Goal: Task Accomplishment & Management: Manage account settings

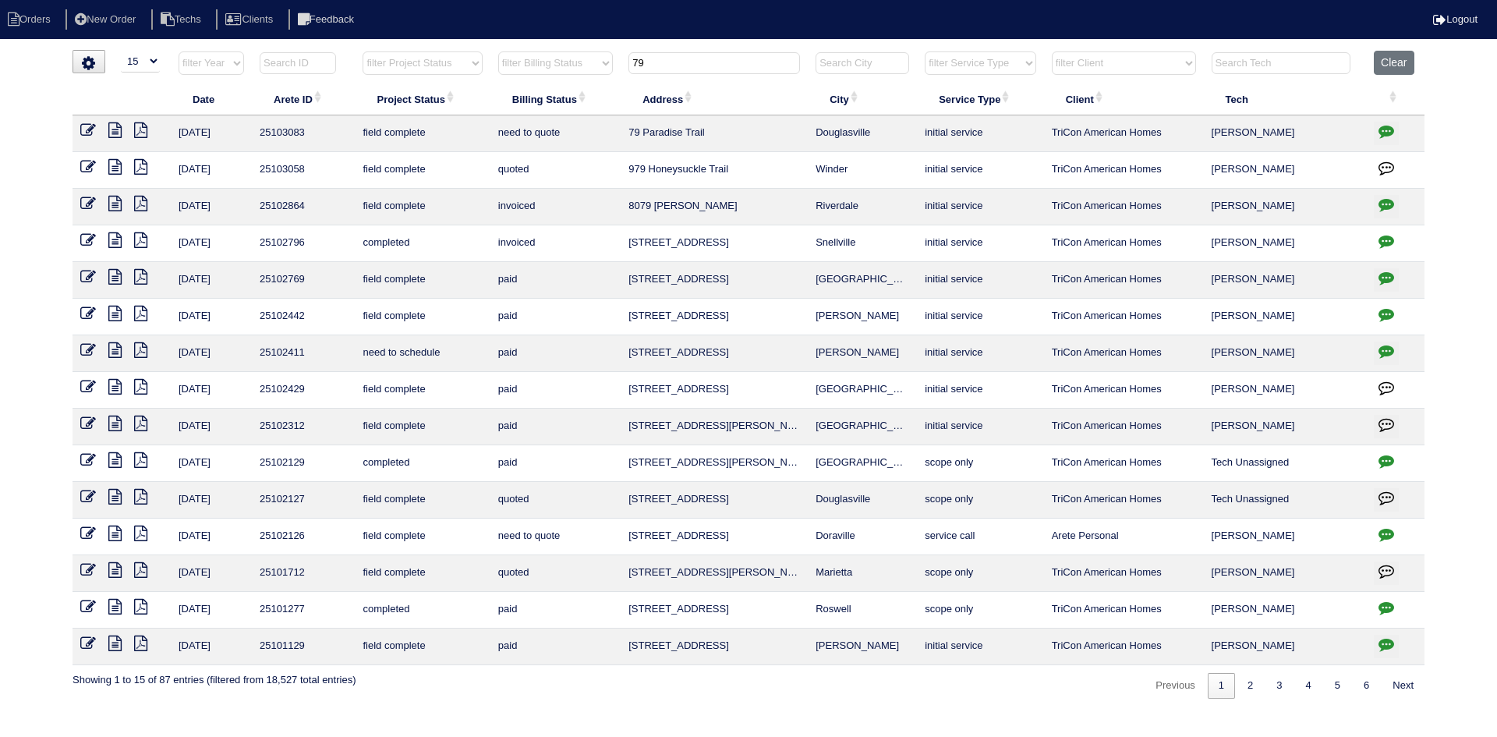
select select "15"
drag, startPoint x: 1392, startPoint y: 68, endPoint x: 1352, endPoint y: 62, distance: 40.9
click at [1392, 67] on button "Clear" at bounding box center [1394, 63] width 40 height 24
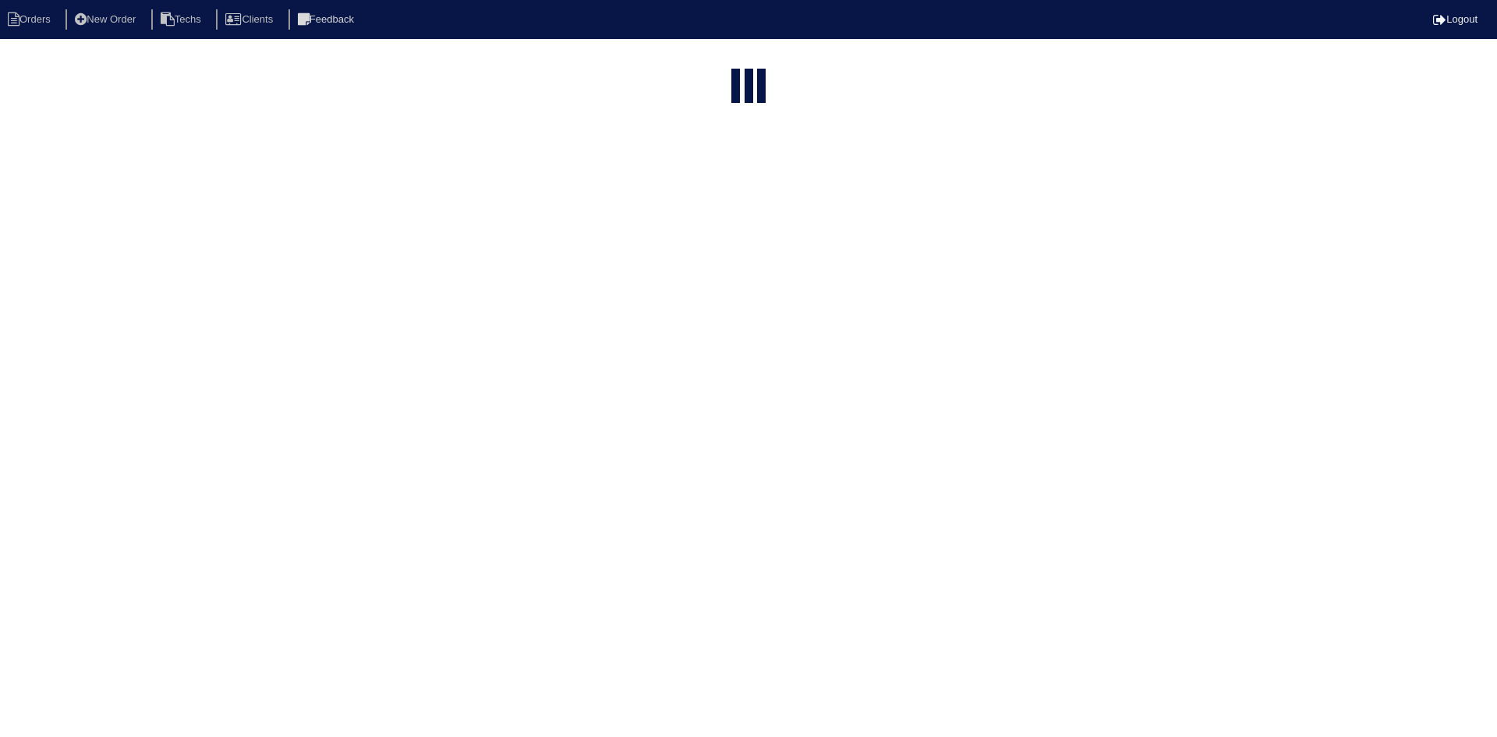
select select "15"
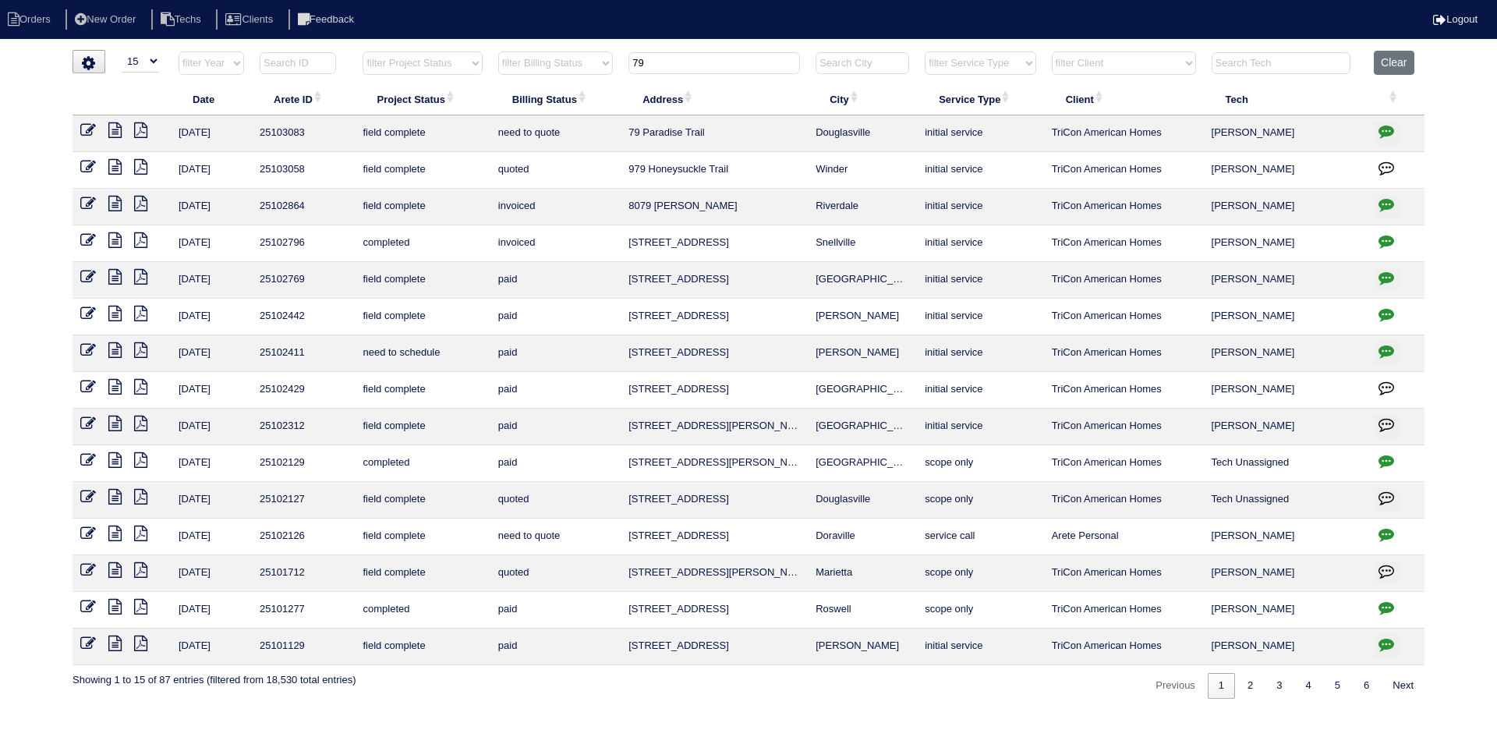
click at [680, 63] on input "79" at bounding box center [713, 63] width 171 height 22
click at [679, 63] on input "79" at bounding box center [713, 63] width 171 height 22
paste input "9582 Lakeview Cir"
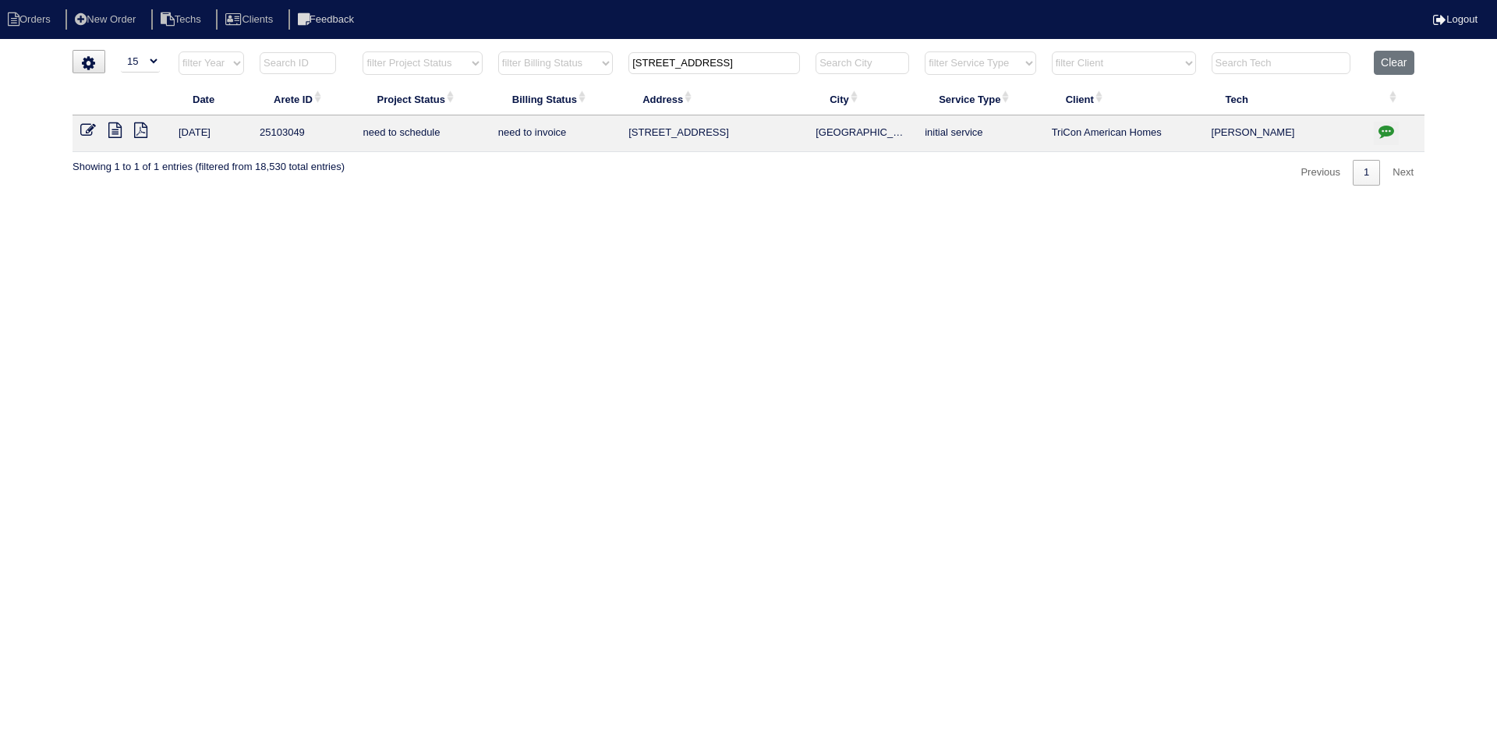
type input "9582 Lakeview Cir"
click at [109, 129] on icon at bounding box center [114, 130] width 13 height 16
click at [1388, 122] on button "button" at bounding box center [1386, 133] width 25 height 23
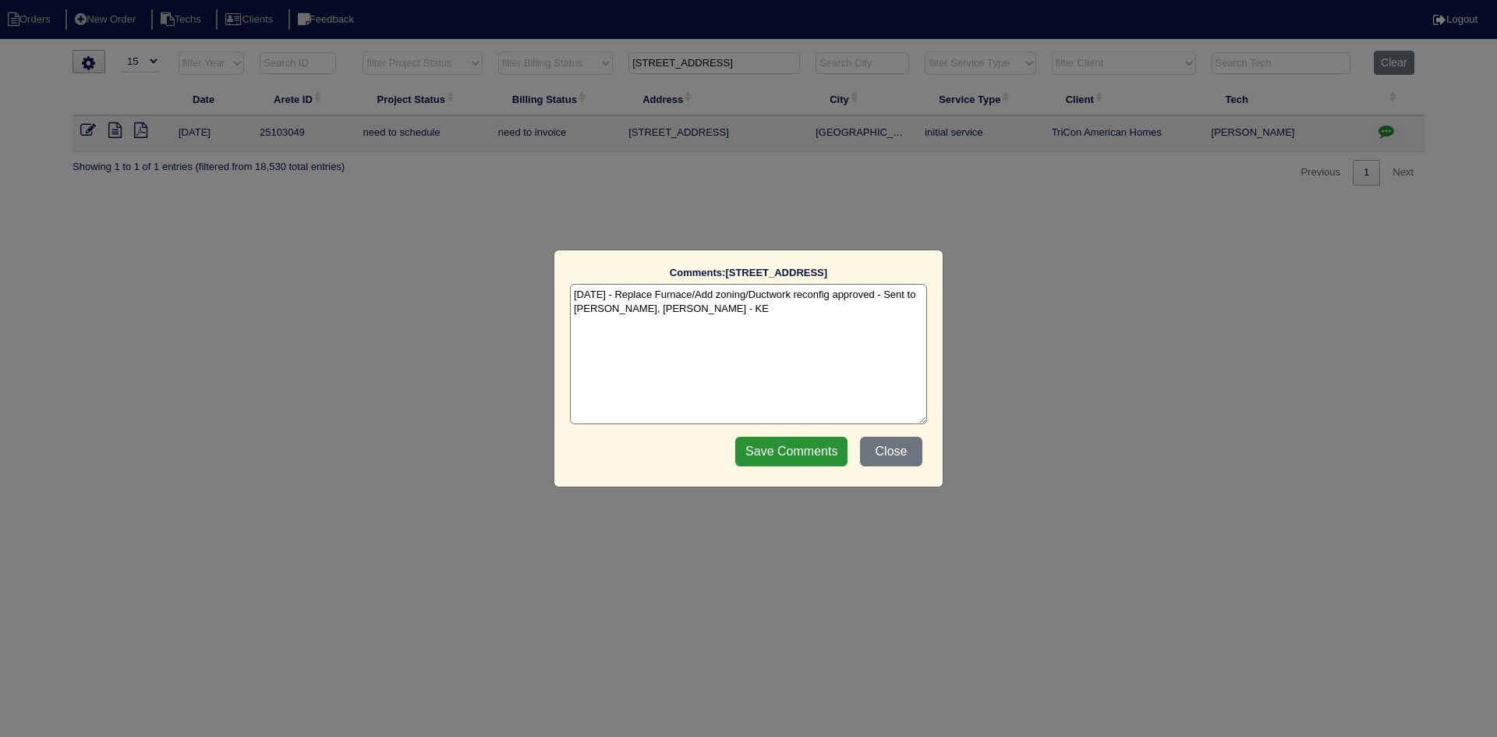
click at [739, 316] on textarea "8/25/25 - Replace Furnace/Add zoning/Ductwork reconfig approved - Sent to Dan, …" at bounding box center [748, 354] width 357 height 140
paste textarea "Equipment ordered and pricing verified Sibi order number: TAH-VQ7KWRES Order pl…"
click at [822, 320] on textarea "8/25/25 - Replace Furnace/Add zoning/Ductwork reconfig approved - Sent to Dan, …" at bounding box center [748, 354] width 357 height 140
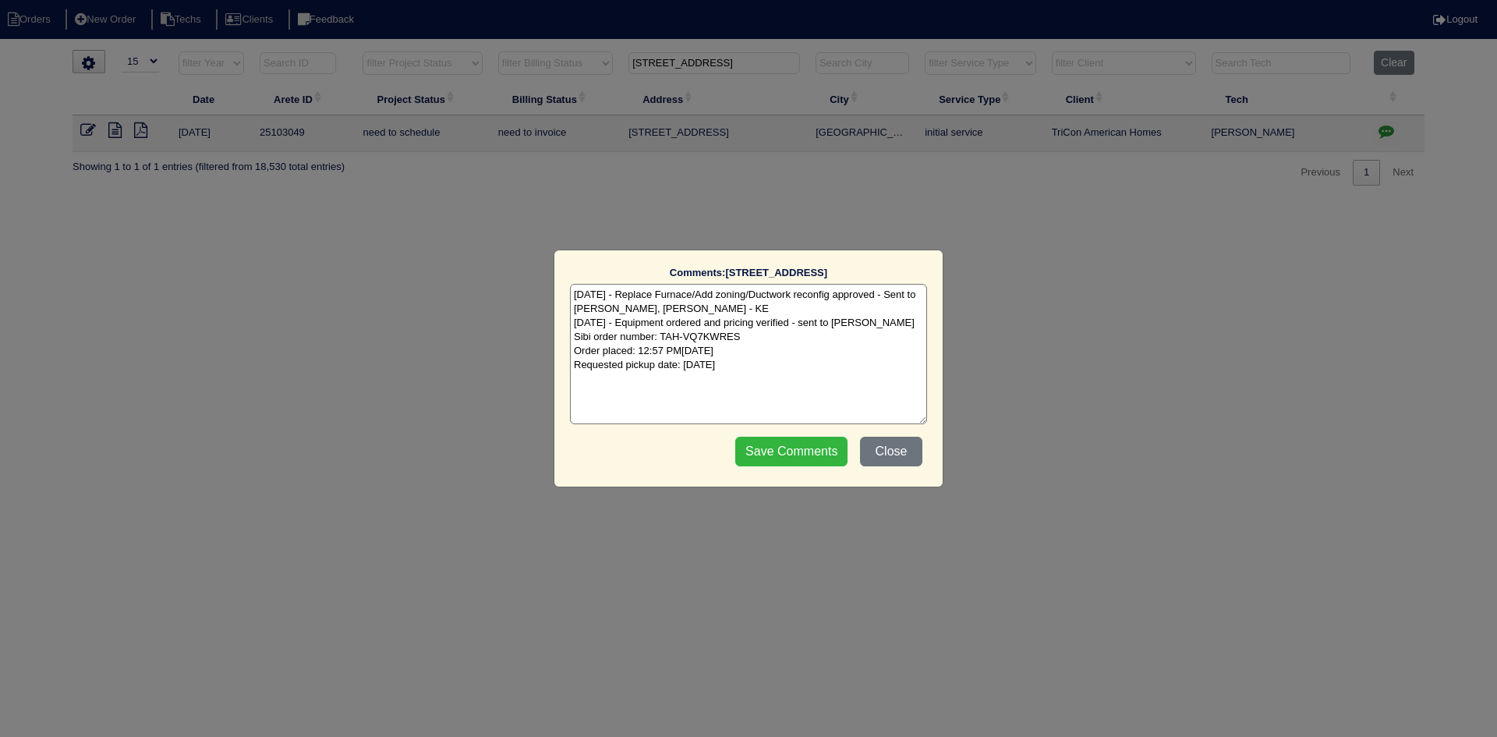
type textarea "8/25/25 - Replace Furnace/Add zoning/Ductwork reconfig approved - Sent to Dan, …"
click at [772, 447] on input "Save Comments" at bounding box center [791, 452] width 112 height 30
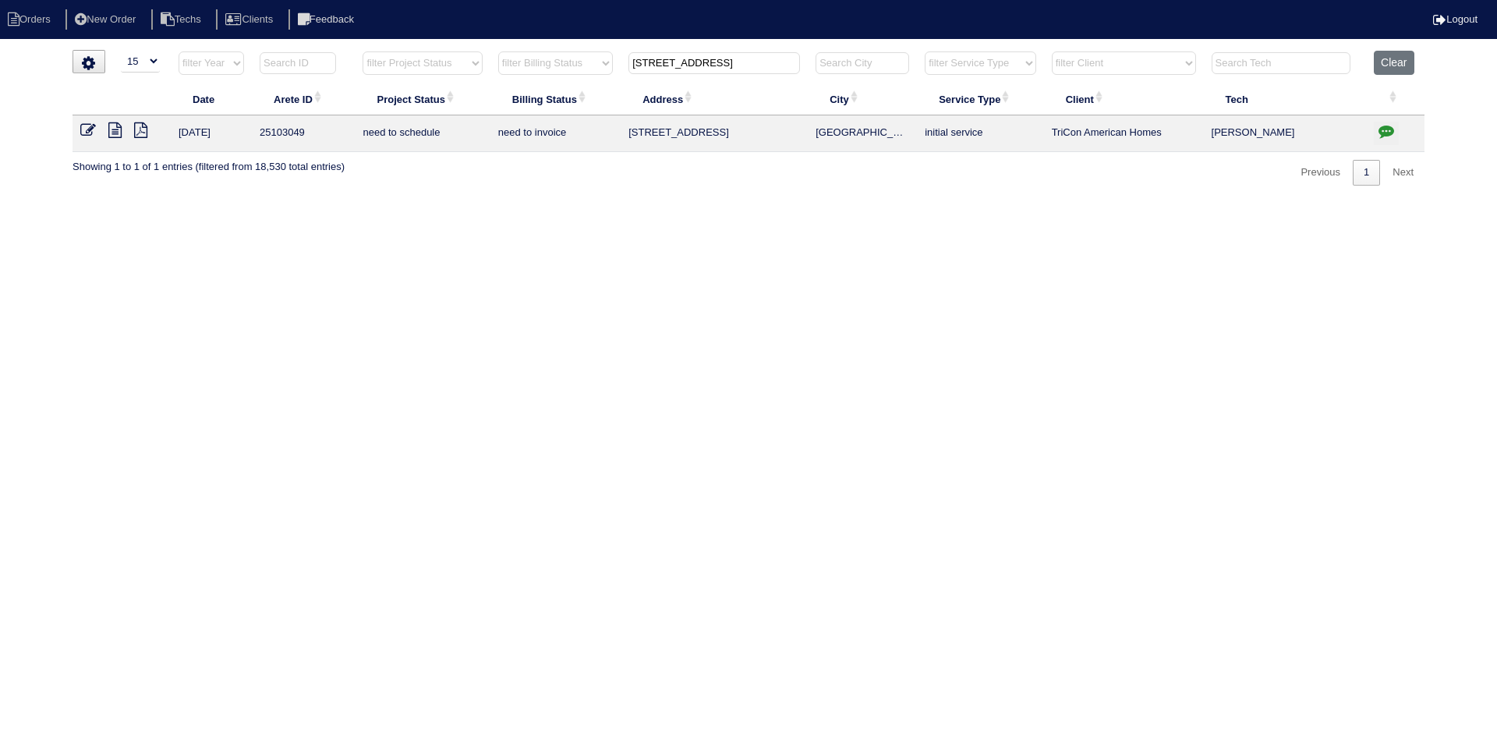
click at [689, 61] on input "9582 Lakeview Cir" at bounding box center [713, 63] width 171 height 22
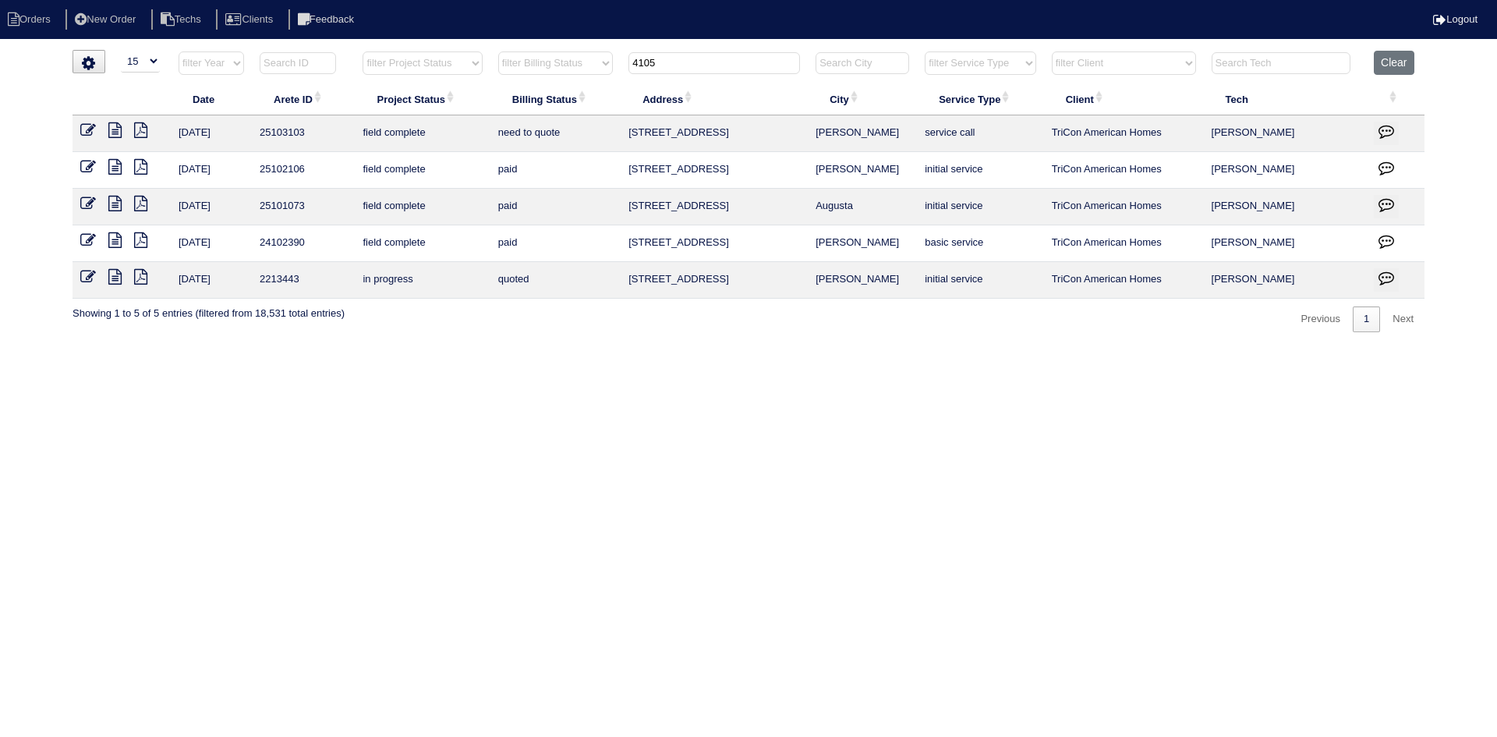
type input "4105"
click at [116, 168] on icon at bounding box center [114, 167] width 13 height 16
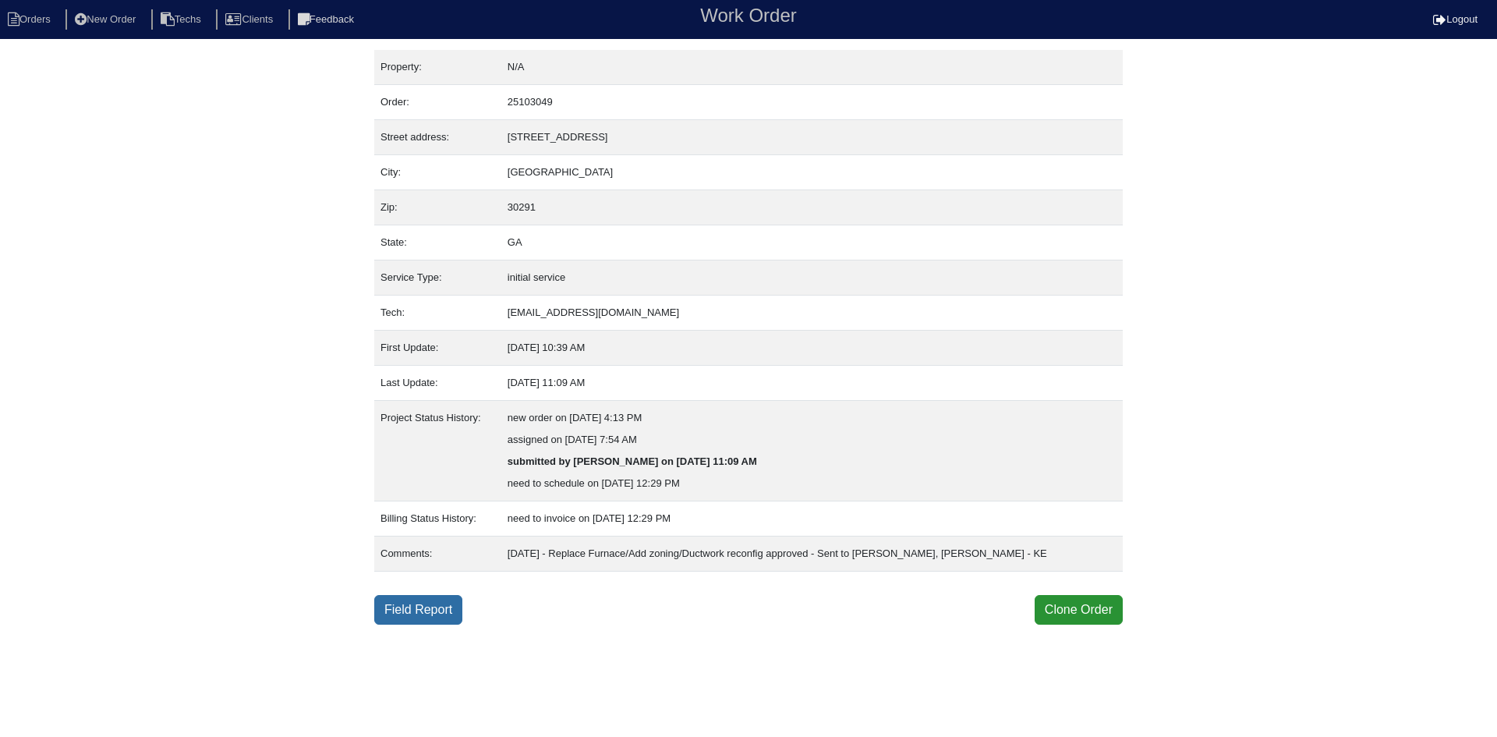
click at [419, 602] on link "Field Report" at bounding box center [418, 610] width 88 height 30
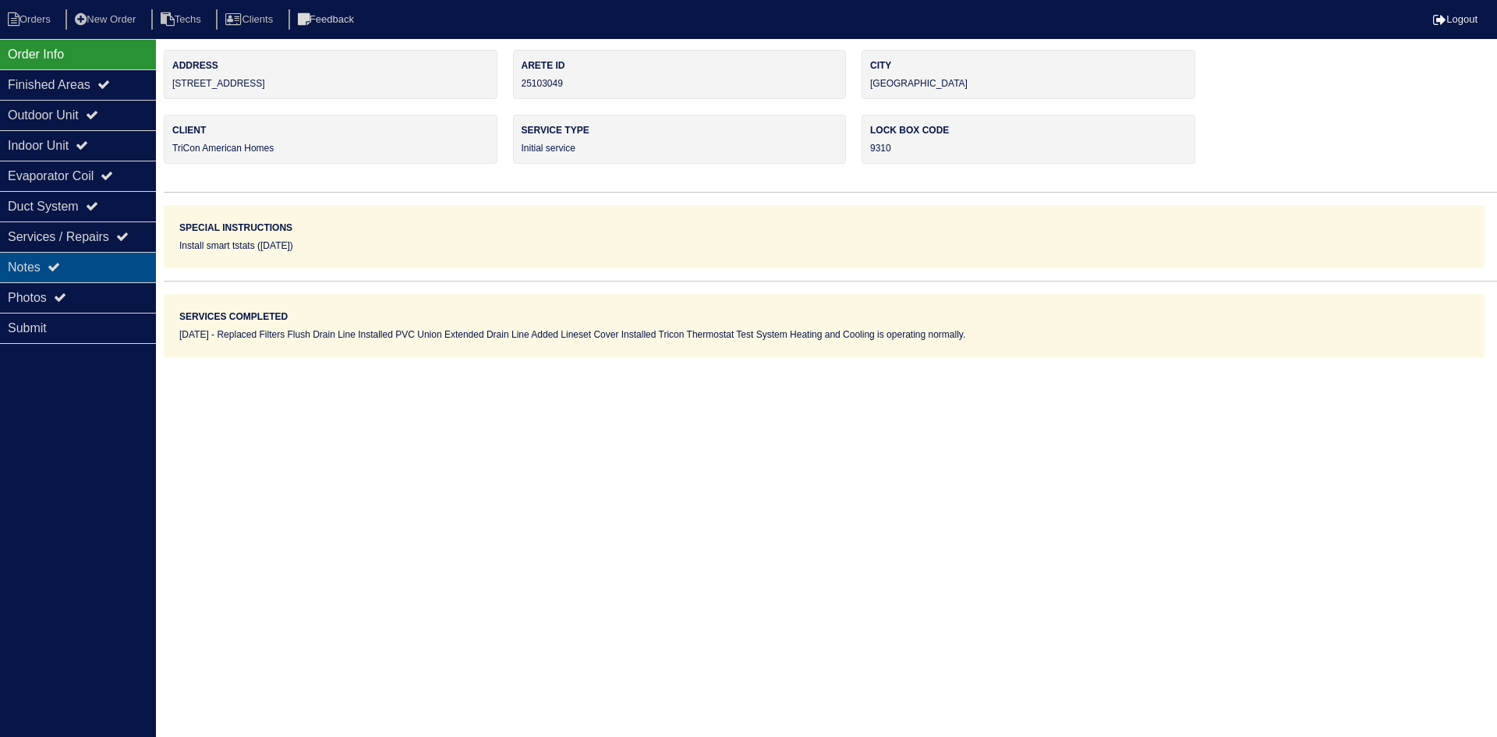
click at [84, 265] on div "Notes" at bounding box center [78, 267] width 156 height 30
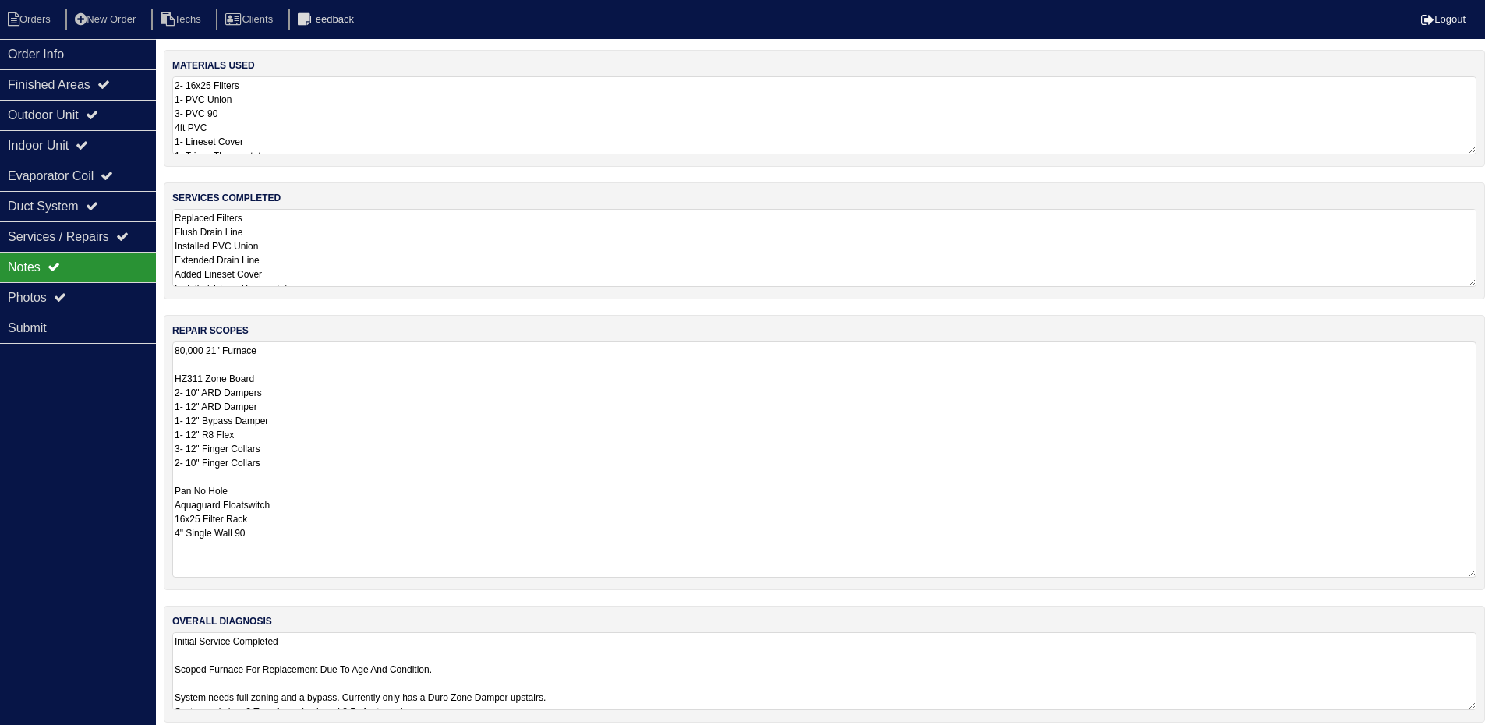
drag, startPoint x: 1480, startPoint y: 415, endPoint x: 1480, endPoint y: 573, distance: 158.2
click at [1480, 573] on div "repair scopes 80,000 21" Furnace HZ311 Zone Board 2- 10" ARD Dampers 1- 12" ARD…" at bounding box center [824, 452] width 1321 height 275
click at [121, 115] on div "Outdoor Unit" at bounding box center [78, 115] width 156 height 30
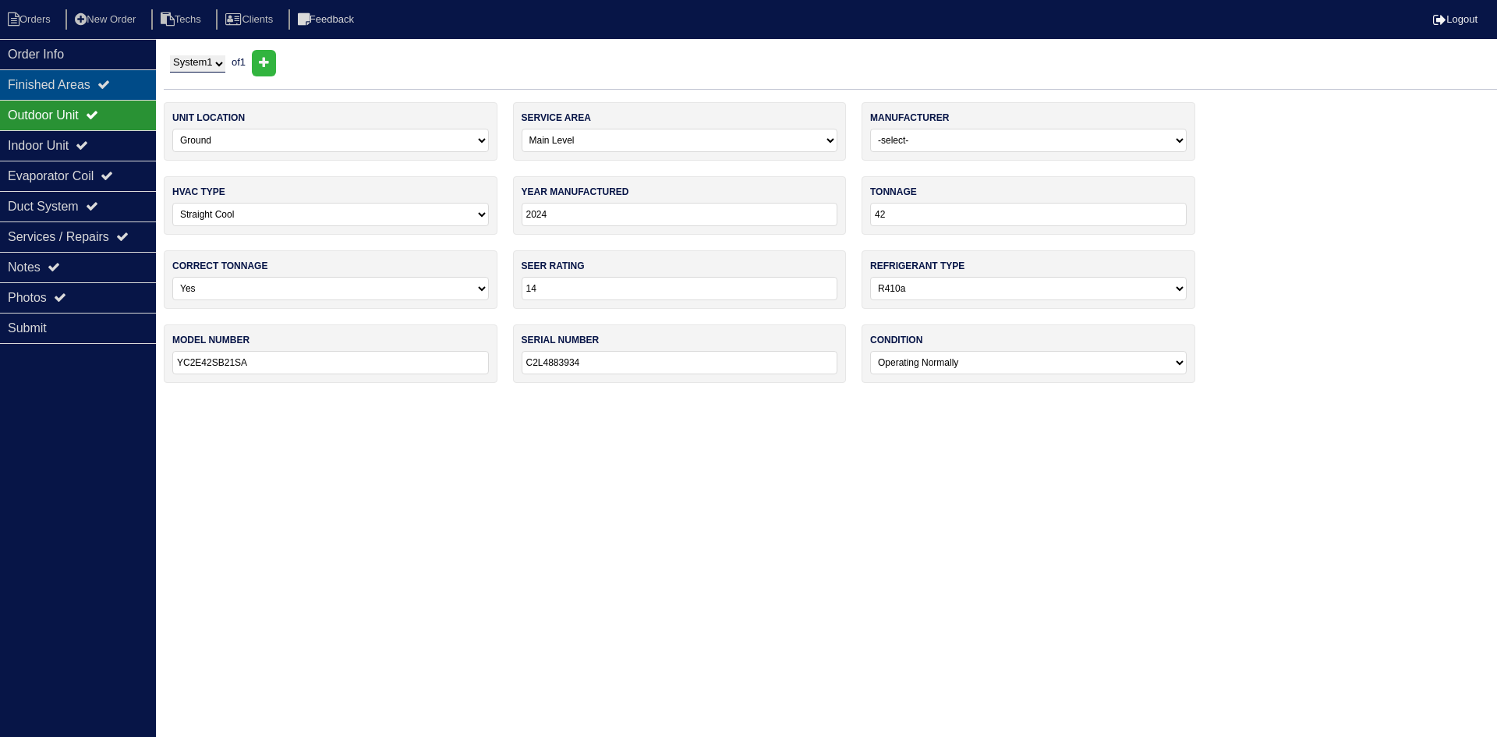
click at [110, 87] on icon at bounding box center [103, 84] width 12 height 12
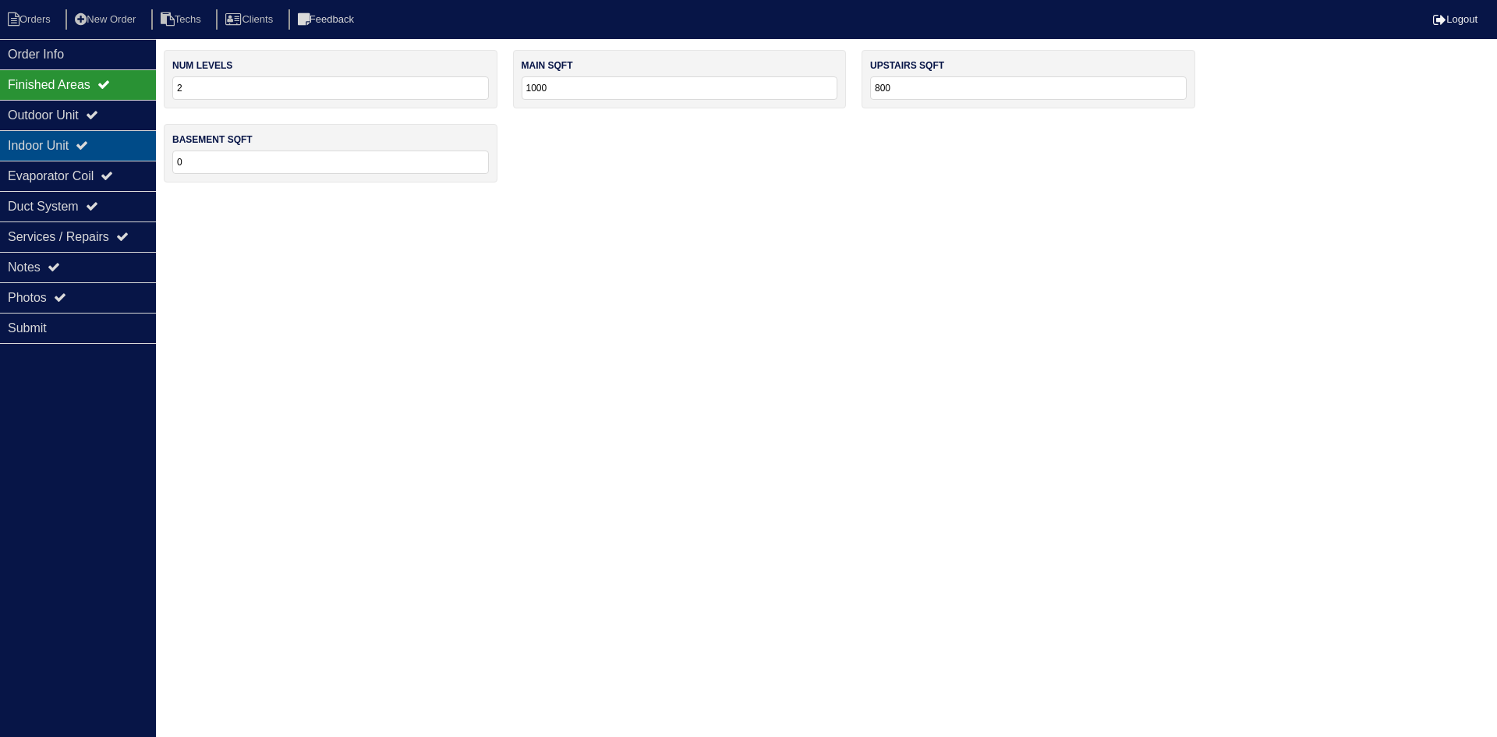
click at [110, 135] on div "Indoor Unit" at bounding box center [78, 145] width 156 height 30
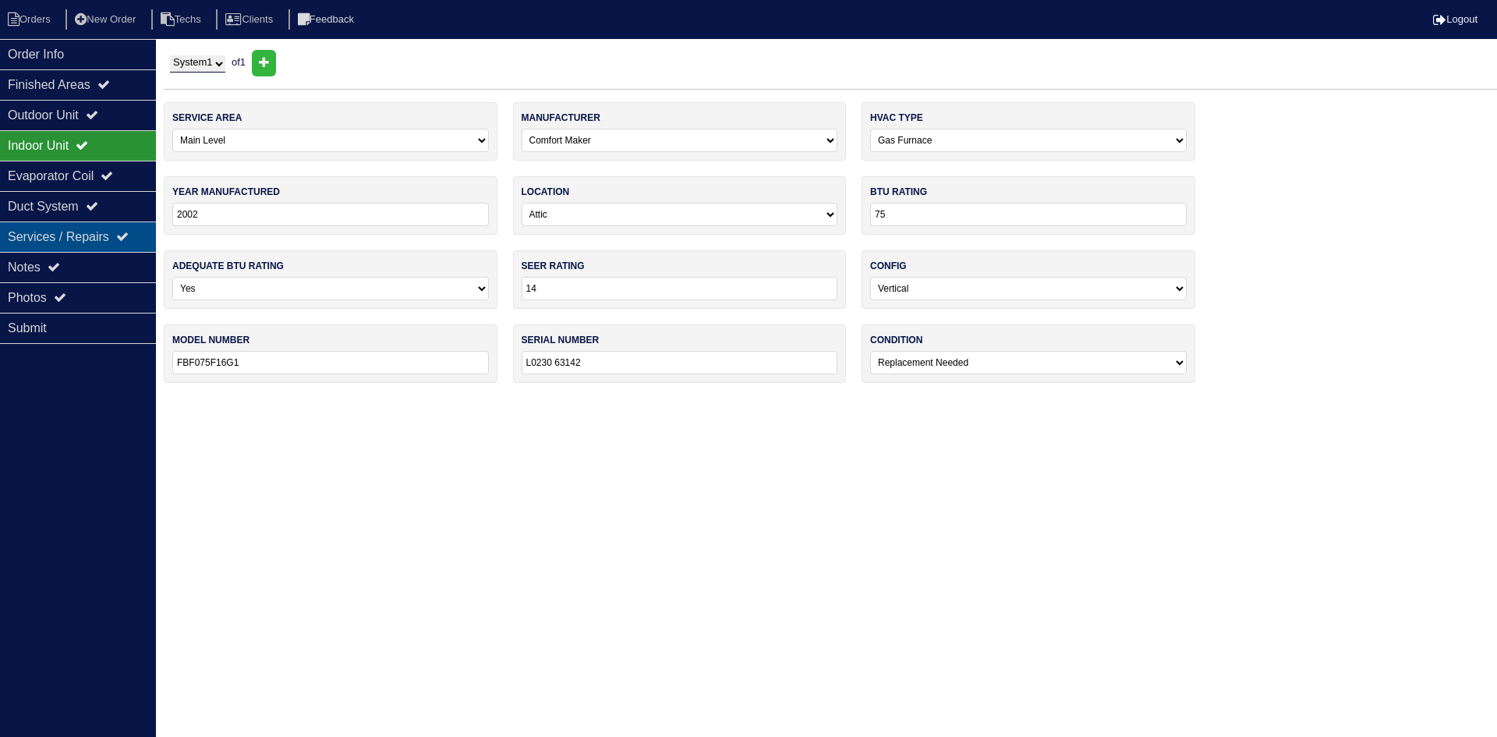
click at [99, 251] on div "Services / Repairs" at bounding box center [78, 236] width 156 height 30
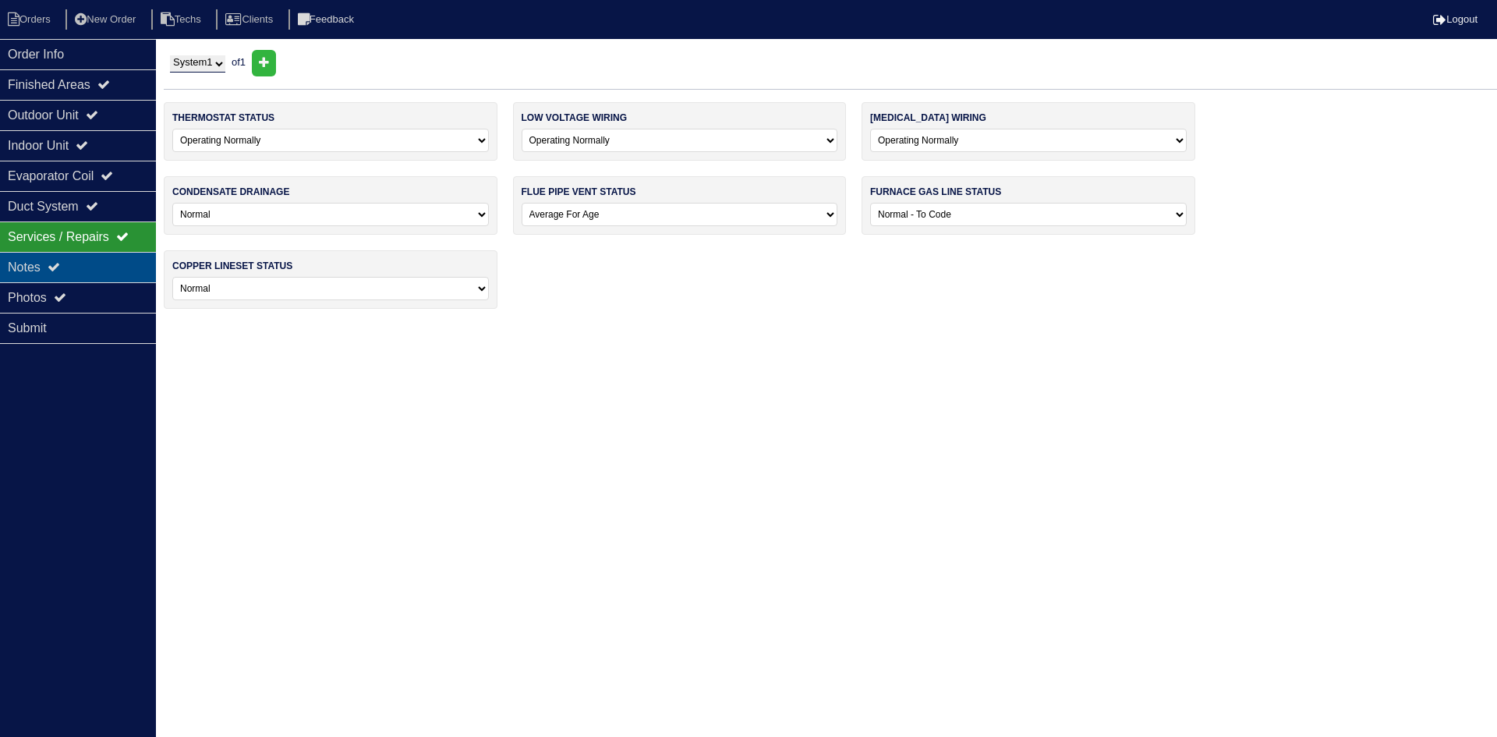
click at [97, 261] on div "Notes" at bounding box center [78, 267] width 156 height 30
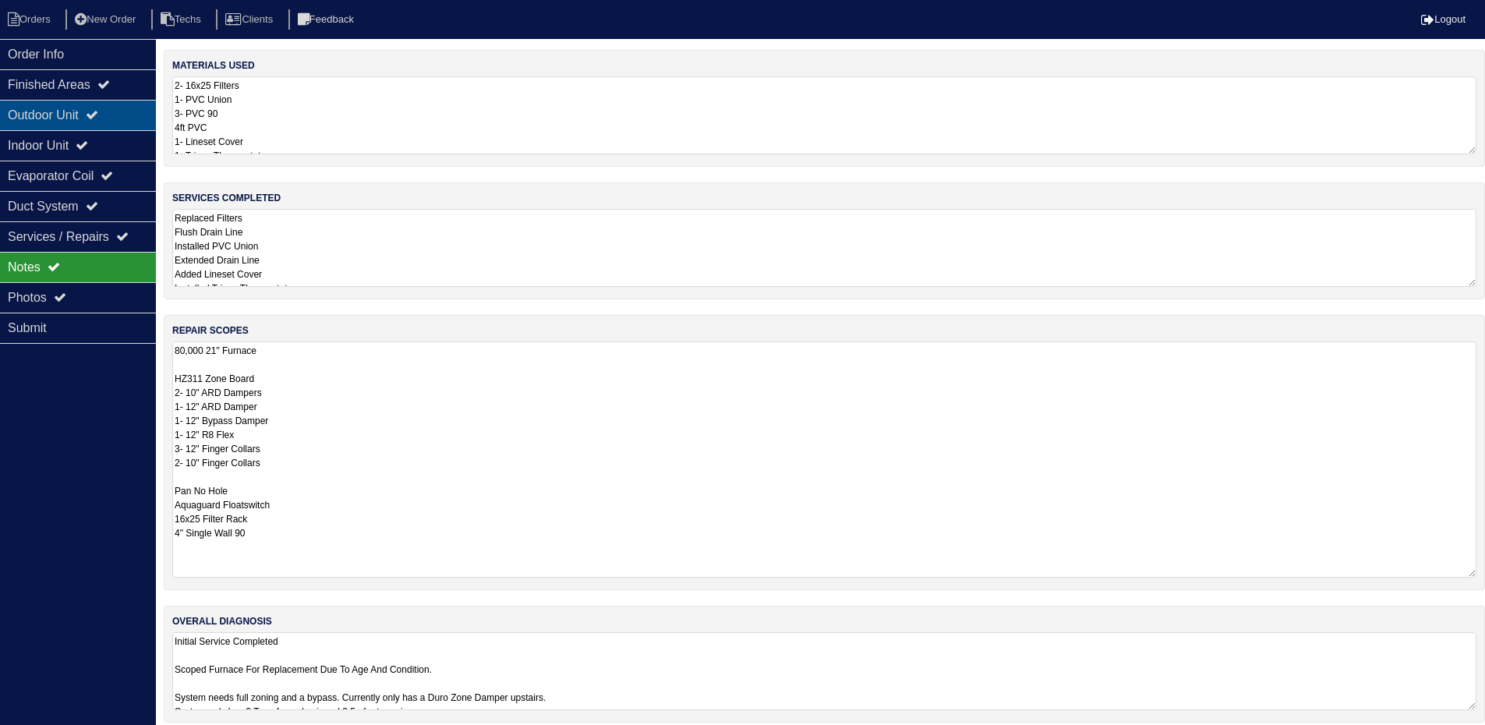
click at [79, 114] on div "Outdoor Unit" at bounding box center [78, 115] width 156 height 30
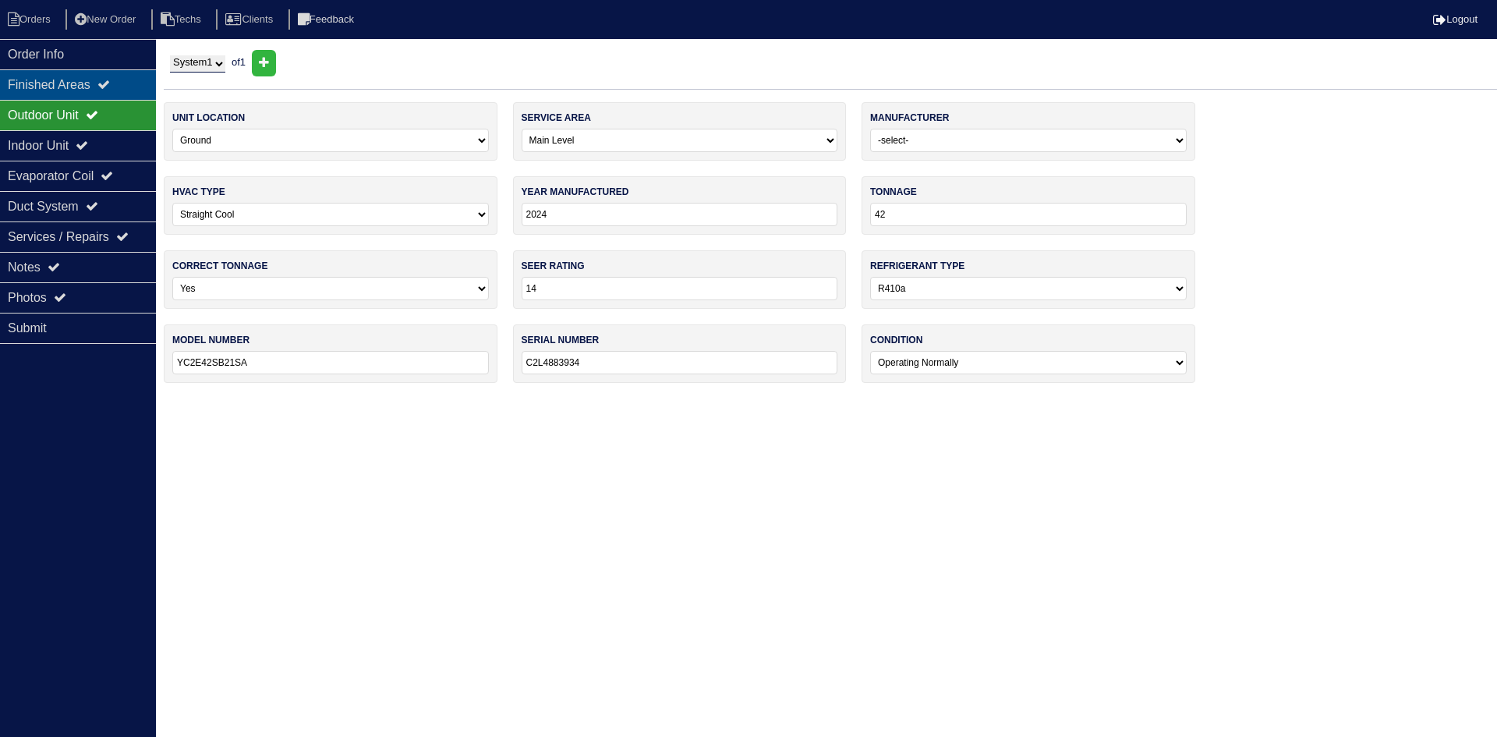
click at [76, 88] on div "Finished Areas" at bounding box center [78, 84] width 156 height 30
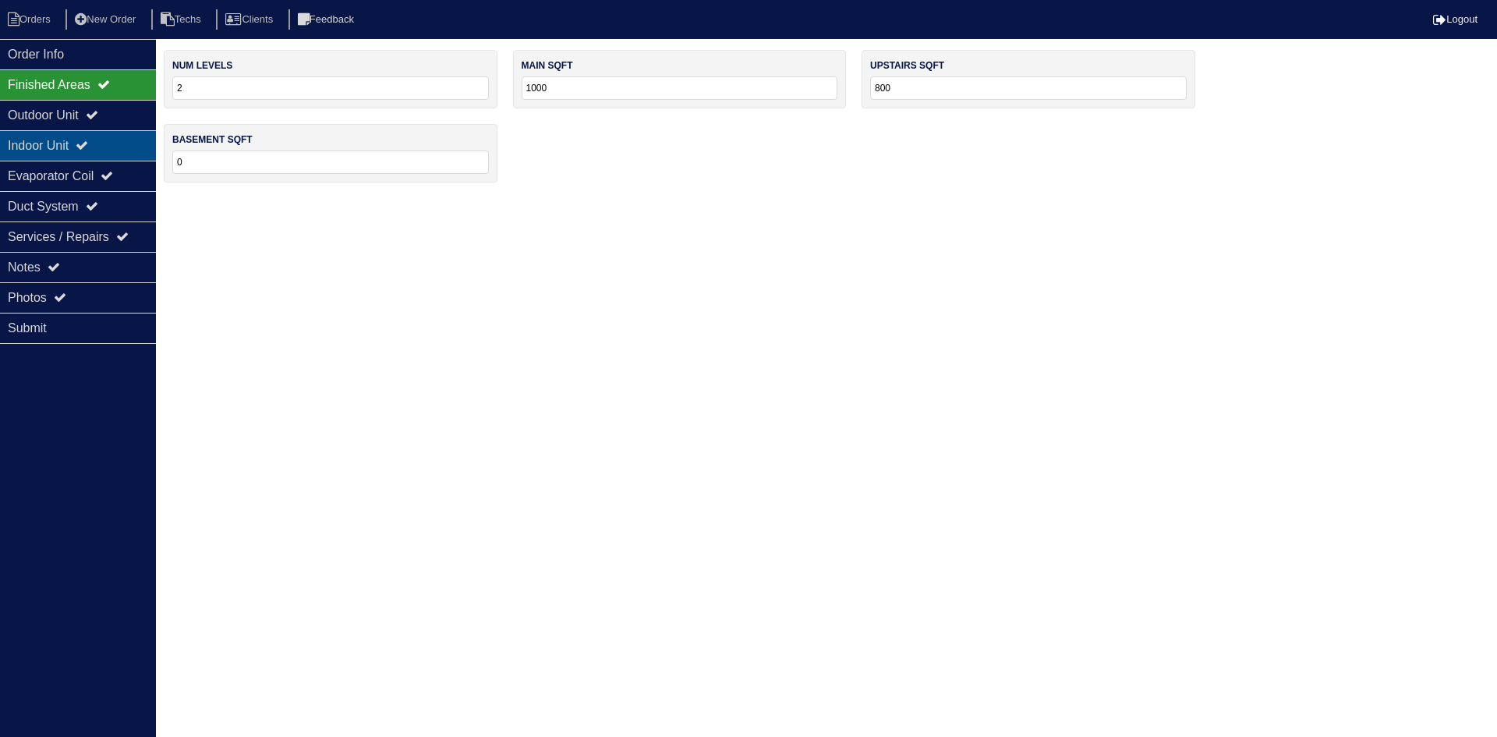
click at [79, 147] on div "Indoor Unit" at bounding box center [78, 145] width 156 height 30
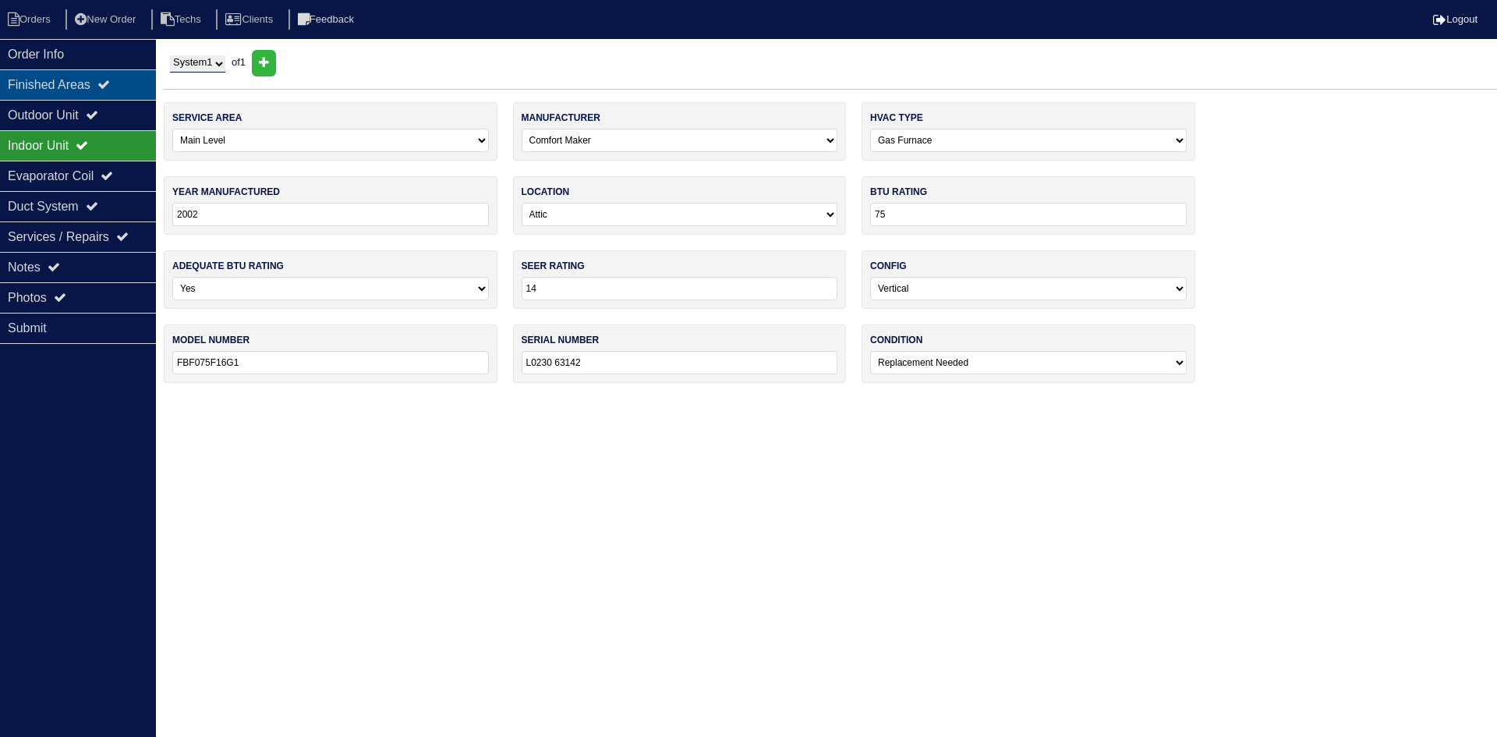
click at [102, 90] on div "Finished Areas" at bounding box center [78, 84] width 156 height 30
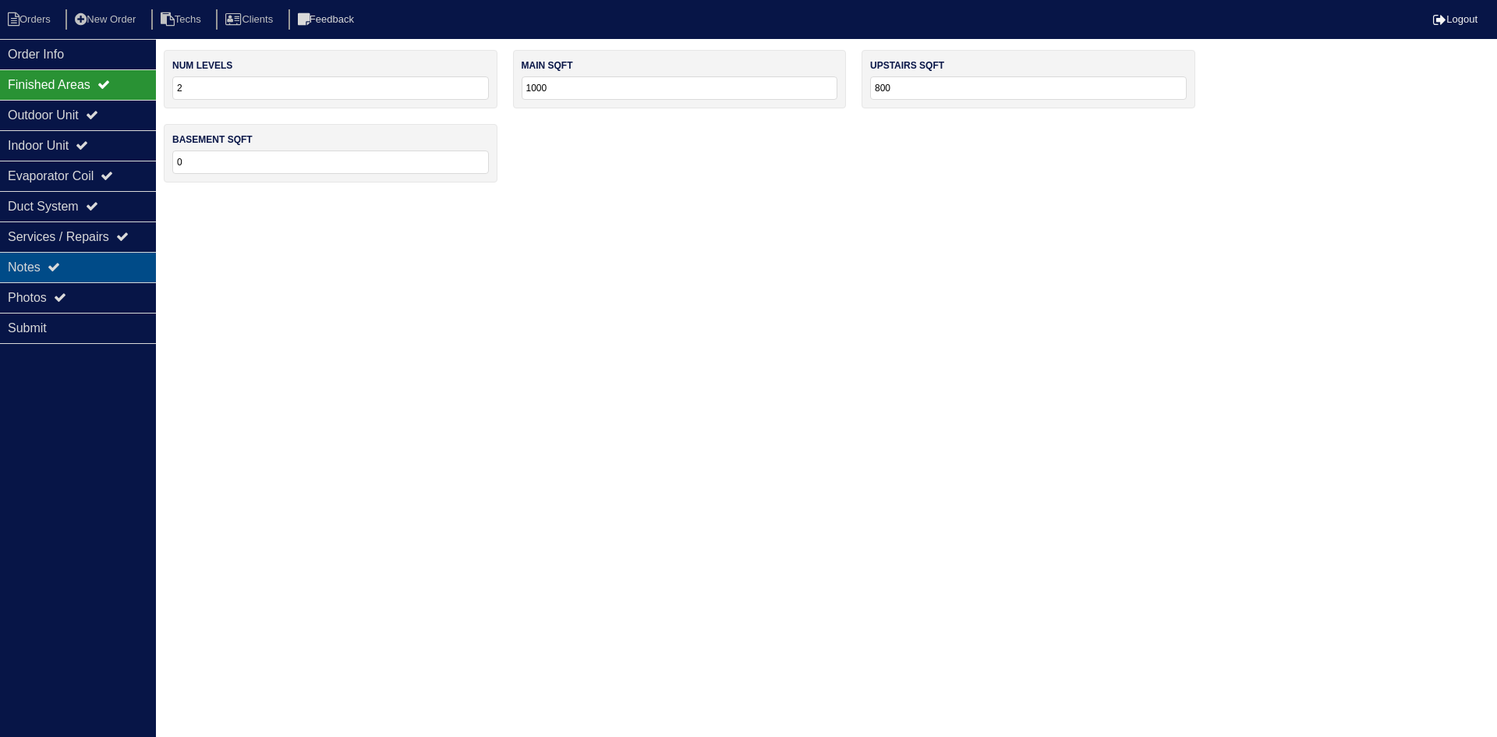
click at [76, 267] on div "Notes" at bounding box center [78, 267] width 156 height 30
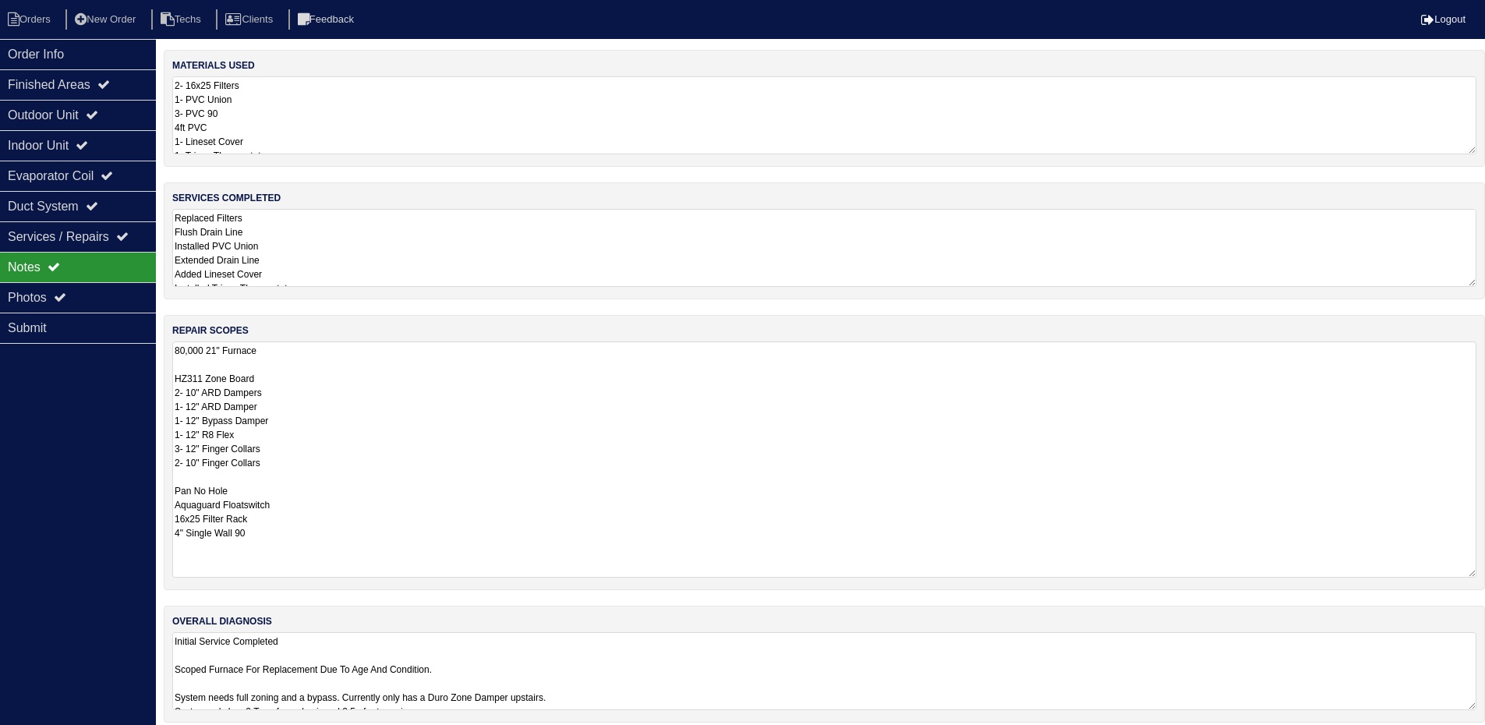
click at [182, 355] on textarea "80,000 21" Furnace HZ311 Zone Board 2- 10" ARD Dampers 1- 12" ARD Damper 1- 12"…" at bounding box center [824, 459] width 1304 height 236
click at [462, 370] on textarea "90,000 21" Furnace HZ311 Zone Board 2- 10" ARD Dampers 1- 12" ARD Damper 1- 12"…" at bounding box center [824, 458] width 1304 height 235
click at [466, 380] on textarea "90,000 21" Furnace HZ311 Zone Board 2- 10" ARD Dampers 1- 12" ARD Damper 1- 12"…" at bounding box center [824, 458] width 1304 height 235
type textarea "90,000 21" Furnace HZ311 Zone Board 2- 10" ARD Dampers 1- 12" ARD Damper 1- 12"…"
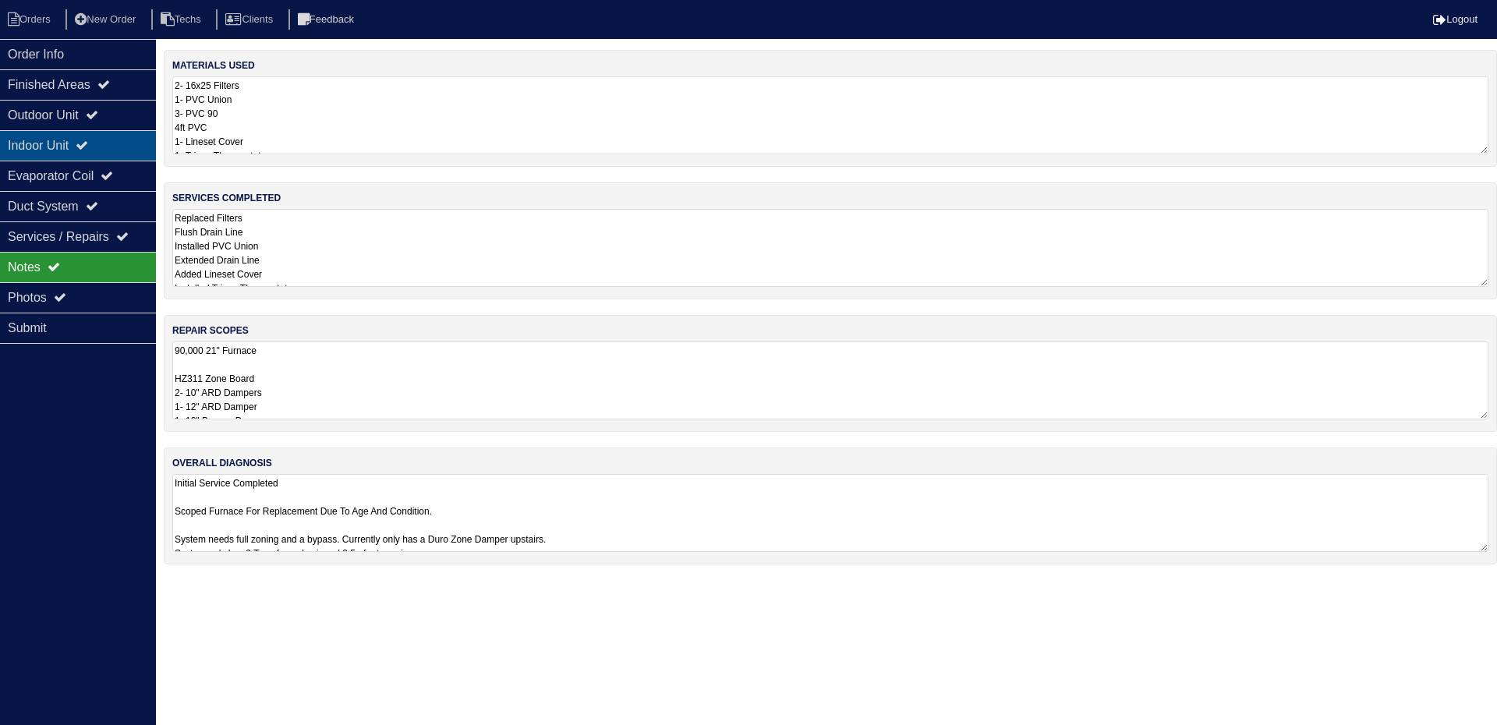
click at [84, 140] on div "Indoor Unit" at bounding box center [78, 145] width 156 height 30
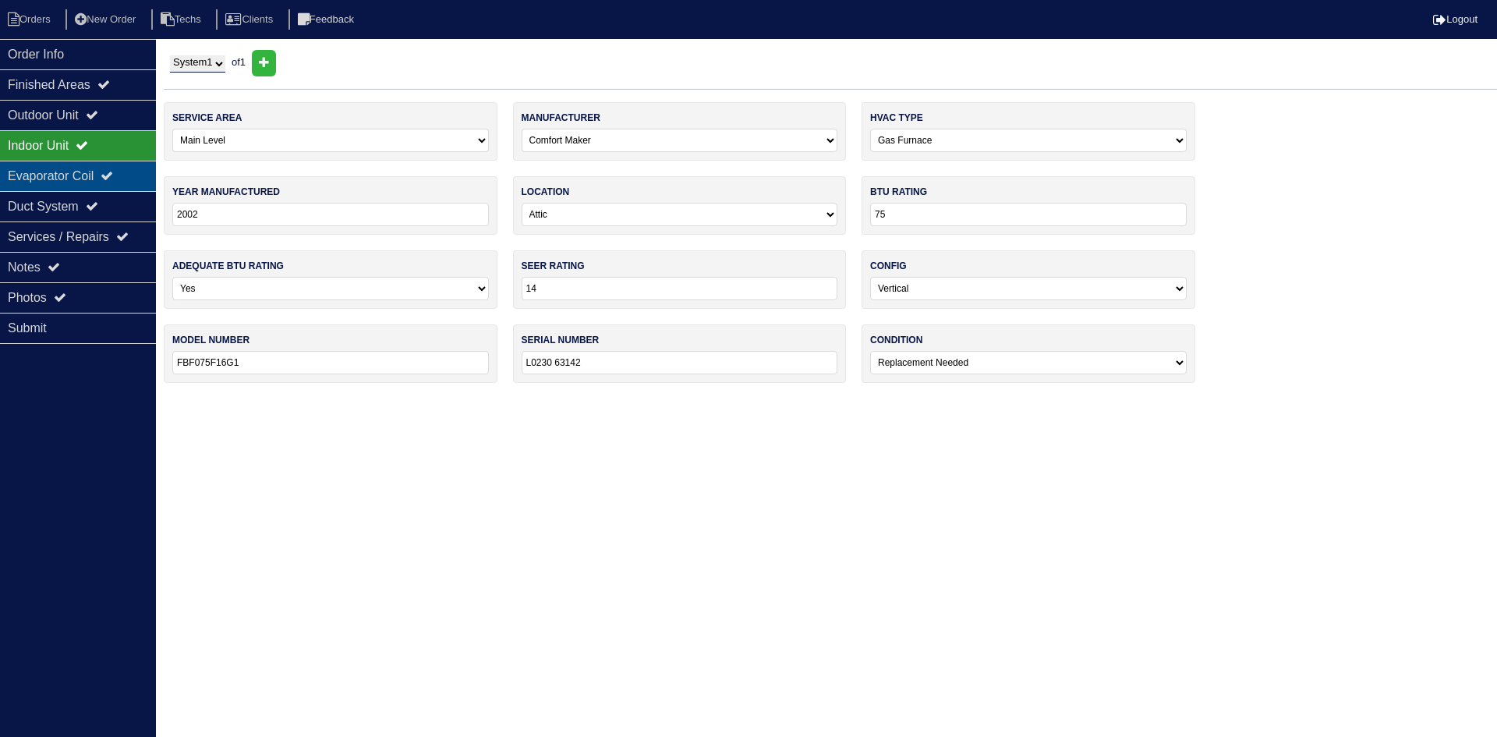
click at [84, 175] on div "Evaporator Coil" at bounding box center [78, 176] width 156 height 30
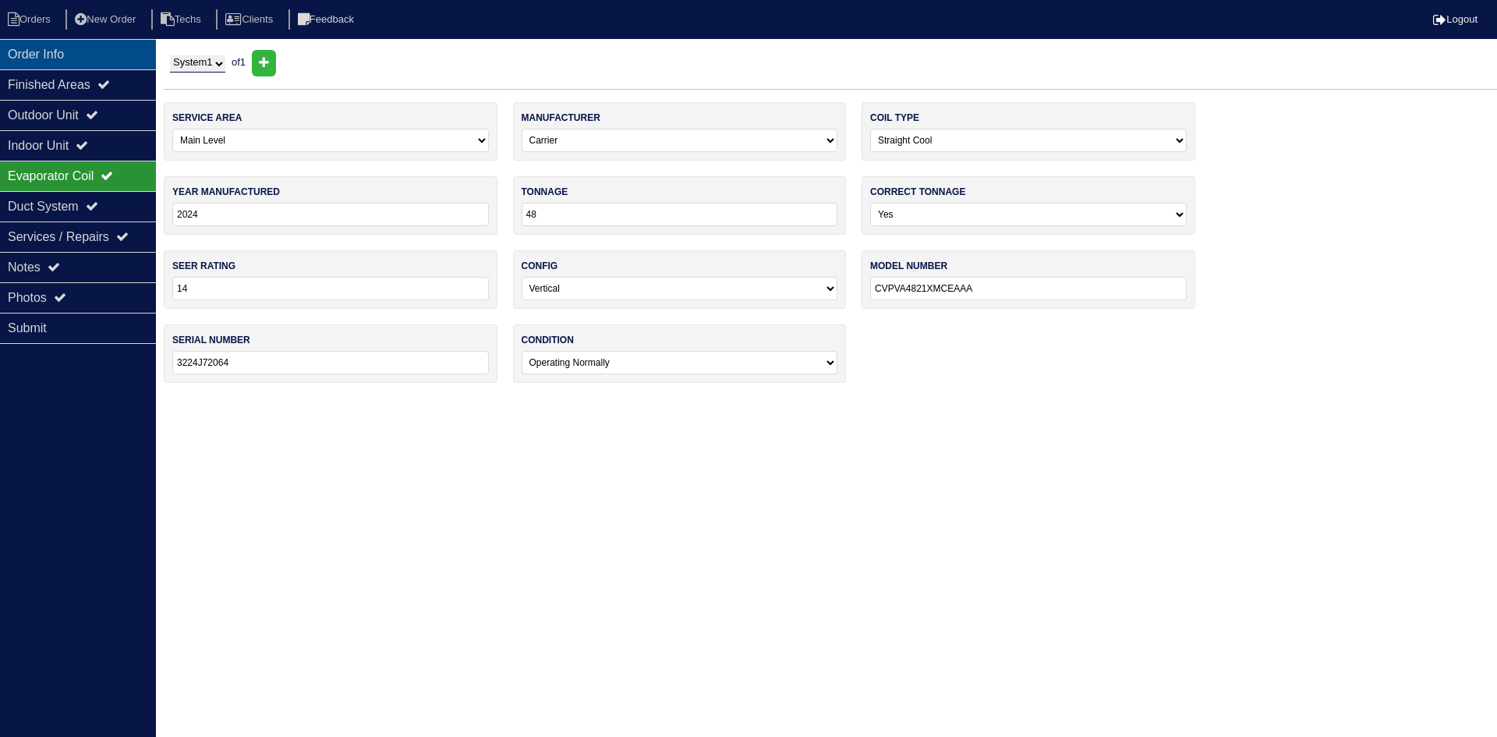
click at [104, 48] on div "Order Info" at bounding box center [78, 54] width 156 height 30
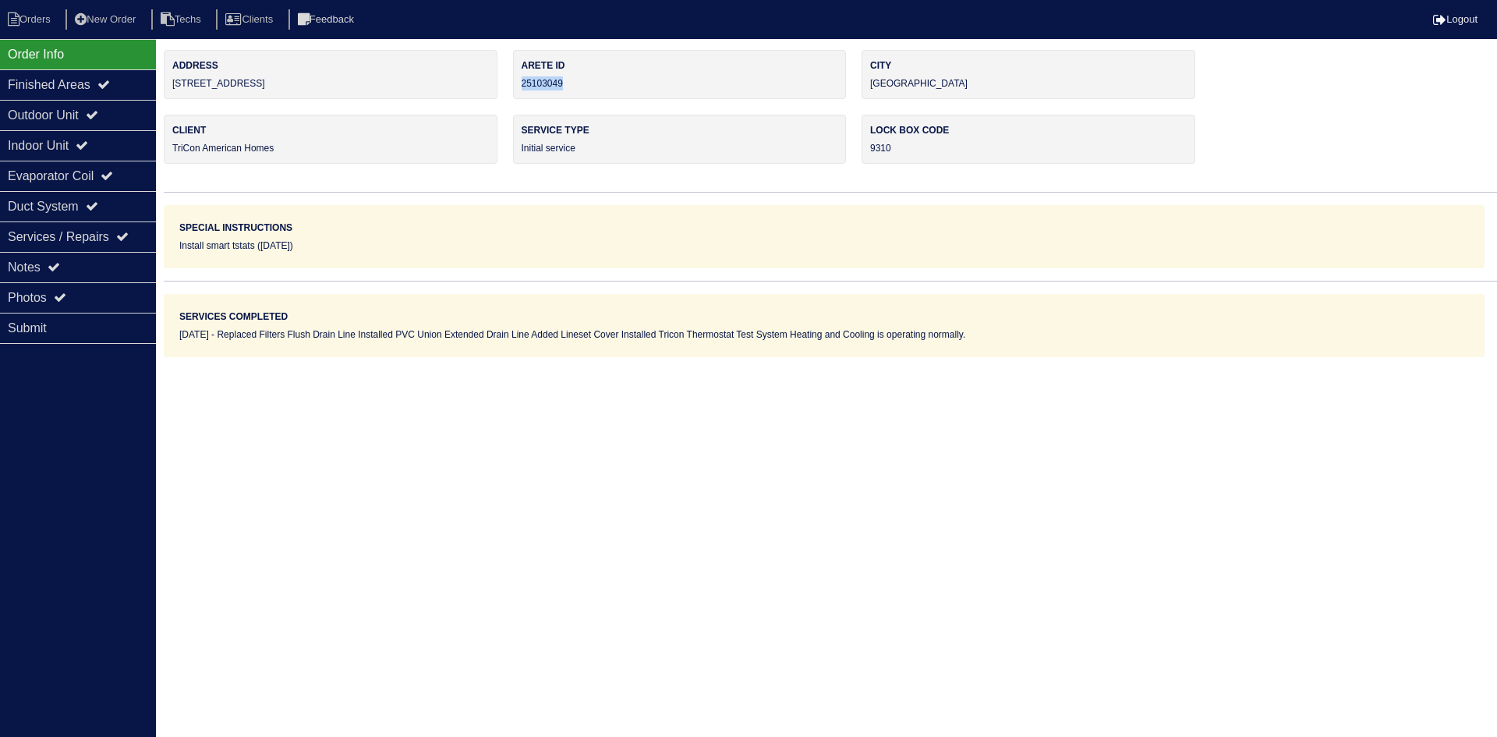
drag, startPoint x: 575, startPoint y: 80, endPoint x: 519, endPoint y: 80, distance: 55.3
click at [519, 80] on div "Arete ID 25103049" at bounding box center [680, 74] width 334 height 49
copy div "25103049"
click at [107, 264] on div "Notes" at bounding box center [78, 267] width 156 height 30
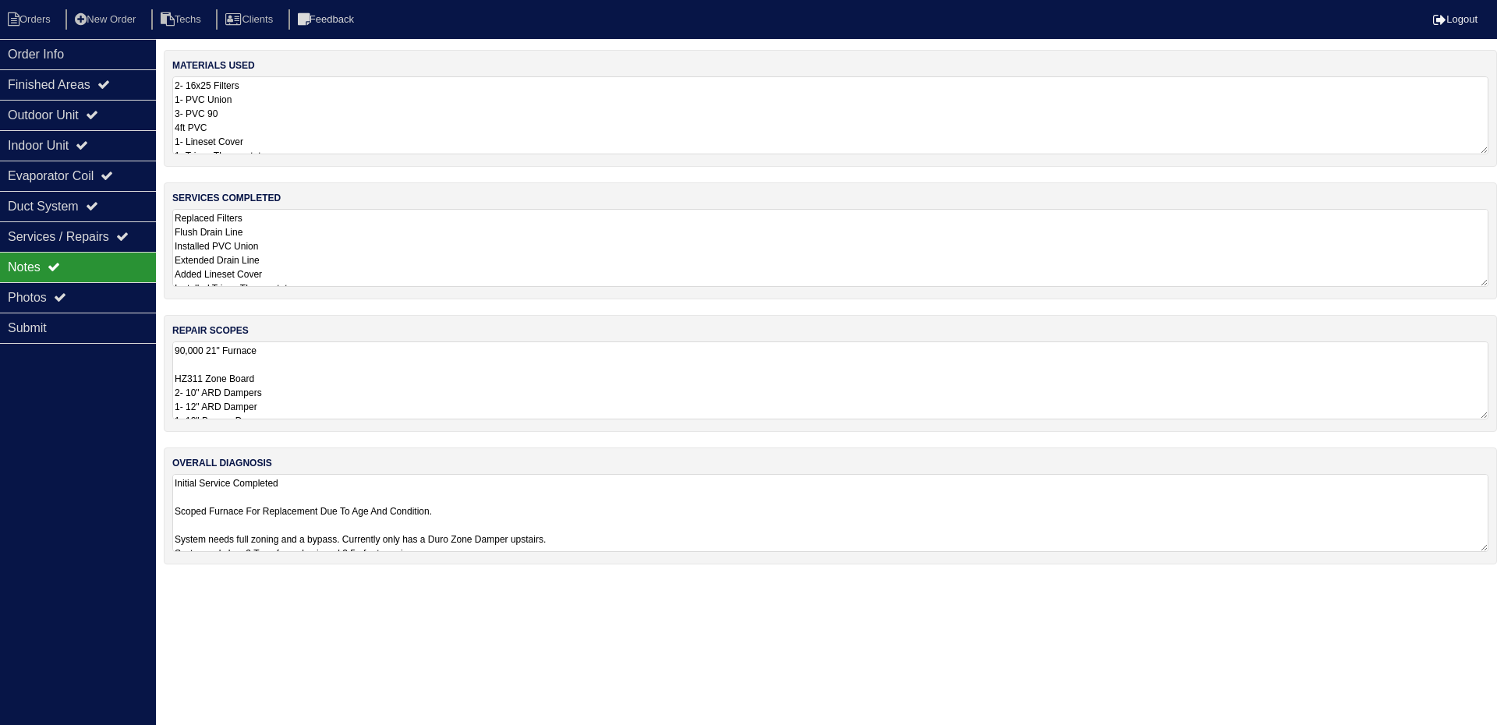
click at [447, 371] on textarea "90,000 21" Furnace HZ311 Zone Board 2- 10" ARD Dampers 1- 12" ARD Damper 1- 12"…" at bounding box center [830, 380] width 1316 height 78
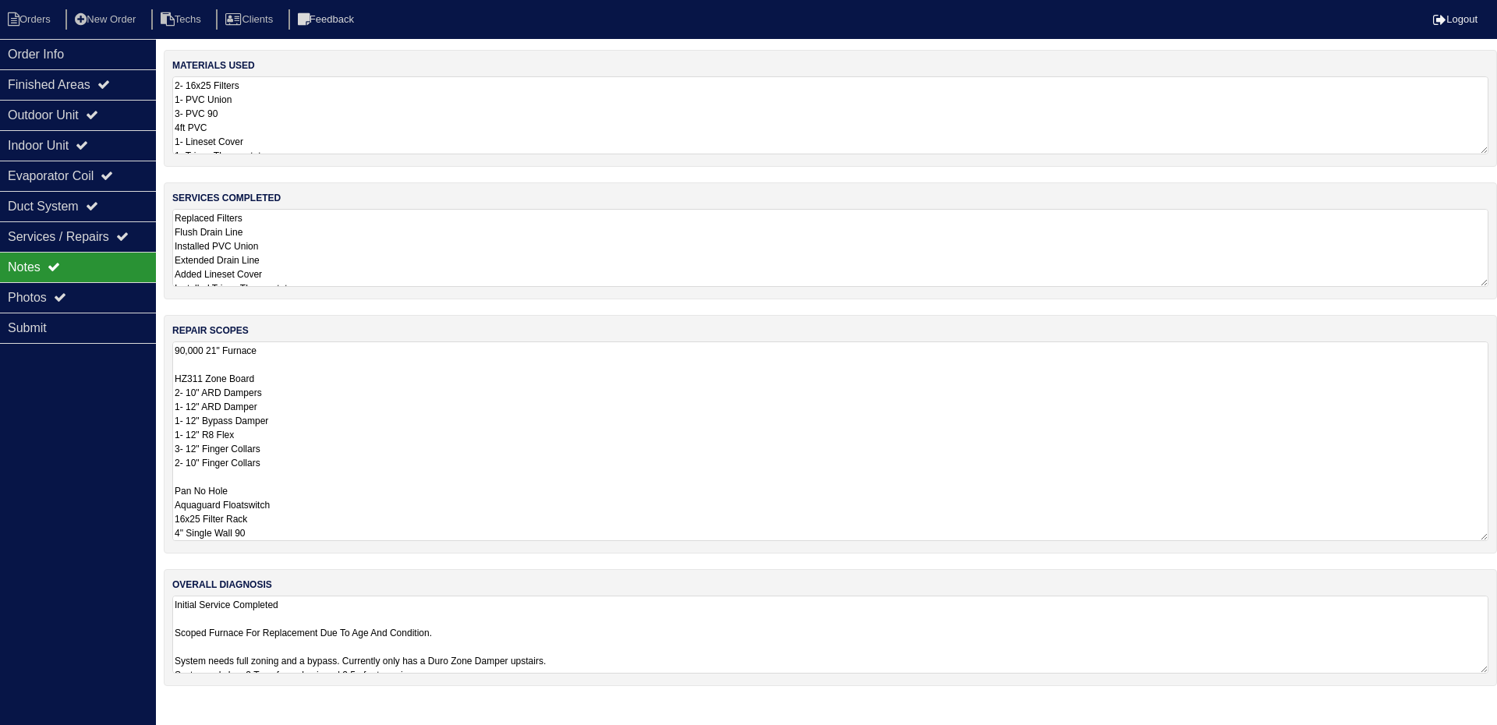
click at [422, 395] on textarea "90,000 21" Furnace HZ311 Zone Board 2- 10" ARD Dampers 1- 12" ARD Damper 1- 12"…" at bounding box center [830, 441] width 1316 height 200
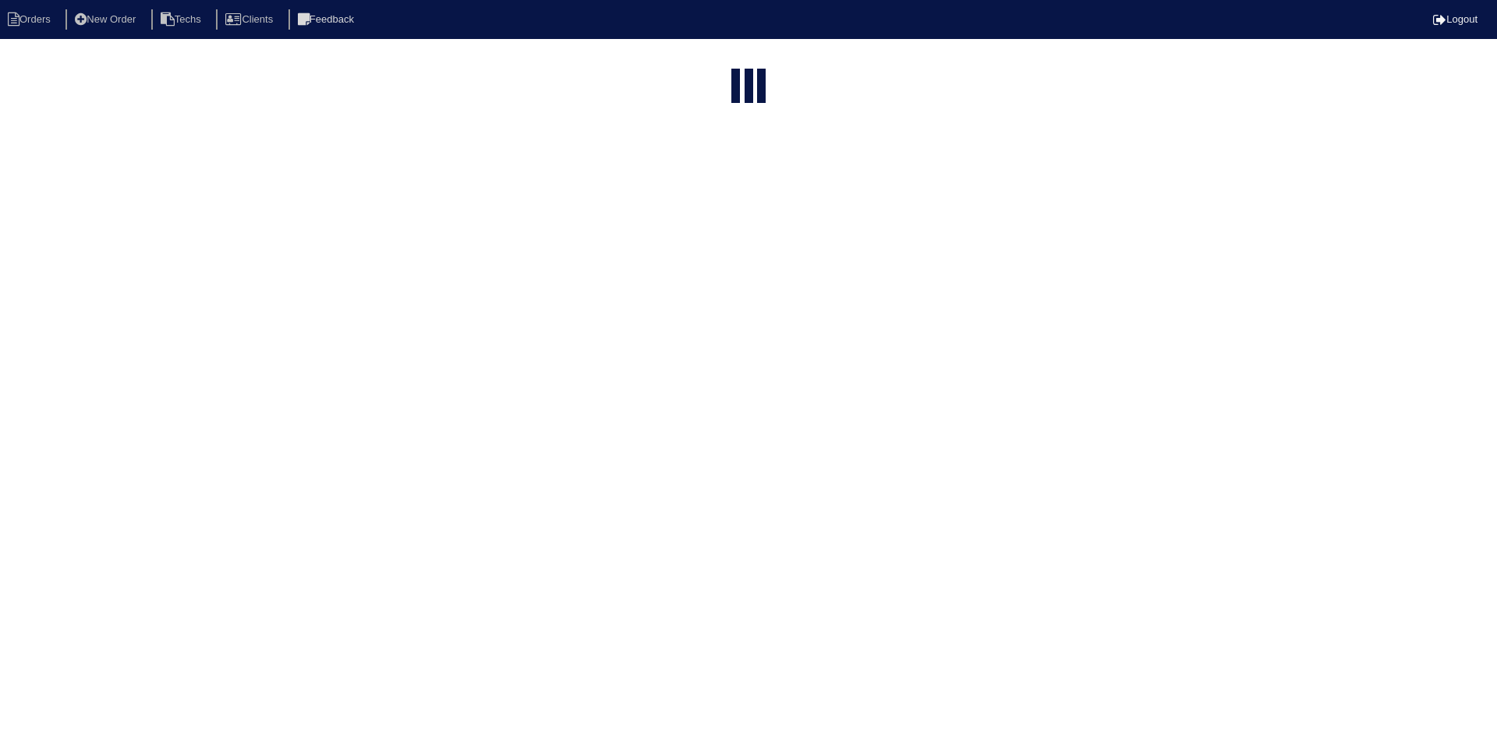
select select "15"
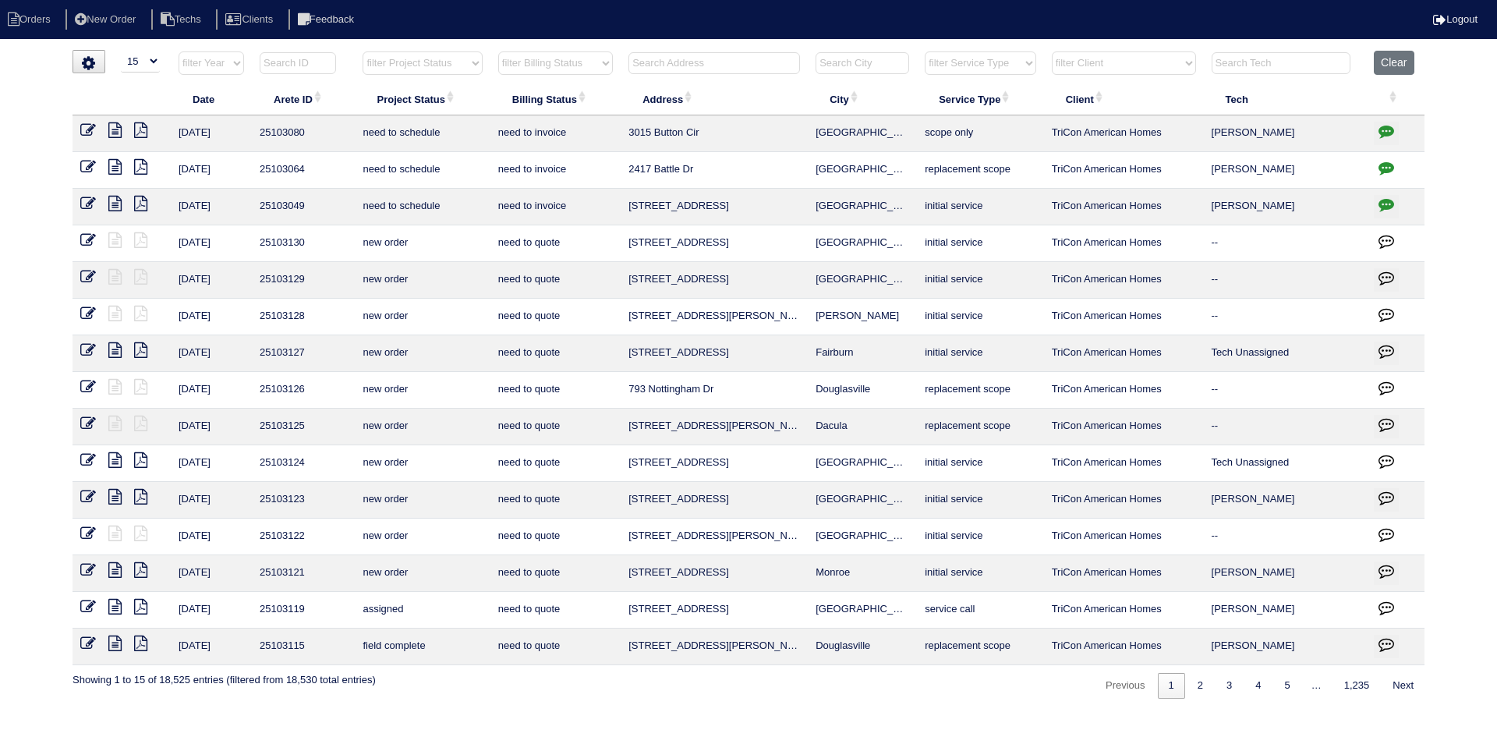
click at [716, 65] on input "text" at bounding box center [713, 63] width 171 height 22
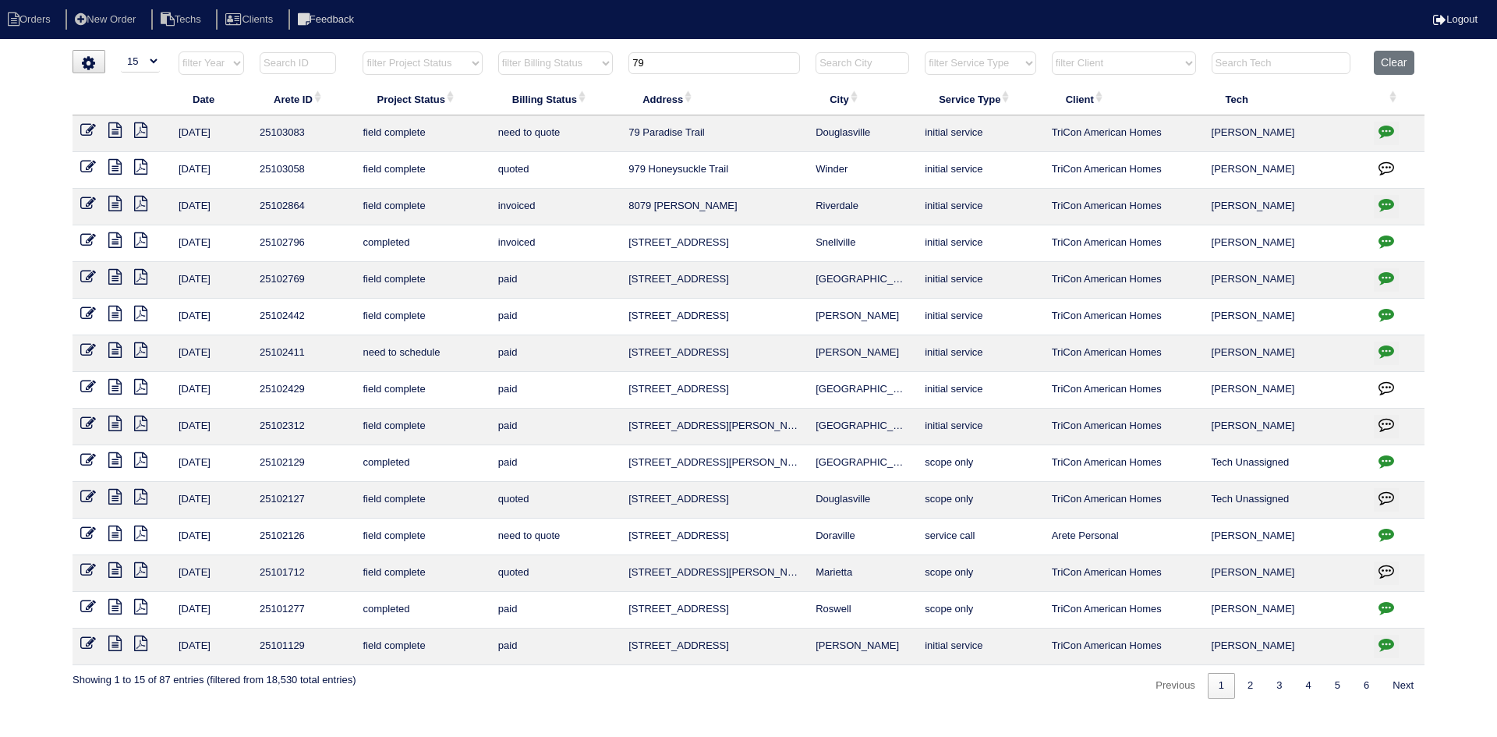
click at [1383, 134] on icon "button" at bounding box center [1386, 131] width 16 height 16
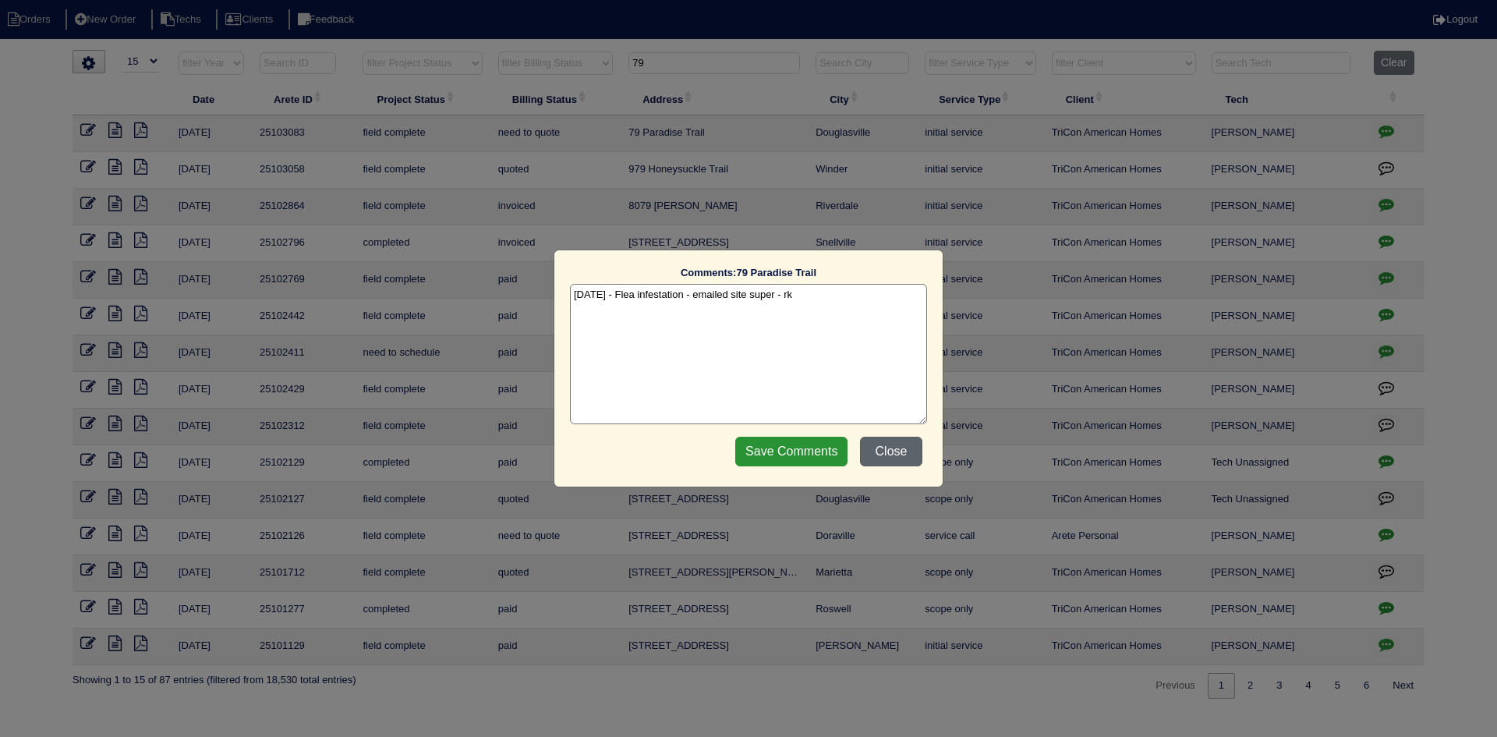
click at [887, 445] on button "Close" at bounding box center [891, 452] width 62 height 30
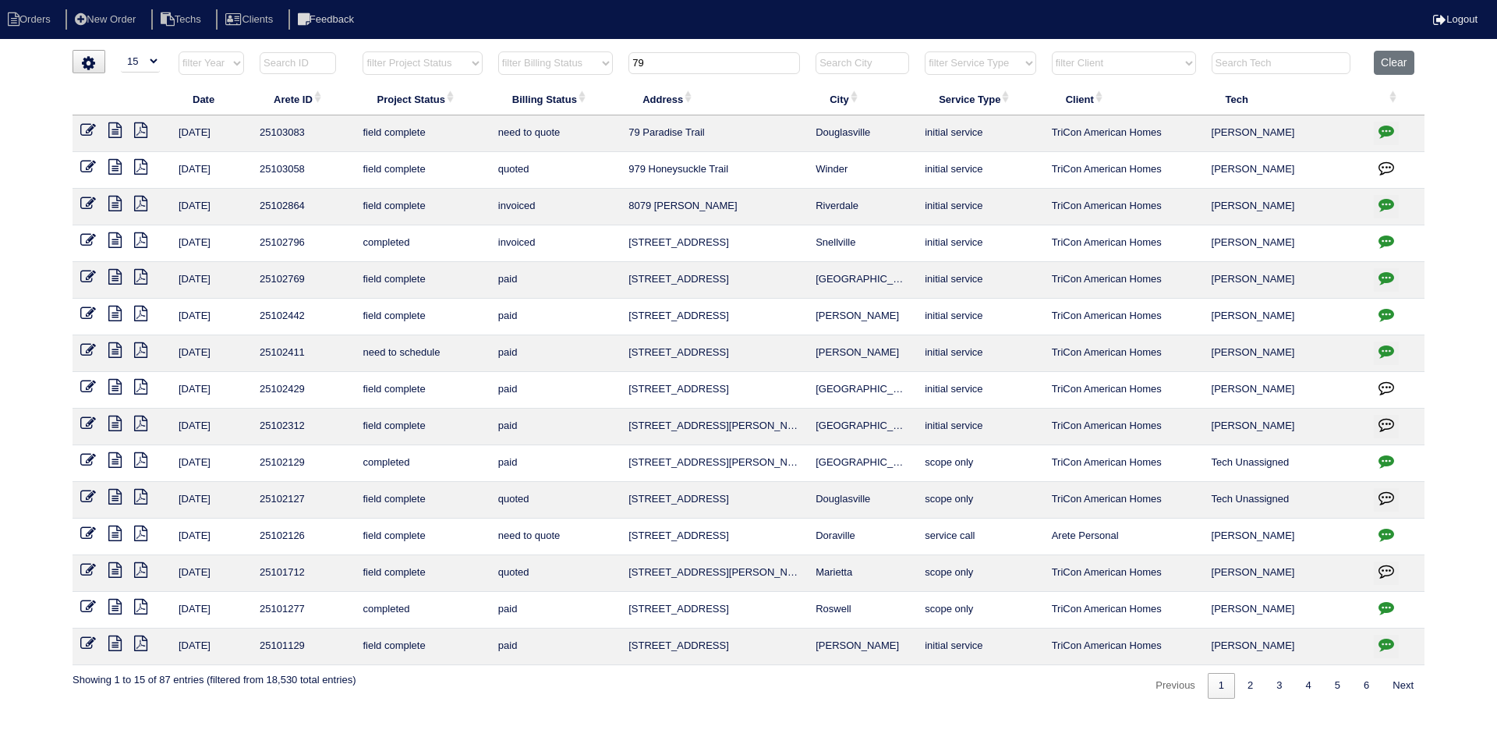
click at [648, 68] on input "79" at bounding box center [713, 63] width 171 height 22
click at [645, 67] on input "79" at bounding box center [713, 63] width 171 height 22
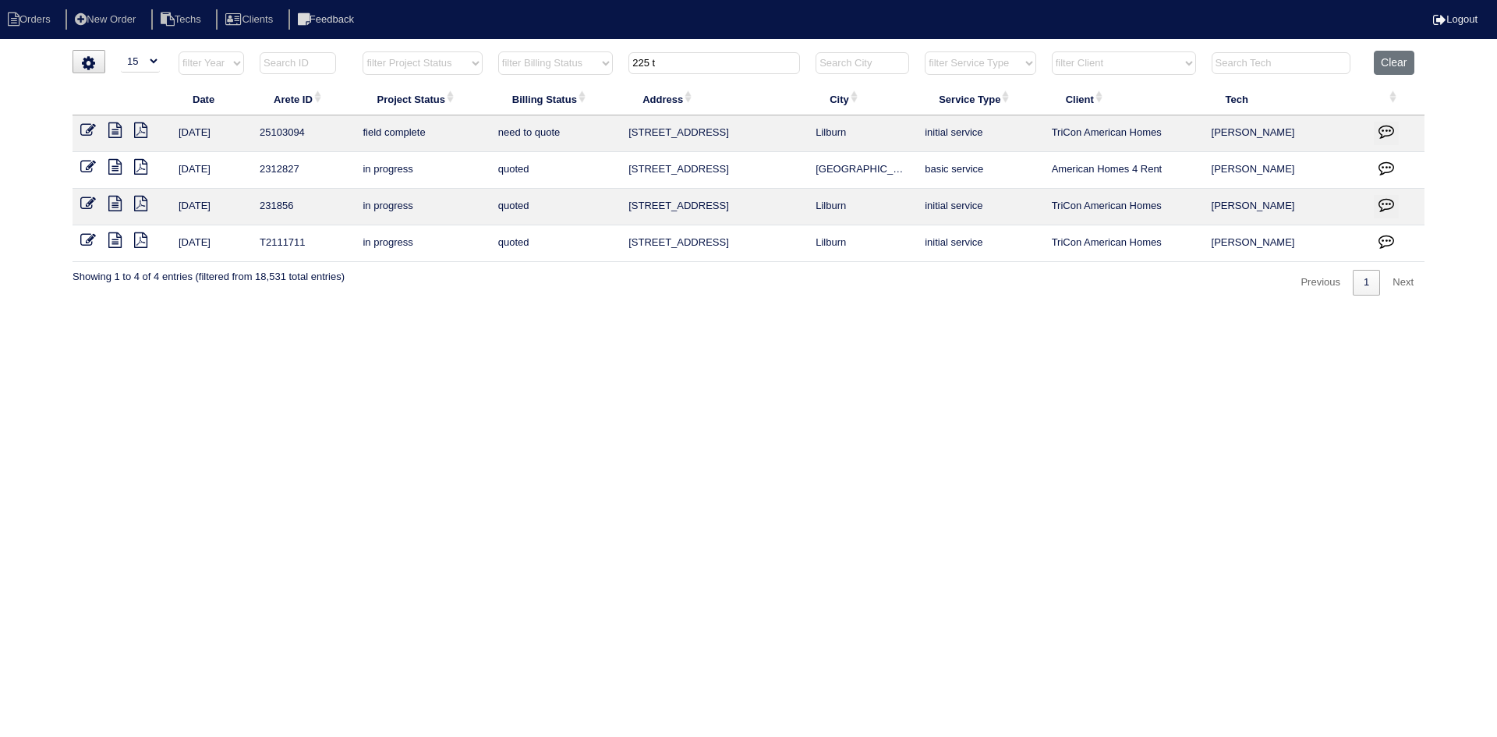
type input "225 t"
click at [109, 123] on icon at bounding box center [114, 130] width 13 height 16
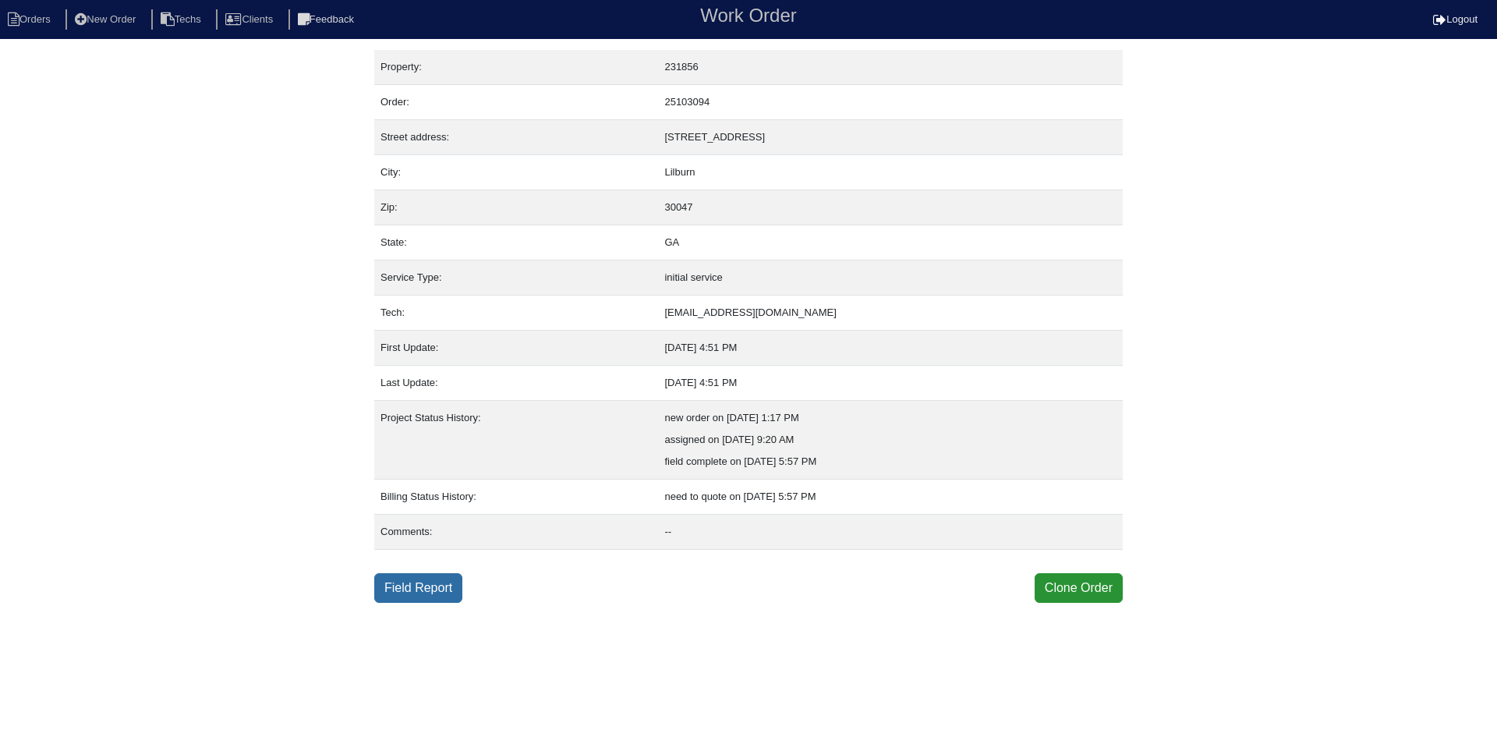
click at [430, 584] on link "Field Report" at bounding box center [418, 588] width 88 height 30
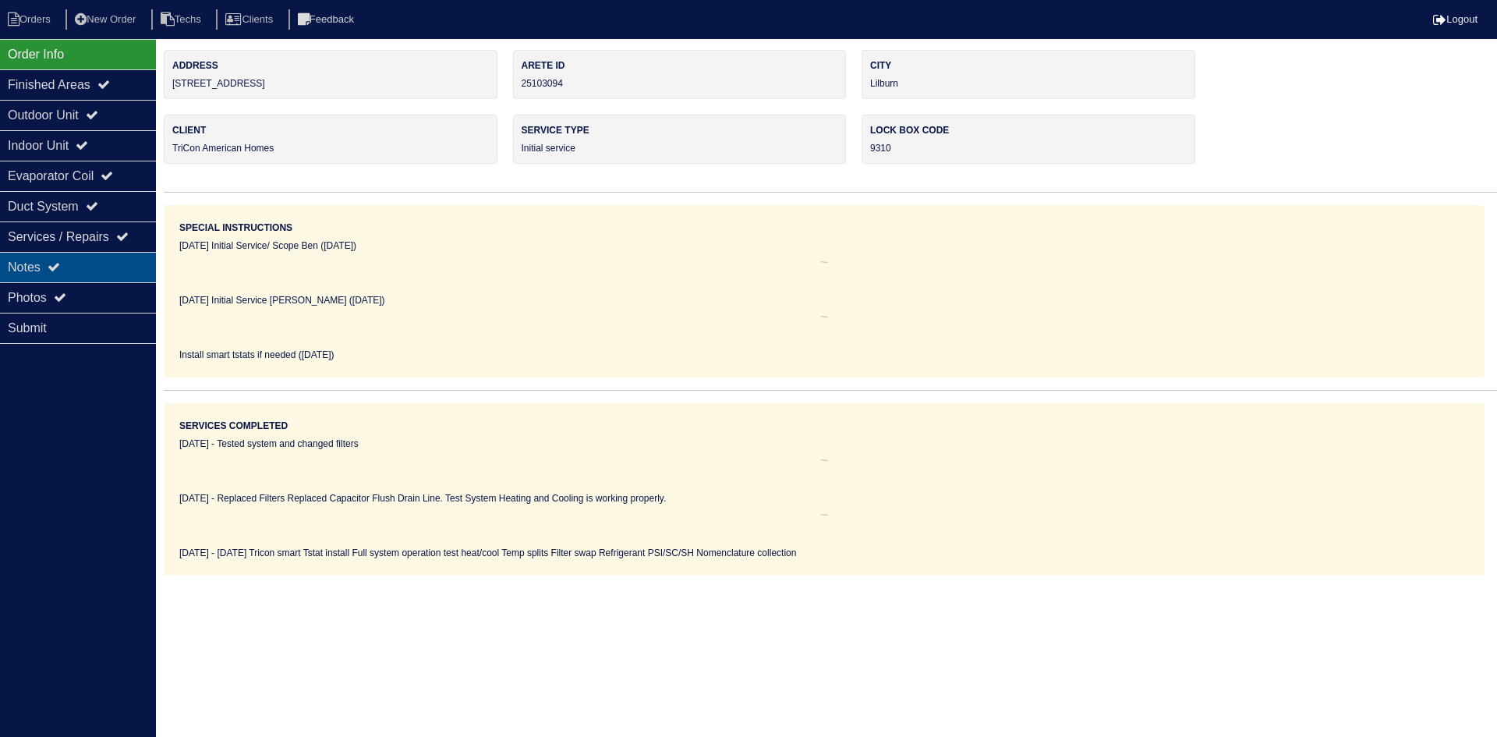
click at [92, 271] on div "Notes" at bounding box center [78, 267] width 156 height 30
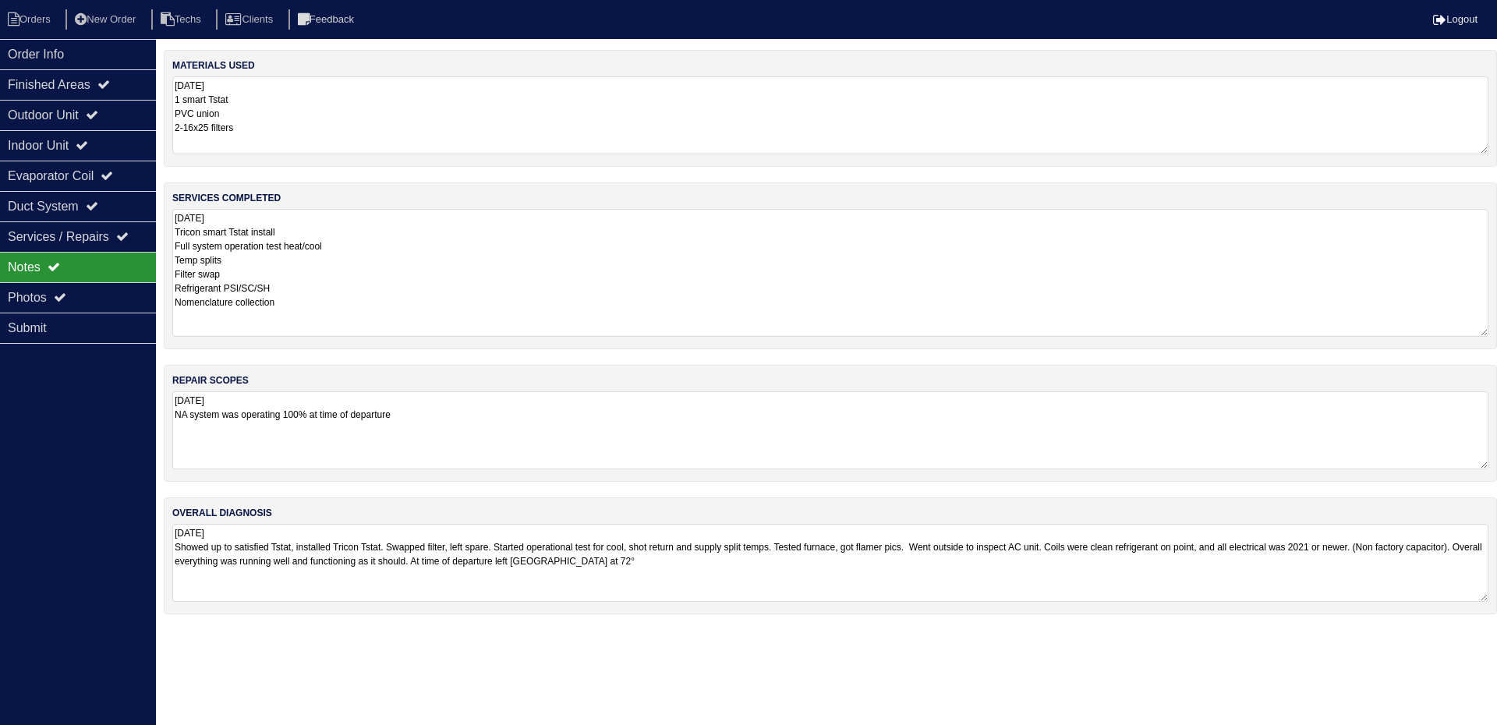
drag, startPoint x: 1481, startPoint y: 278, endPoint x: 1489, endPoint y: 327, distance: 50.5
click at [1489, 327] on div "services completed [DATE] Tricon smart Tstat install Full system operation test…" at bounding box center [830, 265] width 1333 height 167
click at [97, 112] on icon at bounding box center [92, 114] width 12 height 12
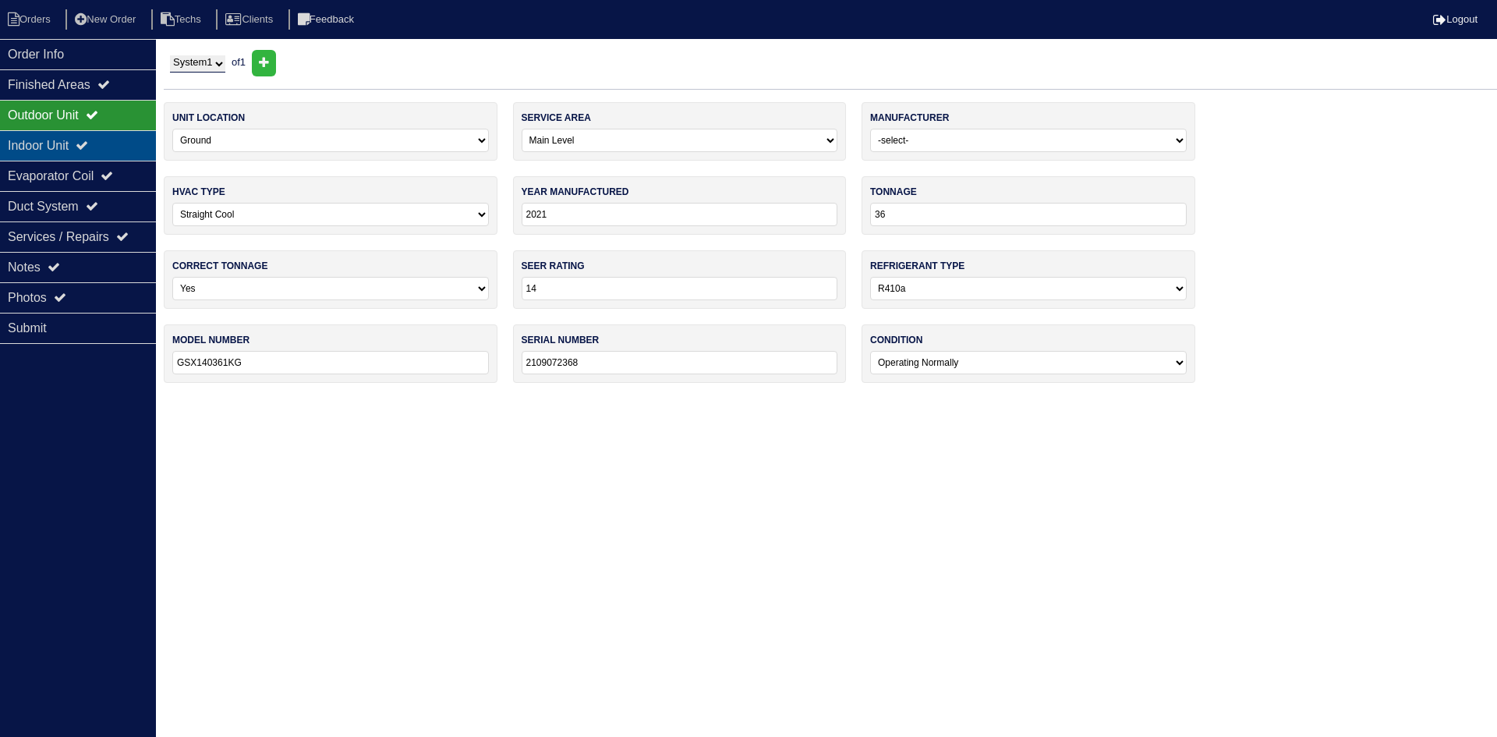
click at [97, 131] on div "Indoor Unit" at bounding box center [78, 145] width 156 height 30
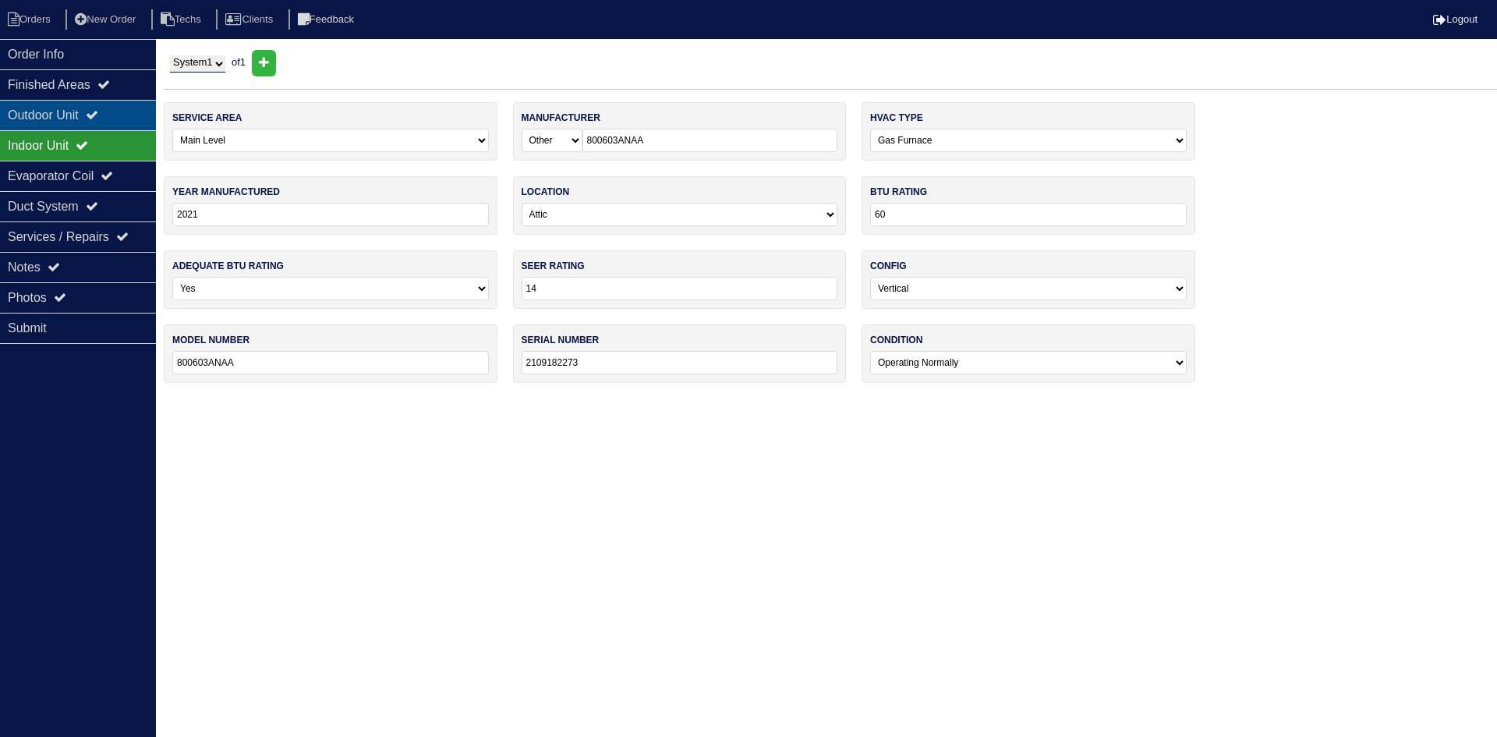
click at [96, 122] on div "Outdoor Unit" at bounding box center [78, 115] width 156 height 30
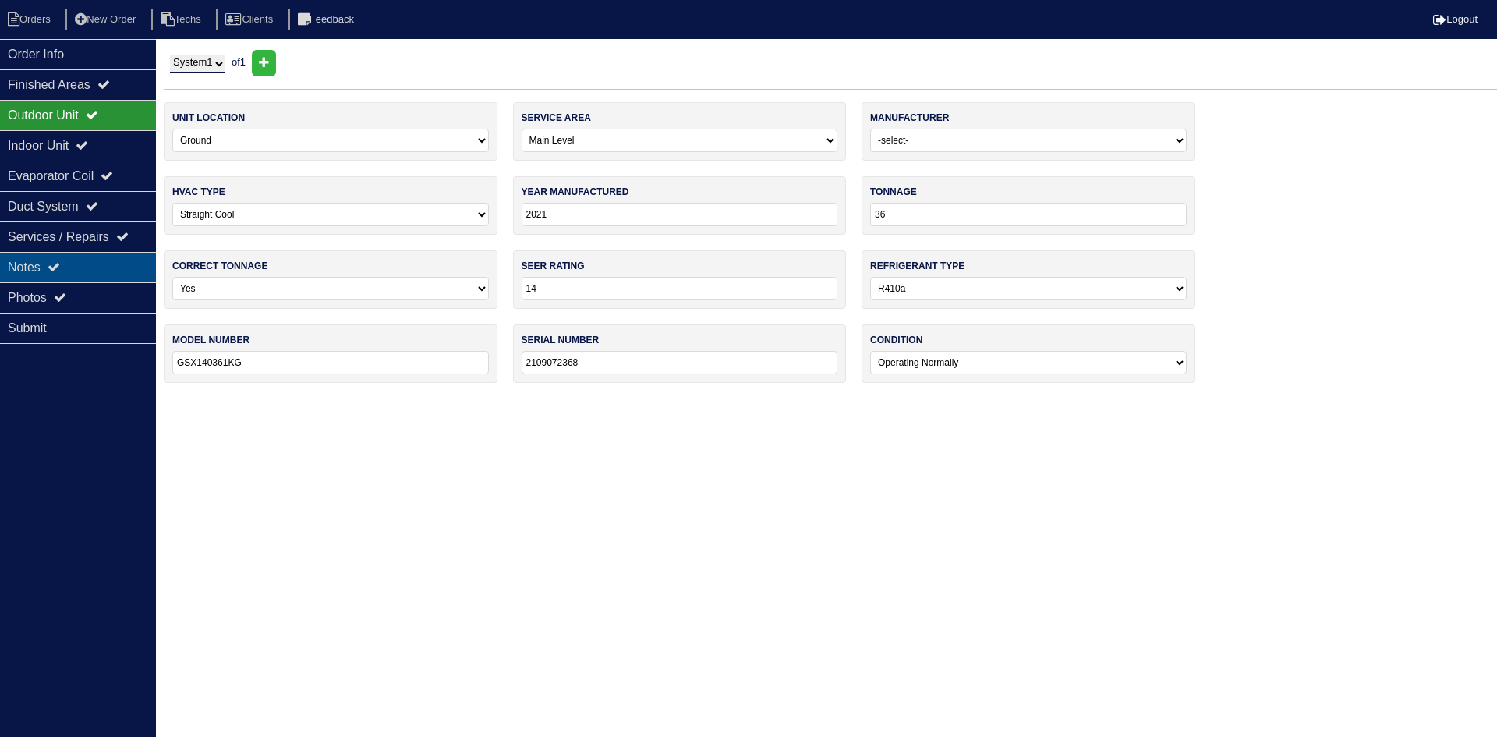
click at [60, 272] on icon at bounding box center [54, 266] width 12 height 12
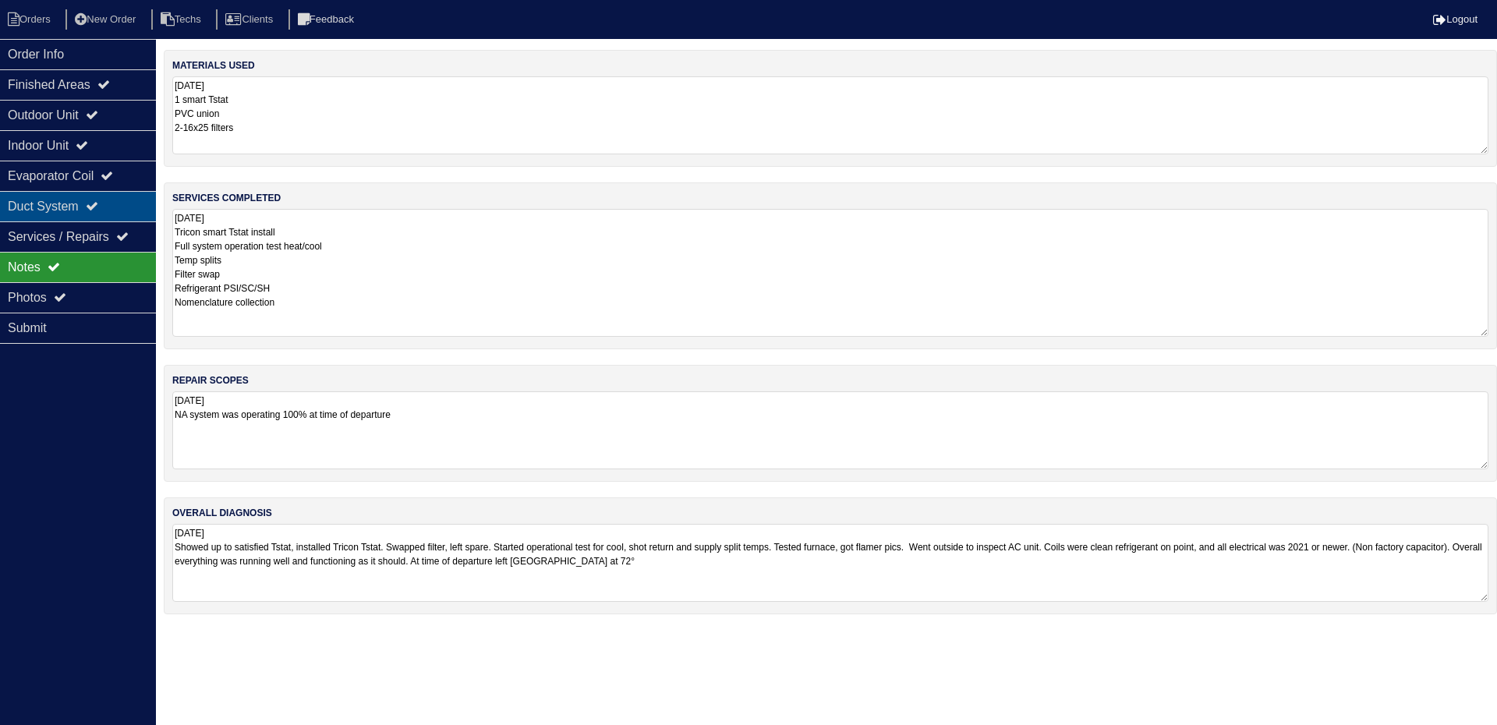
click at [126, 215] on div "Duct System" at bounding box center [78, 206] width 156 height 30
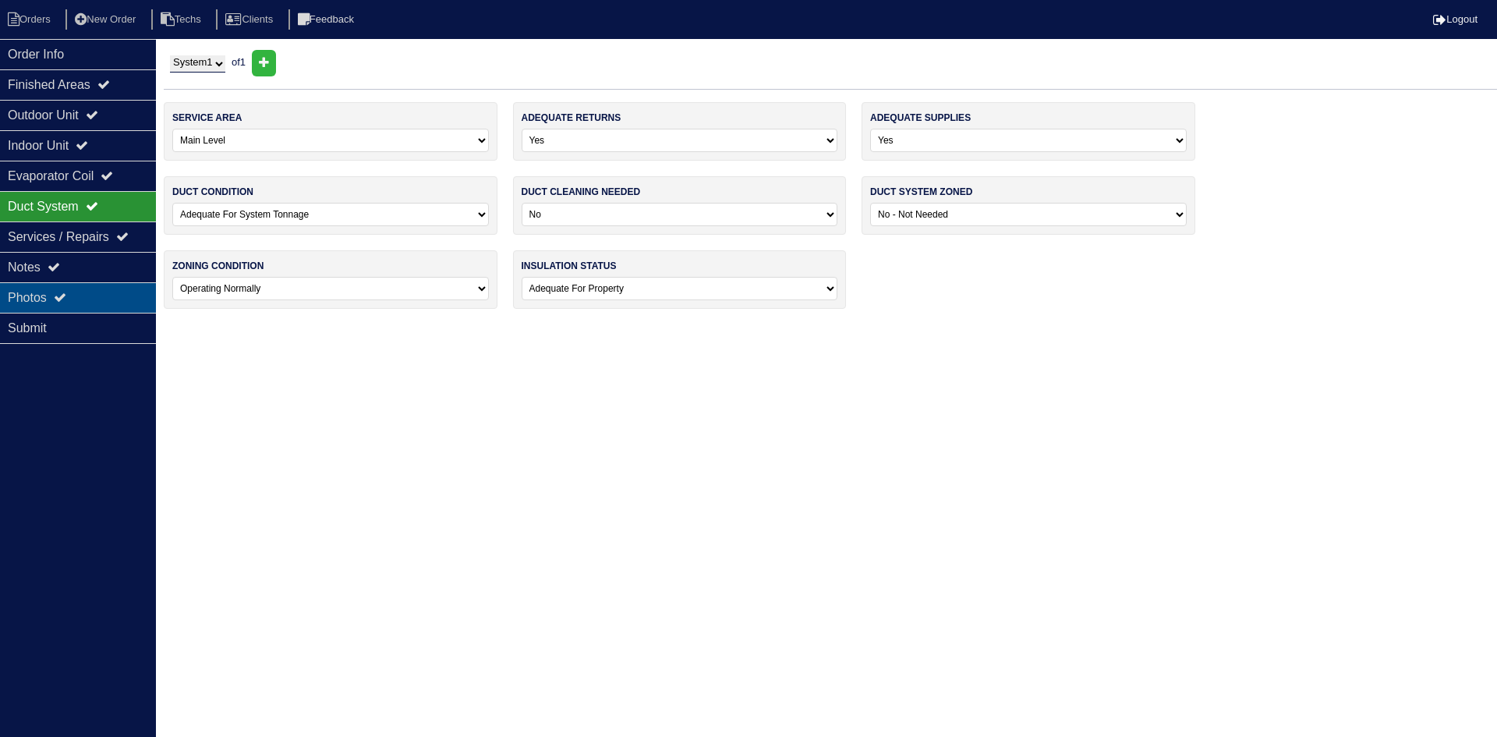
click at [111, 297] on div "Photos" at bounding box center [78, 297] width 156 height 30
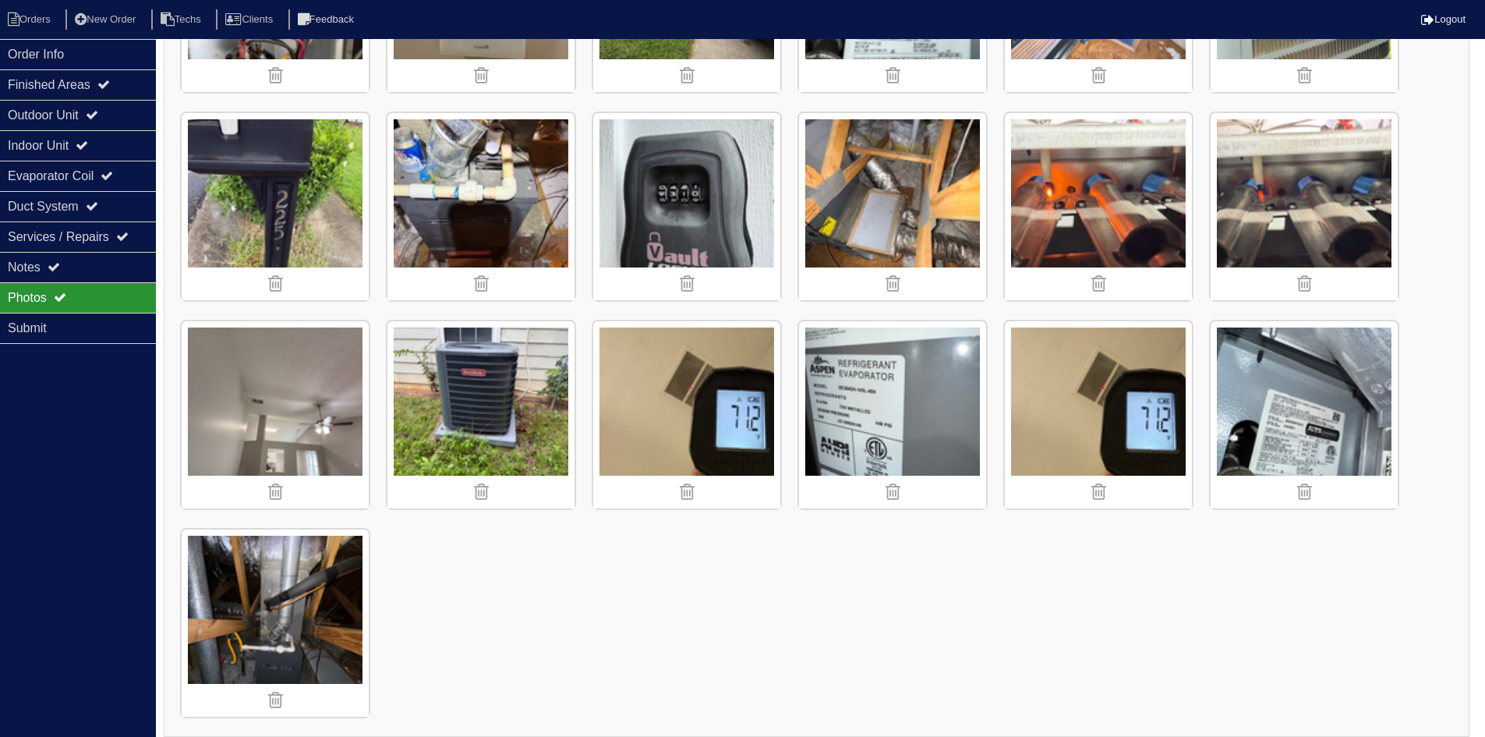
scroll to position [810, 0]
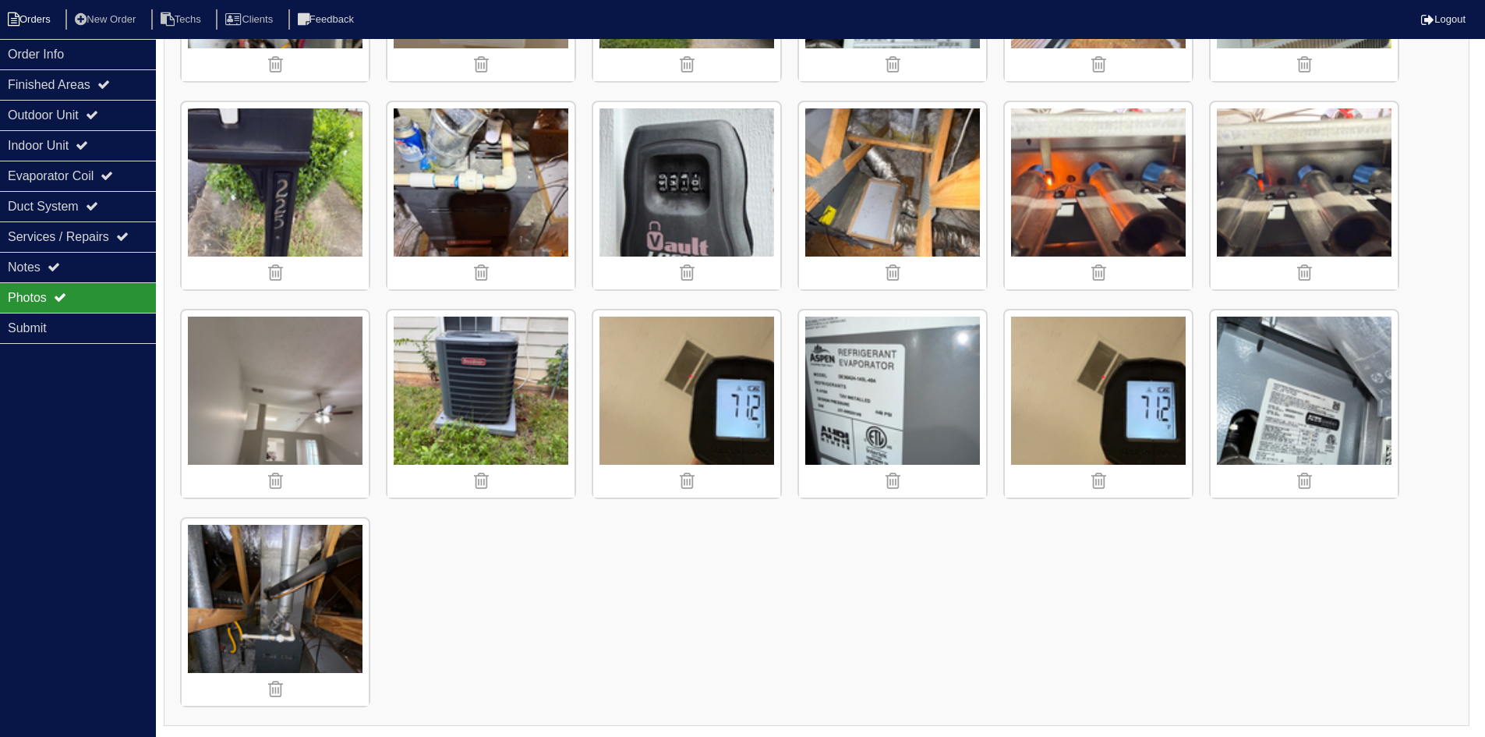
click at [34, 14] on li "Orders" at bounding box center [31, 19] width 63 height 21
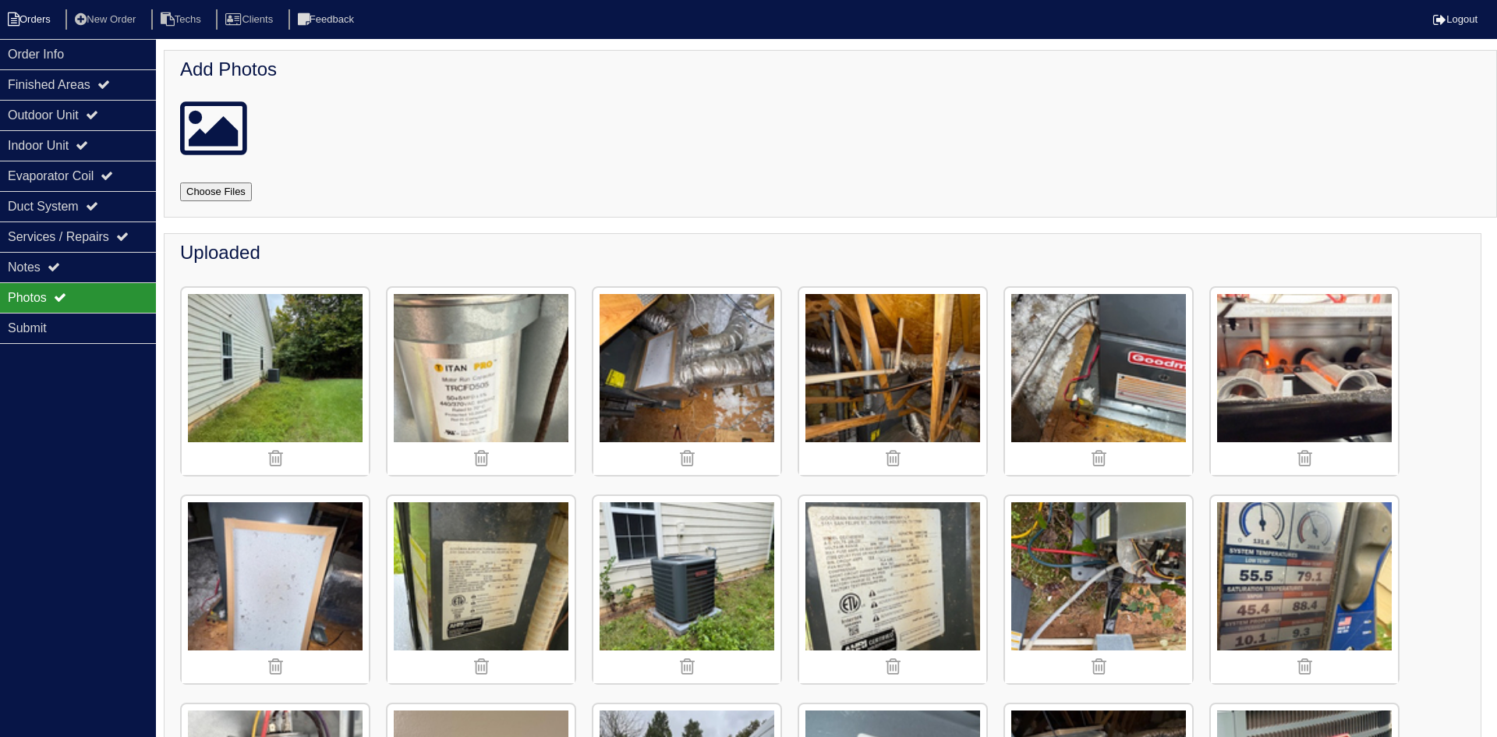
select select "15"
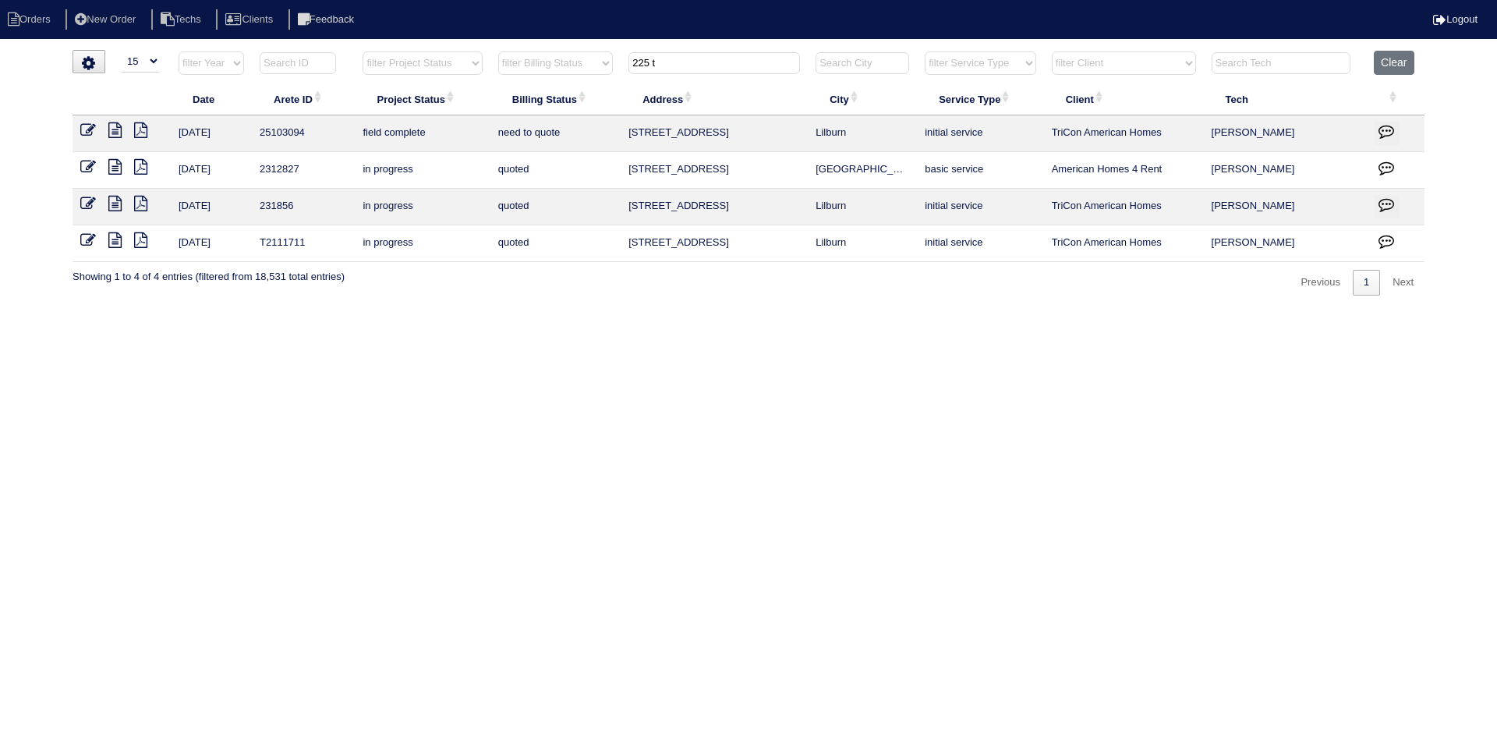
click at [688, 63] on input "225 t" at bounding box center [713, 63] width 171 height 22
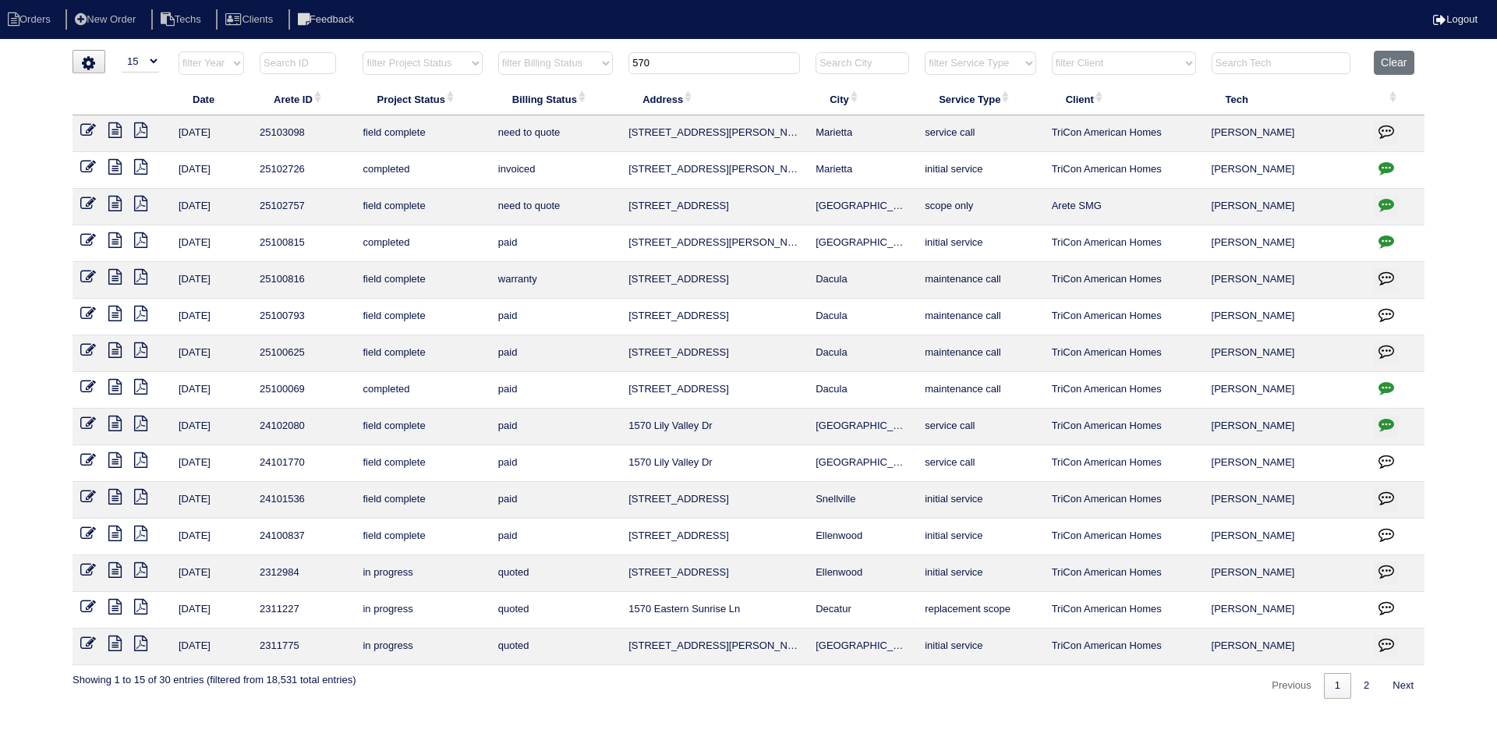
type input "570"
click at [116, 130] on icon at bounding box center [114, 130] width 13 height 16
click at [1391, 126] on icon "button" at bounding box center [1386, 131] width 16 height 16
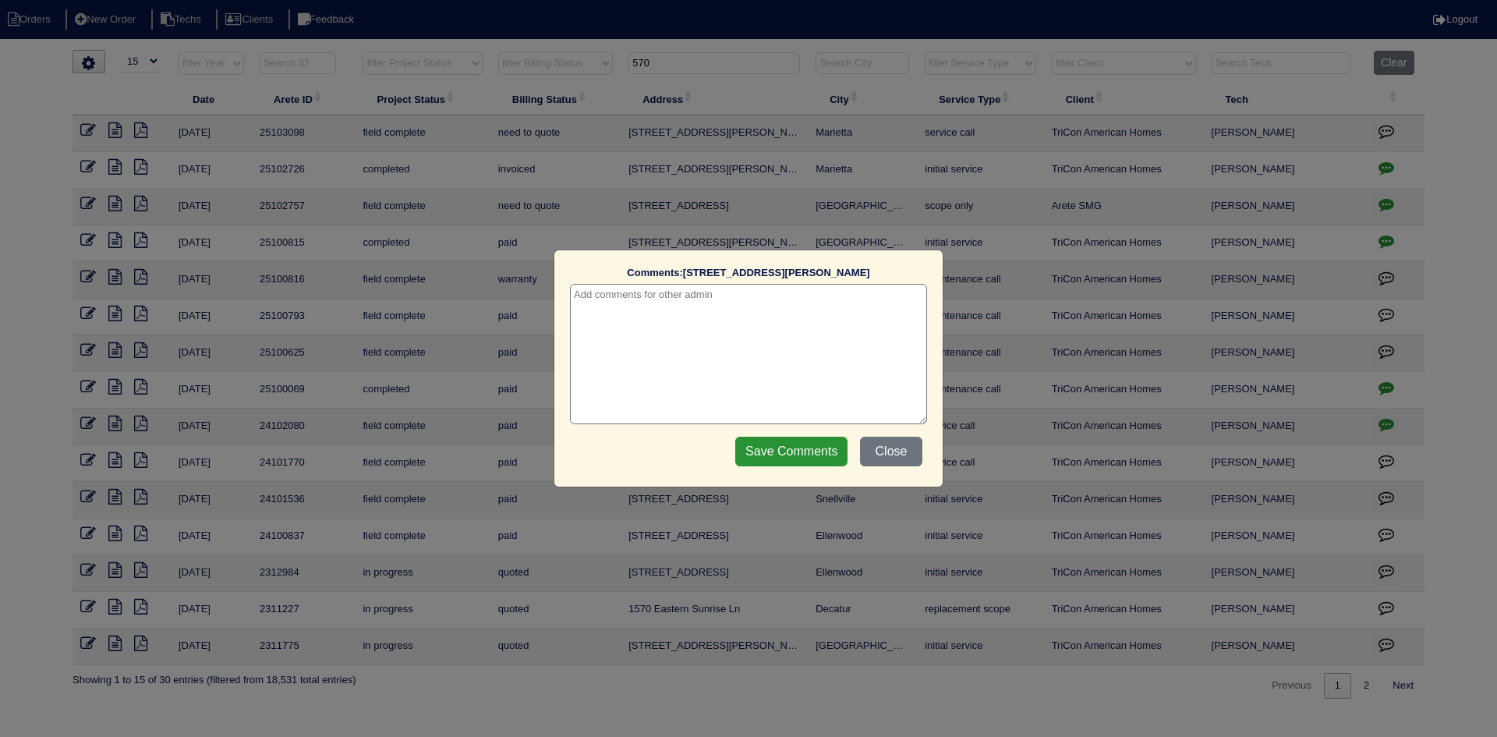
click at [743, 309] on textarea at bounding box center [748, 354] width 357 height 140
type textarea "8/25/25 - how to quote - texted Dan - our install from this month - rk"
click at [762, 444] on input "Save Comments" at bounding box center [791, 452] width 112 height 30
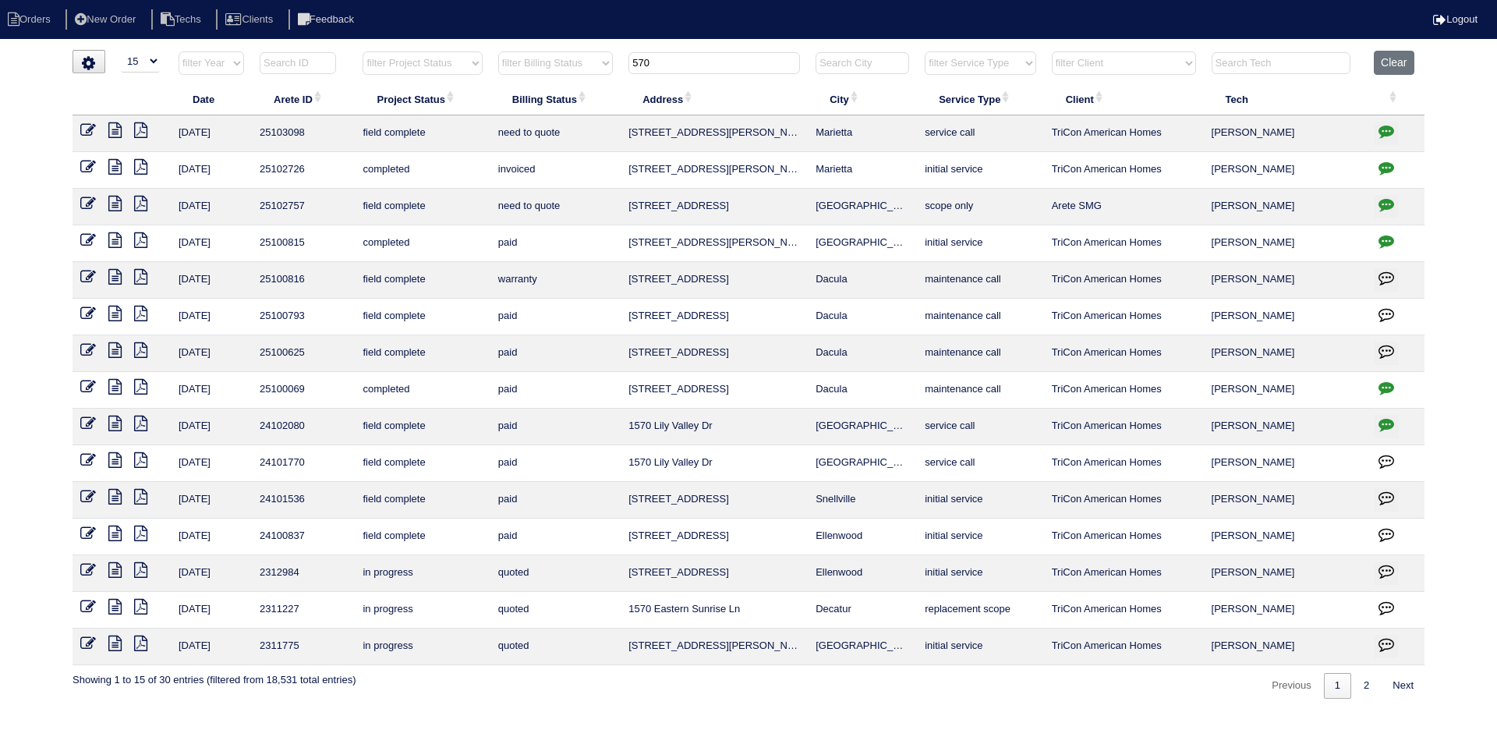
click at [117, 128] on icon at bounding box center [114, 130] width 13 height 16
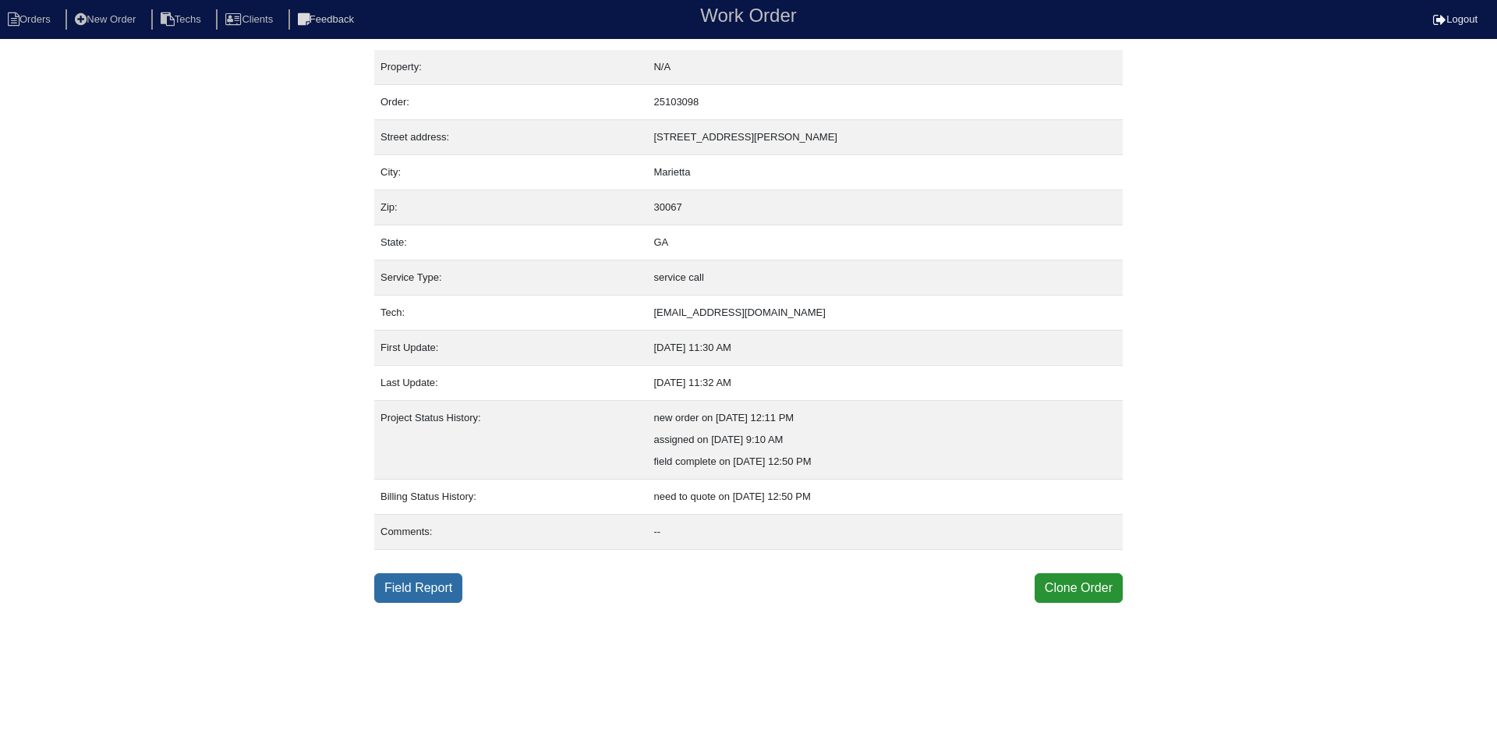
click at [433, 591] on link "Field Report" at bounding box center [418, 588] width 88 height 30
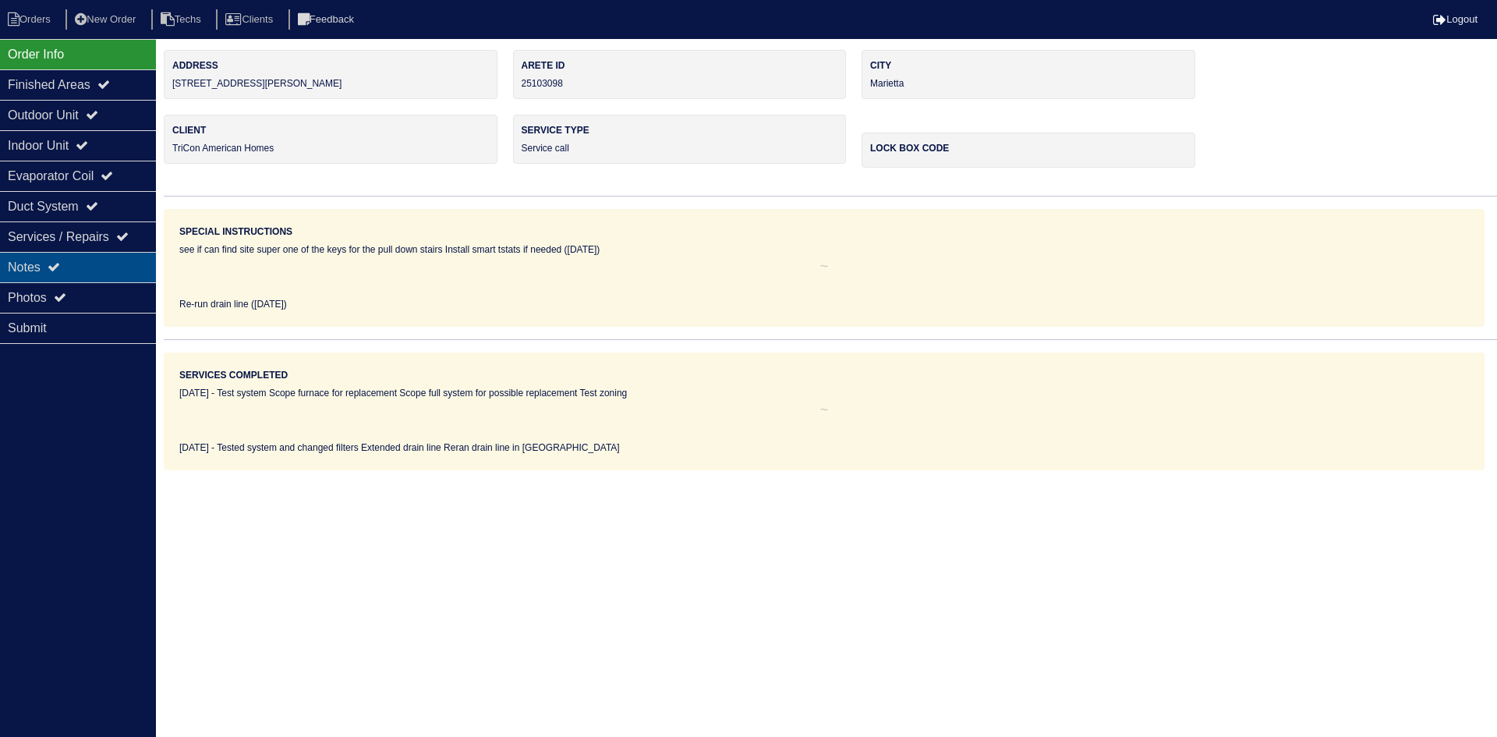
click at [68, 263] on div "Notes" at bounding box center [78, 267] width 156 height 30
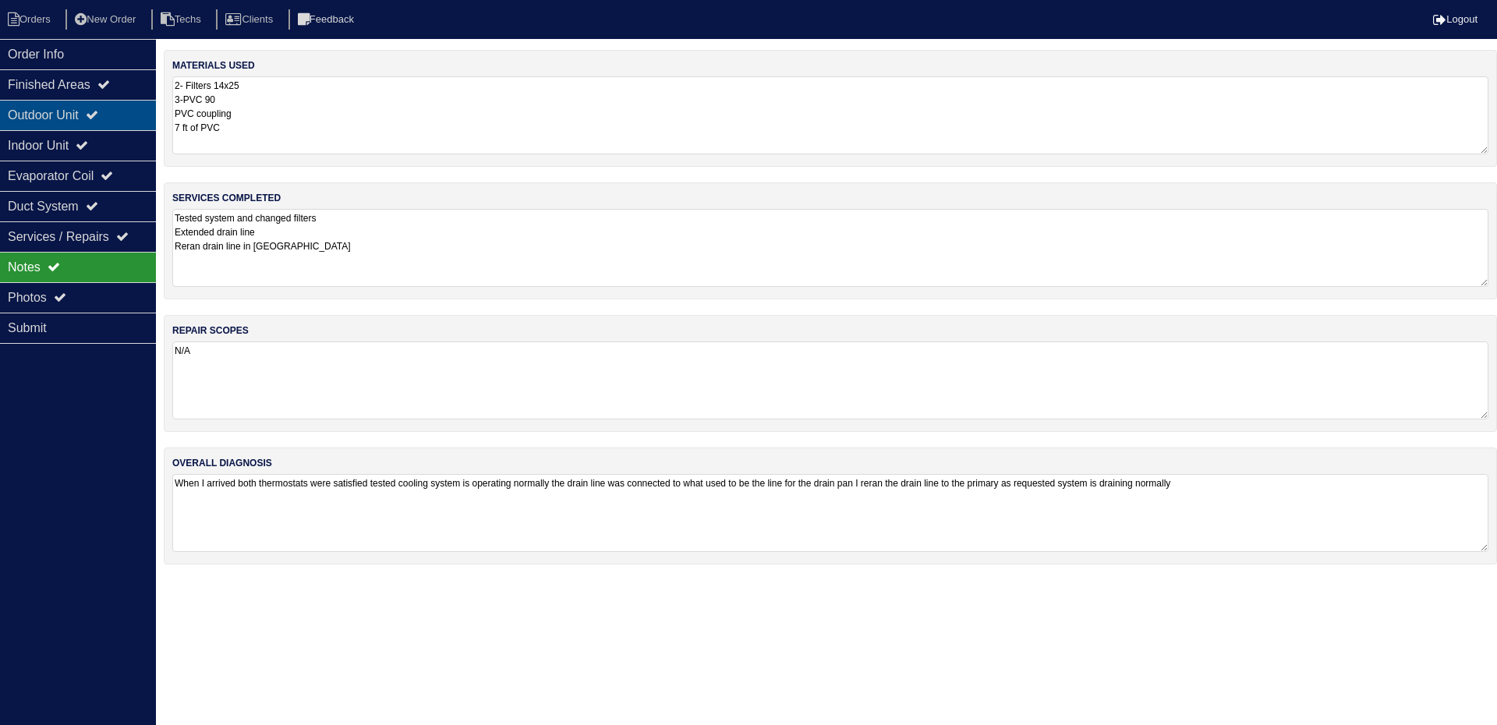
drag, startPoint x: 133, startPoint y: 104, endPoint x: 133, endPoint y: 113, distance: 8.6
click at [133, 104] on div "Outdoor Unit" at bounding box center [78, 115] width 156 height 30
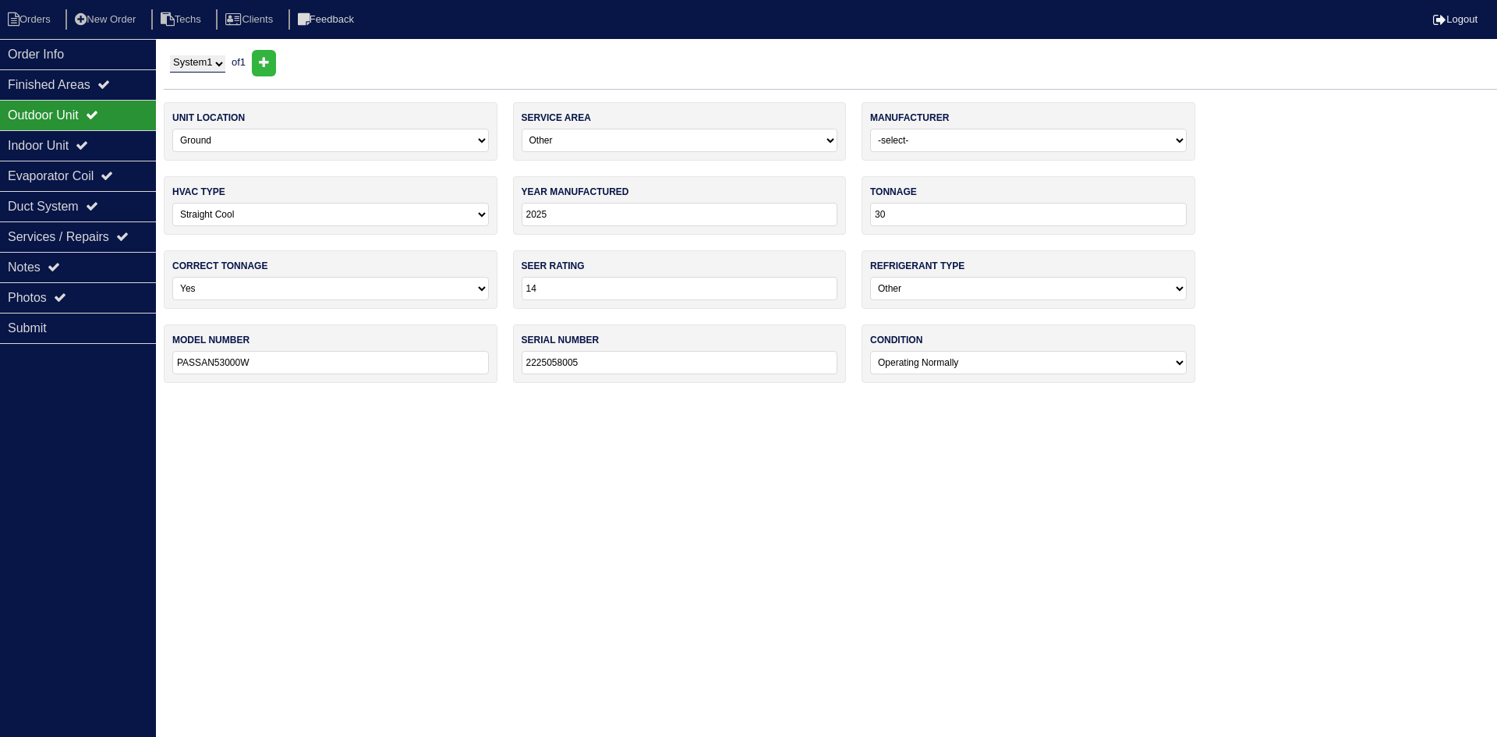
drag, startPoint x: 117, startPoint y: 147, endPoint x: 118, endPoint y: 122, distance: 25.0
click at [117, 145] on div "Indoor Unit" at bounding box center [78, 145] width 156 height 30
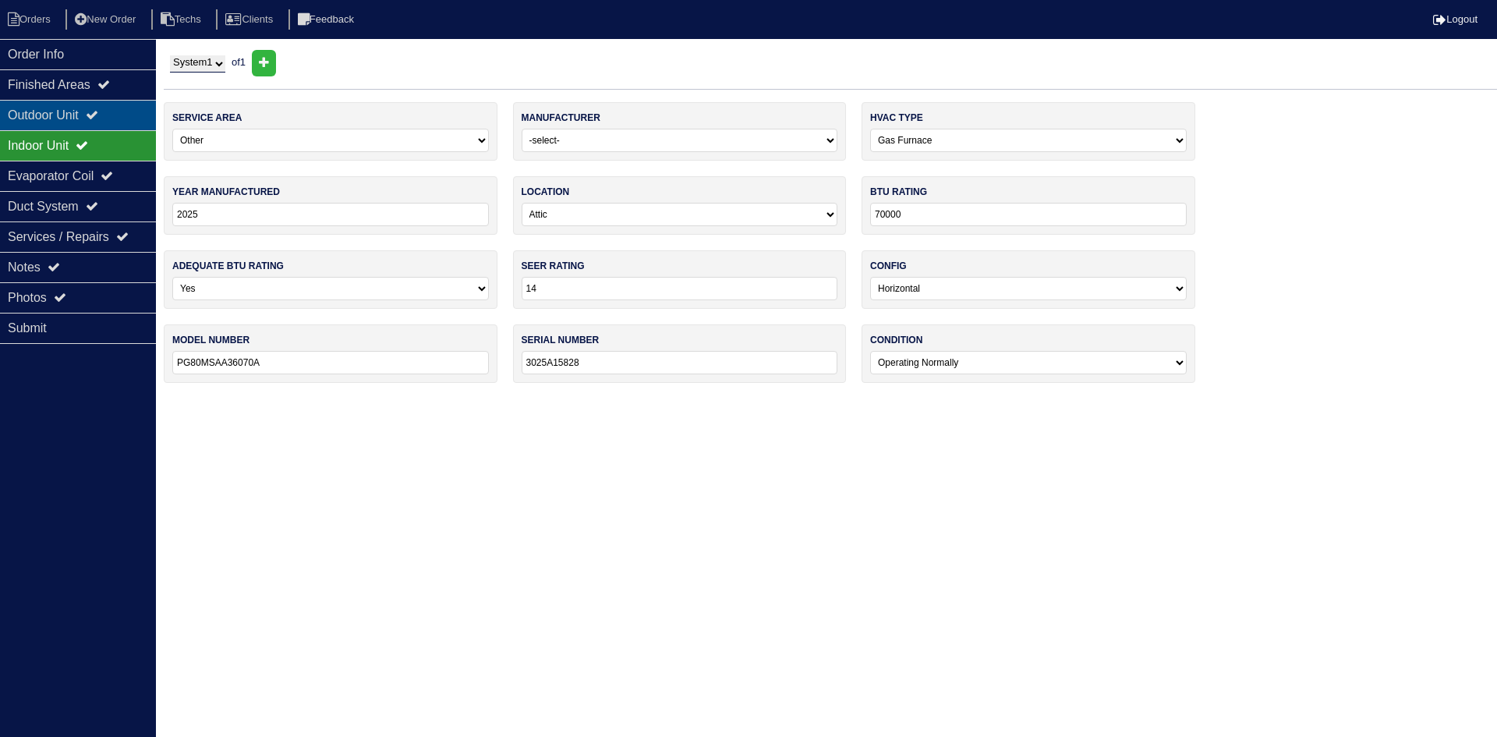
click at [116, 114] on div "Outdoor Unit" at bounding box center [78, 115] width 156 height 30
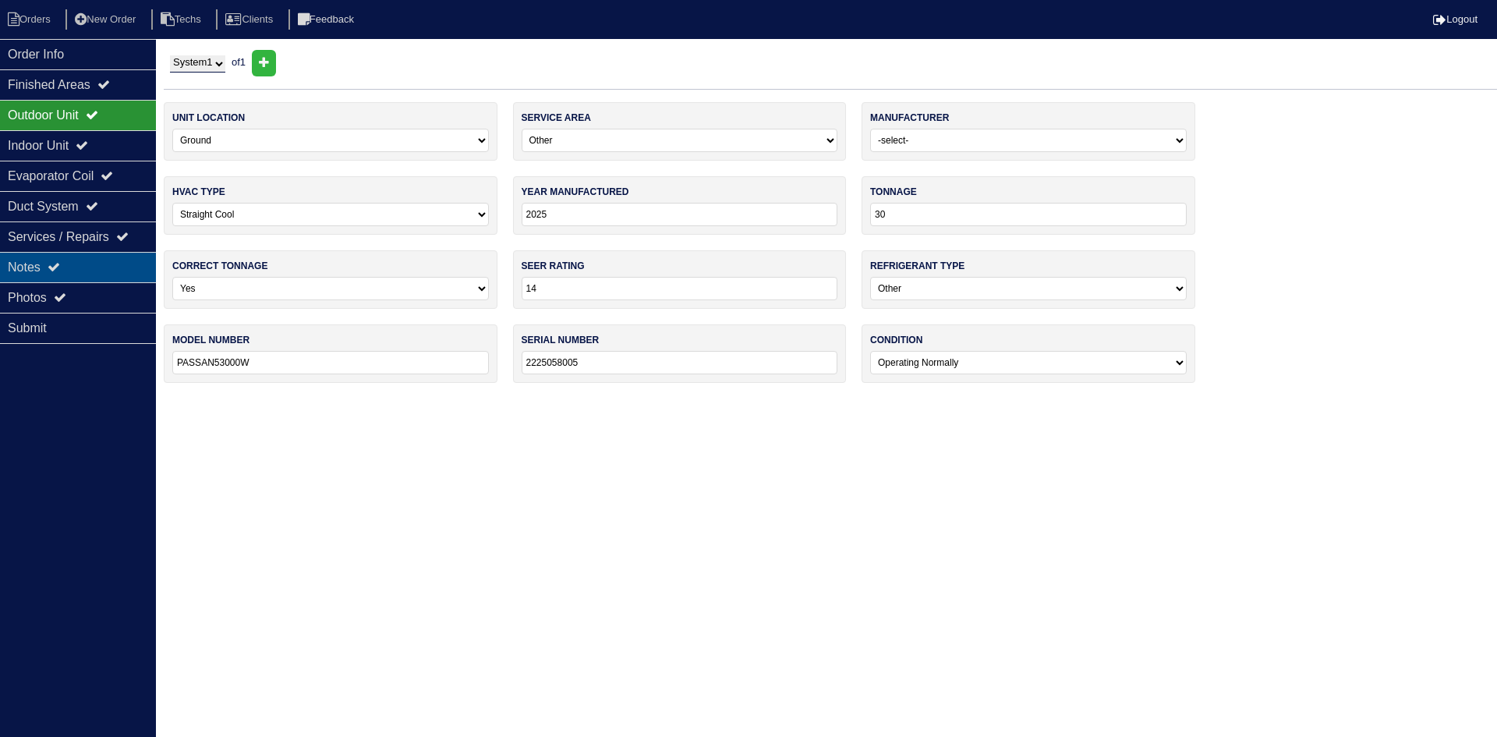
click at [32, 268] on div "Notes" at bounding box center [78, 267] width 156 height 30
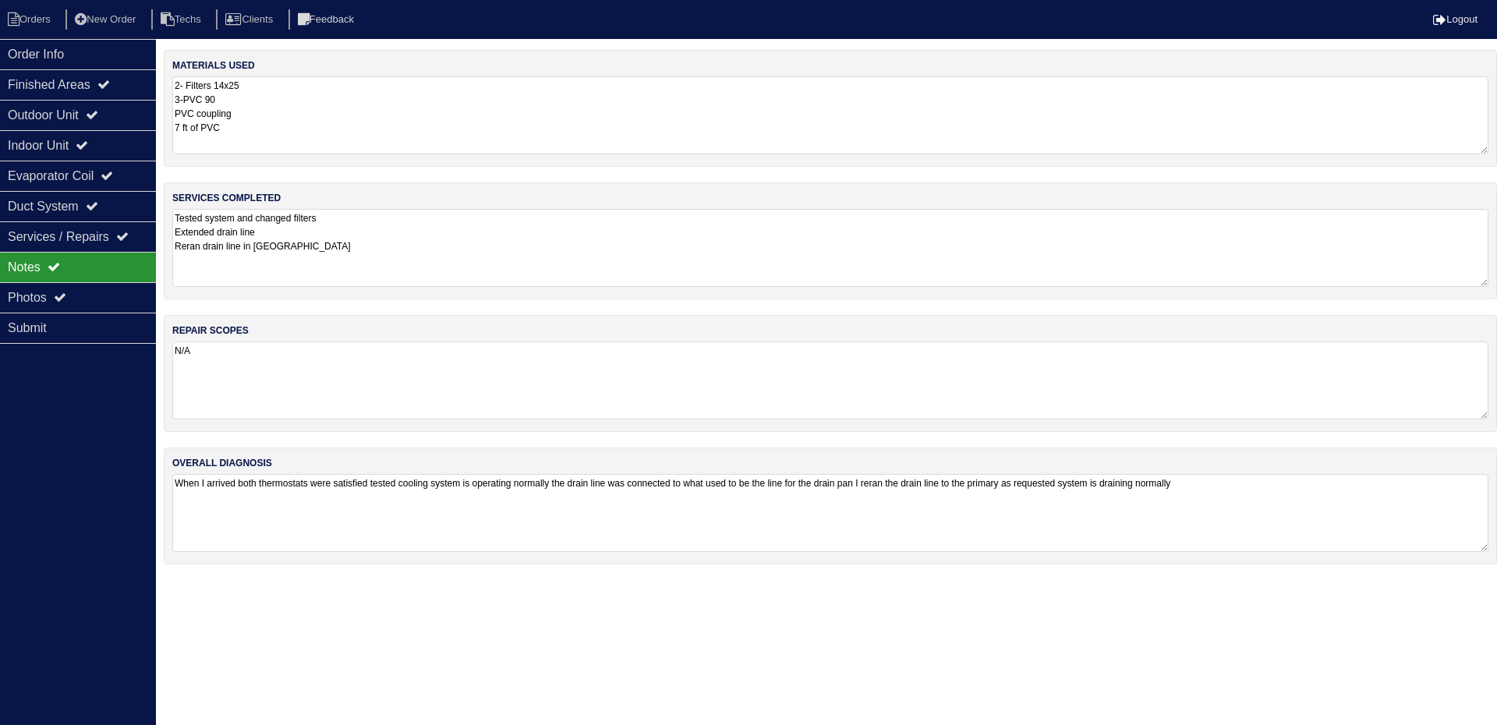
click at [83, 264] on div "Notes" at bounding box center [78, 267] width 156 height 30
click at [77, 285] on div "Photos" at bounding box center [78, 297] width 156 height 30
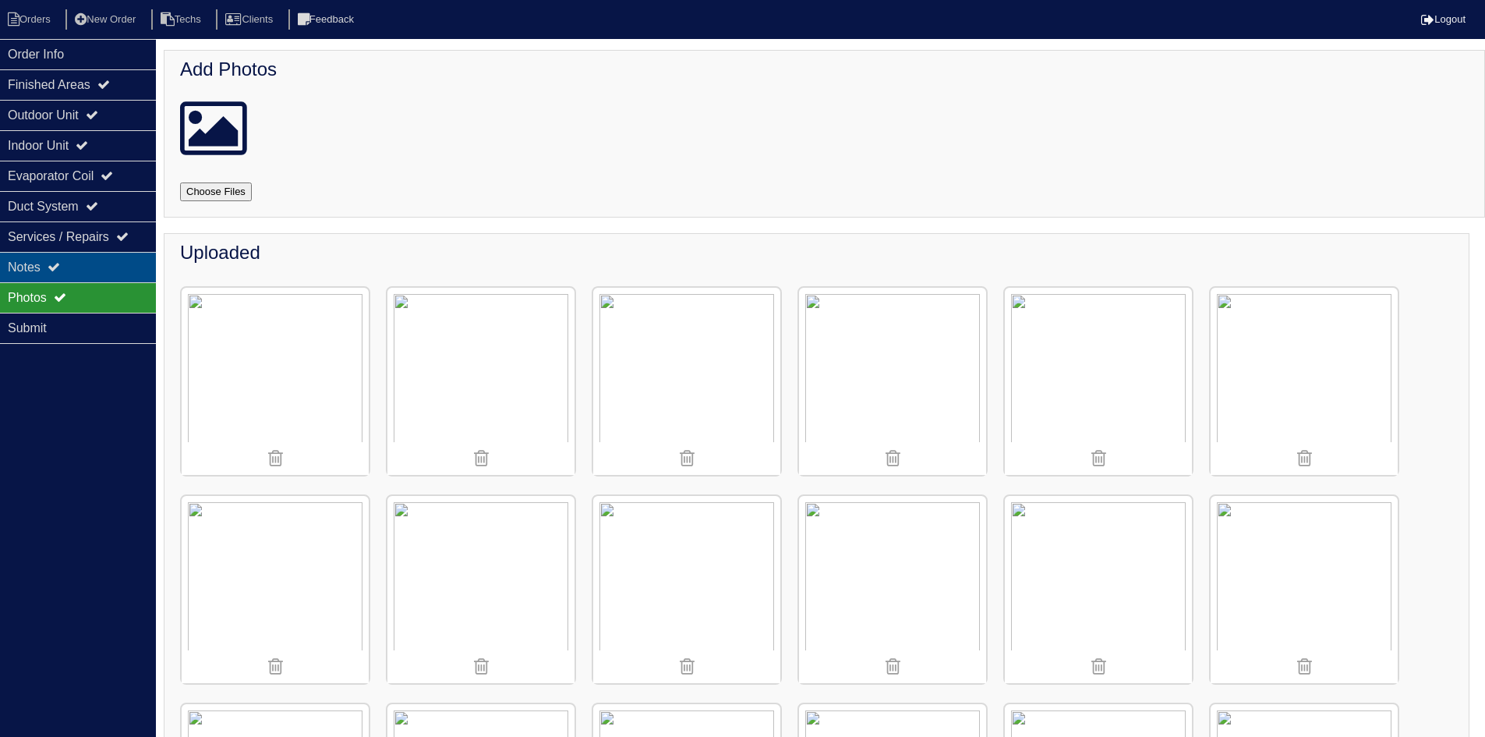
click at [87, 268] on div "Notes" at bounding box center [78, 267] width 156 height 30
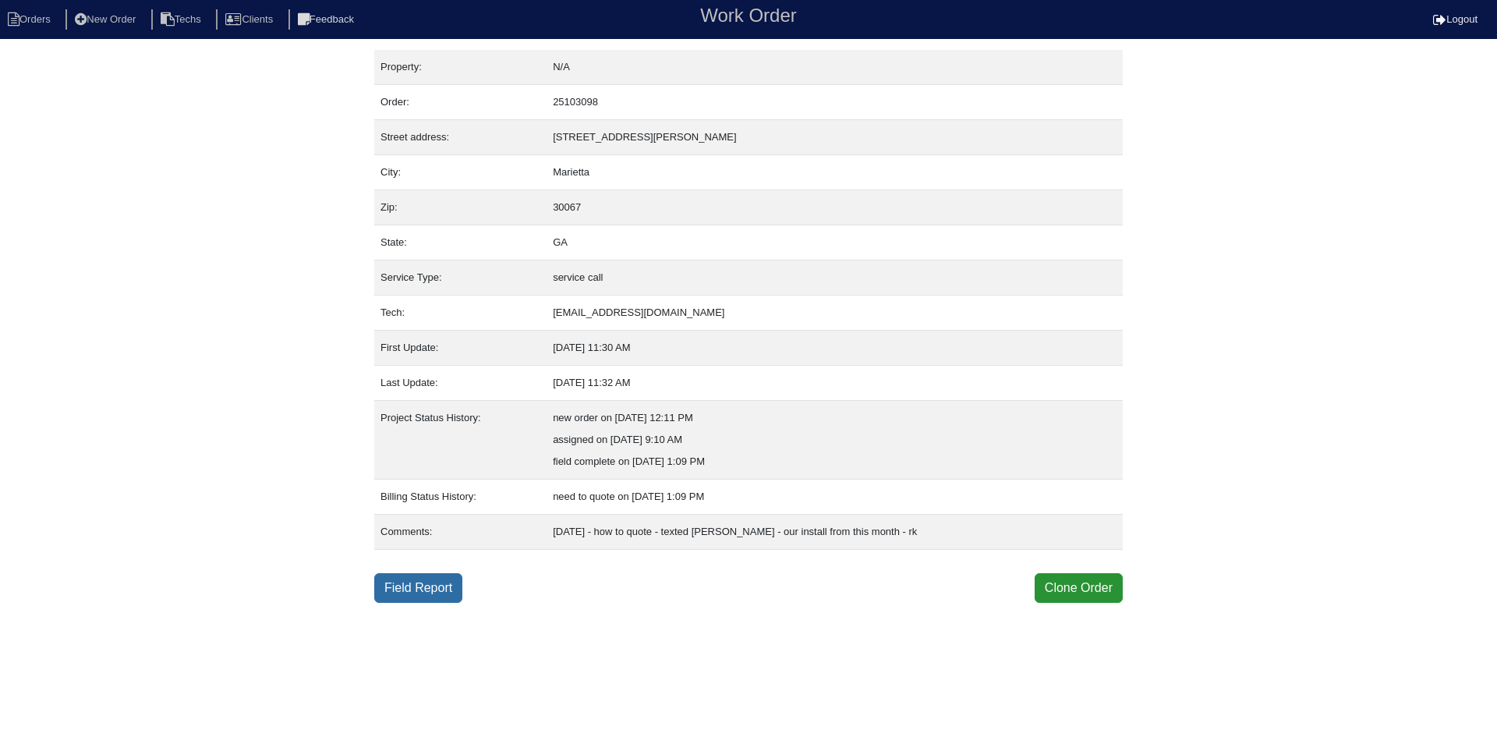
click at [411, 585] on link "Field Report" at bounding box center [418, 588] width 88 height 30
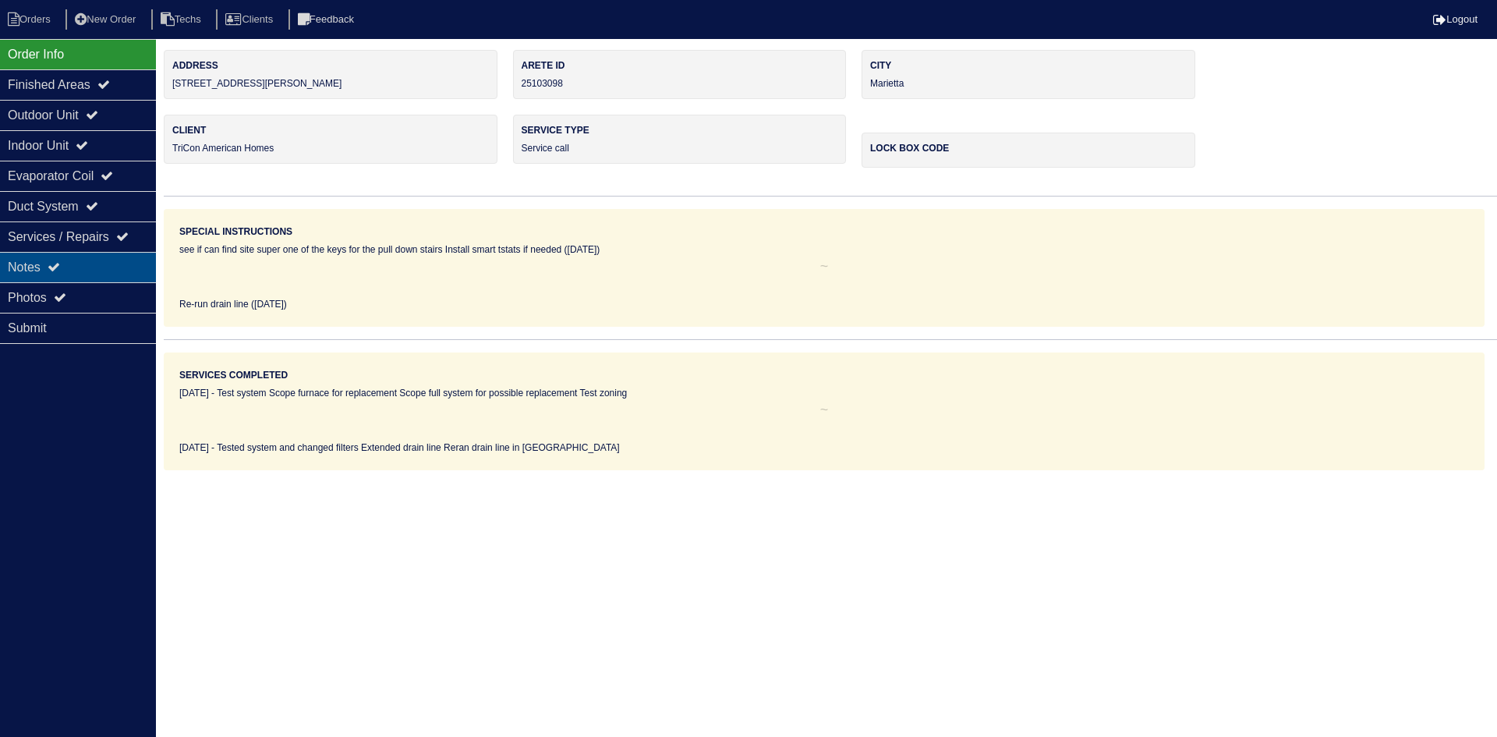
click at [118, 262] on div "Notes" at bounding box center [78, 267] width 156 height 30
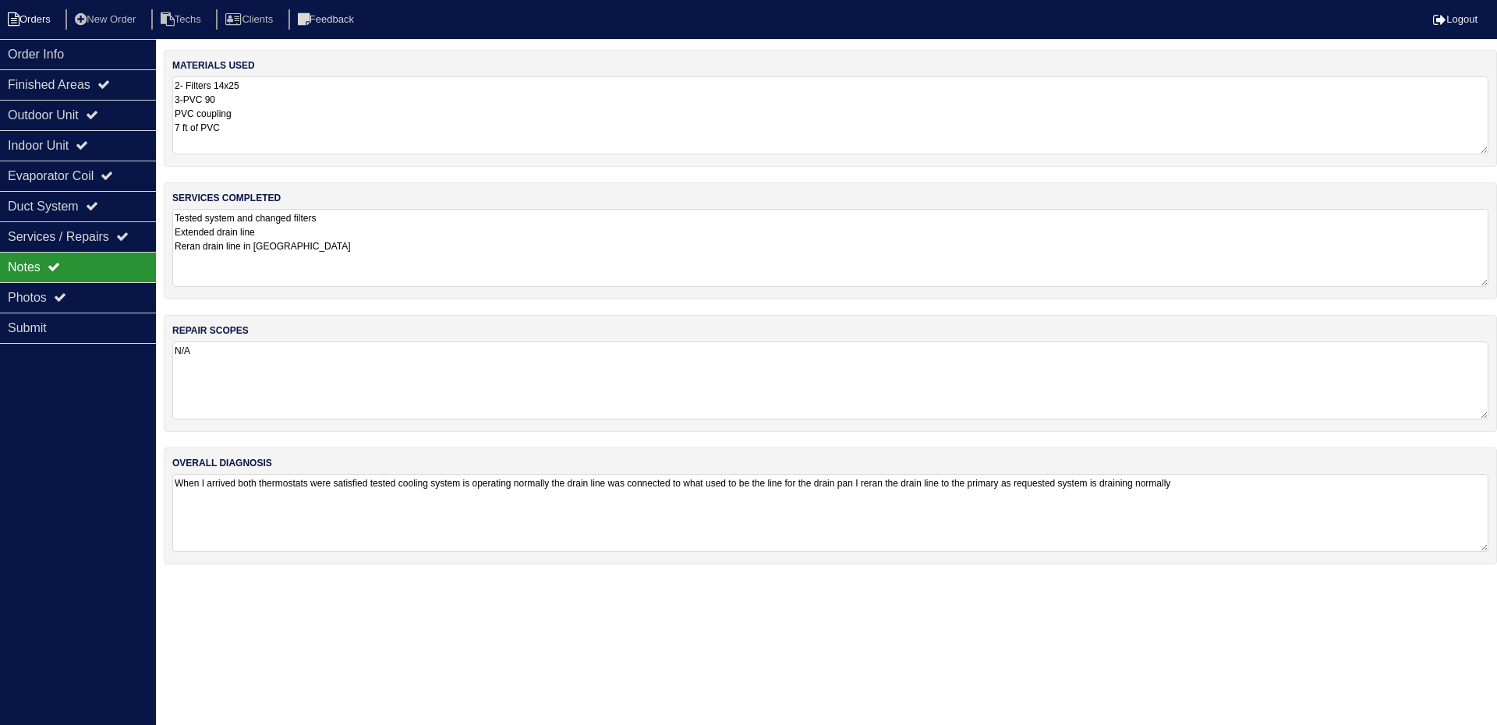
click at [42, 15] on li "Orders" at bounding box center [31, 19] width 63 height 21
select select "15"
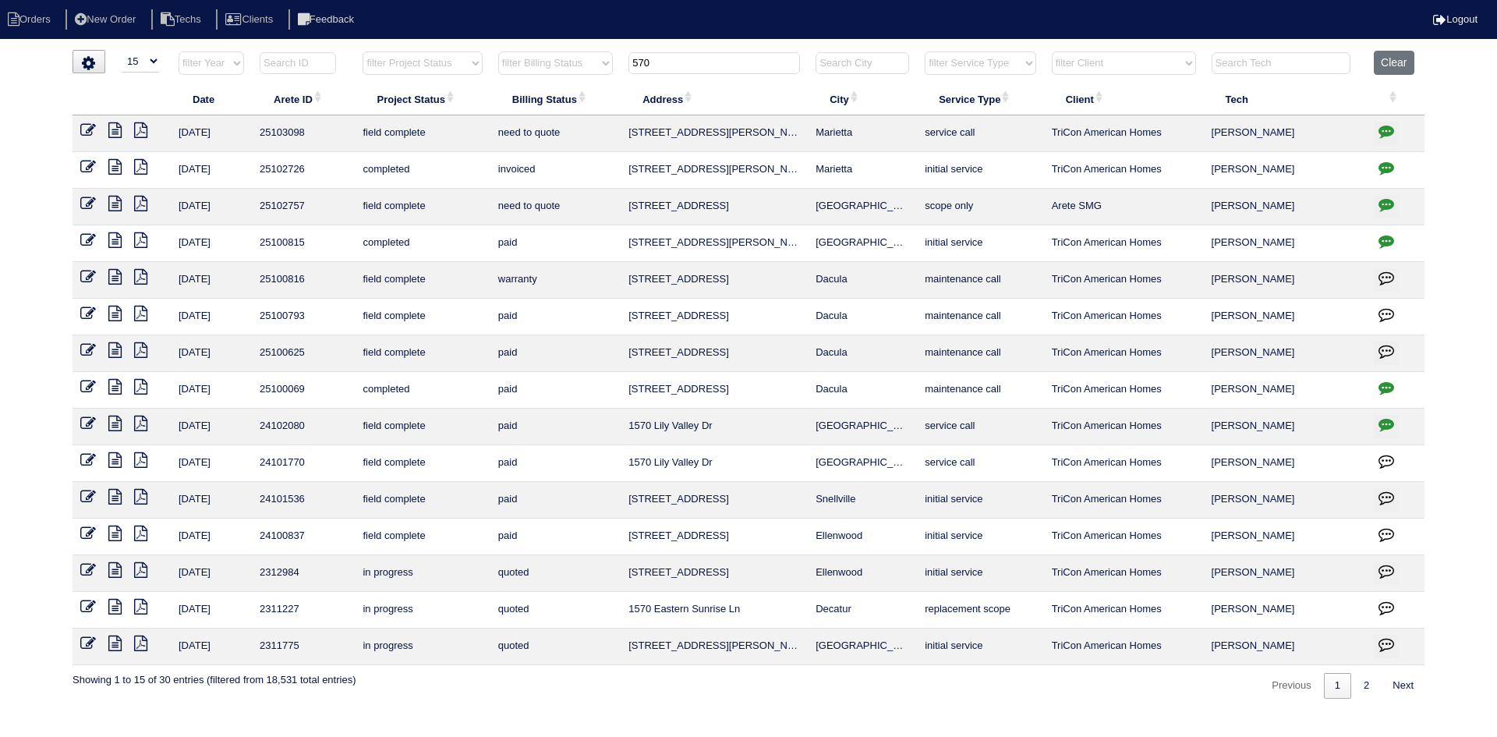
click at [645, 57] on input "570" at bounding box center [713, 63] width 171 height 22
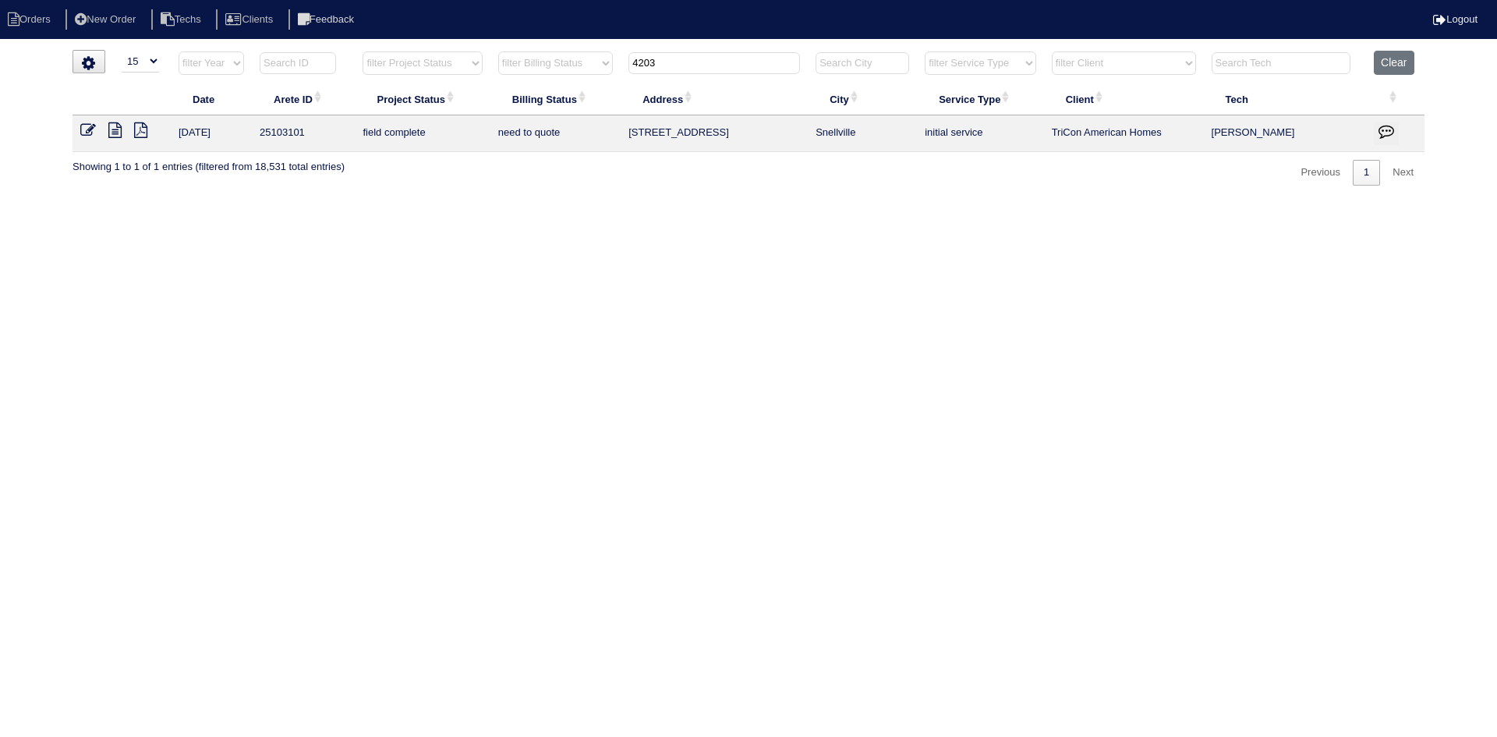
type input "4203"
click at [113, 130] on icon at bounding box center [114, 130] width 13 height 16
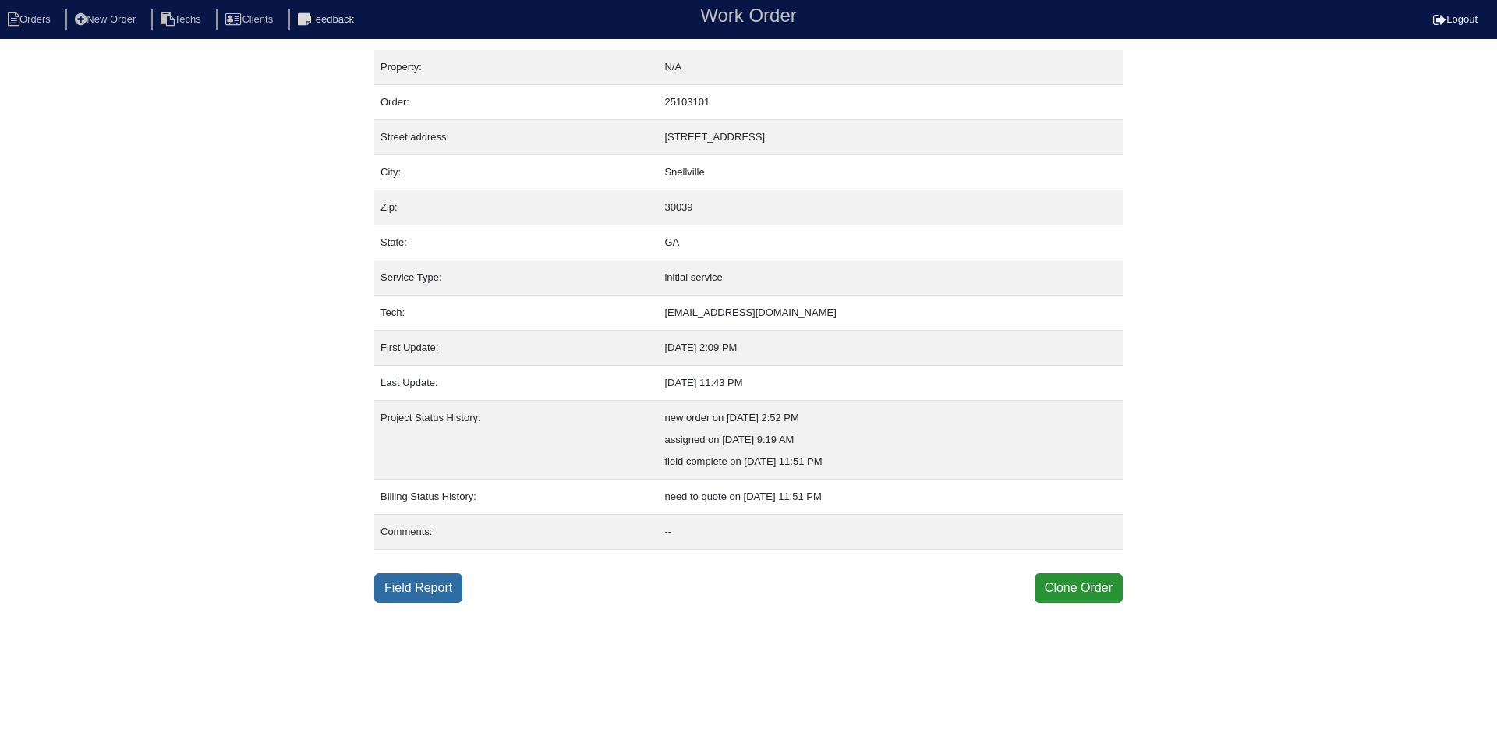
click at [409, 584] on link "Field Report" at bounding box center [418, 588] width 88 height 30
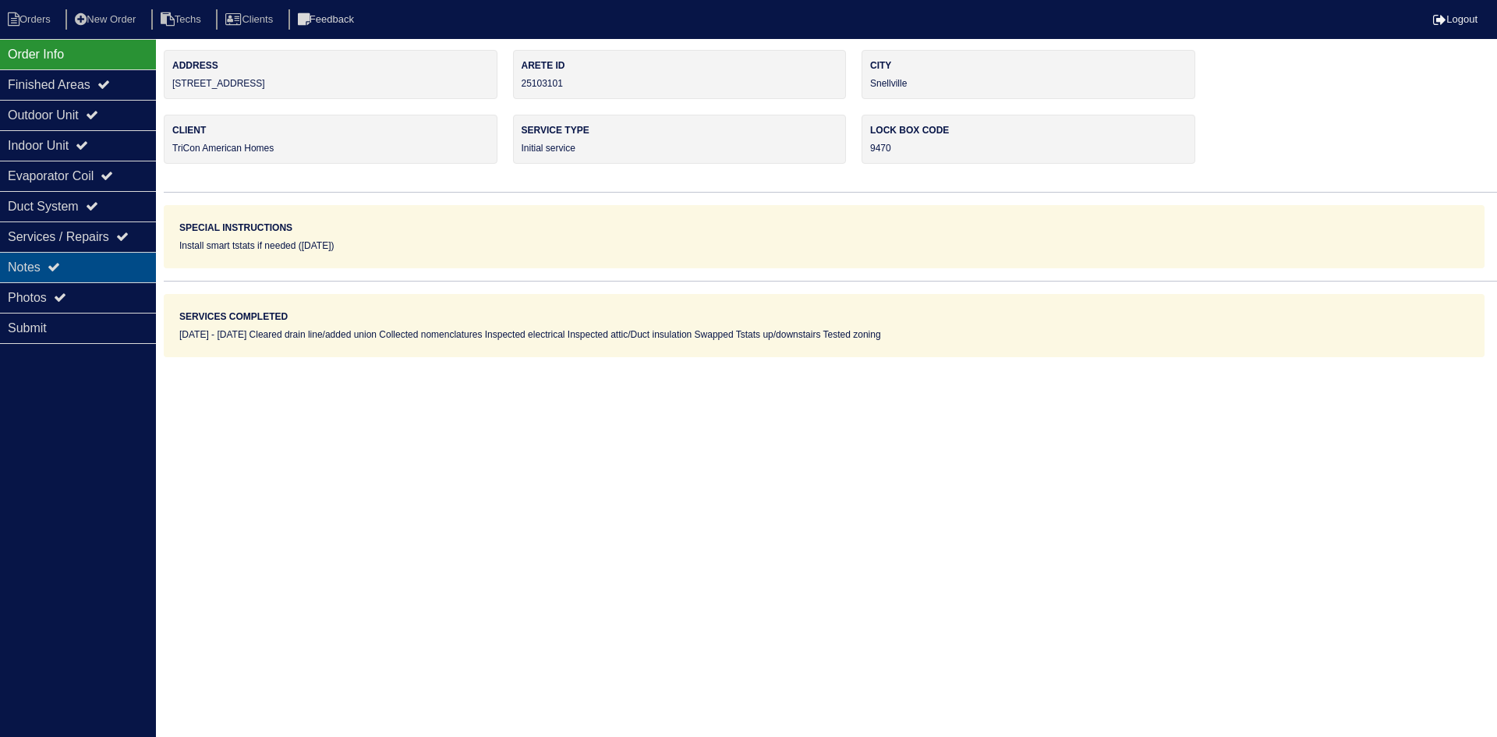
click at [90, 261] on div "Notes" at bounding box center [78, 267] width 156 height 30
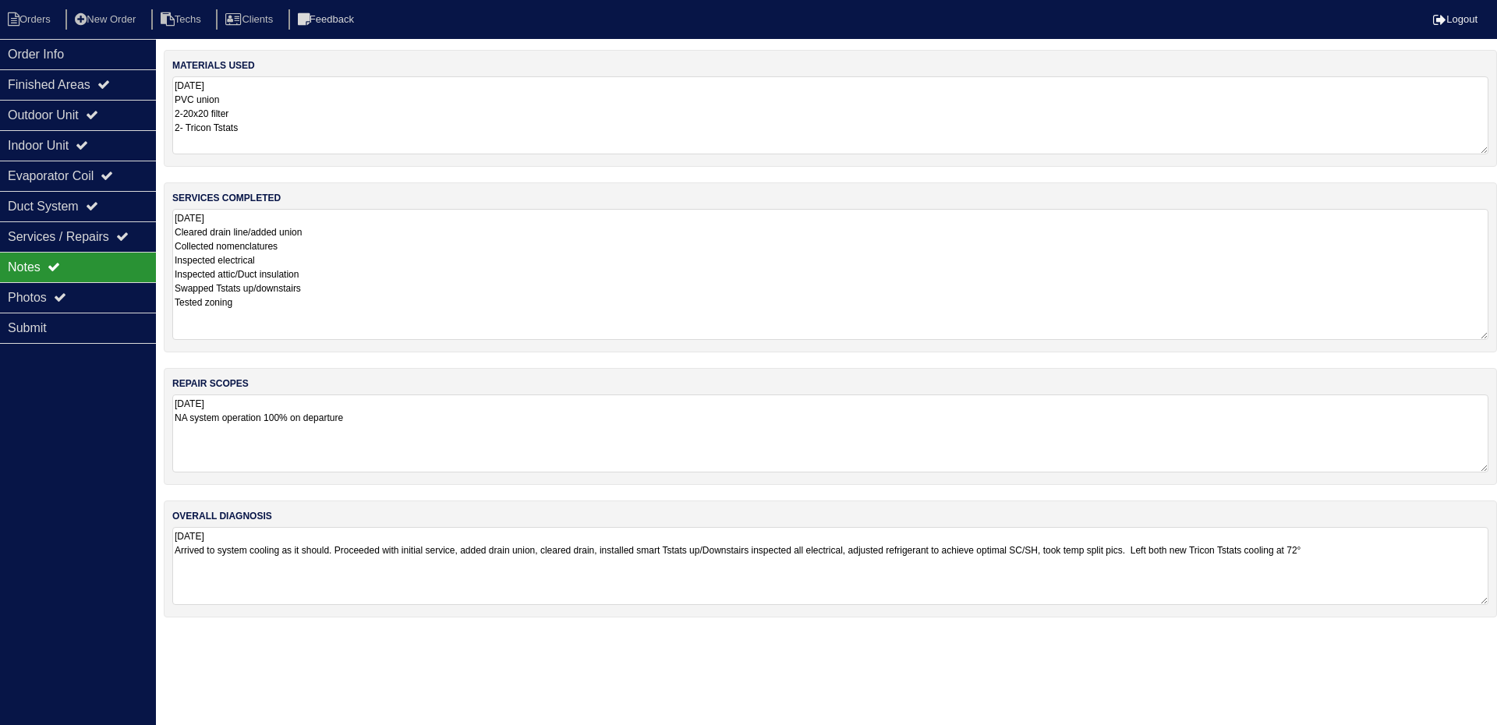
drag, startPoint x: 1481, startPoint y: 285, endPoint x: 1481, endPoint y: 338, distance: 53.0
click at [1481, 338] on textarea "8.22.25 Cleared drain line/added union Collected nomenclatures Inspected electr…" at bounding box center [830, 274] width 1316 height 131
click at [96, 115] on div "Outdoor Unit" at bounding box center [78, 115] width 156 height 30
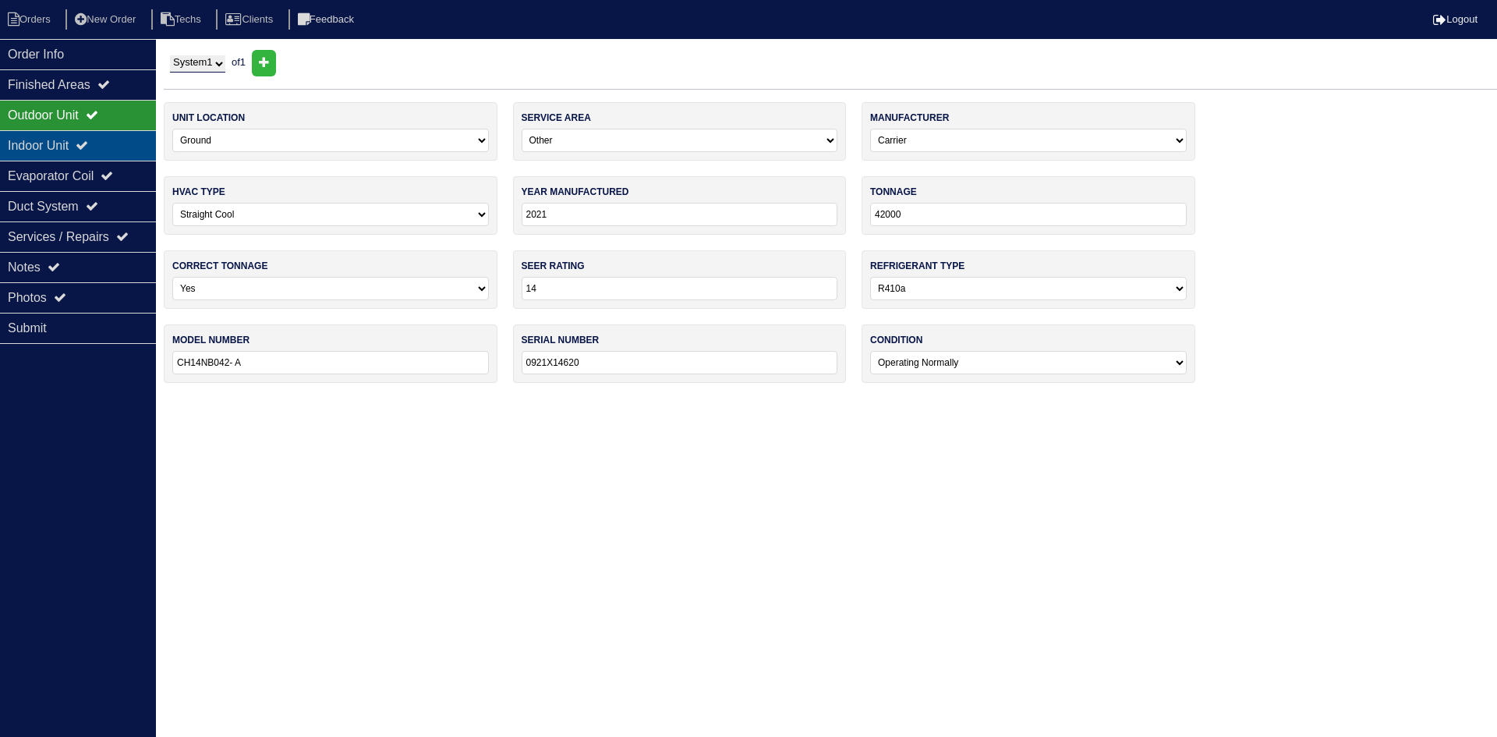
click at [96, 136] on div "Indoor Unit" at bounding box center [78, 145] width 156 height 30
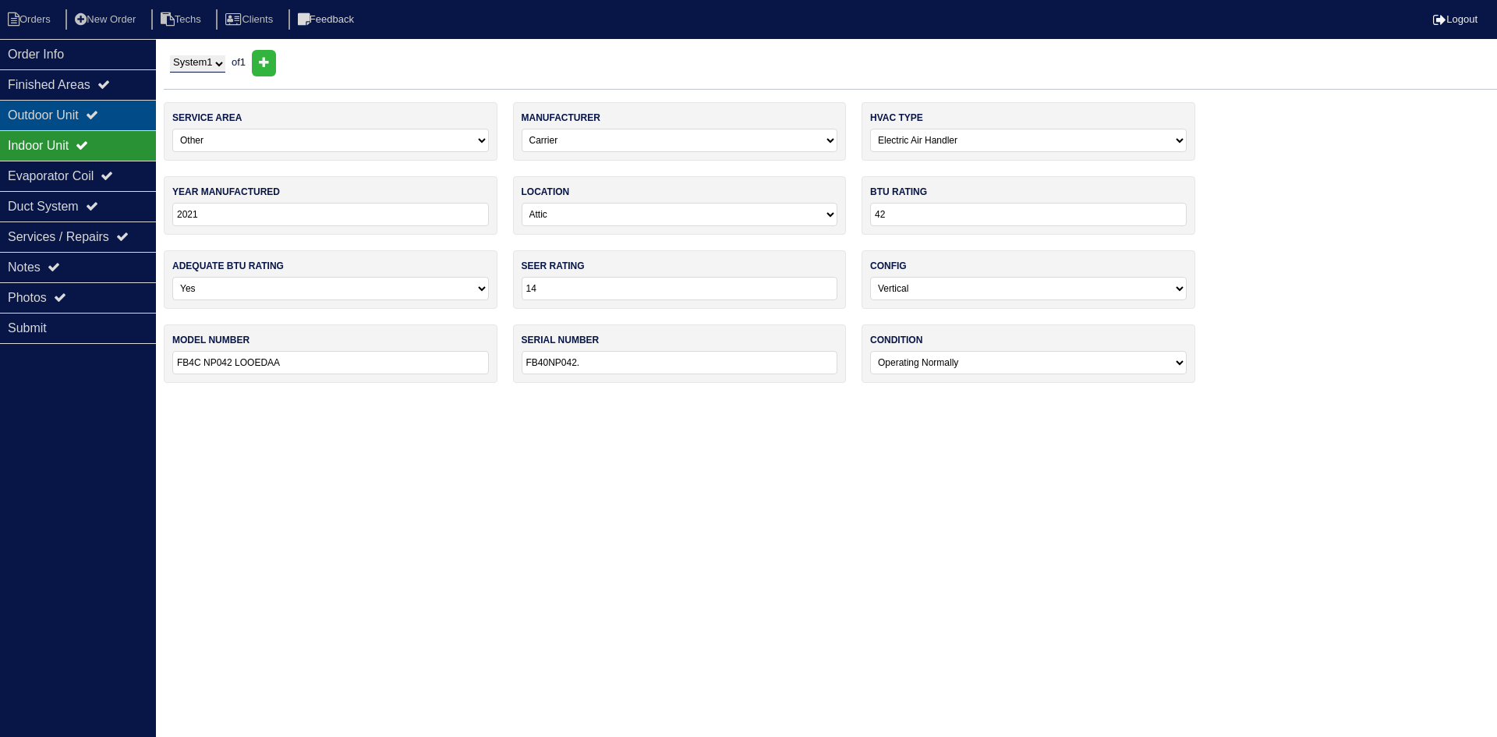
click at [98, 116] on icon at bounding box center [92, 114] width 12 height 12
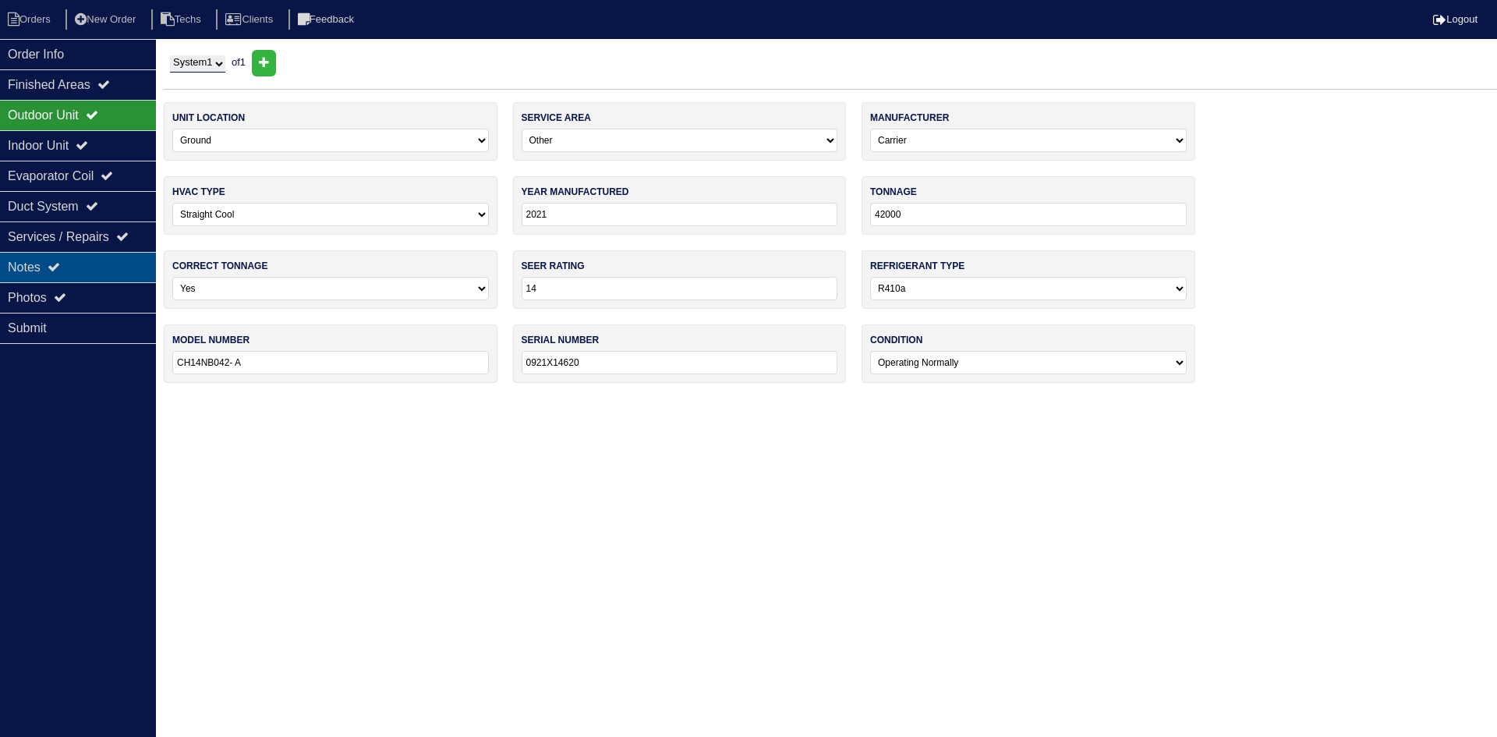
click at [118, 258] on div "Notes" at bounding box center [78, 267] width 156 height 30
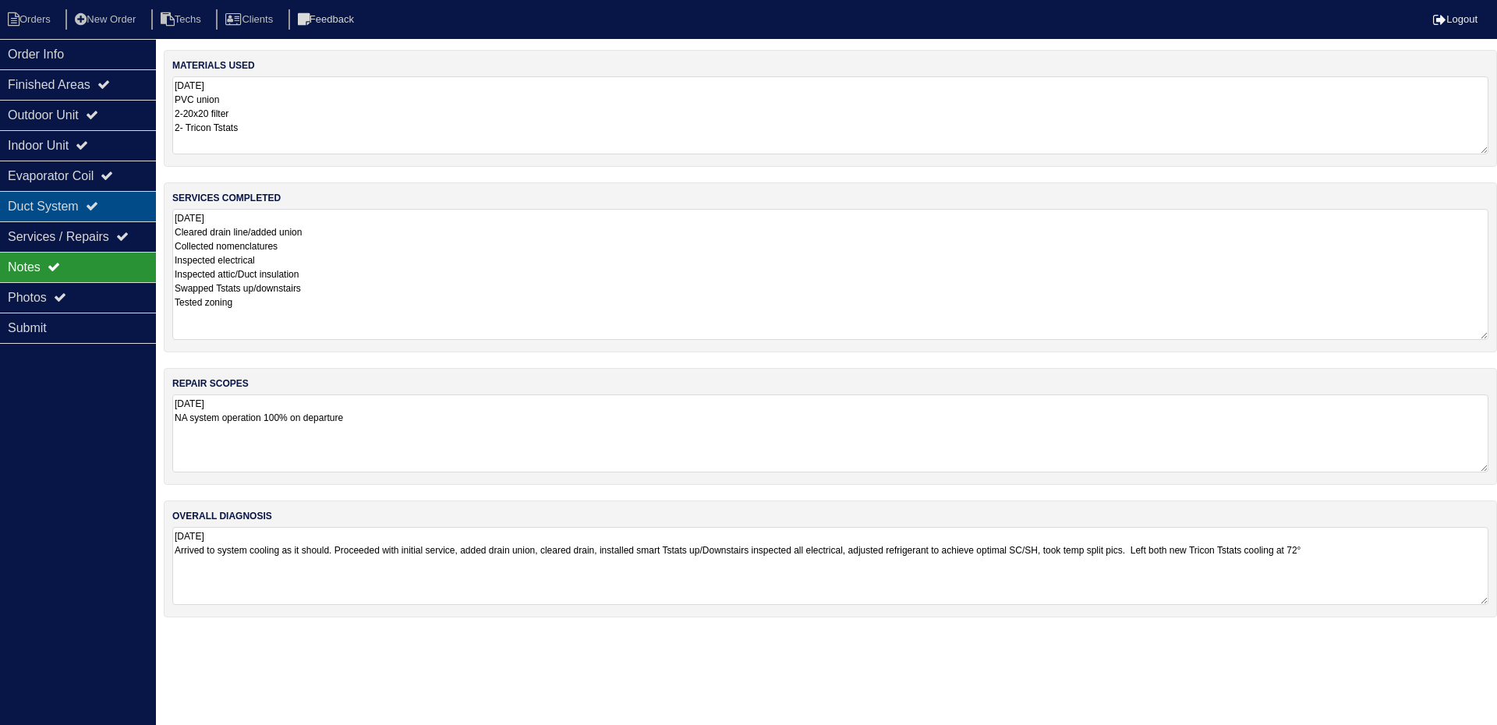
click at [98, 204] on icon at bounding box center [92, 206] width 12 height 12
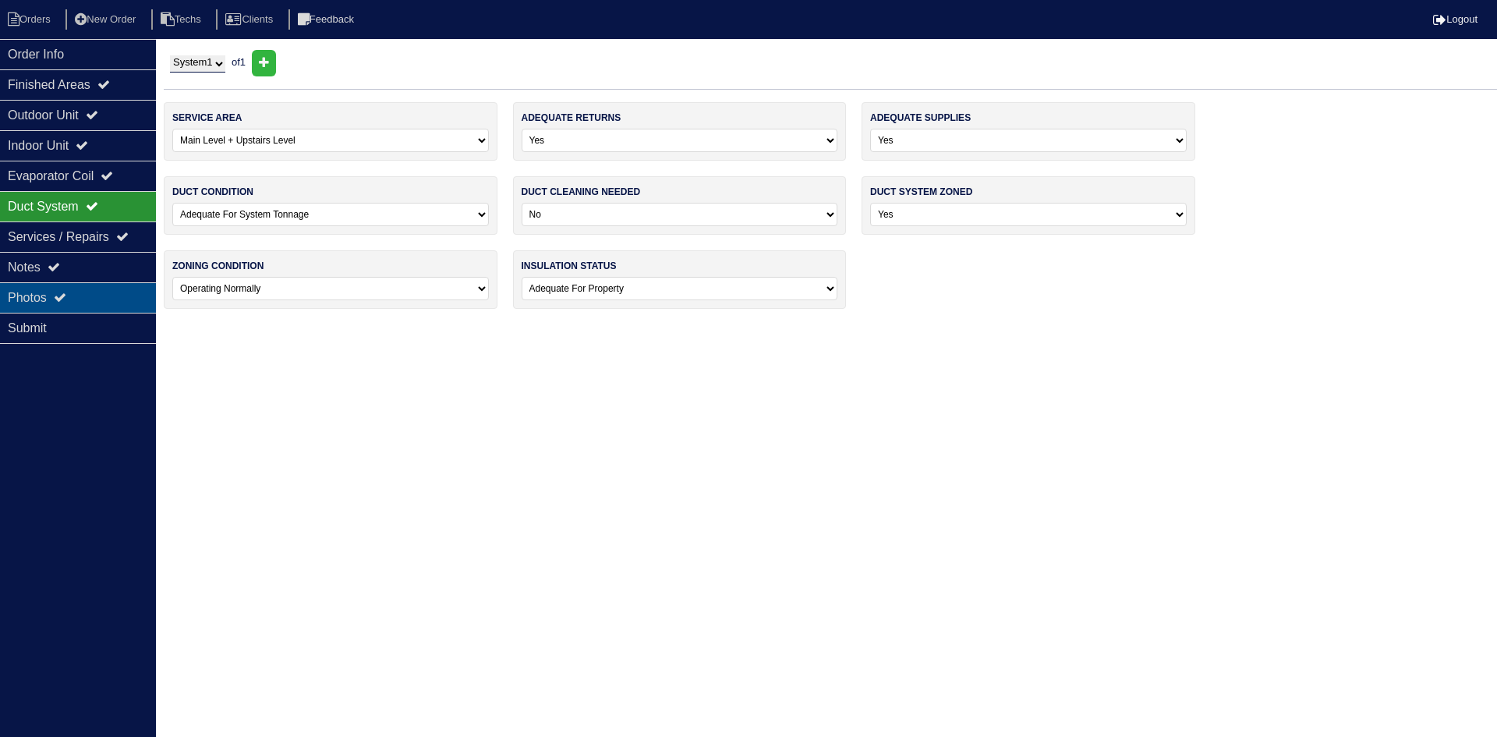
click at [110, 295] on div "Photos" at bounding box center [78, 297] width 156 height 30
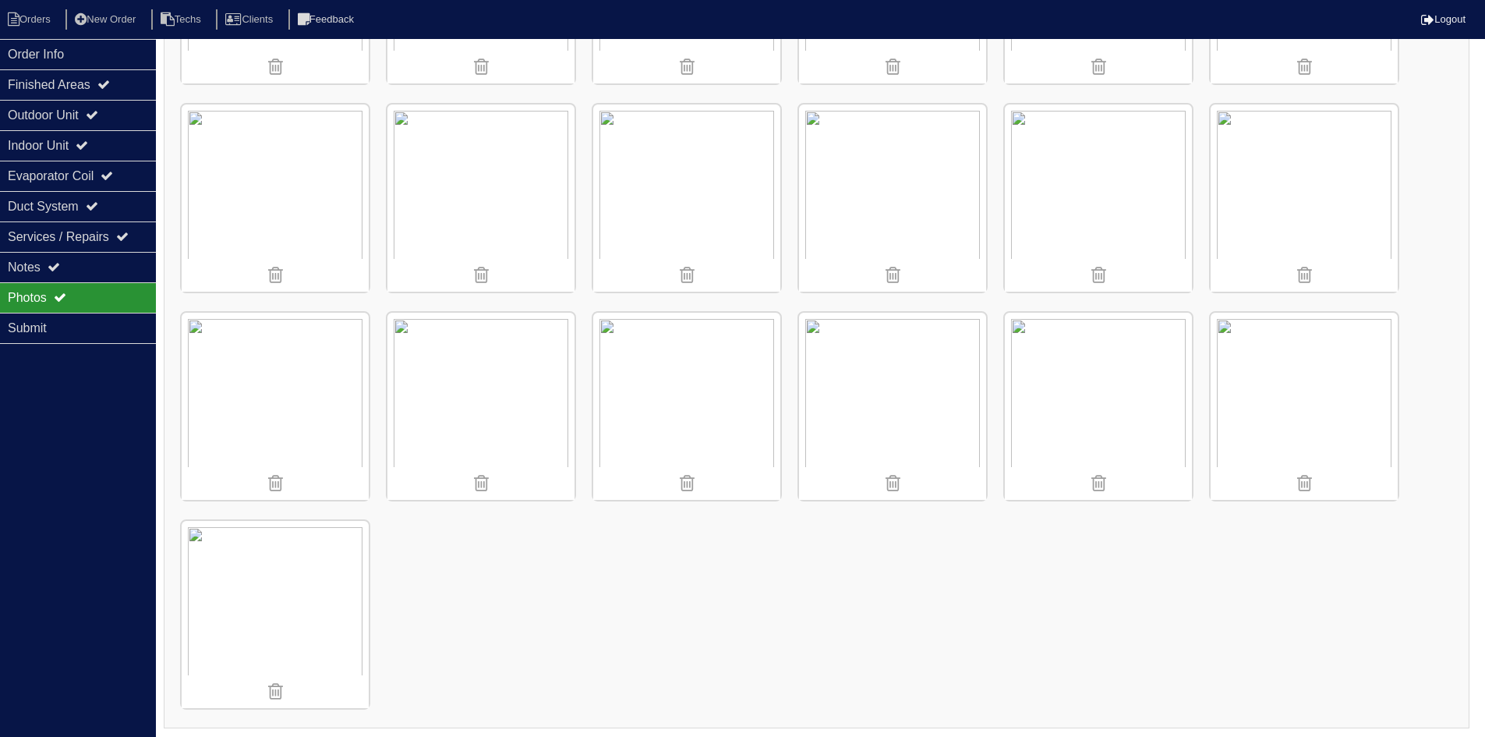
scroll to position [810, 0]
click at [44, 21] on li "Orders" at bounding box center [31, 19] width 63 height 21
select select "15"
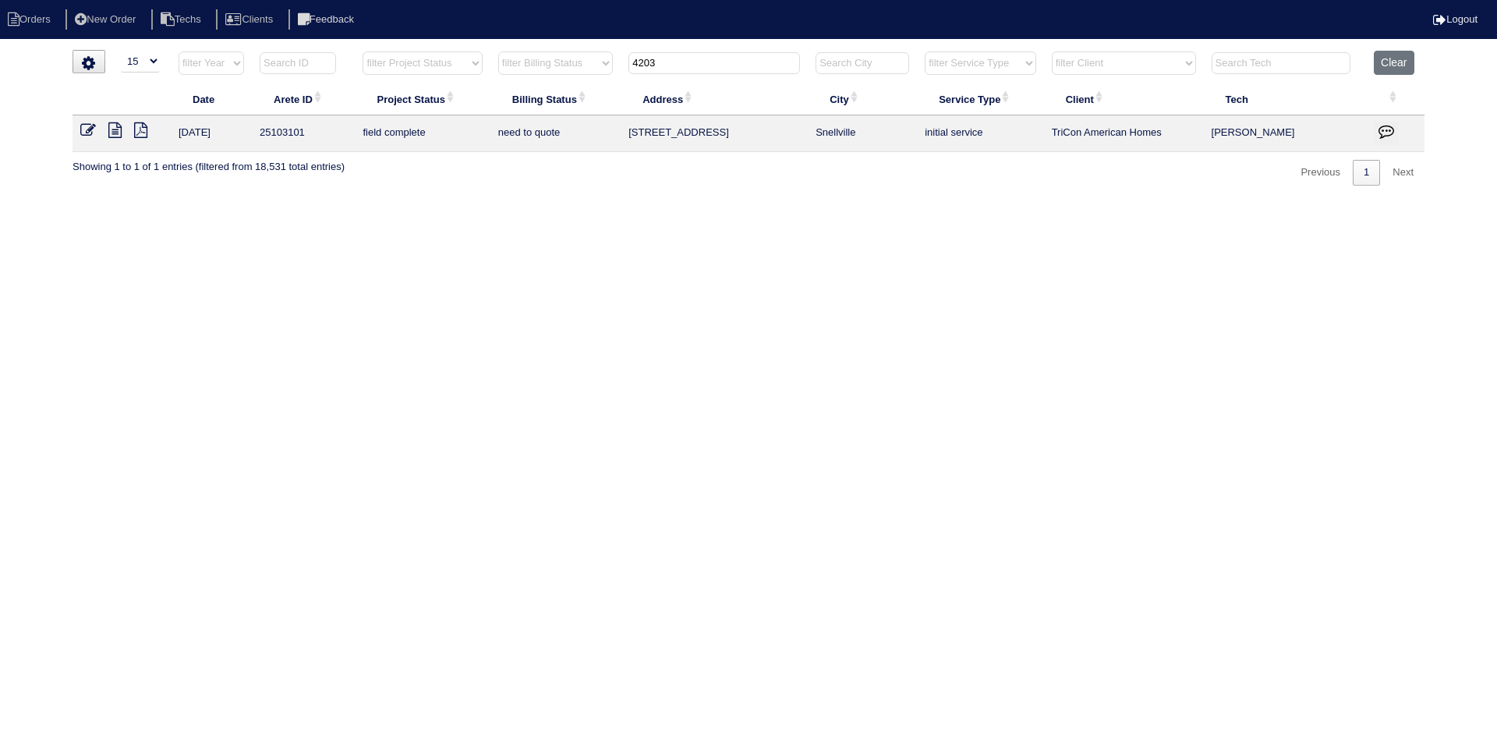
click at [678, 58] on input "4203" at bounding box center [713, 63] width 171 height 22
type input "4105"
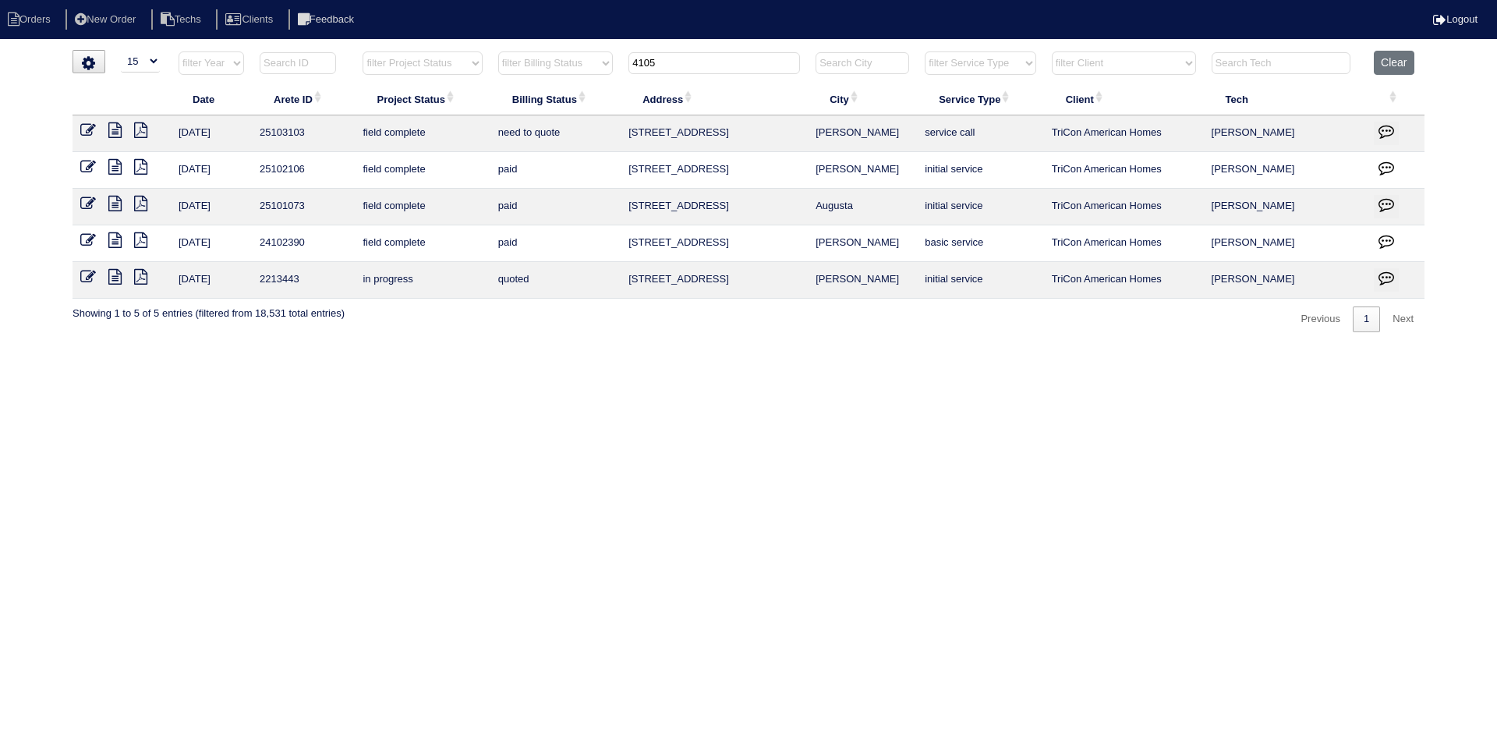
click at [111, 132] on icon at bounding box center [114, 130] width 13 height 16
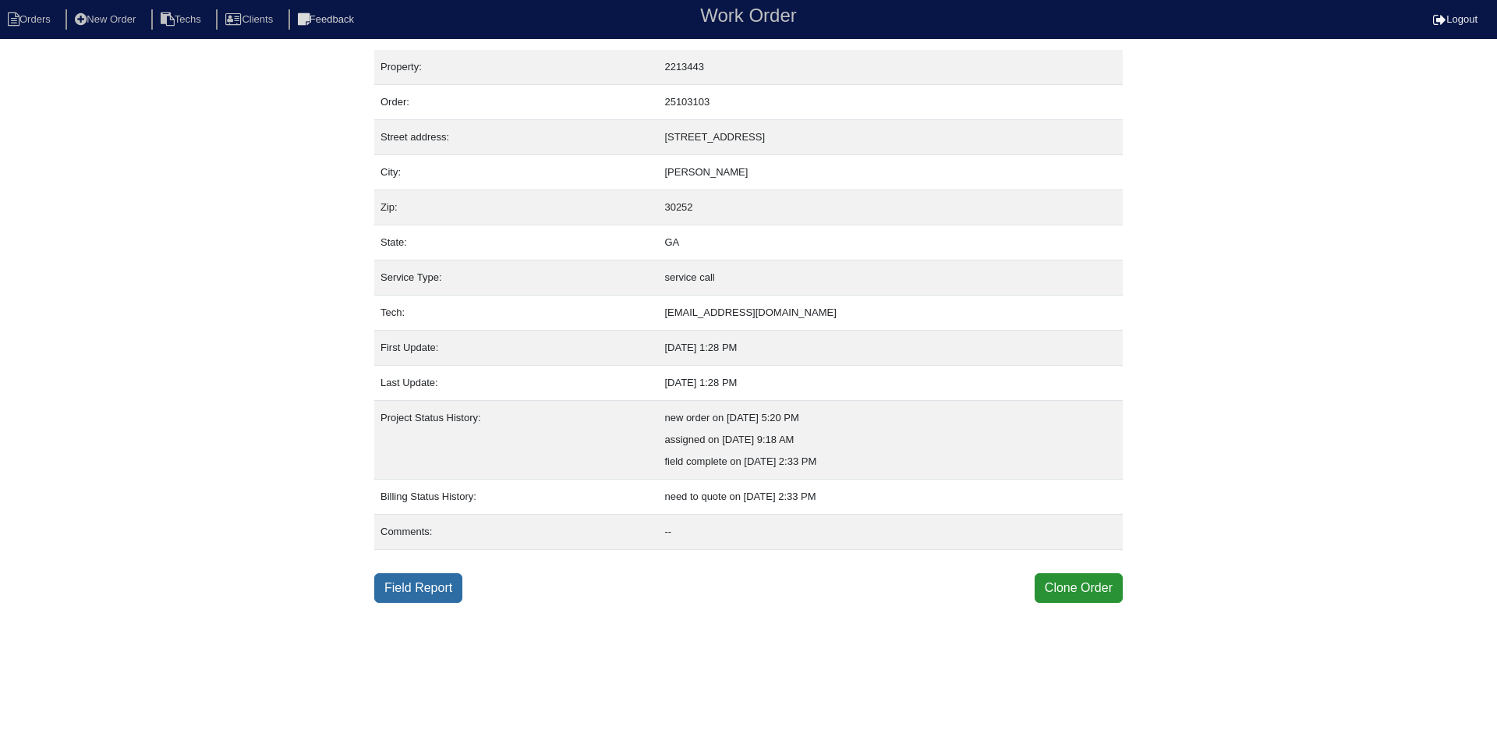
click at [398, 581] on link "Field Report" at bounding box center [418, 588] width 88 height 30
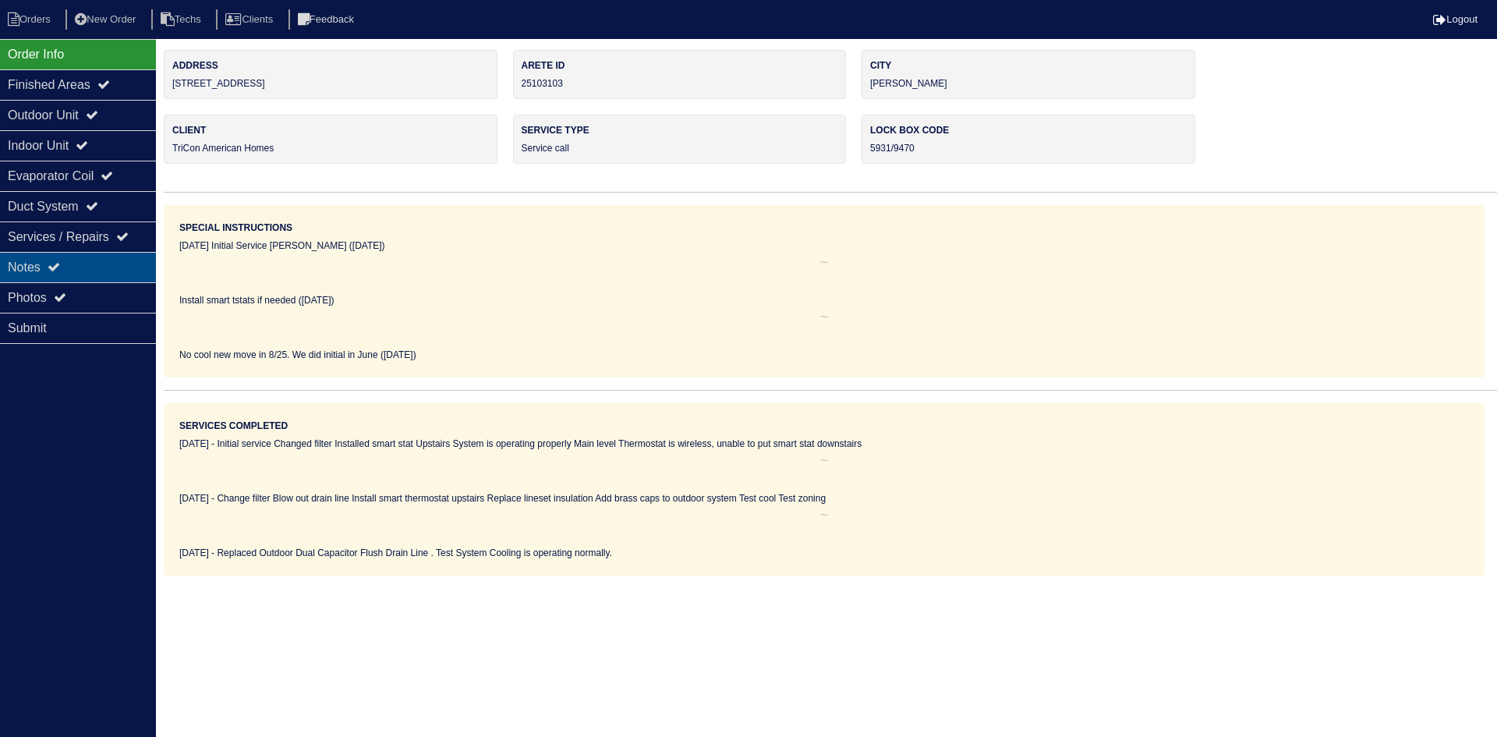
click at [72, 260] on div "Notes" at bounding box center [78, 267] width 156 height 30
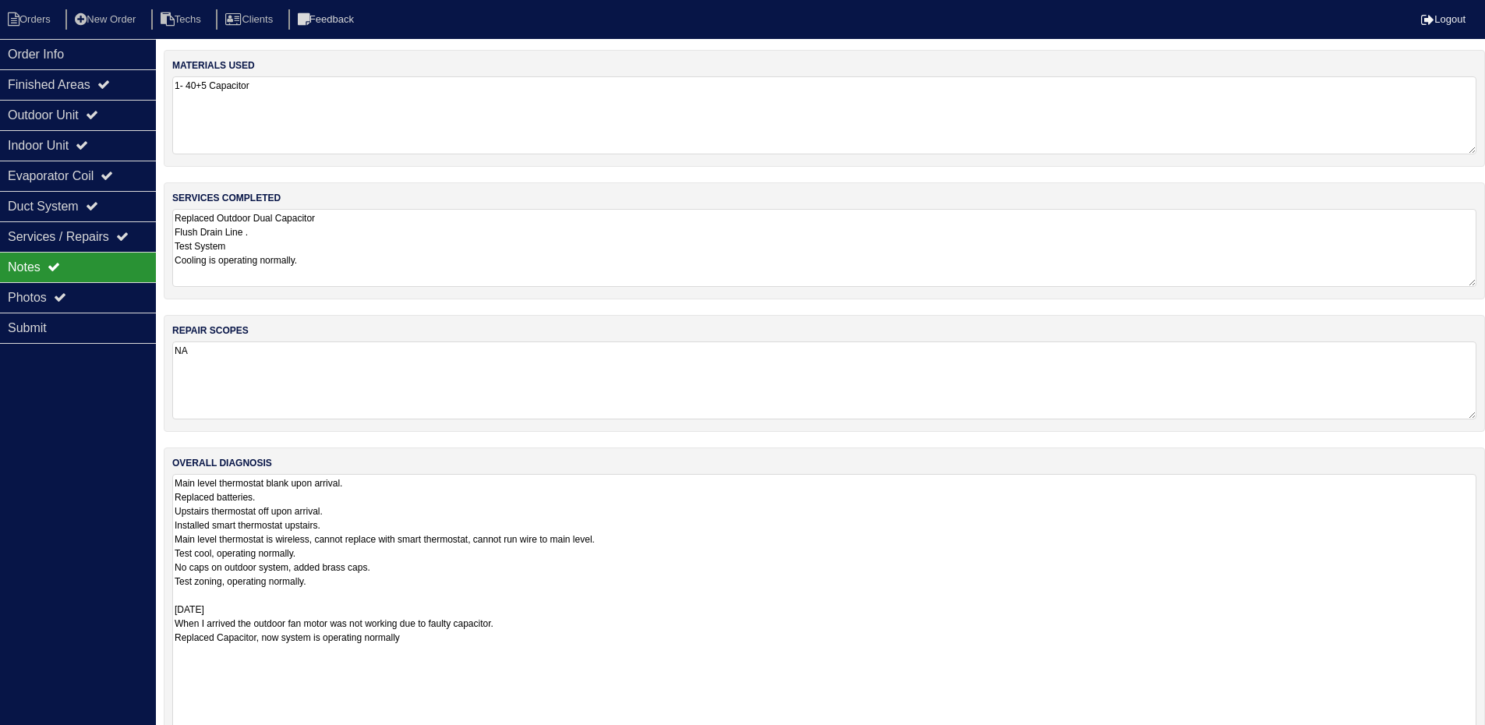
drag, startPoint x: 1482, startPoint y: 549, endPoint x: 1494, endPoint y: 727, distance: 178.1
click at [1485, 727] on html "Orders New Order Techs Clients Feedback Logout Orders New Order Users Clients M…" at bounding box center [742, 380] width 1485 height 760
click at [77, 119] on div "Outdoor Unit" at bounding box center [78, 115] width 156 height 30
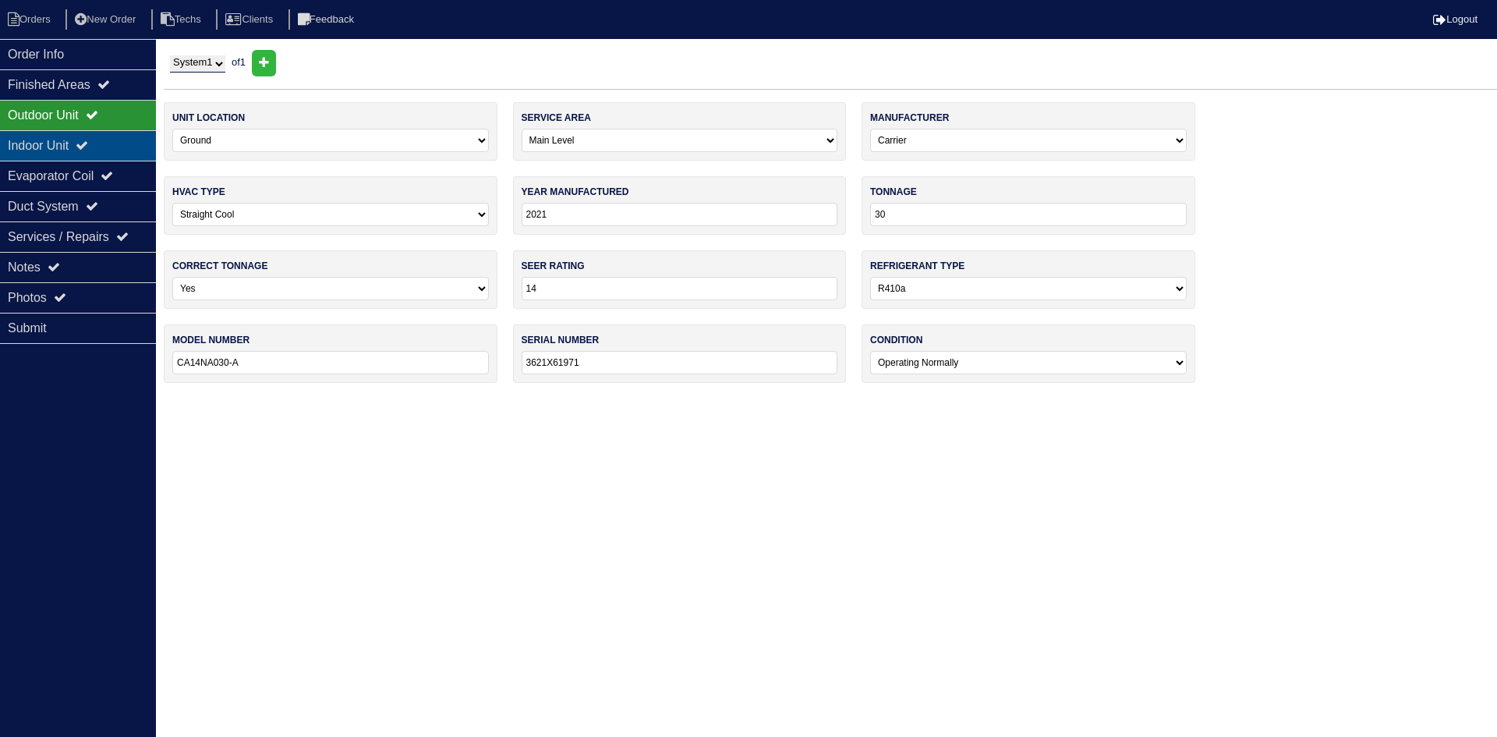
click at [79, 141] on div "Indoor Unit" at bounding box center [78, 145] width 156 height 30
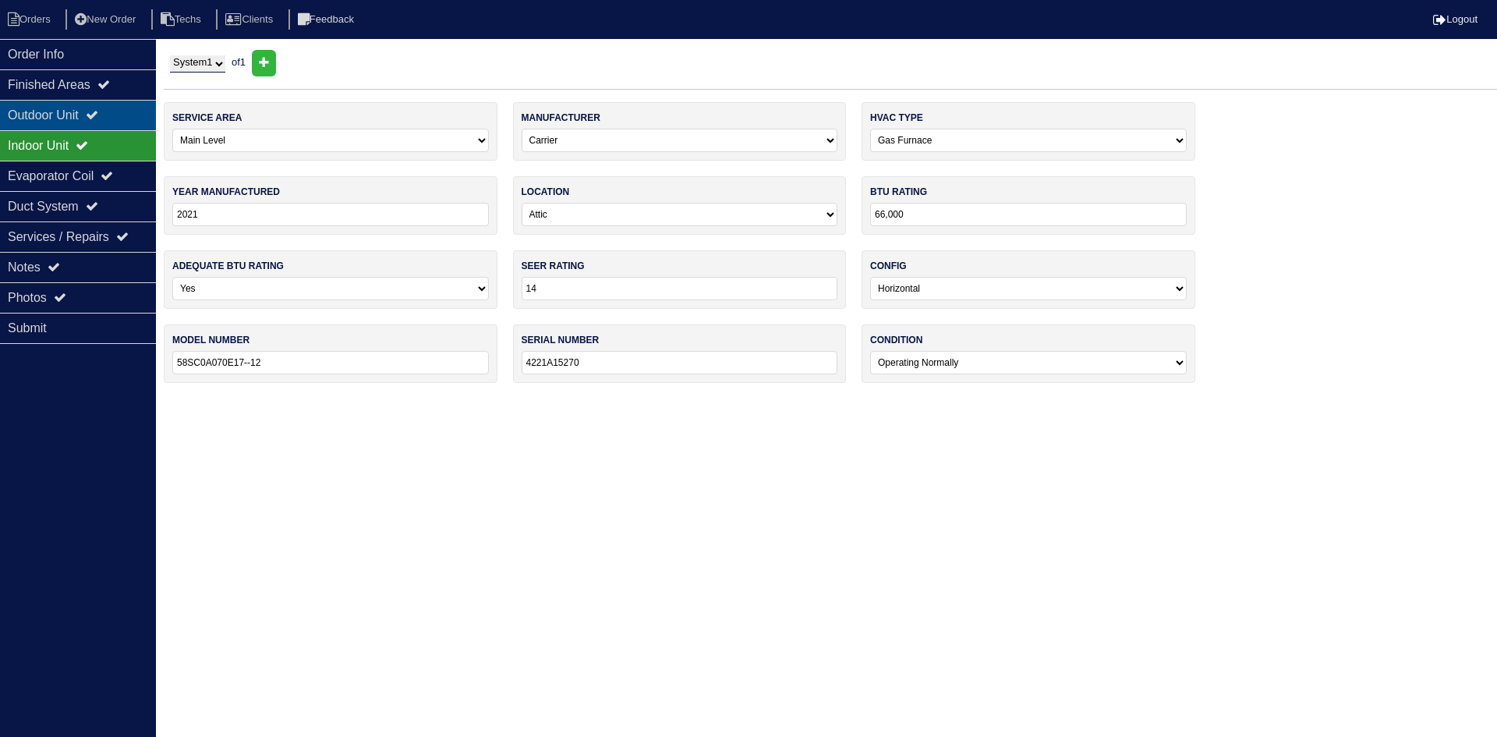
click at [78, 116] on div "Outdoor Unit" at bounding box center [78, 115] width 156 height 30
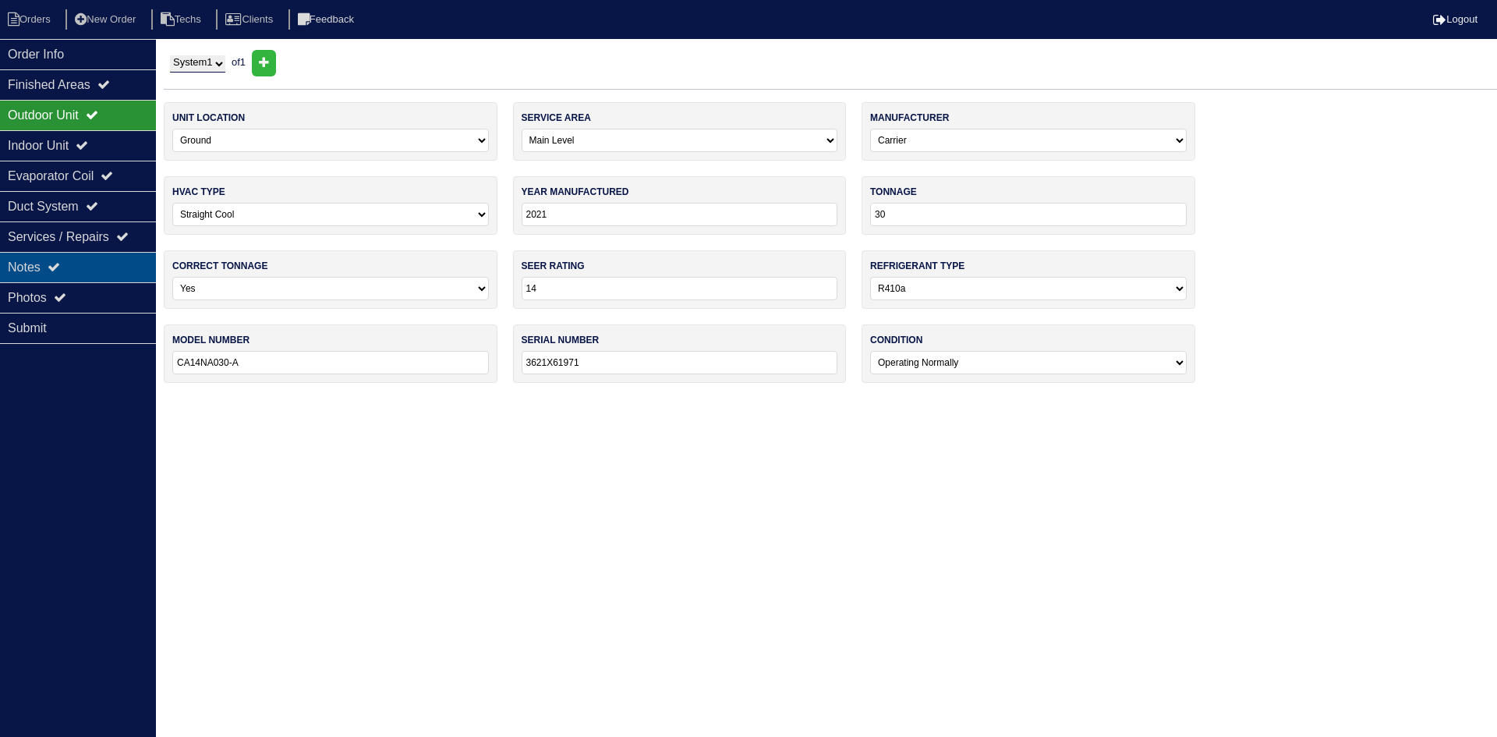
click at [131, 261] on div "Notes" at bounding box center [78, 267] width 156 height 30
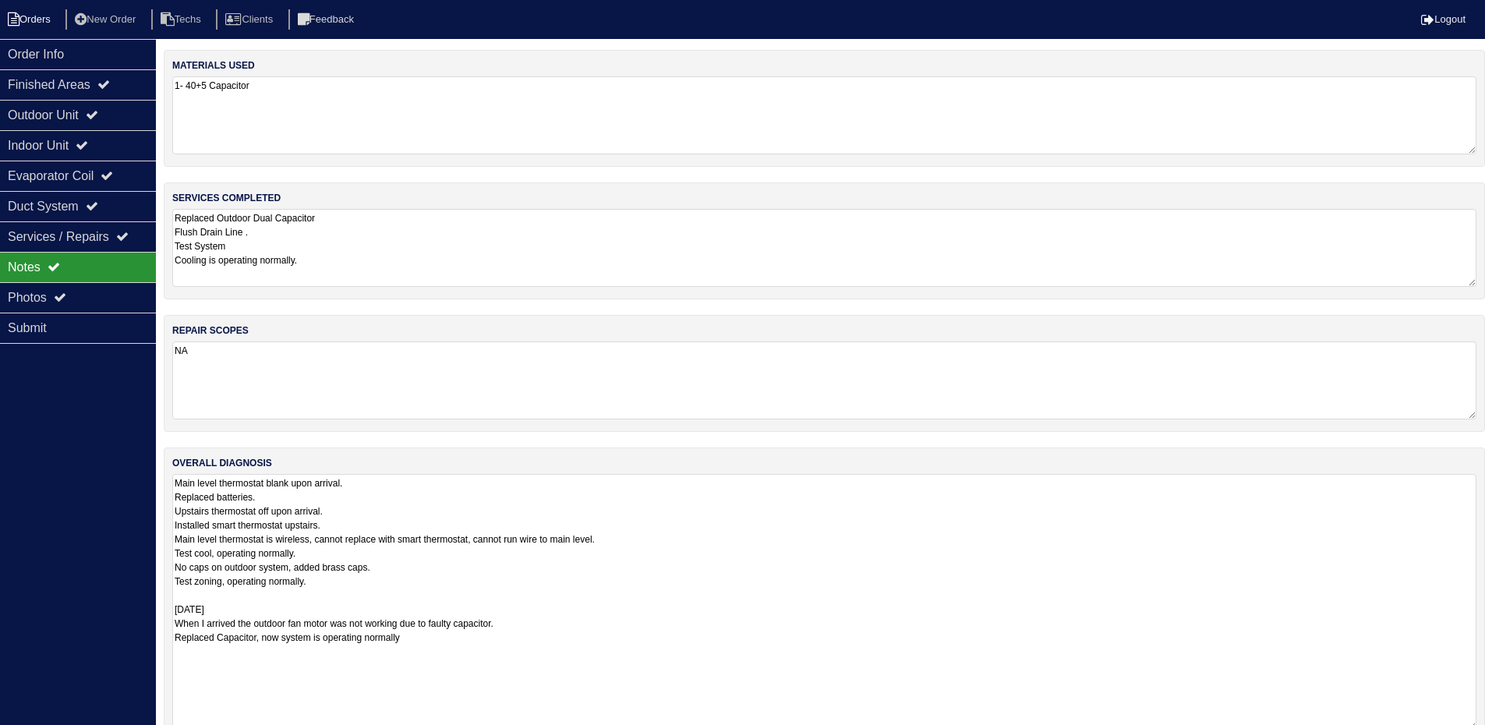
click at [36, 15] on li "Orders" at bounding box center [31, 19] width 63 height 21
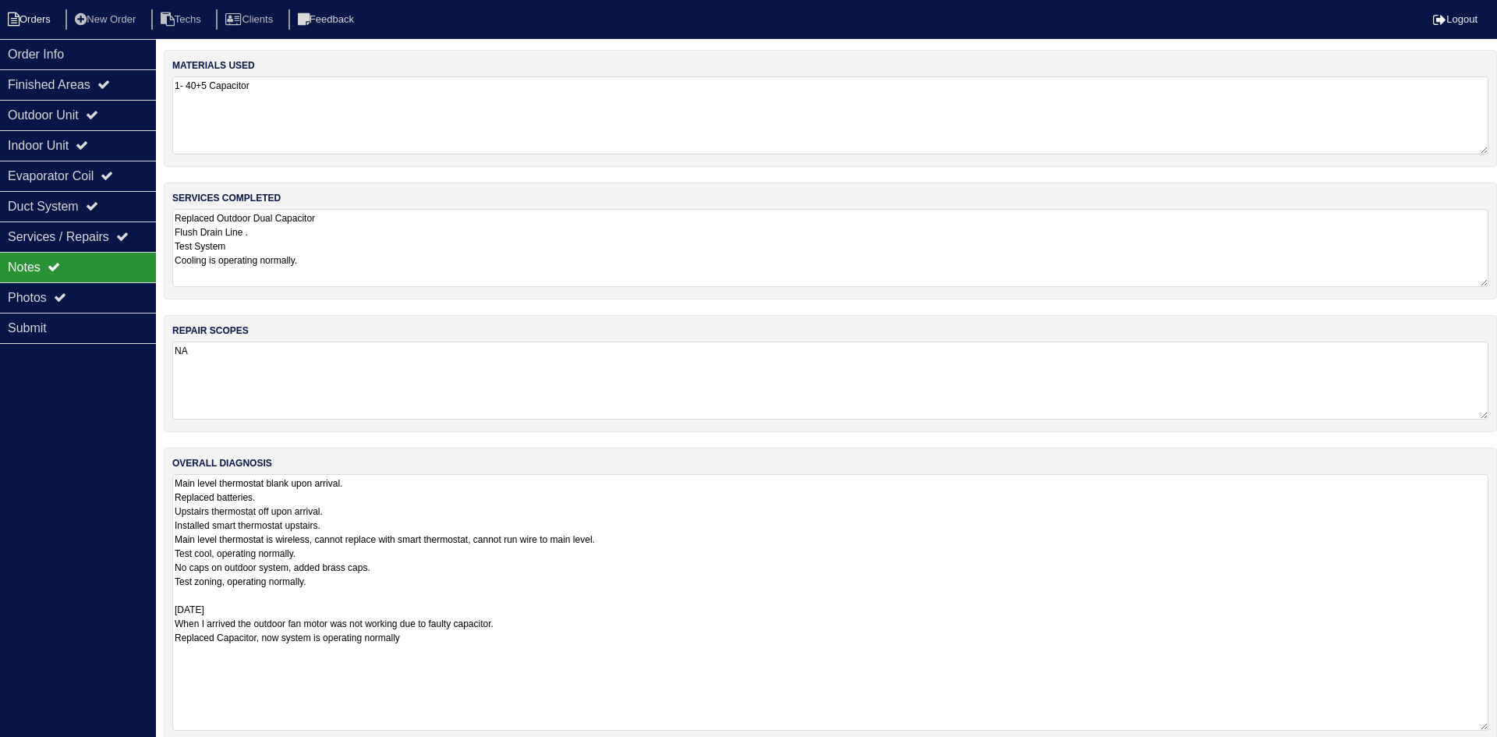
select select "15"
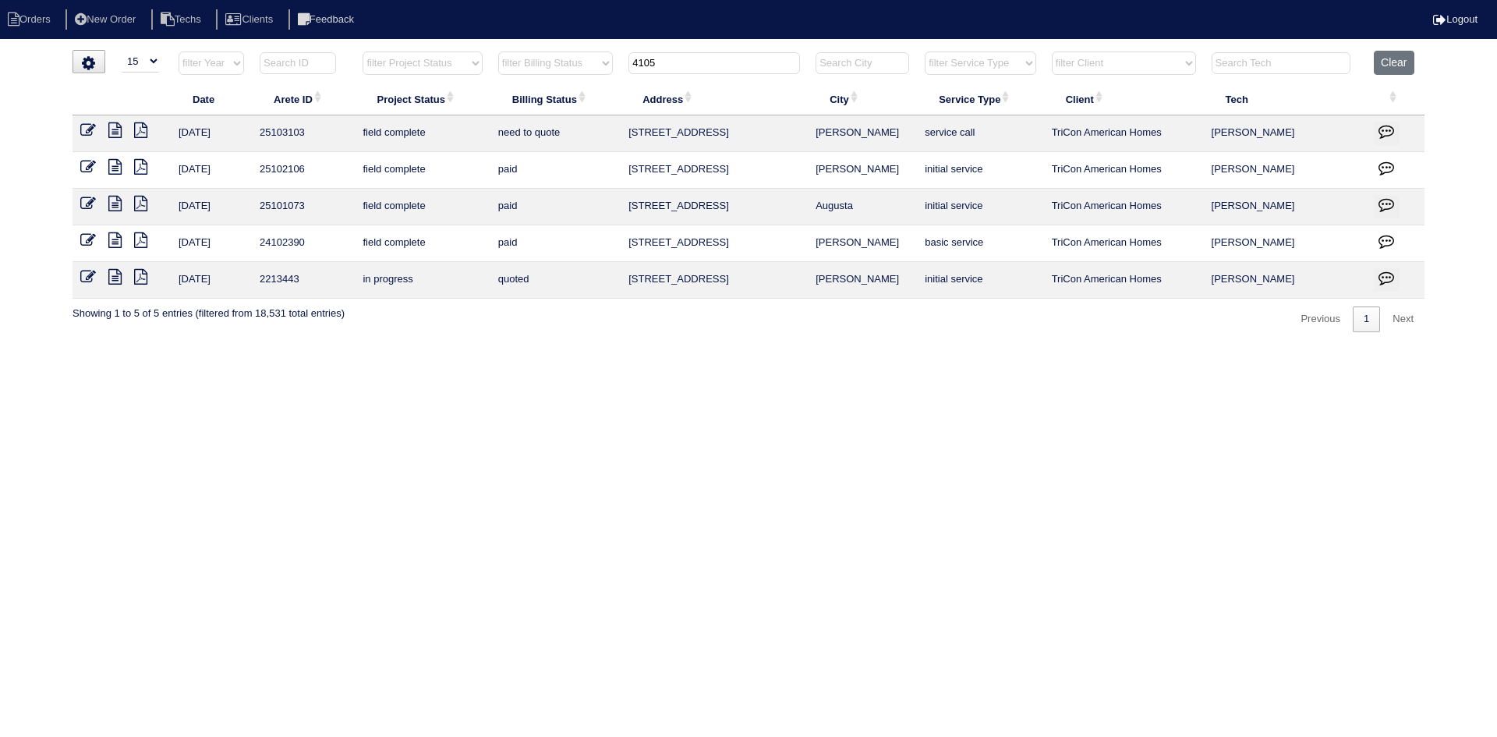
click at [689, 58] on input "4105" at bounding box center [713, 63] width 171 height 22
click at [687, 59] on input "4105" at bounding box center [713, 63] width 171 height 22
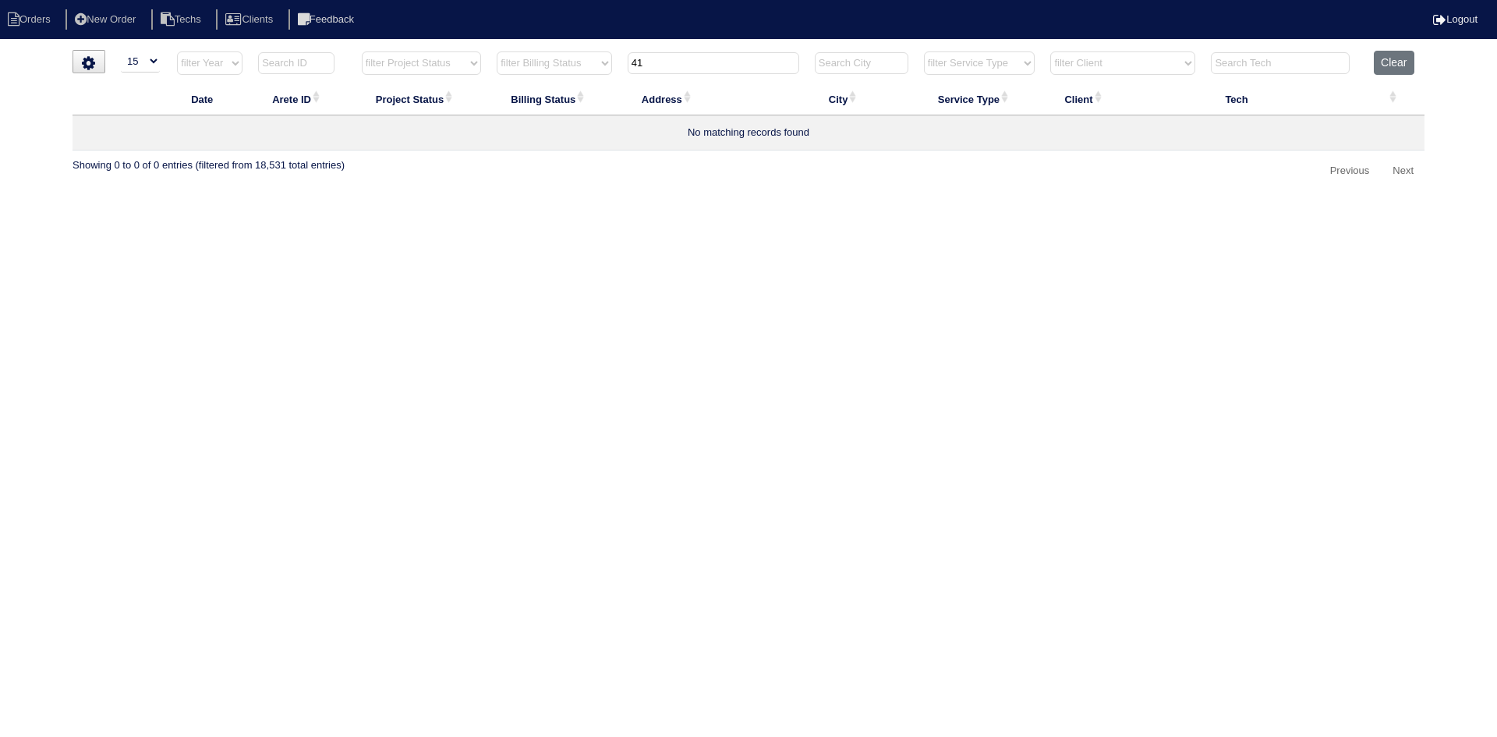
type input "4"
type input "5"
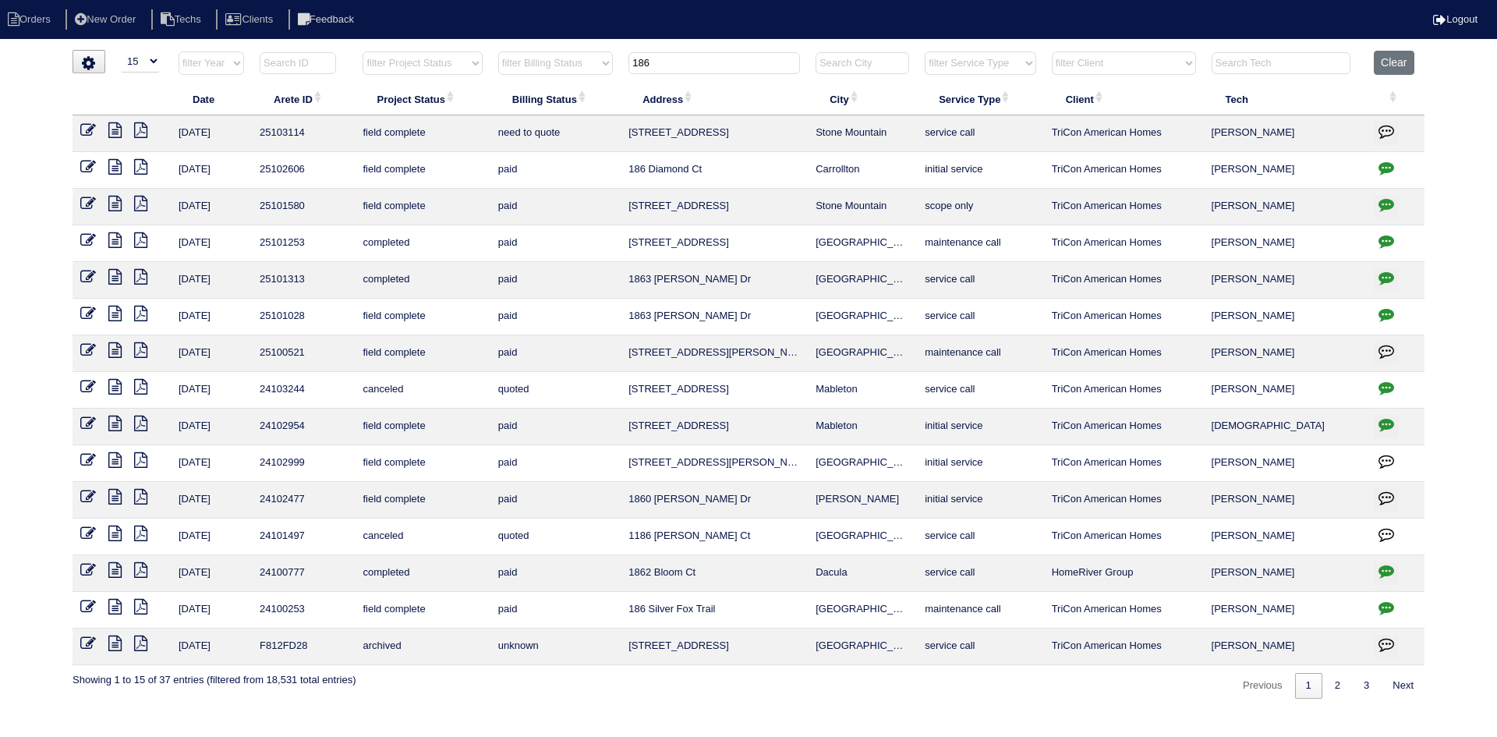
type input "186"
click at [115, 131] on icon at bounding box center [114, 130] width 13 height 16
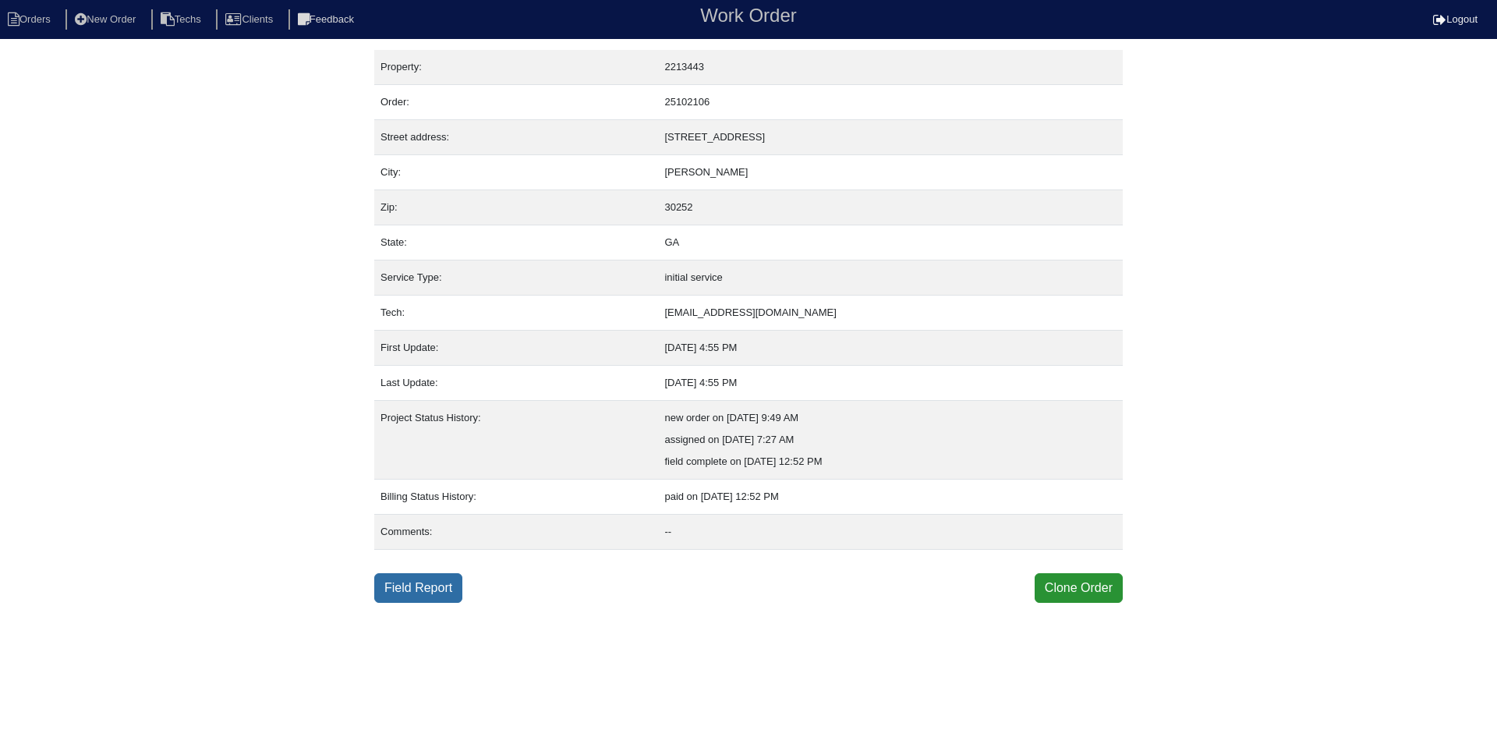
click at [426, 585] on link "Field Report" at bounding box center [418, 588] width 88 height 30
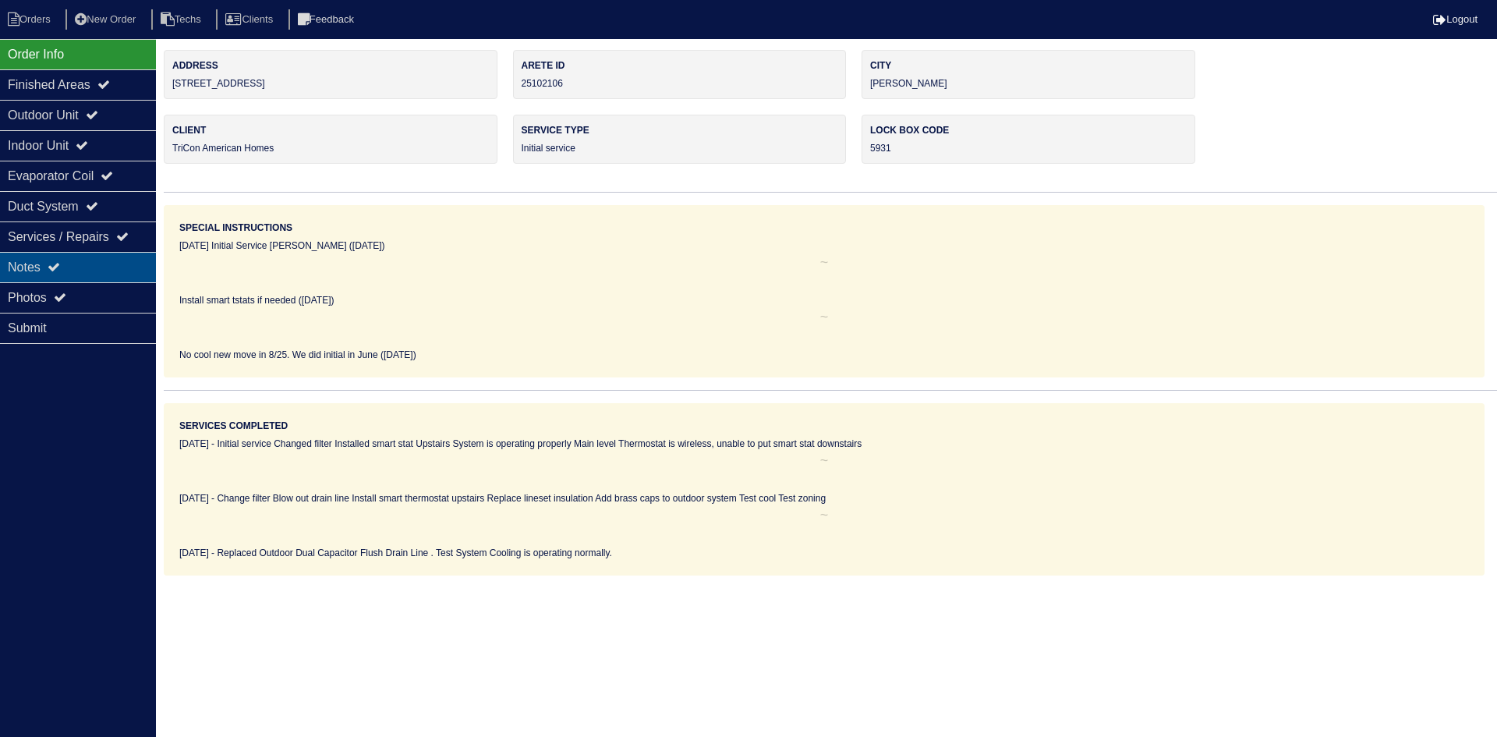
click at [105, 269] on div "Notes" at bounding box center [78, 267] width 156 height 30
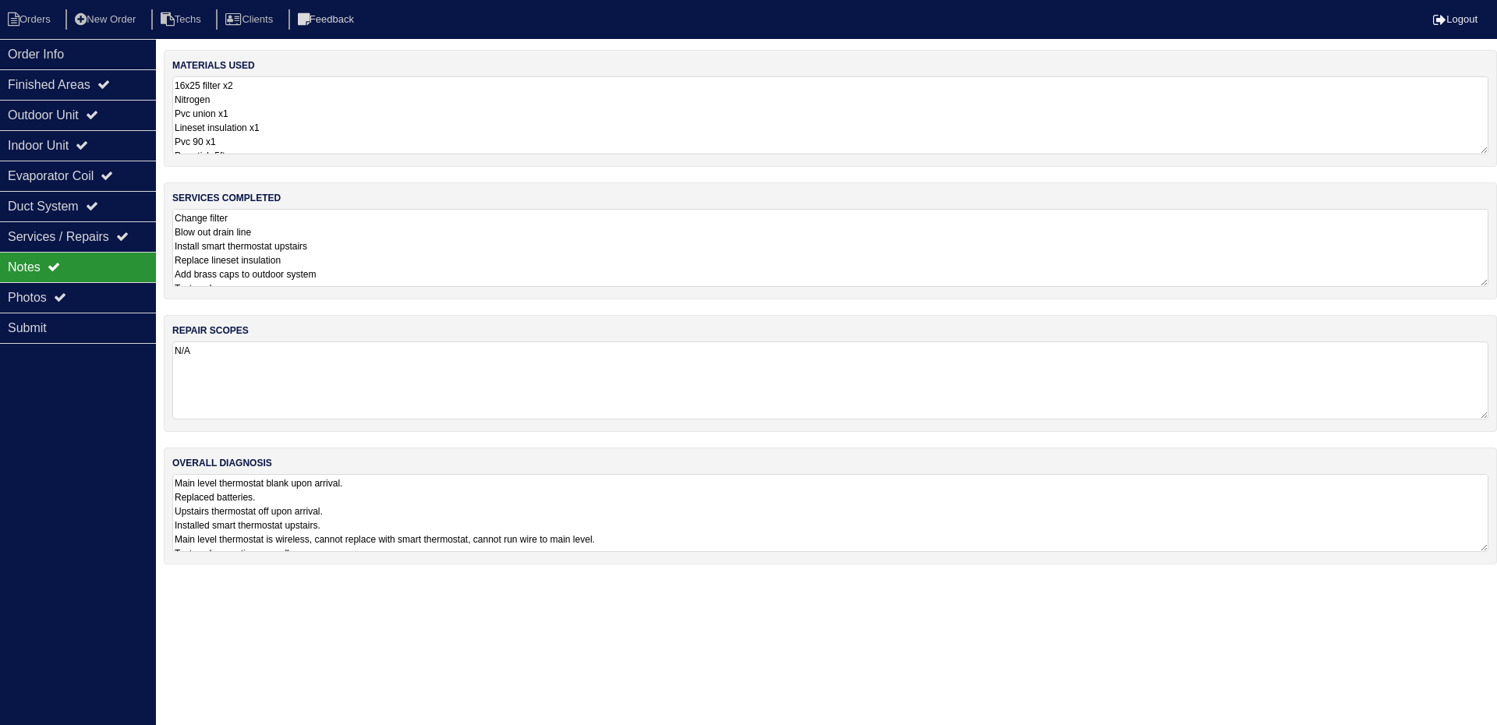
click at [890, 489] on textarea "Main level thermostat blank upon arrival. Replaced batteries. Upstairs thermost…" at bounding box center [830, 513] width 1316 height 78
click at [49, 16] on li "Orders" at bounding box center [31, 19] width 63 height 21
select select "15"
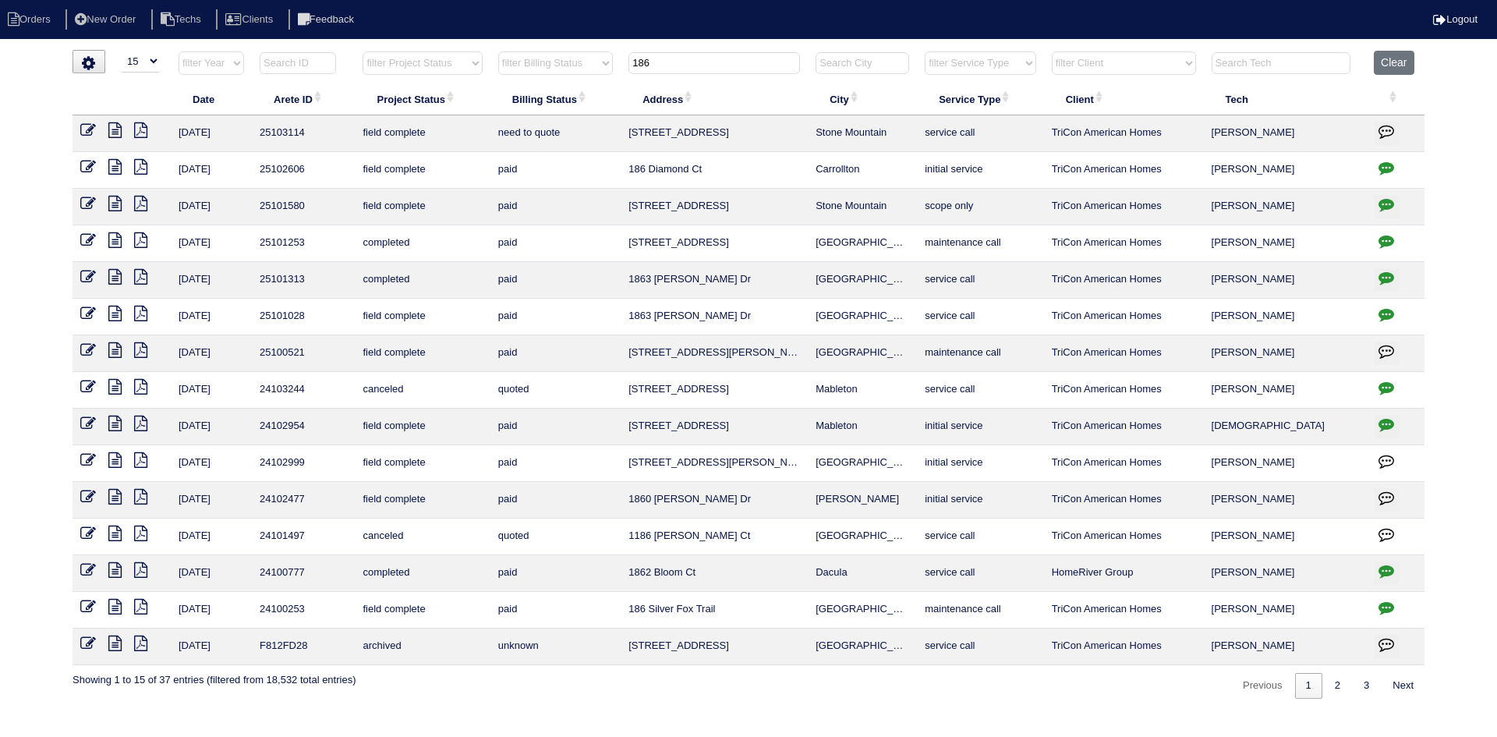
click at [668, 66] on input "186" at bounding box center [713, 63] width 171 height 22
click at [666, 66] on input "186" at bounding box center [713, 63] width 171 height 22
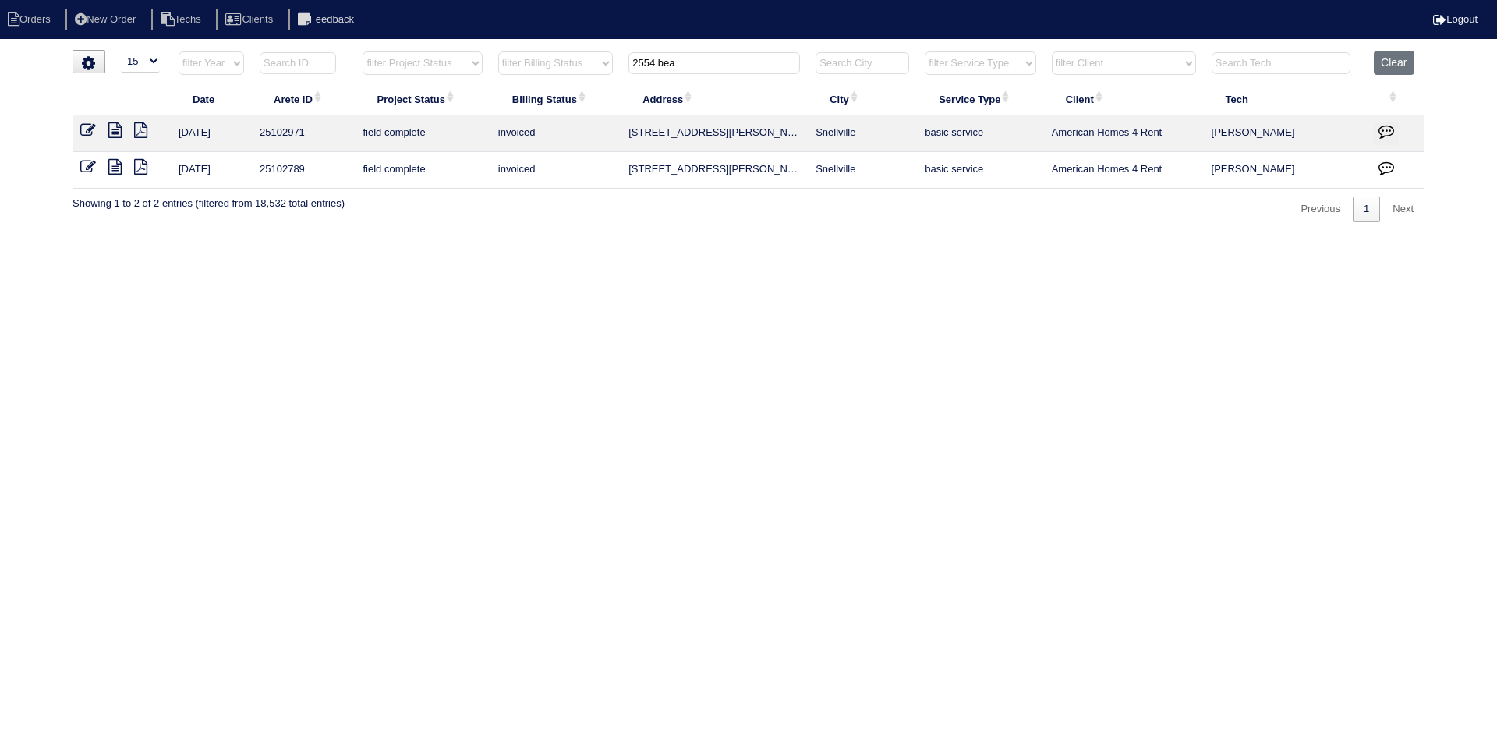
type input "2554 bea"
click at [110, 131] on icon at bounding box center [114, 130] width 13 height 16
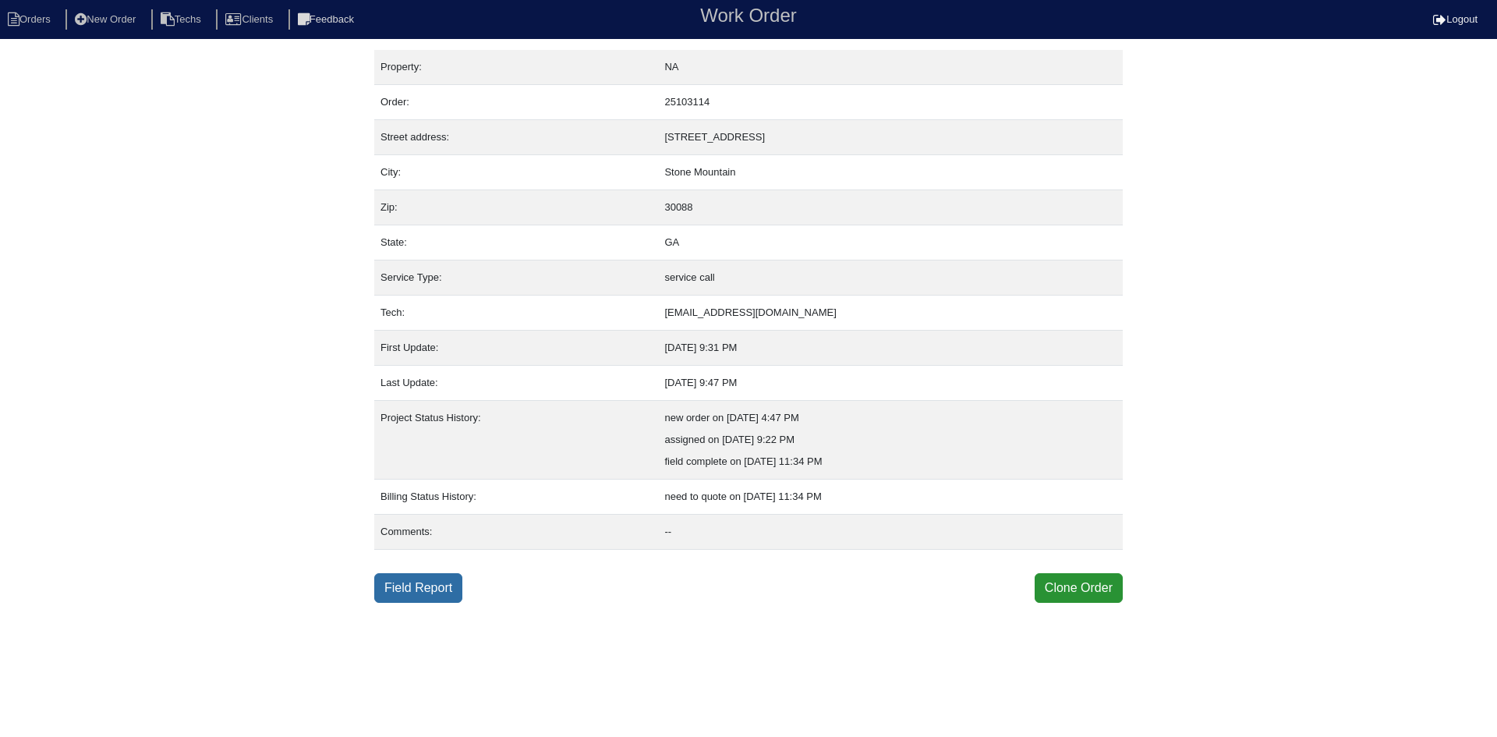
click at [410, 587] on link "Field Report" at bounding box center [418, 588] width 88 height 30
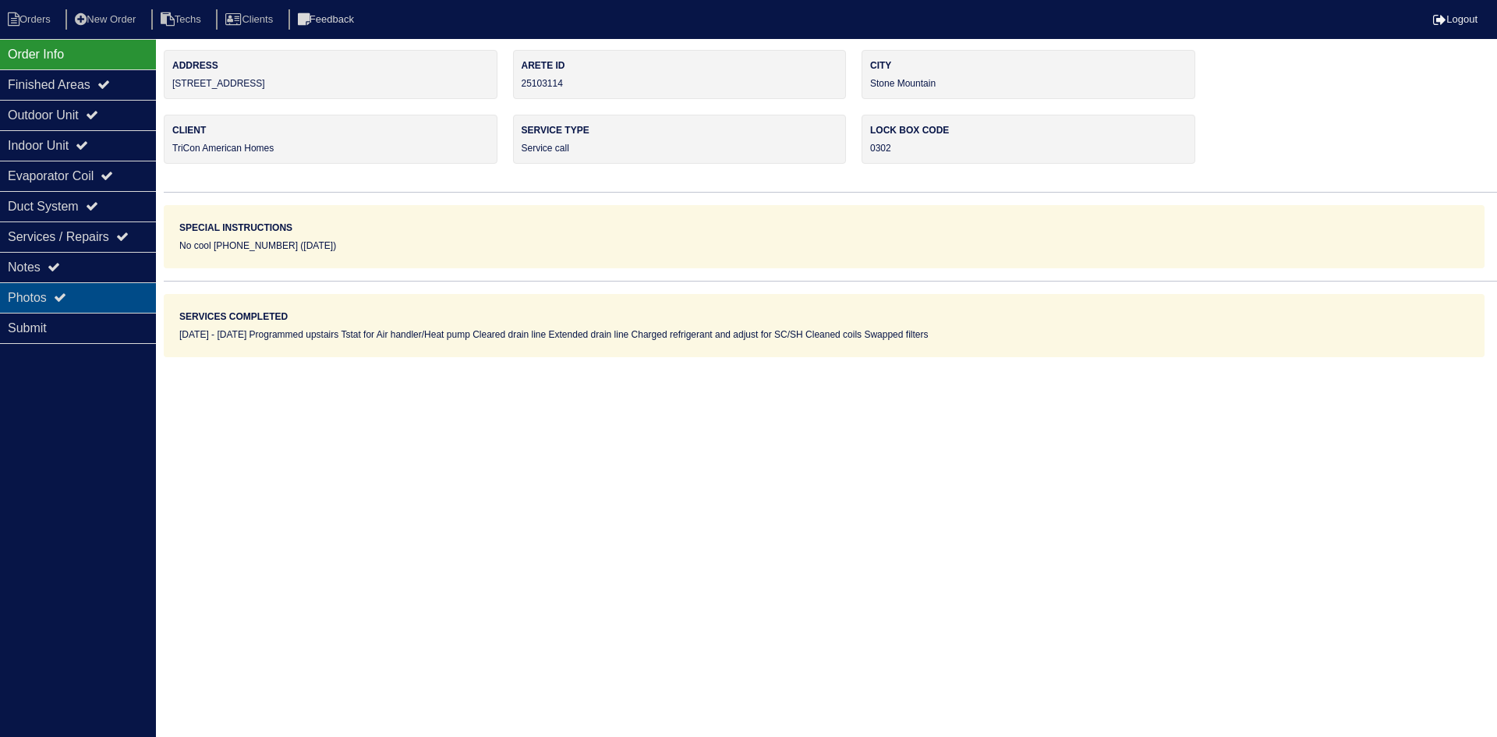
click at [34, 295] on div "Photos" at bounding box center [78, 297] width 156 height 30
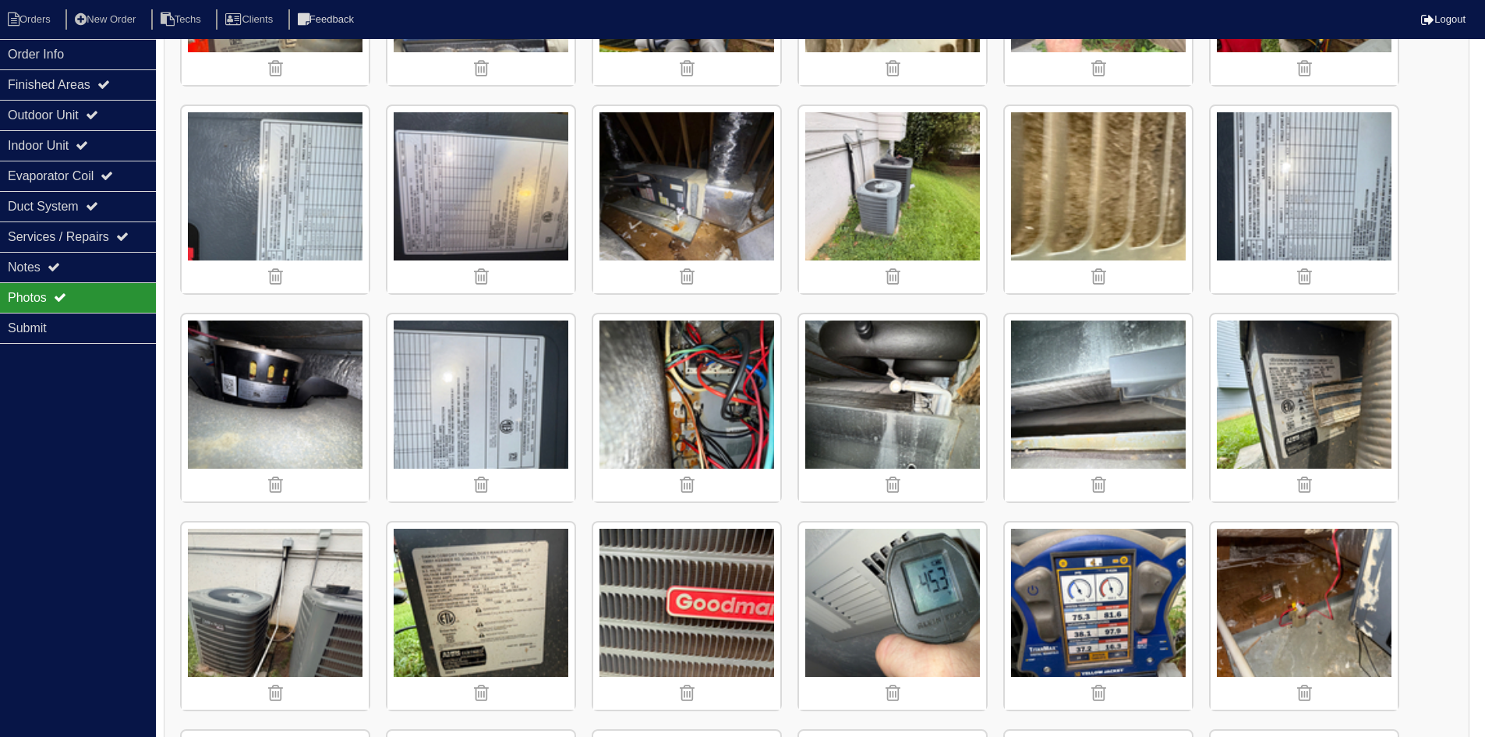
scroll to position [603, 0]
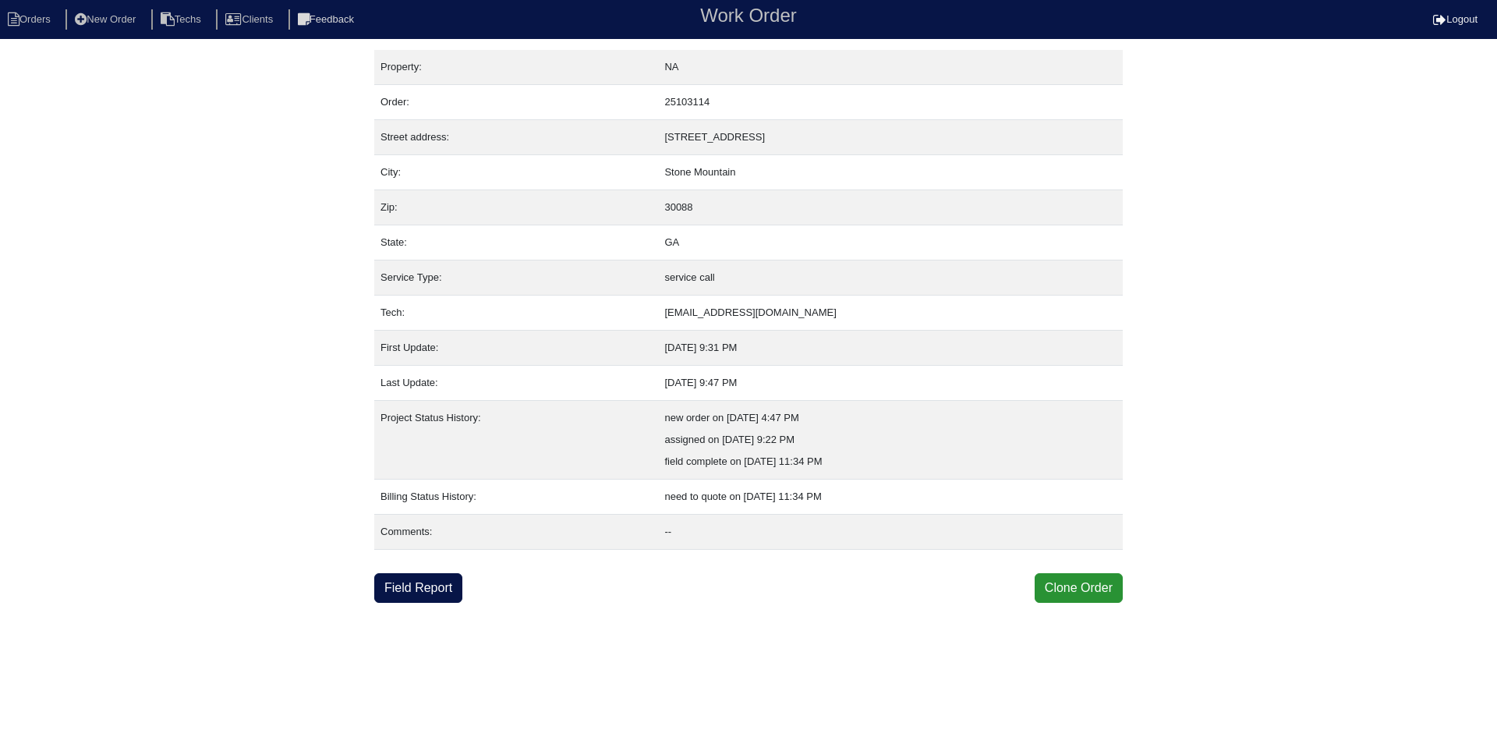
click at [404, 585] on link "Field Report" at bounding box center [418, 588] width 88 height 30
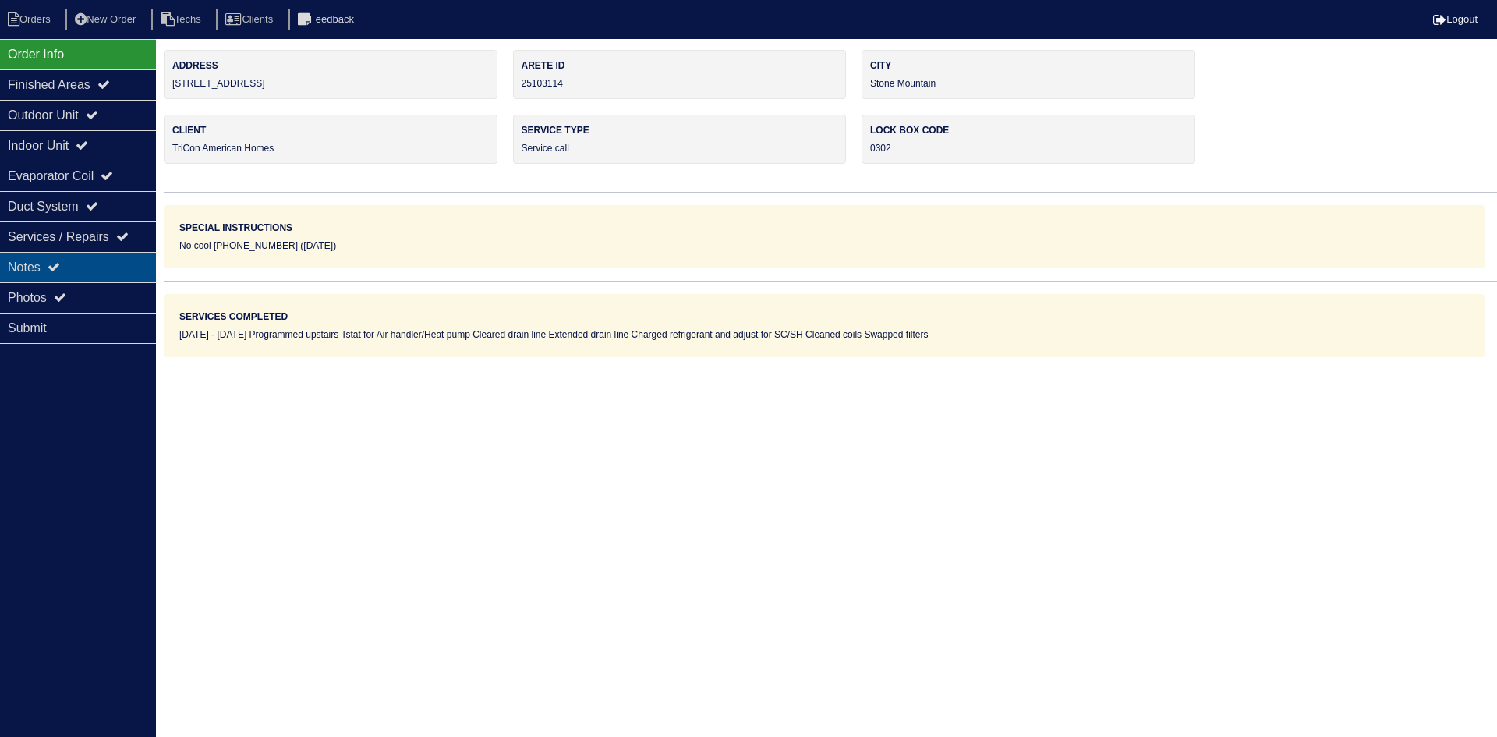
click at [71, 256] on div "Notes" at bounding box center [78, 267] width 156 height 30
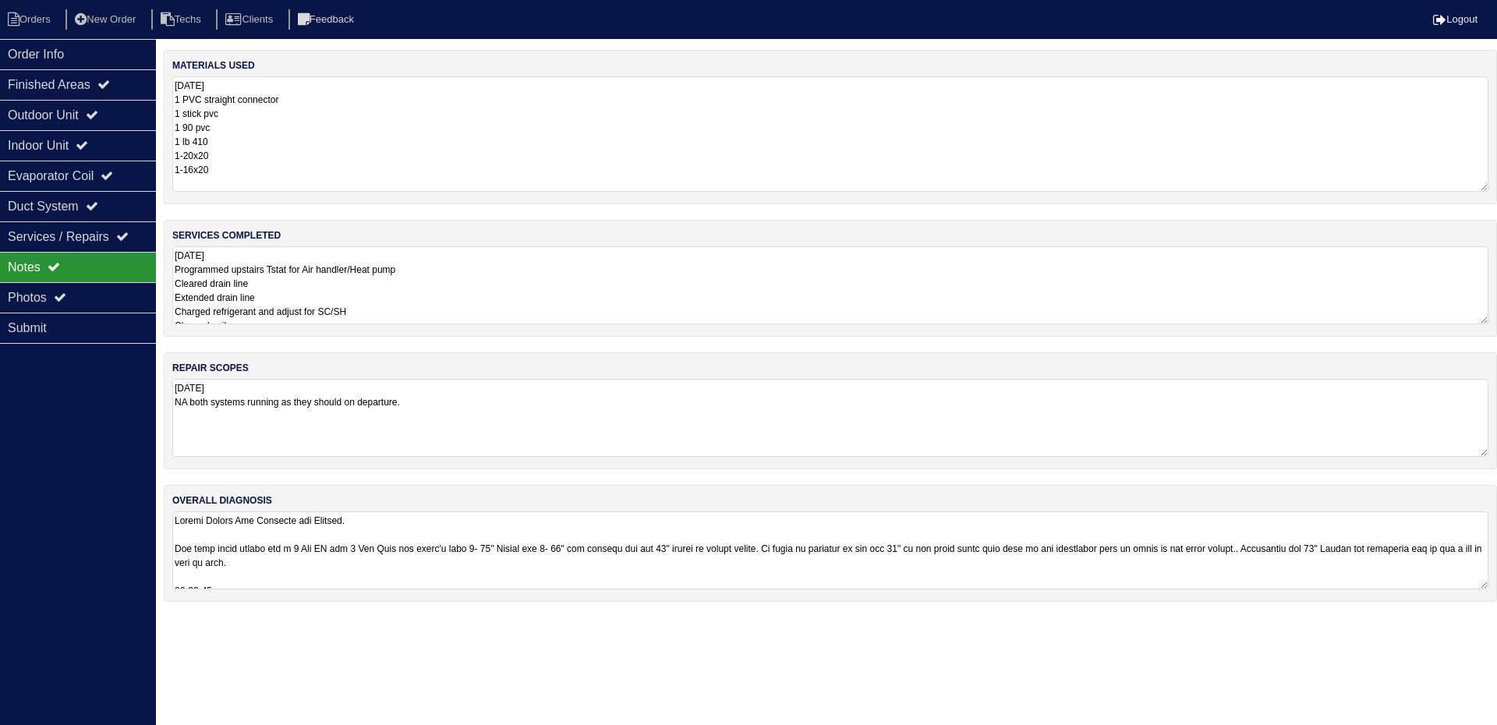
drag, startPoint x: 1480, startPoint y: 150, endPoint x: 1473, endPoint y: 188, distance: 37.9
click at [1473, 188] on textarea "8.22.25 1 PVC straight connector 1 stick pvc 1 90 pvc 1 lb 410 1-20x20 1-16x20" at bounding box center [830, 133] width 1316 height 115
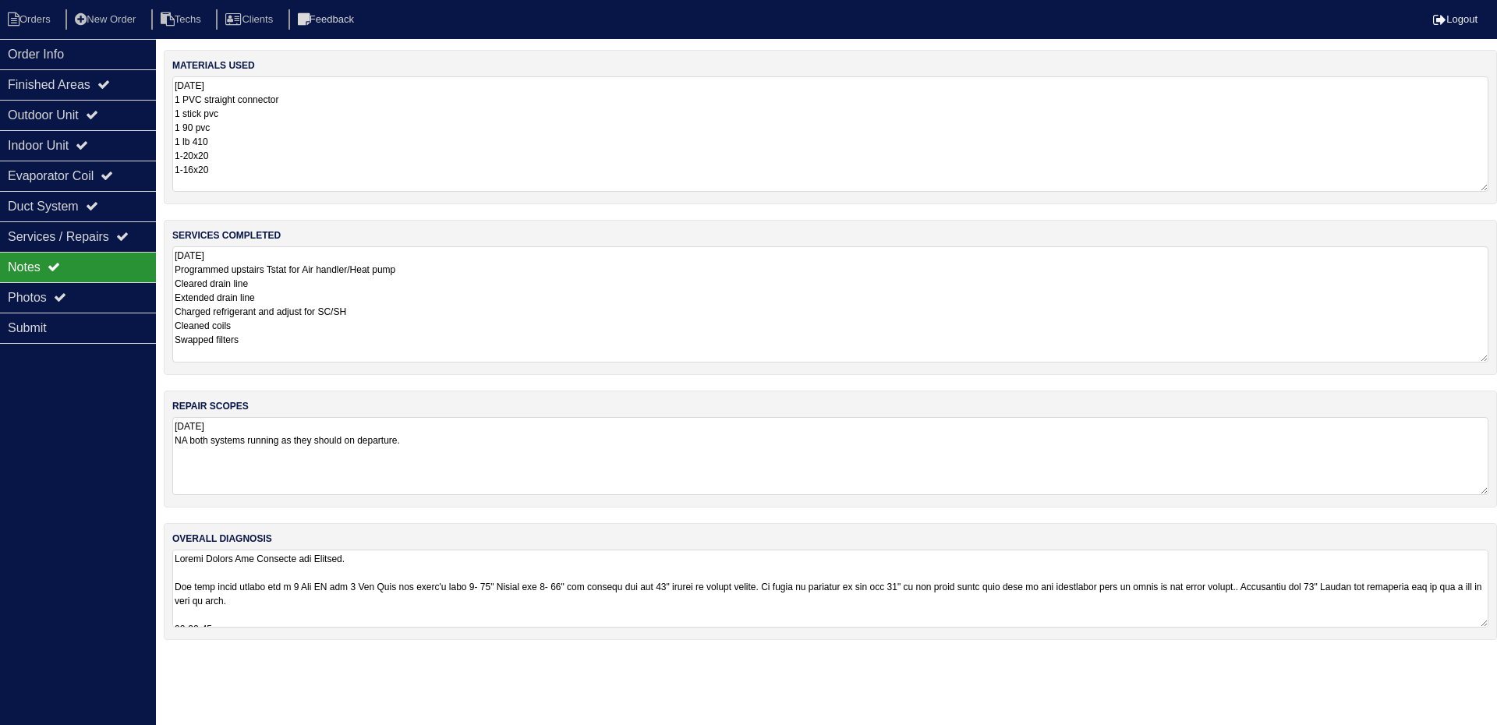
drag, startPoint x: 1483, startPoint y: 320, endPoint x: 1483, endPoint y: 357, distance: 37.4
click at [1483, 357] on textarea "8.22.25 Programmed upstairs Tstat for Air handler/Heat pump Cleared drain line …" at bounding box center [830, 304] width 1316 height 116
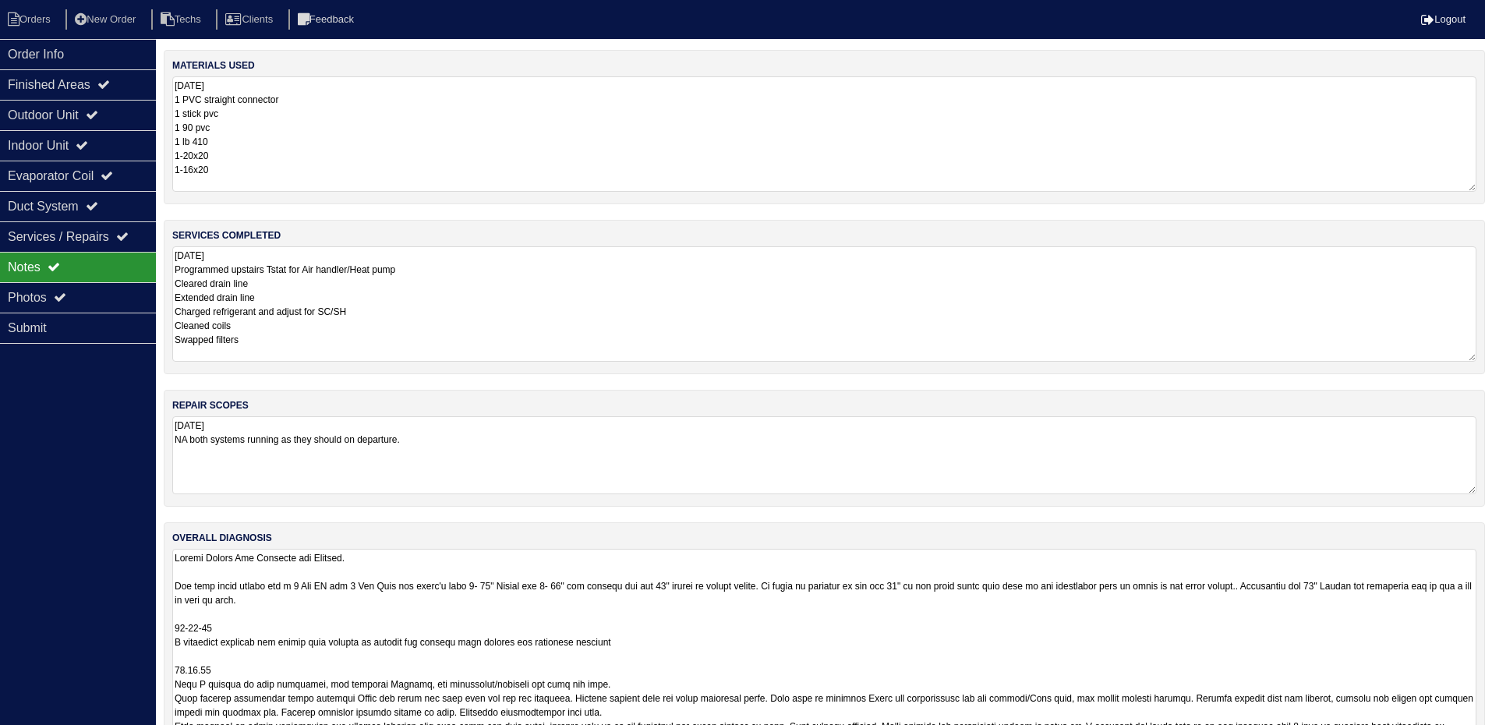
drag, startPoint x: 1480, startPoint y: 620, endPoint x: 1483, endPoint y: 765, distance: 144.2
click at [1483, 736] on html "Orders New Order Techs Clients Feedback Logout Orders New Order Users Clients M…" at bounding box center [742, 404] width 1485 height 808
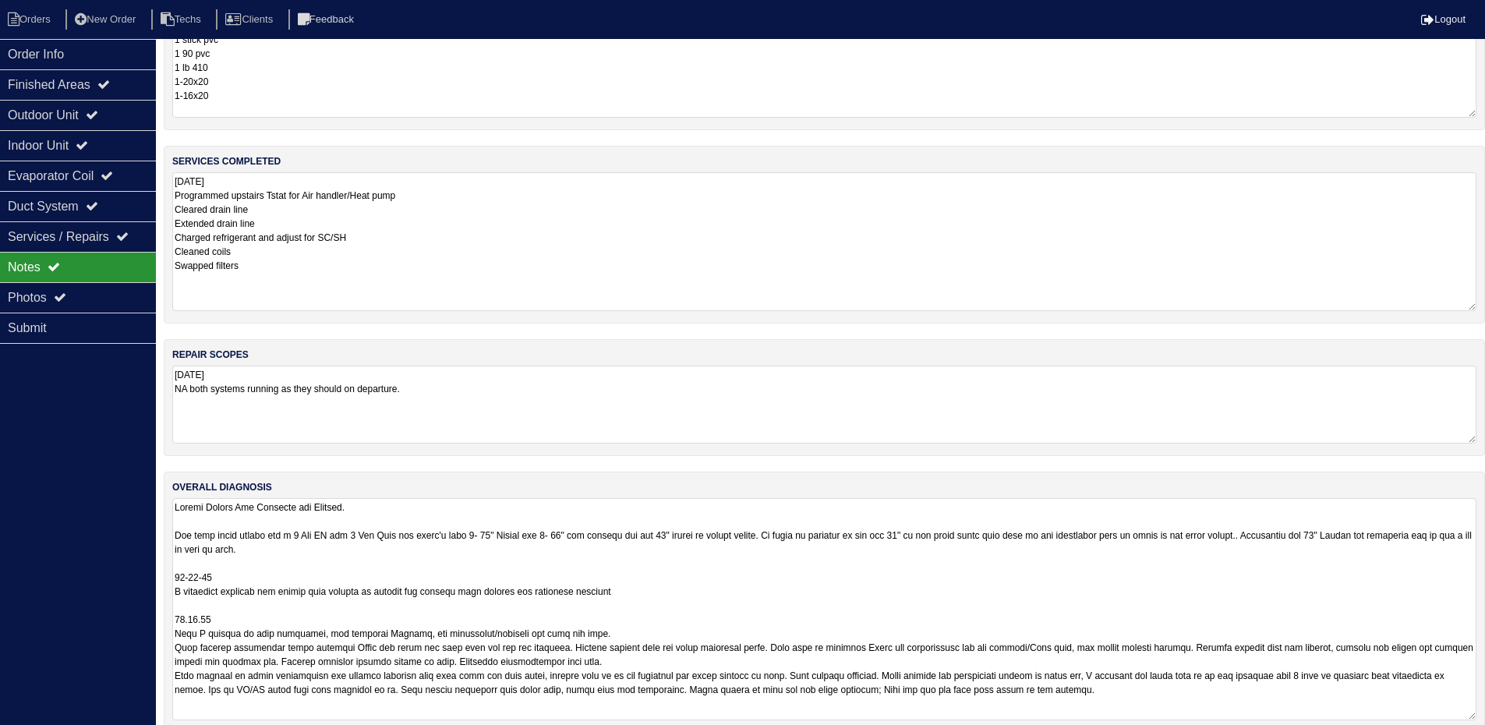
drag, startPoint x: 1470, startPoint y: 284, endPoint x: 1472, endPoint y: 307, distance: 23.4
click at [1472, 307] on textarea "8.22.25 Programmed upstairs Tstat for Air handler/Heat pump Cleared drain line …" at bounding box center [824, 241] width 1304 height 139
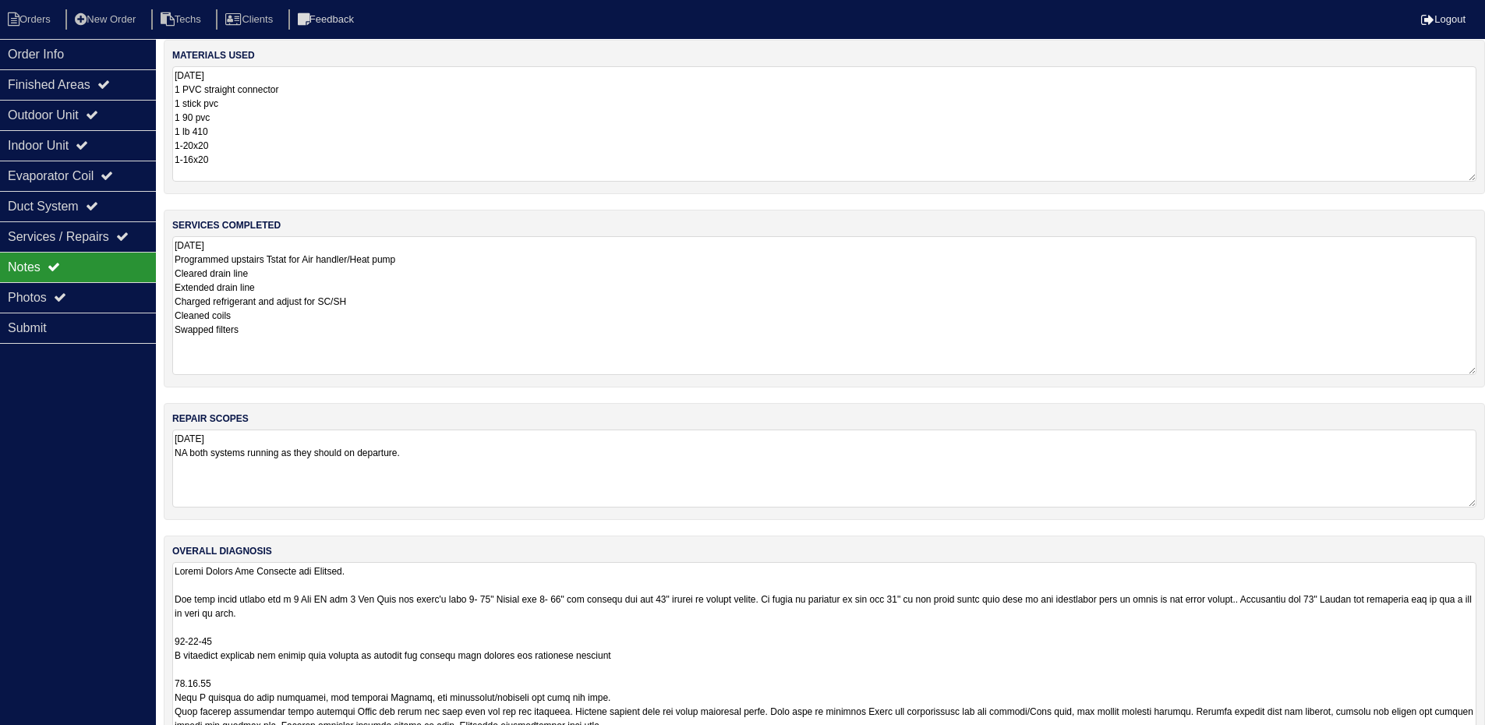
scroll to position [0, 0]
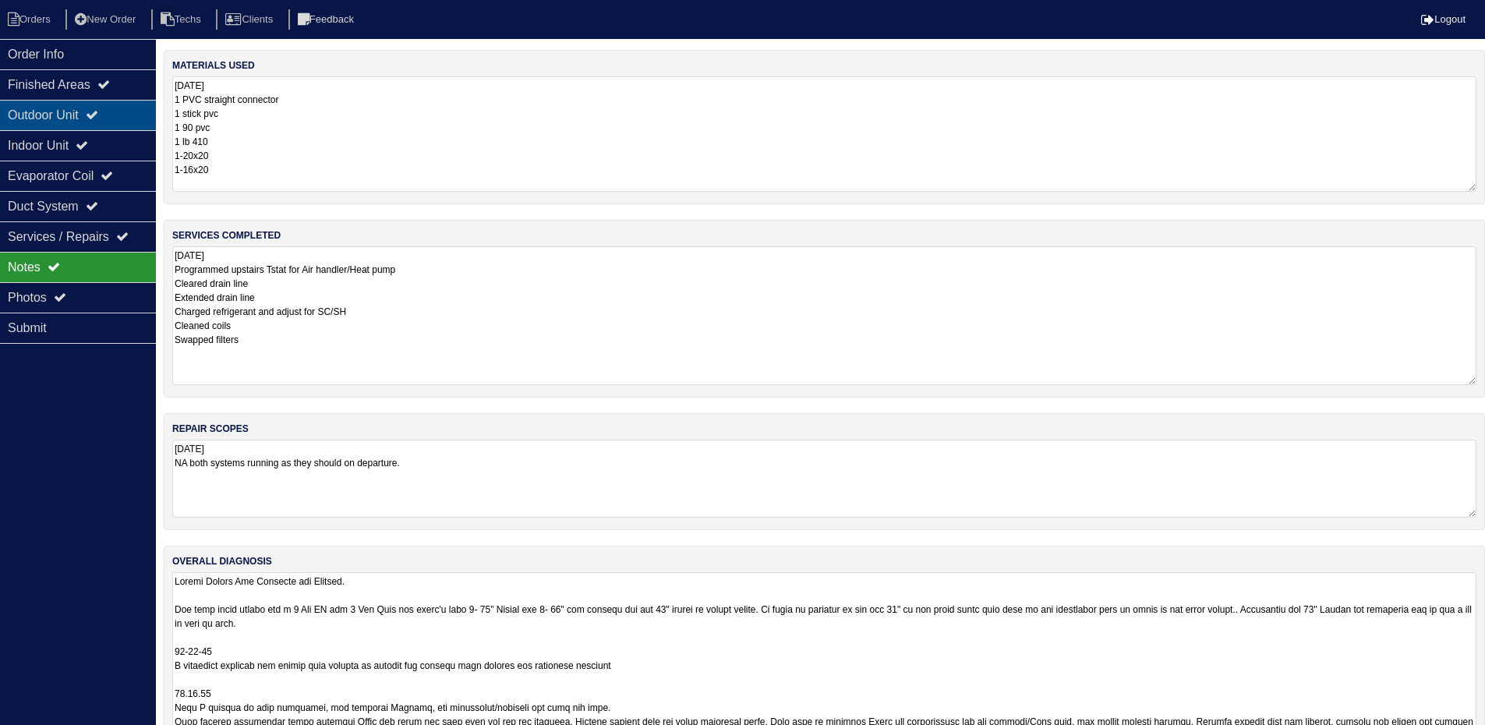
click at [80, 119] on div "Outdoor Unit" at bounding box center [78, 115] width 156 height 30
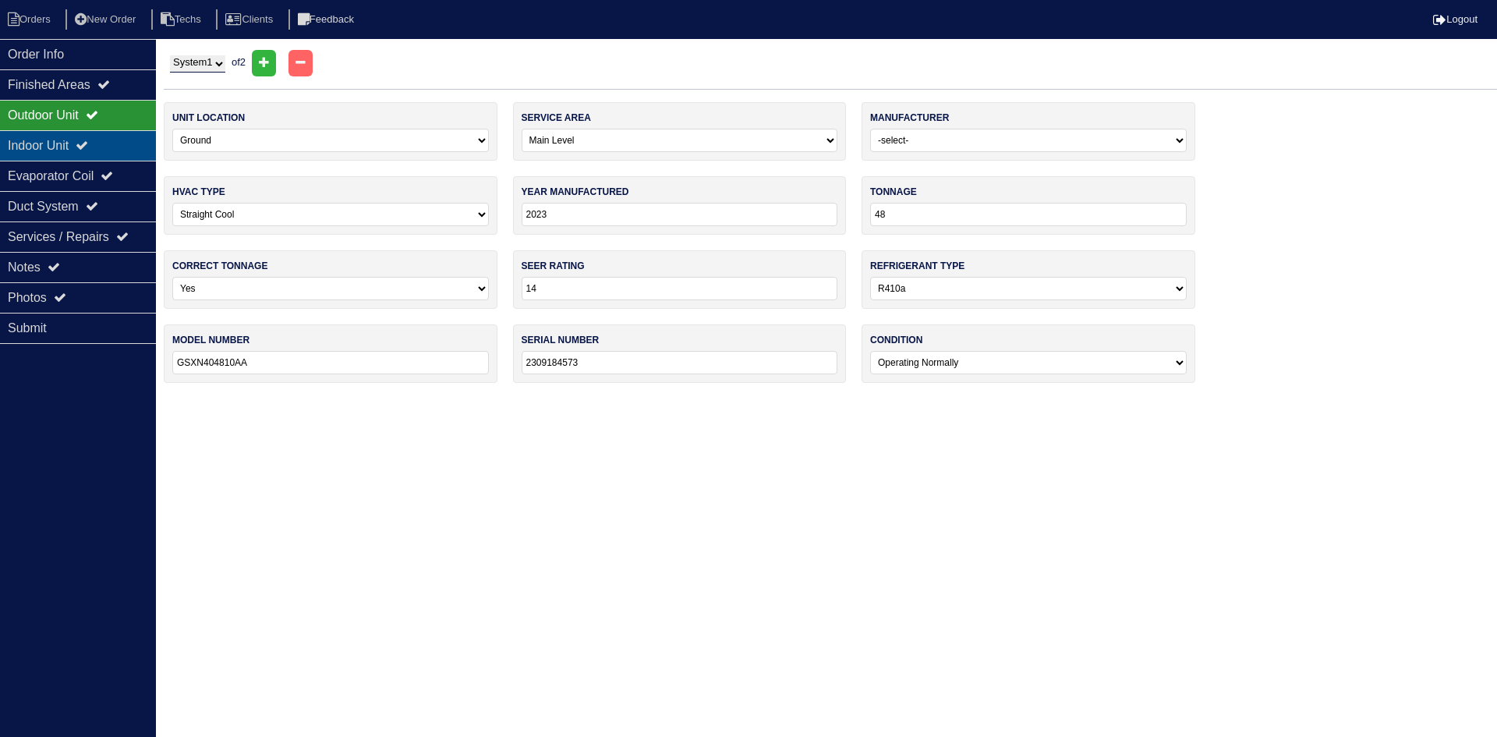
click at [30, 146] on div "Indoor Unit" at bounding box center [78, 145] width 156 height 30
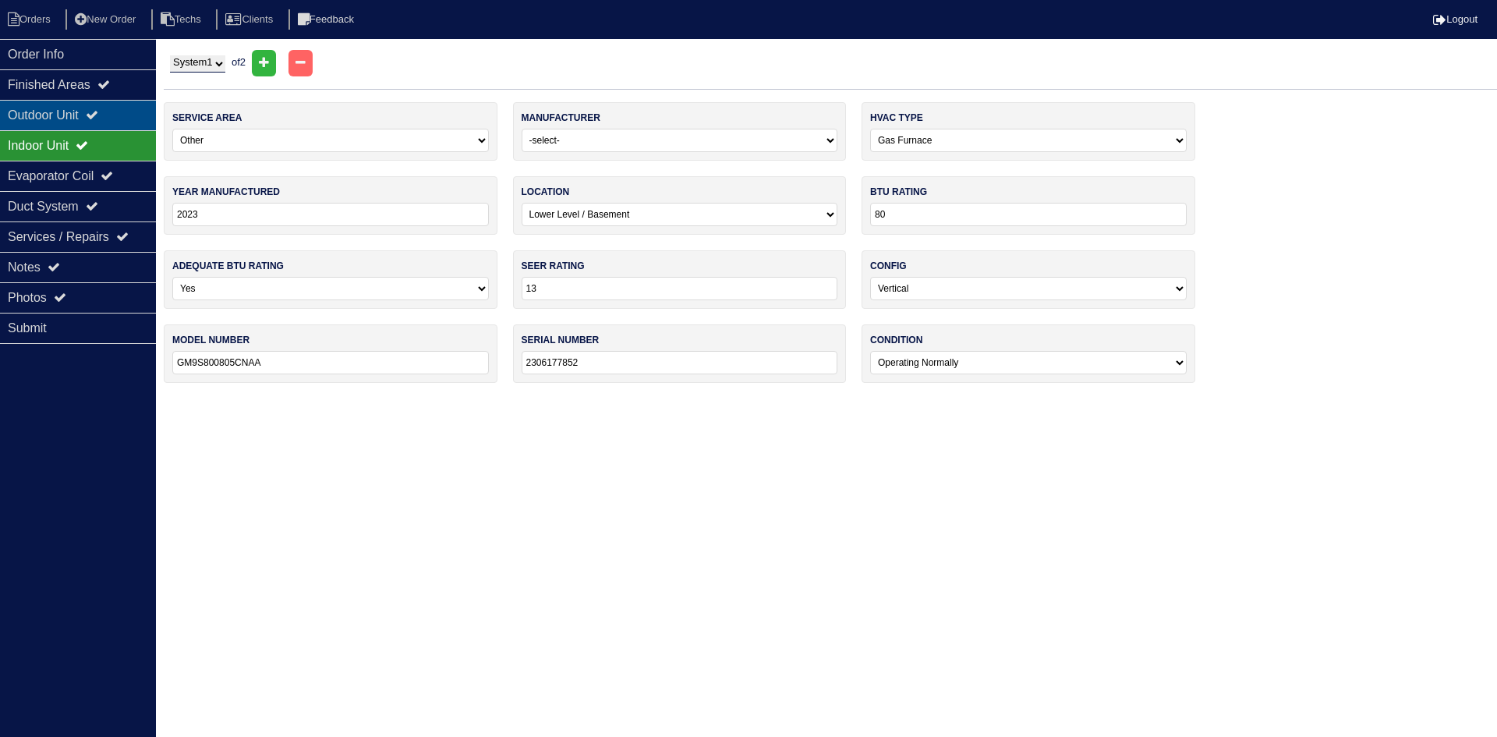
click at [62, 106] on div "Outdoor Unit" at bounding box center [78, 115] width 156 height 30
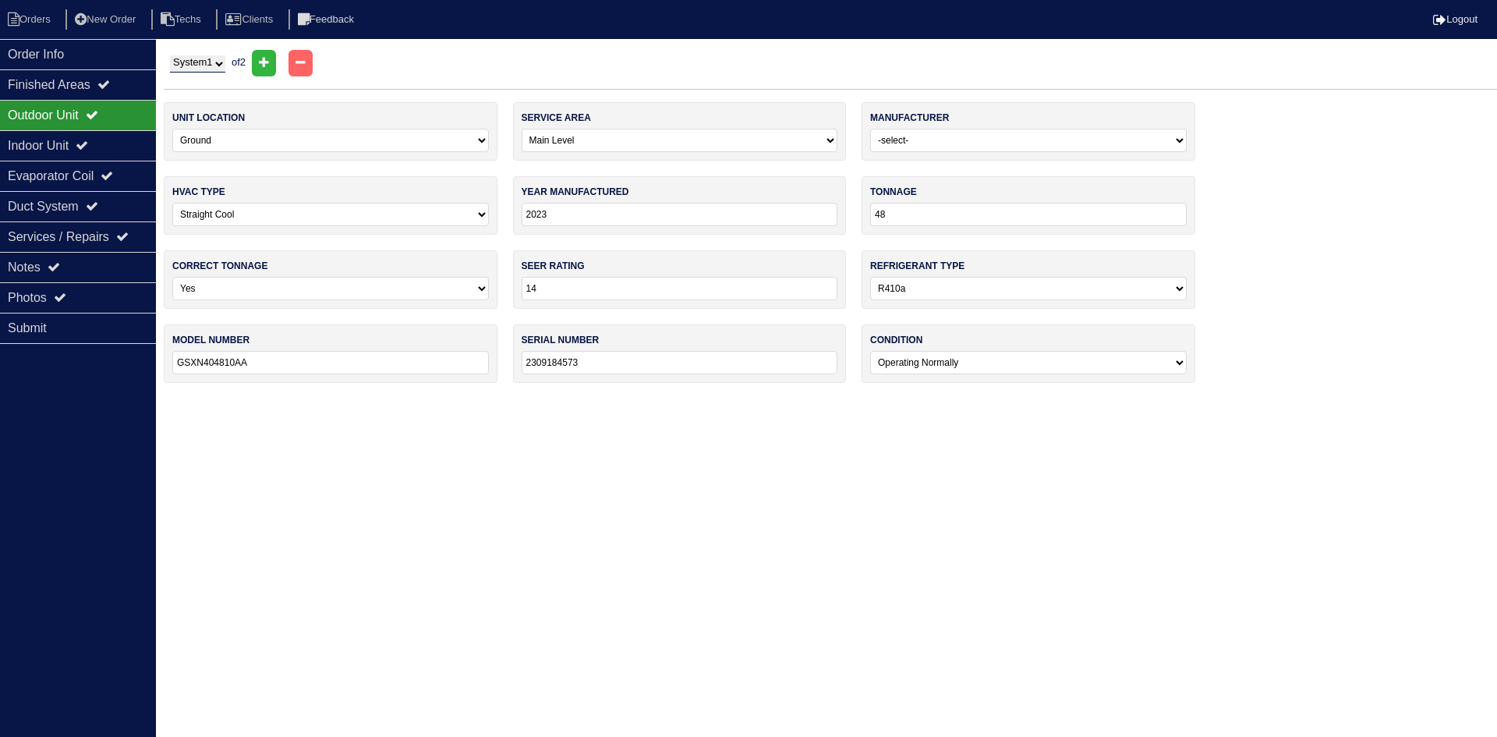
click at [205, 61] on select "System 1 System 2" at bounding box center [197, 63] width 55 height 17
select select "2"
click at [170, 55] on select "System 1 System 2" at bounding box center [197, 63] width 55 height 17
select select "1"
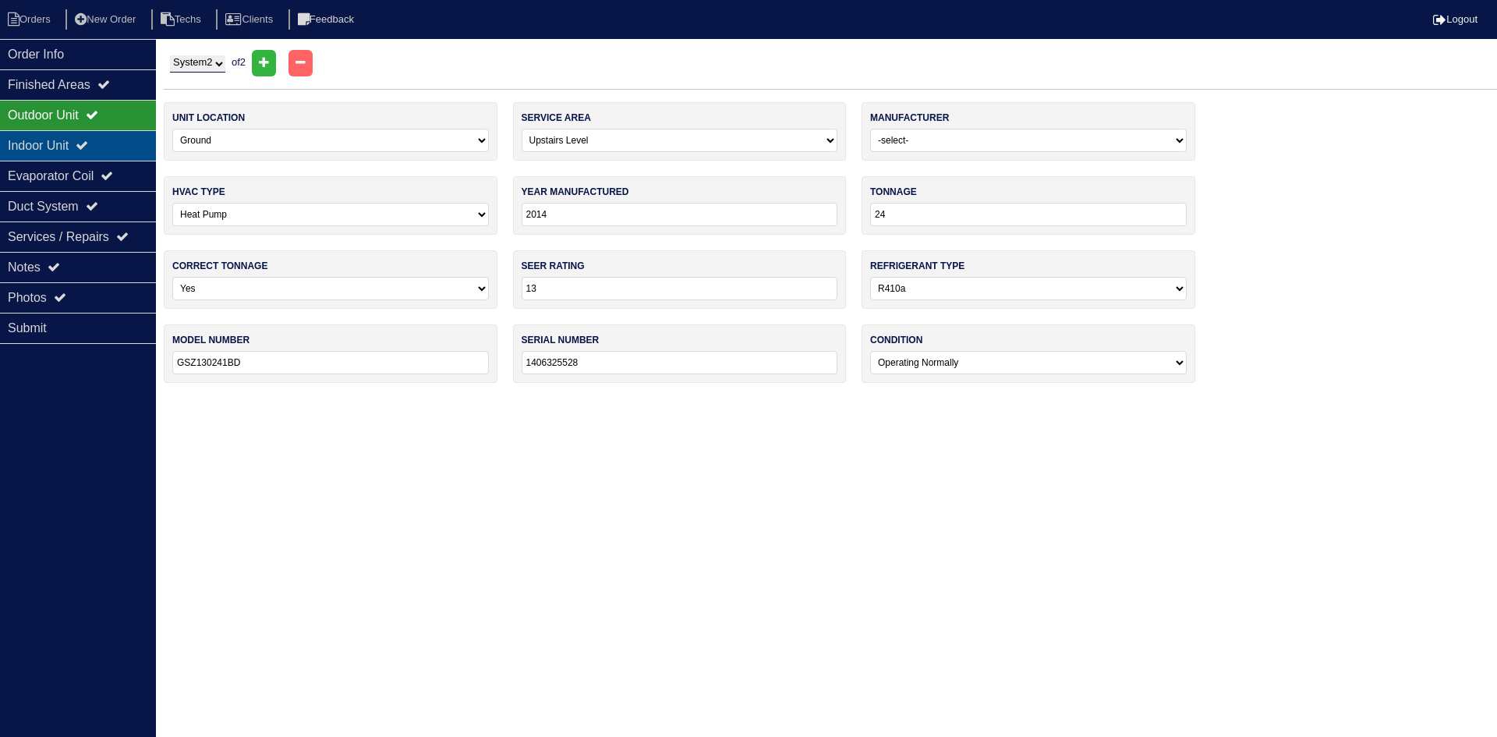
click at [117, 135] on div "Indoor Unit" at bounding box center [78, 145] width 156 height 30
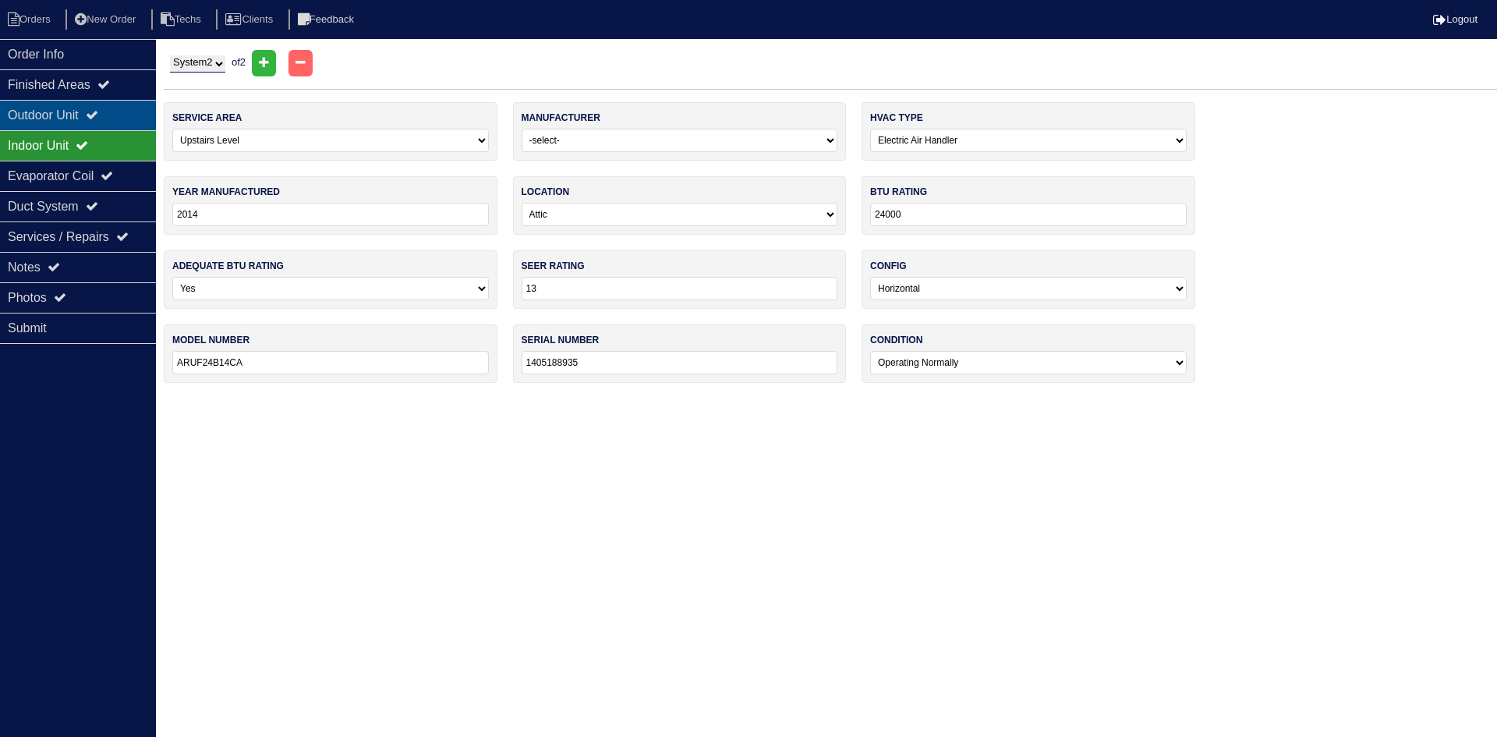
click at [98, 110] on icon at bounding box center [92, 114] width 12 height 12
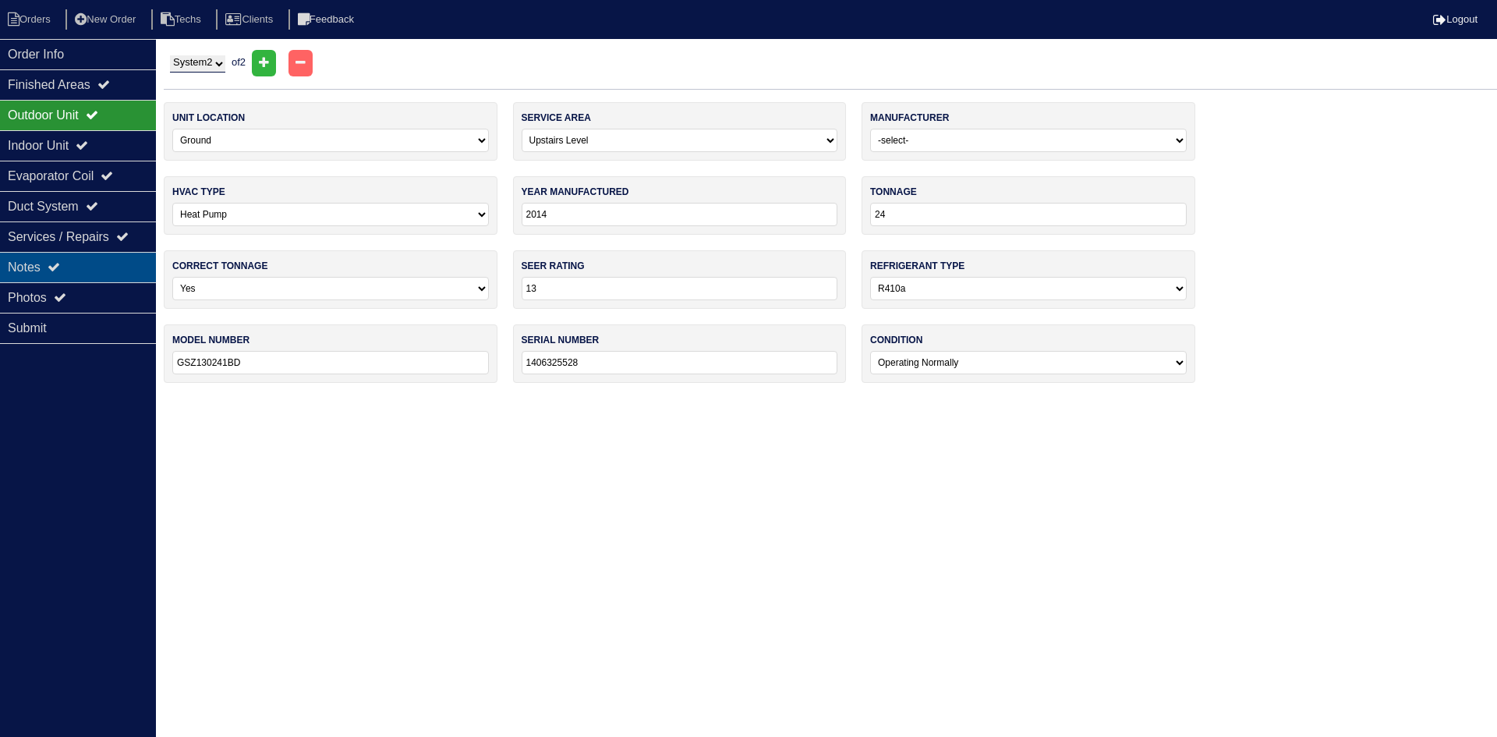
click at [81, 267] on div "Notes" at bounding box center [78, 267] width 156 height 30
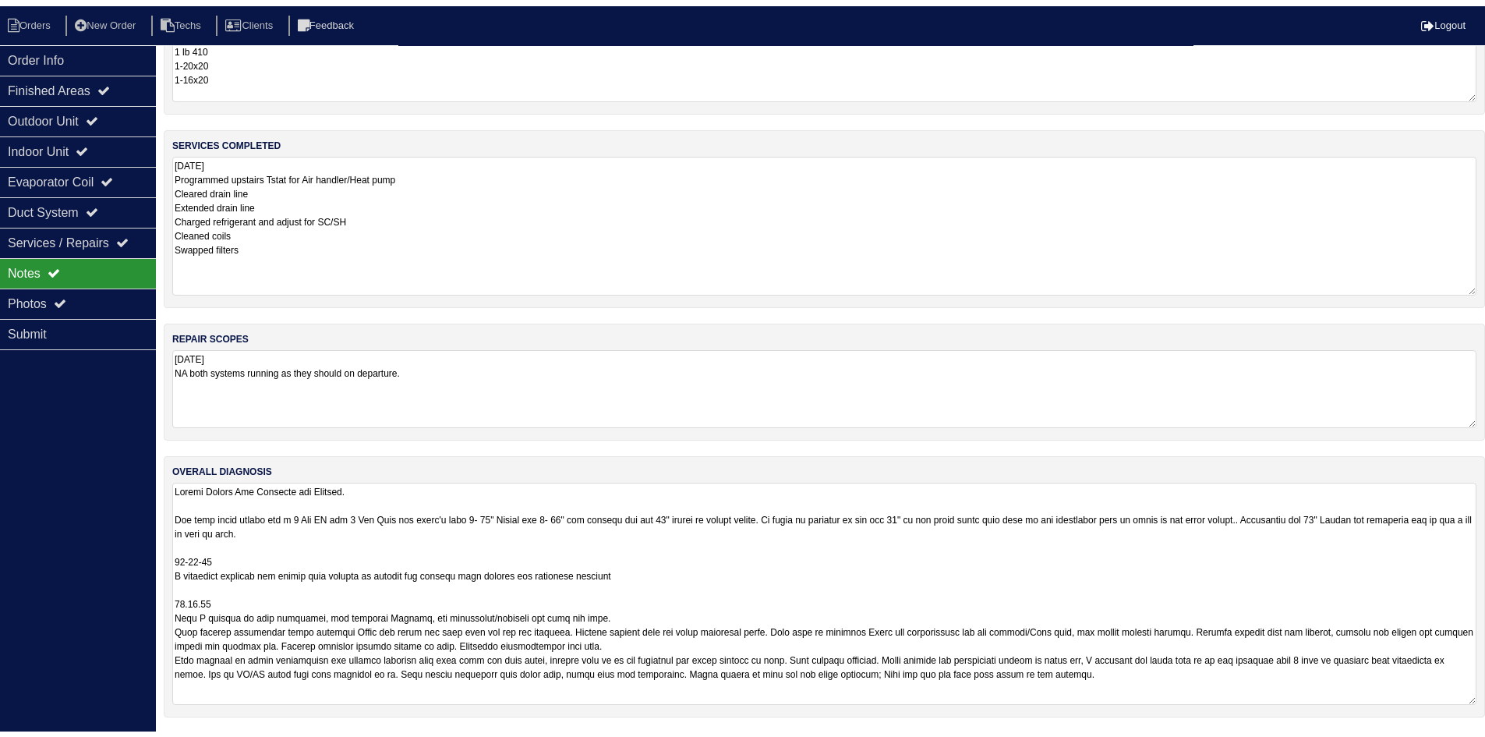
scroll to position [97, 0]
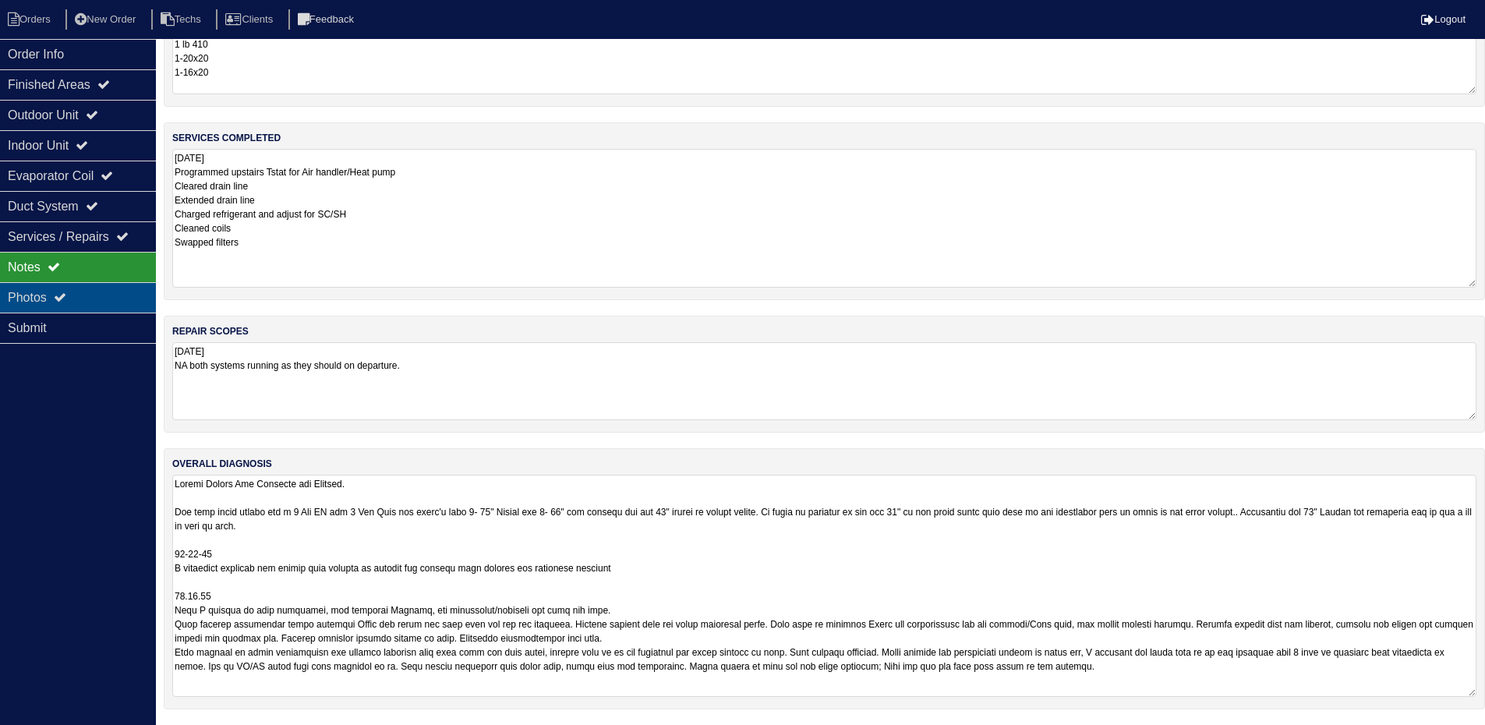
click at [35, 297] on div "Photos" at bounding box center [78, 297] width 156 height 30
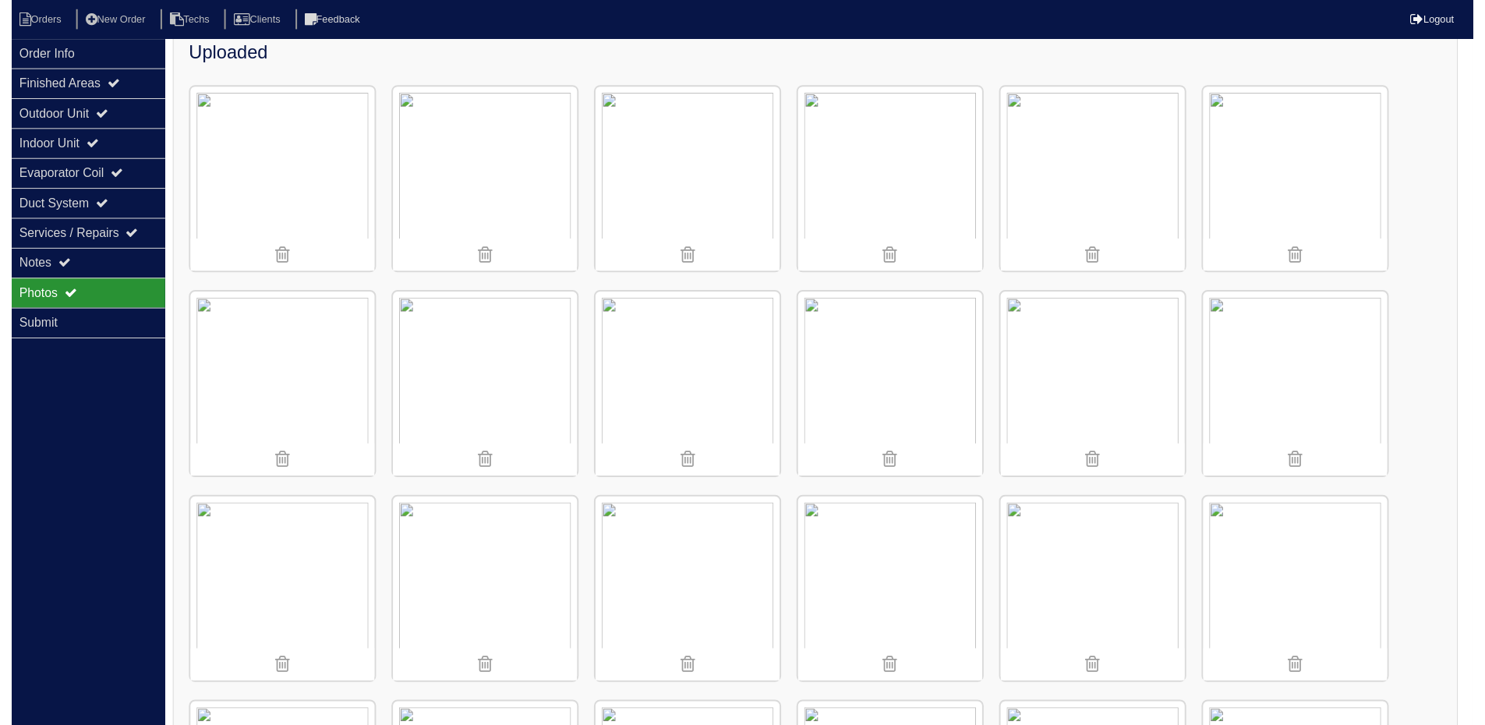
scroll to position [57, 0]
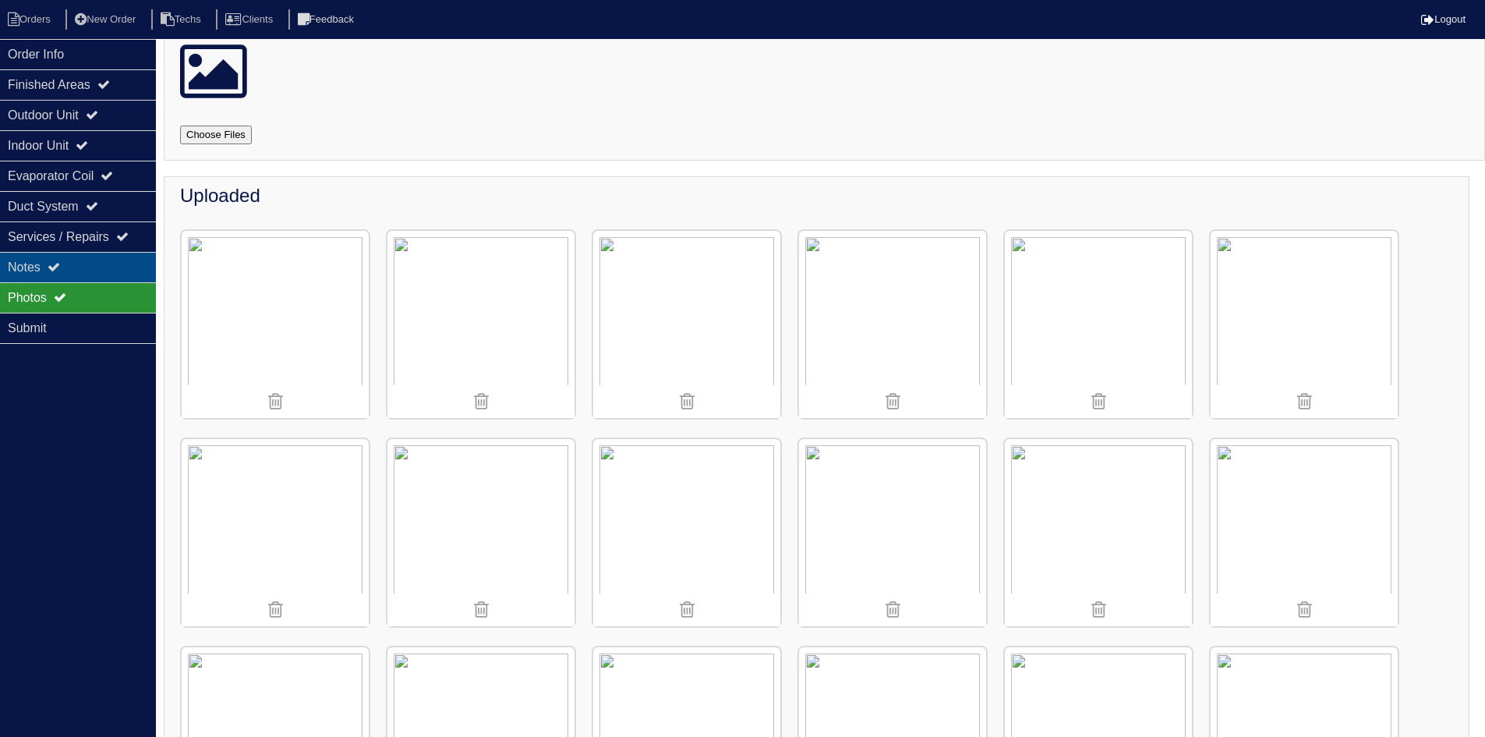
click at [84, 256] on div "Notes" at bounding box center [78, 267] width 156 height 30
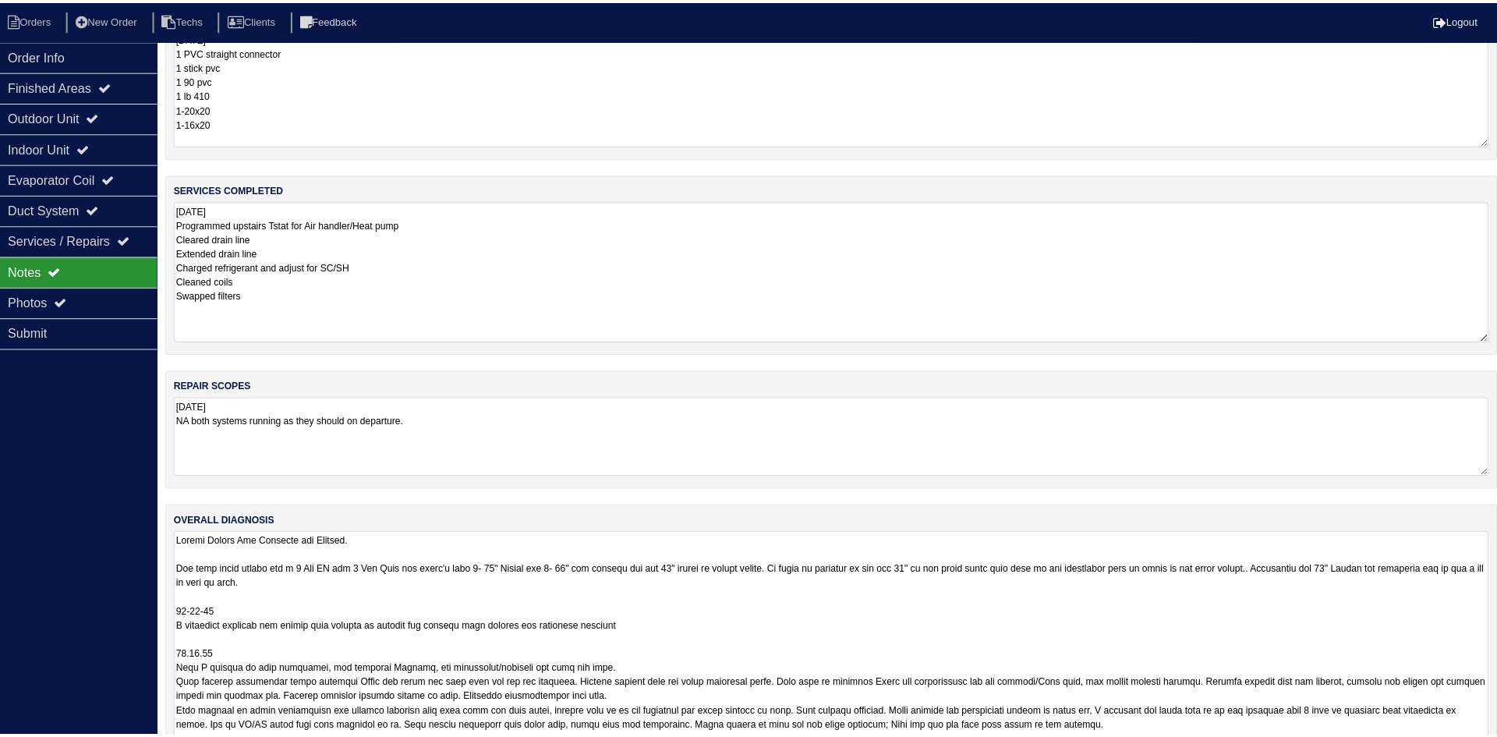
scroll to position [0, 0]
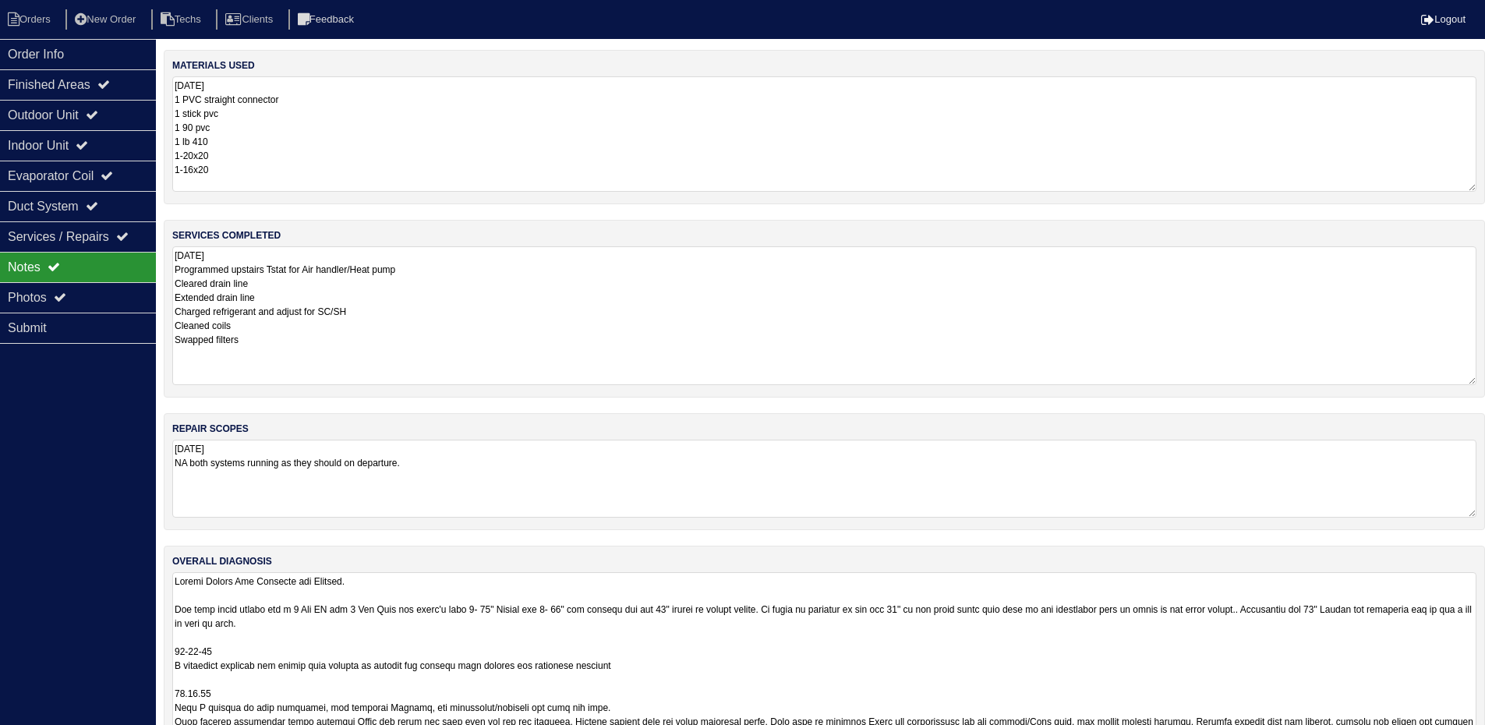
drag, startPoint x: 38, startPoint y: 44, endPoint x: 59, endPoint y: 7, distance: 42.9
click at [39, 44] on div "Order Info" at bounding box center [78, 54] width 156 height 30
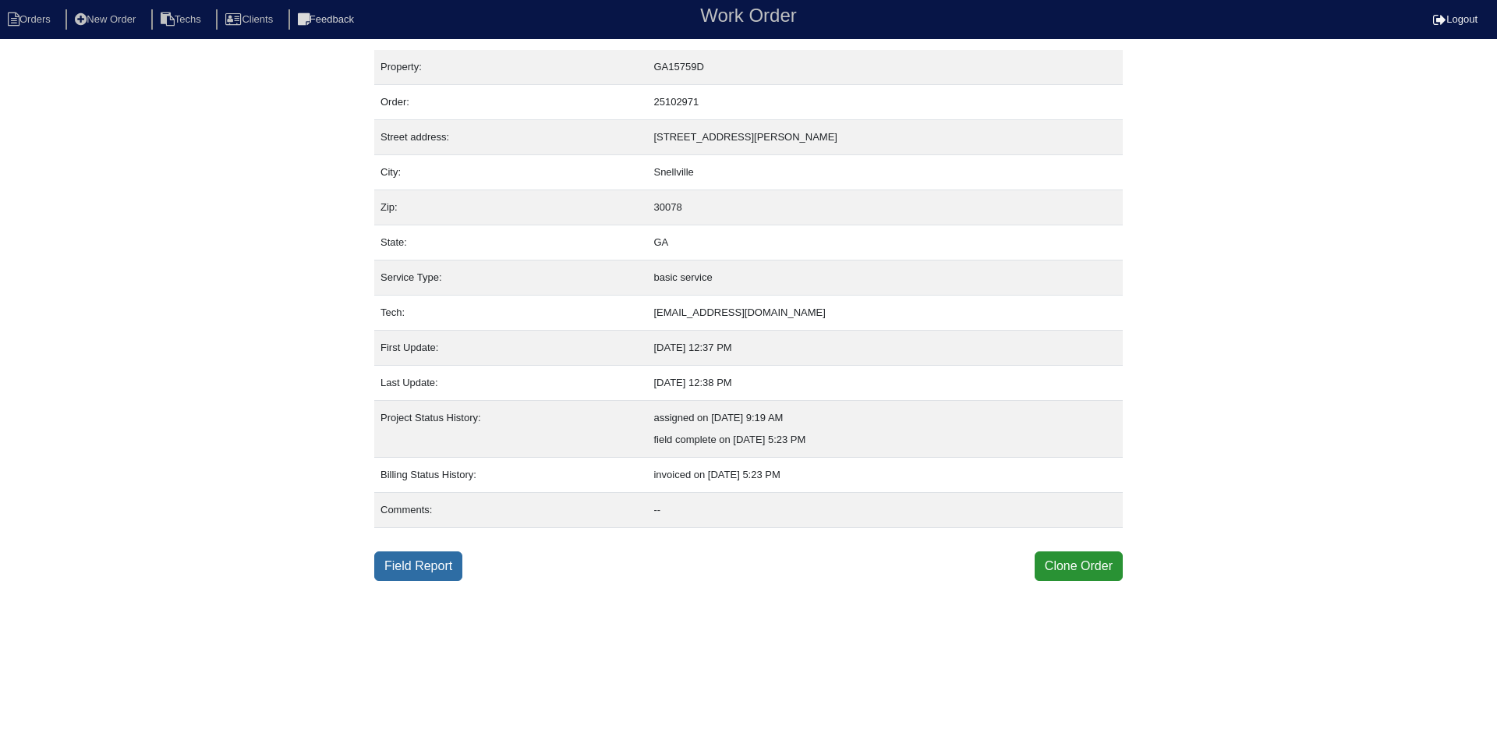
click at [429, 571] on link "Field Report" at bounding box center [418, 566] width 88 height 30
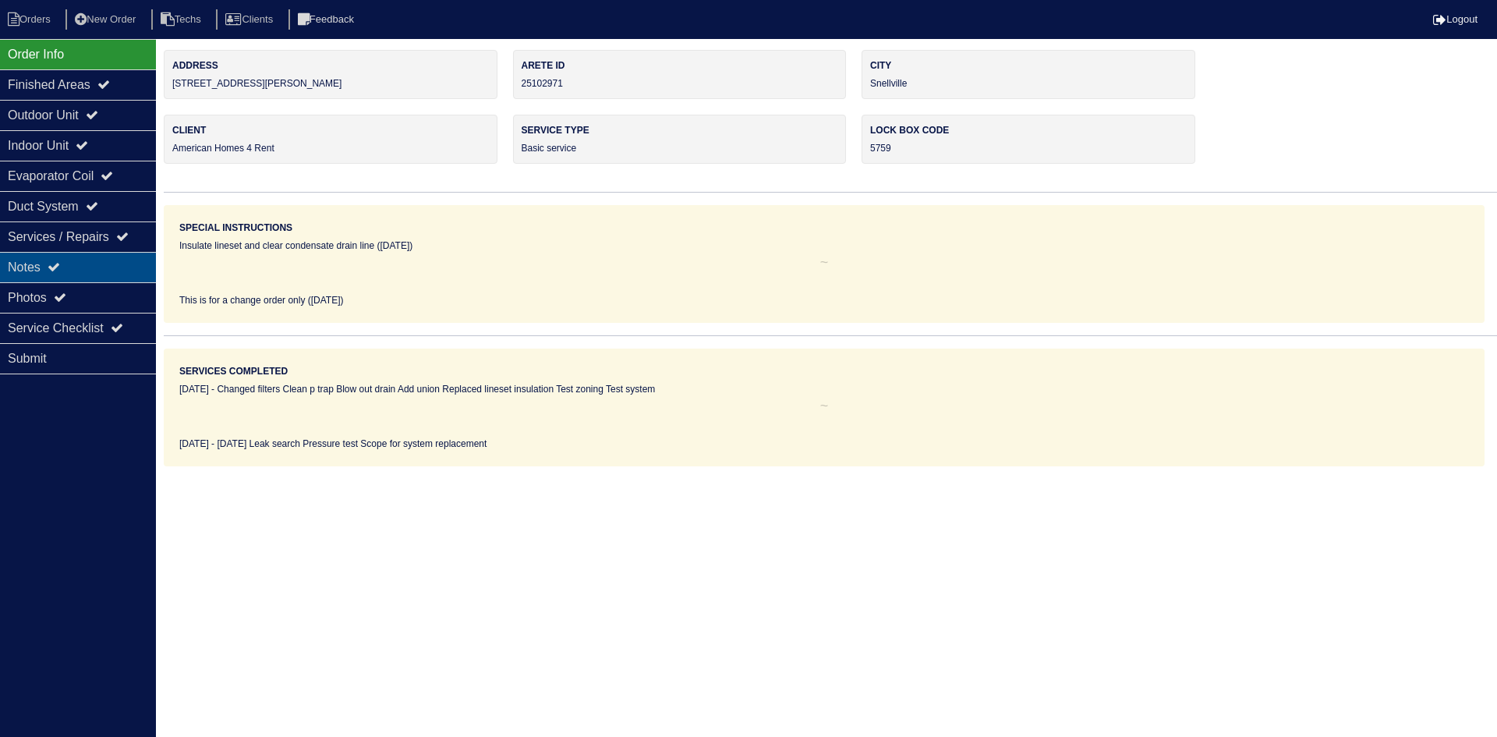
click at [114, 271] on div "Notes" at bounding box center [78, 267] width 156 height 30
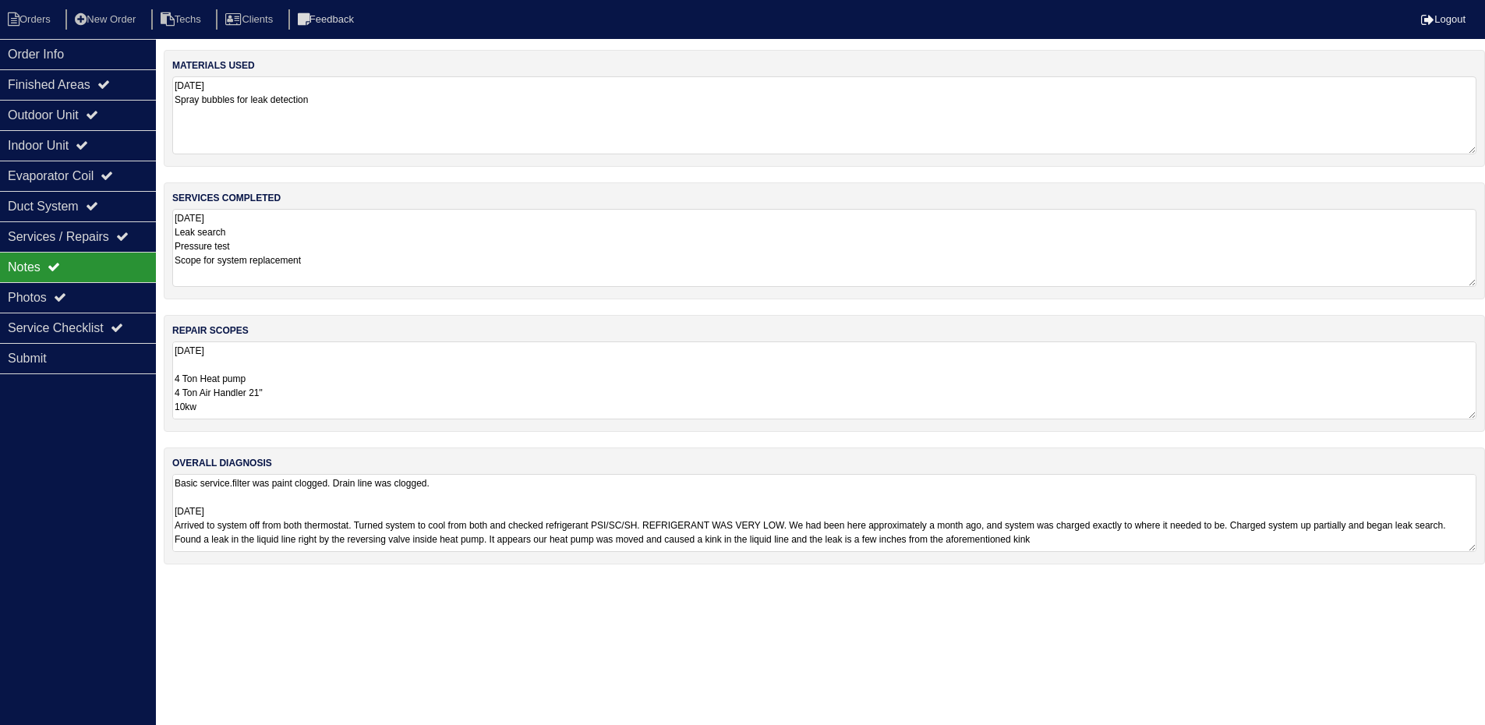
click at [461, 399] on textarea "8.22.25 4 Ton Heat pump 4 Ton Air Handler 21" 10kw Air Handler Return Plenum 2-…" at bounding box center [824, 380] width 1304 height 78
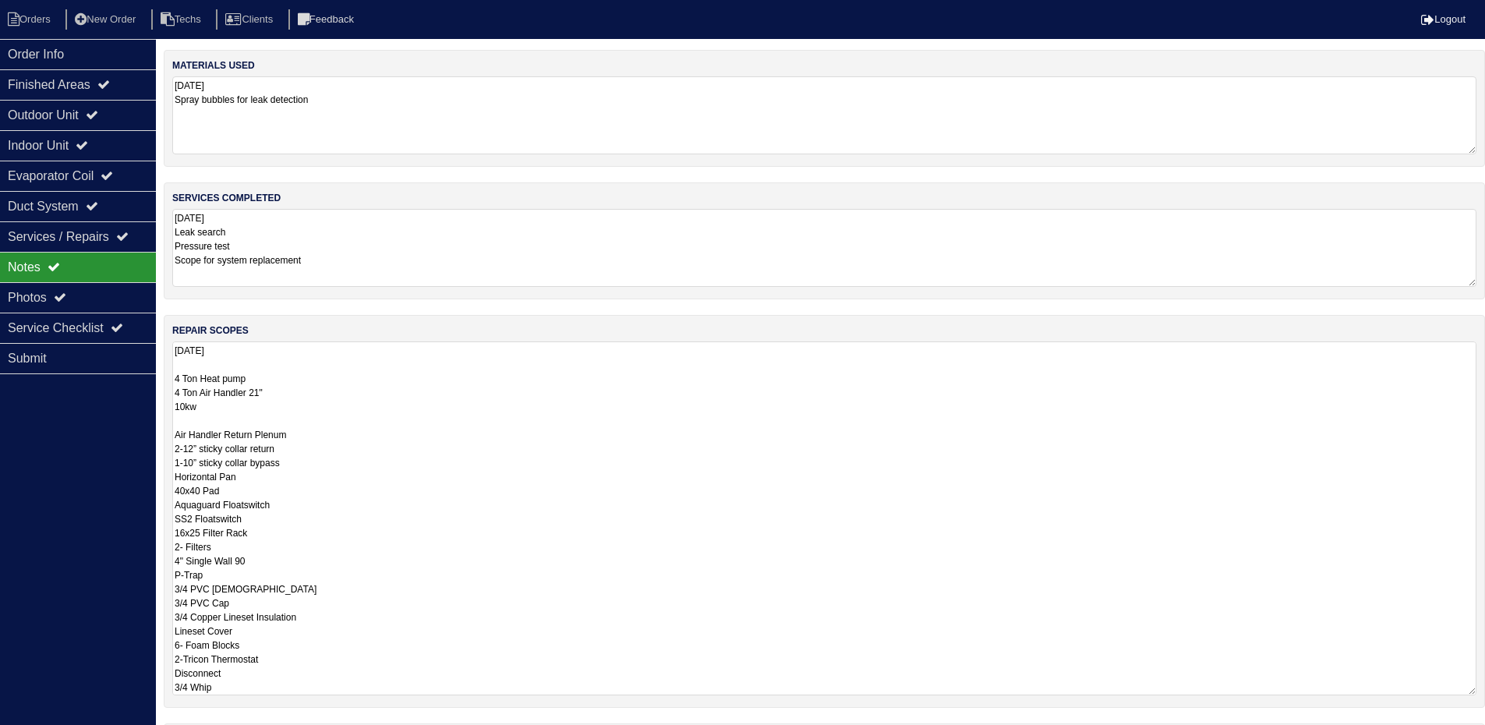
click at [59, 453] on div "Order Info Finished Areas Outdoor Unit Indoor Unit Evaporator Coil Duct System …" at bounding box center [78, 401] width 156 height 725
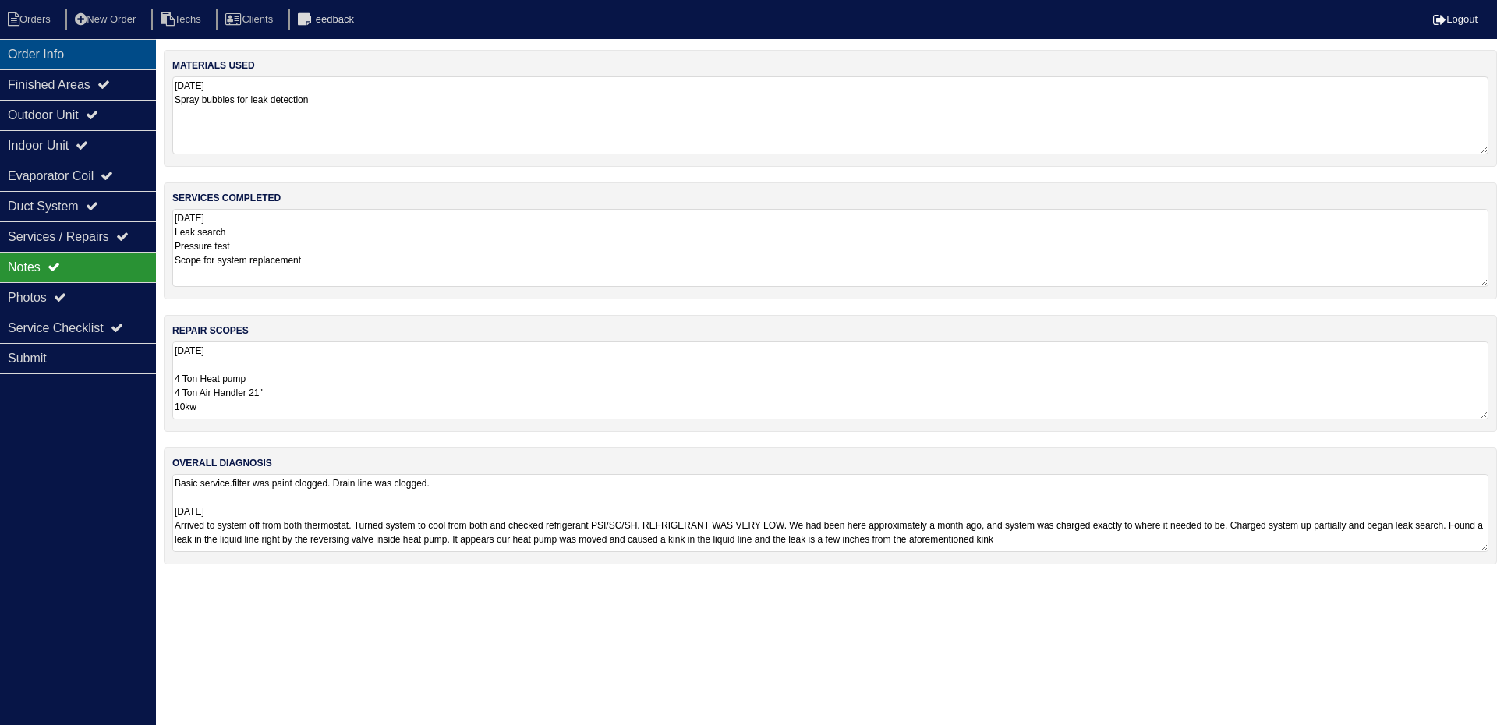
click at [91, 49] on div "Order Info" at bounding box center [78, 54] width 156 height 30
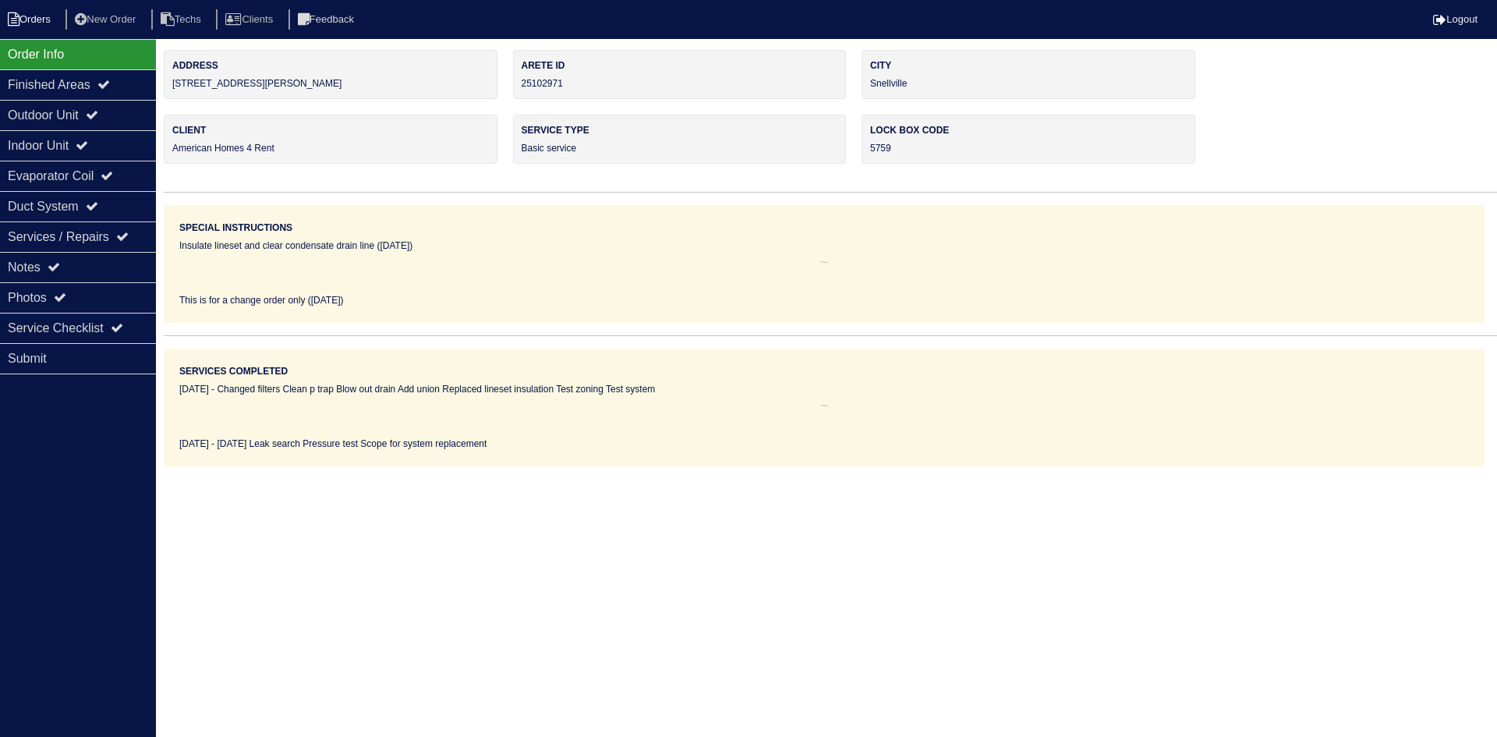
click at [29, 13] on li "Orders" at bounding box center [31, 19] width 63 height 21
select select "15"
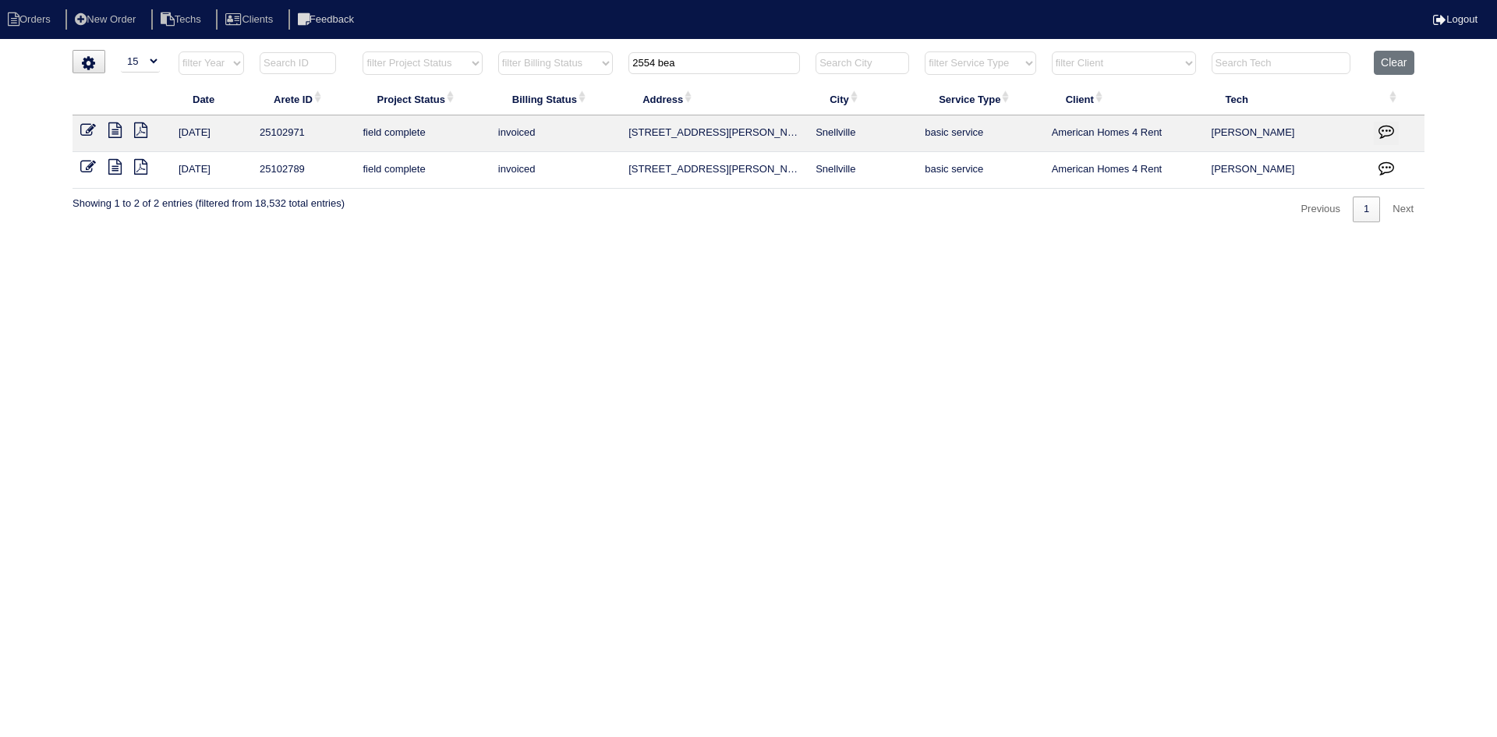
click at [685, 66] on input "2554 bea" at bounding box center [713, 63] width 171 height 22
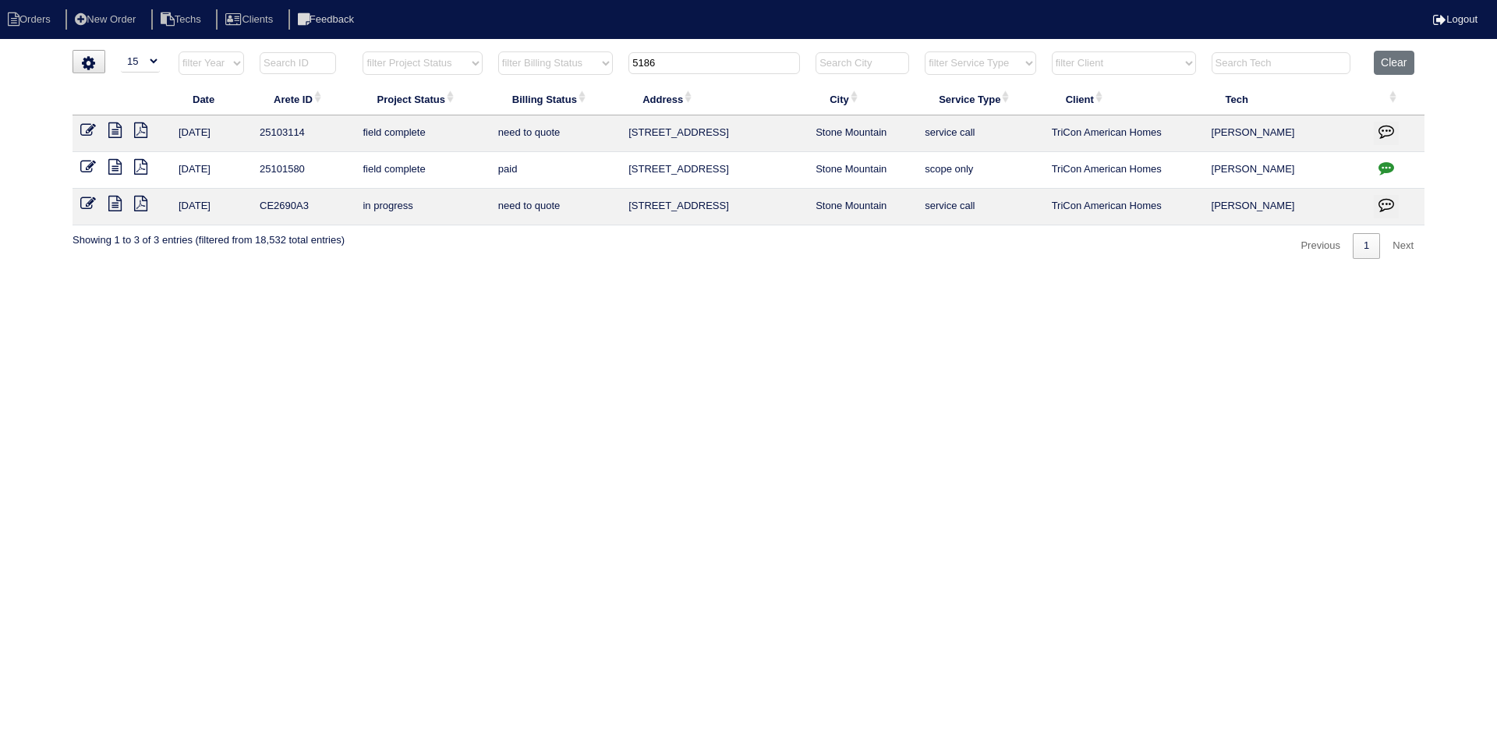
type input "5186"
click at [115, 164] on icon at bounding box center [114, 167] width 13 height 16
click at [114, 129] on icon at bounding box center [114, 130] width 13 height 16
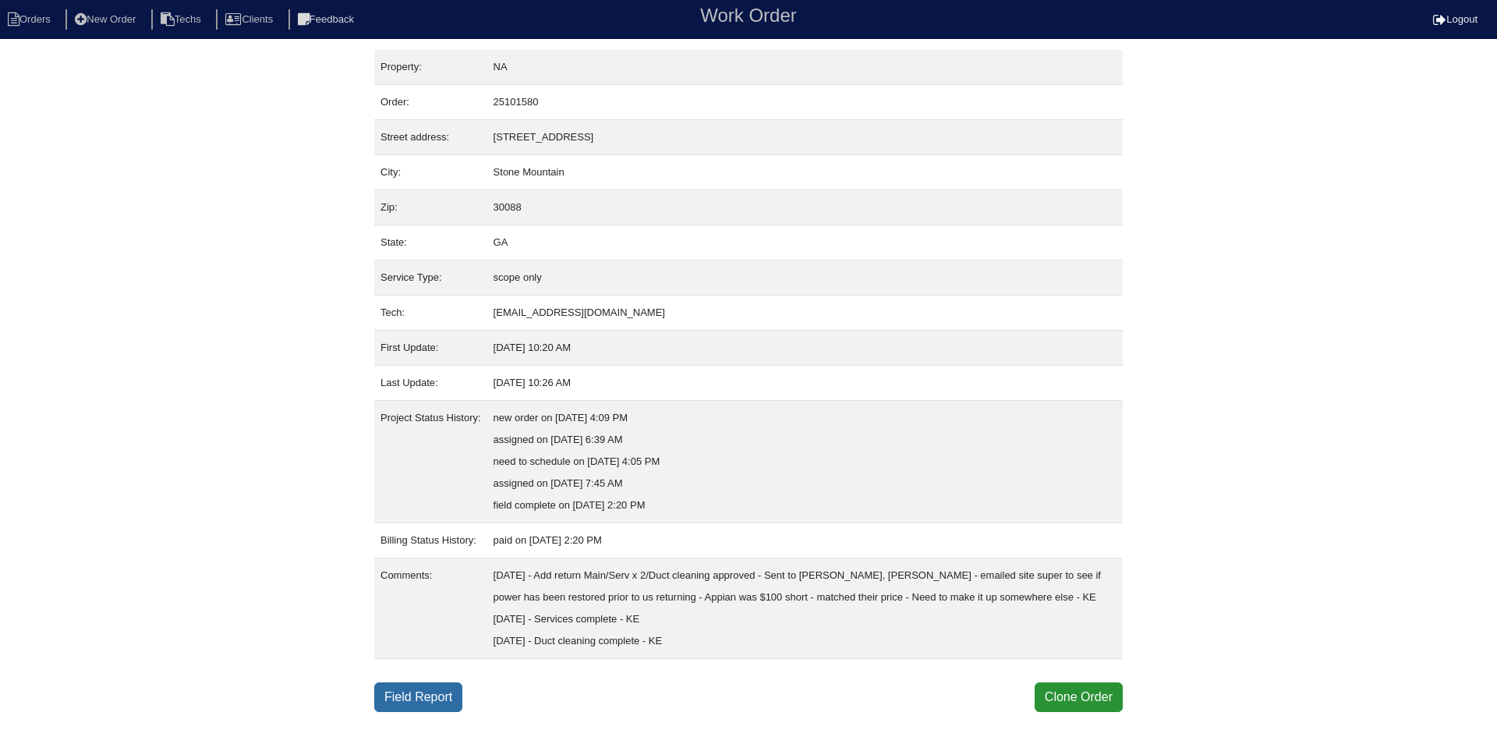
click at [412, 712] on link "Field Report" at bounding box center [418, 697] width 88 height 30
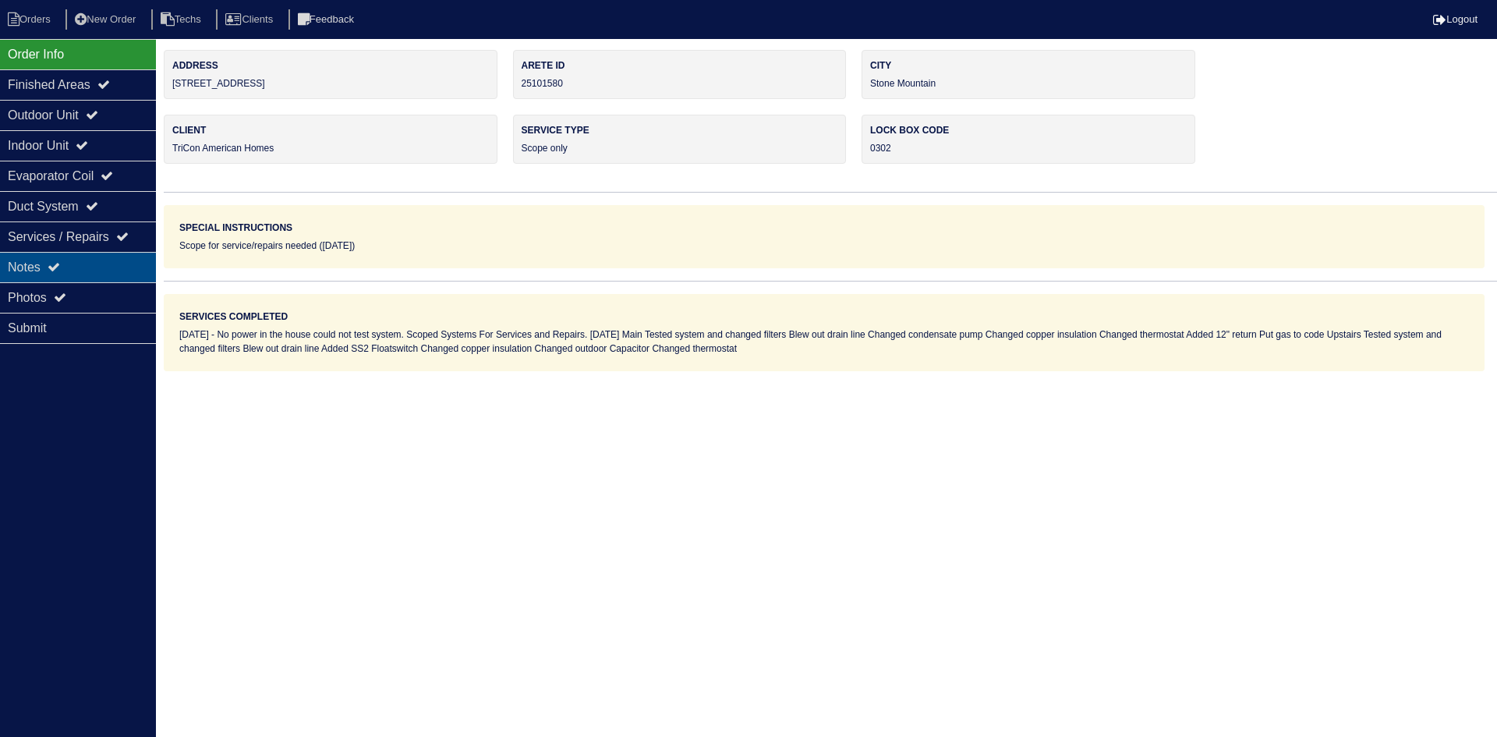
click at [82, 266] on div "Notes" at bounding box center [78, 267] width 156 height 30
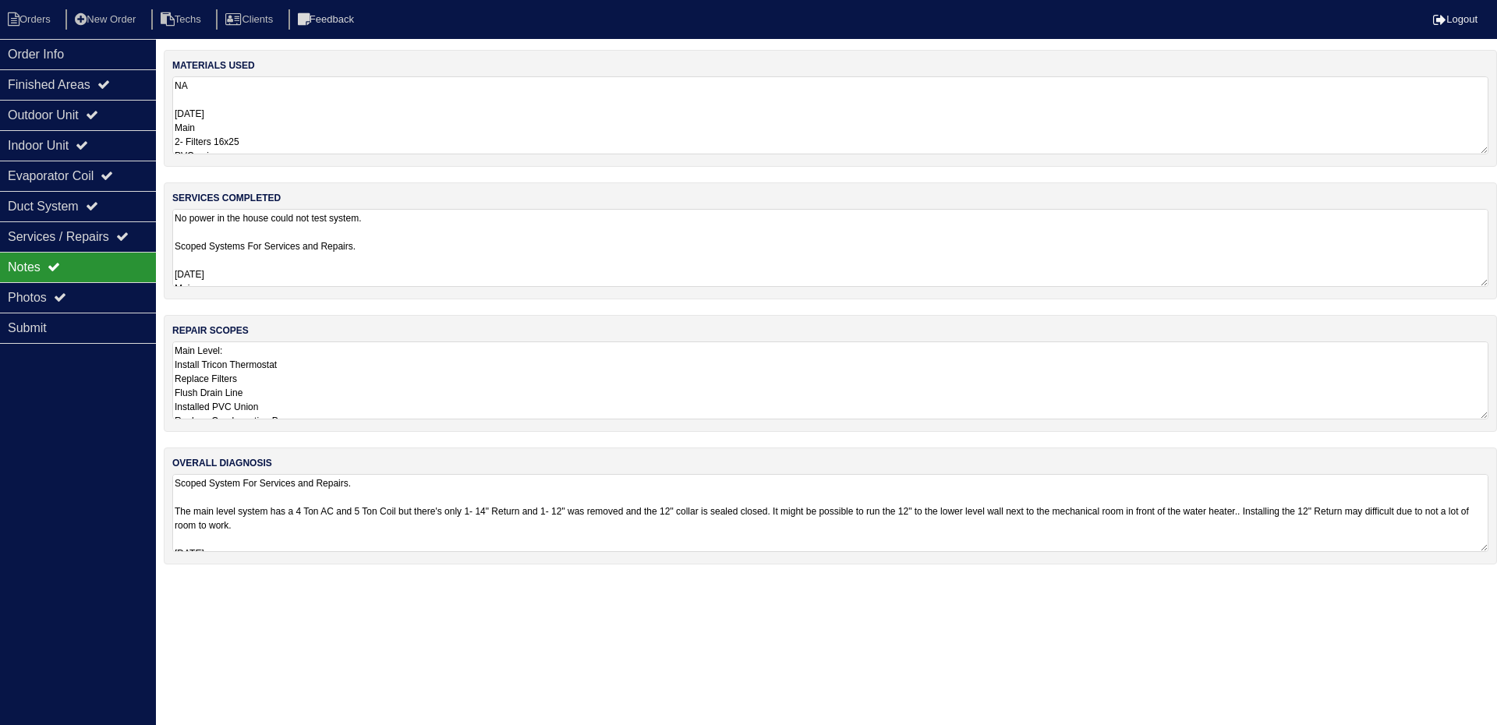
click at [347, 371] on textarea "Main Level: Install Tricon Thermostat Replace Filters Flush Drain Line Installe…" at bounding box center [830, 380] width 1316 height 78
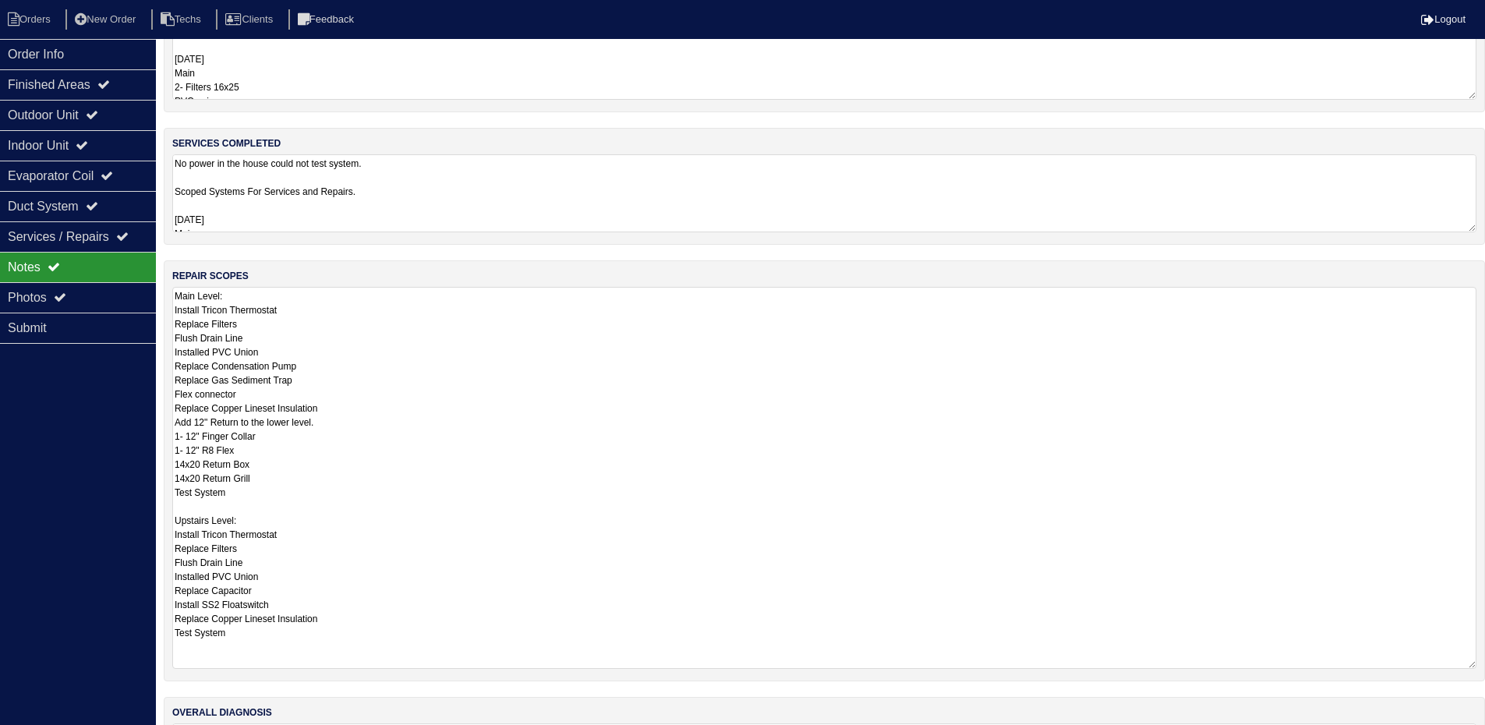
scroll to position [159, 0]
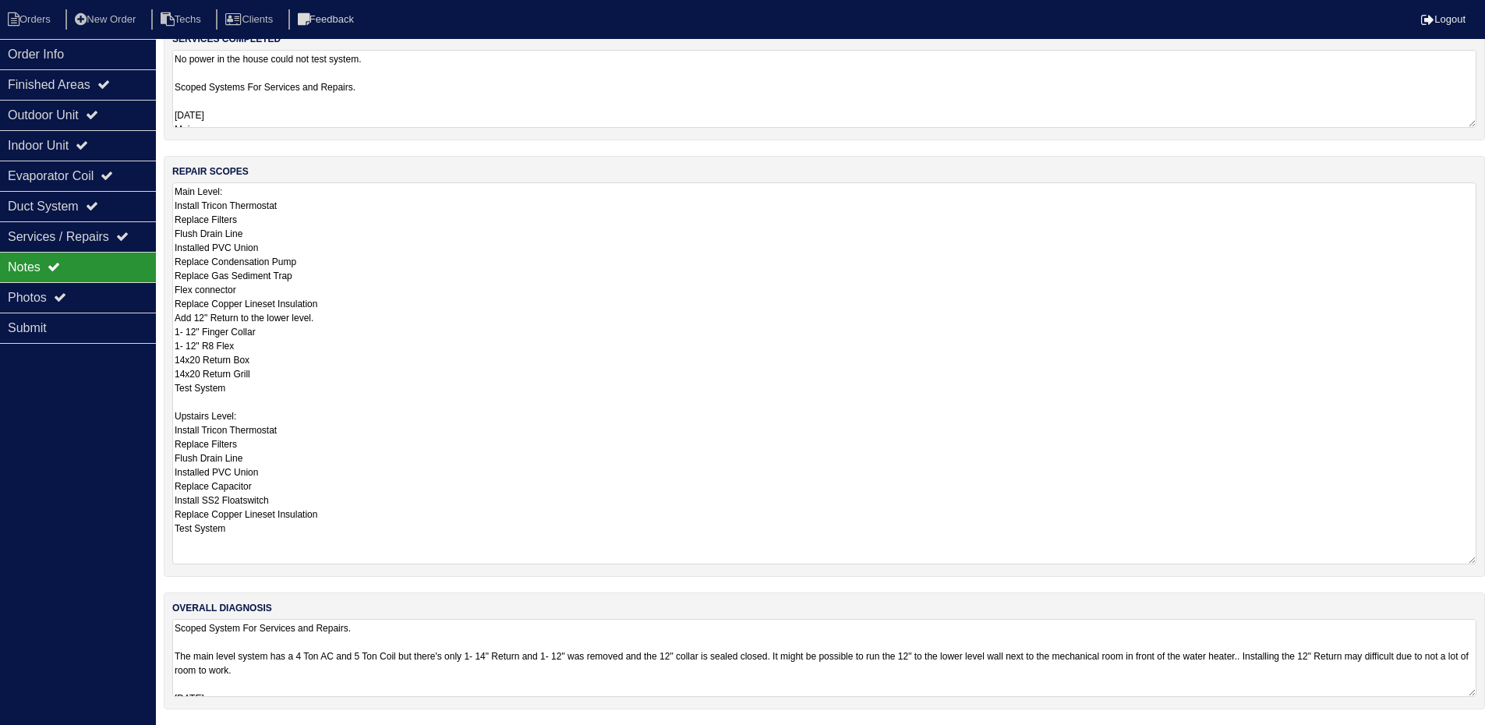
click at [557, 674] on html "Orders New Order Techs Clients Feedback Logout Orders New Order Users Clients M…" at bounding box center [742, 283] width 1485 height 884
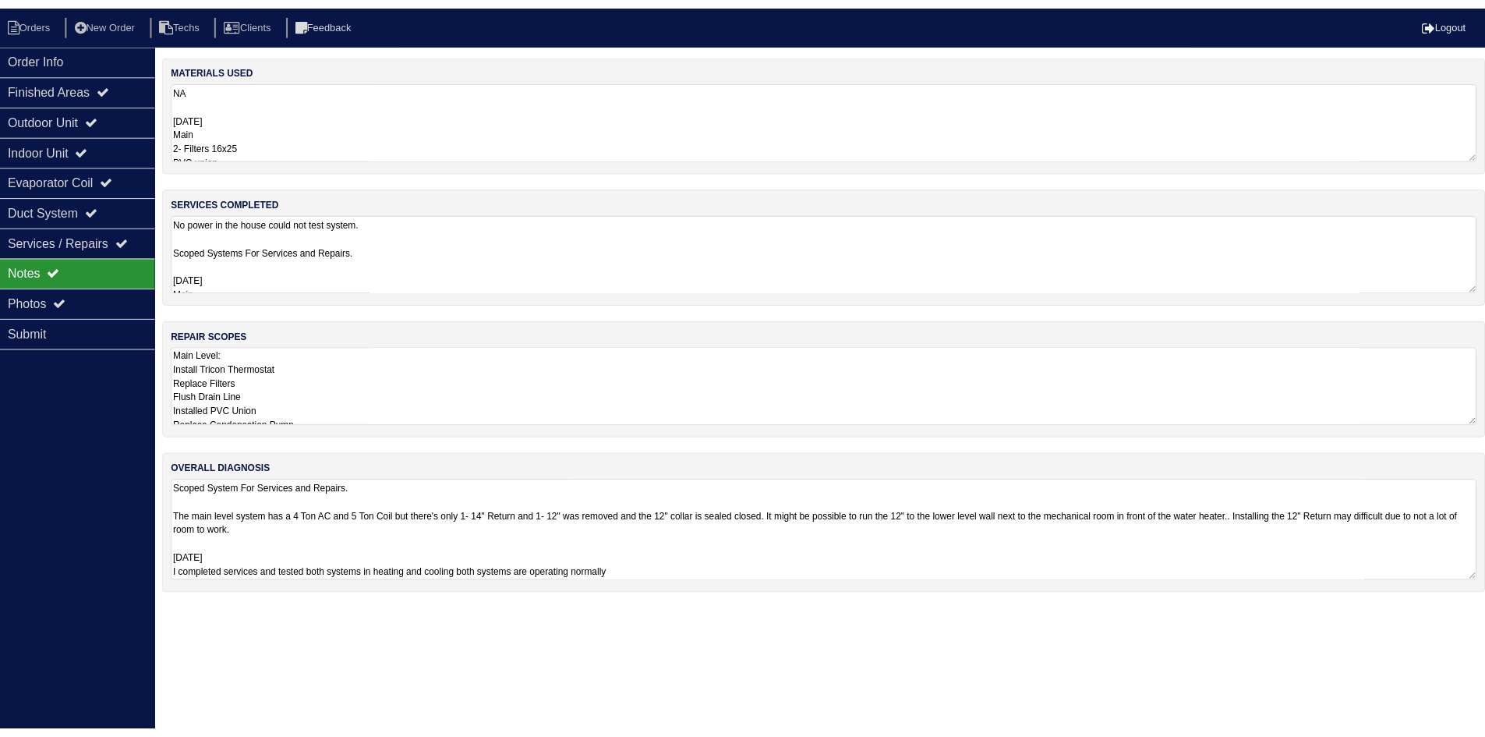
scroll to position [2, 0]
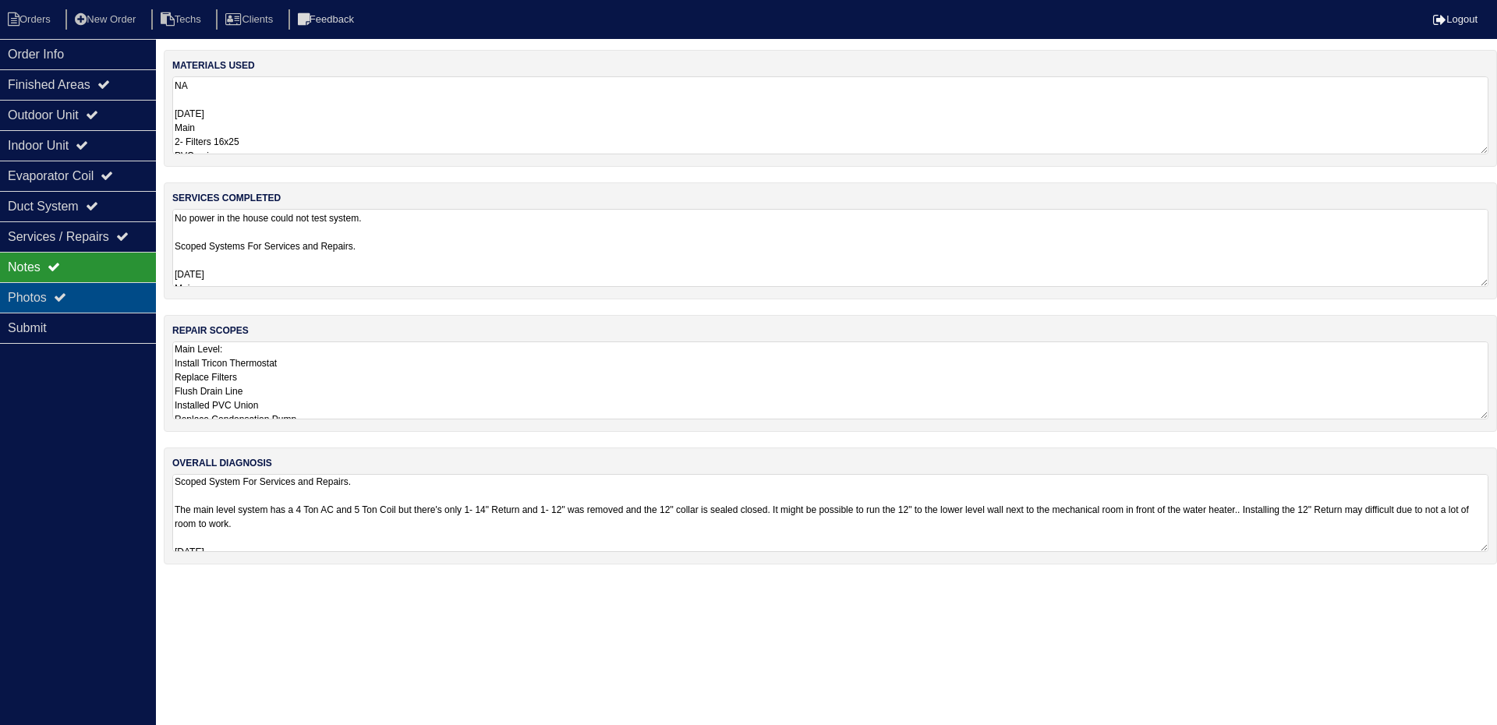
click at [66, 295] on icon at bounding box center [60, 297] width 12 height 12
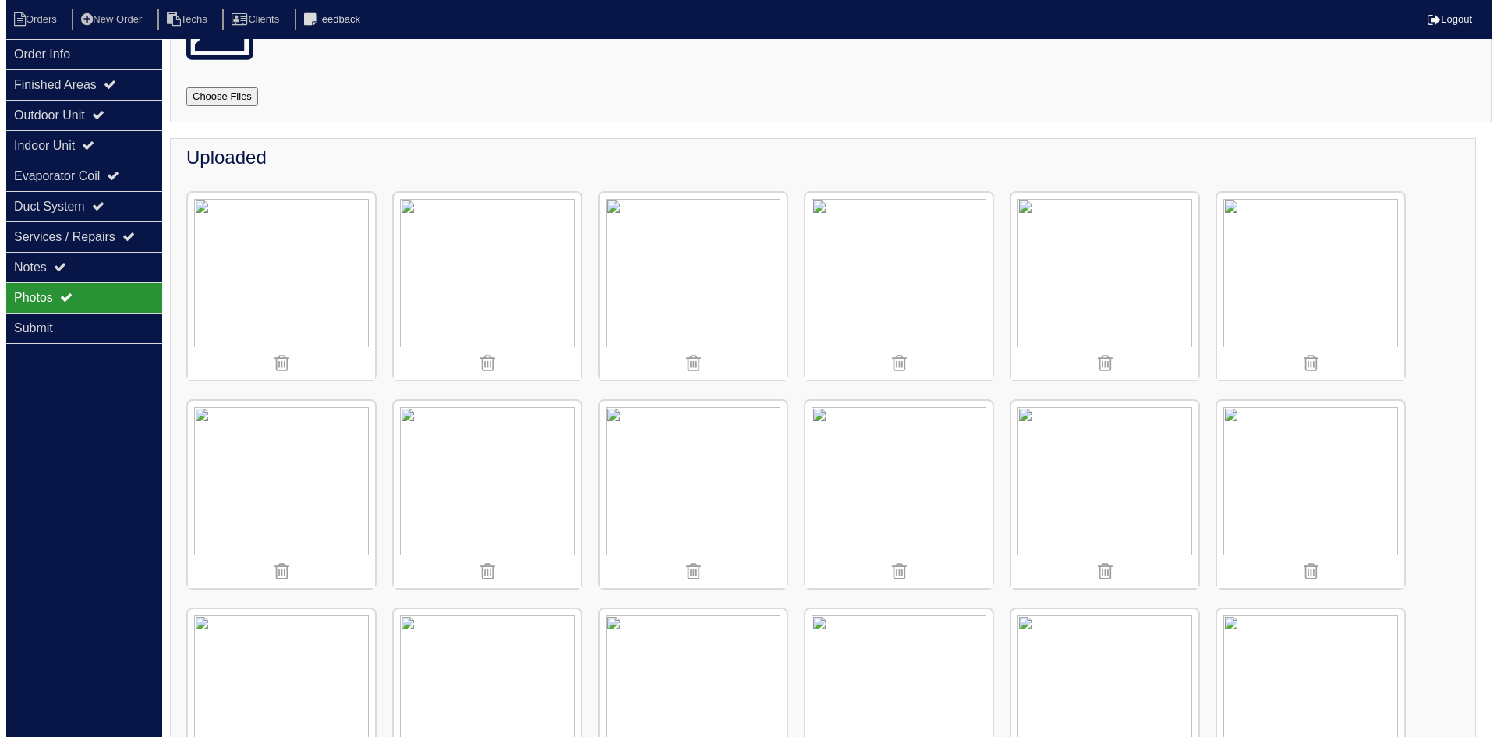
scroll to position [0, 0]
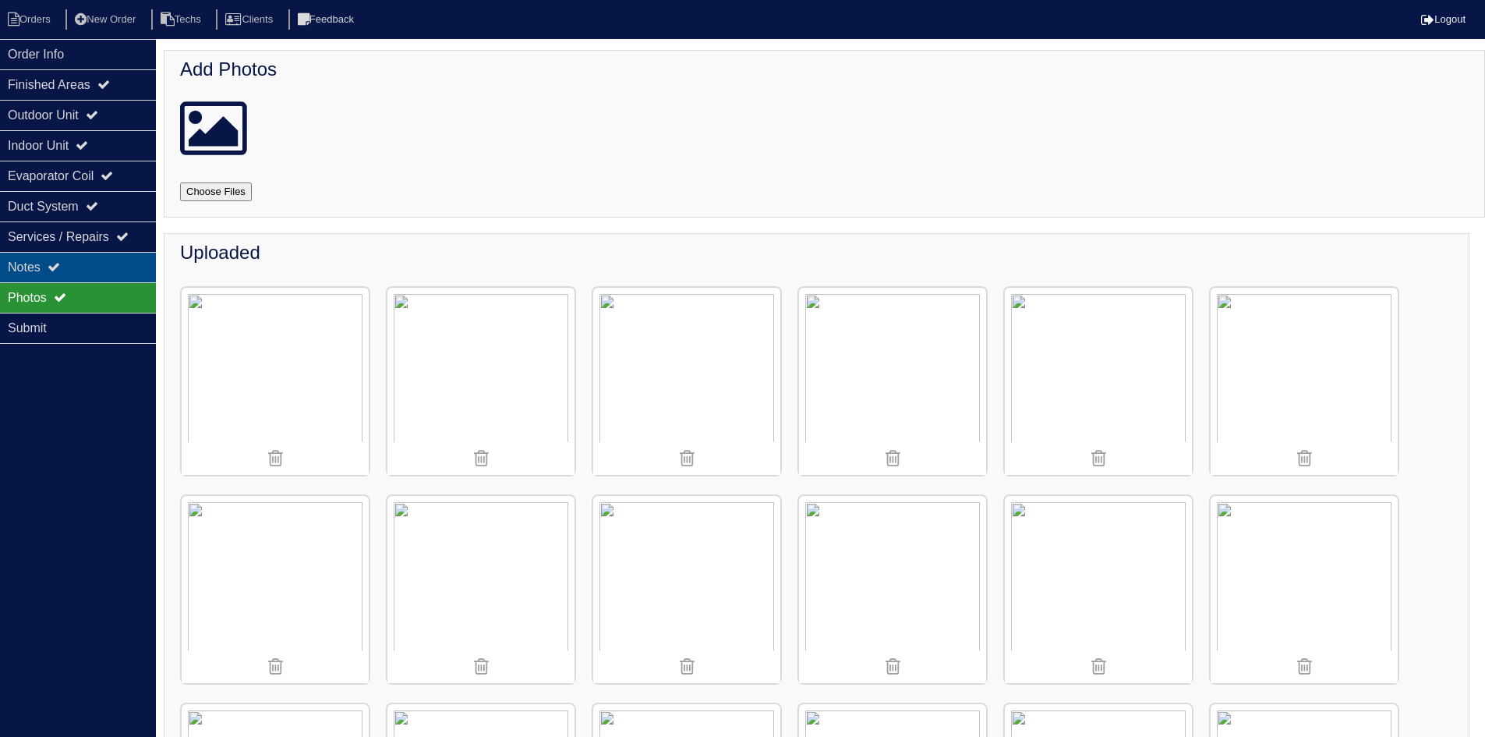
click at [60, 264] on icon at bounding box center [54, 266] width 12 height 12
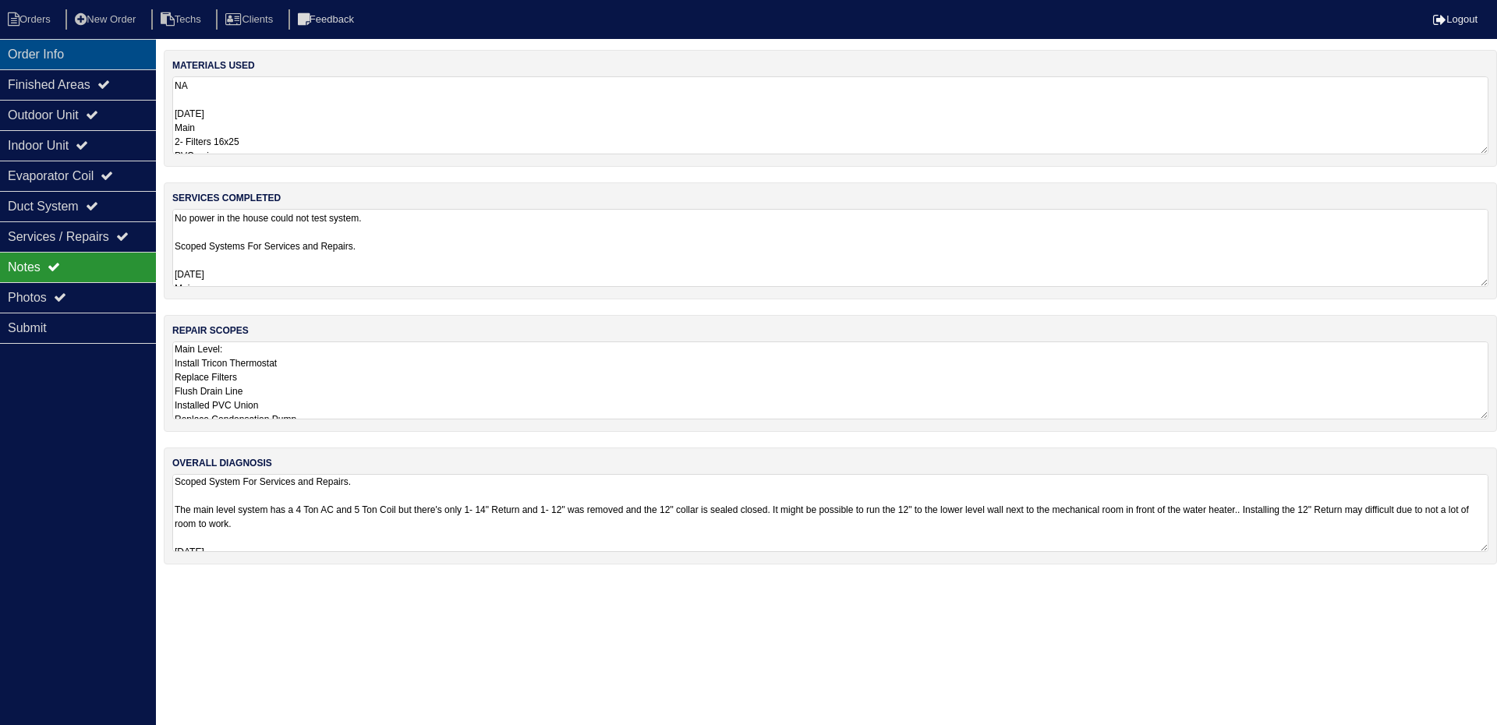
click at [116, 58] on div "Order Info" at bounding box center [78, 54] width 156 height 30
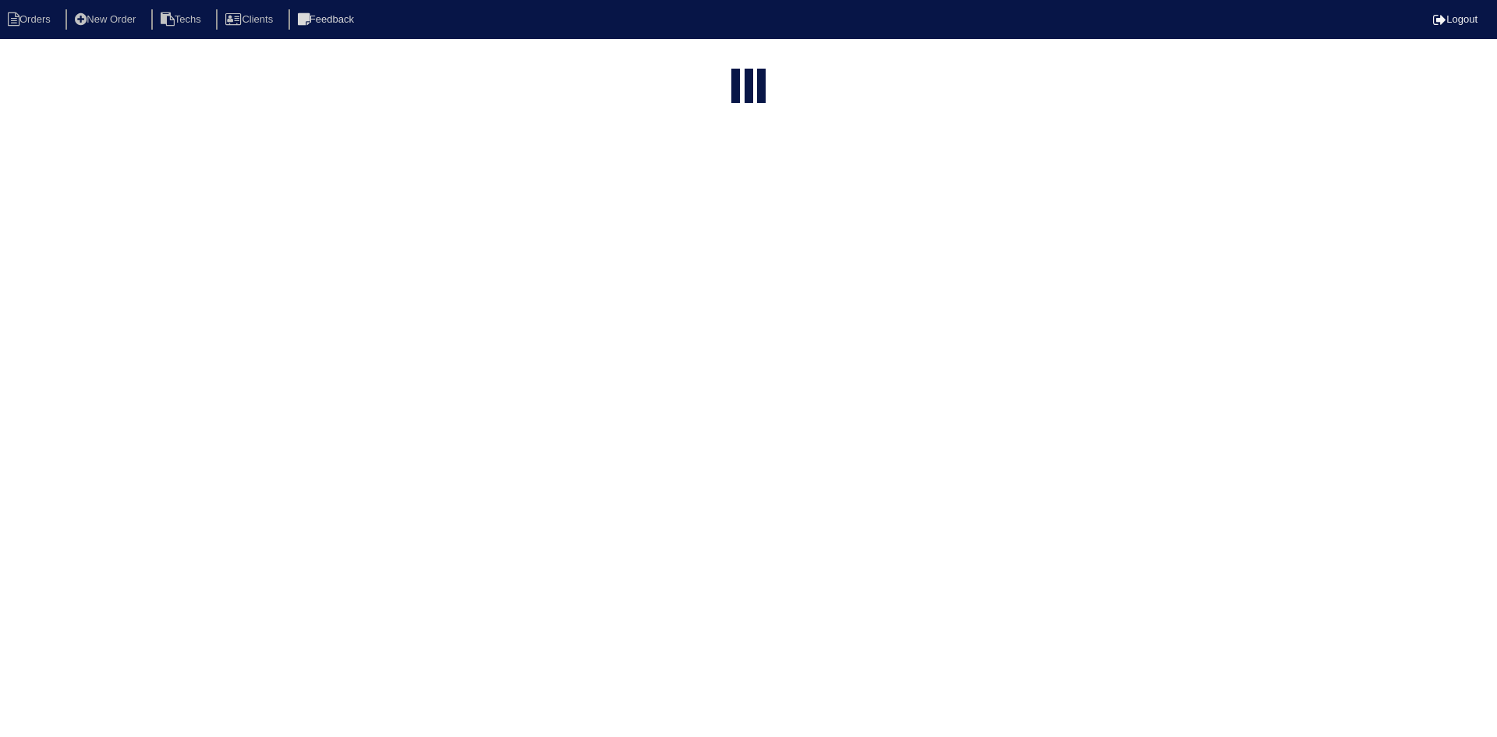
select select "15"
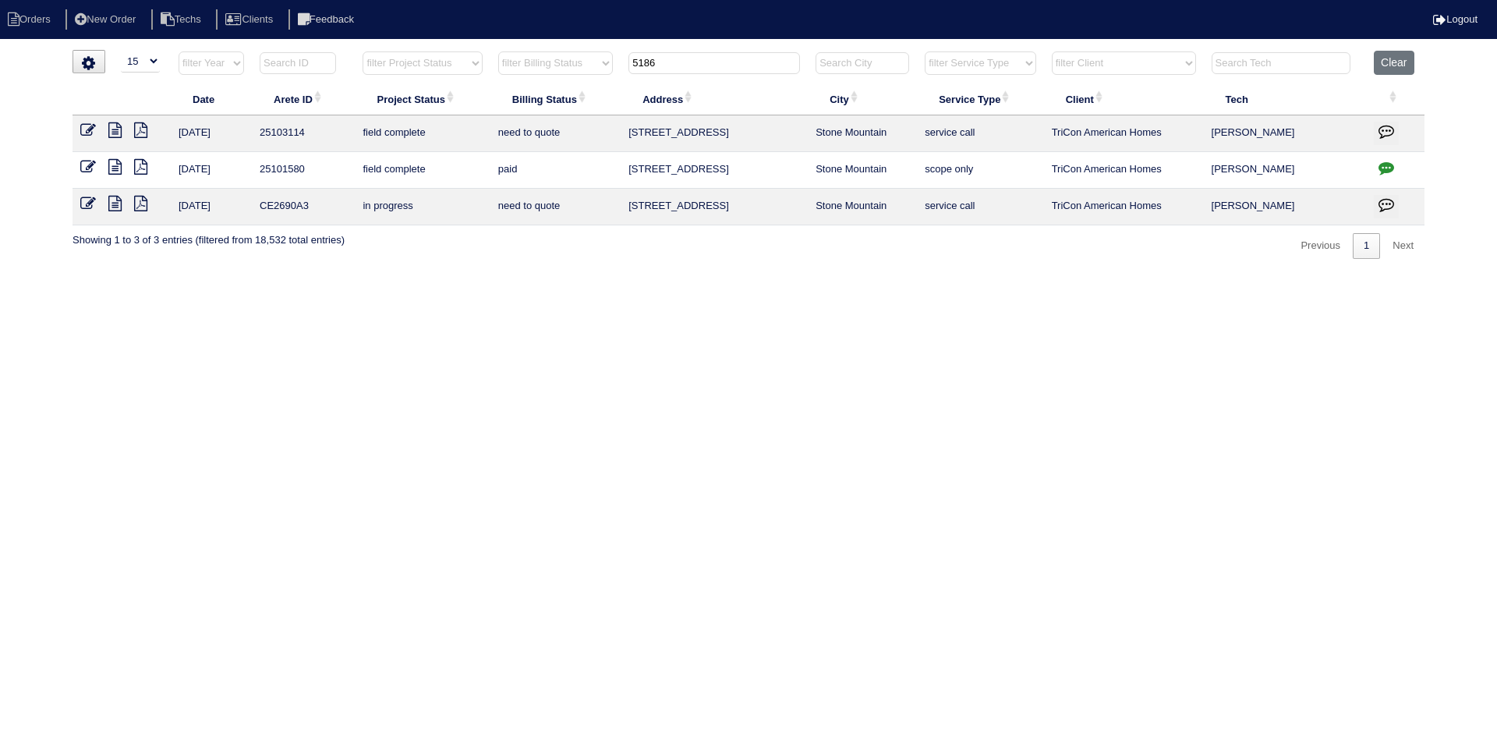
click at [1385, 127] on icon "button" at bounding box center [1386, 131] width 16 height 16
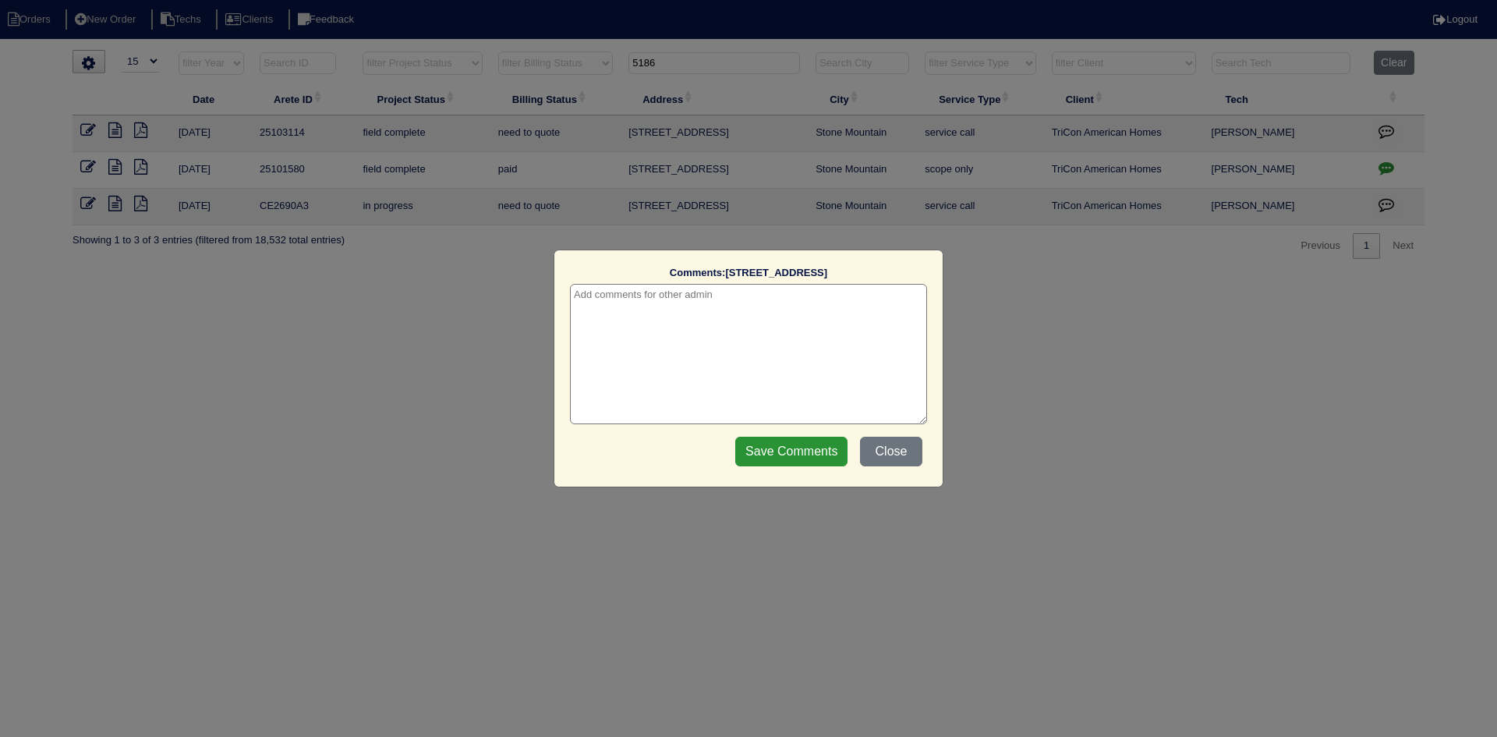
click at [778, 299] on textarea at bounding box center [748, 354] width 357 height 140
type textarea "[DATE] - texted [PERSON_NAME] about missing pics and services performed - rk"
click at [769, 457] on input "Save Comments" at bounding box center [791, 452] width 112 height 30
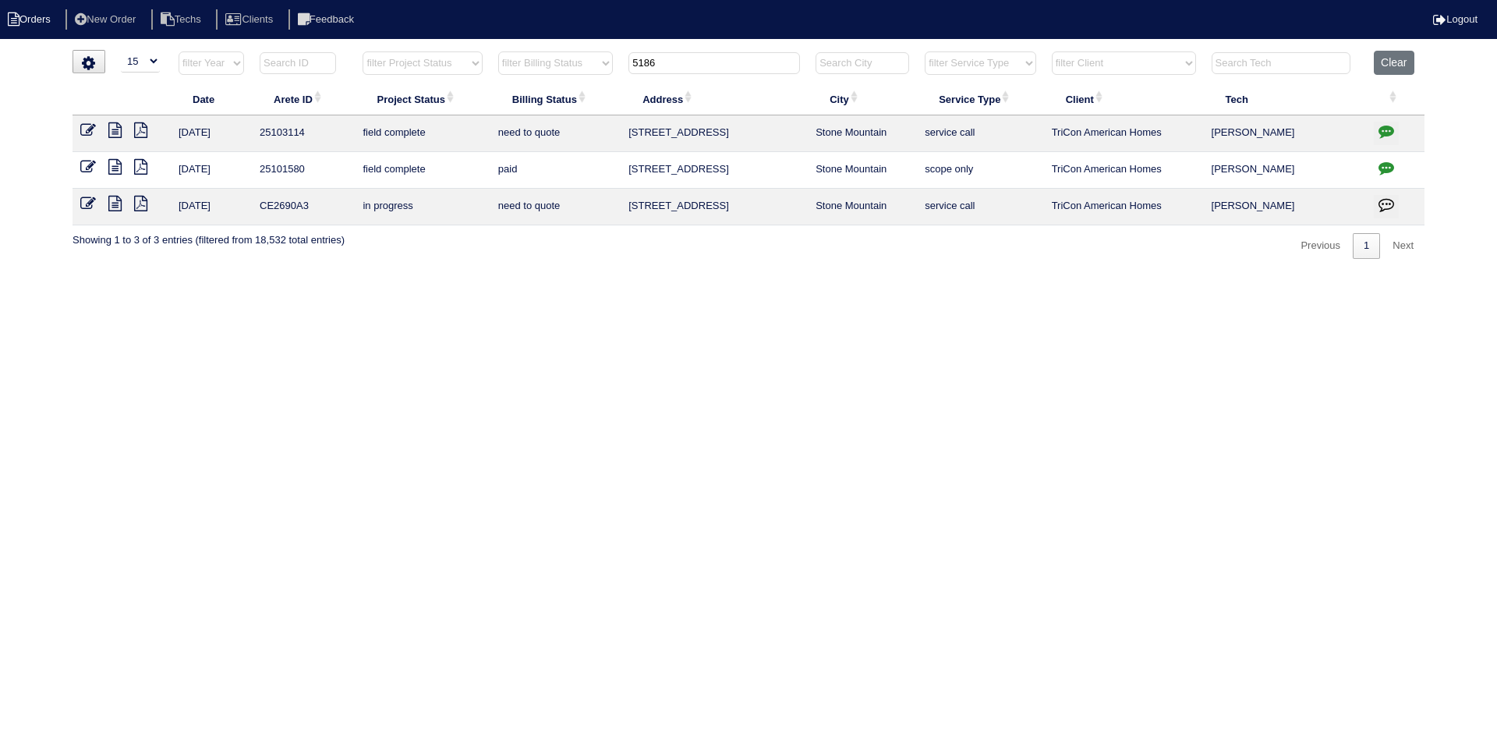
click at [48, 16] on li "Orders" at bounding box center [31, 19] width 63 height 21
select select "15"
click at [674, 69] on input "5186" at bounding box center [713, 63] width 171 height 22
click at [673, 68] on input "5186" at bounding box center [713, 63] width 171 height 22
click at [672, 66] on input "5186" at bounding box center [713, 63] width 171 height 22
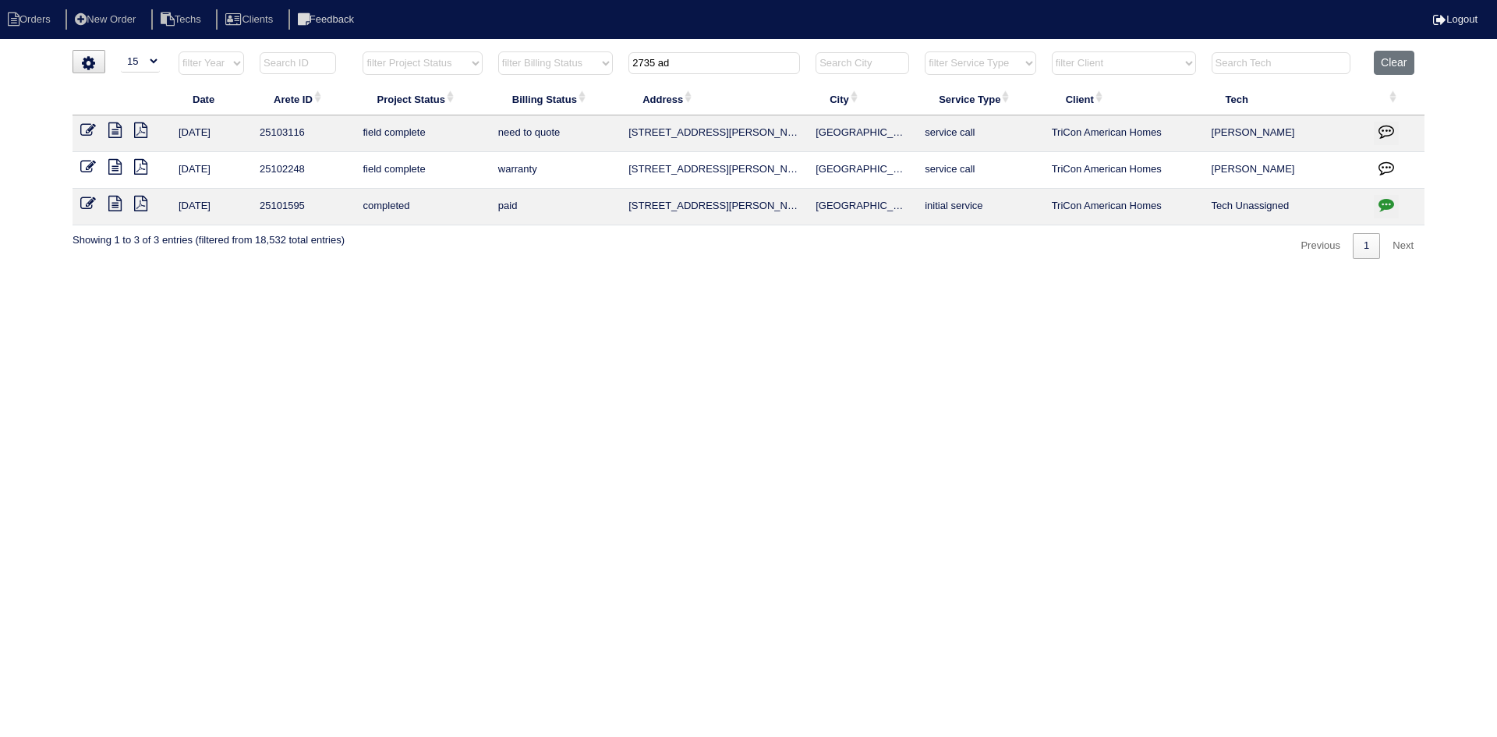
type input "2735 ad"
drag, startPoint x: 114, startPoint y: 130, endPoint x: 120, endPoint y: 117, distance: 14.6
click at [114, 130] on icon at bounding box center [114, 130] width 13 height 16
click at [118, 164] on icon at bounding box center [114, 167] width 13 height 16
click at [116, 208] on icon at bounding box center [114, 204] width 13 height 16
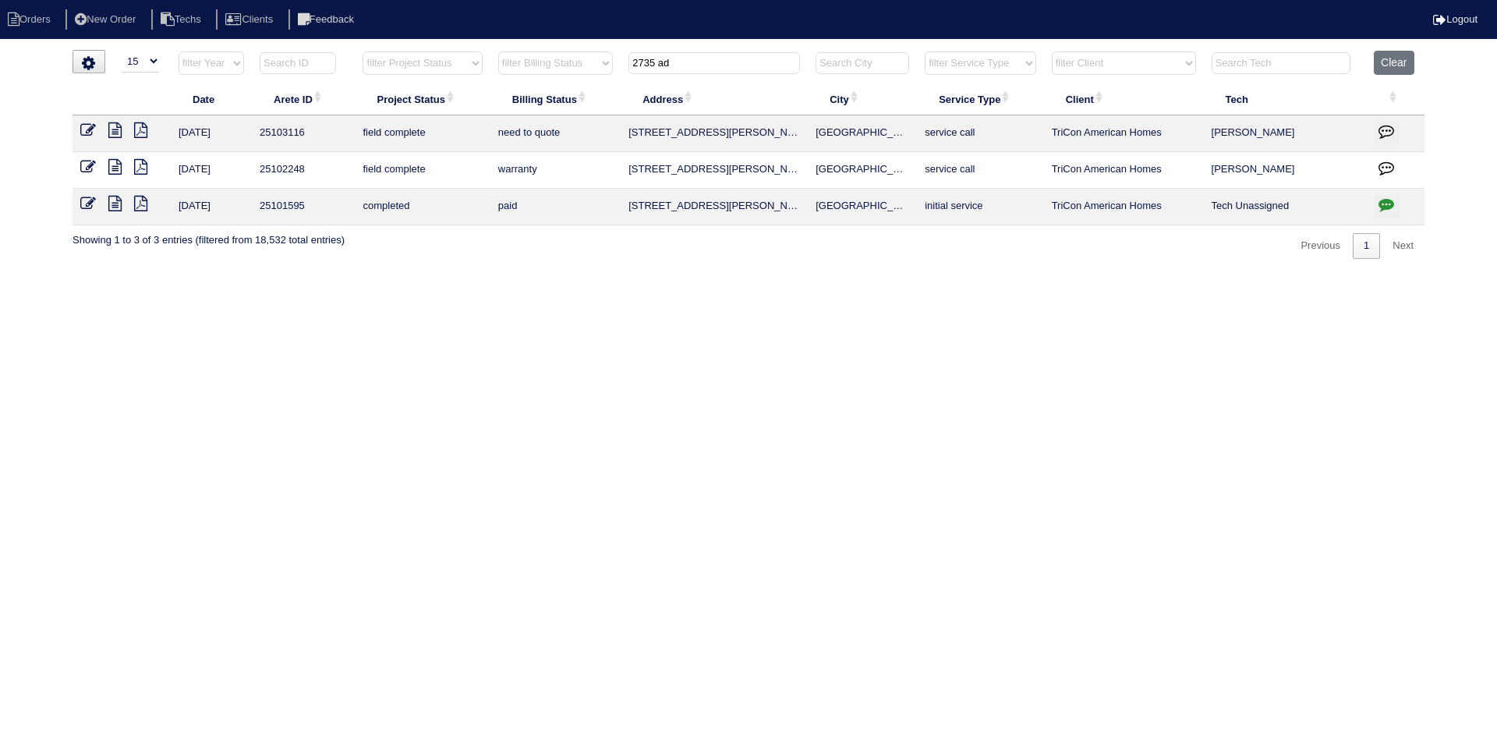
click at [113, 130] on icon at bounding box center [114, 130] width 13 height 16
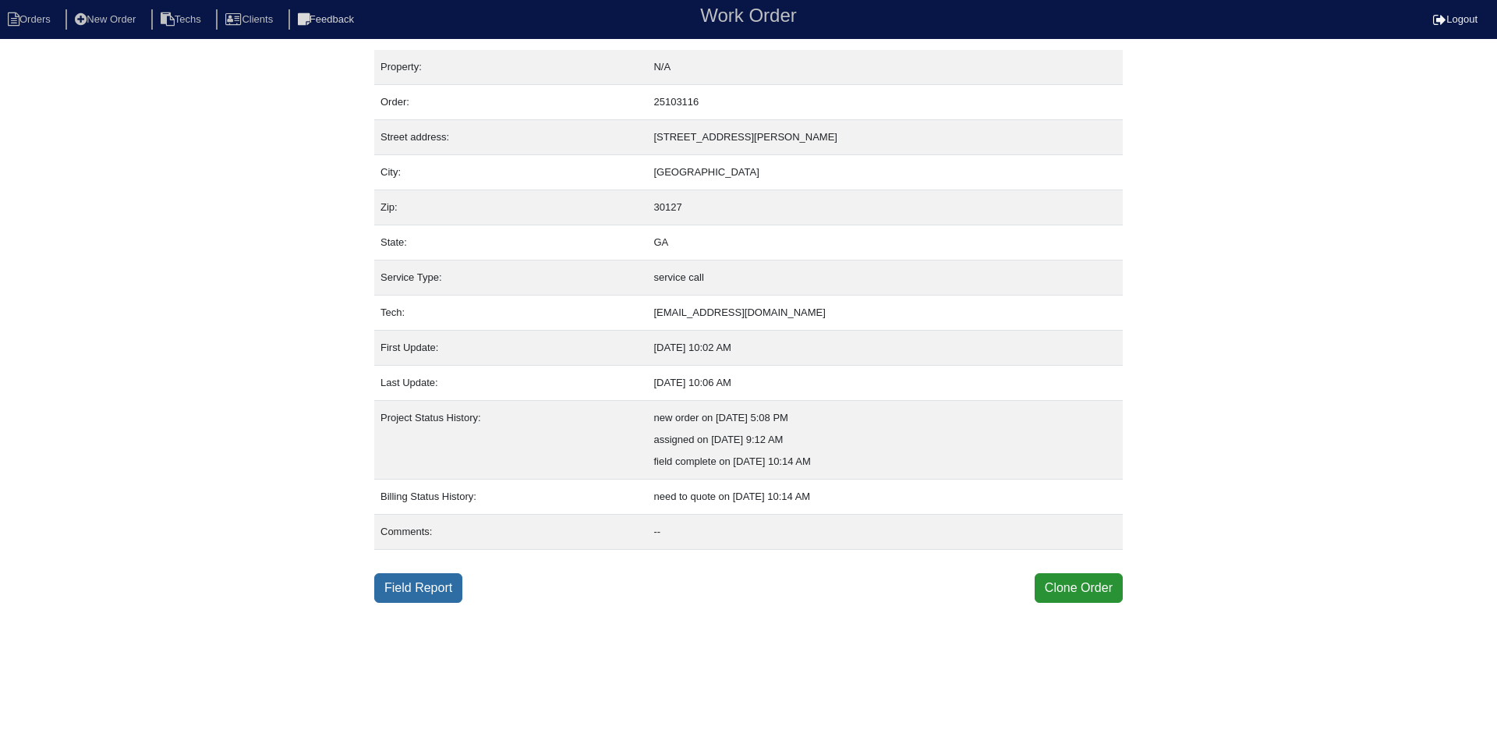
click at [421, 585] on link "Field Report" at bounding box center [418, 588] width 88 height 30
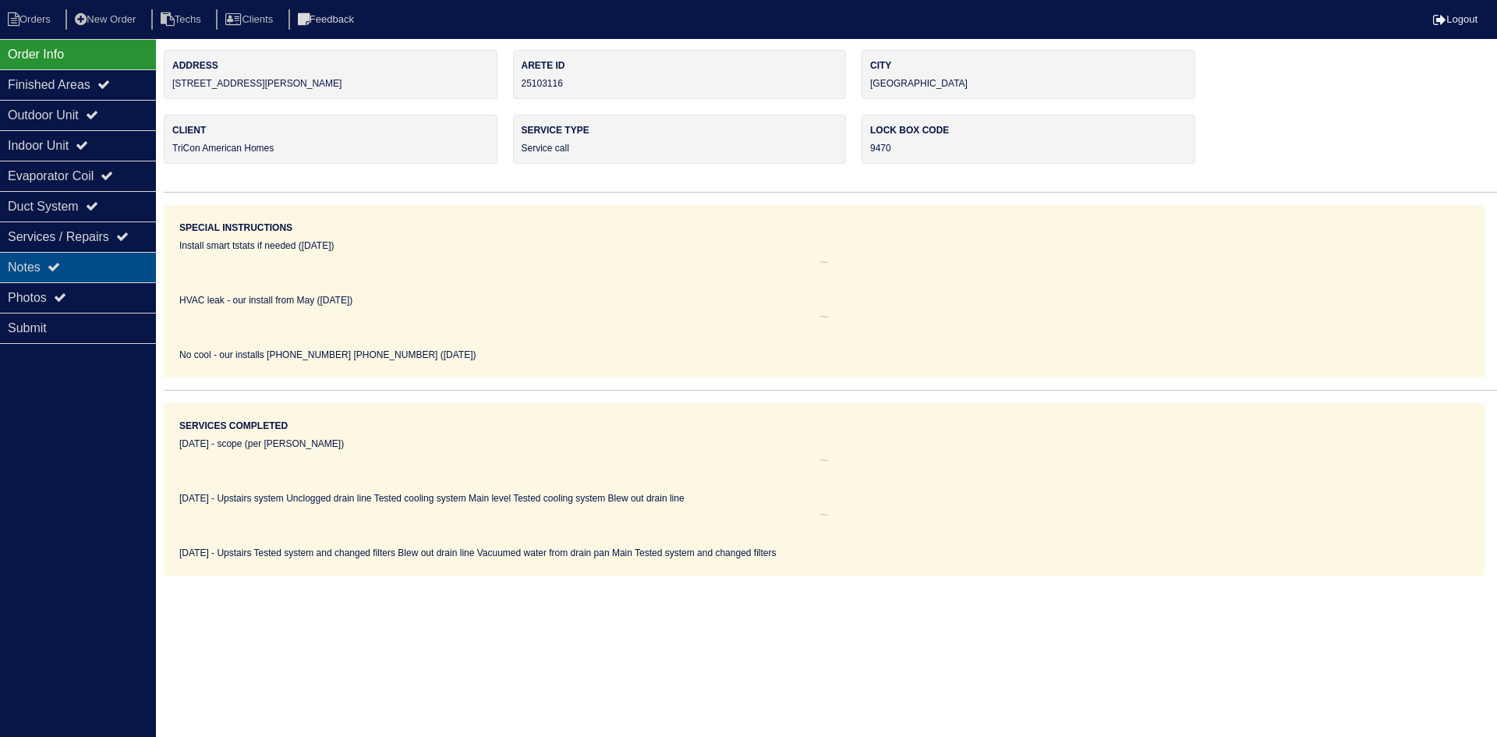
click at [80, 268] on div "Notes" at bounding box center [78, 267] width 156 height 30
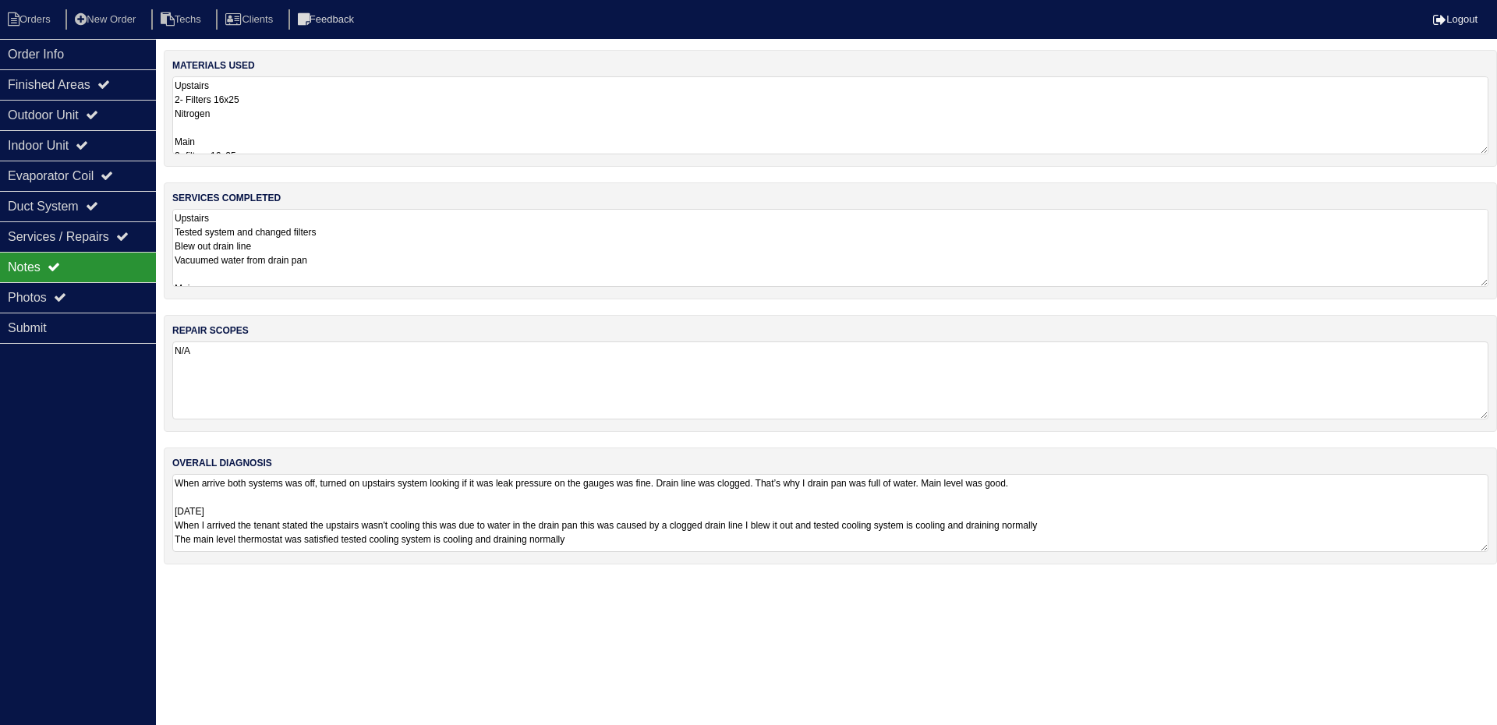
click at [508, 236] on textarea "Upstairs Tested system and changed filters Blew out drain line Vacuumed water f…" at bounding box center [830, 248] width 1316 height 78
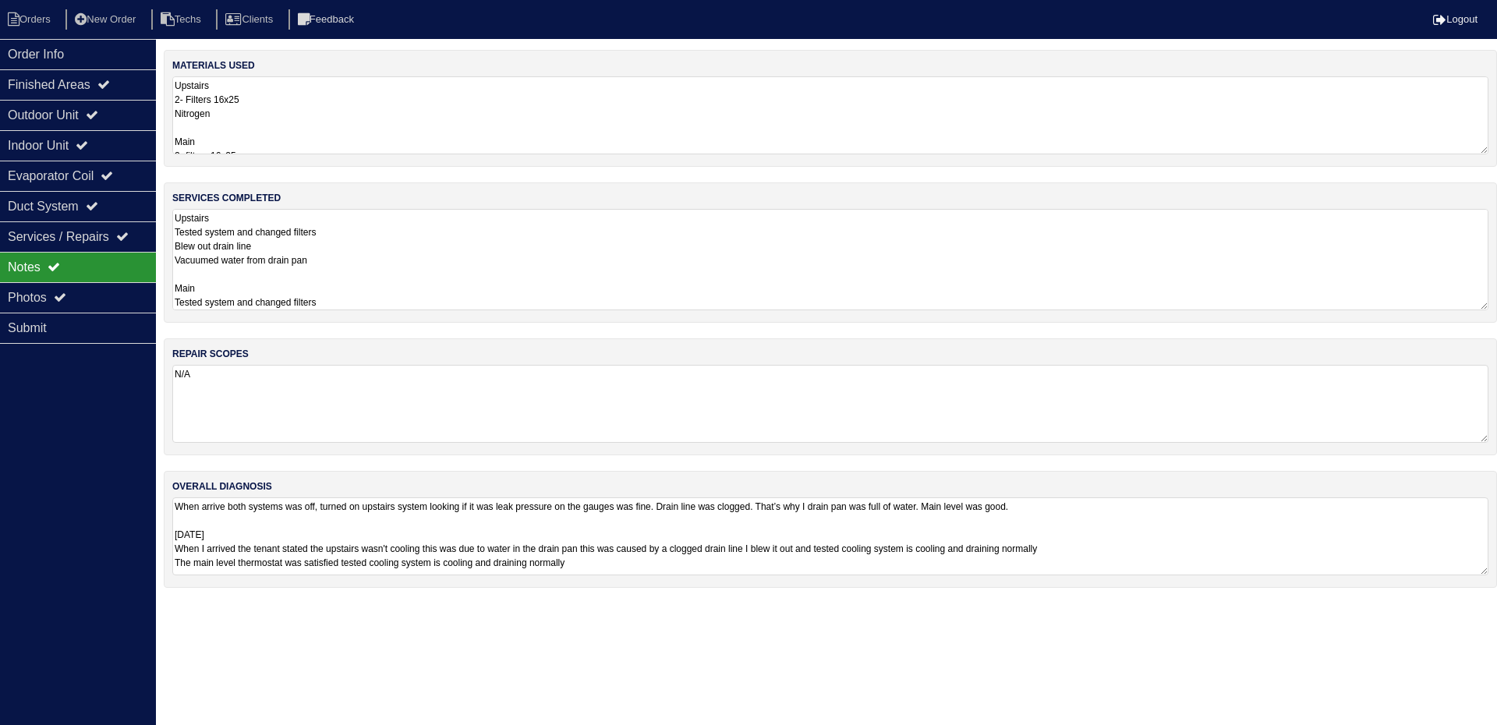
click at [1331, 537] on textarea "When arrive both systems was off, turned on upstairs system looking if it was l…" at bounding box center [830, 536] width 1316 height 78
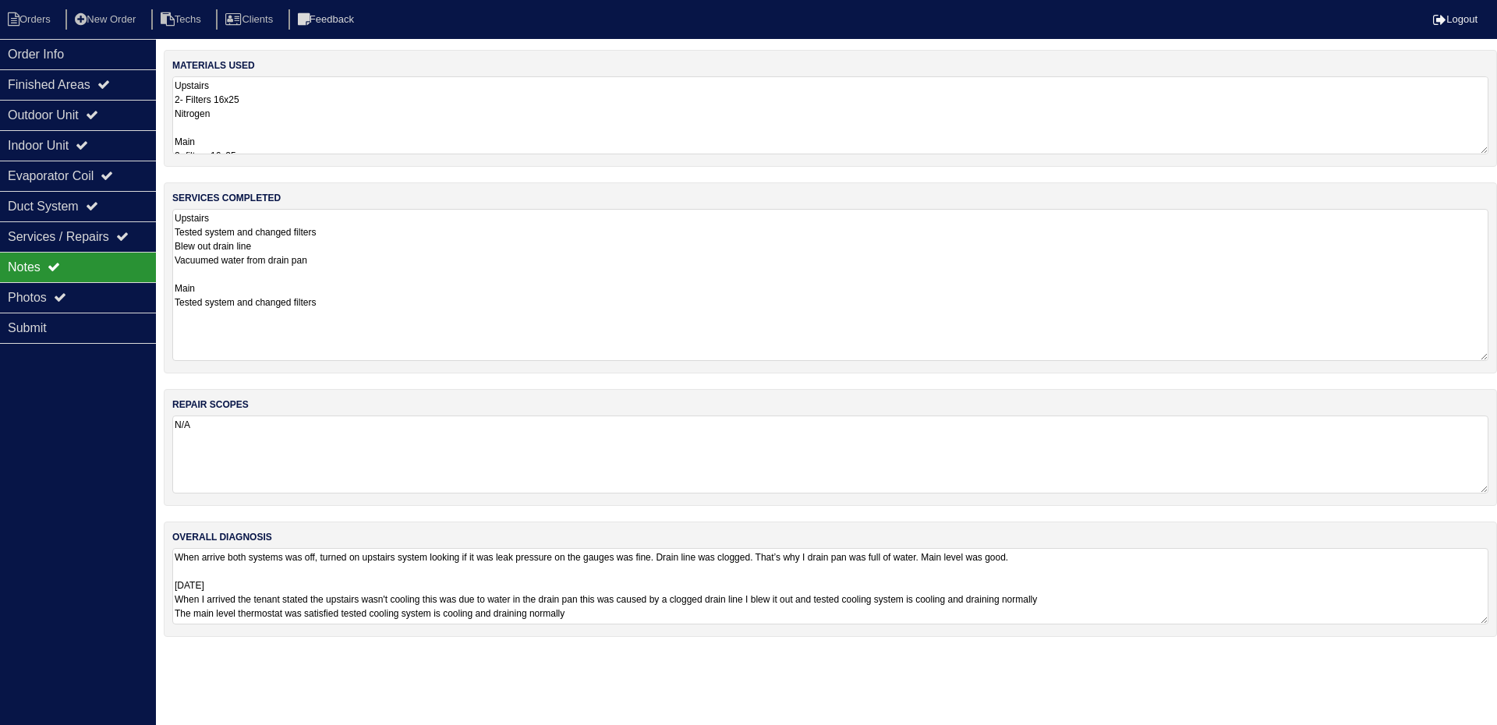
drag, startPoint x: 1485, startPoint y: 282, endPoint x: 1486, endPoint y: 356, distance: 74.1
click at [1486, 356] on textarea "Upstairs Tested system and changed filters Blew out drain line Vacuumed water f…" at bounding box center [830, 285] width 1316 height 152
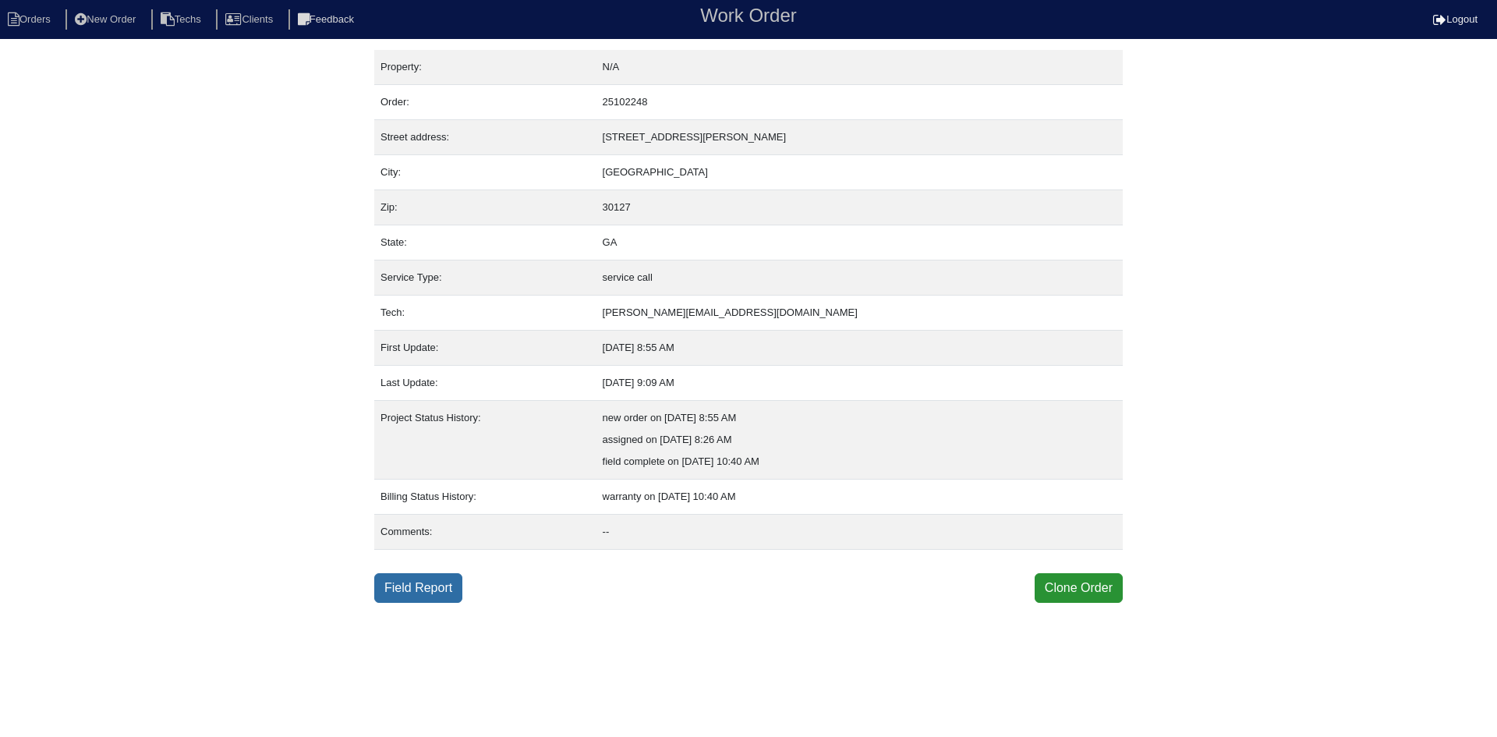
click at [408, 593] on link "Field Report" at bounding box center [418, 588] width 88 height 30
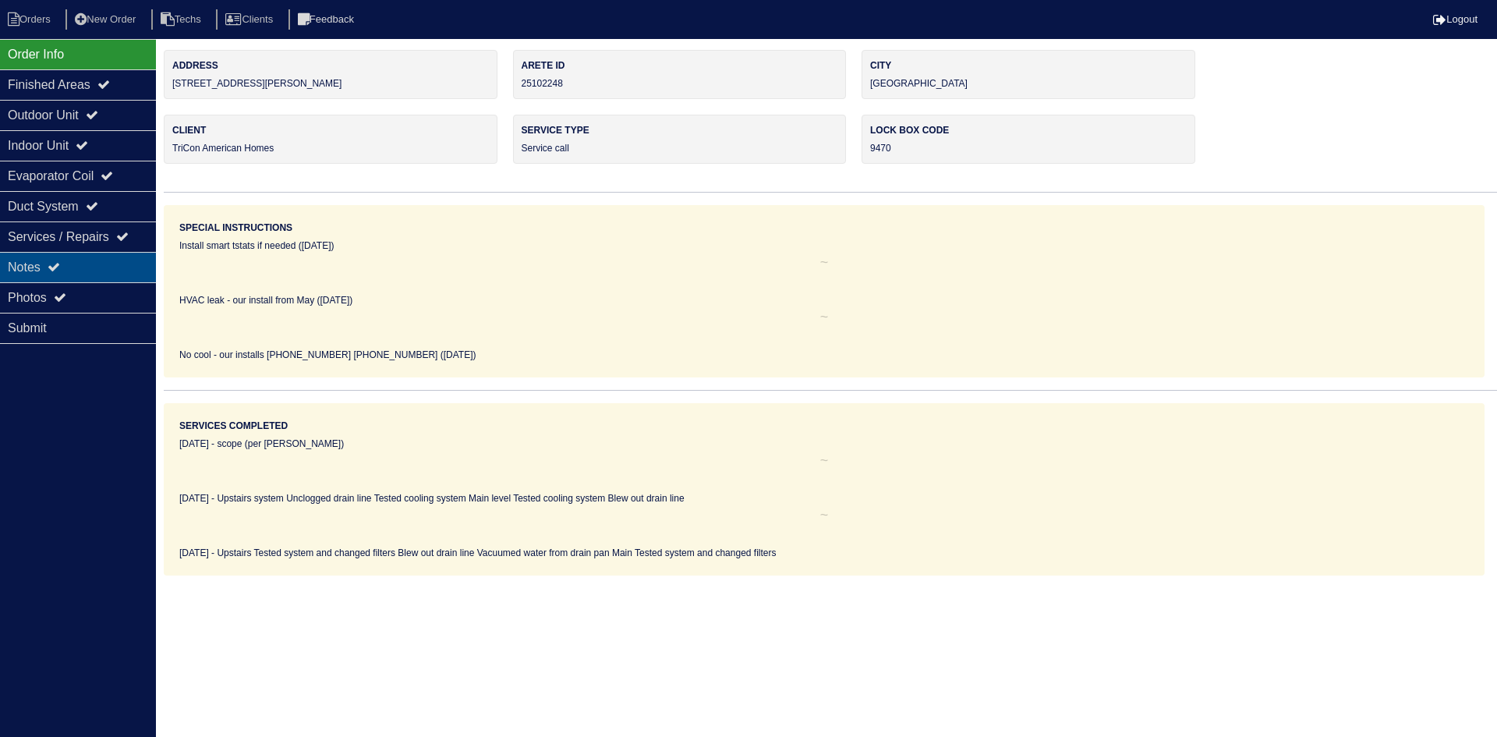
click at [36, 263] on div "Notes" at bounding box center [78, 267] width 156 height 30
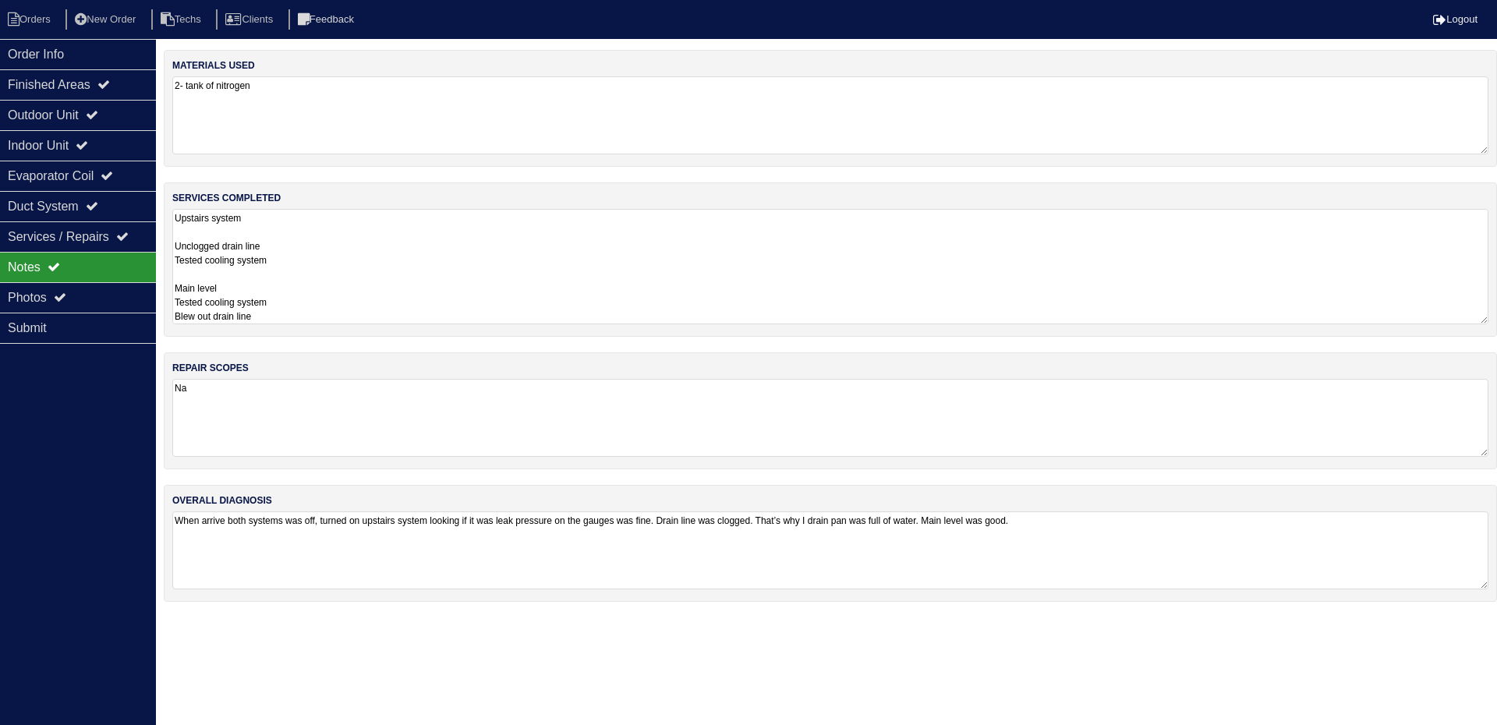
click at [423, 253] on textarea "Upstairs system Unclogged drain line Tested cooling system Main level Tested co…" at bounding box center [830, 266] width 1316 height 115
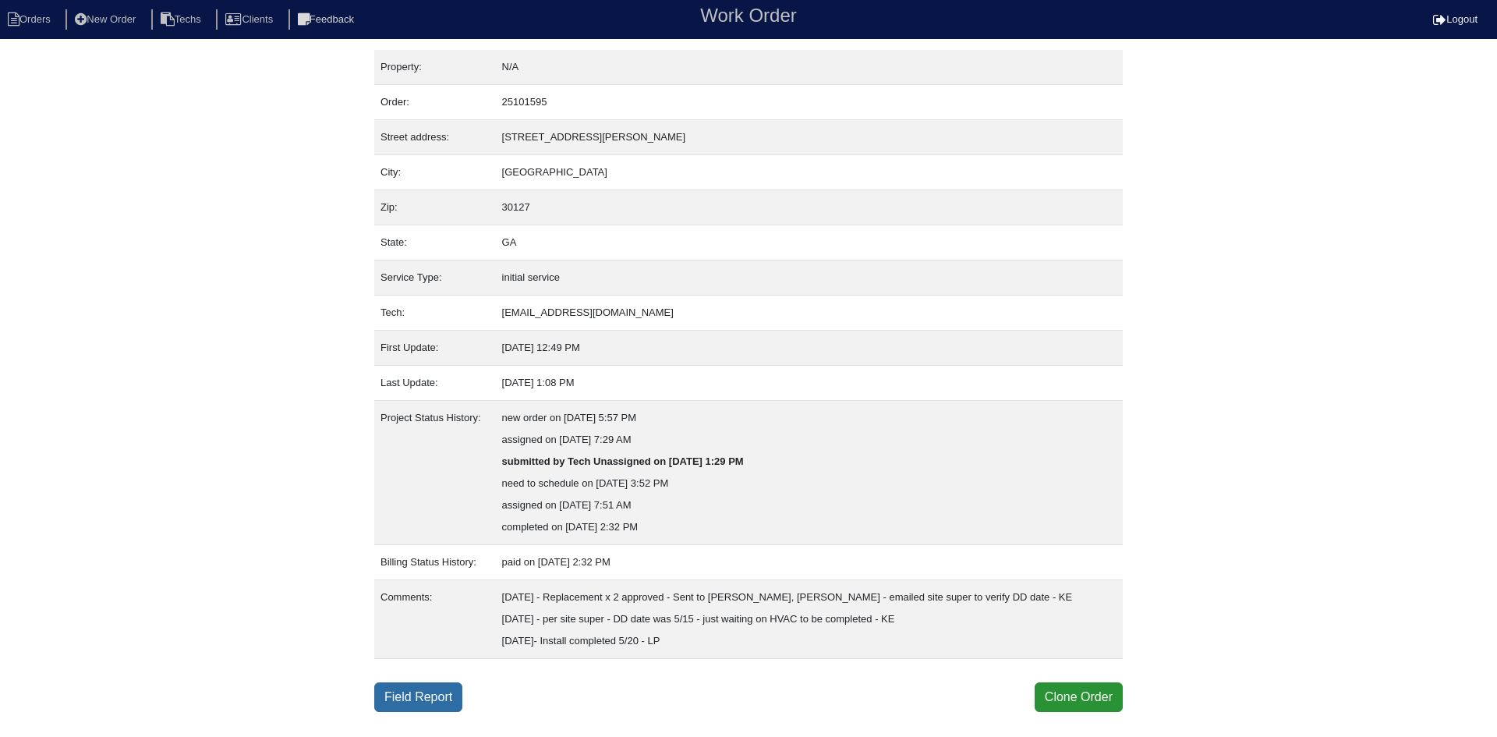
click at [430, 689] on link "Field Report" at bounding box center [418, 697] width 88 height 30
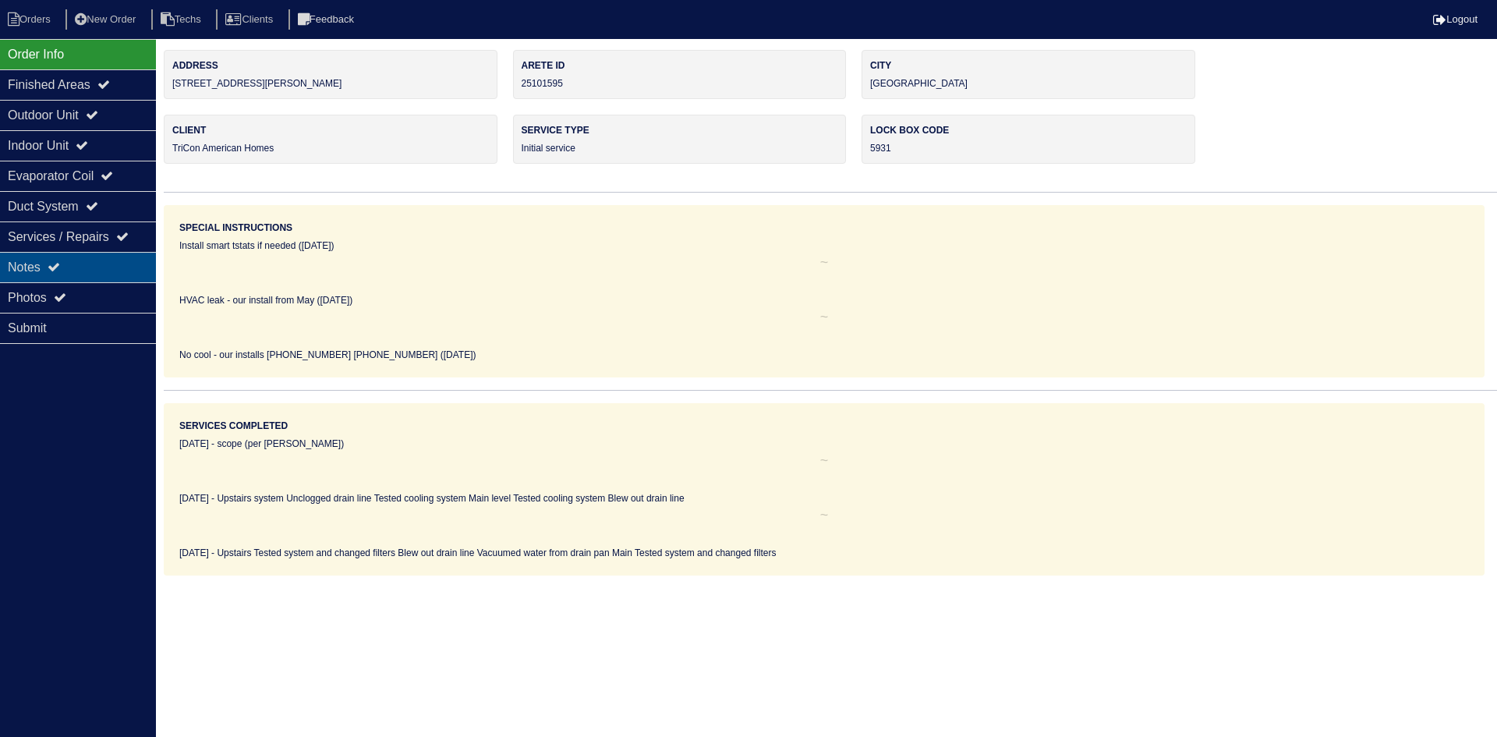
click at [72, 260] on div "Notes" at bounding box center [78, 267] width 156 height 30
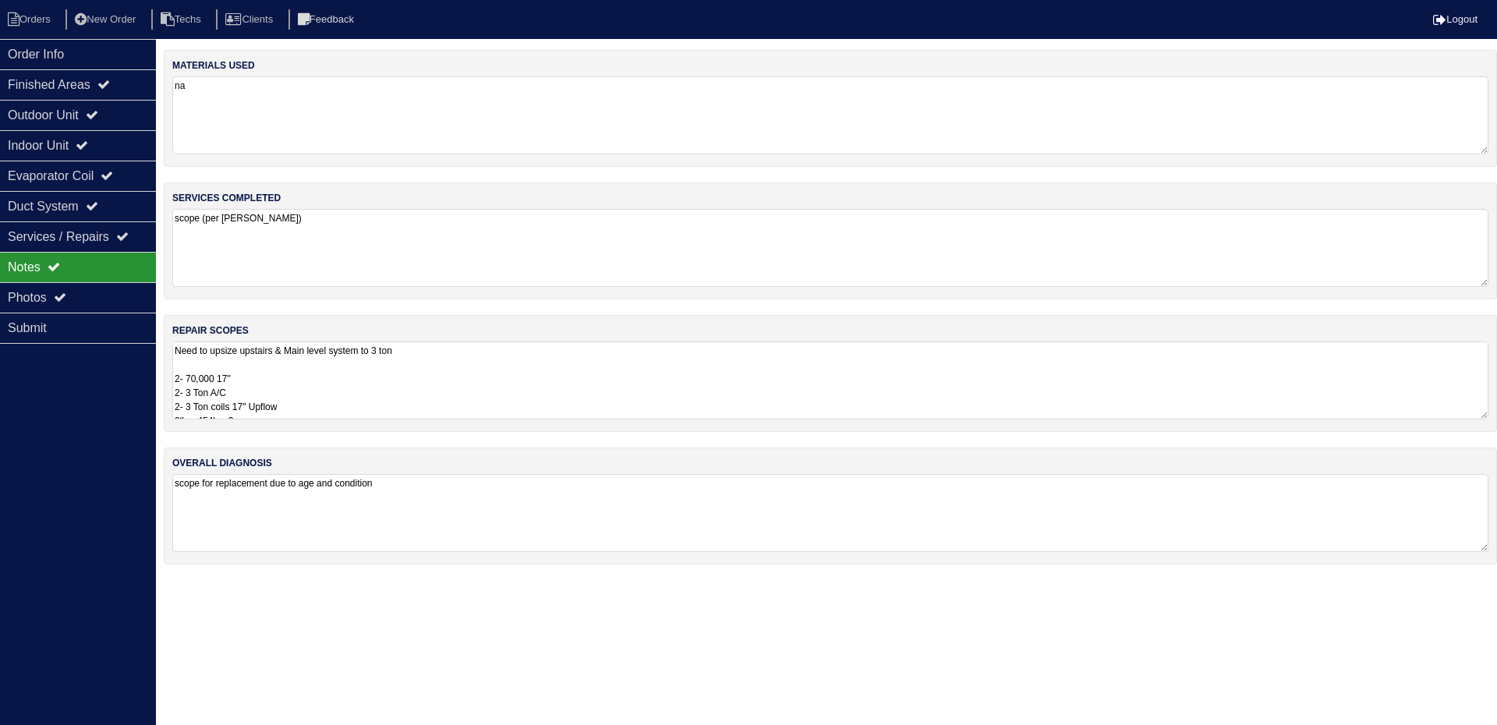
click at [507, 358] on textarea "Need to upsize upstairs & Main level system to 3 ton 2- 70,000 17" 2- 3 Ton A/C…" at bounding box center [830, 380] width 1316 height 78
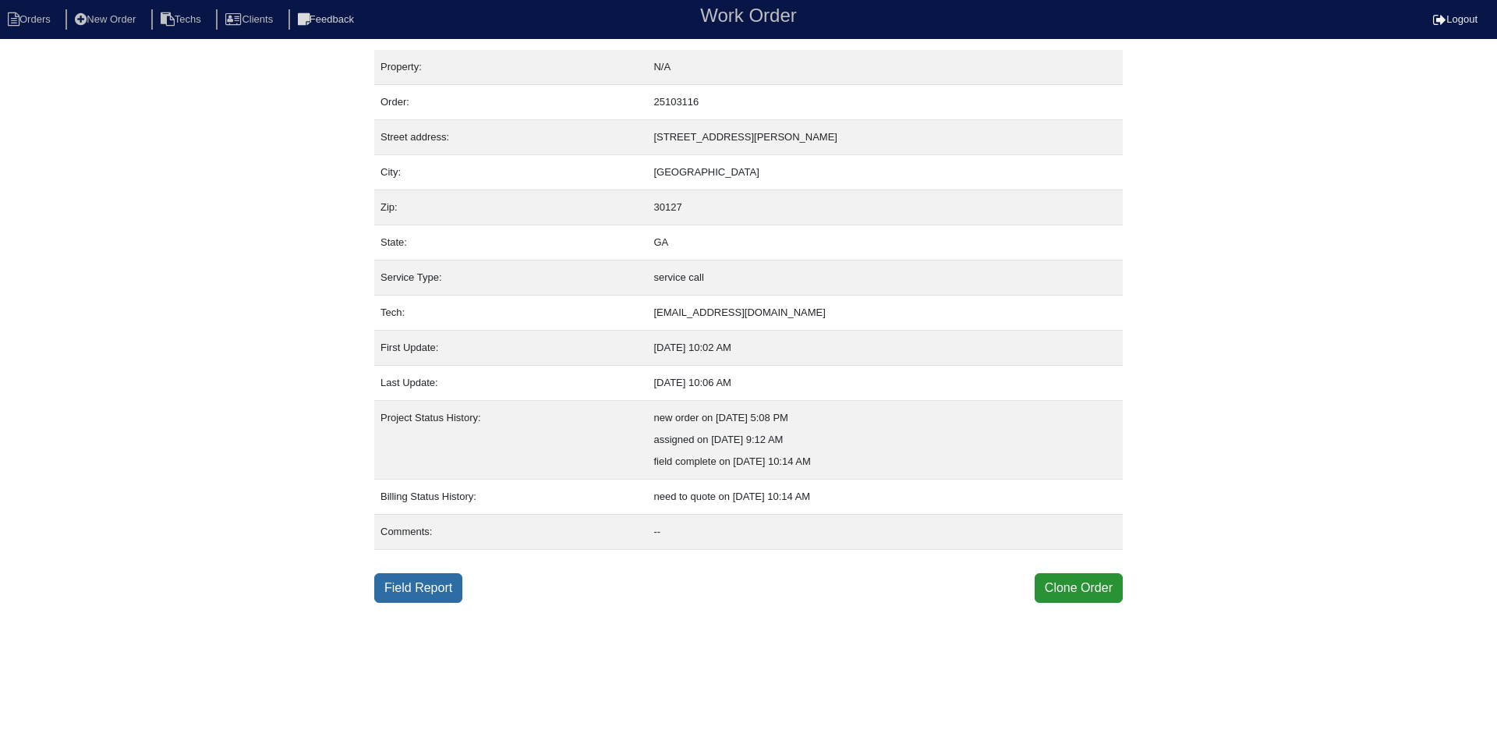
click at [419, 584] on link "Field Report" at bounding box center [418, 588] width 88 height 30
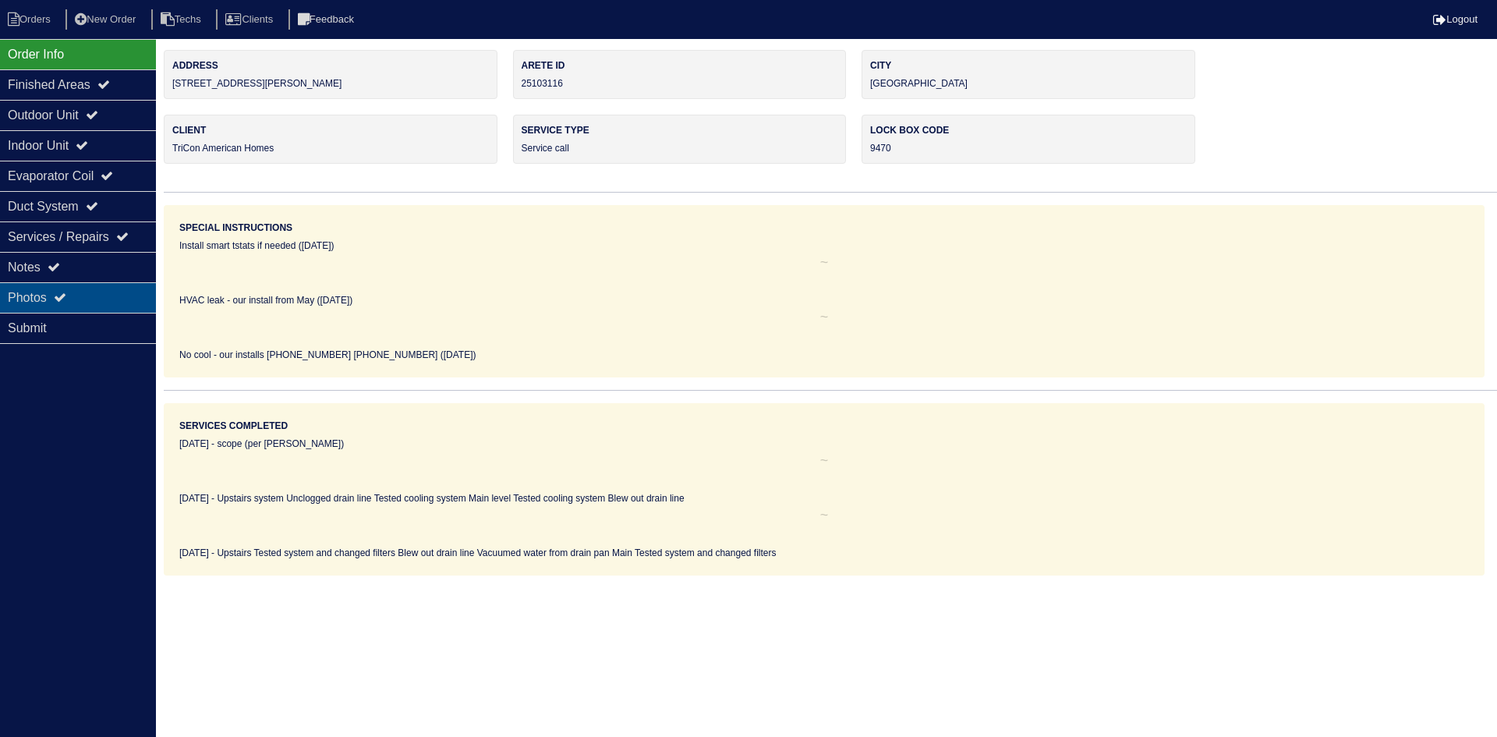
click at [76, 293] on div "Photos" at bounding box center [78, 297] width 156 height 30
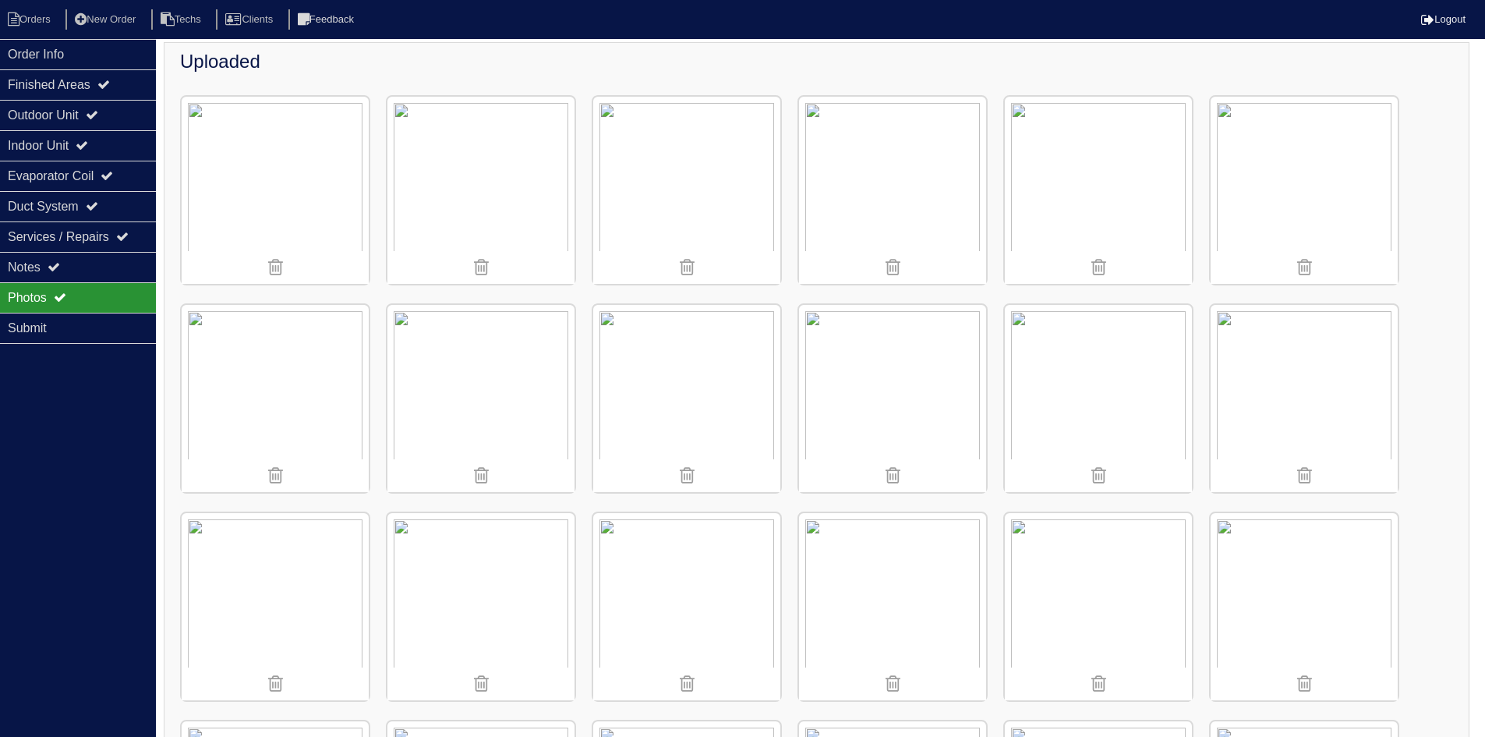
scroll to position [82, 0]
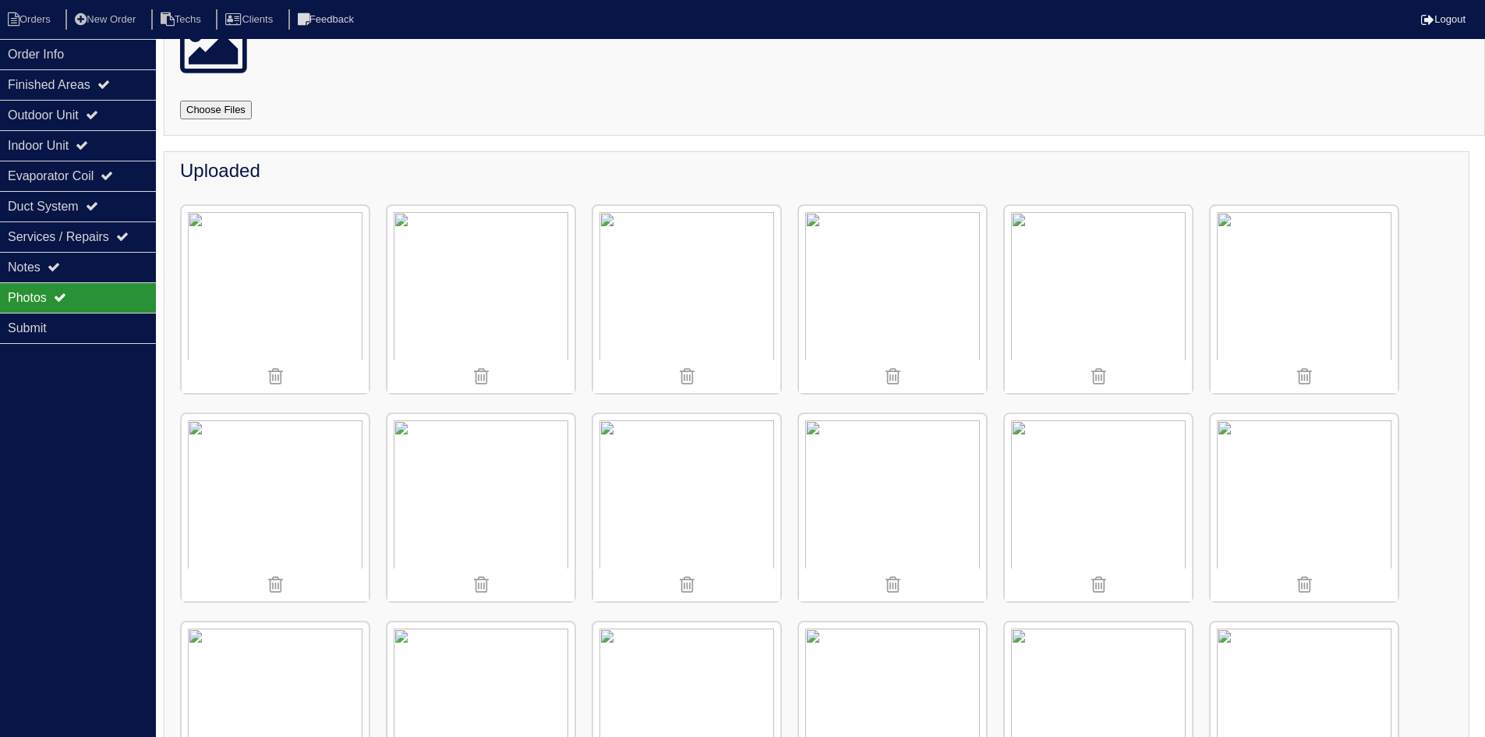
click at [294, 468] on img at bounding box center [275, 507] width 187 height 187
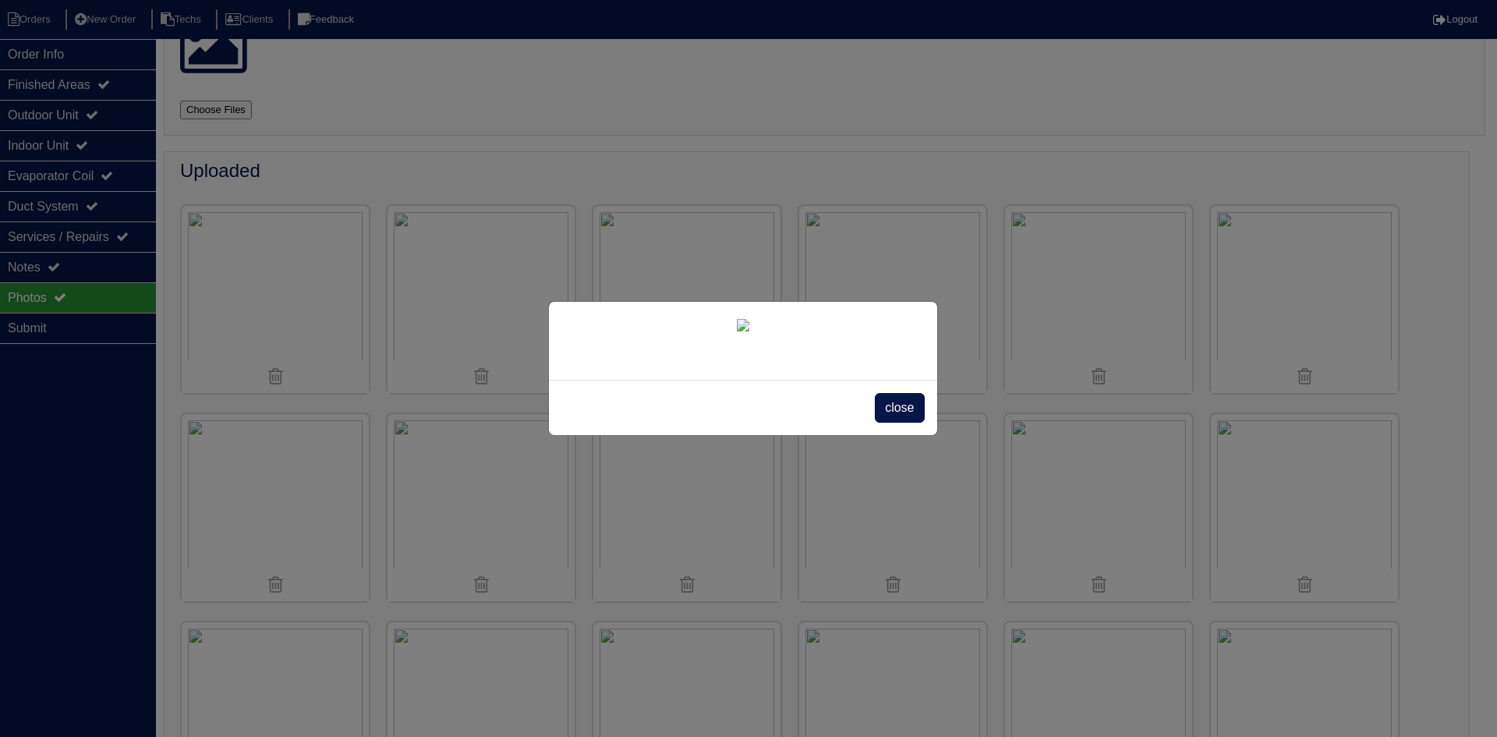
drag, startPoint x: 895, startPoint y: 623, endPoint x: 710, endPoint y: 595, distance: 186.9
click at [894, 423] on span "close" at bounding box center [899, 408] width 49 height 30
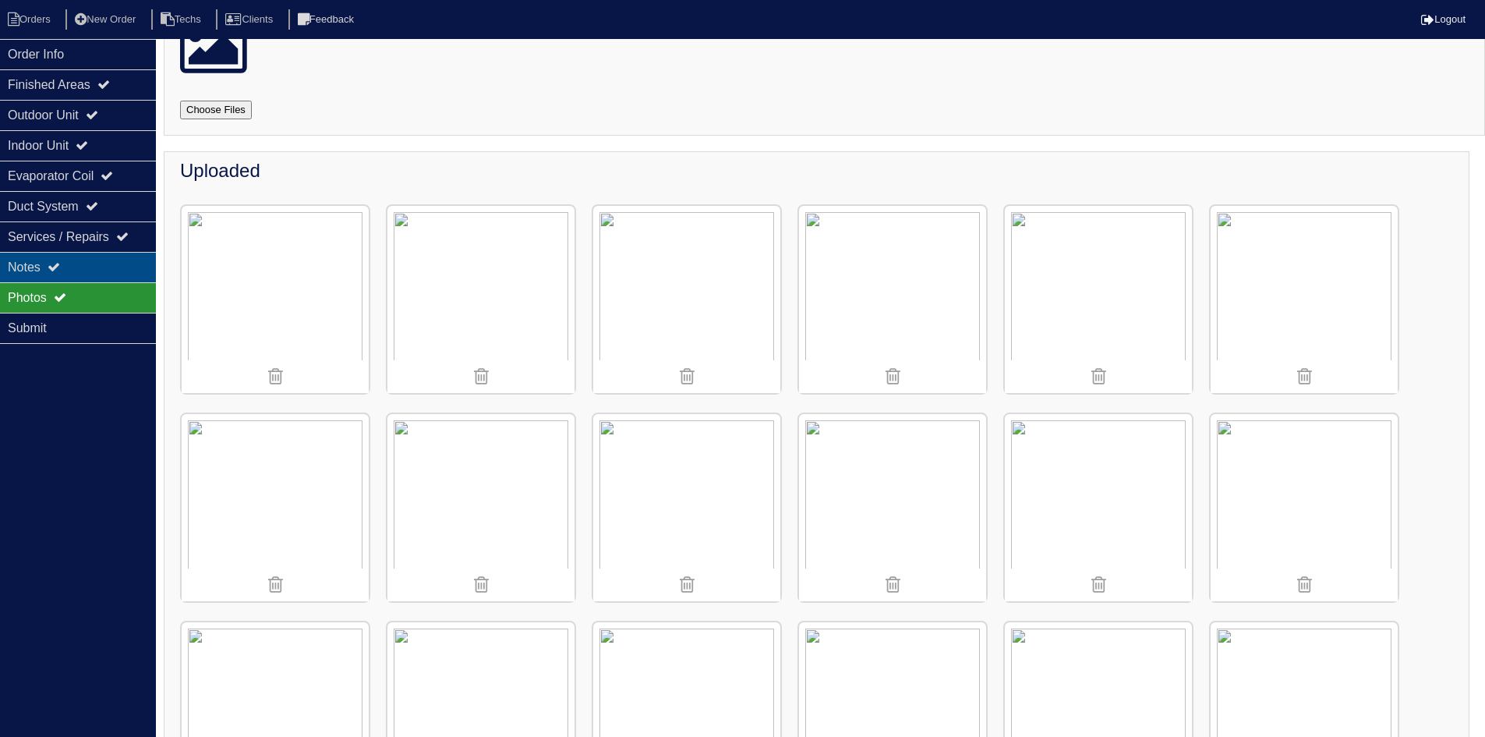
click at [76, 263] on div "Notes" at bounding box center [78, 267] width 156 height 30
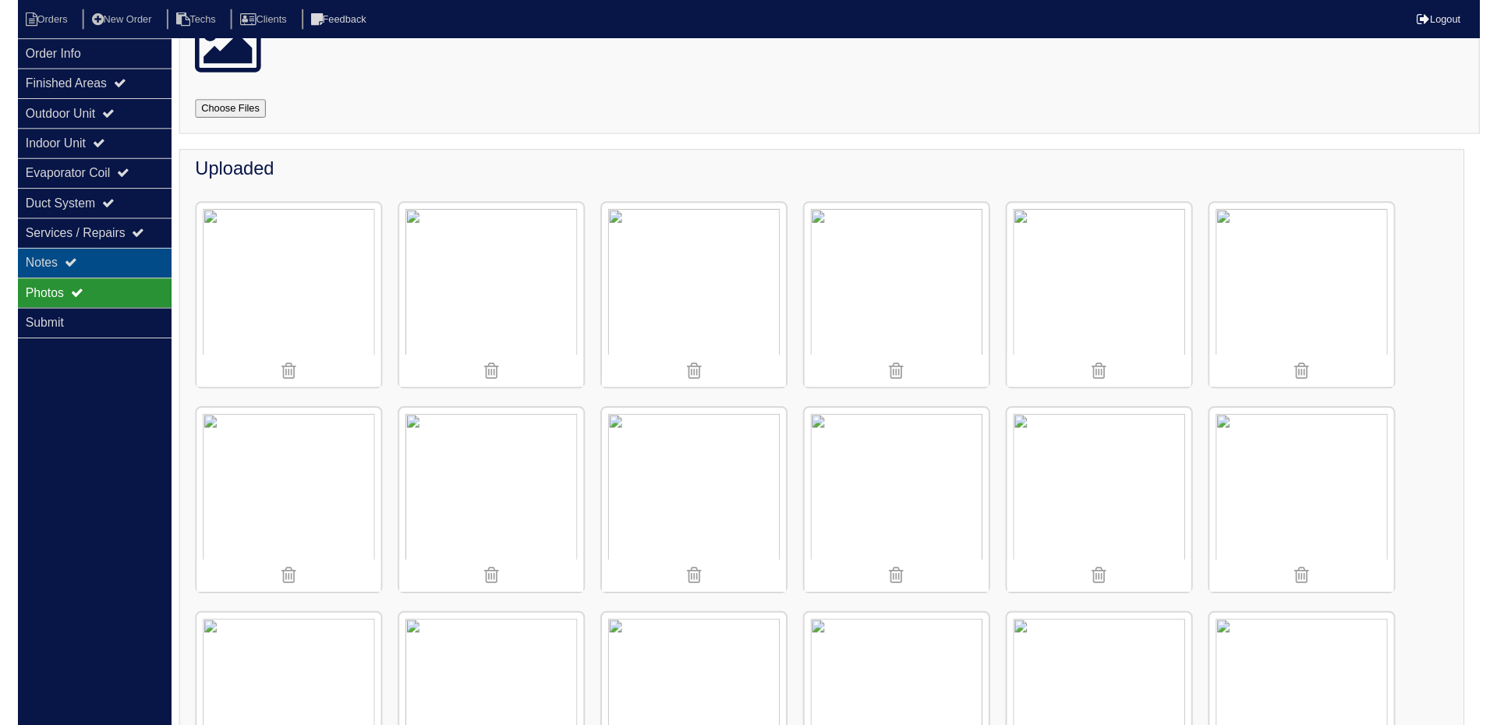
scroll to position [0, 0]
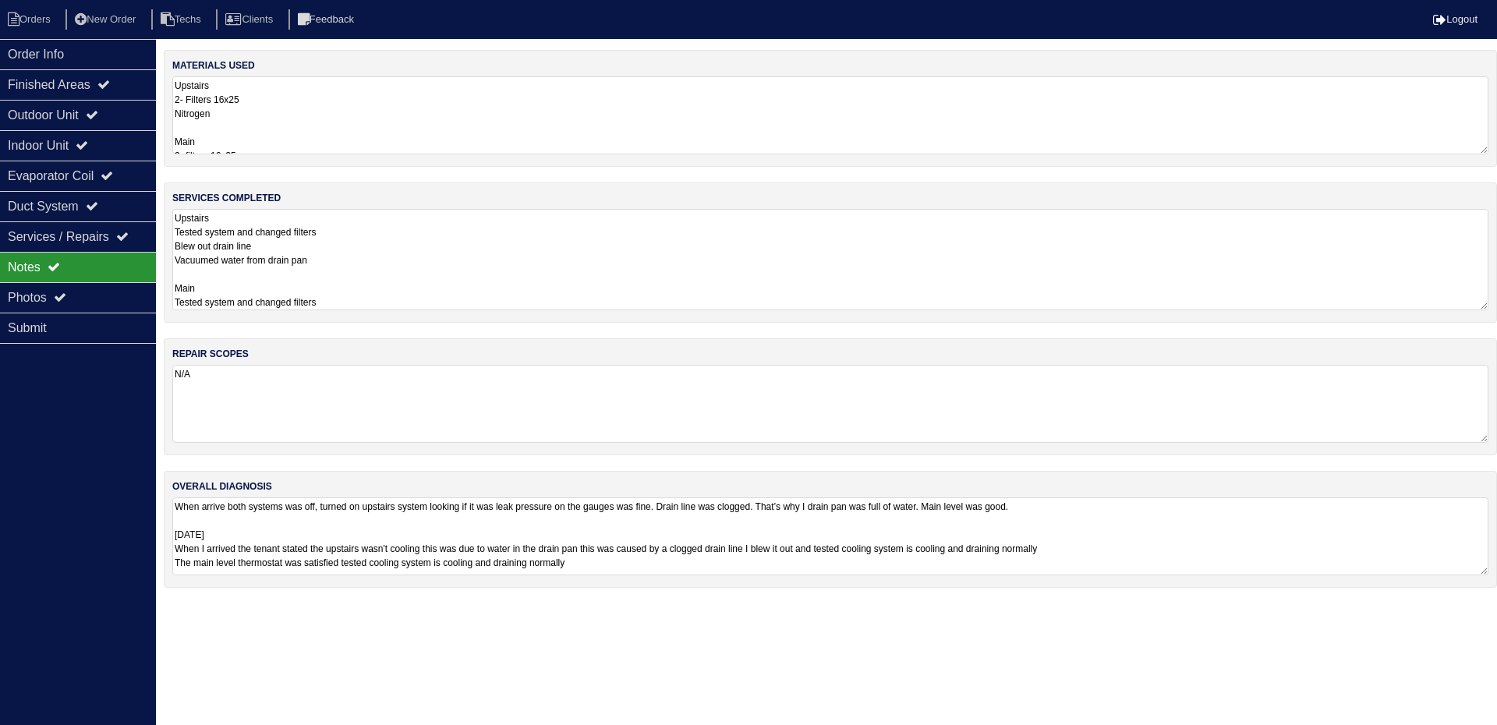
click at [443, 246] on textarea "Upstairs Tested system and changed filters Blew out drain line Vacuumed water f…" at bounding box center [830, 259] width 1316 height 101
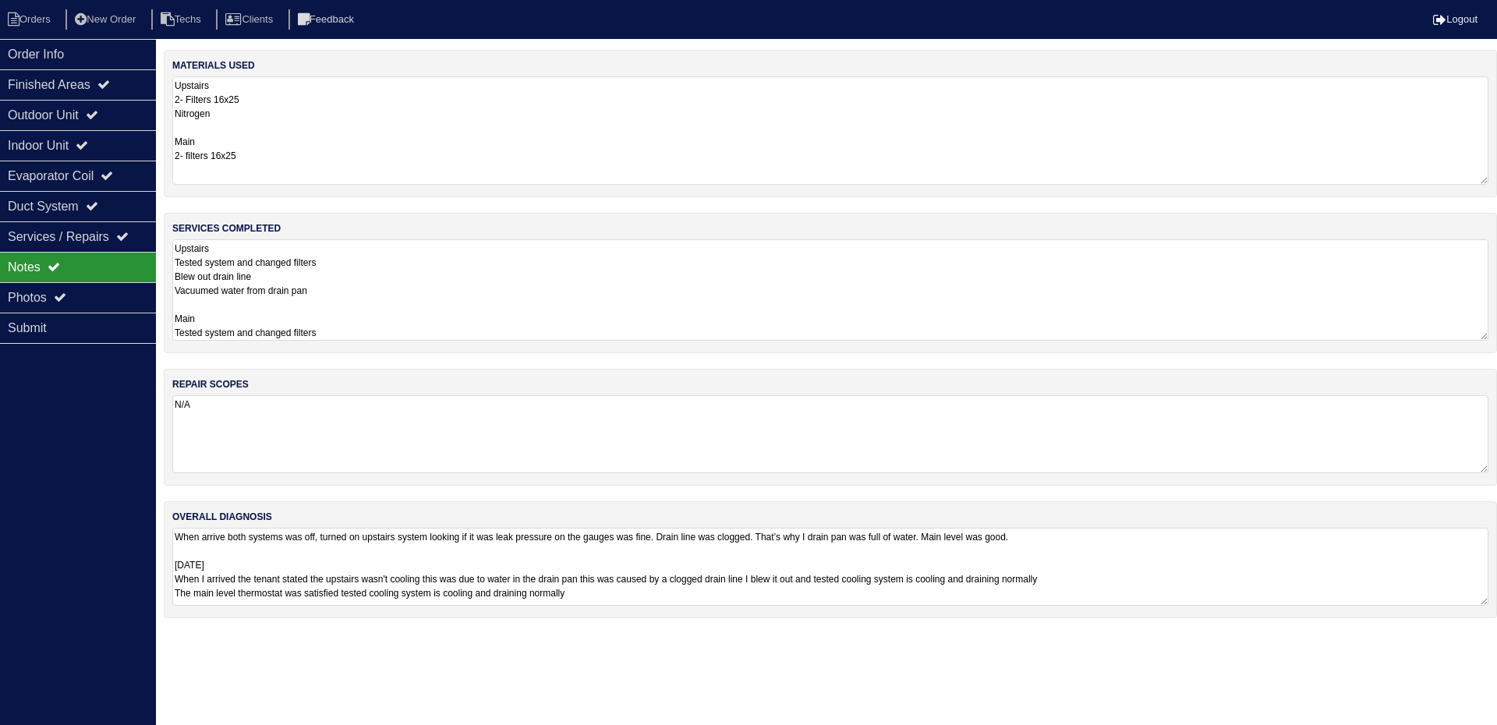
drag, startPoint x: 1480, startPoint y: 150, endPoint x: 1476, endPoint y: 180, distance: 29.9
click at [1476, 180] on textarea "Upstairs 2- Filters 16x25 Nitrogen Main 2- filters 16x25" at bounding box center [830, 130] width 1316 height 108
click at [122, 114] on div "Outdoor Unit" at bounding box center [78, 115] width 156 height 30
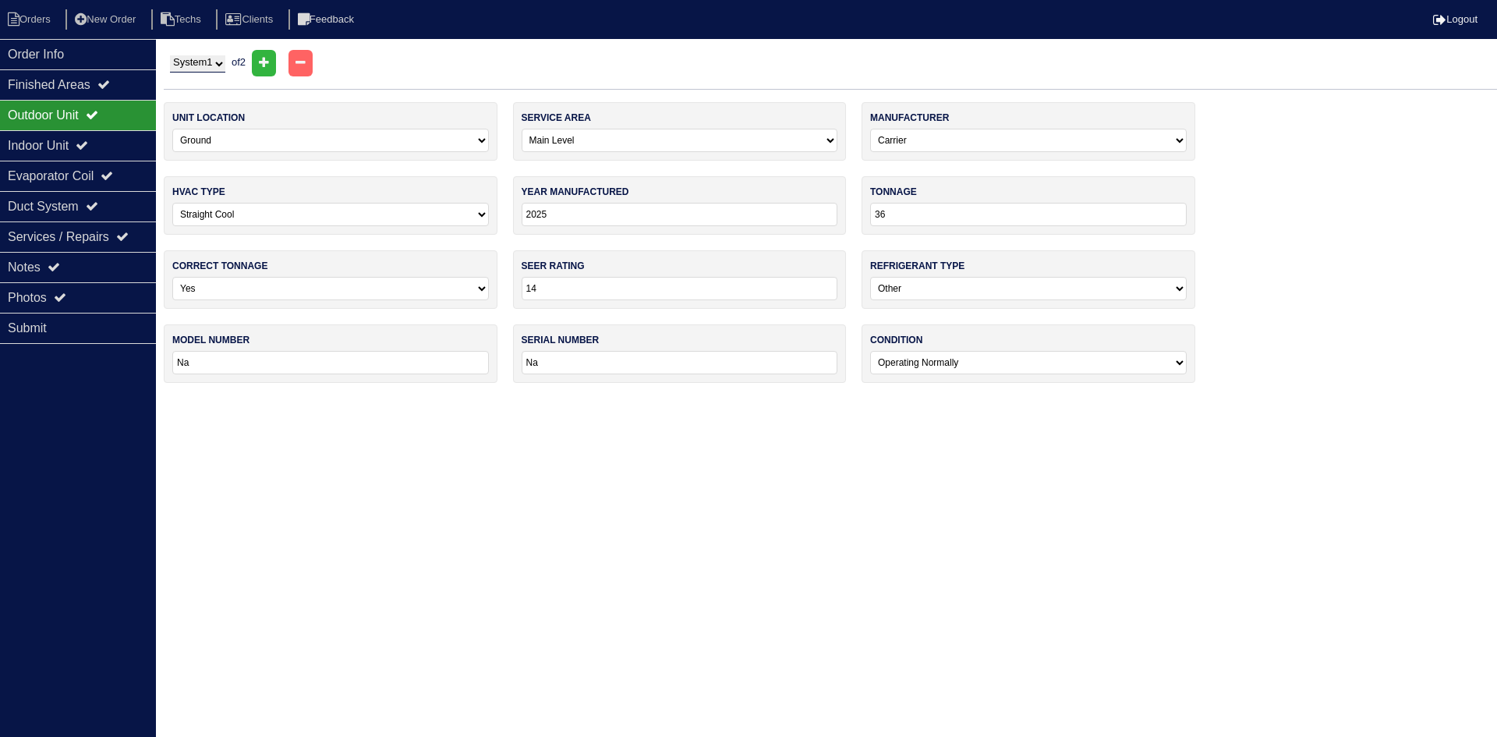
click at [219, 65] on select "System 1 System 2" at bounding box center [197, 63] width 55 height 17
select select "2"
click at [170, 55] on select "System 1 System 2" at bounding box center [197, 63] width 55 height 17
select select "1"
select select "Payne"
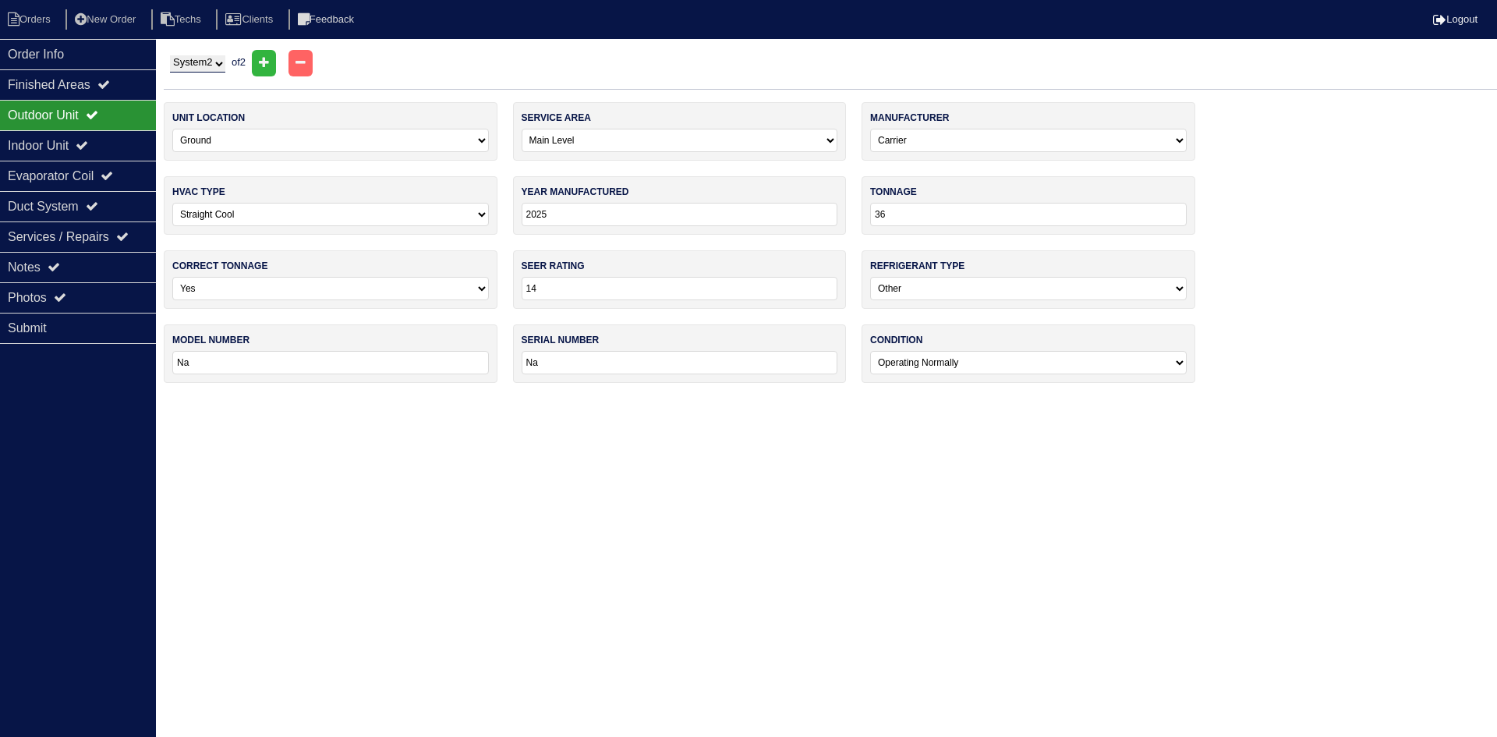
type input "2028"
type input "PA5SAN536004"
type input "2025X14959"
click at [88, 147] on icon at bounding box center [82, 145] width 12 height 12
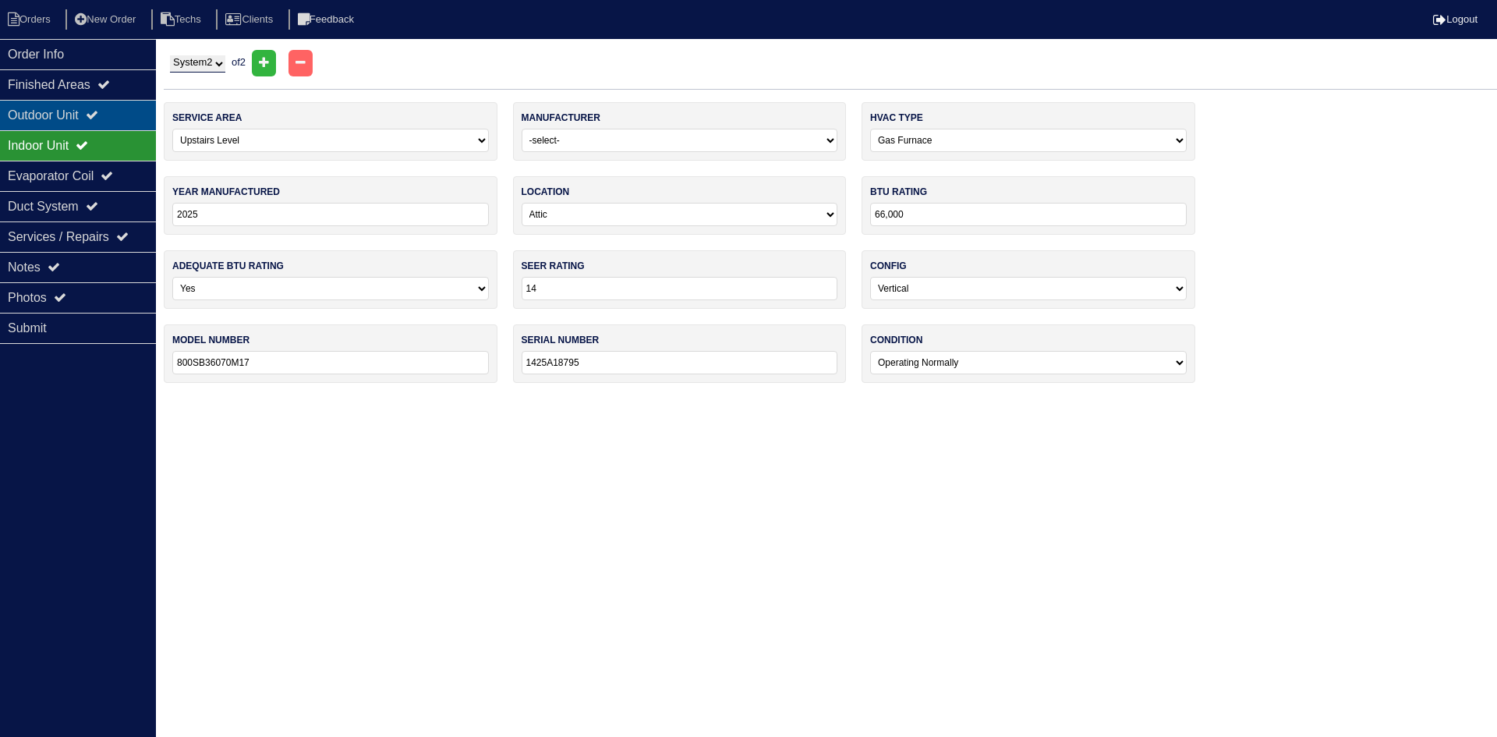
click at [98, 117] on icon at bounding box center [92, 114] width 12 height 12
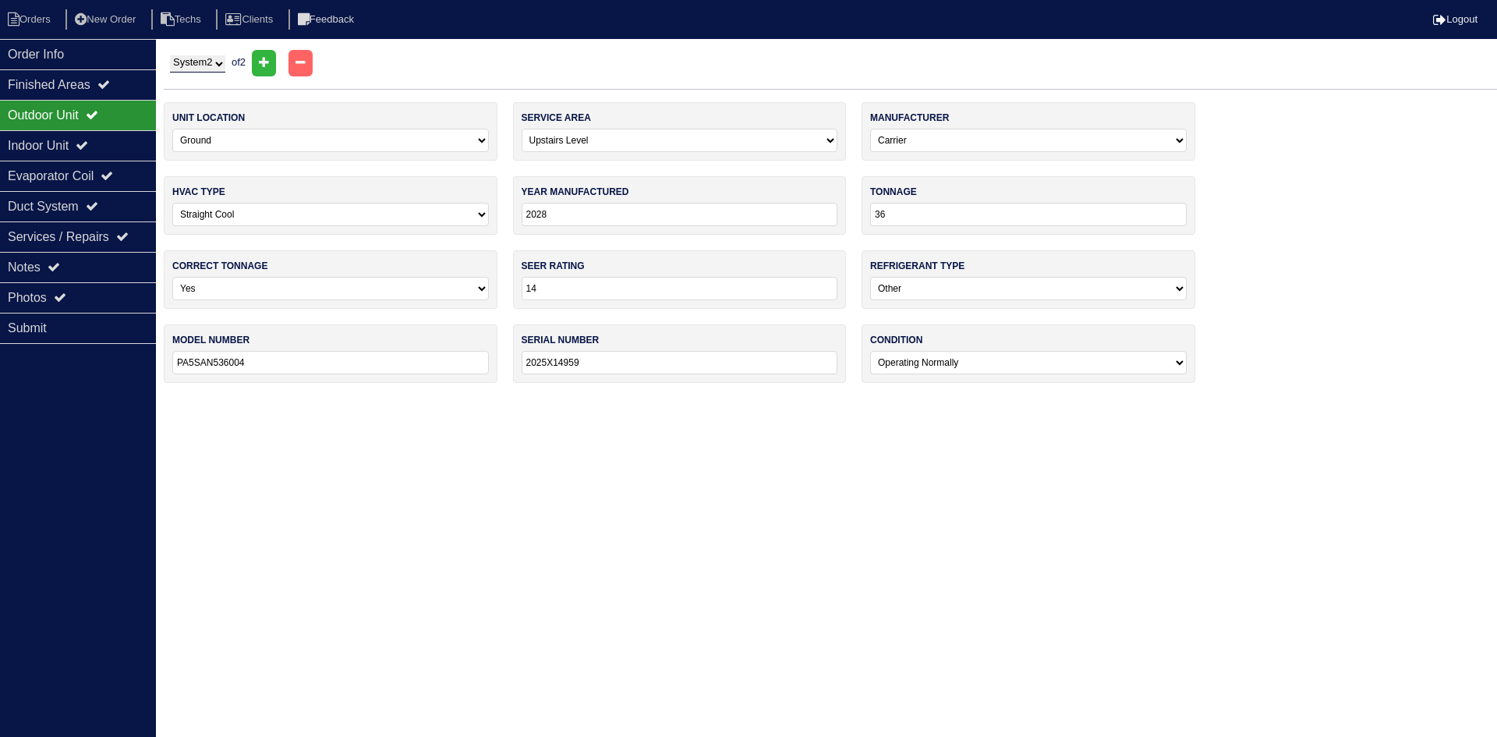
click at [552, 218] on input "2028" at bounding box center [680, 214] width 316 height 23
type input "2025"
click at [465, 398] on html "Orders New Order Techs Clients Feedback Logout Orders New Order Users Clients M…" at bounding box center [748, 199] width 1497 height 398
click at [116, 55] on div "Order Info" at bounding box center [78, 54] width 156 height 30
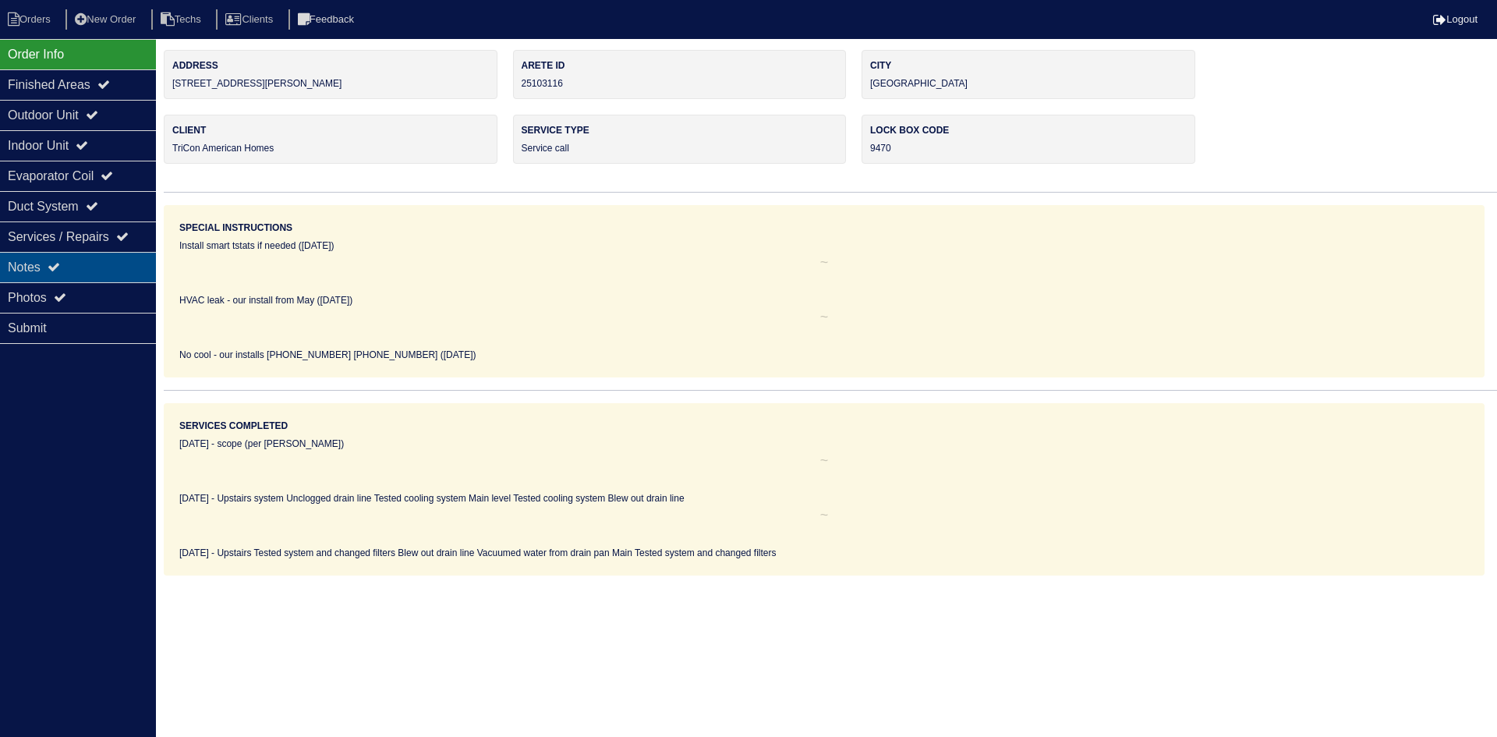
click at [84, 261] on div "Notes" at bounding box center [78, 267] width 156 height 30
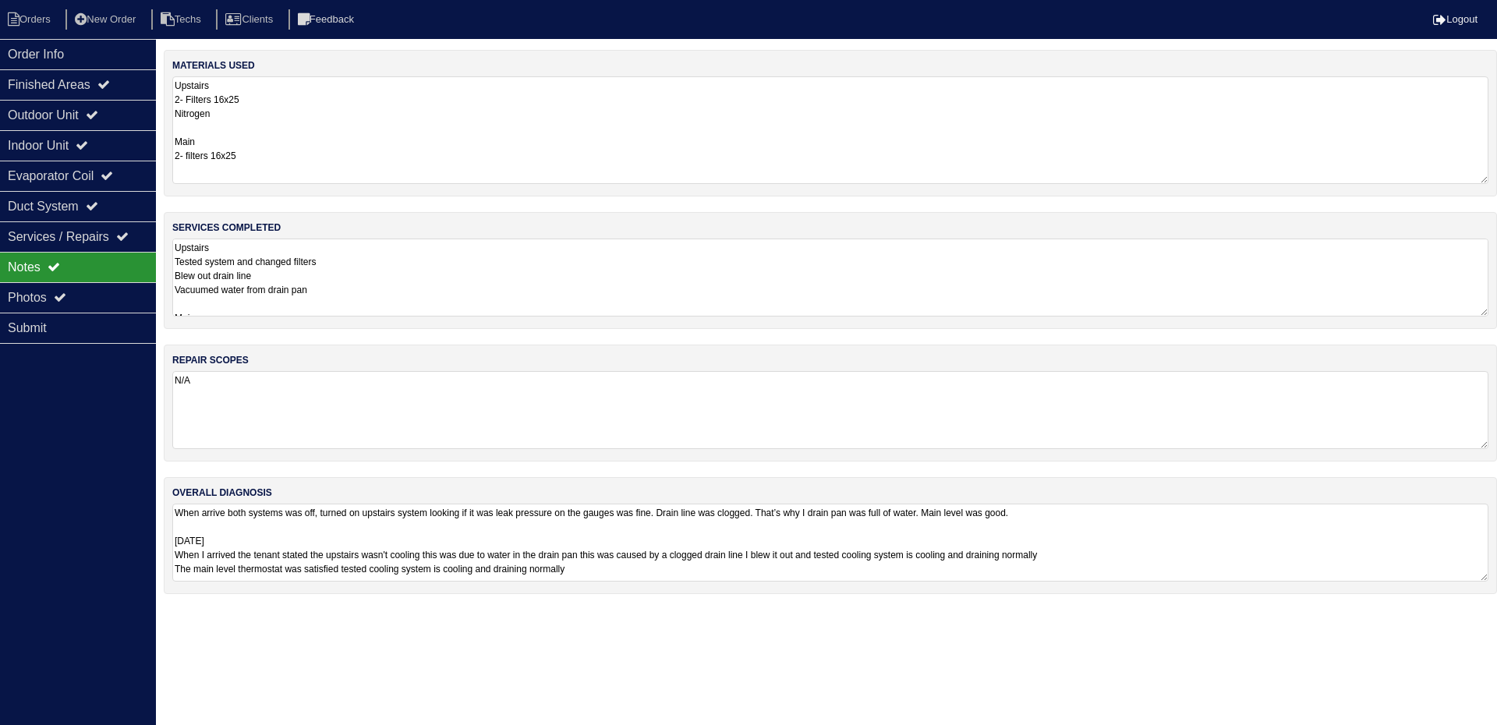
click at [412, 293] on textarea "Upstairs Tested system and changed filters Blew out drain line Vacuumed water f…" at bounding box center [830, 278] width 1316 height 78
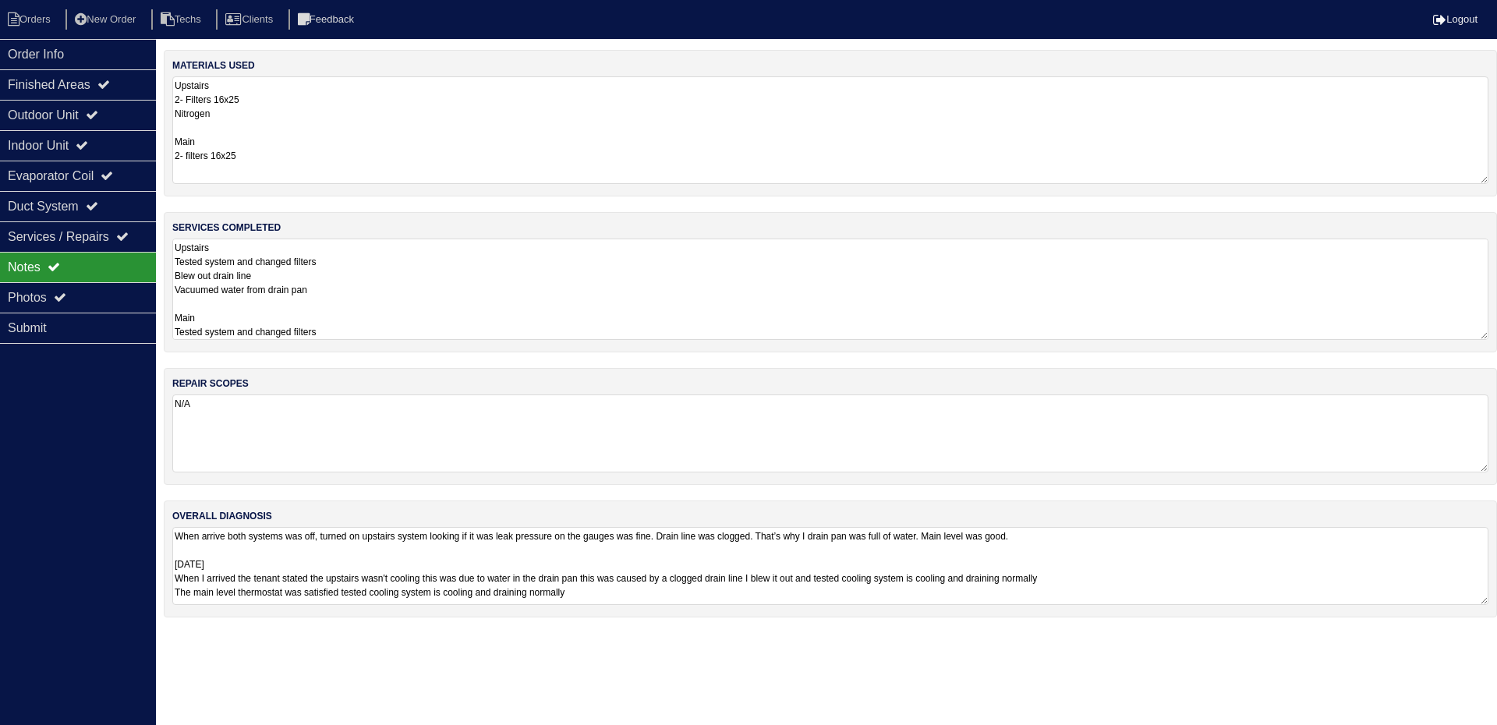
click at [416, 325] on textarea "Upstairs Tested system and changed filters Blew out drain line Vacuumed water f…" at bounding box center [830, 289] width 1316 height 101
type textarea "Upstairs Tested system and changed filters Blew out drain line Vacuumed water f…"
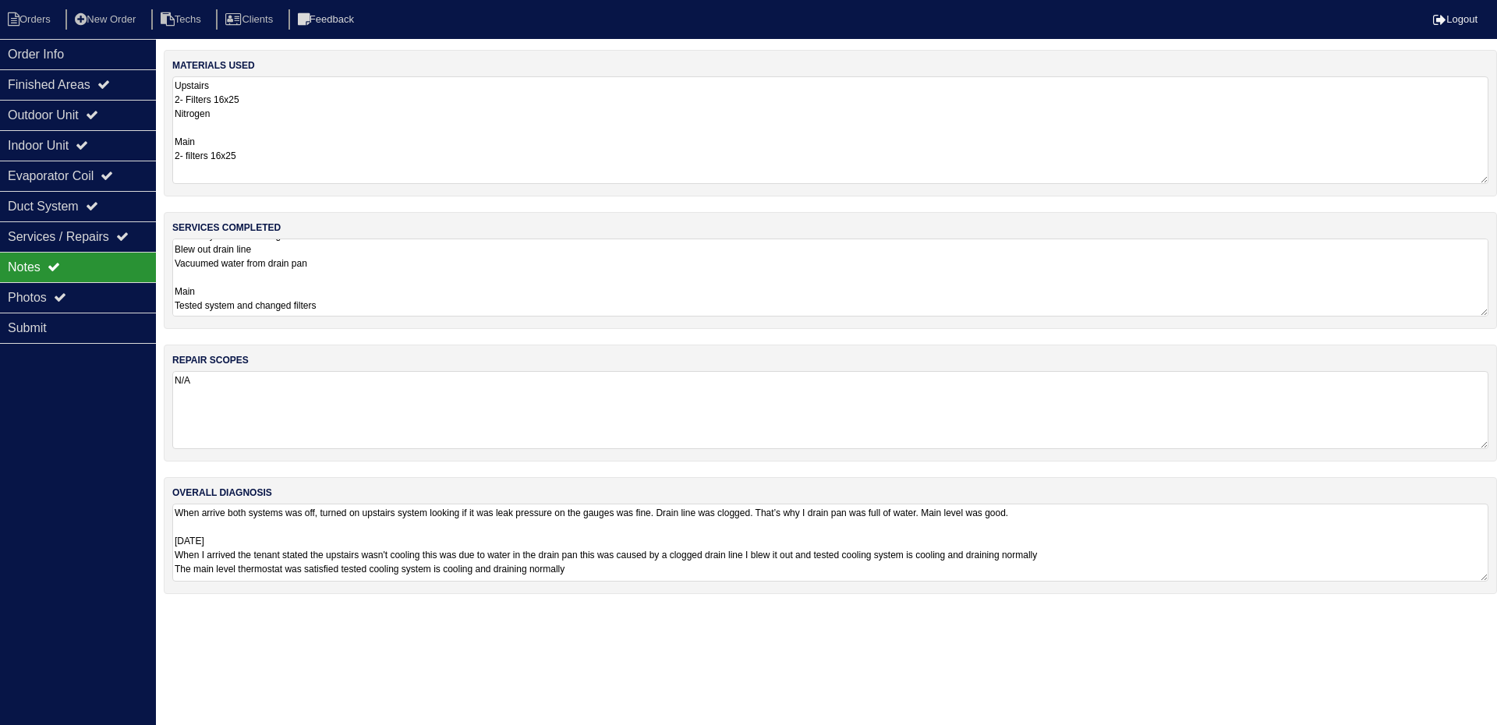
click at [72, 426] on div "Order Info Finished Areas Outdoor Unit Indoor Unit Evaporator Coil Duct System …" at bounding box center [78, 401] width 156 height 725
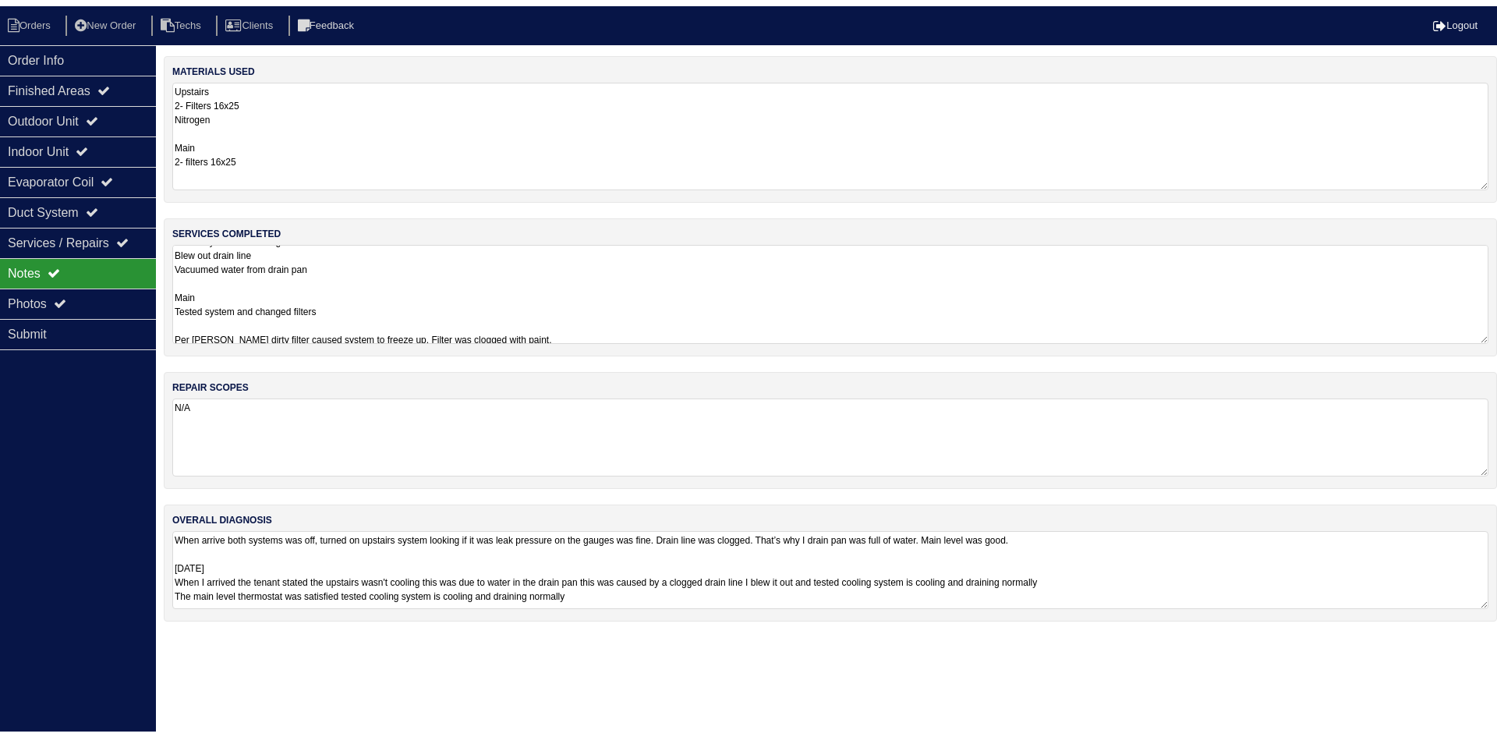
scroll to position [0, 0]
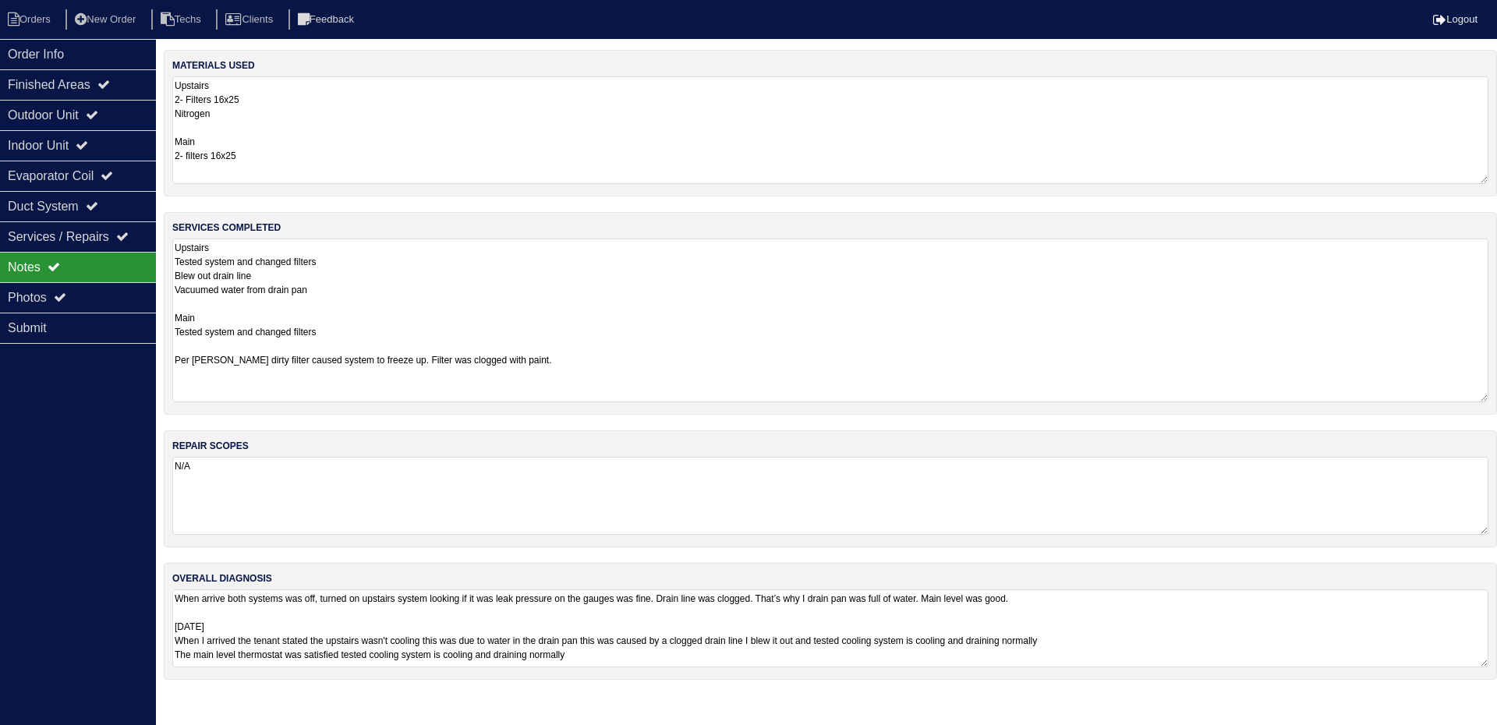
drag, startPoint x: 1484, startPoint y: 315, endPoint x: 1496, endPoint y: 401, distance: 86.5
click at [1496, 401] on div "services completed Upstairs Tested system and changed filters Blew out drain li…" at bounding box center [830, 313] width 1333 height 203
click at [74, 111] on div "Outdoor Unit" at bounding box center [78, 115] width 156 height 30
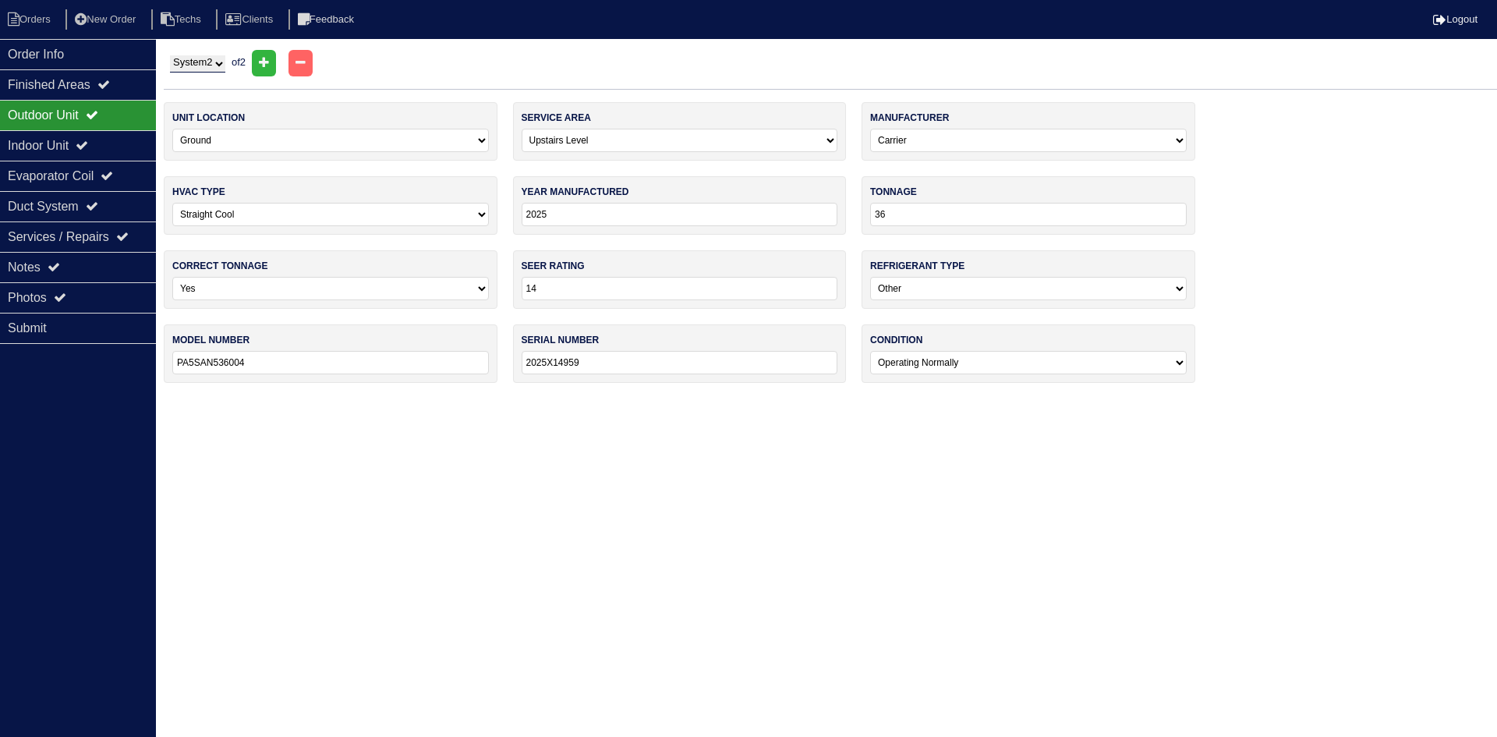
click at [188, 64] on select "System 1 System 2" at bounding box center [197, 63] width 55 height 17
select select "1"
click at [170, 55] on select "System 1 System 2" at bounding box center [197, 63] width 55 height 17
select select "0"
select select "Carrier"
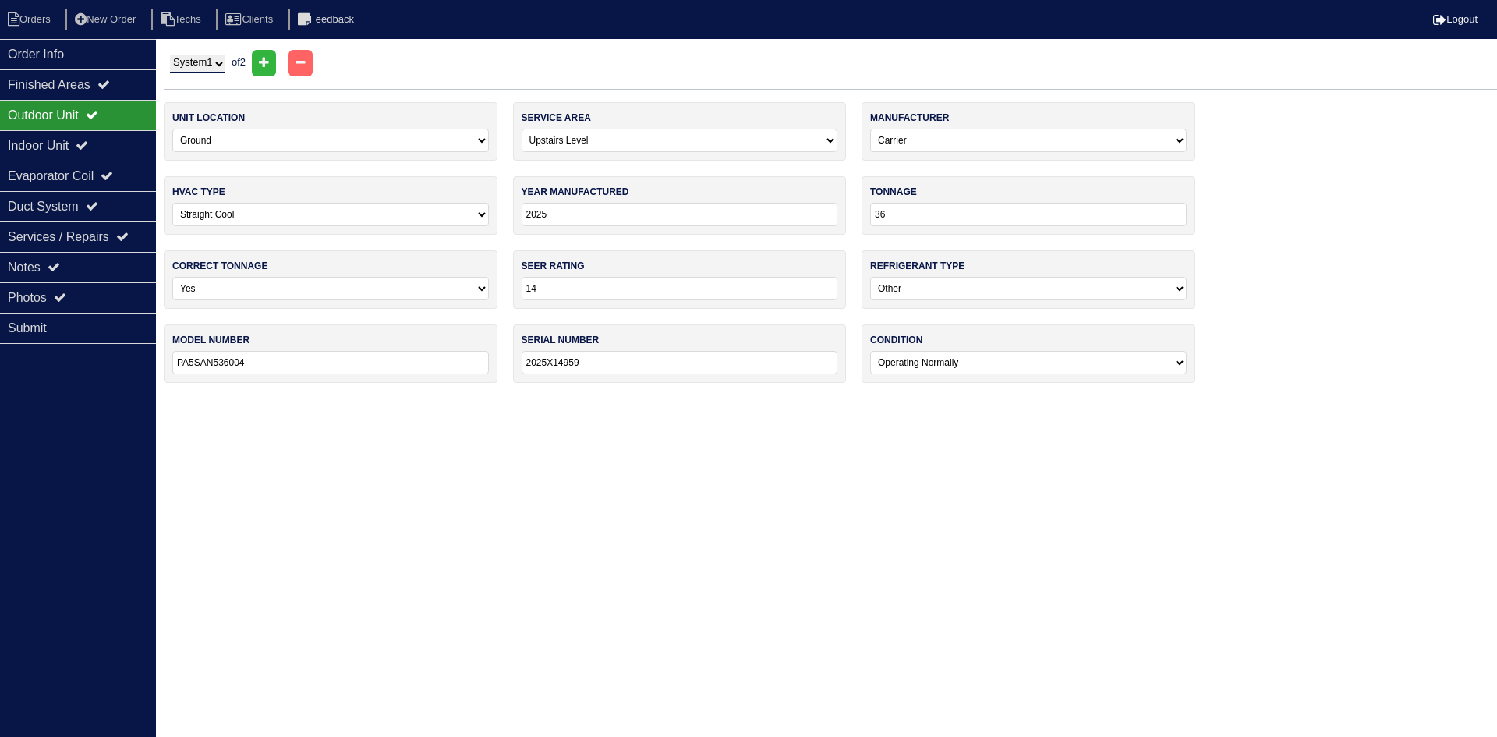
type input "Na"
click at [180, 59] on select "System 1 System 2" at bounding box center [197, 63] width 55 height 17
select select "2"
click at [170, 55] on select "System 1 System 2" at bounding box center [197, 63] width 55 height 17
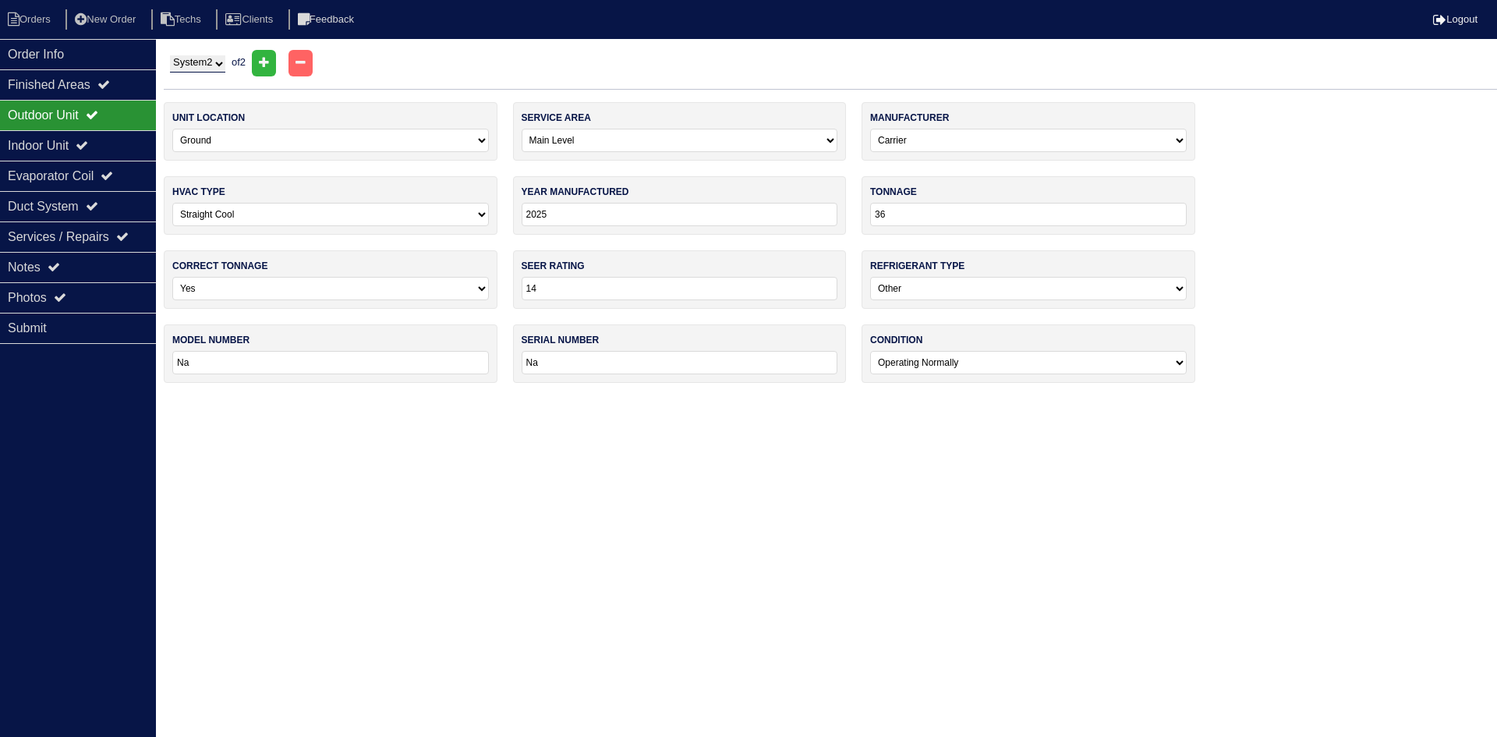
select select "1"
select select "Payne"
type input "PA5SAN536004"
type input "2025X14959"
click at [72, 143] on div "Indoor Unit" at bounding box center [78, 145] width 156 height 30
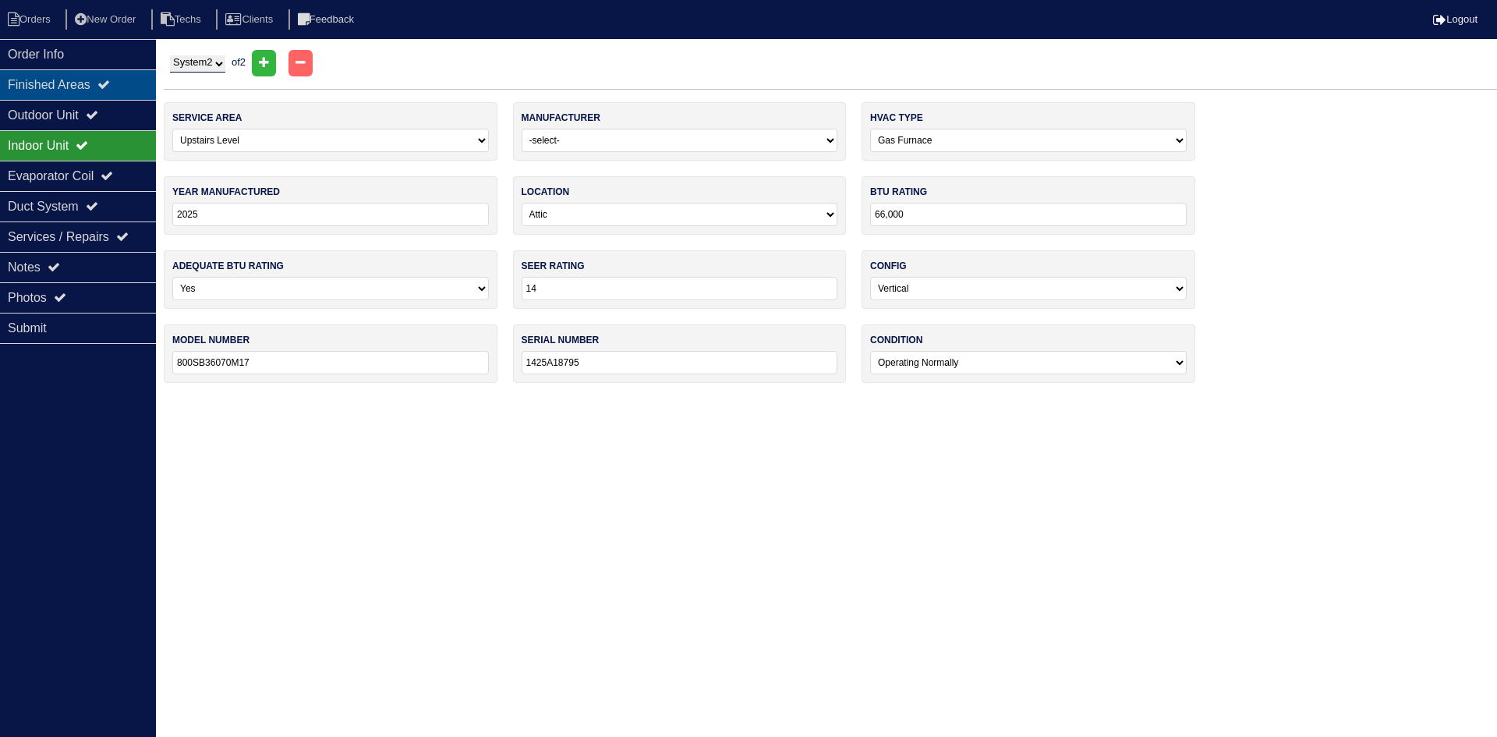
click at [66, 92] on div "Finished Areas" at bounding box center [78, 84] width 156 height 30
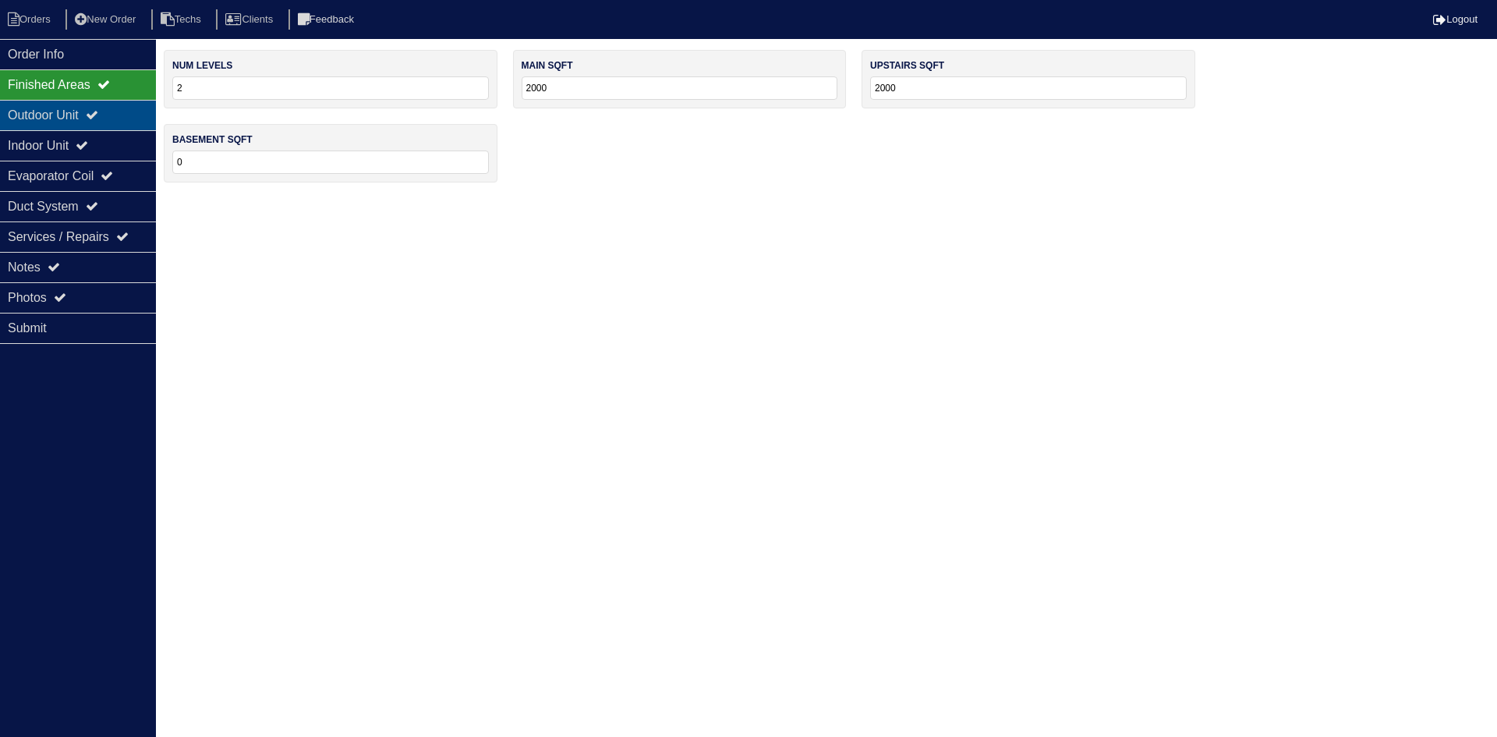
click at [115, 111] on div "Outdoor Unit" at bounding box center [78, 115] width 156 height 30
select select "2"
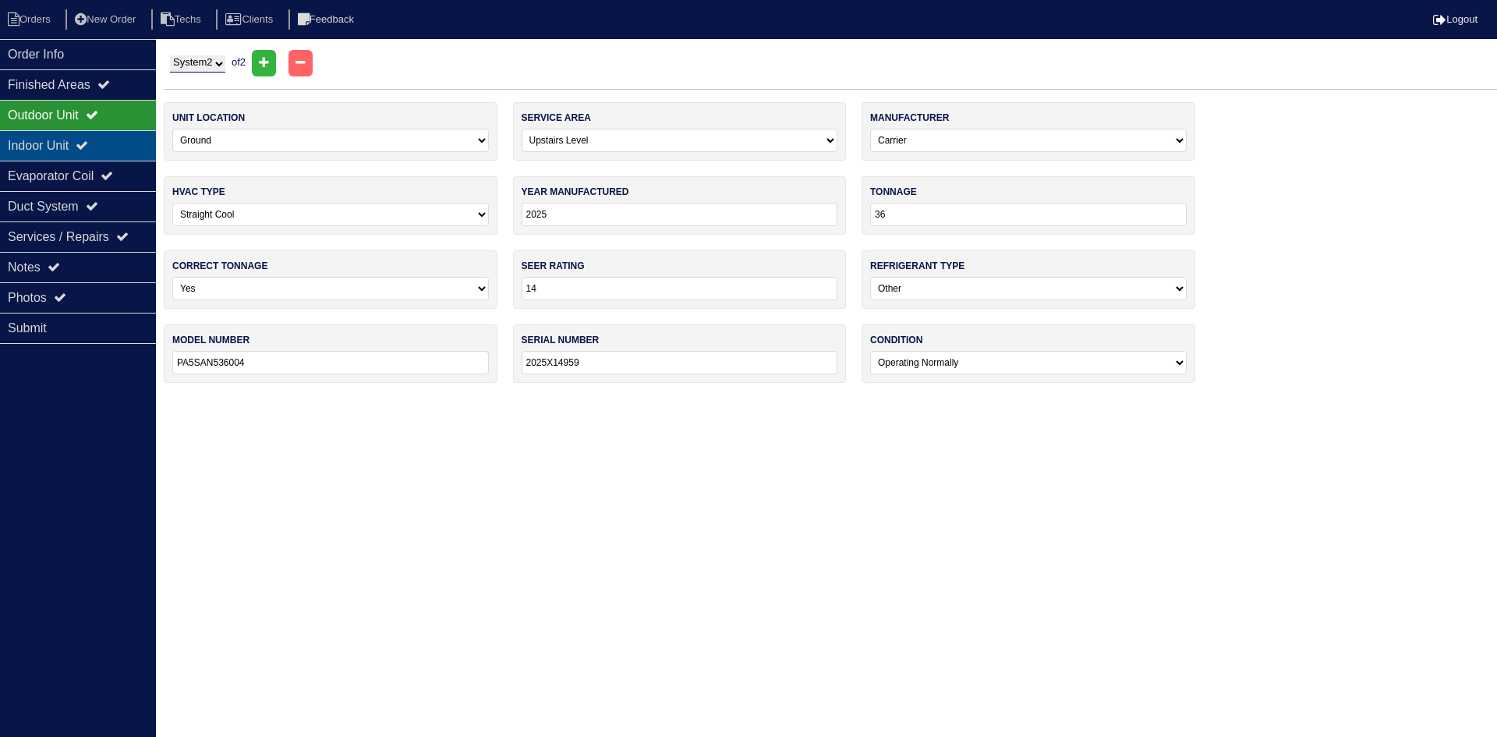
click at [88, 147] on icon at bounding box center [82, 145] width 12 height 12
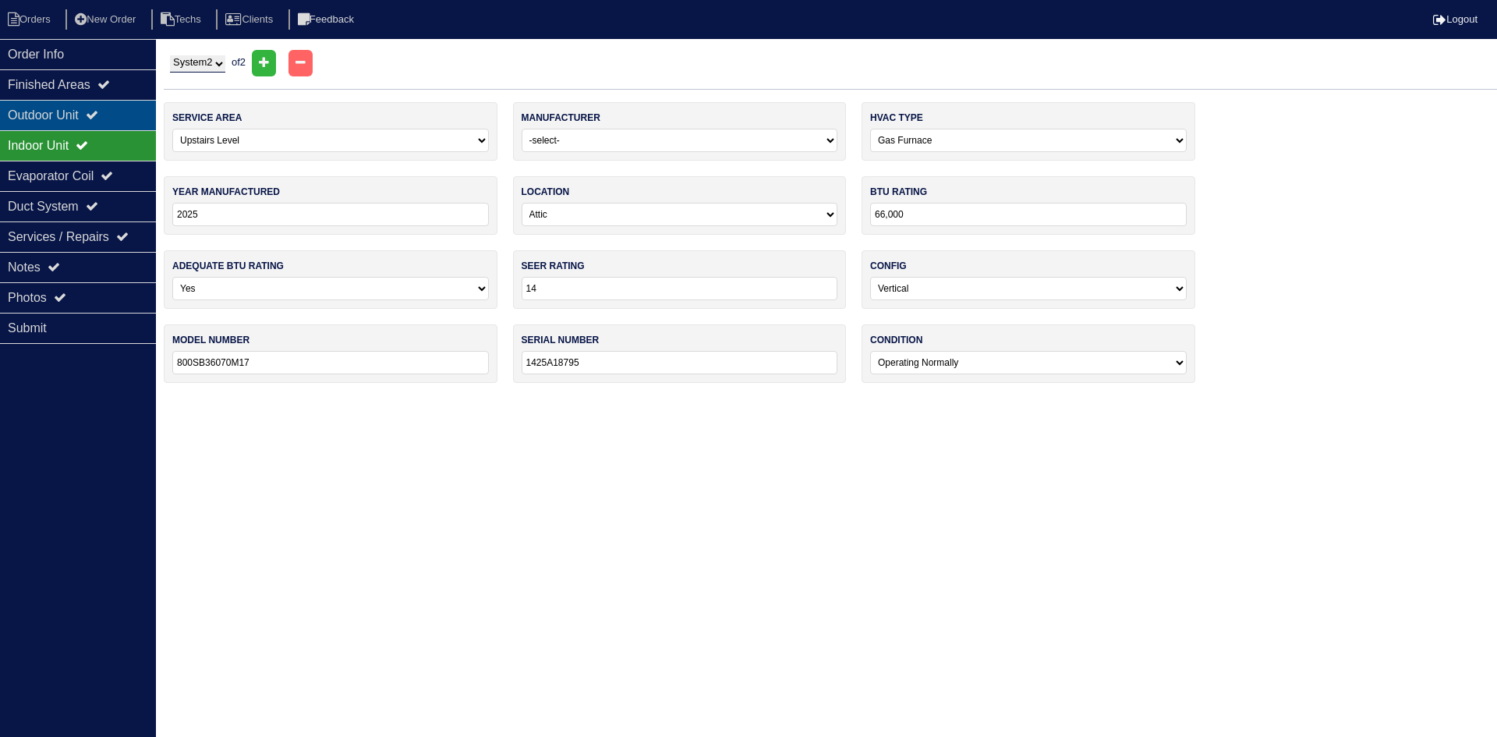
click at [94, 117] on div "Outdoor Unit" at bounding box center [78, 115] width 156 height 30
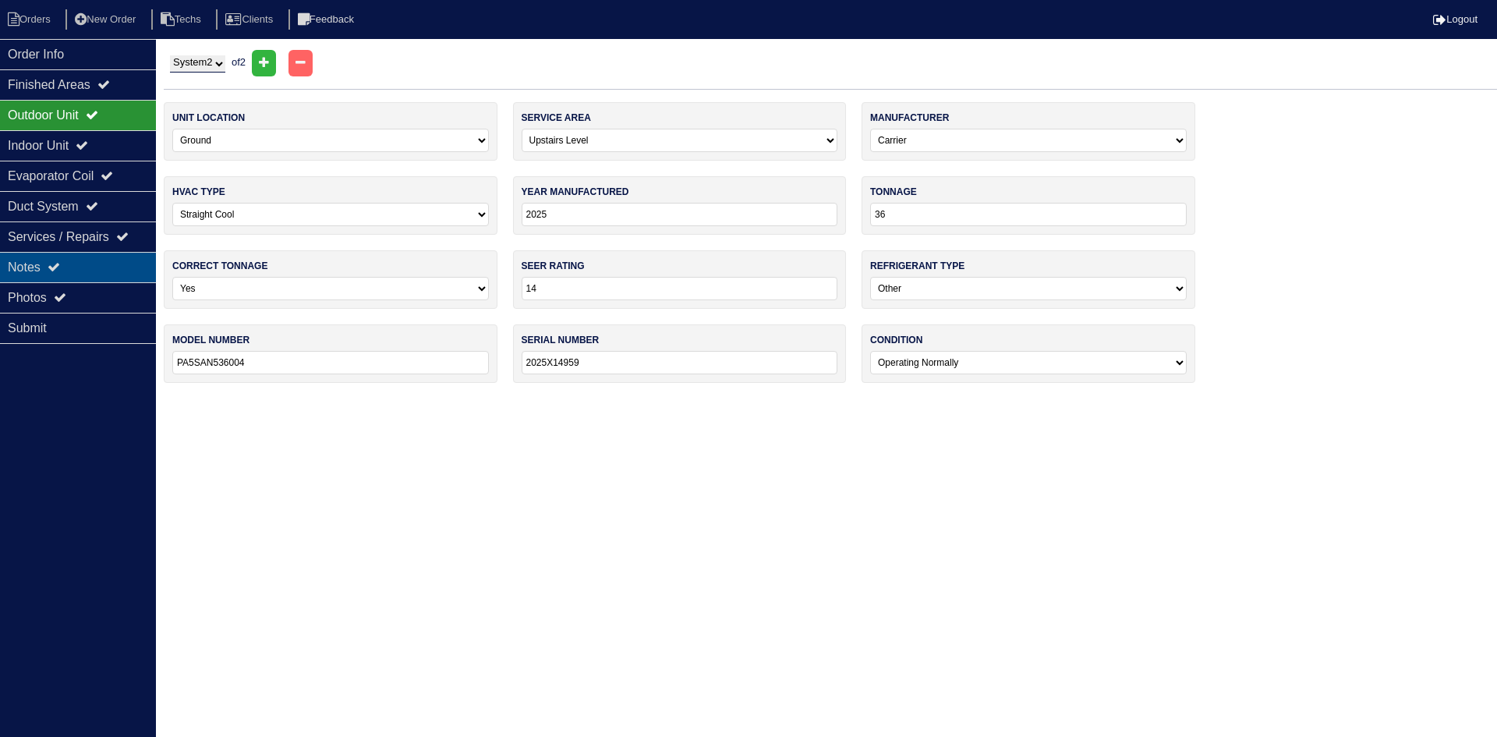
click at [99, 270] on div "Notes" at bounding box center [78, 267] width 156 height 30
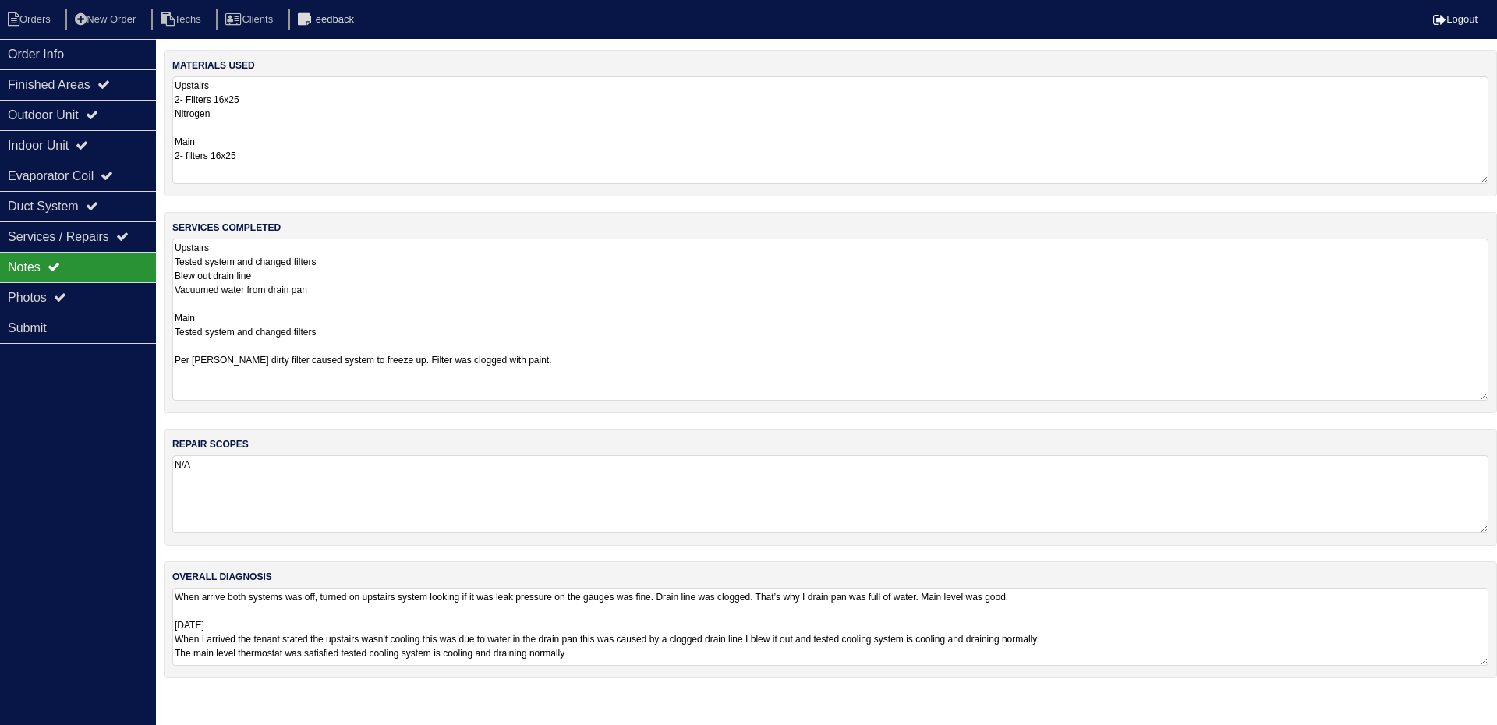
click at [570, 364] on textarea "Upstairs Tested system and changed filters Blew out drain line Vacuumed water f…" at bounding box center [830, 320] width 1316 height 162
type textarea "Upstairs Tested system and changed filters Blew out drain line Vacuumed water f…"
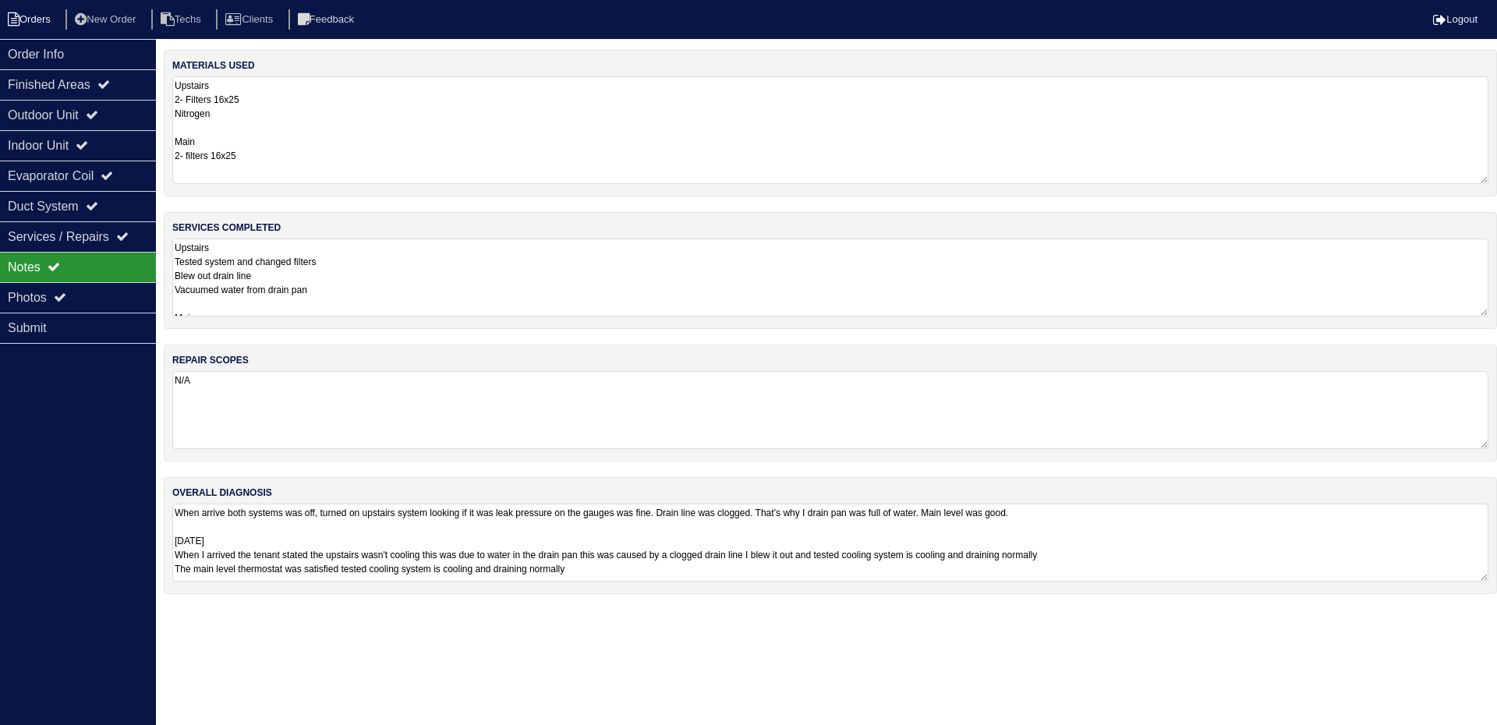
click at [23, 10] on li "Orders" at bounding box center [31, 19] width 63 height 21
select select "15"
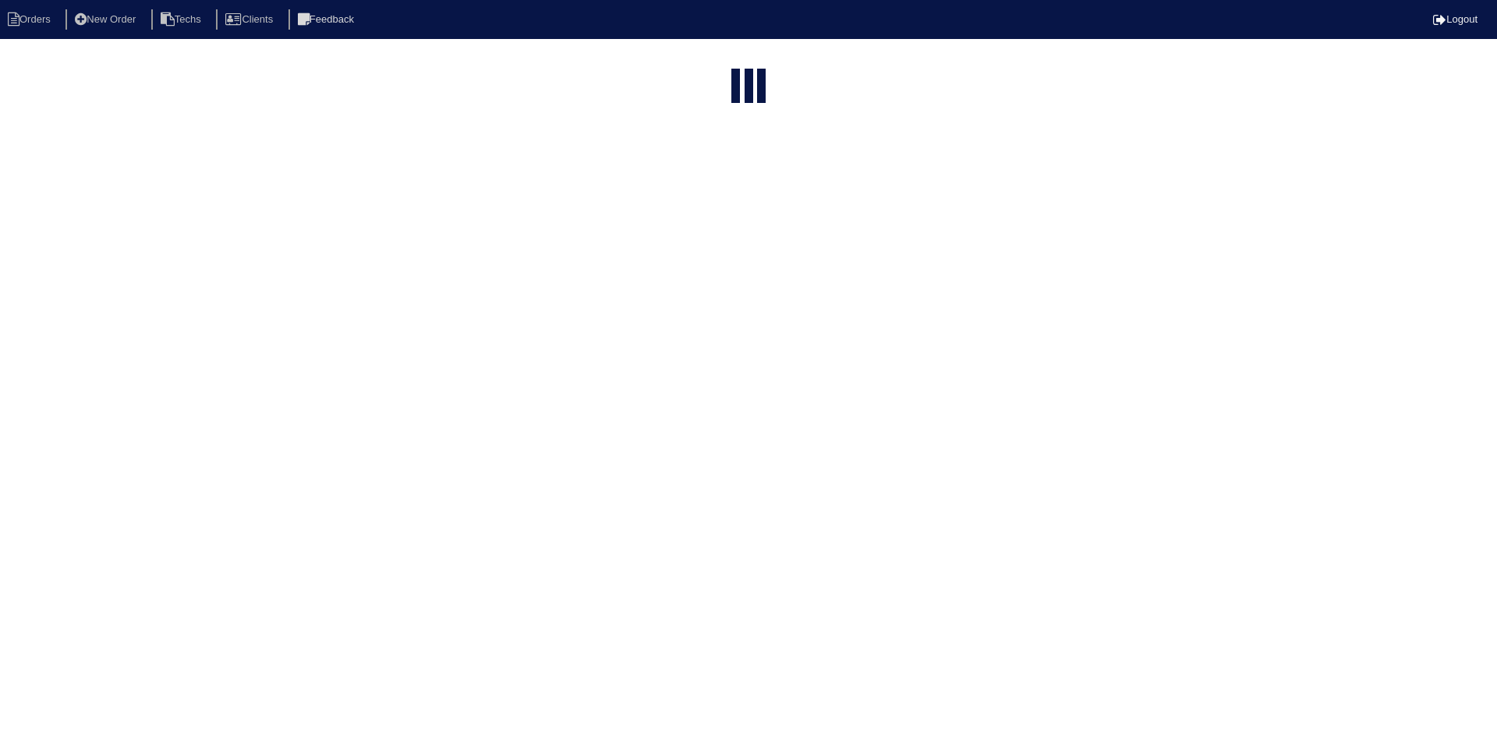
type input "2735 ad"
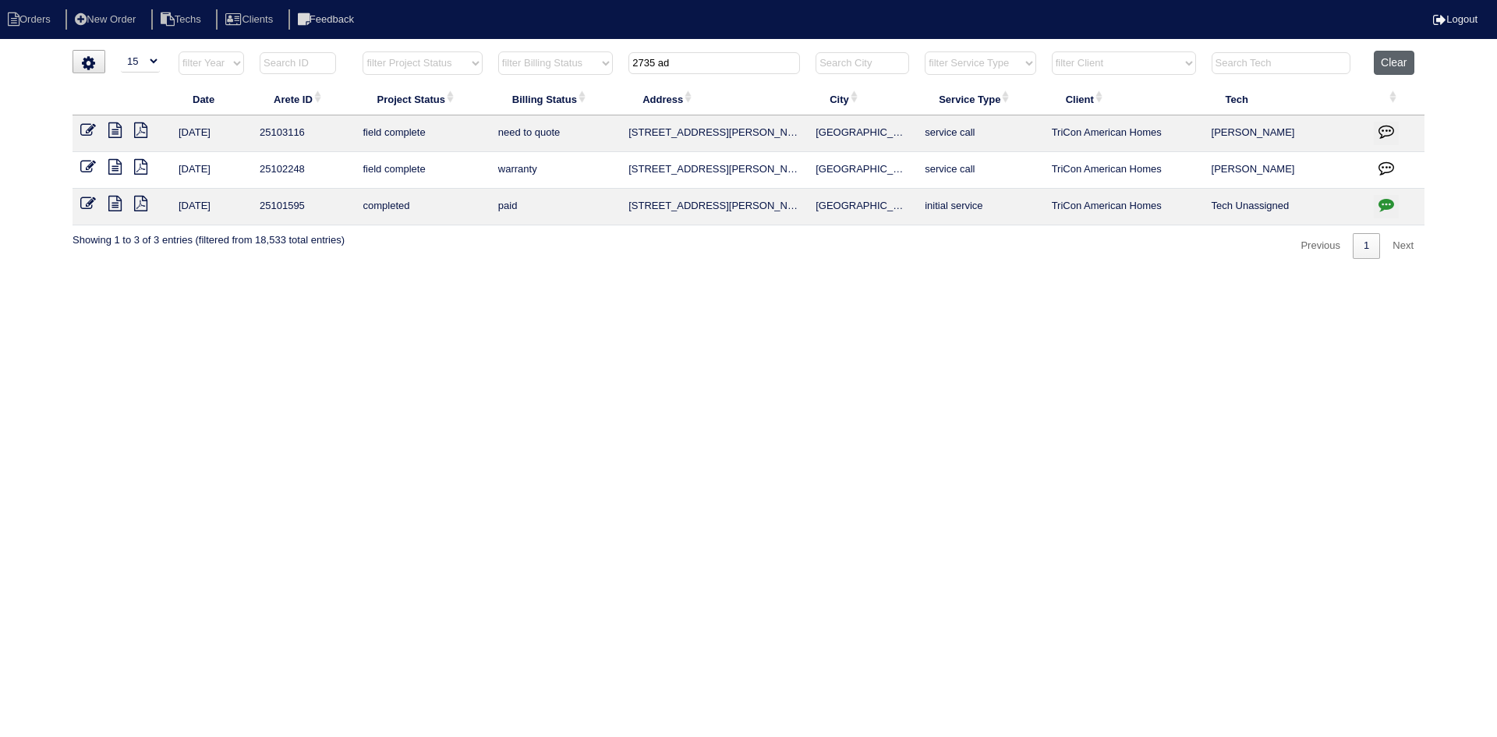
click at [1392, 56] on button "Clear" at bounding box center [1394, 63] width 40 height 24
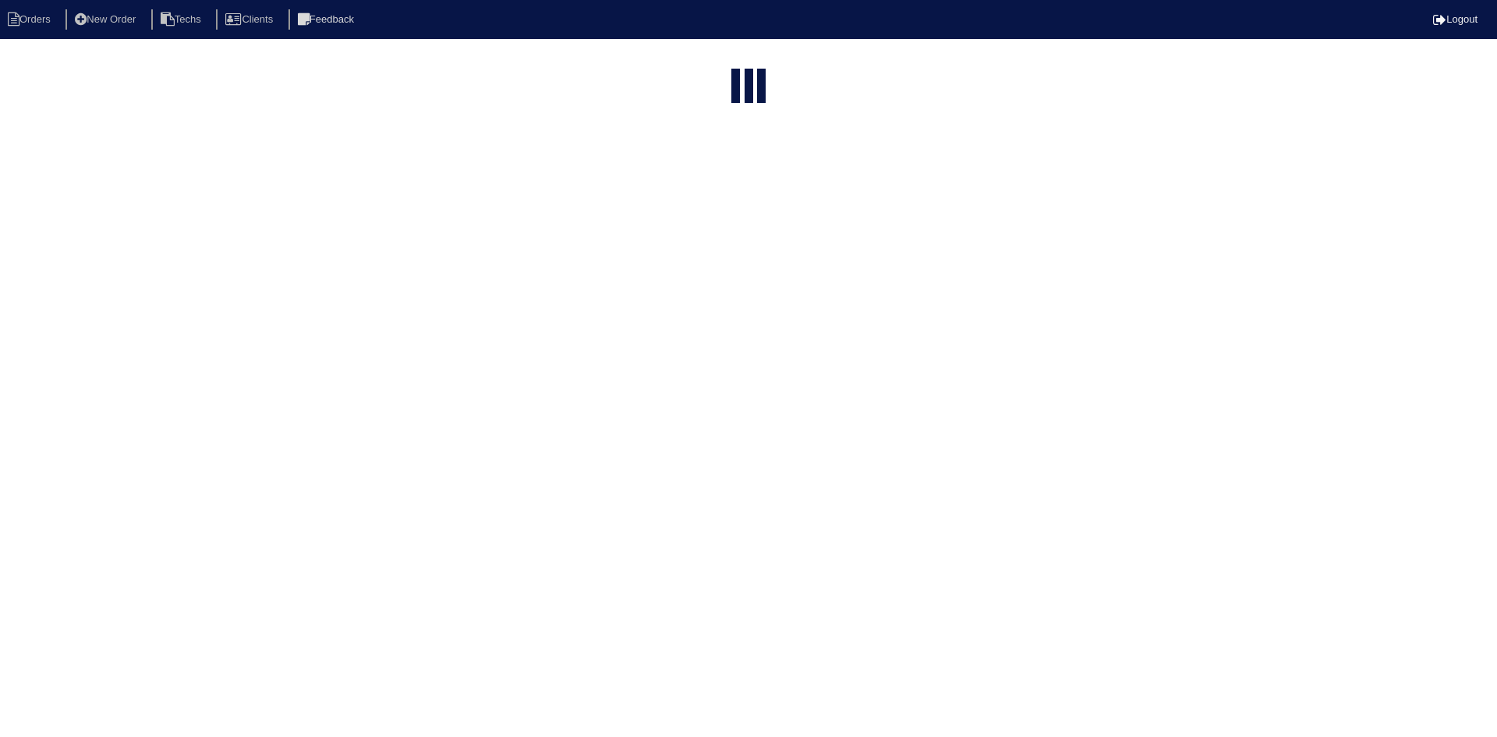
select select "15"
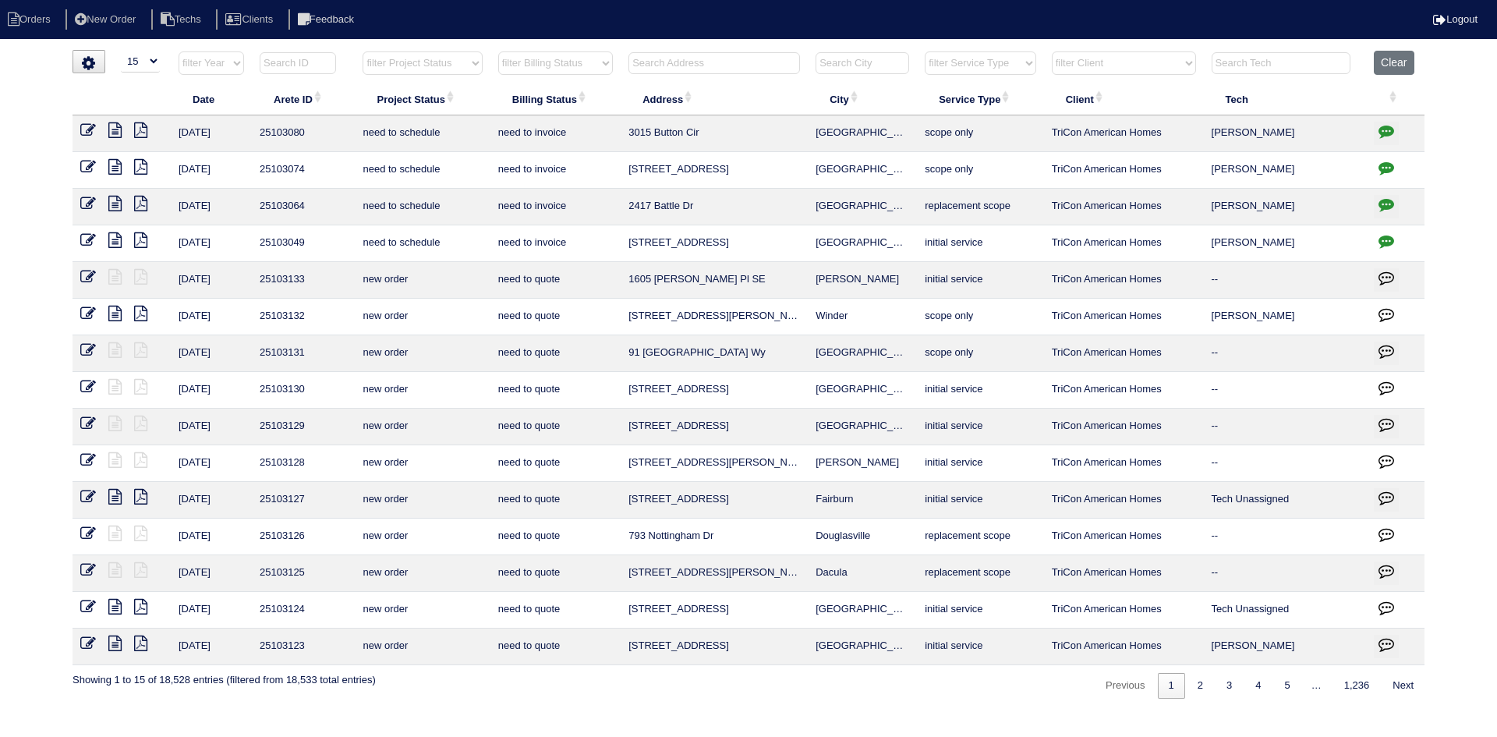
click at [461, 65] on select "filter Project Status -- Any Project Status -- new order assigned in progress f…" at bounding box center [421, 62] width 119 height 23
click at [362, 51] on select "filter Project Status -- Any Project Status -- new order assigned in progress f…" at bounding box center [421, 62] width 119 height 23
select select "field complete"
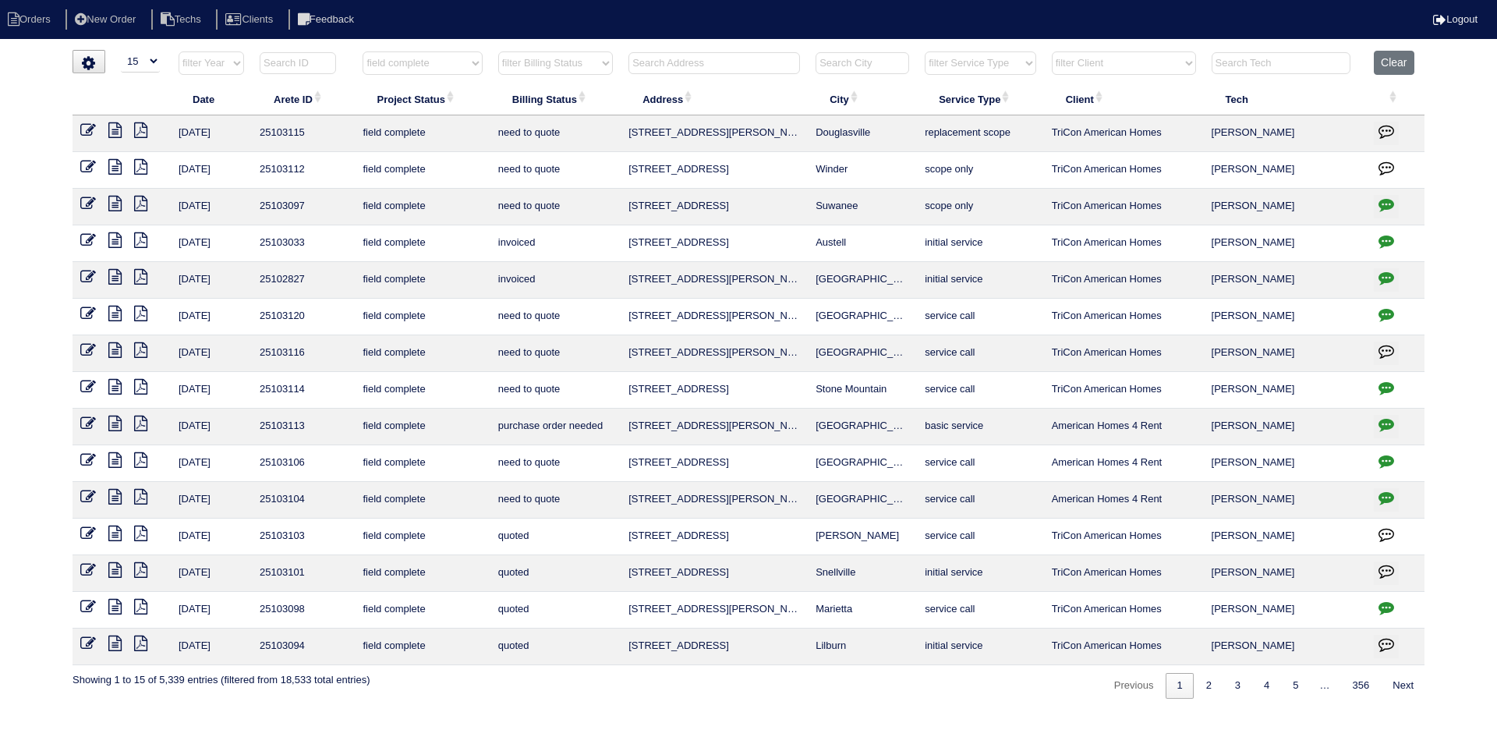
click at [599, 69] on select "filter Billing Status -- Any Billing Status -- need to quote quoted need to inv…" at bounding box center [555, 62] width 115 height 23
select select "need to quote"
click at [498, 51] on select "filter Billing Status -- Any Billing Status -- need to quote quoted need to inv…" at bounding box center [555, 62] width 115 height 23
select select "field complete"
select select "need to quote"
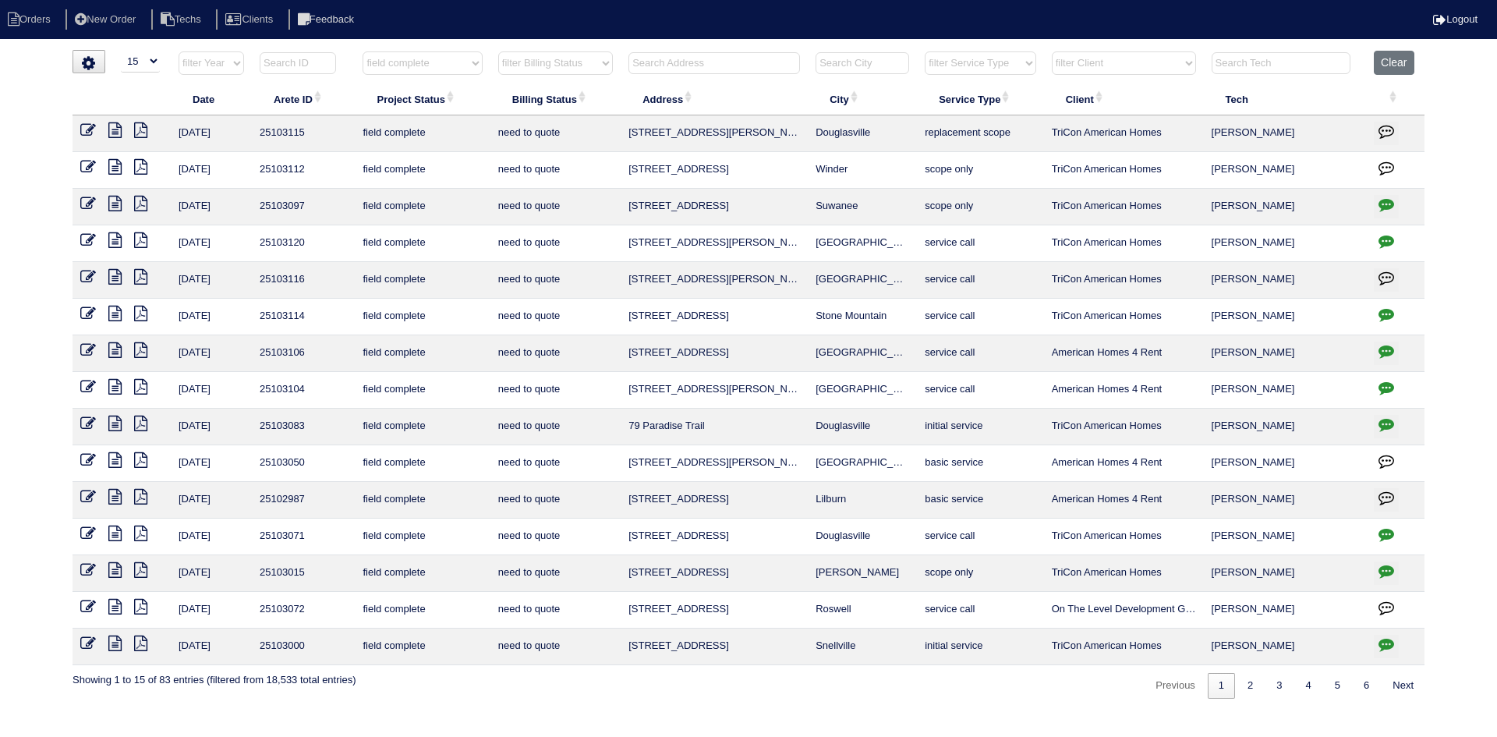
click at [115, 603] on icon at bounding box center [114, 607] width 13 height 16
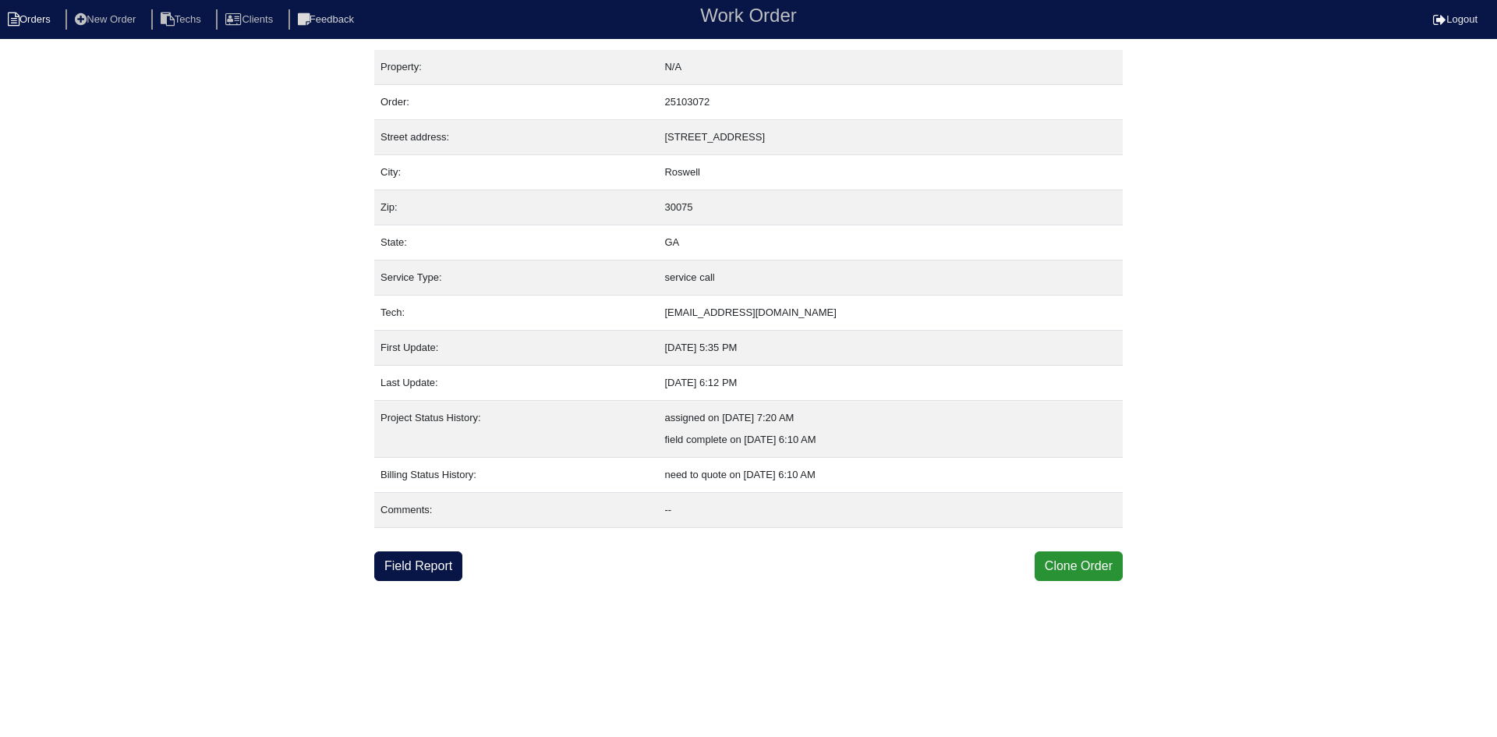
click at [38, 22] on li "Orders" at bounding box center [31, 19] width 63 height 21
select select "15"
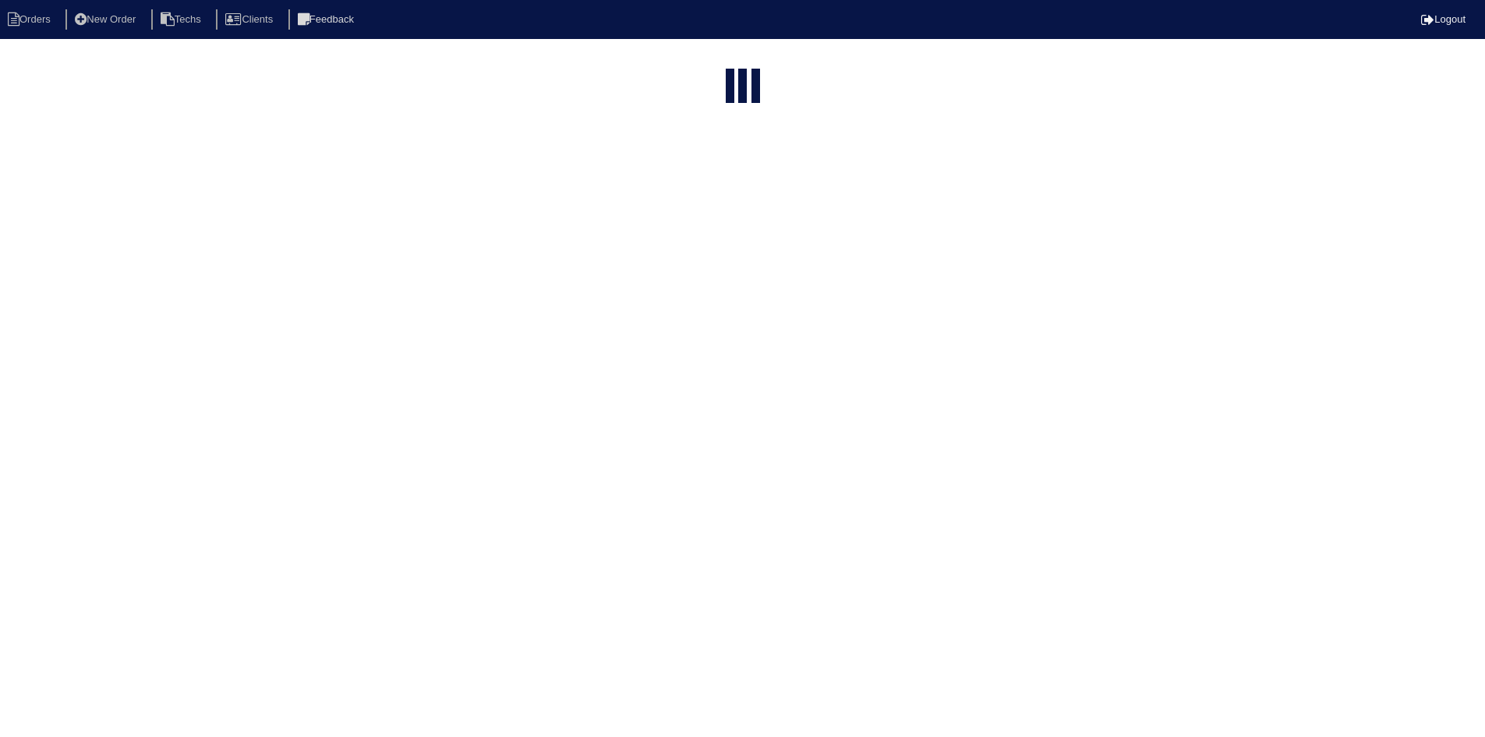
select select "field complete"
select select "need to quote"
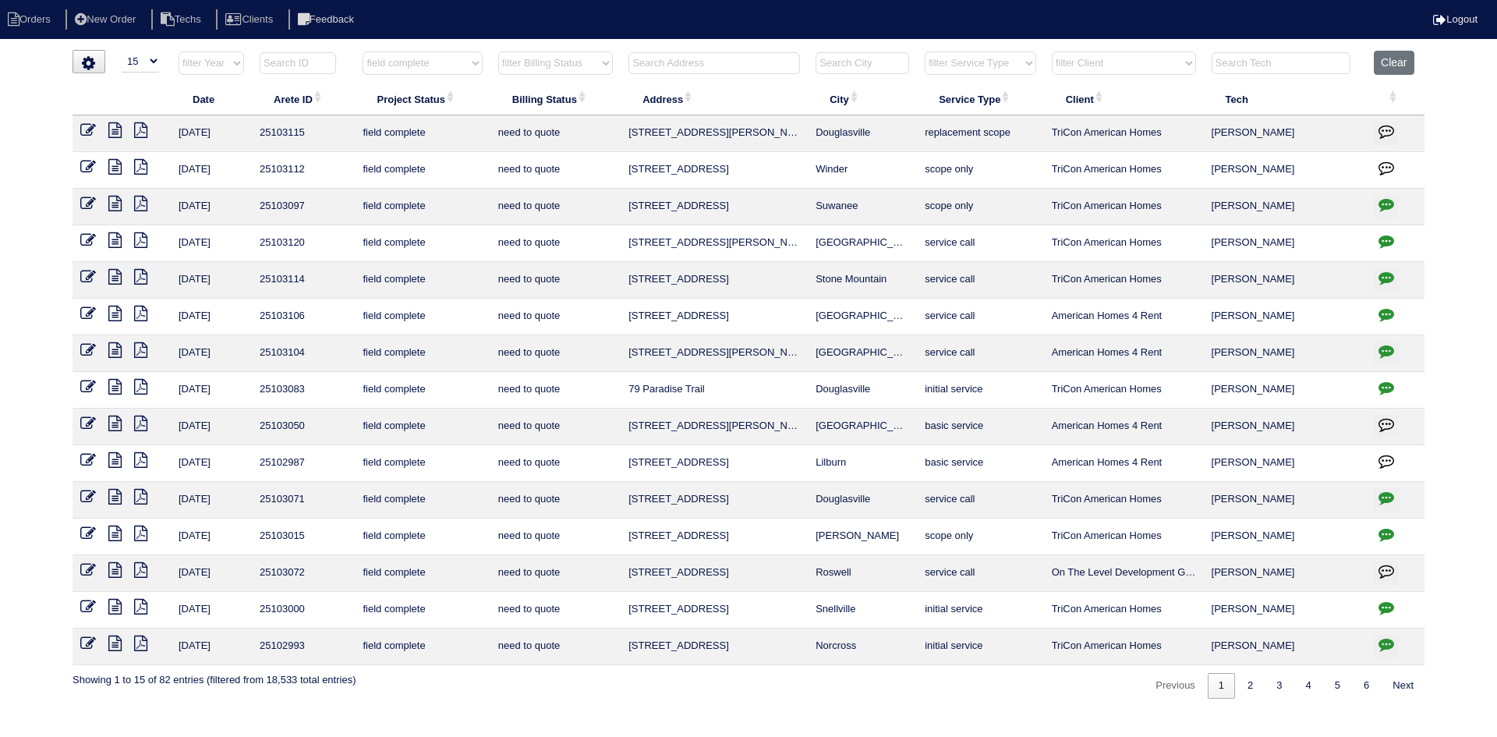
click at [1157, 58] on select "filter Client -- Any Client -- Alan Luther American Homes 4 Rent Arete Personal…" at bounding box center [1124, 62] width 144 height 23
select select "American Homes 4 Rent"
click at [1052, 51] on select "filter Client -- Any Client -- Alan Luther American Homes 4 Rent Arete Personal…" at bounding box center [1124, 62] width 144 height 23
select select "field complete"
select select "need to quote"
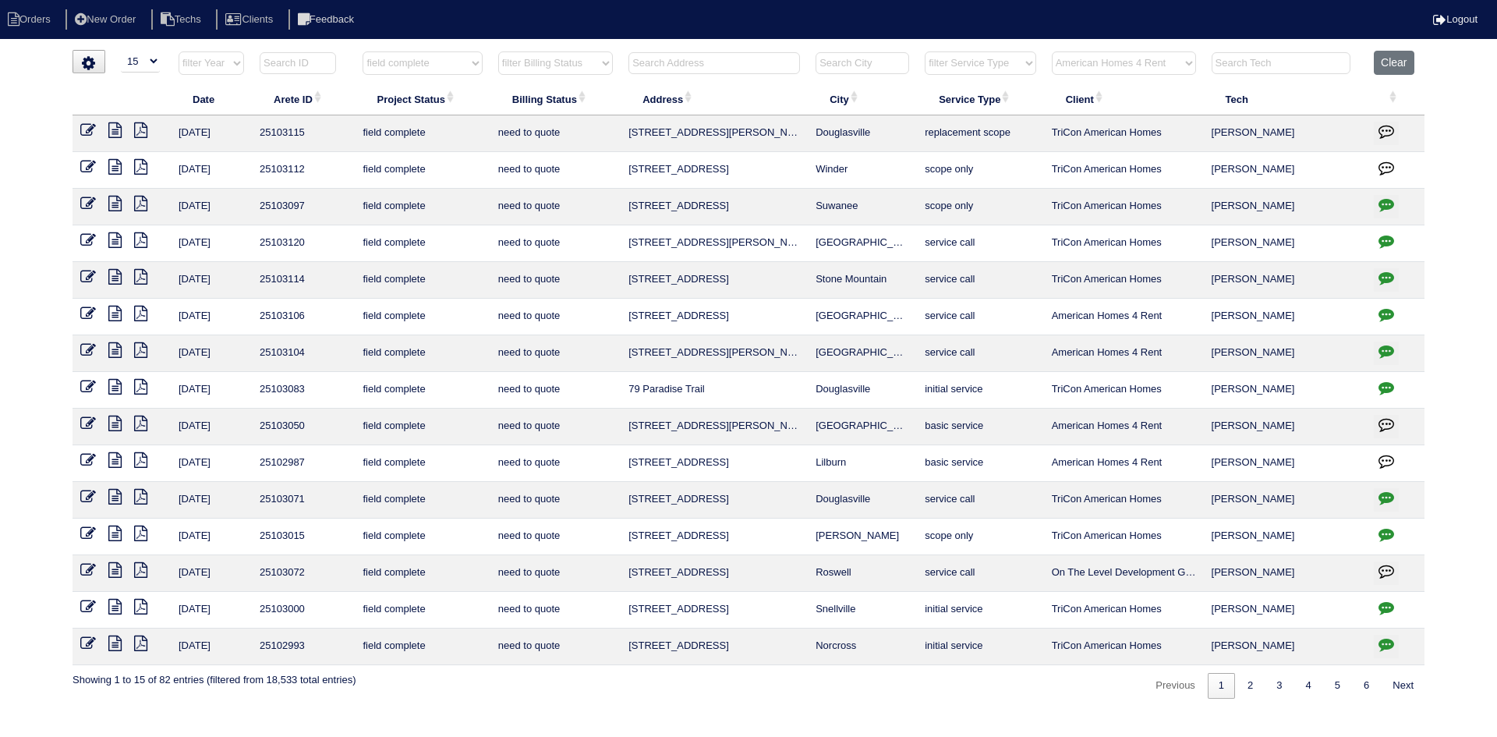
select select "American Homes 4 Rent"
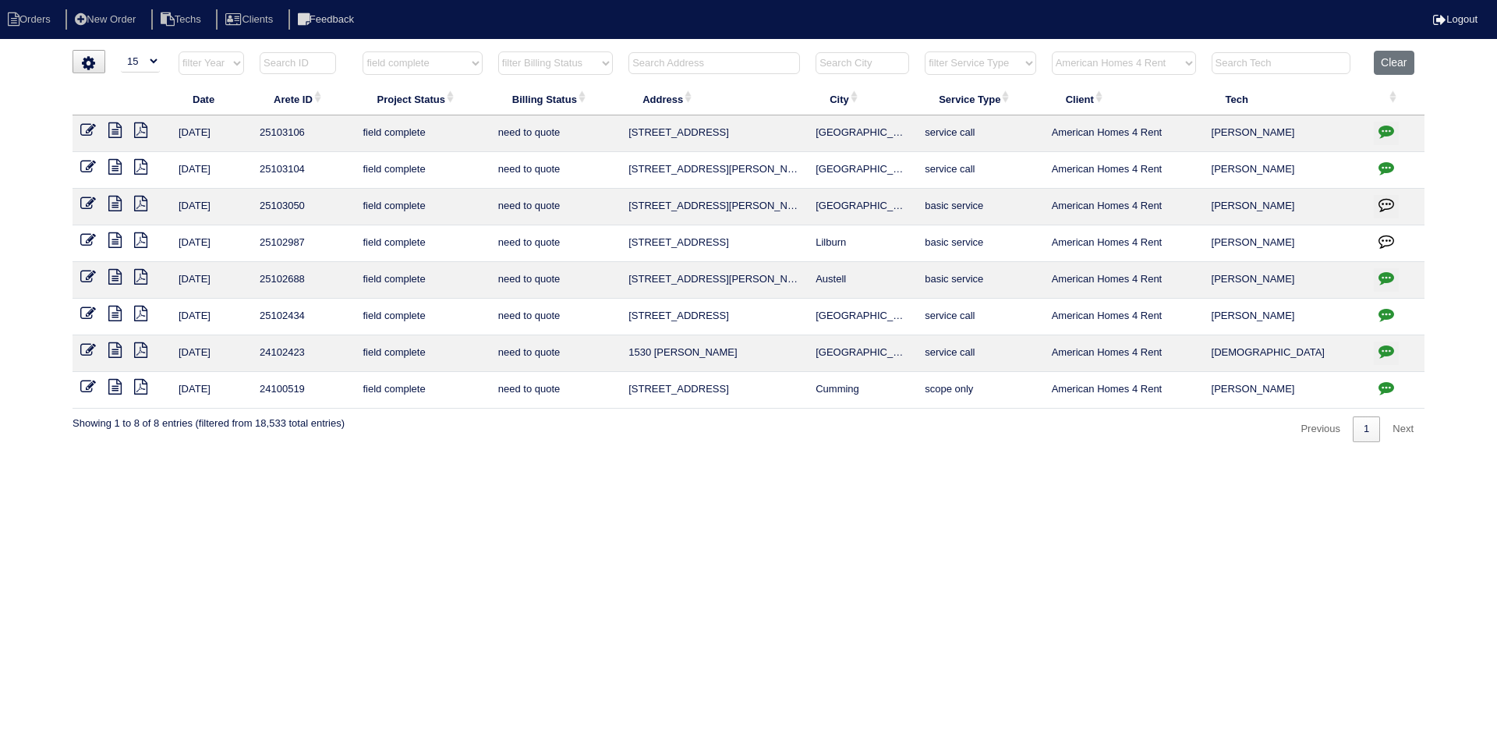
click at [1386, 273] on icon "button" at bounding box center [1386, 278] width 16 height 16
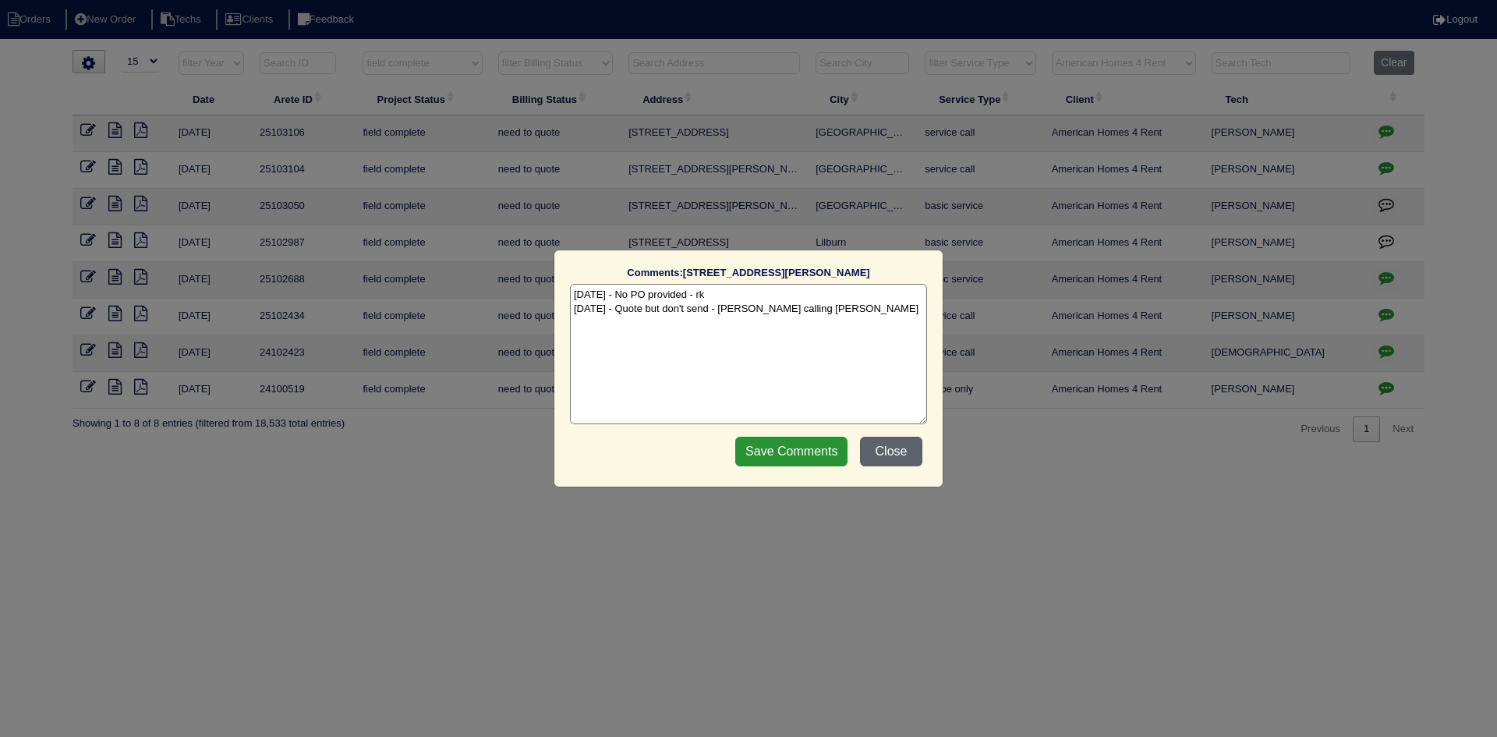
click at [908, 454] on button "Close" at bounding box center [891, 452] width 62 height 30
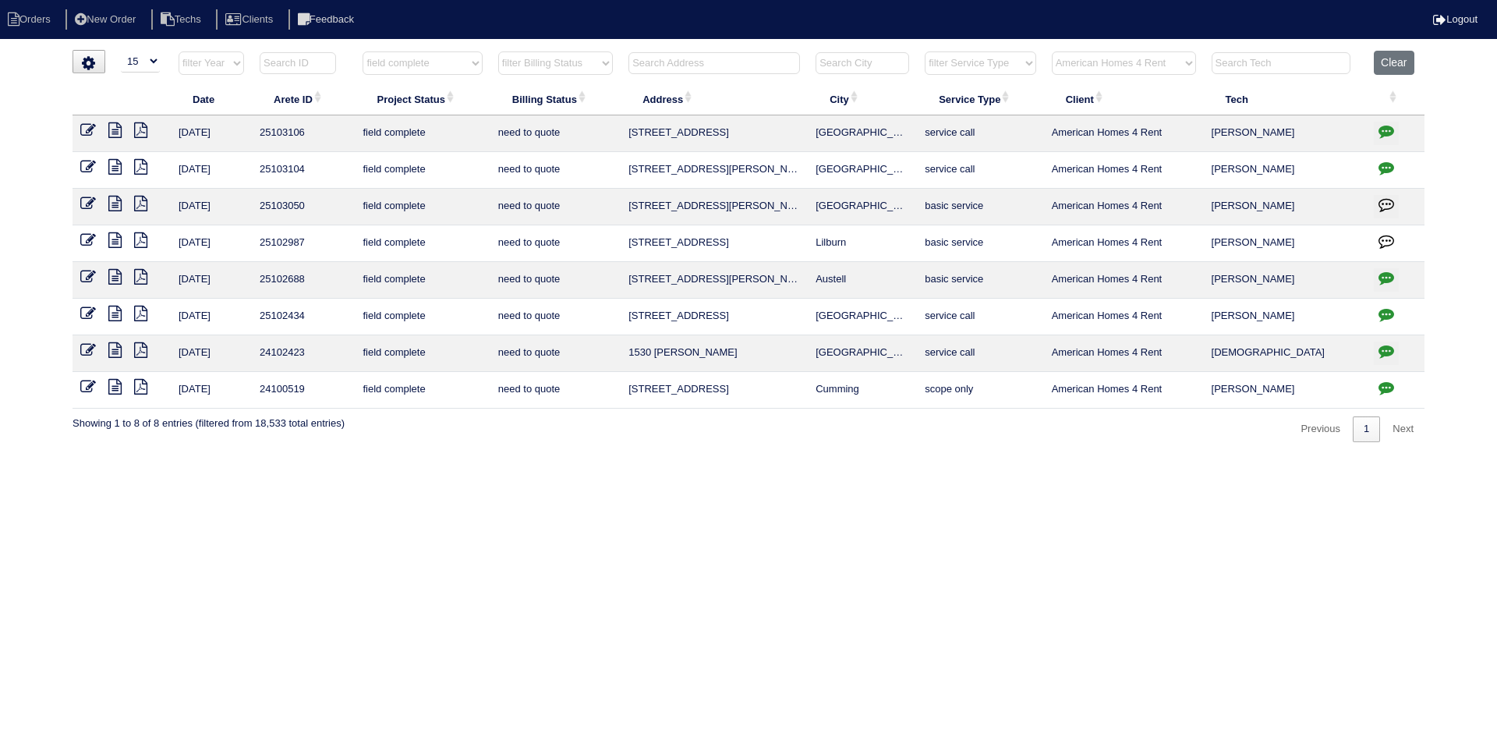
click at [115, 240] on icon at bounding box center [114, 240] width 13 height 16
click at [139, 240] on icon at bounding box center [140, 240] width 13 height 16
click at [113, 239] on icon at bounding box center [114, 240] width 13 height 16
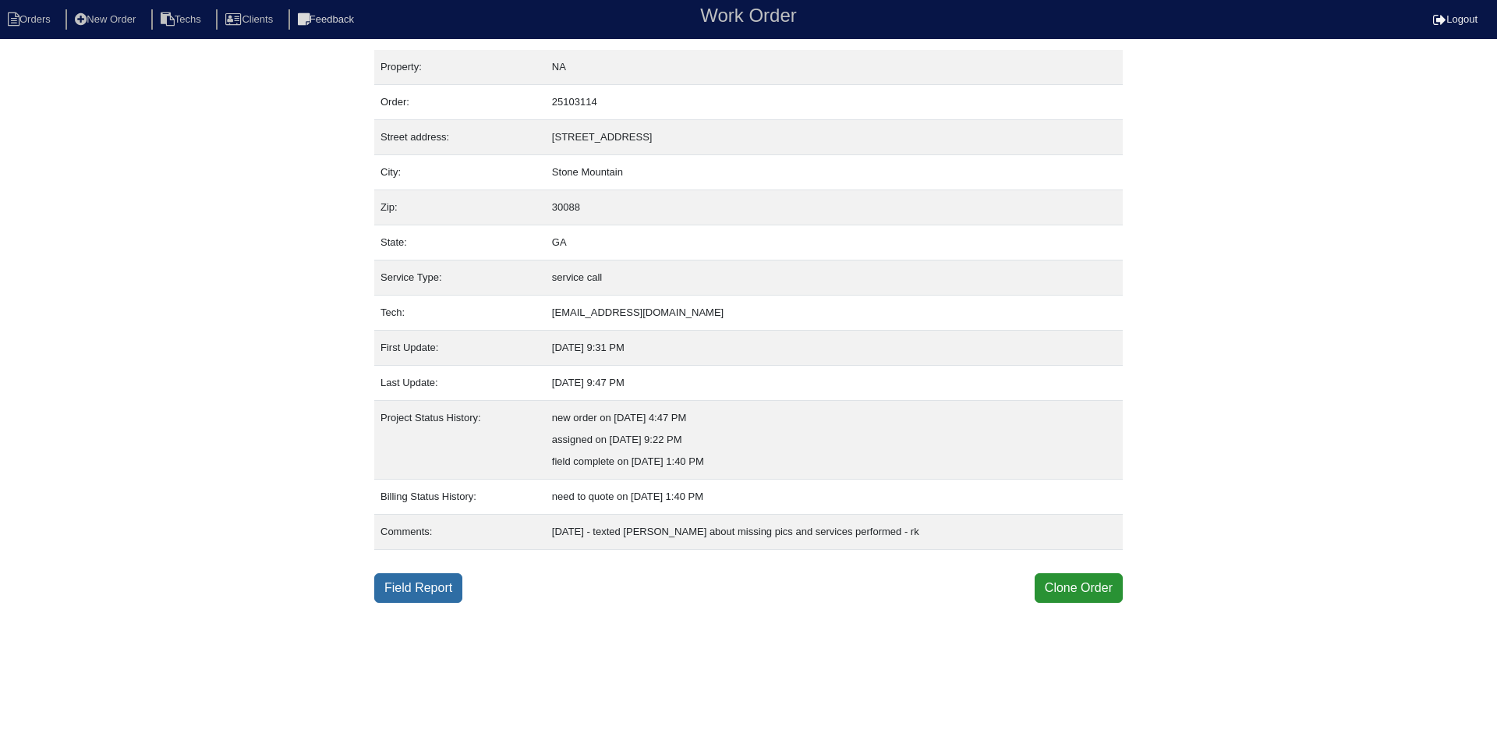
click at [428, 587] on link "Field Report" at bounding box center [418, 588] width 88 height 30
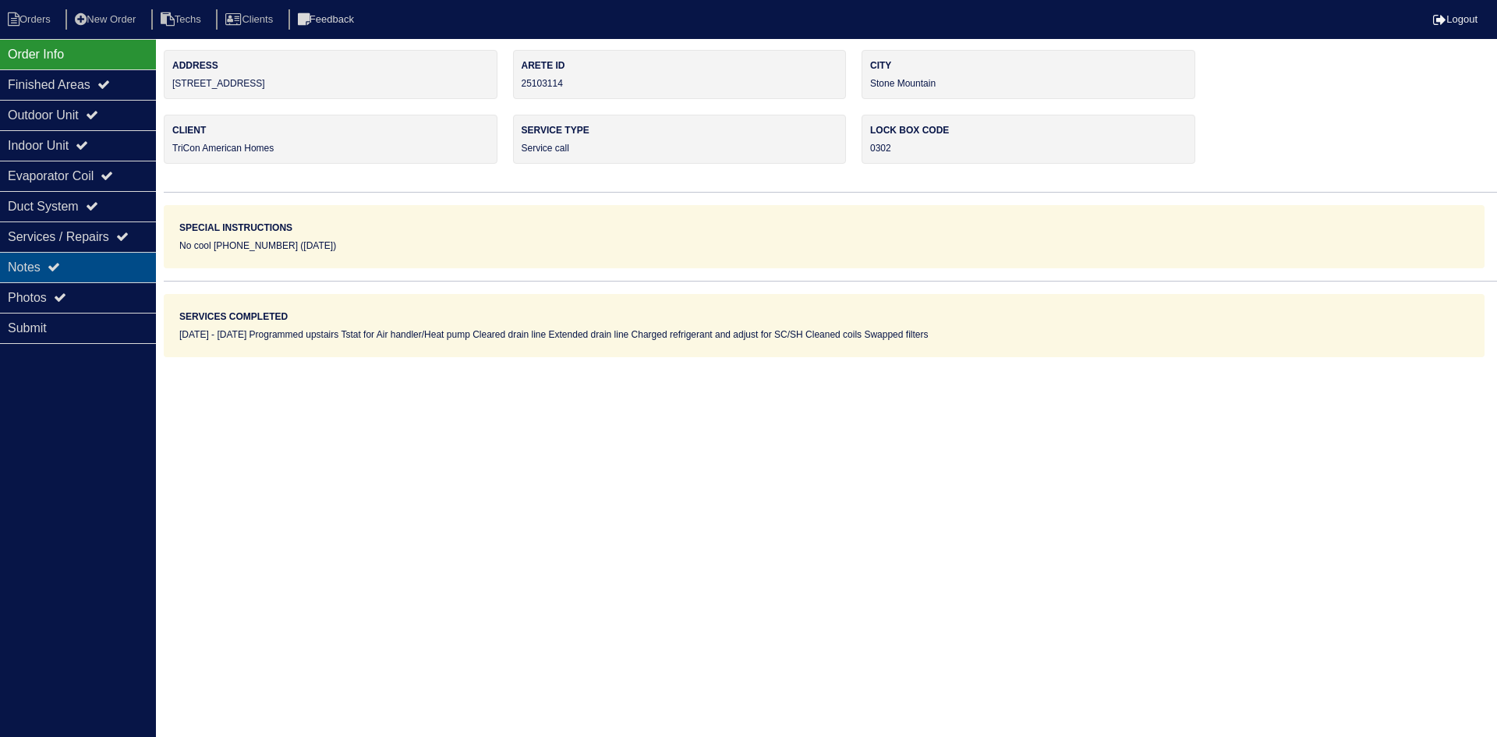
click at [102, 277] on div "Notes" at bounding box center [78, 267] width 156 height 30
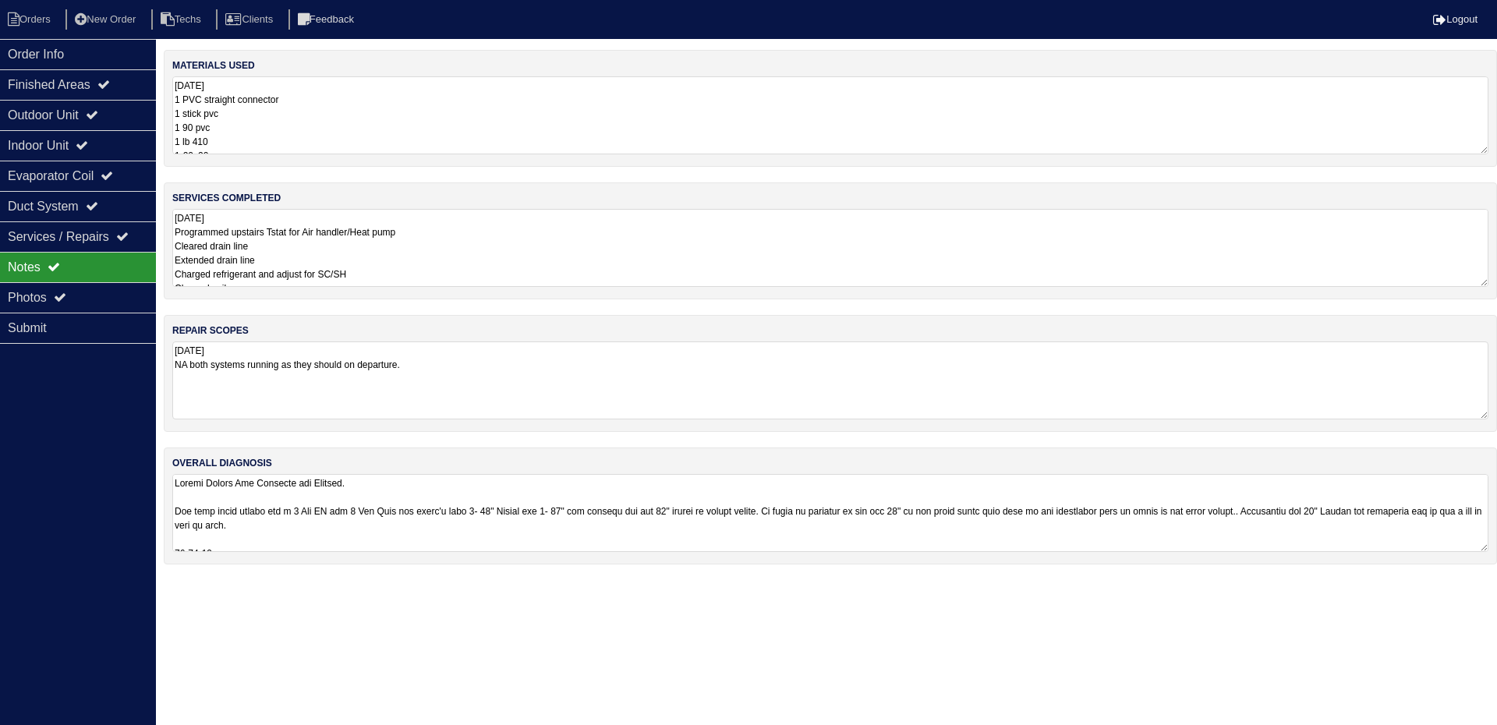
click at [285, 214] on textarea "[DATE] Programmed upstairs Tstat for Air handler/Heat pump Cleared drain line E…" at bounding box center [830, 248] width 1316 height 78
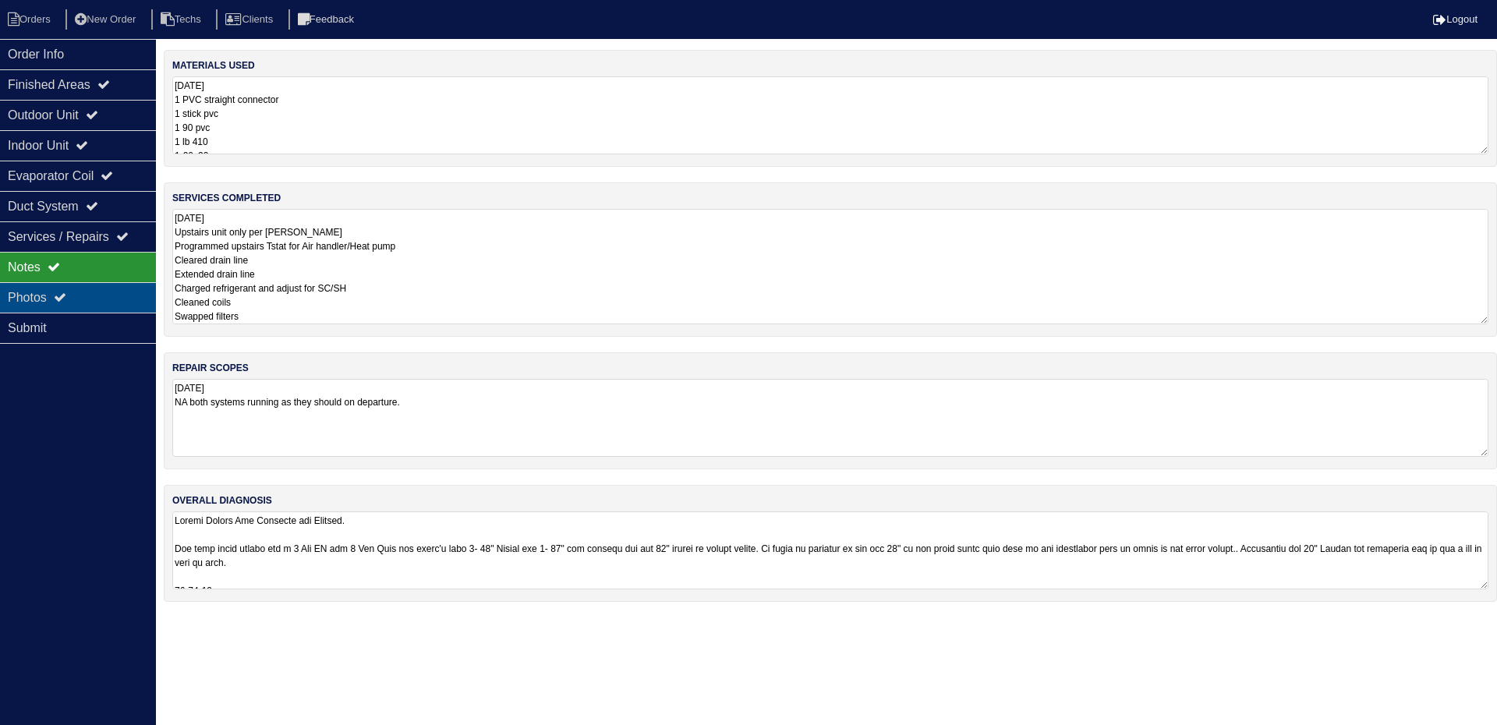
type textarea "[DATE] Upstairs unit only per [PERSON_NAME] Programmed upstairs Tstat for Air h…"
click at [68, 291] on div "Photos" at bounding box center [78, 297] width 156 height 30
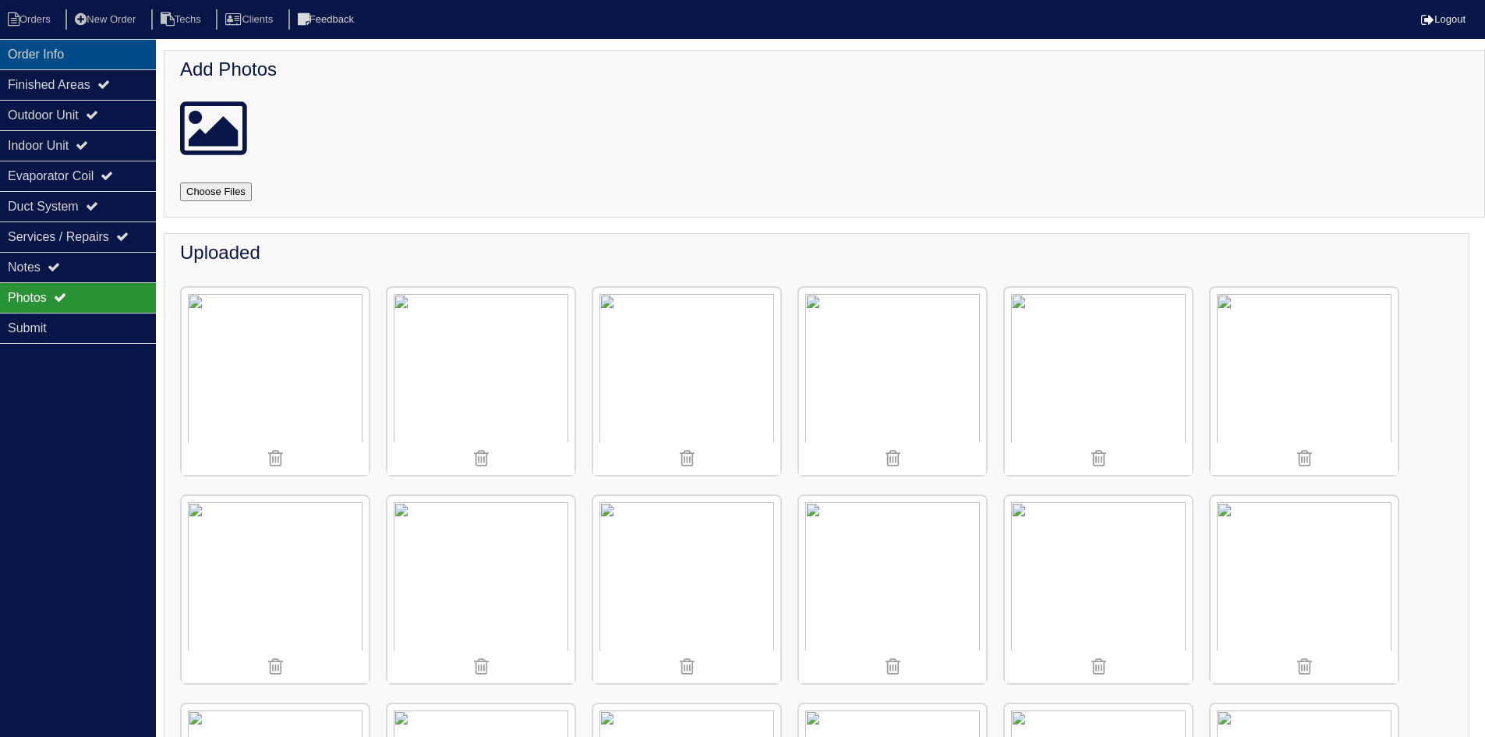
click at [98, 48] on div "Order Info" at bounding box center [78, 54] width 156 height 30
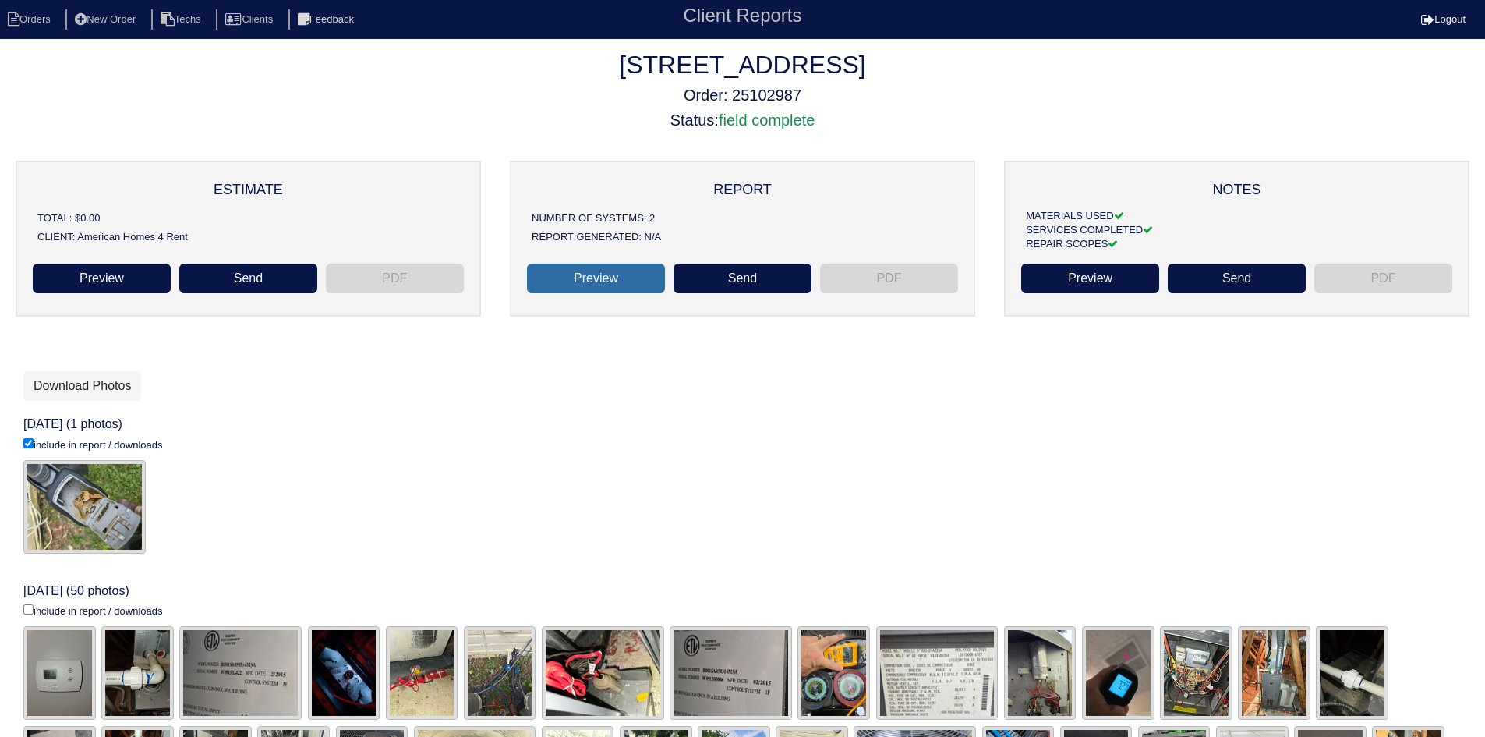
click at [587, 272] on link "Preview" at bounding box center [596, 278] width 138 height 30
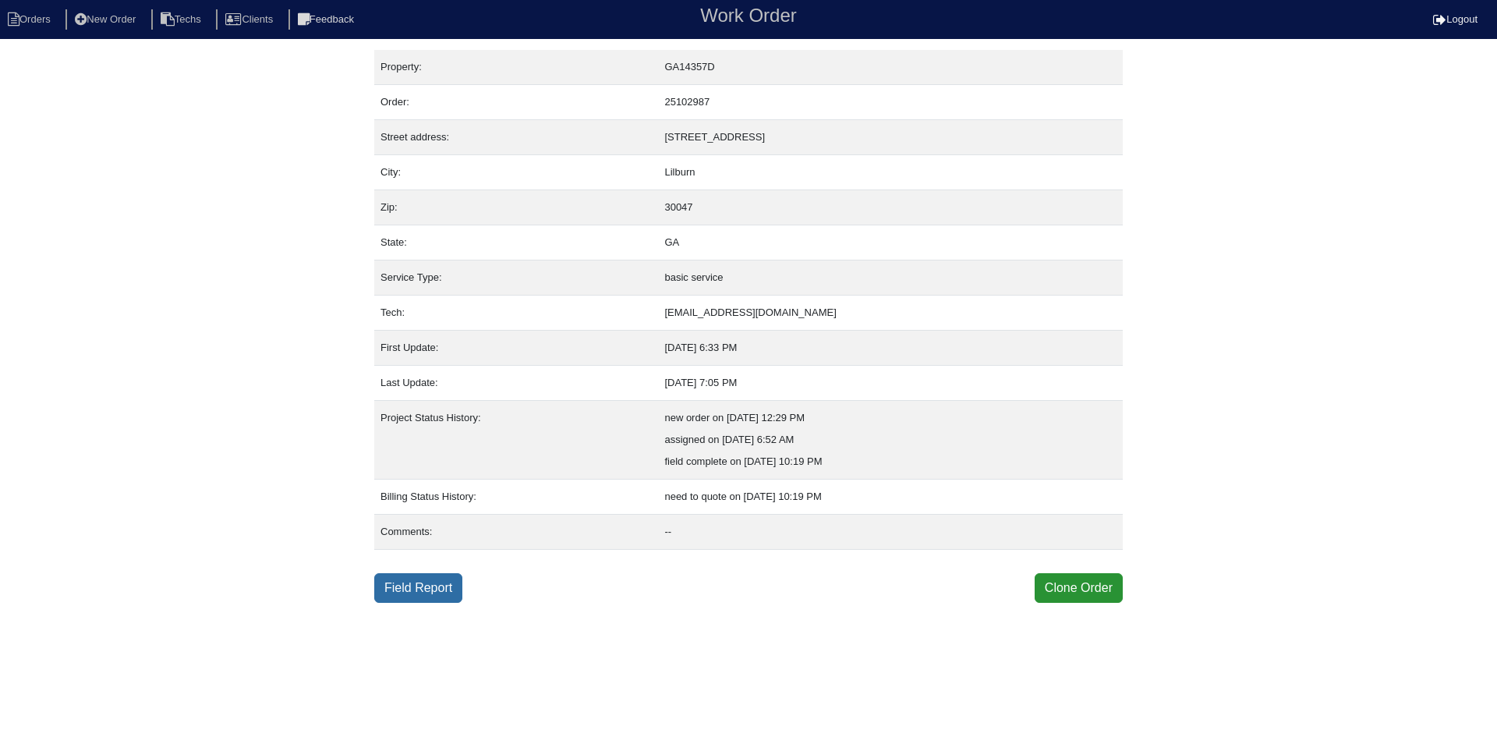
click at [419, 587] on link "Field Report" at bounding box center [418, 588] width 88 height 30
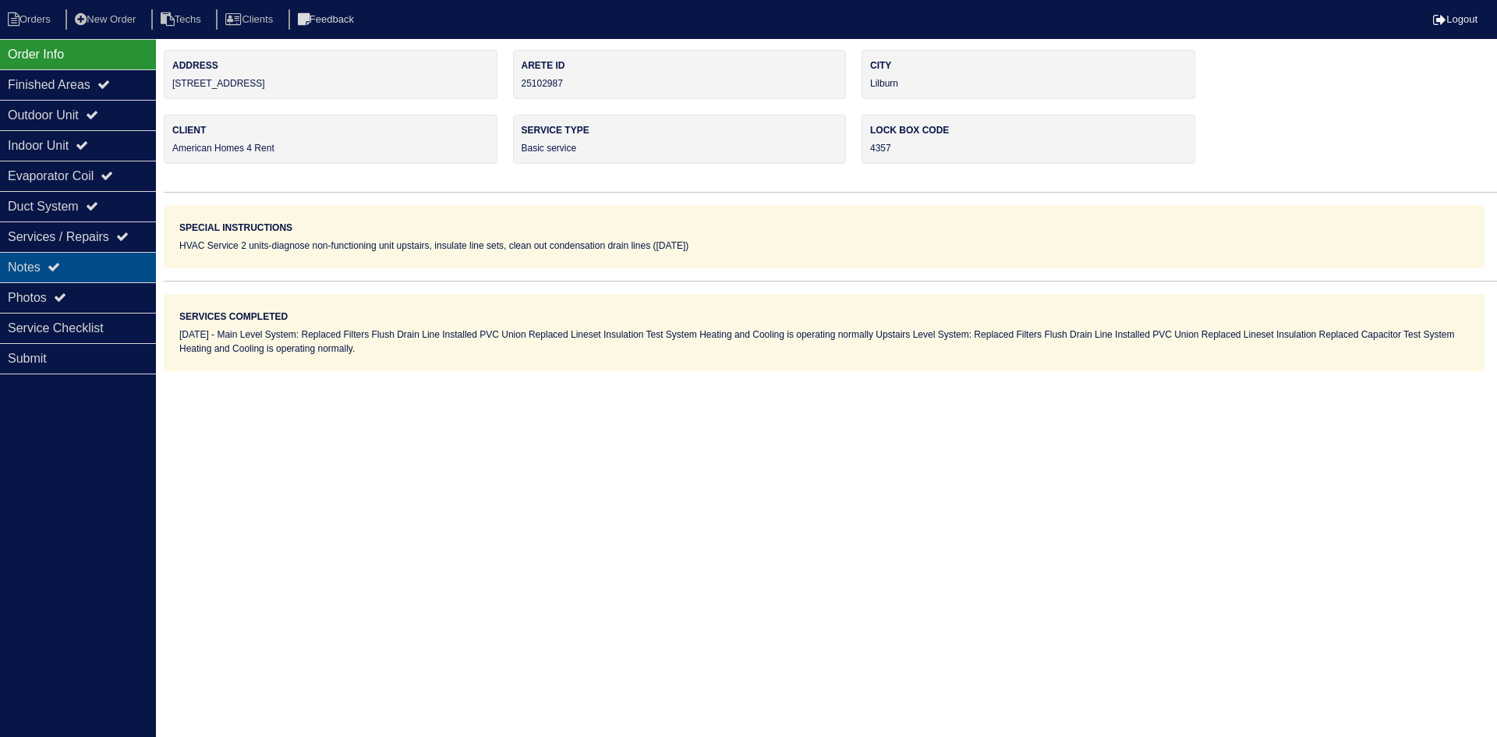
click at [111, 257] on div "Notes" at bounding box center [78, 267] width 156 height 30
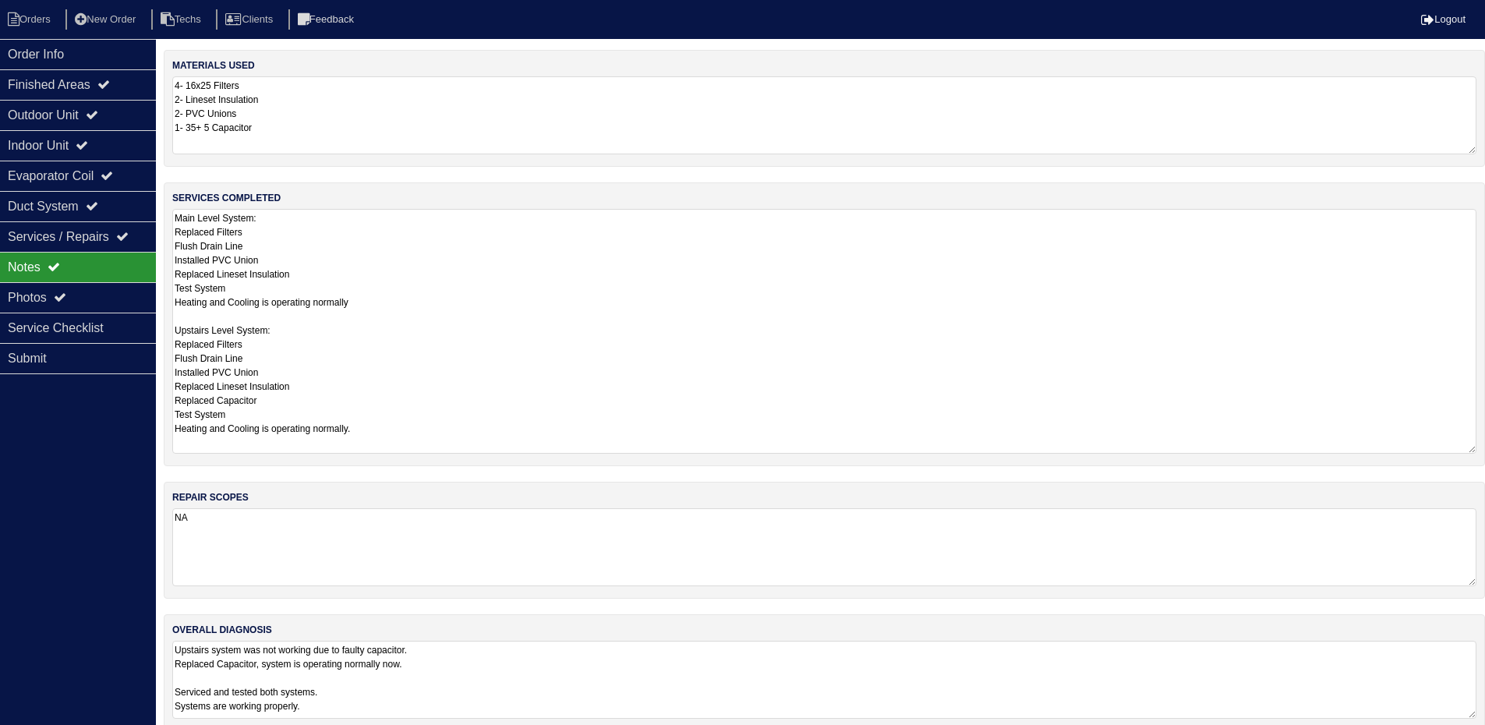
drag, startPoint x: 1483, startPoint y: 281, endPoint x: 1471, endPoint y: 447, distance: 167.3
click at [1471, 447] on textarea "Main Level System: Replaced Filters Flush Drain Line Installed PVC Union Replac…" at bounding box center [824, 331] width 1304 height 245
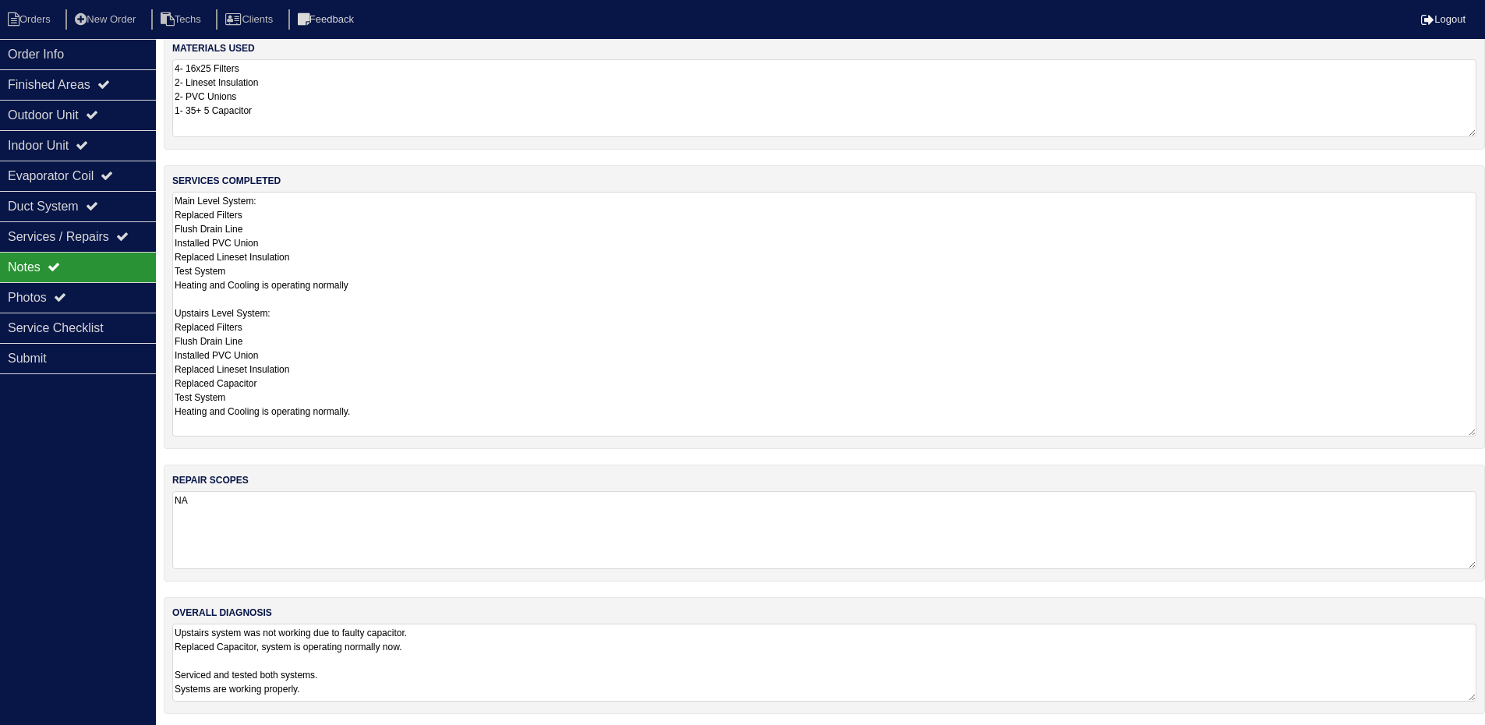
scroll to position [22, 0]
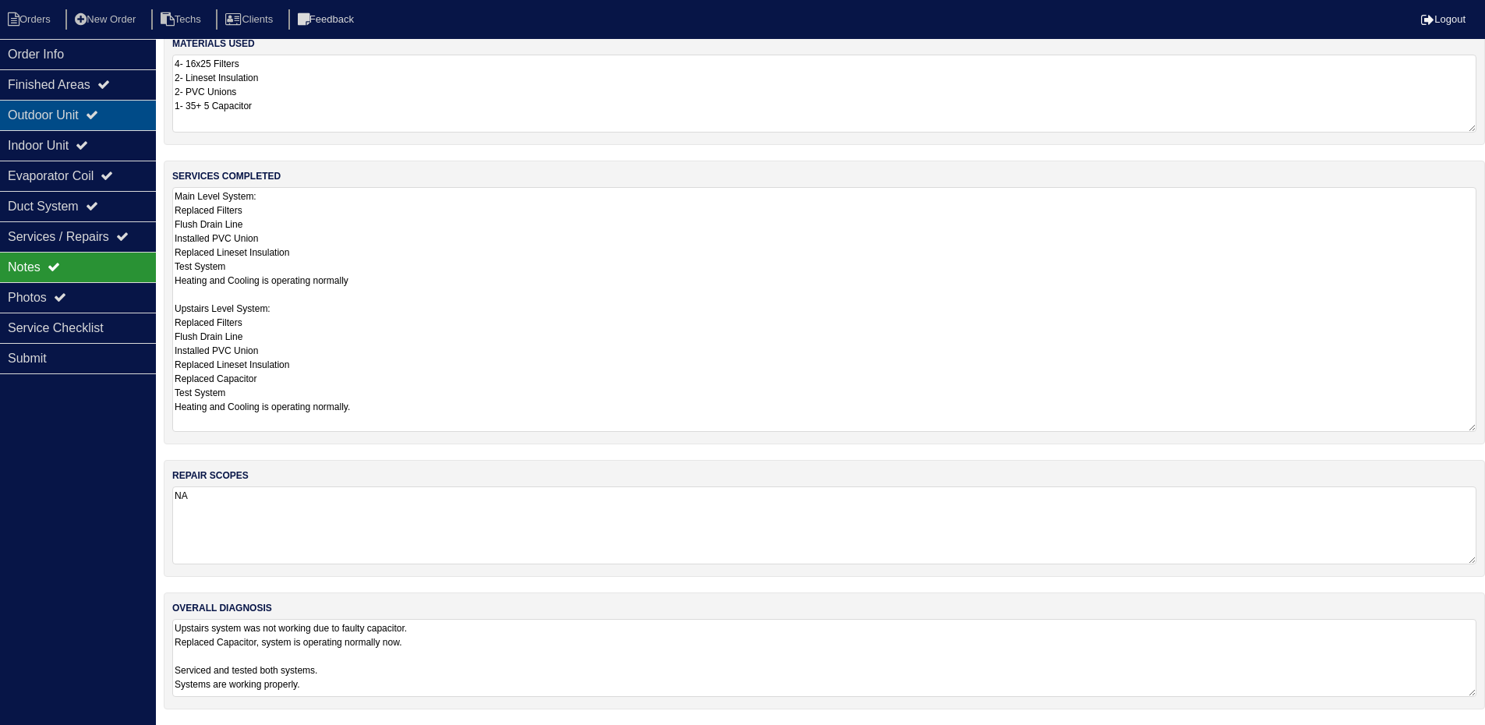
drag, startPoint x: 130, startPoint y: 112, endPoint x: 126, endPoint y: 124, distance: 12.3
click at [130, 112] on div "Outdoor Unit" at bounding box center [78, 115] width 156 height 30
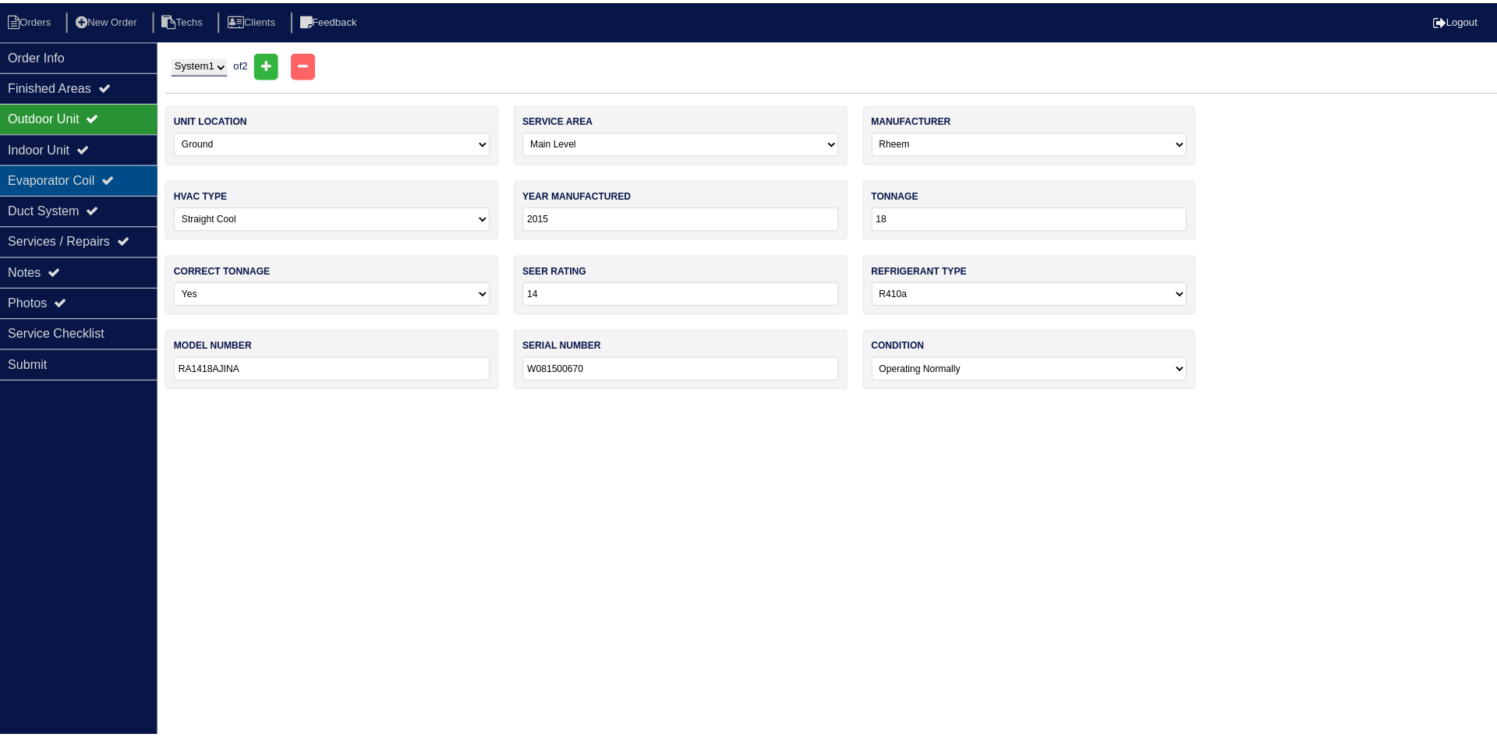
scroll to position [0, 0]
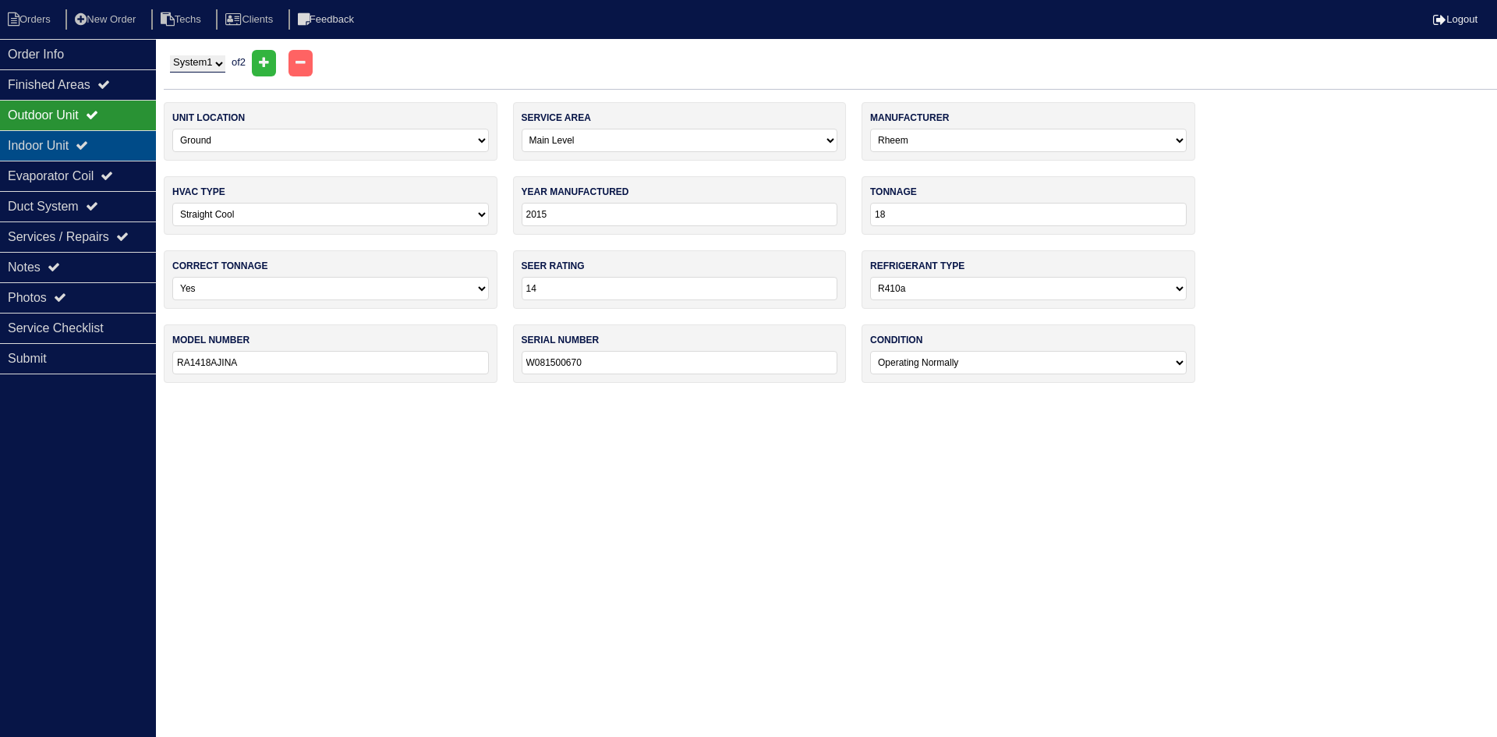
click at [114, 154] on div "Indoor Unit" at bounding box center [78, 145] width 156 height 30
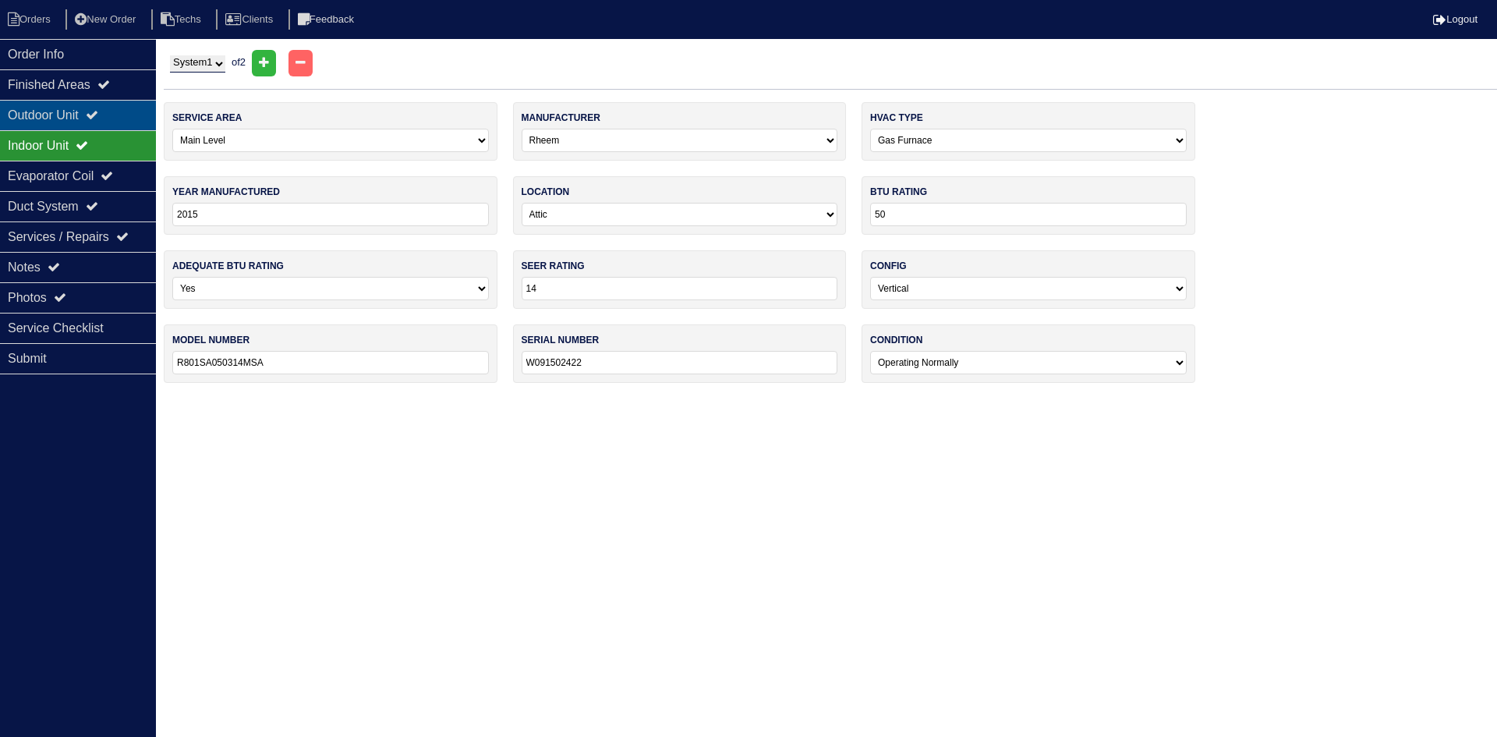
click at [109, 106] on div "Outdoor Unit" at bounding box center [78, 115] width 156 height 30
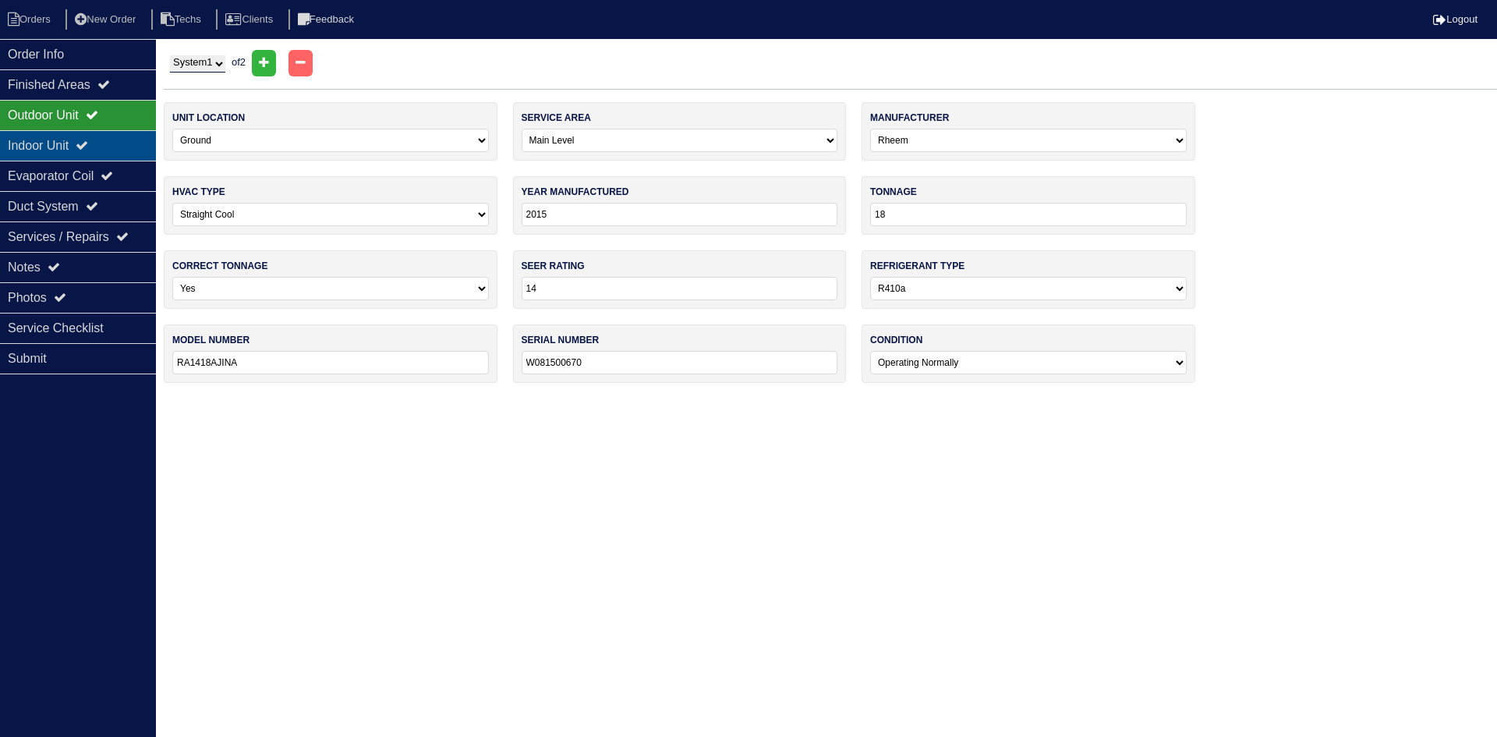
drag, startPoint x: 133, startPoint y: 144, endPoint x: 127, endPoint y: 133, distance: 12.2
click at [133, 144] on div "Indoor Unit" at bounding box center [78, 145] width 156 height 30
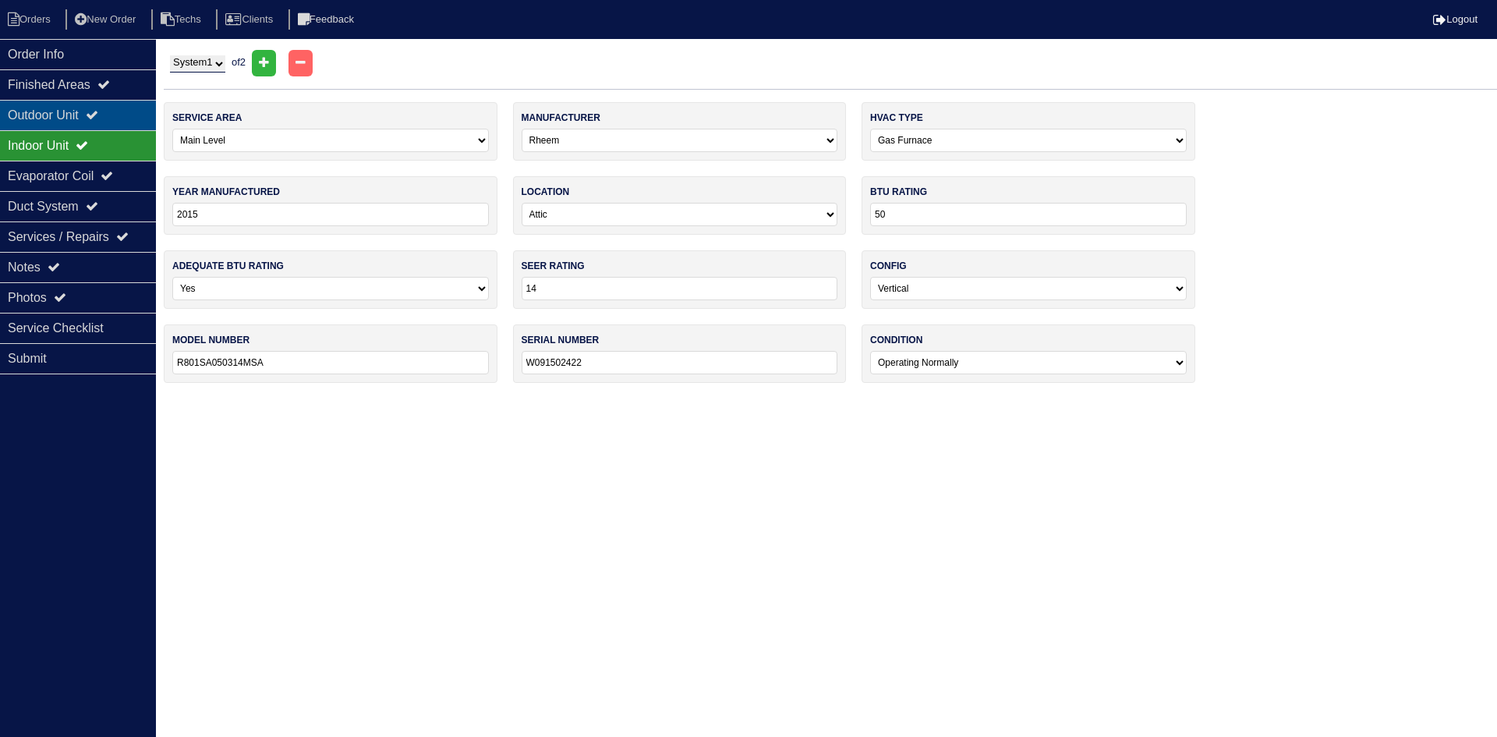
click at [118, 109] on div "Outdoor Unit" at bounding box center [78, 115] width 156 height 30
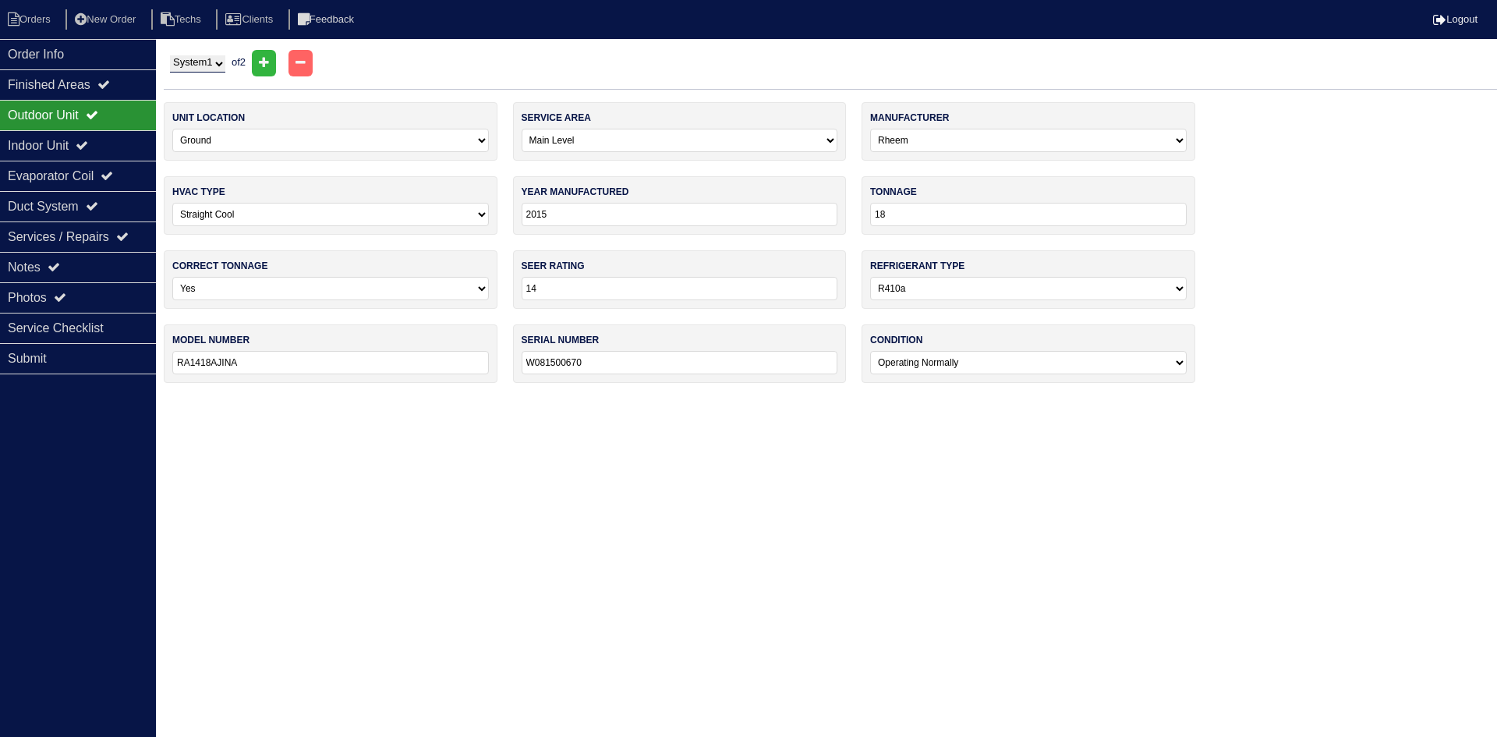
click at [208, 63] on select "System 1 System 2" at bounding box center [197, 63] width 55 height 17
select select "2"
click at [170, 55] on select "System 1 System 2" at bounding box center [197, 63] width 55 height 17
select select "1"
type input "24"
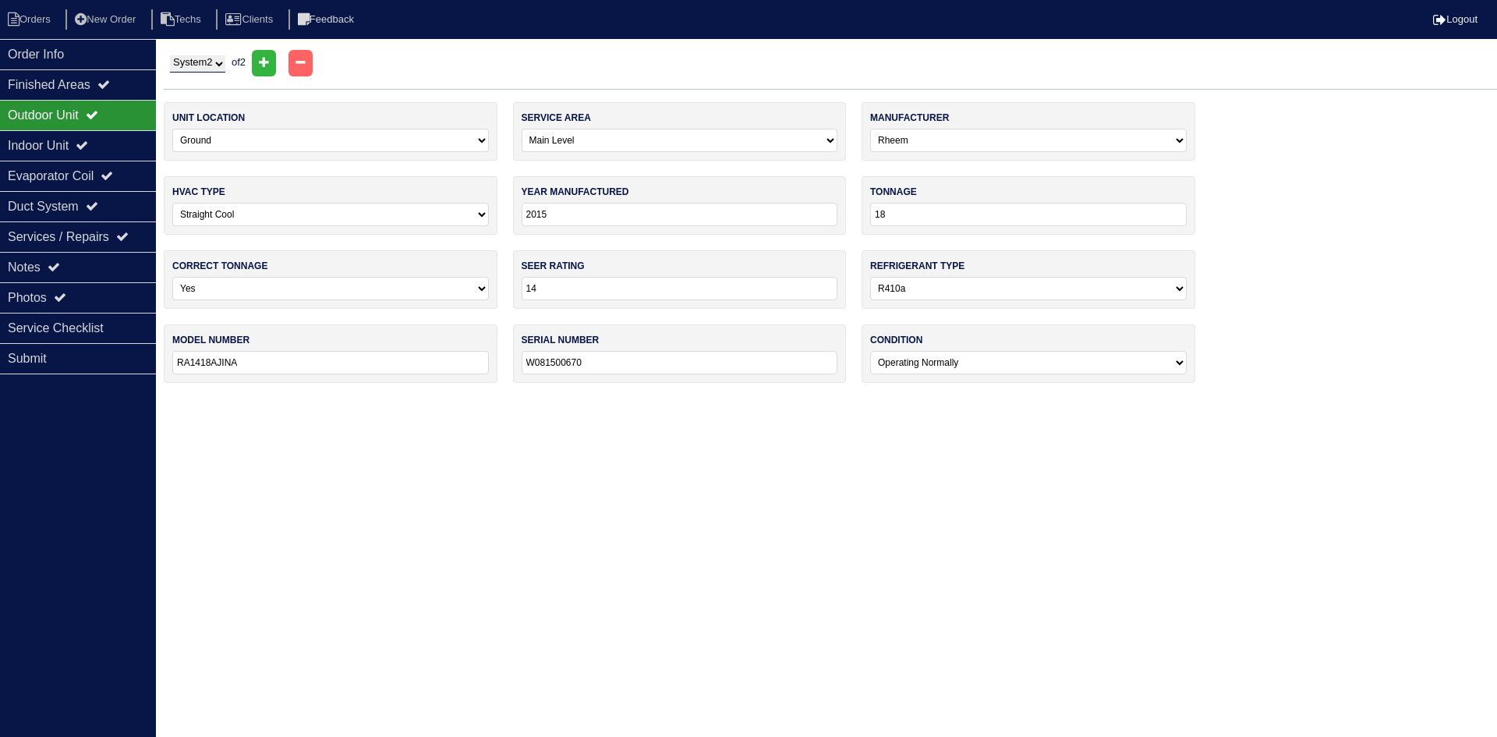
type input "RA1424AJINA"
type input "W131506354"
click at [103, 148] on div "Indoor Unit" at bounding box center [78, 145] width 156 height 30
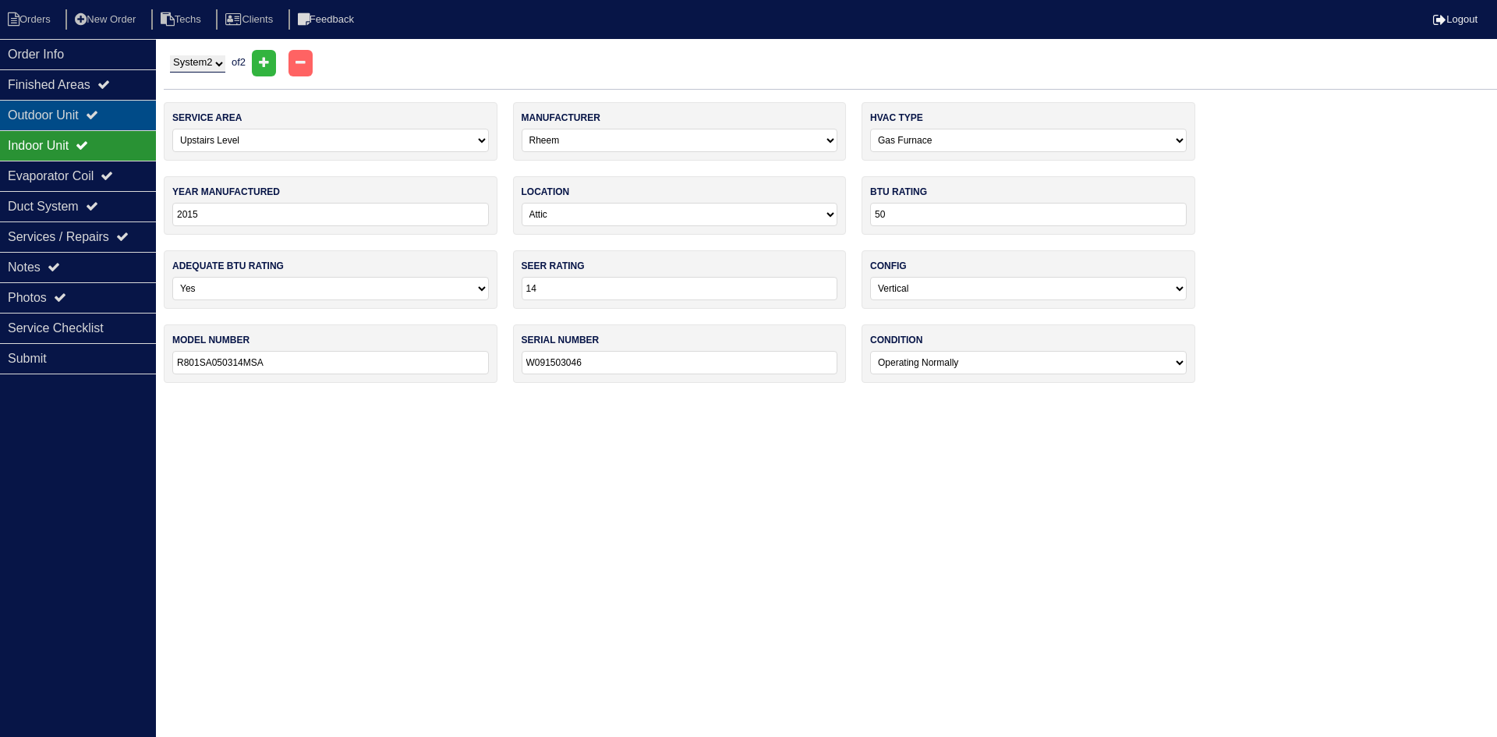
click at [98, 111] on icon at bounding box center [92, 114] width 12 height 12
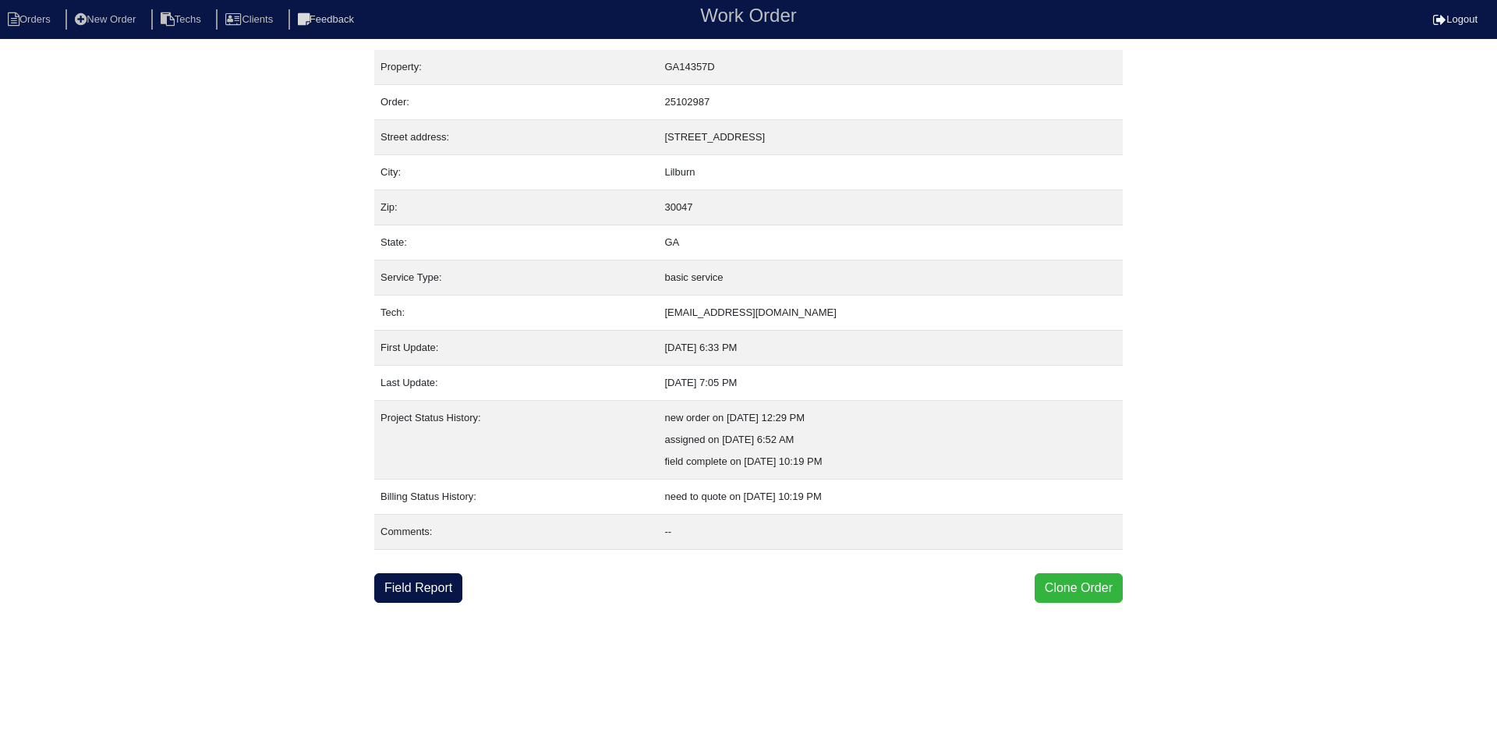
click at [1072, 582] on button "Clone Order" at bounding box center [1078, 588] width 88 height 30
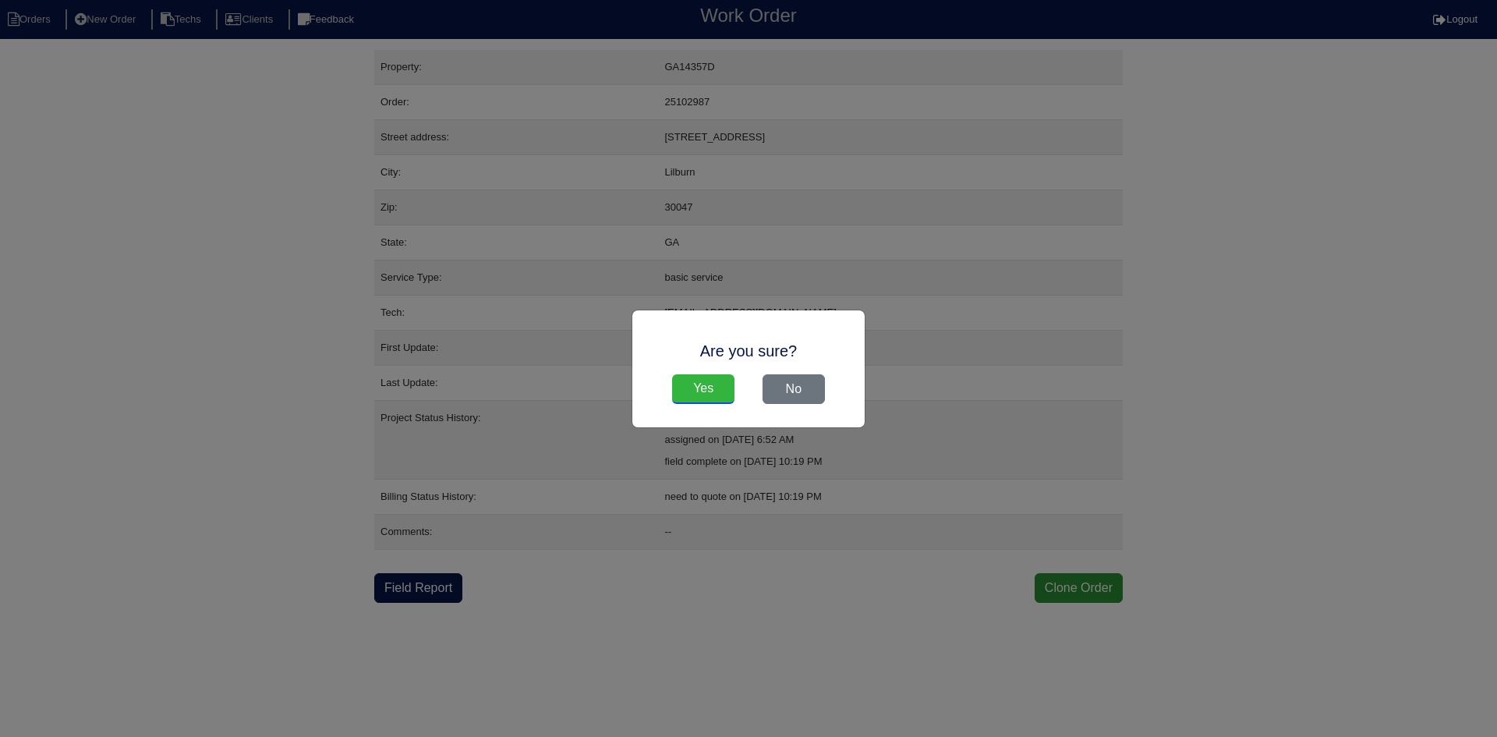
click at [711, 381] on input "Yes" at bounding box center [703, 389] width 62 height 30
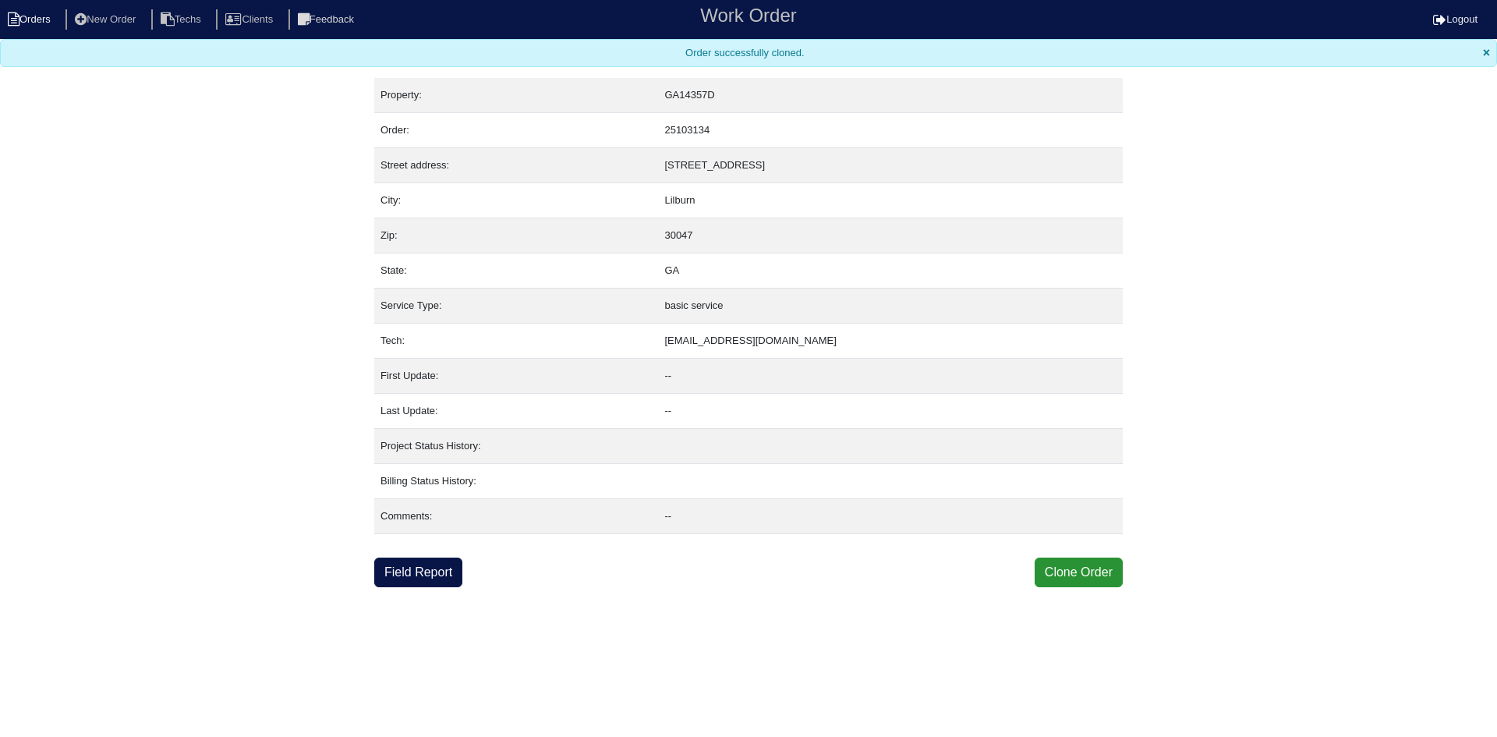
click at [34, 18] on li "Orders" at bounding box center [31, 19] width 63 height 21
select select "15"
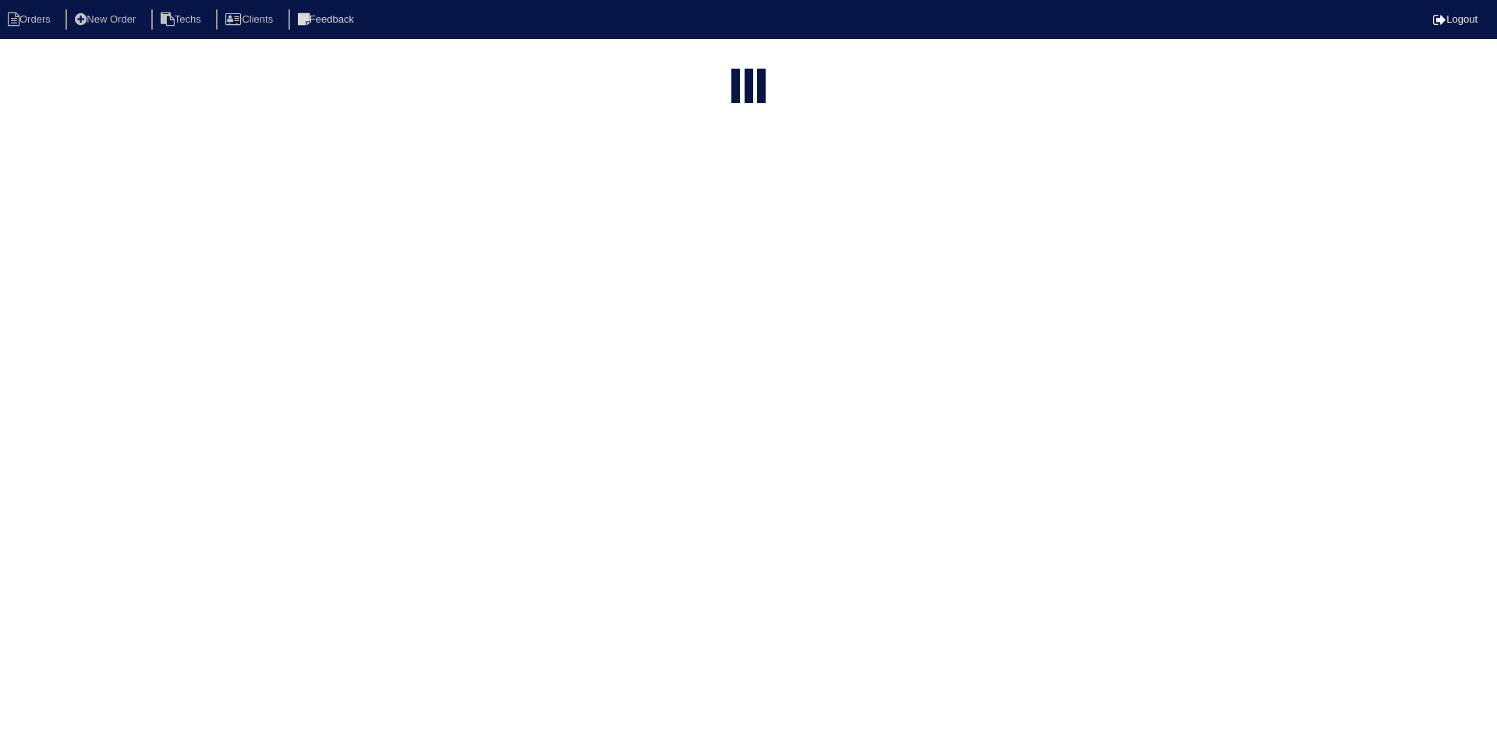
select select "field complete"
select select "need to quote"
select select "American Homes 4 Rent"
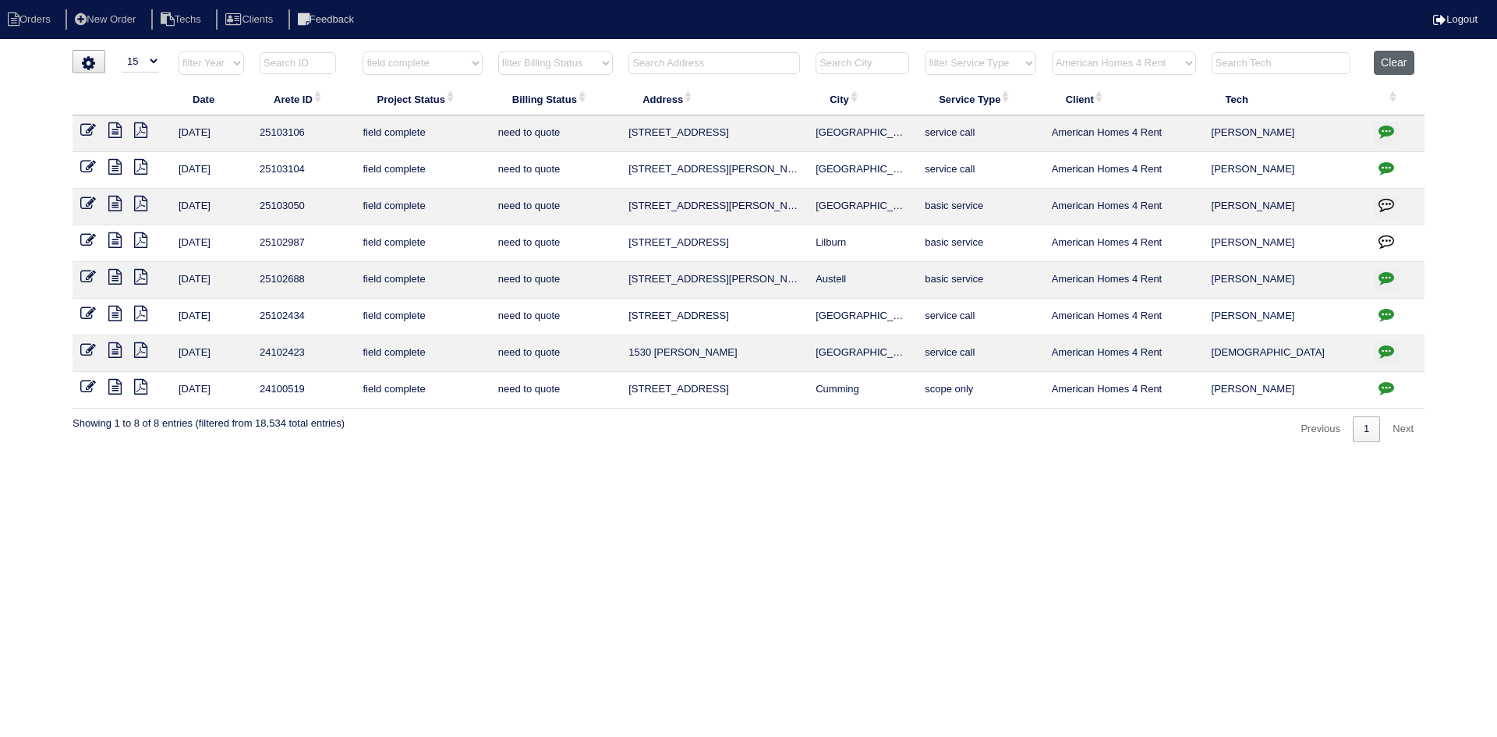
click at [1403, 63] on button "Clear" at bounding box center [1394, 63] width 40 height 24
select select
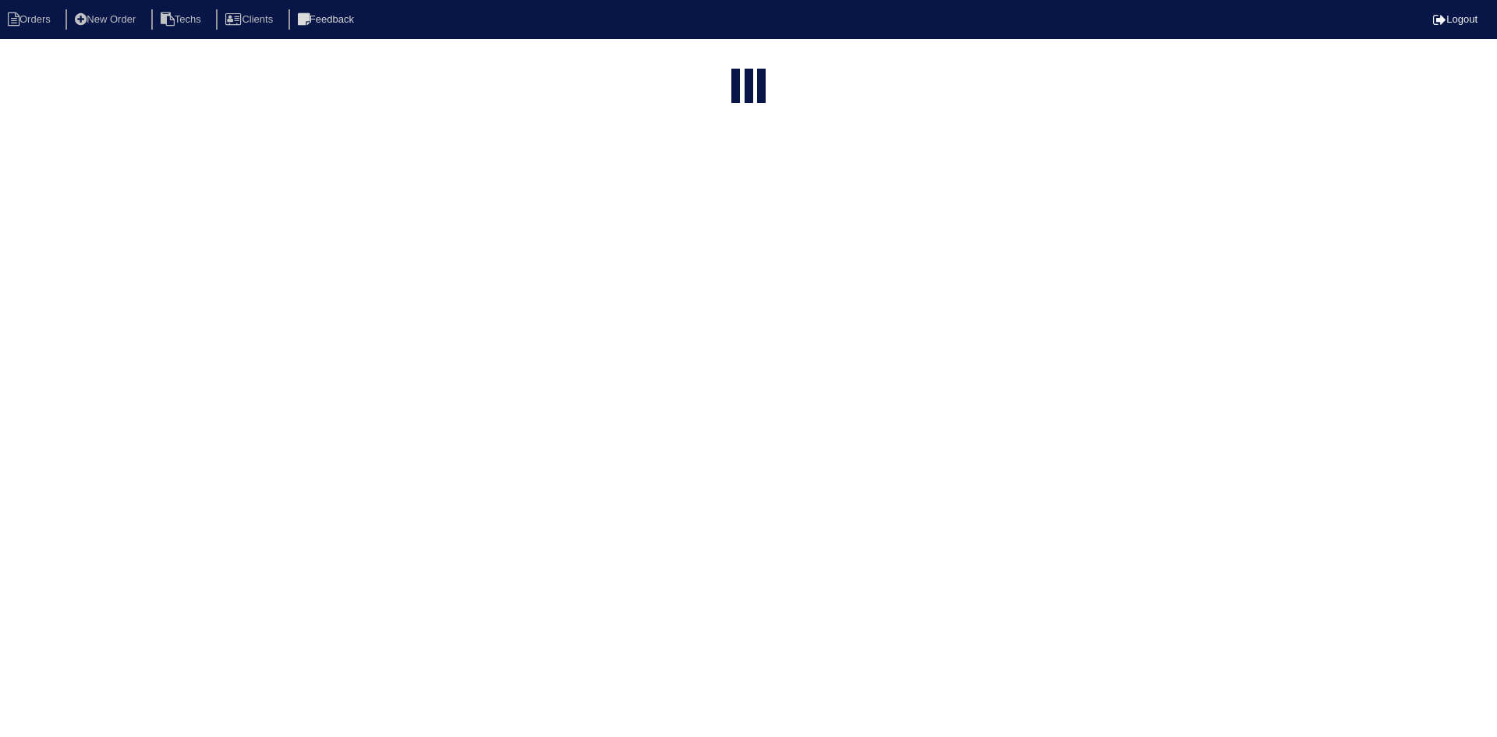
select select "15"
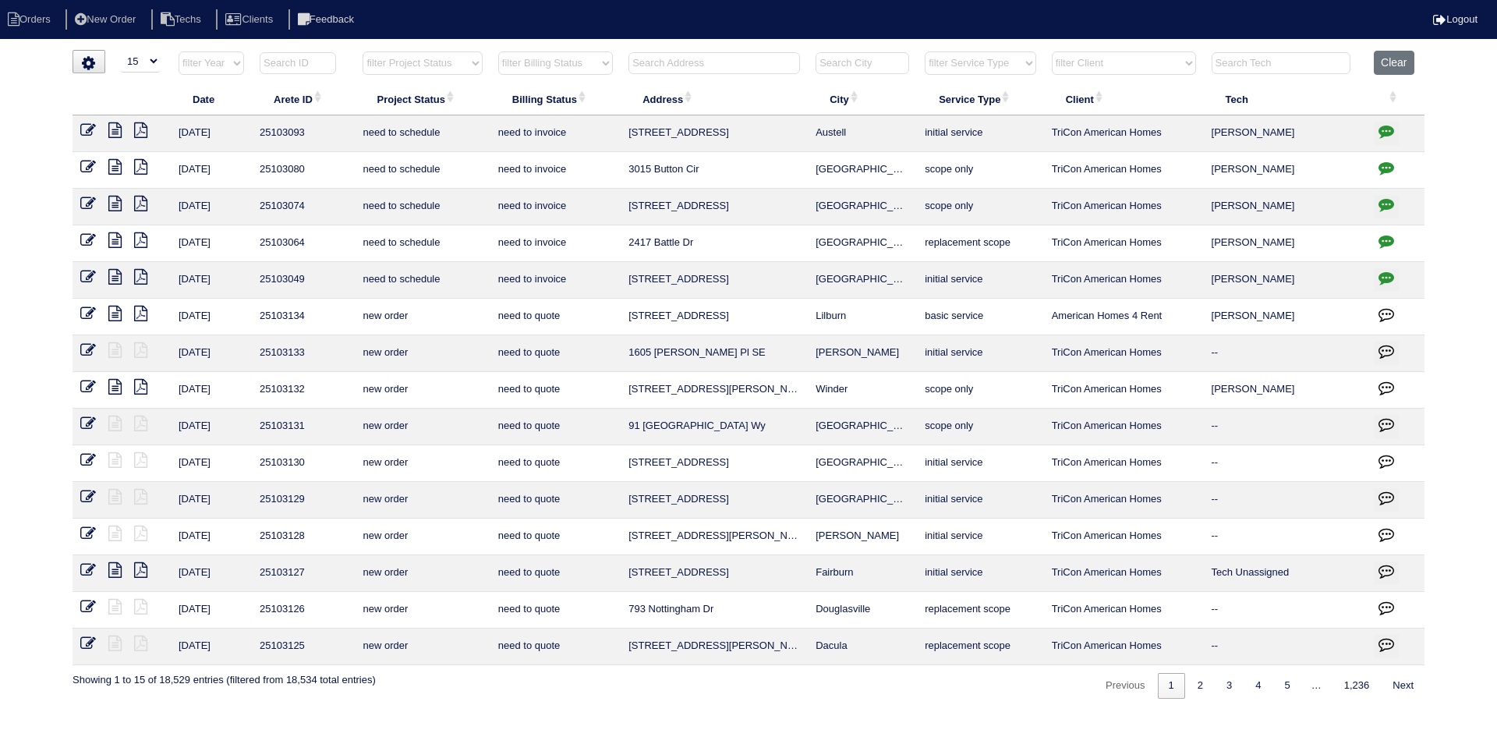
click at [762, 62] on input "text" at bounding box center [713, 63] width 171 height 22
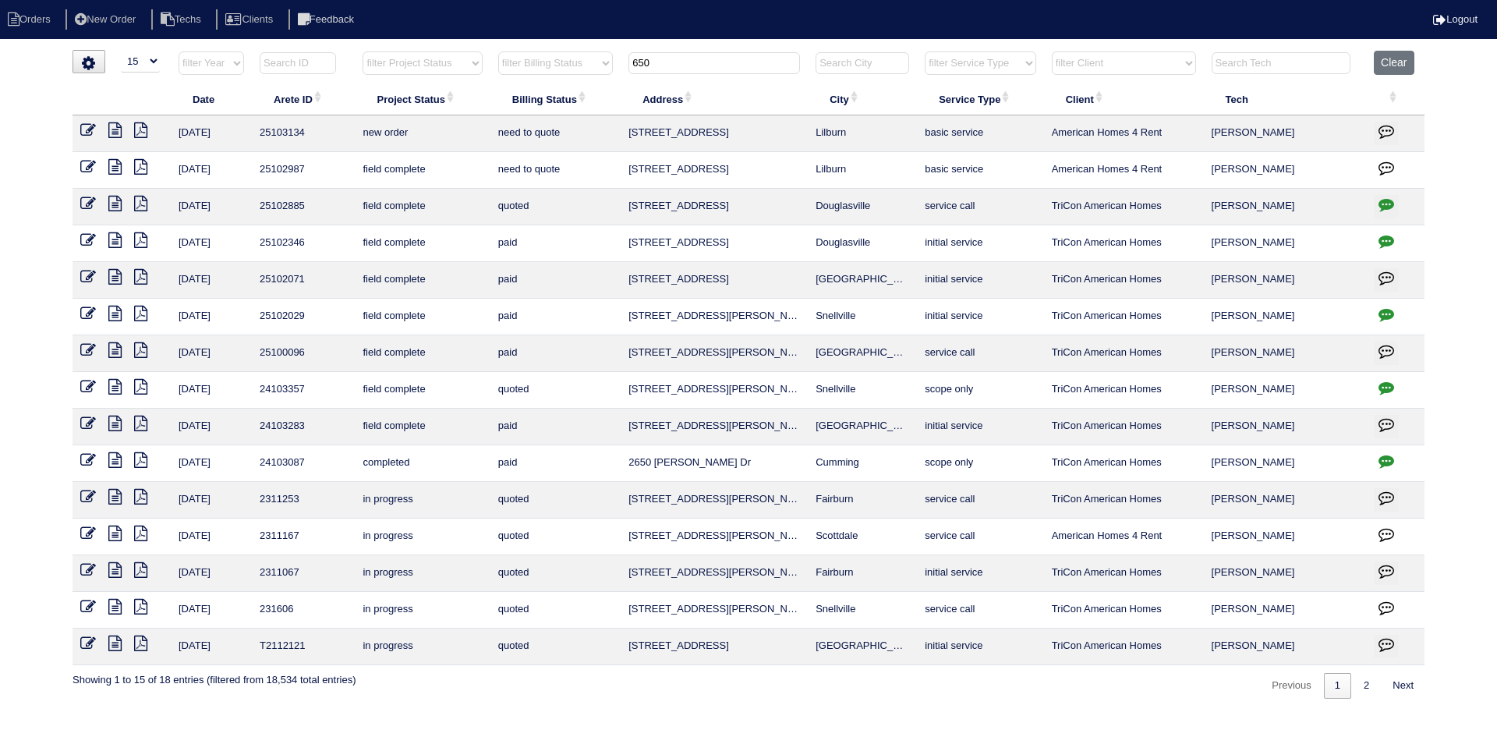
type input "650"
click at [84, 128] on icon at bounding box center [88, 130] width 16 height 16
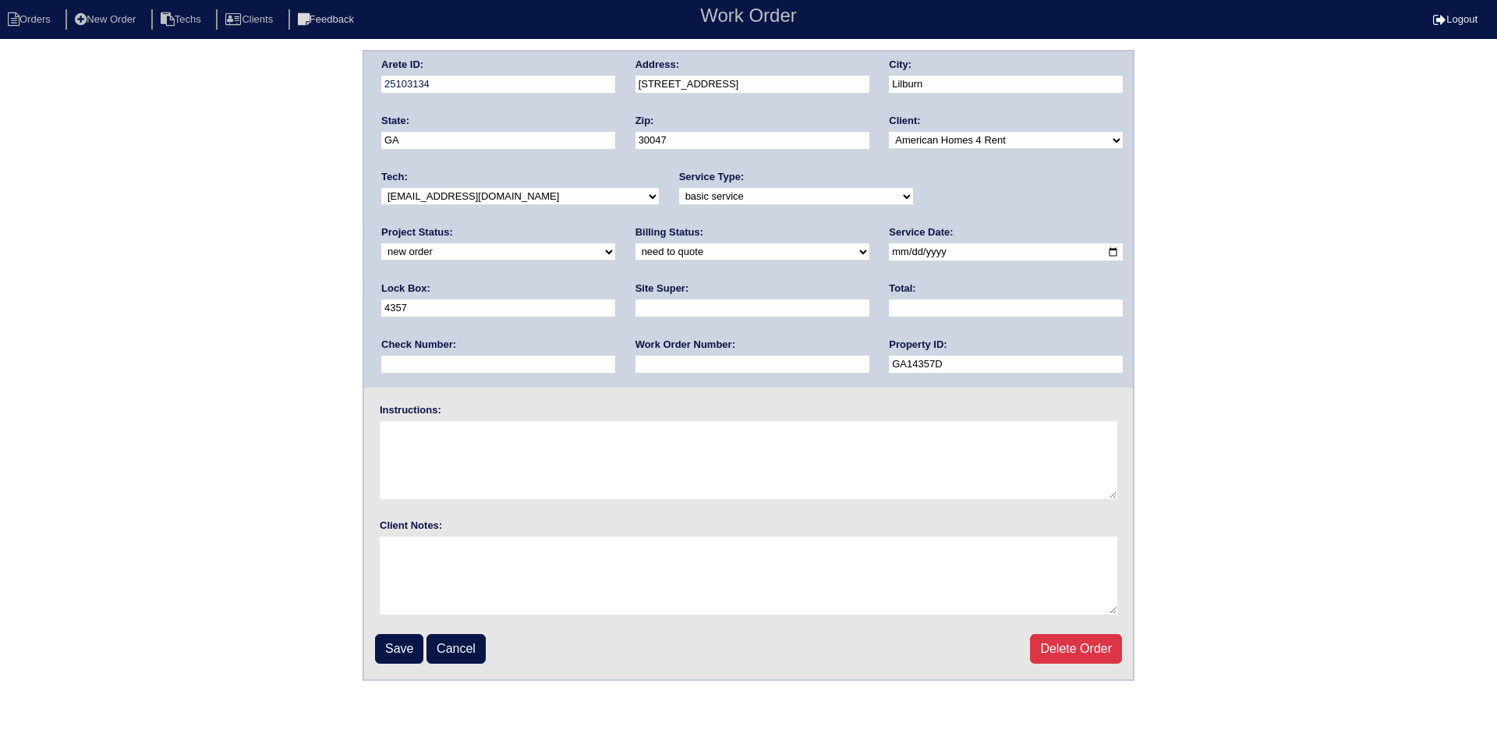
click at [615, 243] on select "new order assigned in progress field complete need to schedule admin review arc…" at bounding box center [498, 251] width 234 height 17
select select "field complete"
click at [615, 243] on select "new order assigned in progress field complete need to schedule admin review arc…" at bounding box center [498, 251] width 234 height 17
click at [635, 252] on select "need to quote quoted need to invoice invoiced paid warranty purchase order need…" at bounding box center [752, 251] width 234 height 17
select select "purchase order needed"
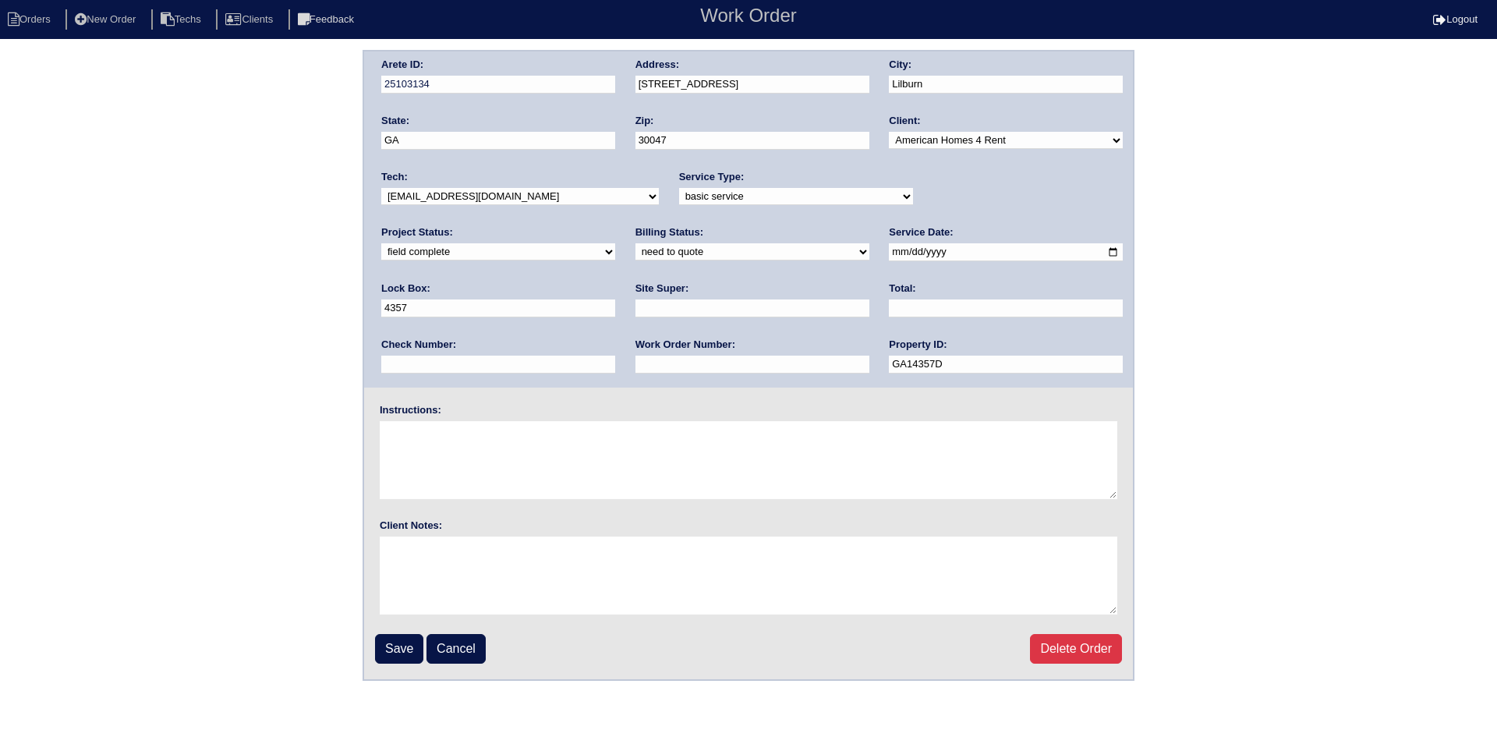
click at [635, 244] on select "need to quote quoted need to invoice invoiced paid warranty purchase order need…" at bounding box center [752, 251] width 234 height 17
click at [635, 309] on input "text" at bounding box center [752, 308] width 234 height 18
type input "[PERSON_NAME]"
click at [889, 311] on input "text" at bounding box center [1006, 308] width 234 height 18
type input "685.00"
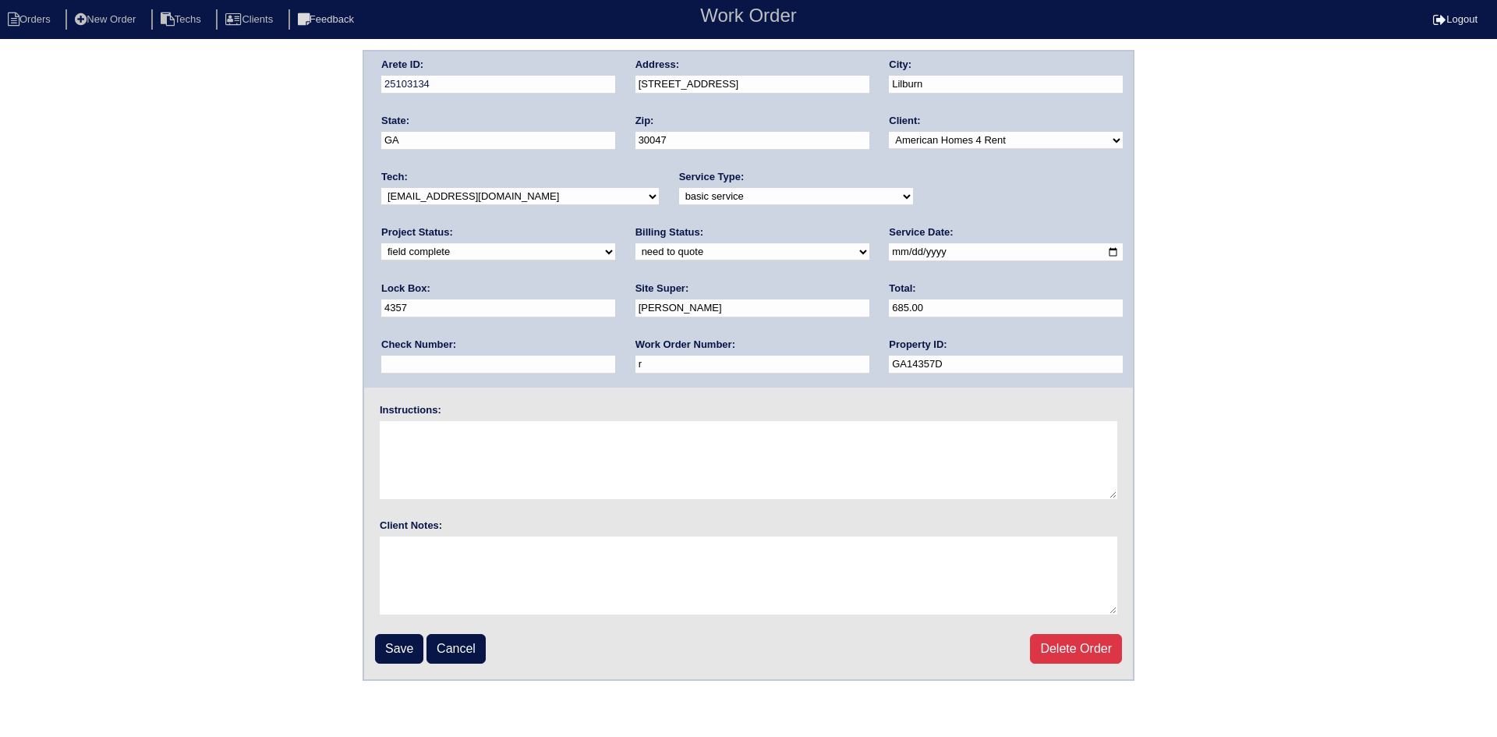
type input "Requested"
click at [467, 436] on textarea at bounding box center [748, 460] width 737 height 78
type textarea "t"
type textarea "This is for a change order only"
click at [385, 644] on input "Save" at bounding box center [399, 649] width 48 height 30
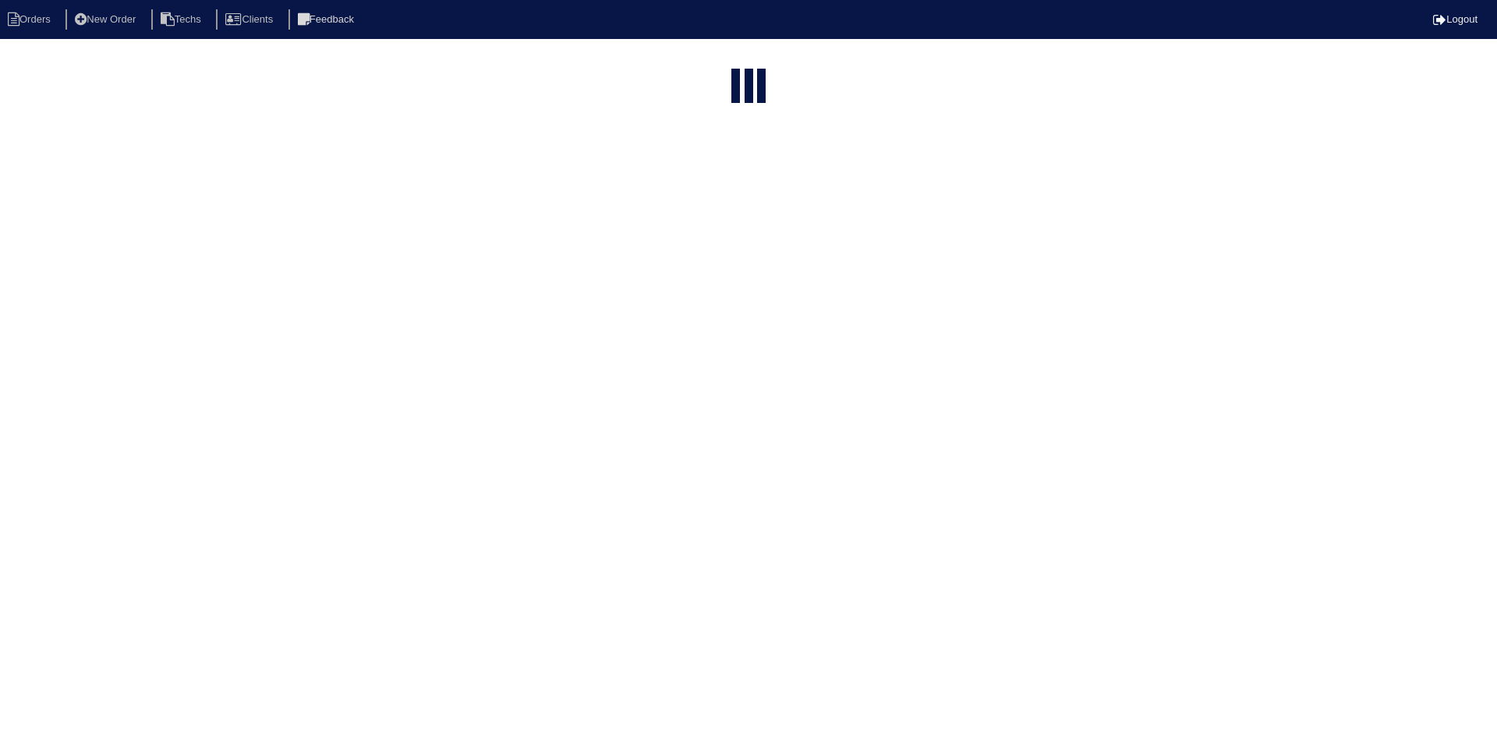
select select "15"
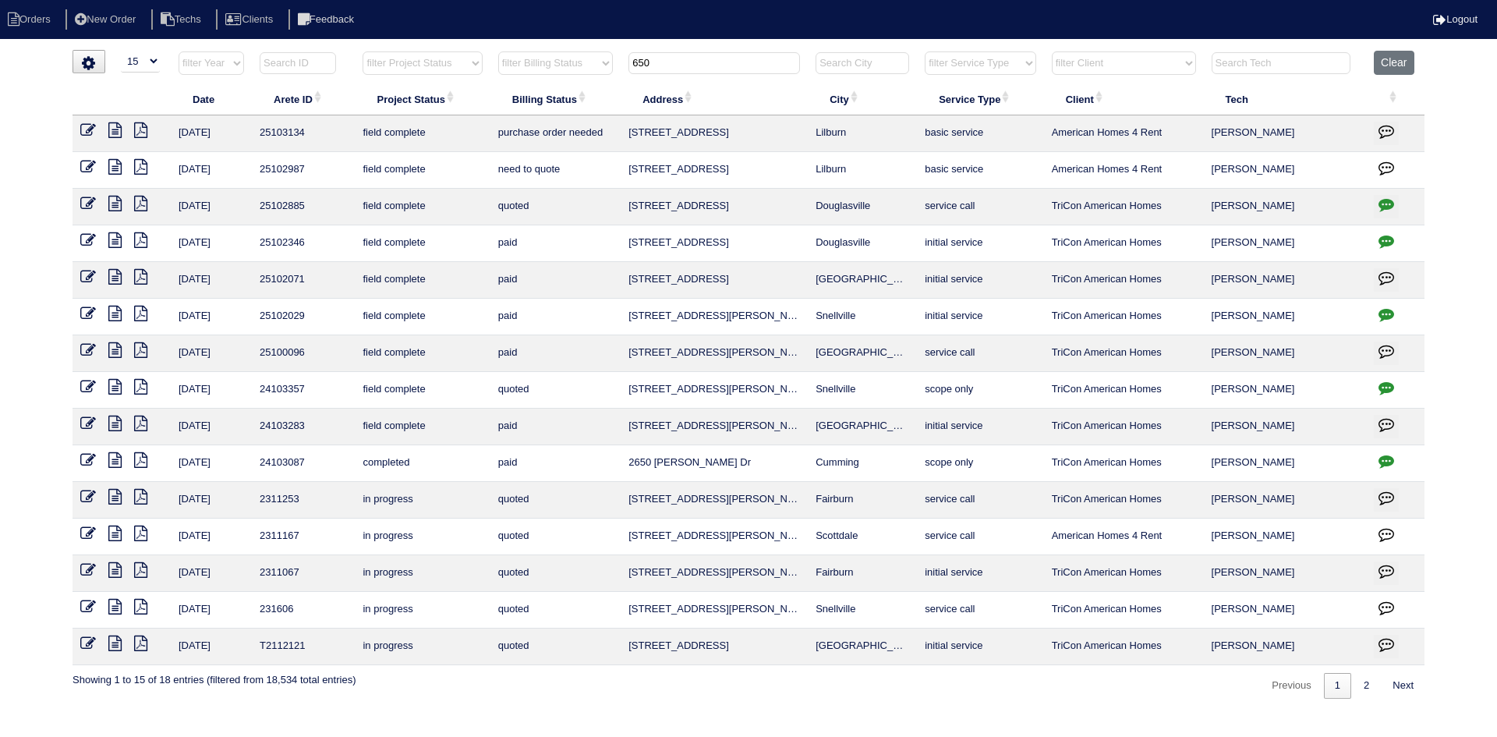
click at [90, 164] on icon at bounding box center [88, 167] width 16 height 16
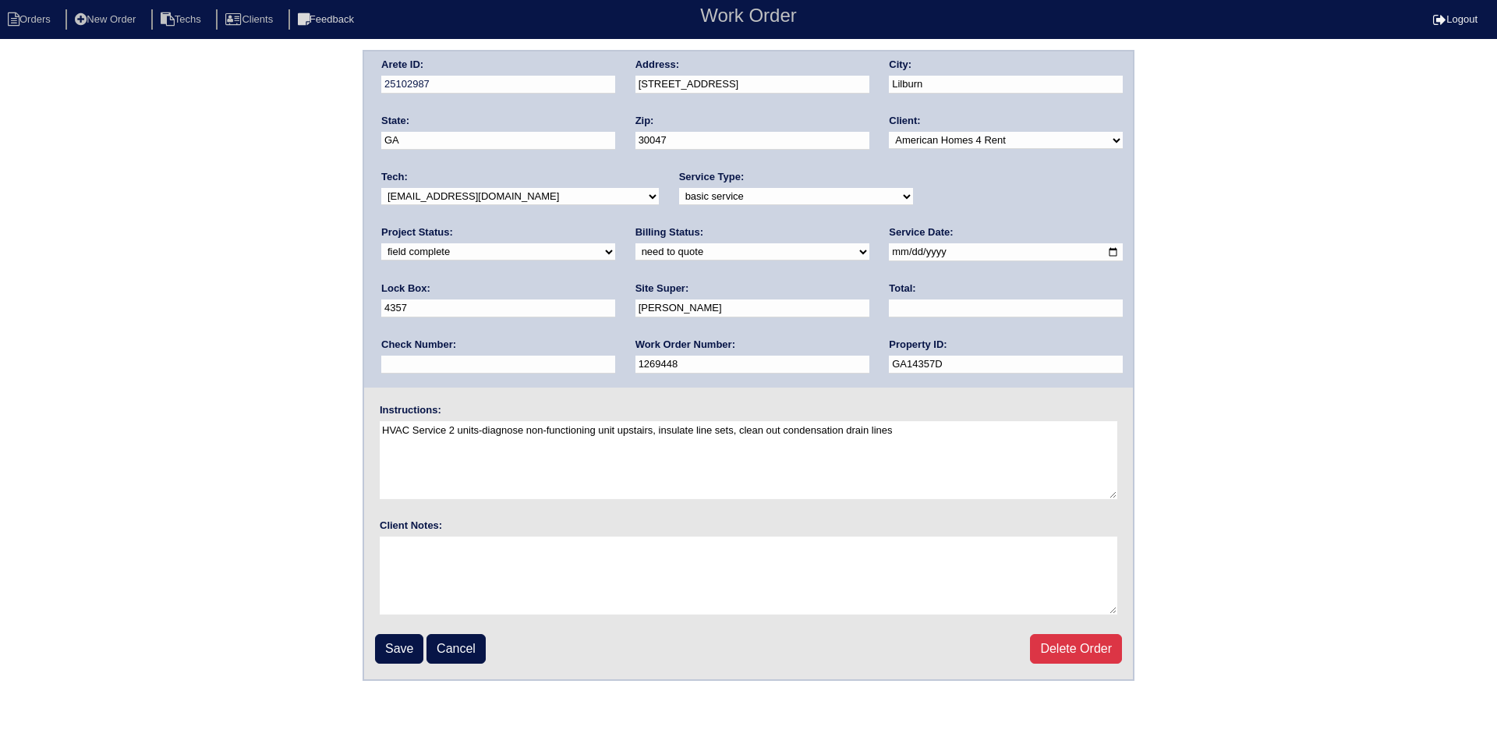
click at [889, 312] on input "text" at bounding box center [1006, 308] width 234 height 18
type input "475.00"
click at [635, 251] on select "need to quote quoted need to invoice invoiced paid warranty purchase order need…" at bounding box center [752, 251] width 234 height 17
select select "quoted"
click at [635, 244] on select "need to quote quoted need to invoice invoiced paid warranty purchase order need…" at bounding box center [752, 251] width 234 height 17
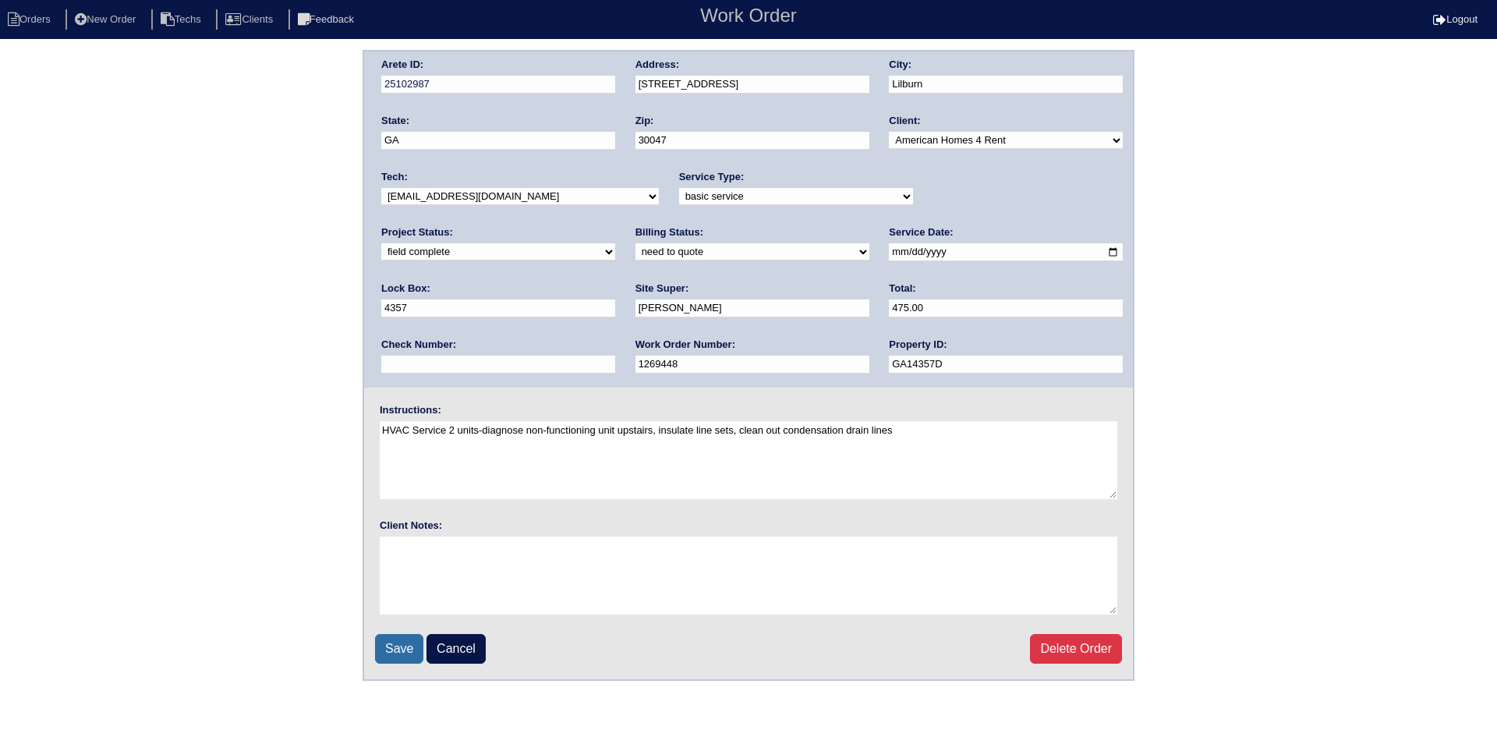
click at [405, 649] on input "Save" at bounding box center [399, 649] width 48 height 30
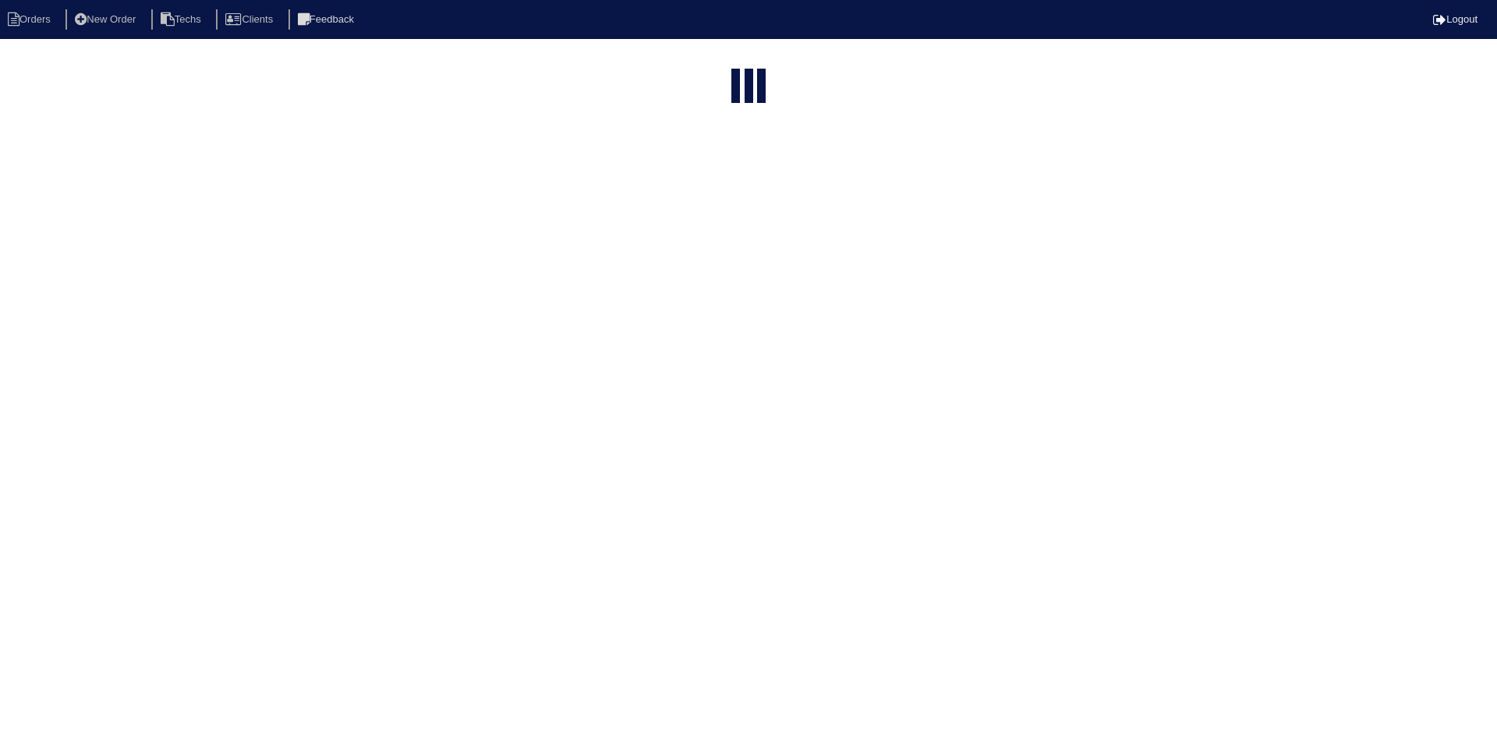
select select "15"
type input "650"
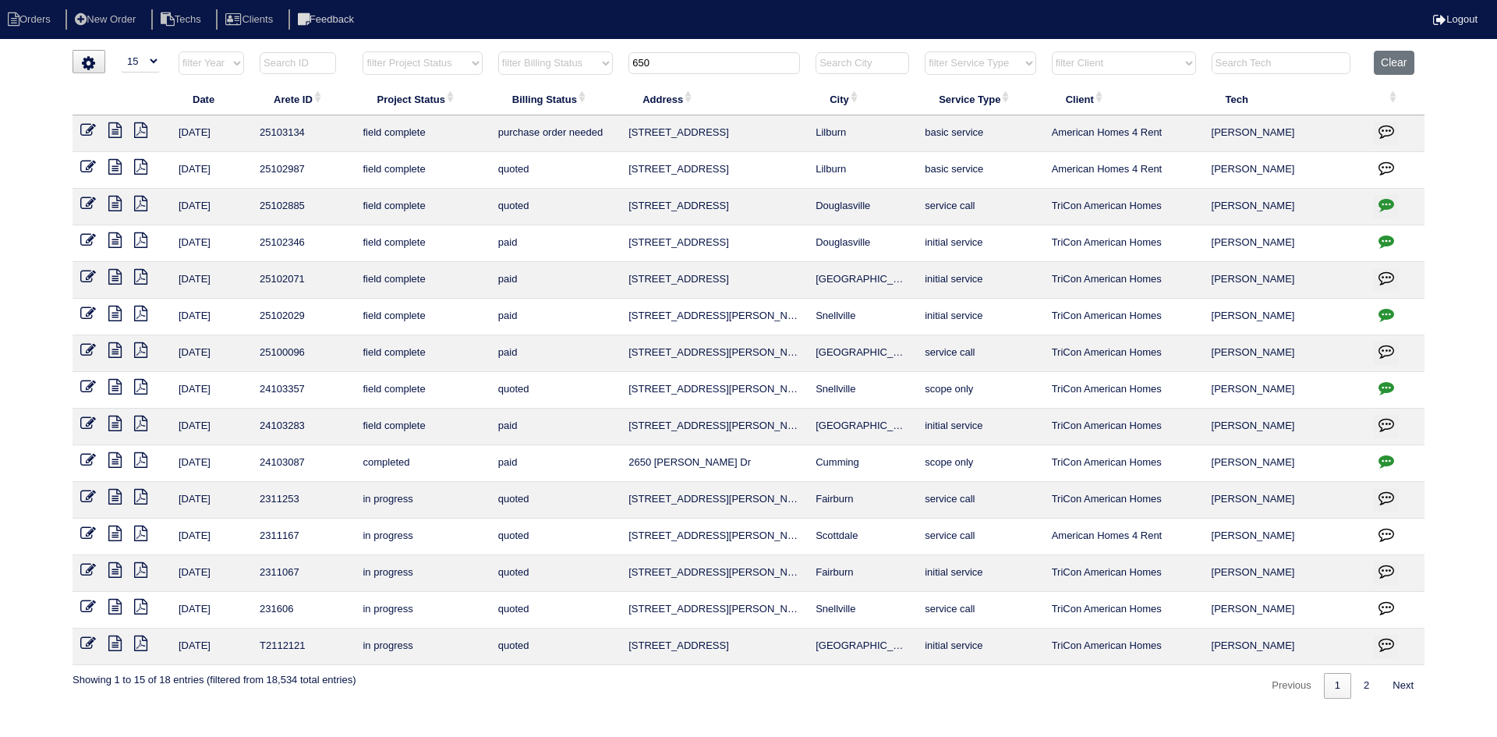
click at [1388, 129] on icon "button" at bounding box center [1386, 131] width 16 height 16
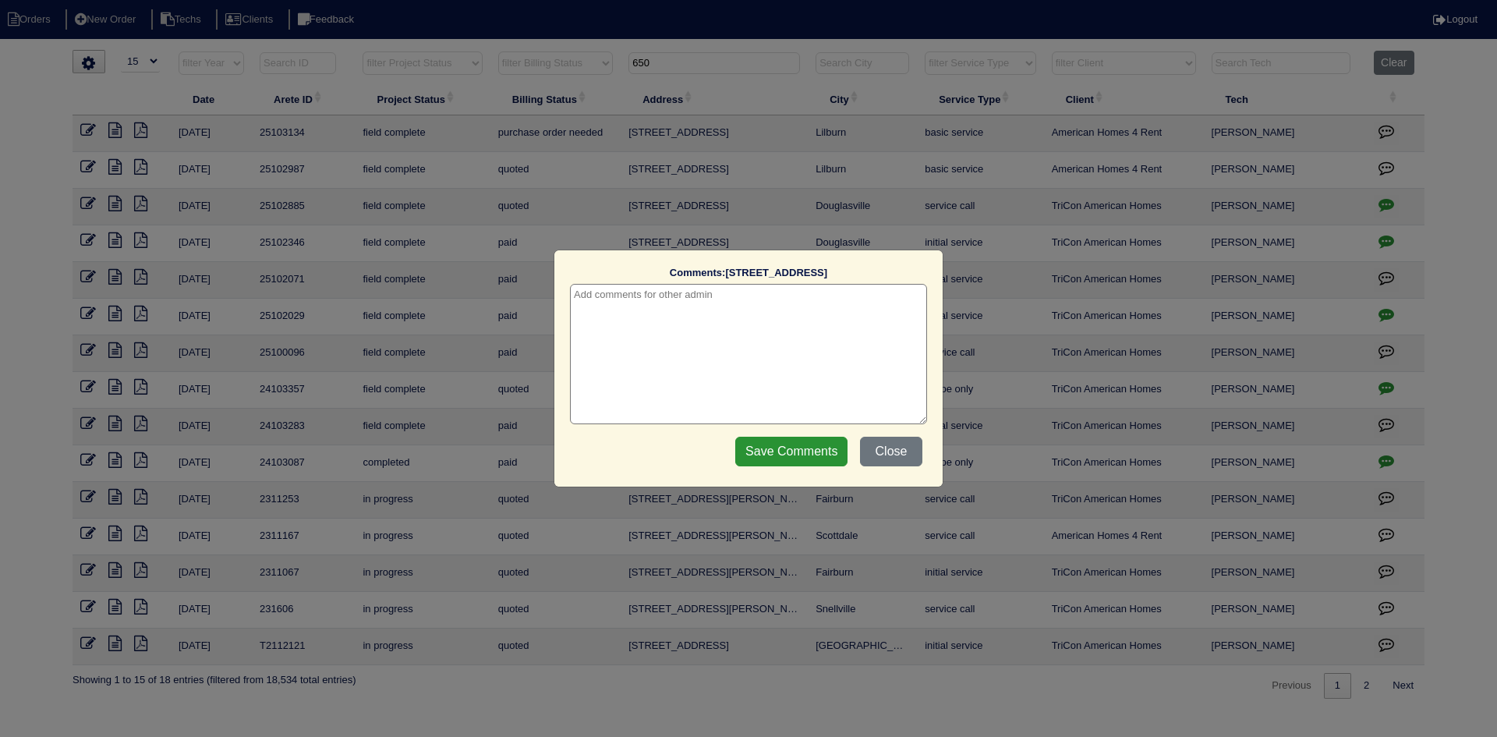
click at [793, 306] on textarea at bounding box center [748, 354] width 357 height 140
type textarea "8/25/25 - This is for a change order only - rk"
click at [757, 455] on input "Save Comments" at bounding box center [791, 452] width 112 height 30
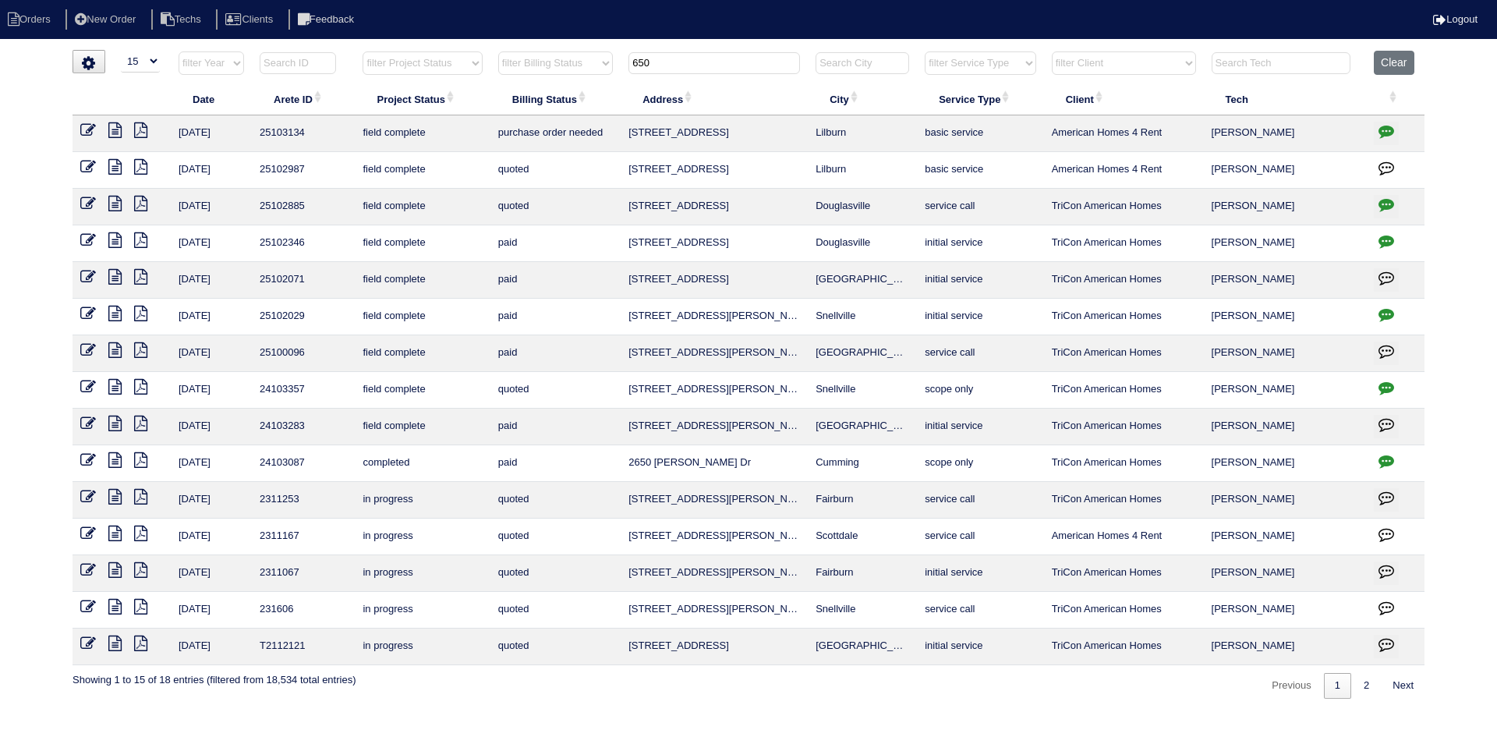
click at [1387, 161] on icon "button" at bounding box center [1386, 168] width 16 height 16
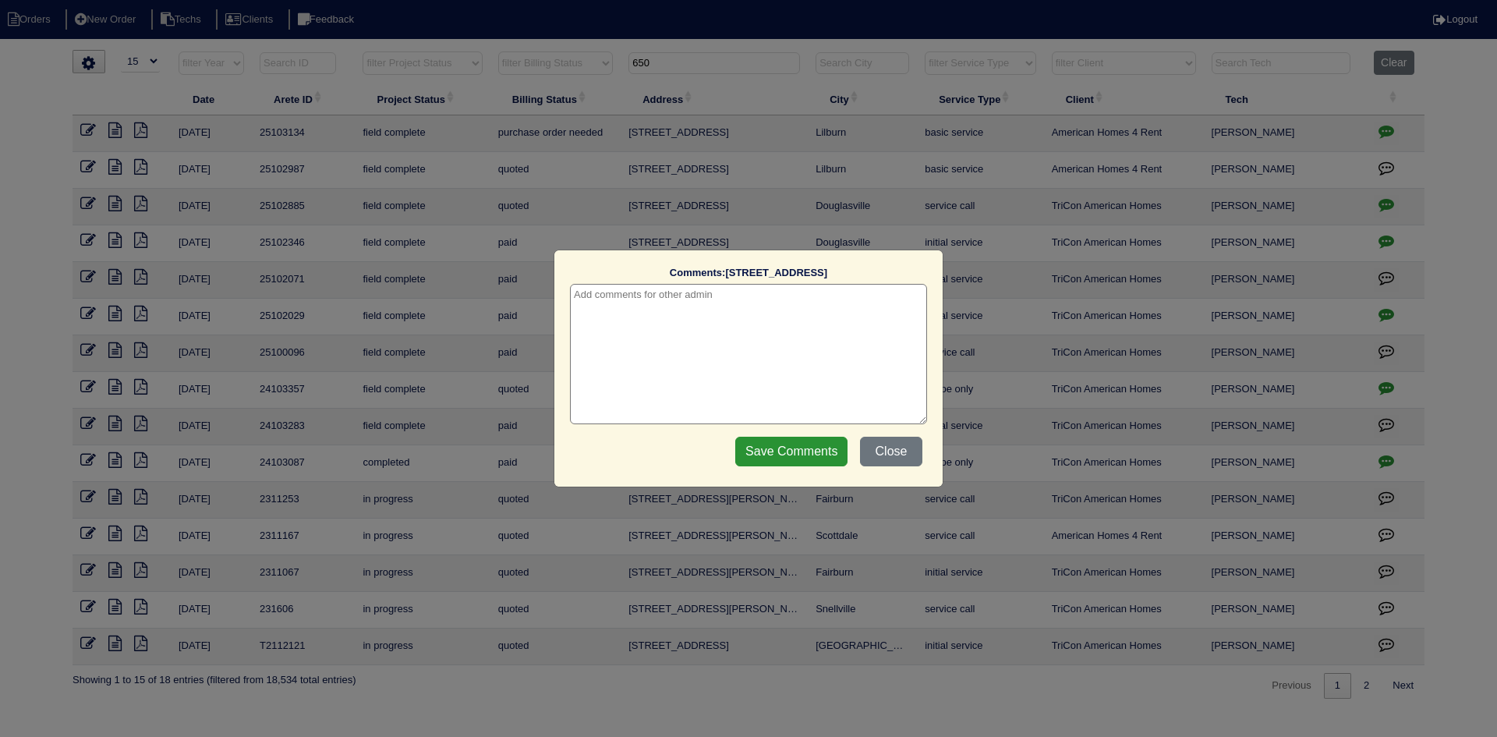
click at [769, 295] on textarea at bounding box center [748, 354] width 357 height 140
type textarea "8/25/25 - requested change order - rk"
click at [762, 444] on input "Save Comments" at bounding box center [791, 452] width 112 height 30
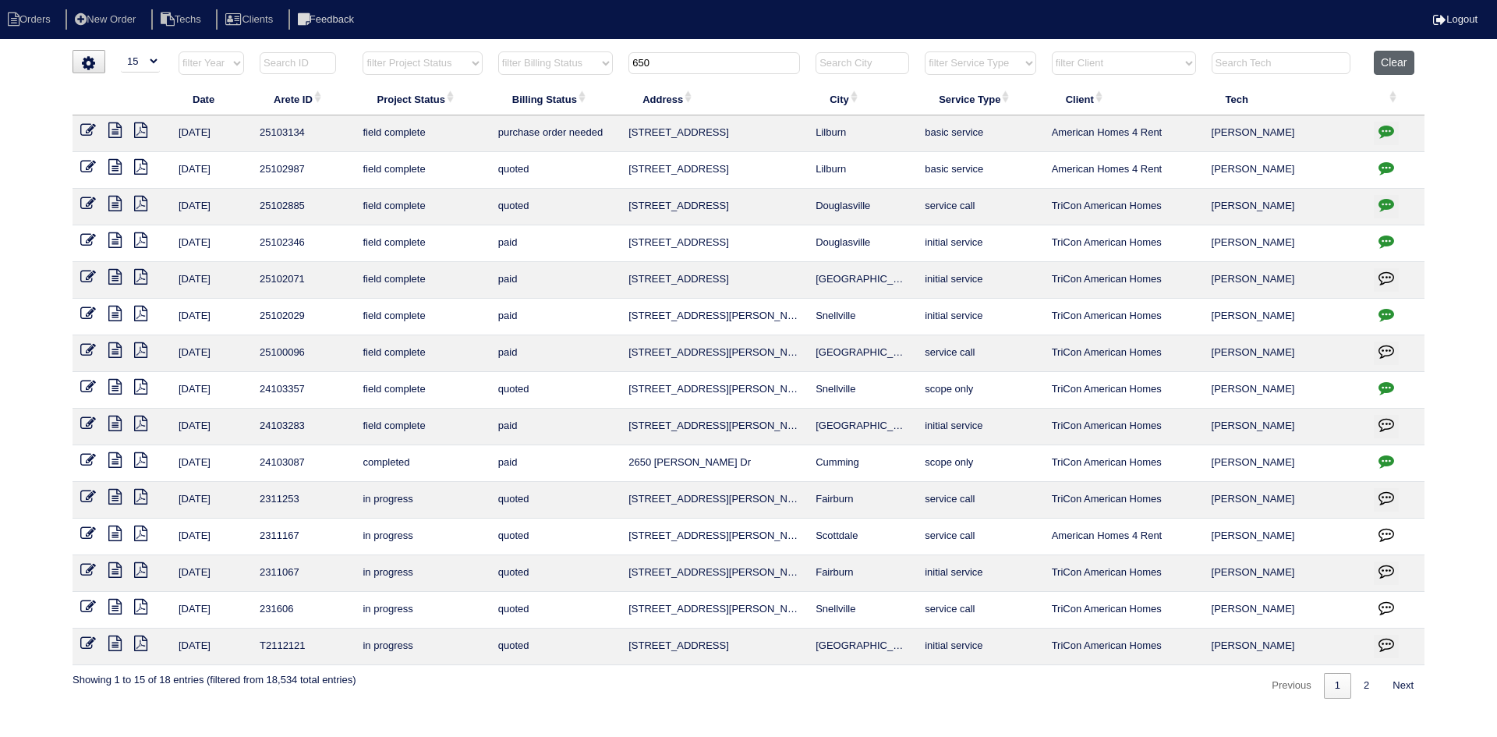
click at [1384, 63] on button "Clear" at bounding box center [1394, 63] width 40 height 24
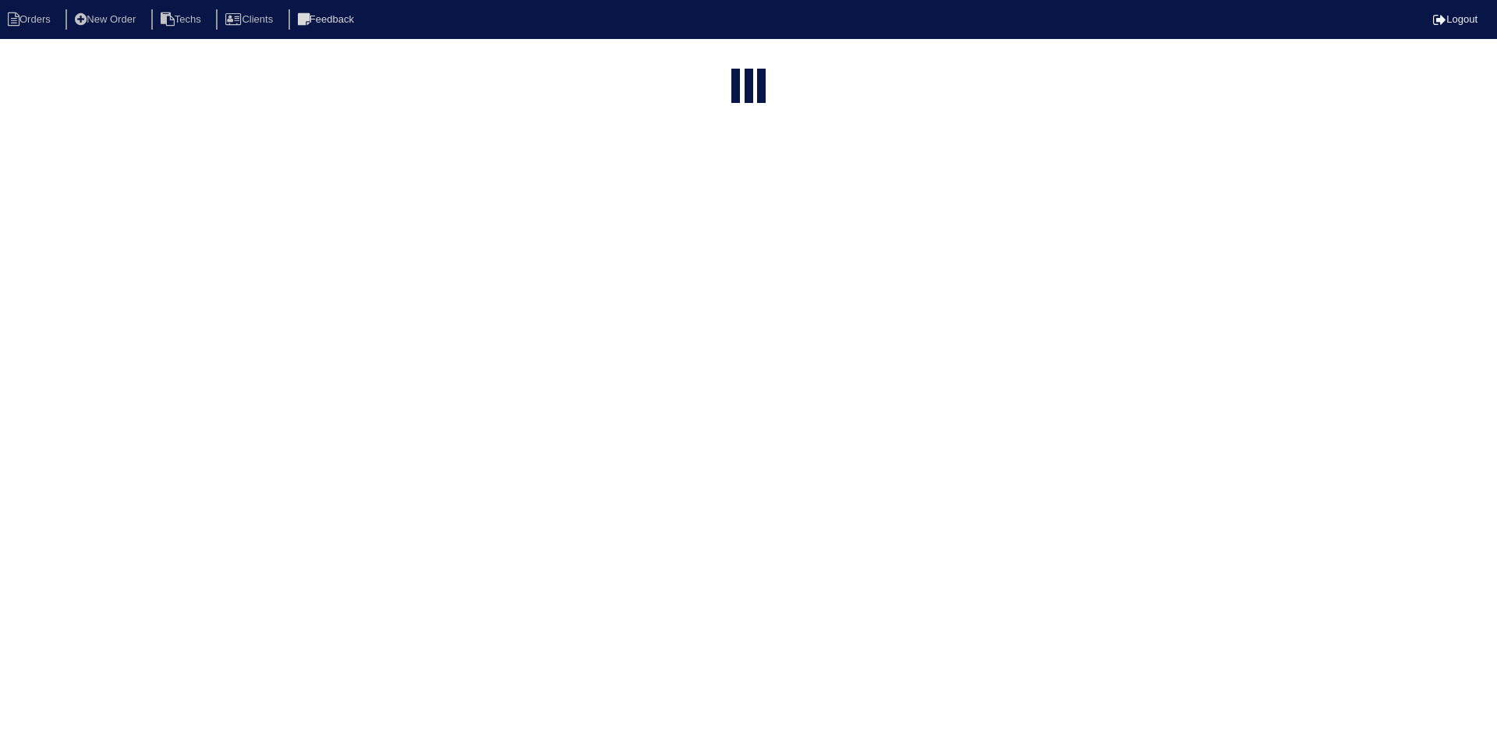
select select "15"
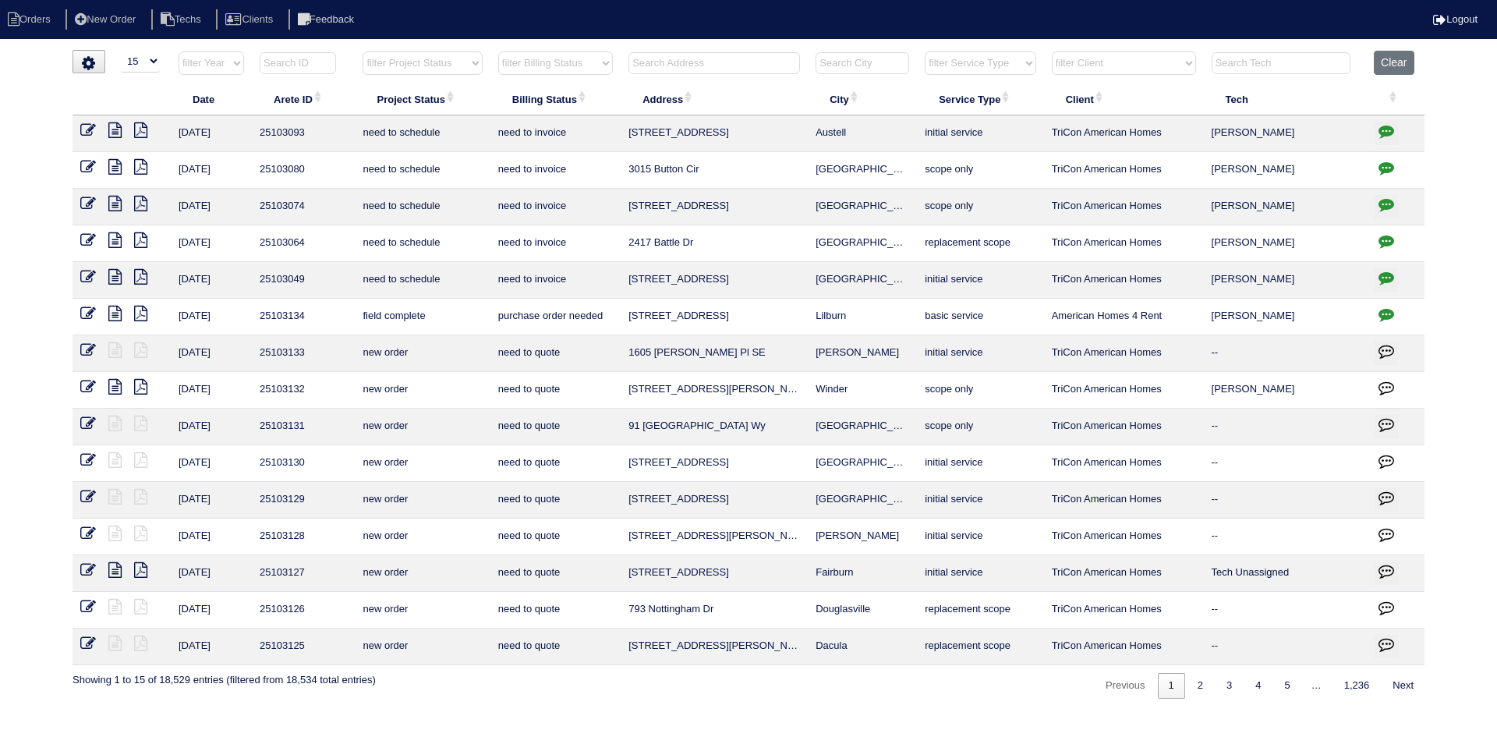
drag, startPoint x: 461, startPoint y: 62, endPoint x: 459, endPoint y: 73, distance: 11.2
click at [461, 62] on select "filter Project Status -- Any Project Status -- new order assigned in progress f…" at bounding box center [421, 62] width 119 height 23
click at [362, 51] on select "filter Project Status -- Any Project Status -- new order assigned in progress f…" at bounding box center [421, 62] width 119 height 23
select select "field complete"
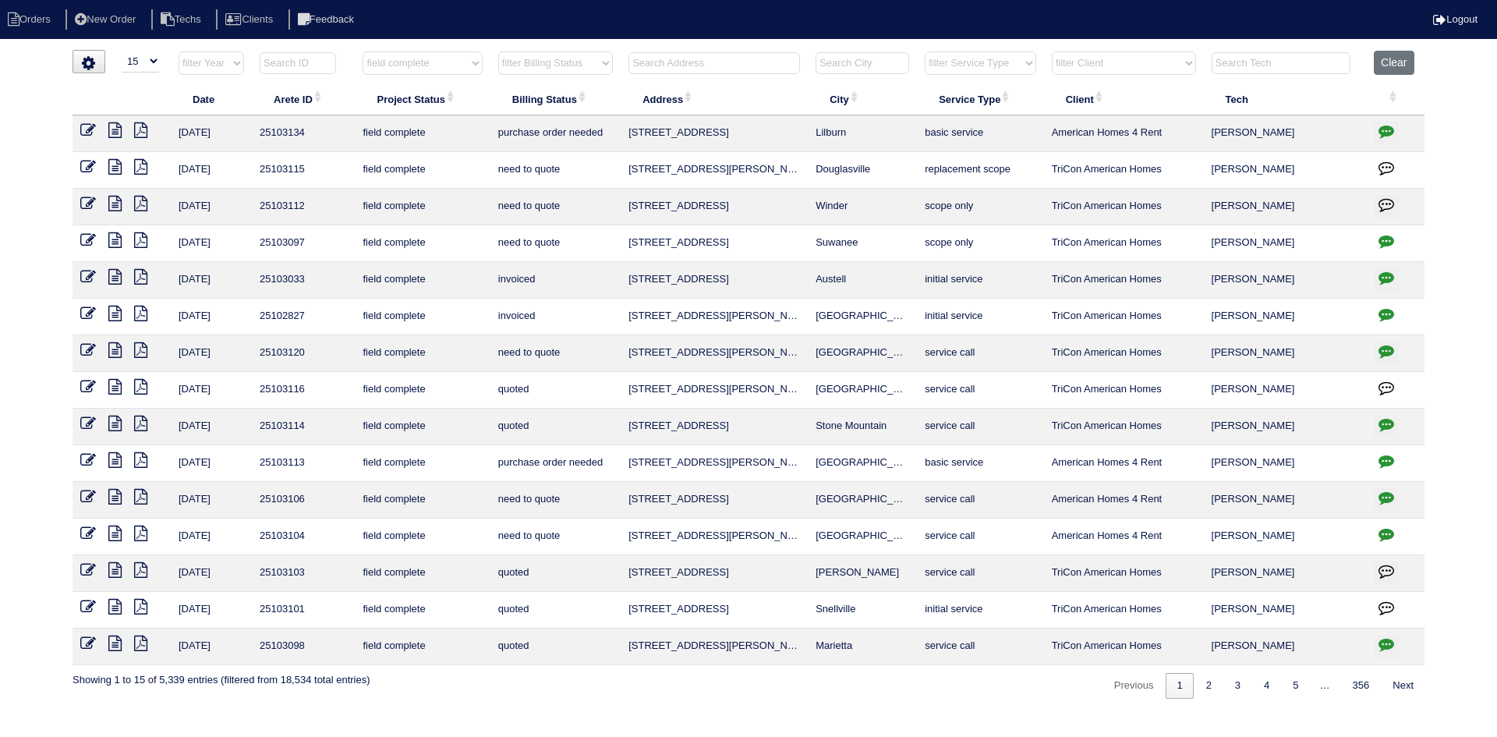
click at [597, 64] on select "filter Billing Status -- Any Billing Status -- need to quote quoted need to inv…" at bounding box center [555, 62] width 115 height 23
select select "need to quote"
click at [498, 51] on select "filter Billing Status -- Any Billing Status -- need to quote quoted need to inv…" at bounding box center [555, 62] width 115 height 23
select select "field complete"
select select "need to quote"
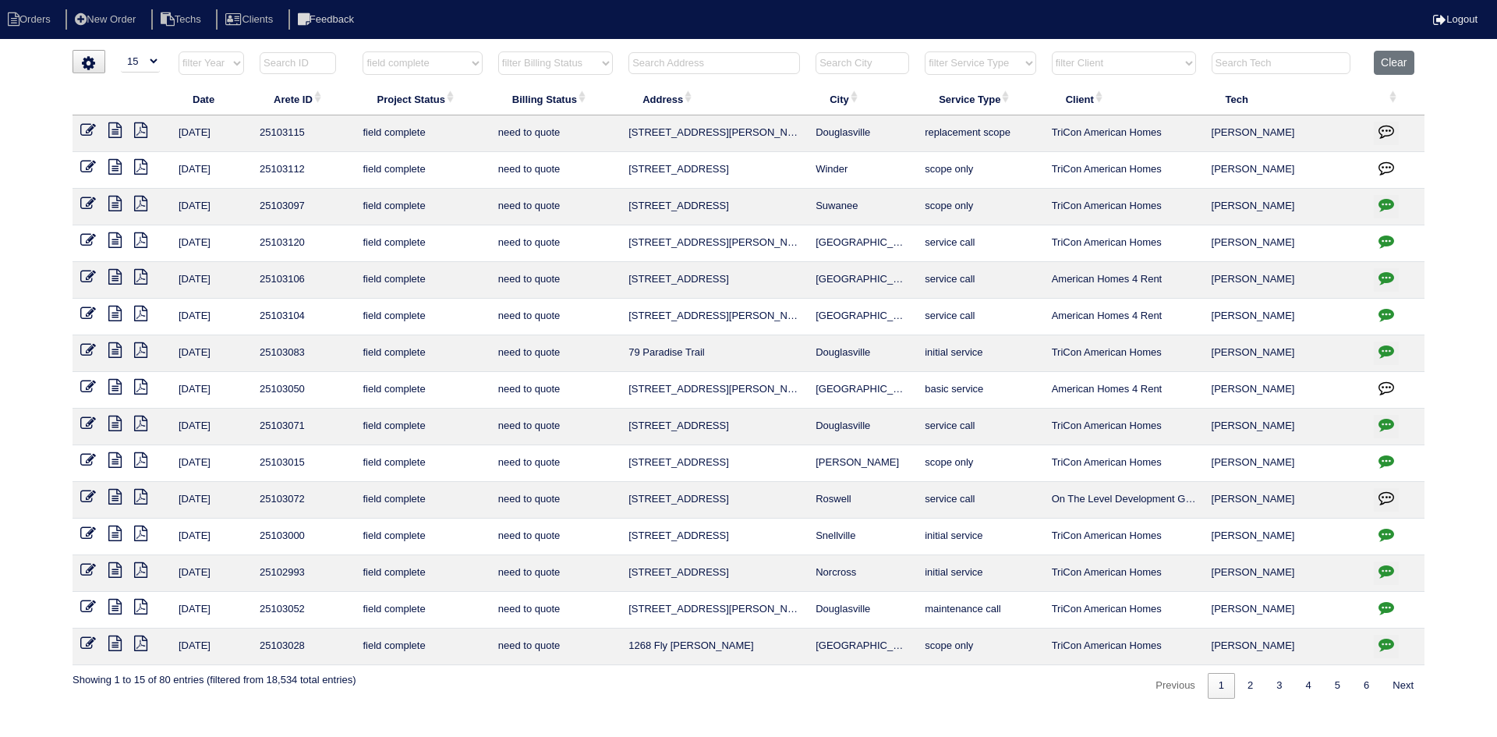
click at [1158, 65] on select "filter Client -- Any Client -- Alan Luther American Homes 4 Rent Arete Personal…" at bounding box center [1124, 62] width 144 height 23
select select "American Homes 4 Rent"
click at [1052, 51] on select "filter Client -- Any Client -- Alan Luther American Homes 4 Rent Arete Personal…" at bounding box center [1124, 62] width 144 height 23
select select "field complete"
select select "need to quote"
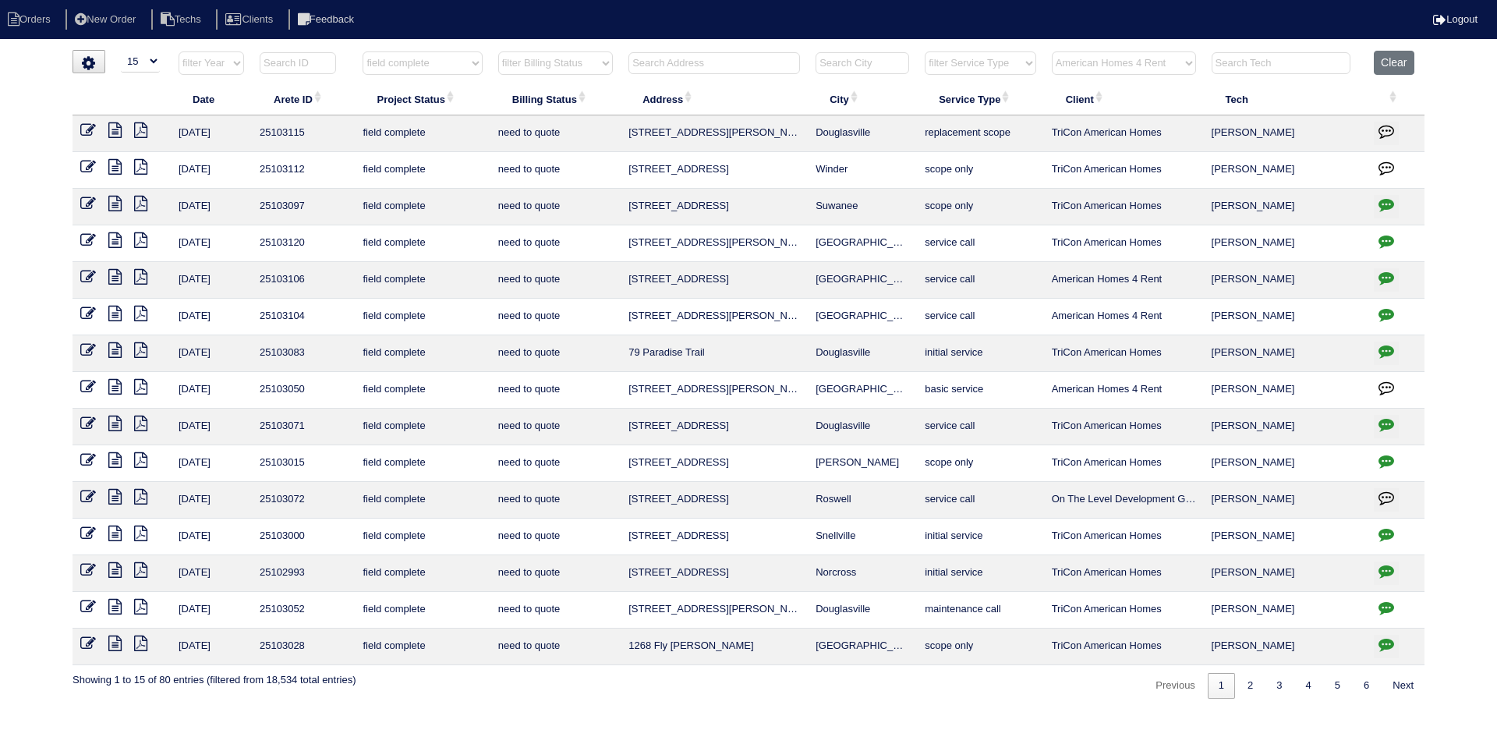
select select "American Homes 4 Rent"
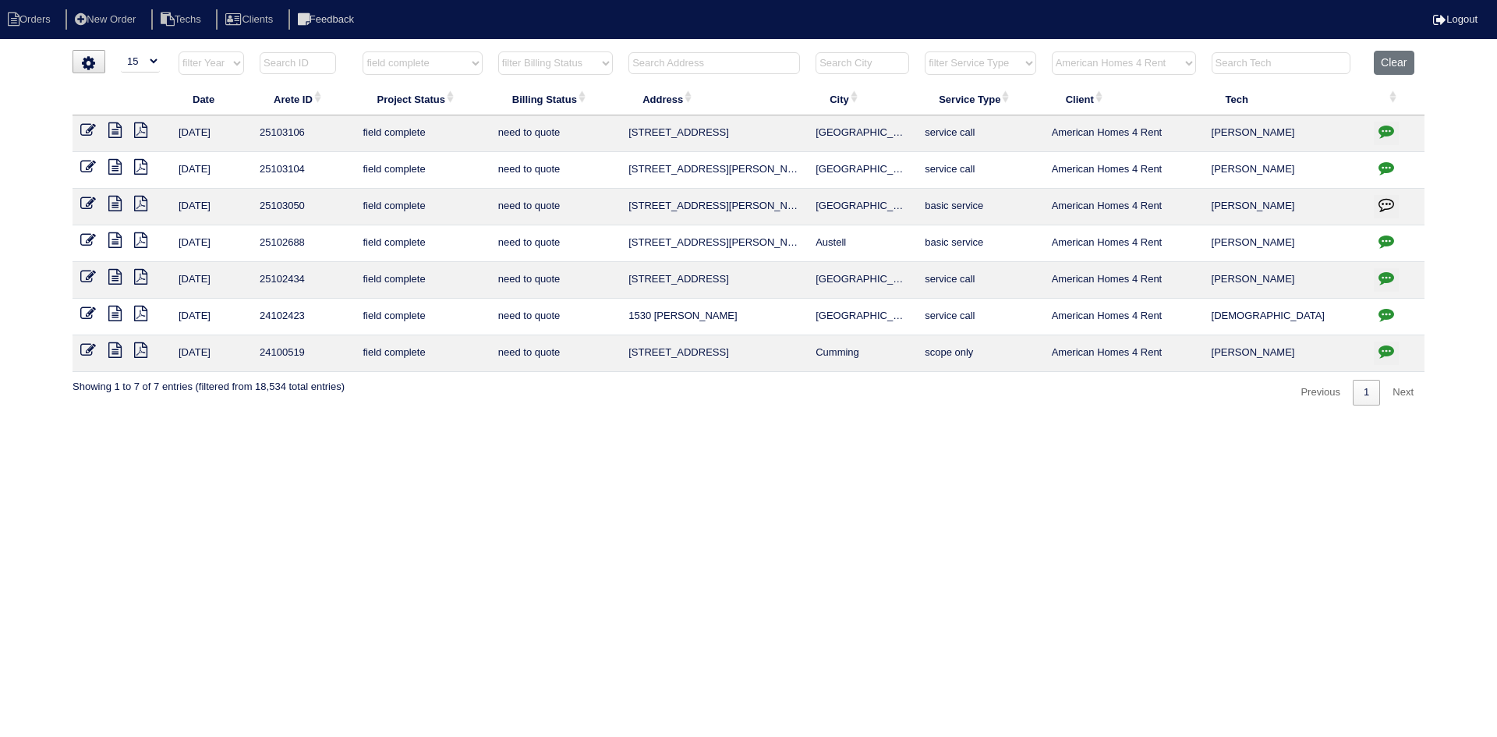
click at [140, 201] on icon at bounding box center [140, 204] width 13 height 16
click at [115, 204] on icon at bounding box center [114, 204] width 13 height 16
click at [1380, 203] on icon "button" at bounding box center [1386, 204] width 16 height 16
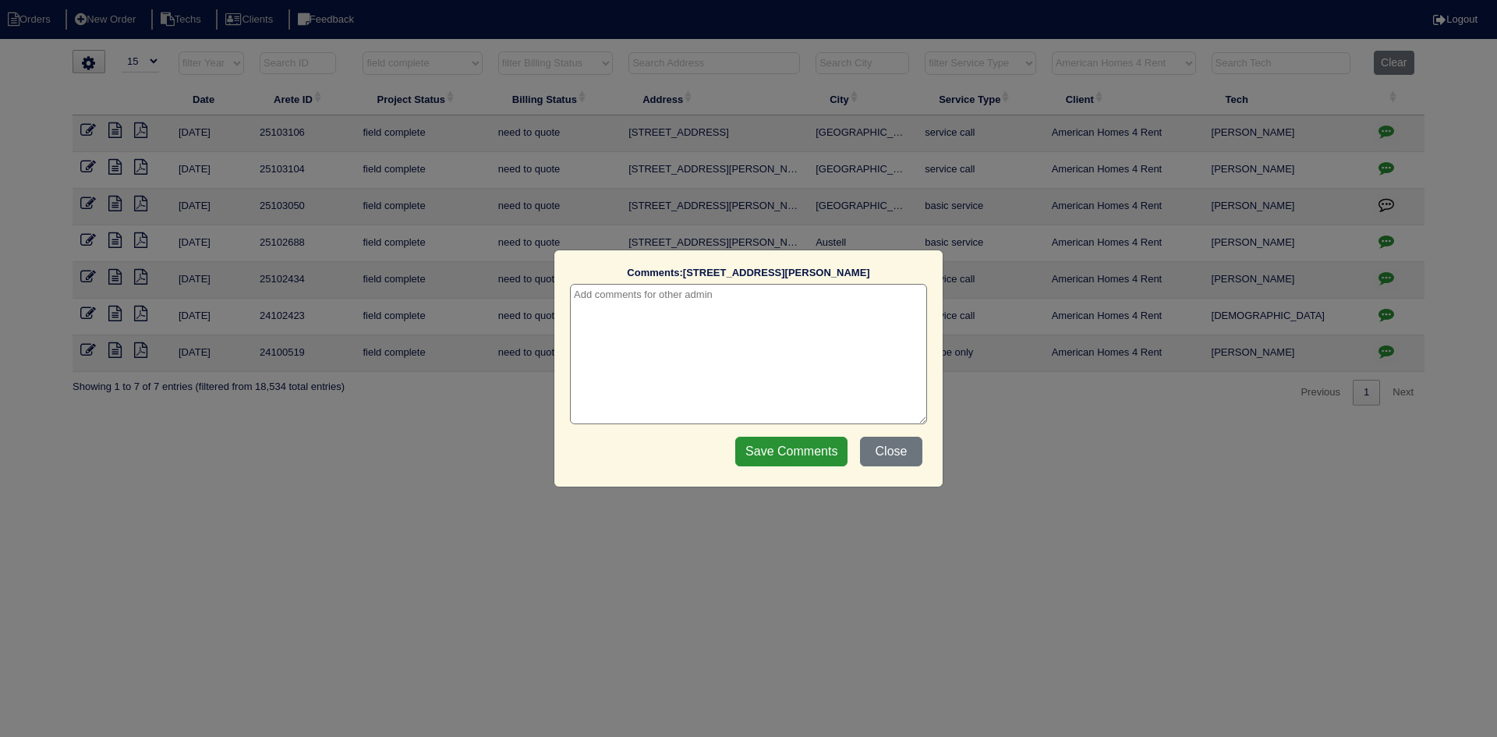
click at [698, 306] on textarea at bounding box center [748, 354] width 357 height 140
type textarea "8/25/25 - flea infestation - emailed site super - rk"
click at [784, 451] on input "Save Comments" at bounding box center [791, 452] width 112 height 30
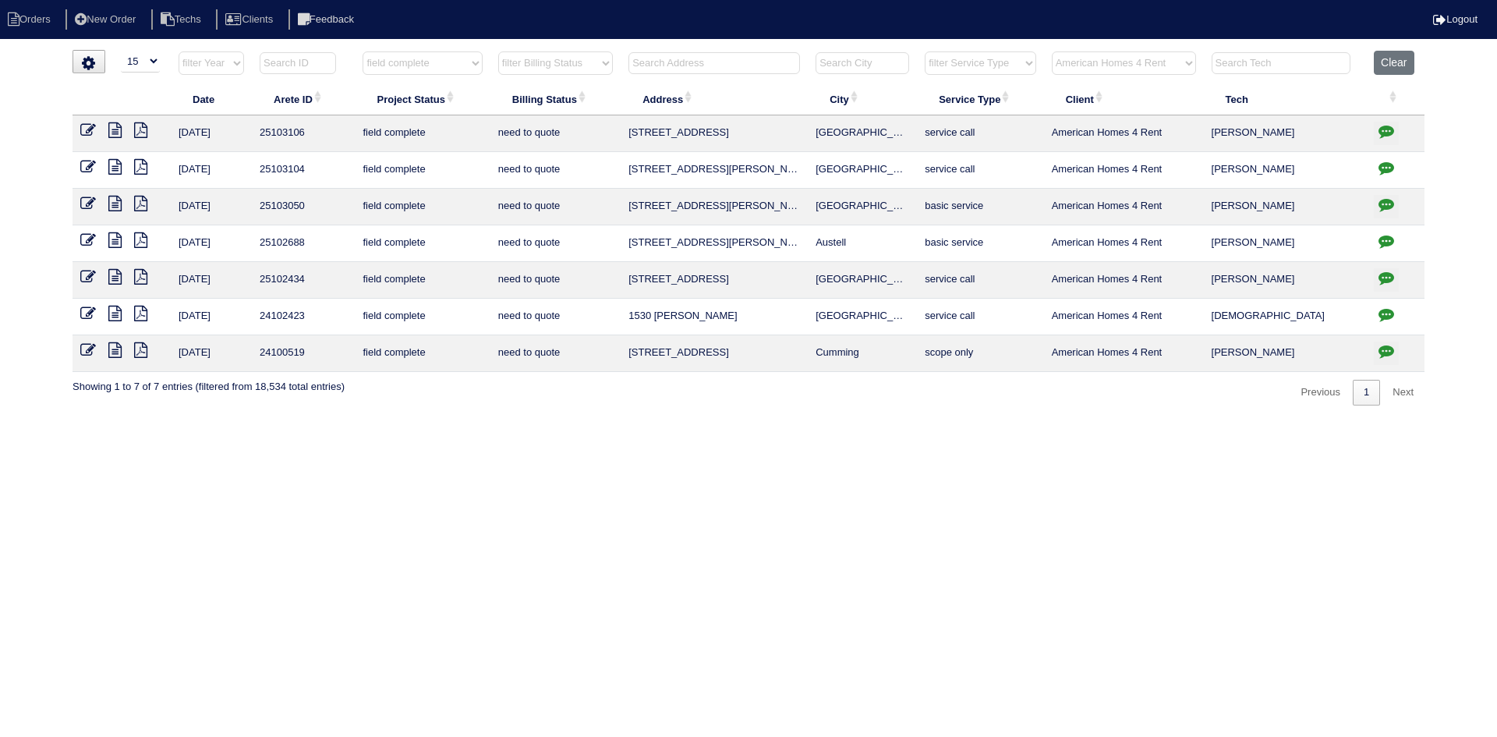
click at [84, 198] on icon at bounding box center [88, 204] width 16 height 16
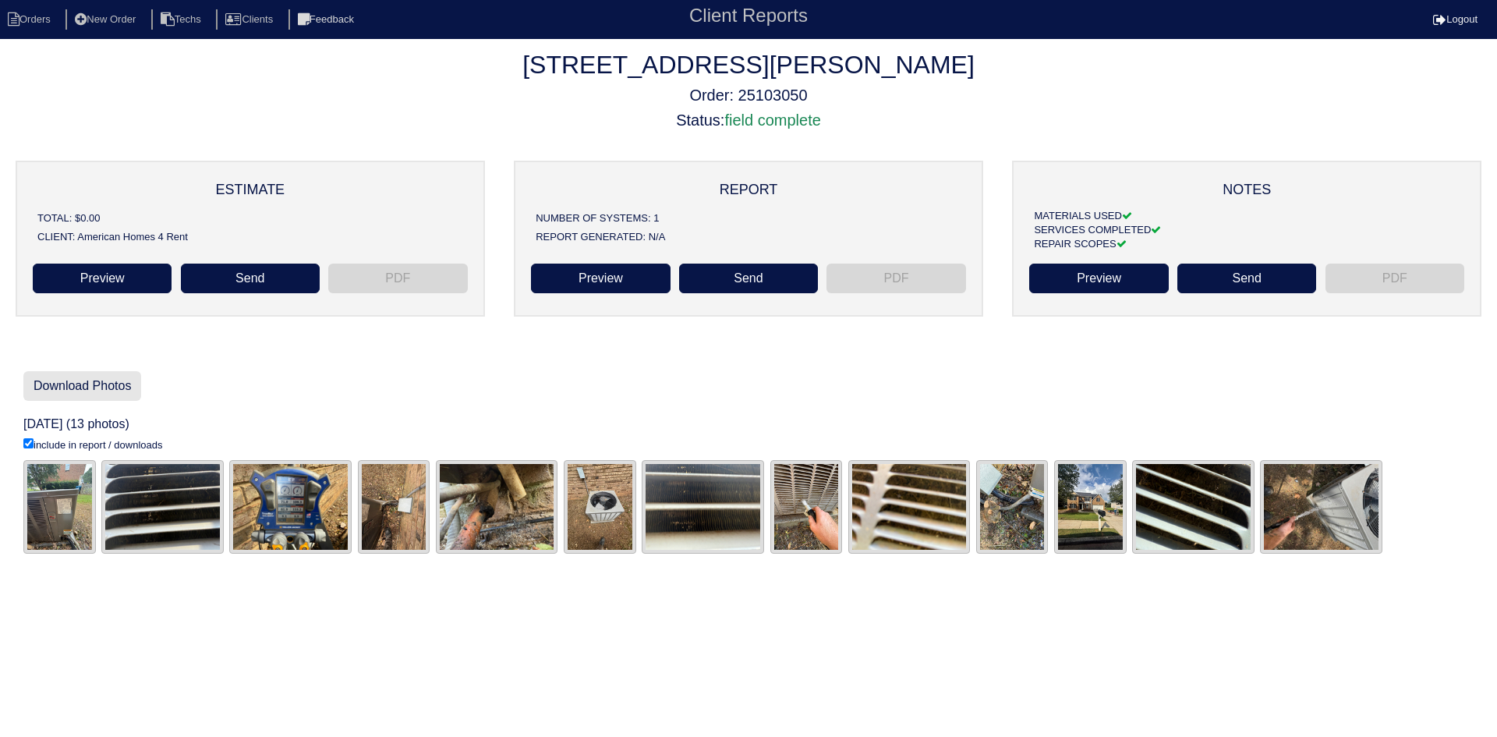
click at [94, 385] on link "Download Photos" at bounding box center [82, 386] width 118 height 30
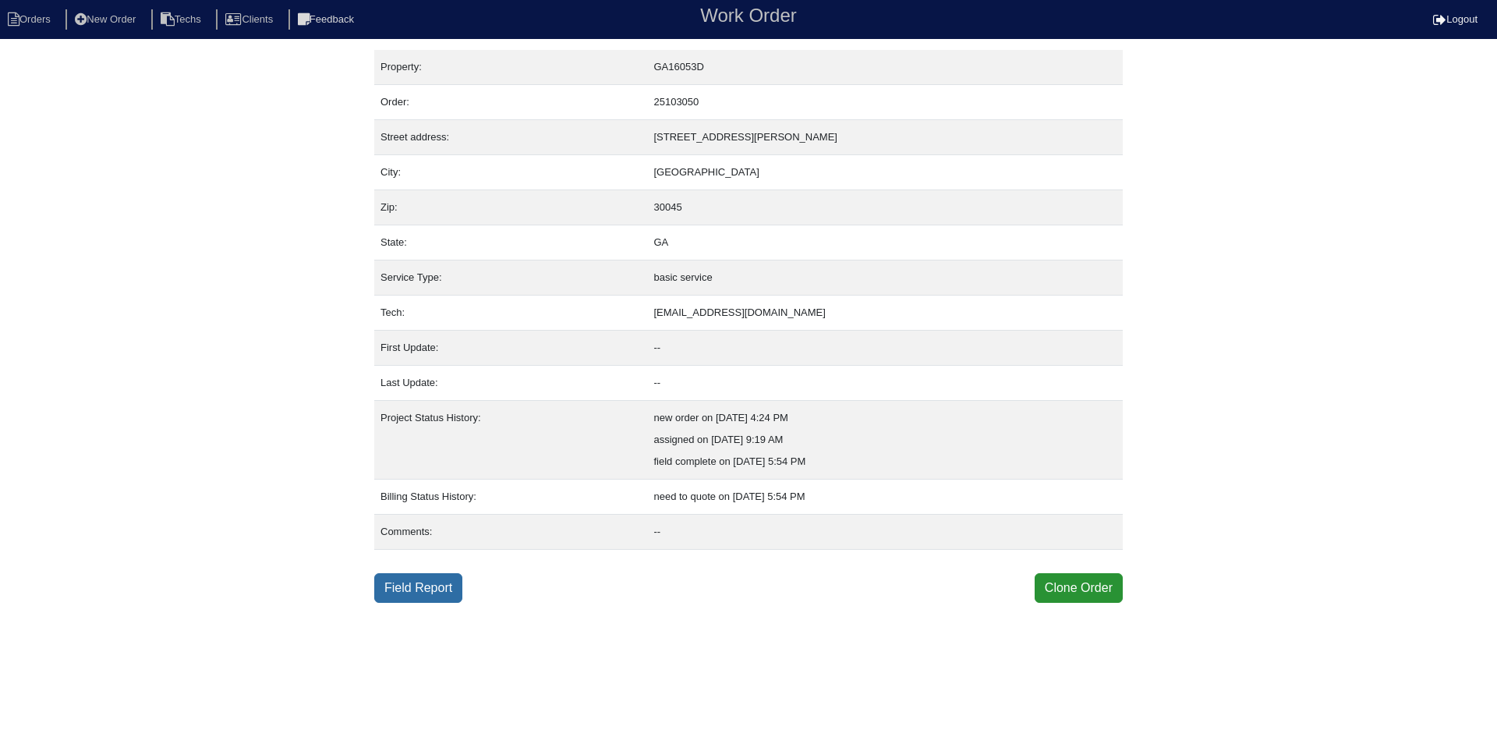
click at [394, 590] on link "Field Report" at bounding box center [418, 588] width 88 height 30
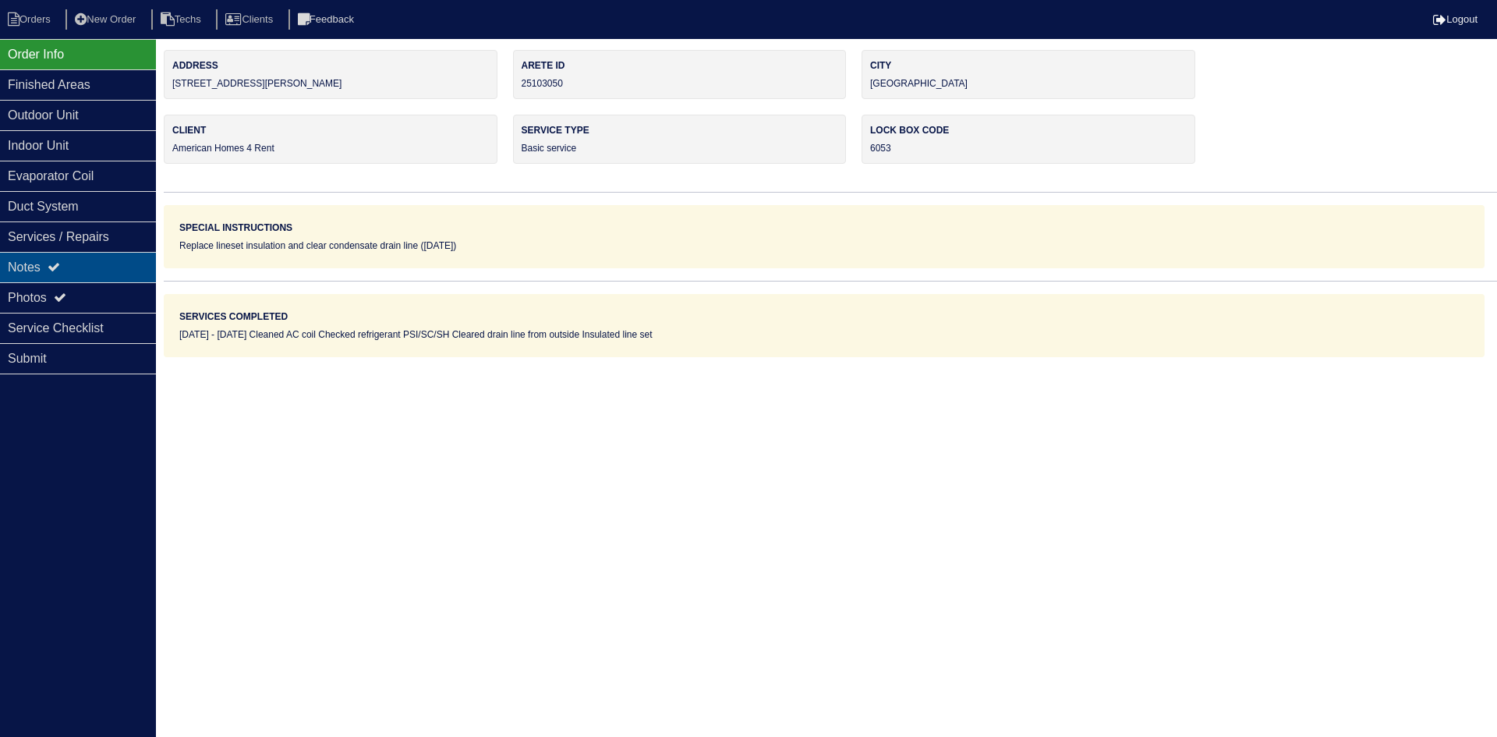
click at [80, 256] on div "Notes" at bounding box center [78, 267] width 156 height 30
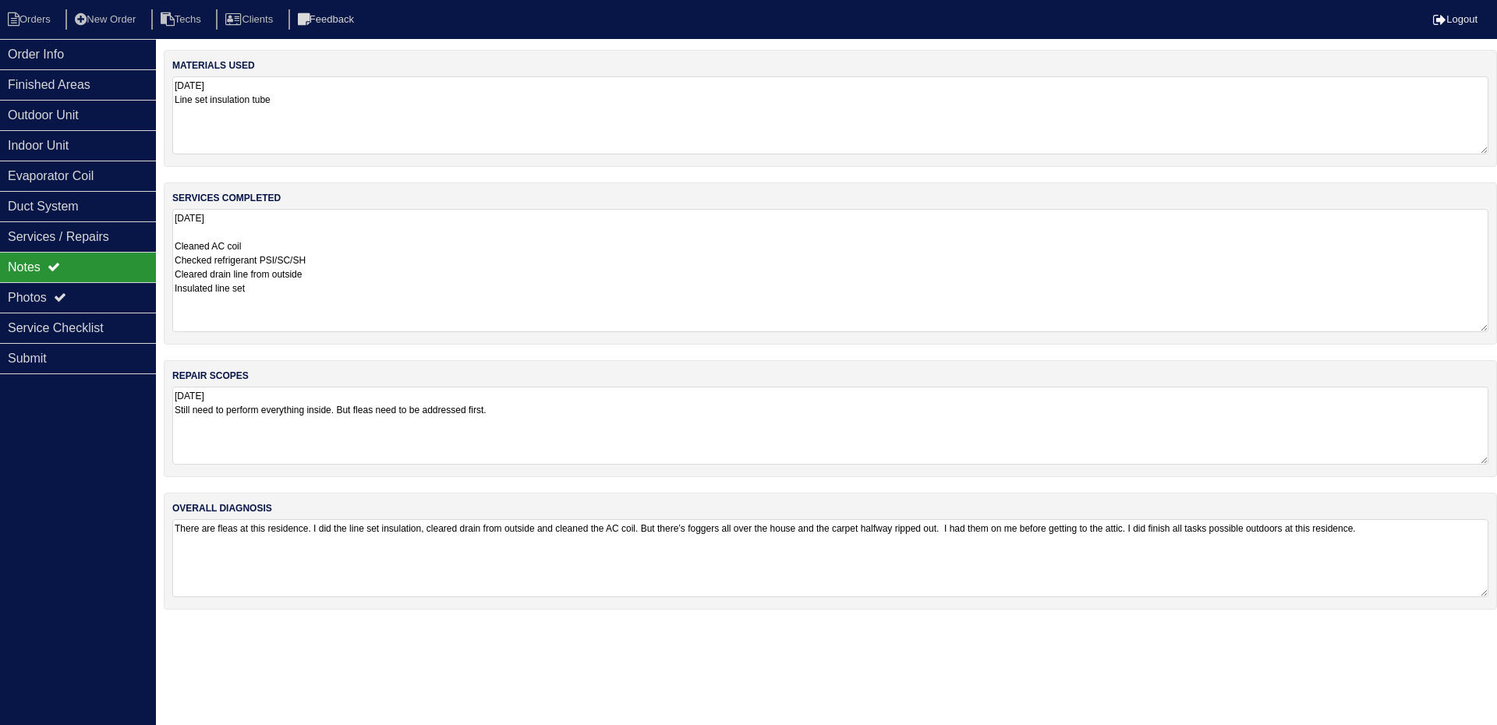
drag, startPoint x: 1480, startPoint y: 282, endPoint x: 1475, endPoint y: 327, distance: 45.5
click at [1475, 327] on textarea "[DATE] Cleaned AC coil Checked refrigerant PSI/SC/SH Cleared drain line from ou…" at bounding box center [830, 270] width 1316 height 123
click at [130, 104] on div "Outdoor Unit" at bounding box center [78, 115] width 156 height 30
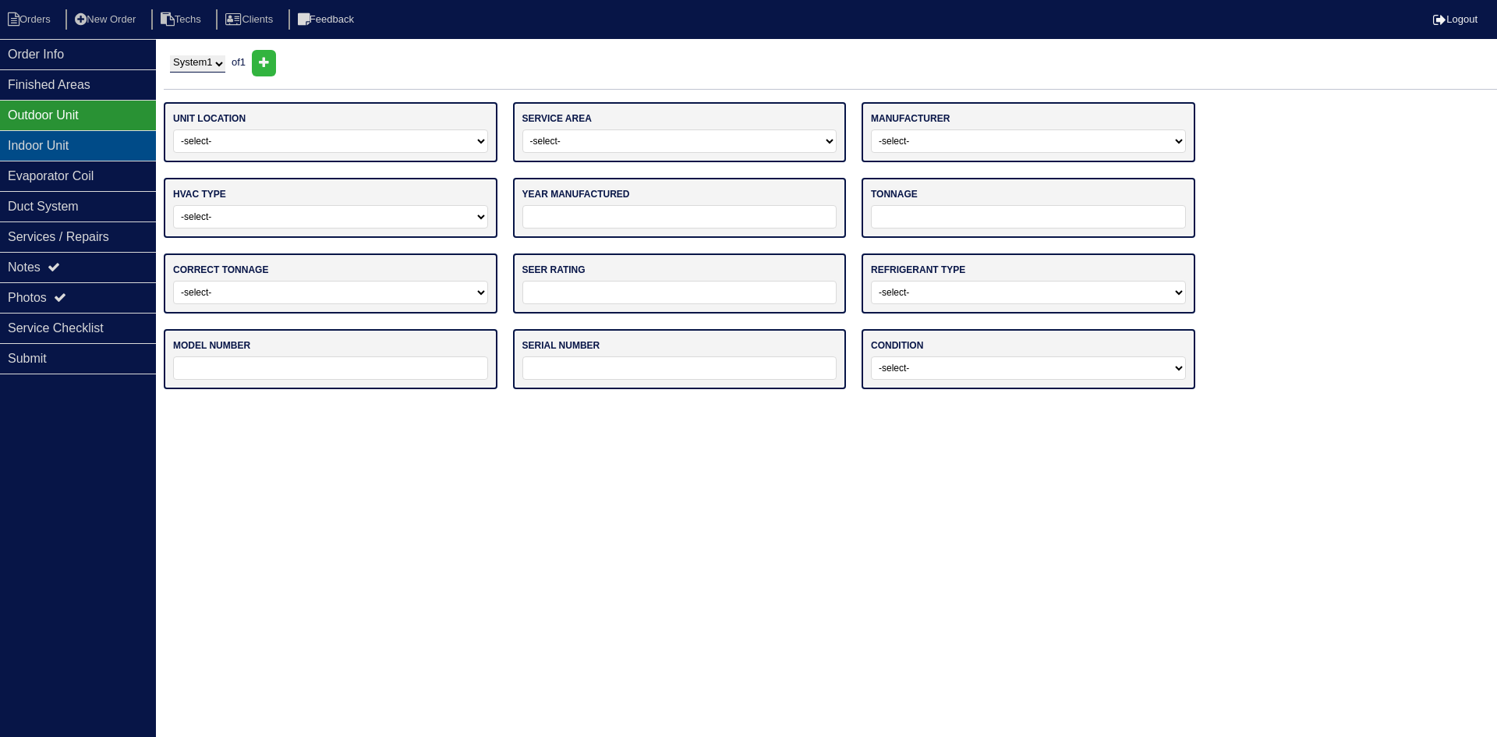
click at [130, 145] on div "Indoor Unit" at bounding box center [78, 145] width 156 height 30
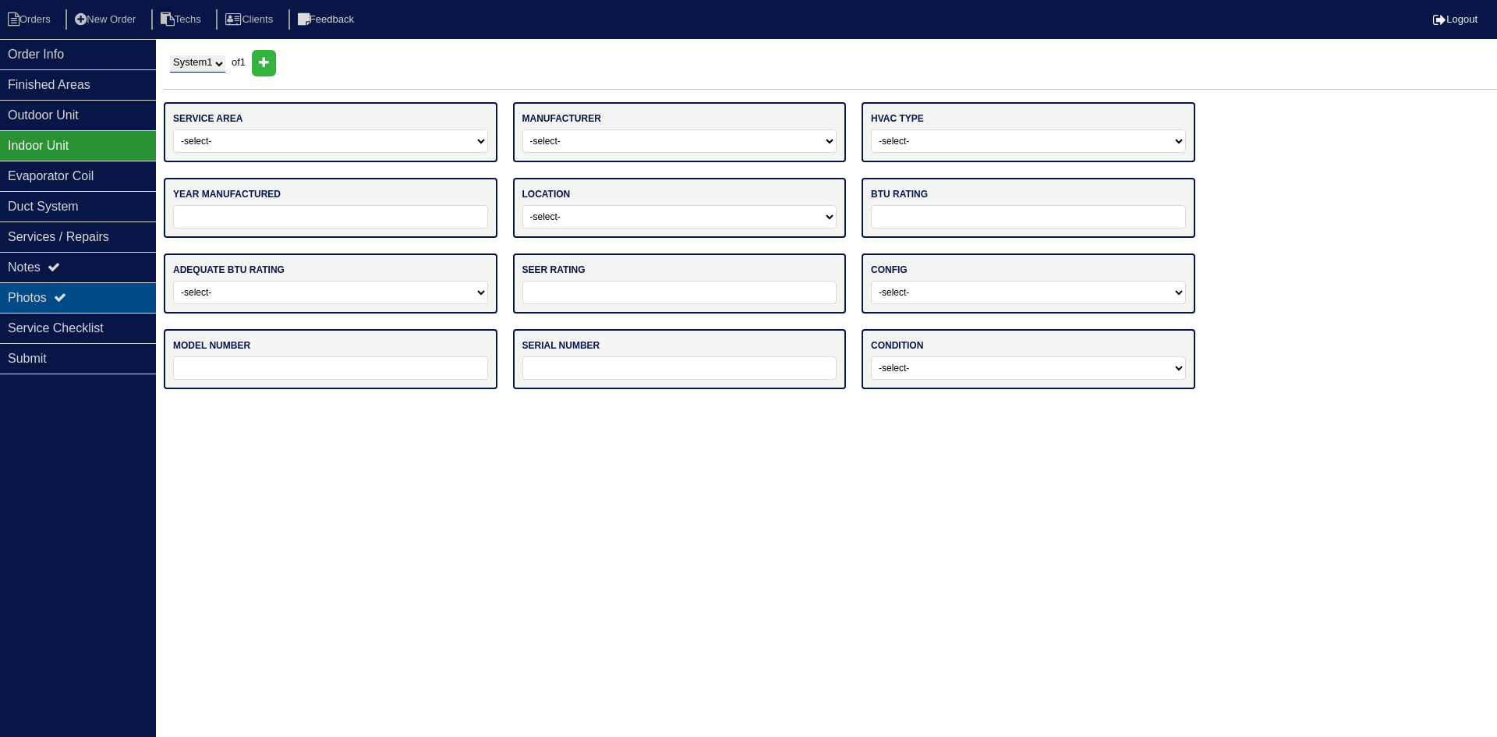
click at [62, 290] on div "Photos" at bounding box center [78, 297] width 156 height 30
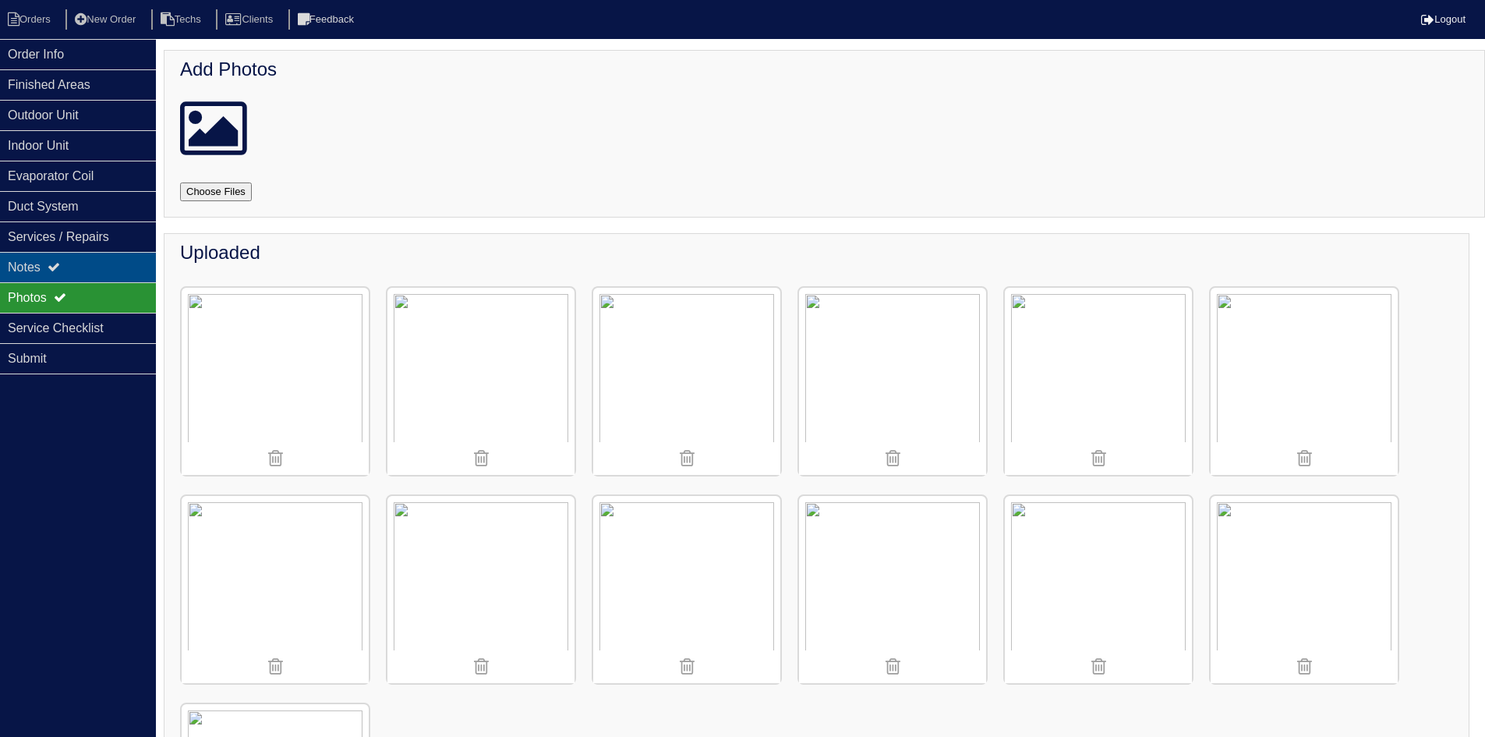
click at [60, 265] on icon at bounding box center [54, 266] width 12 height 12
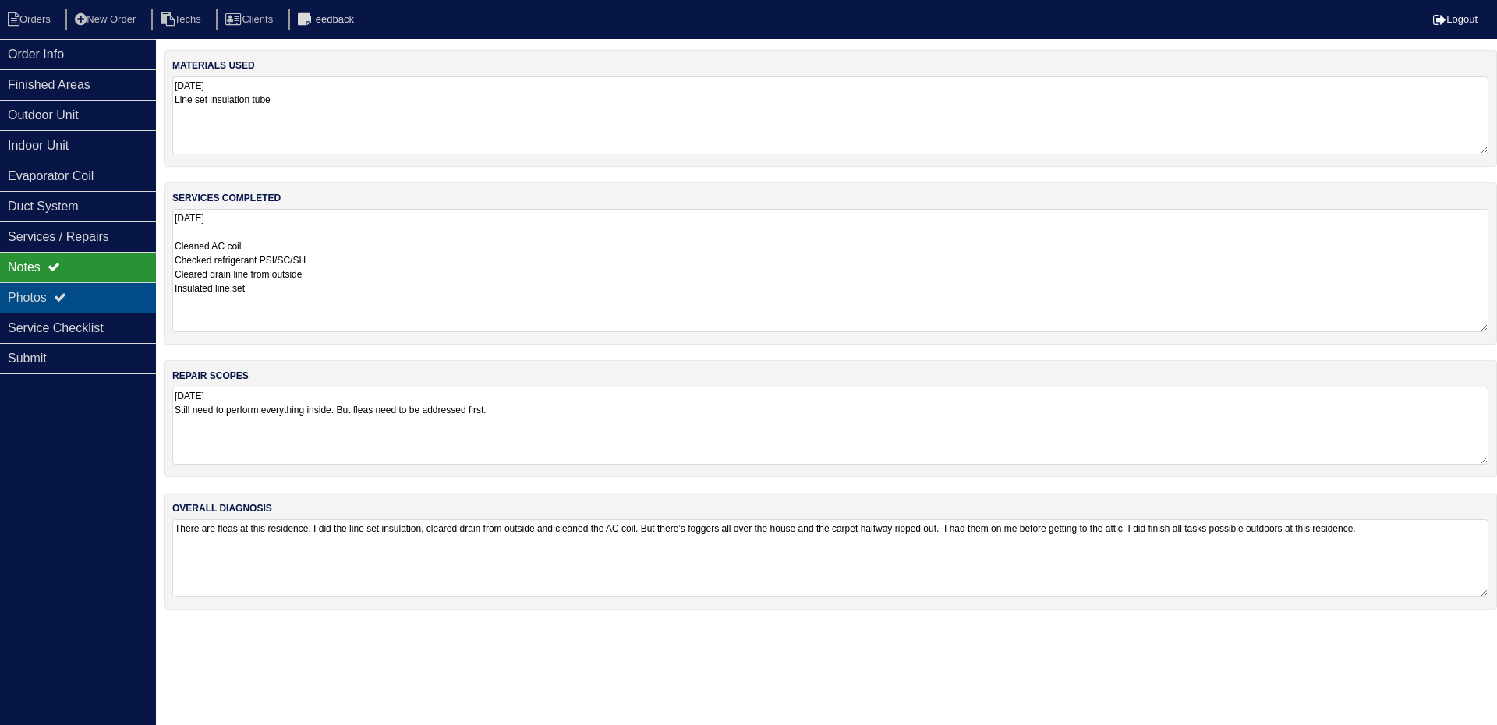
click at [76, 290] on div "Photos" at bounding box center [78, 297] width 156 height 30
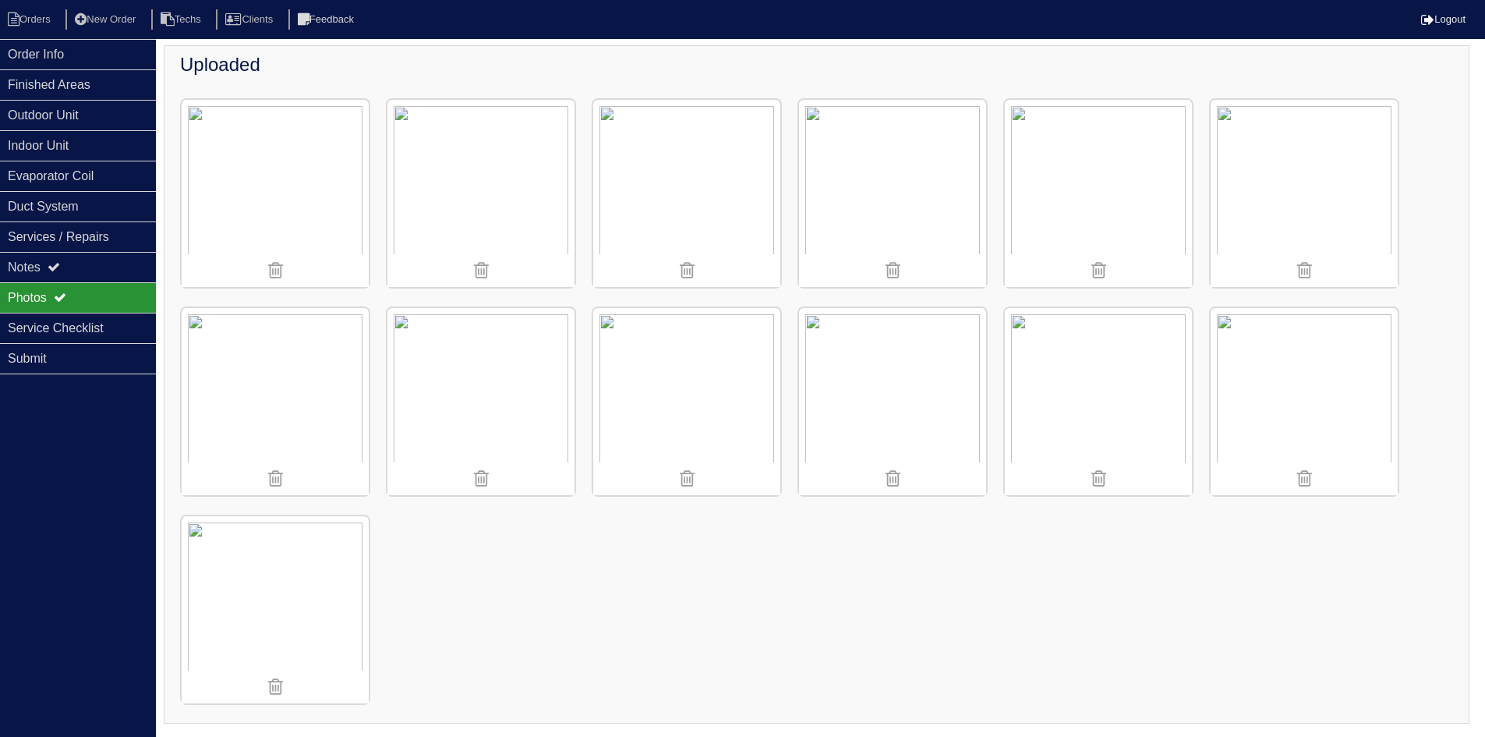
scroll to position [110, 0]
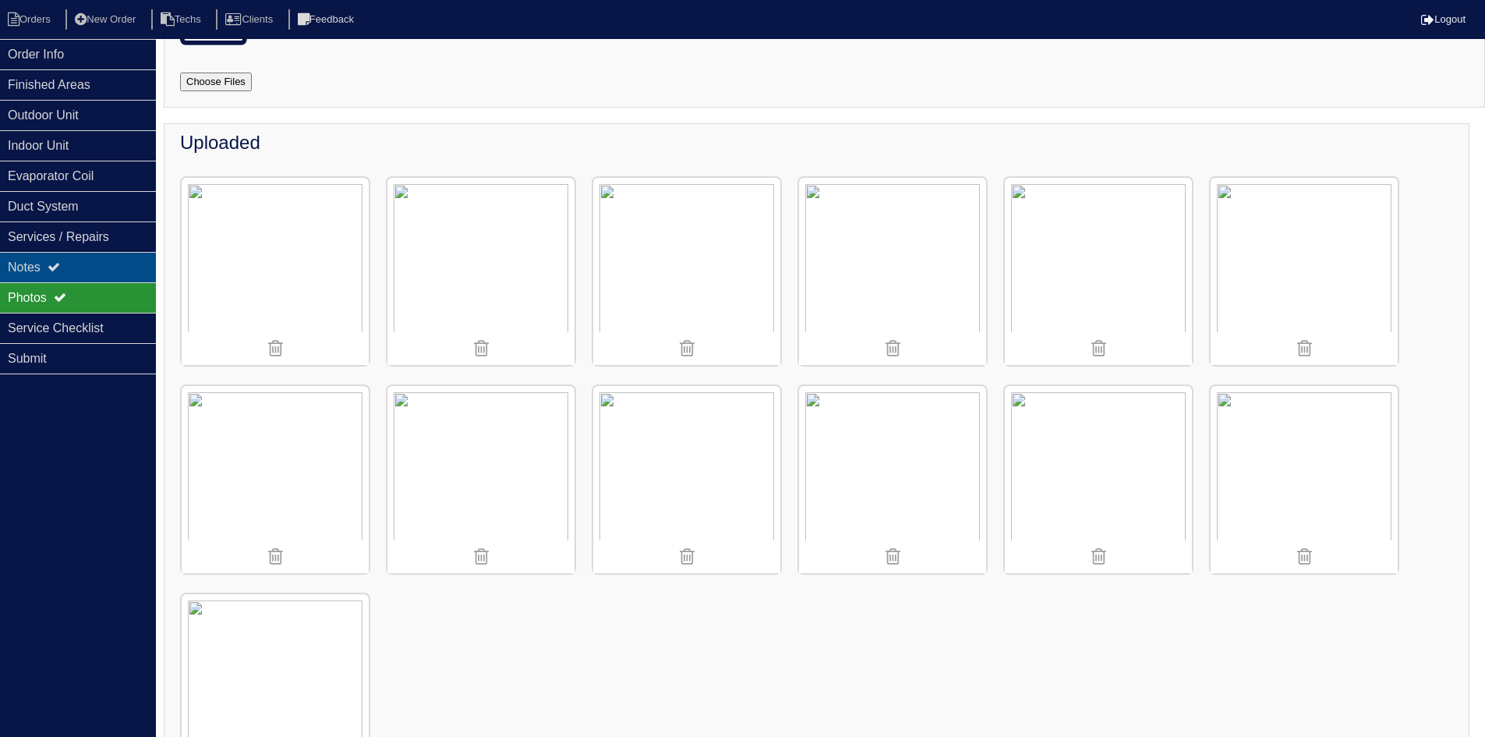
click at [60, 264] on icon at bounding box center [54, 266] width 12 height 12
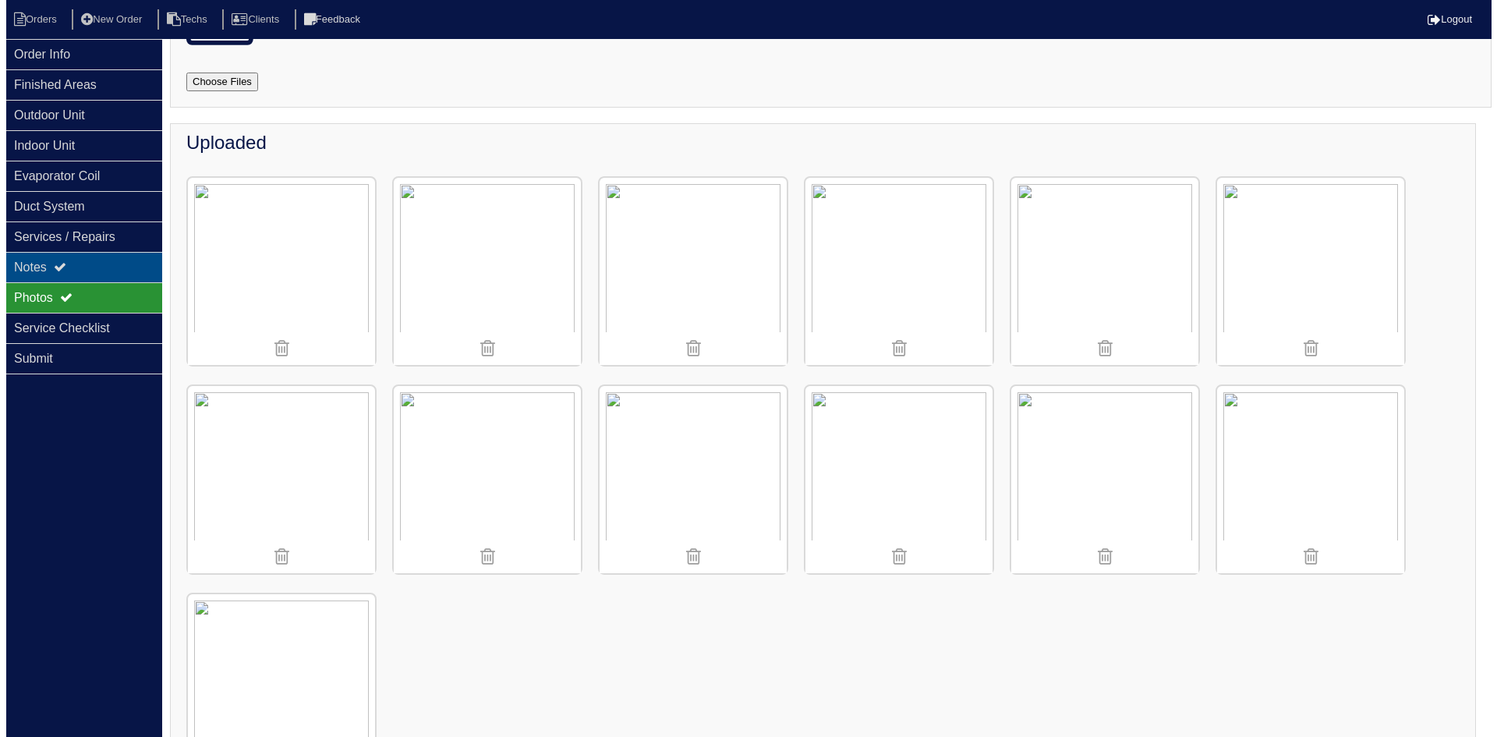
scroll to position [0, 0]
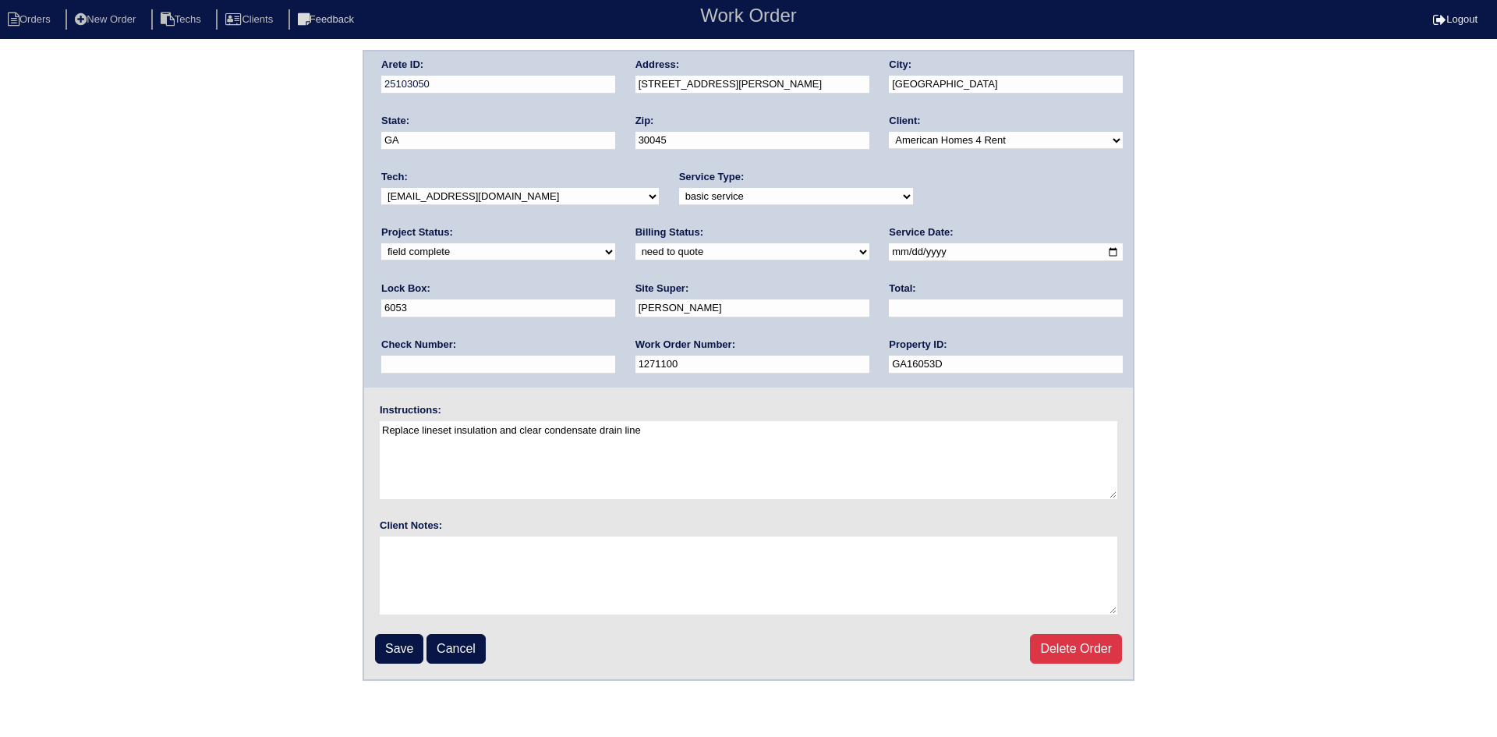
click at [615, 243] on select "new order assigned in progress field complete need to schedule admin review arc…" at bounding box center [498, 251] width 234 height 17
select select "need to schedule"
click at [615, 243] on select "new order assigned in progress field complete need to schedule admin review arc…" at bounding box center [498, 251] width 234 height 17
click at [889, 250] on input "[DATE]" at bounding box center [1006, 252] width 234 height 18
type input "[DATE]"
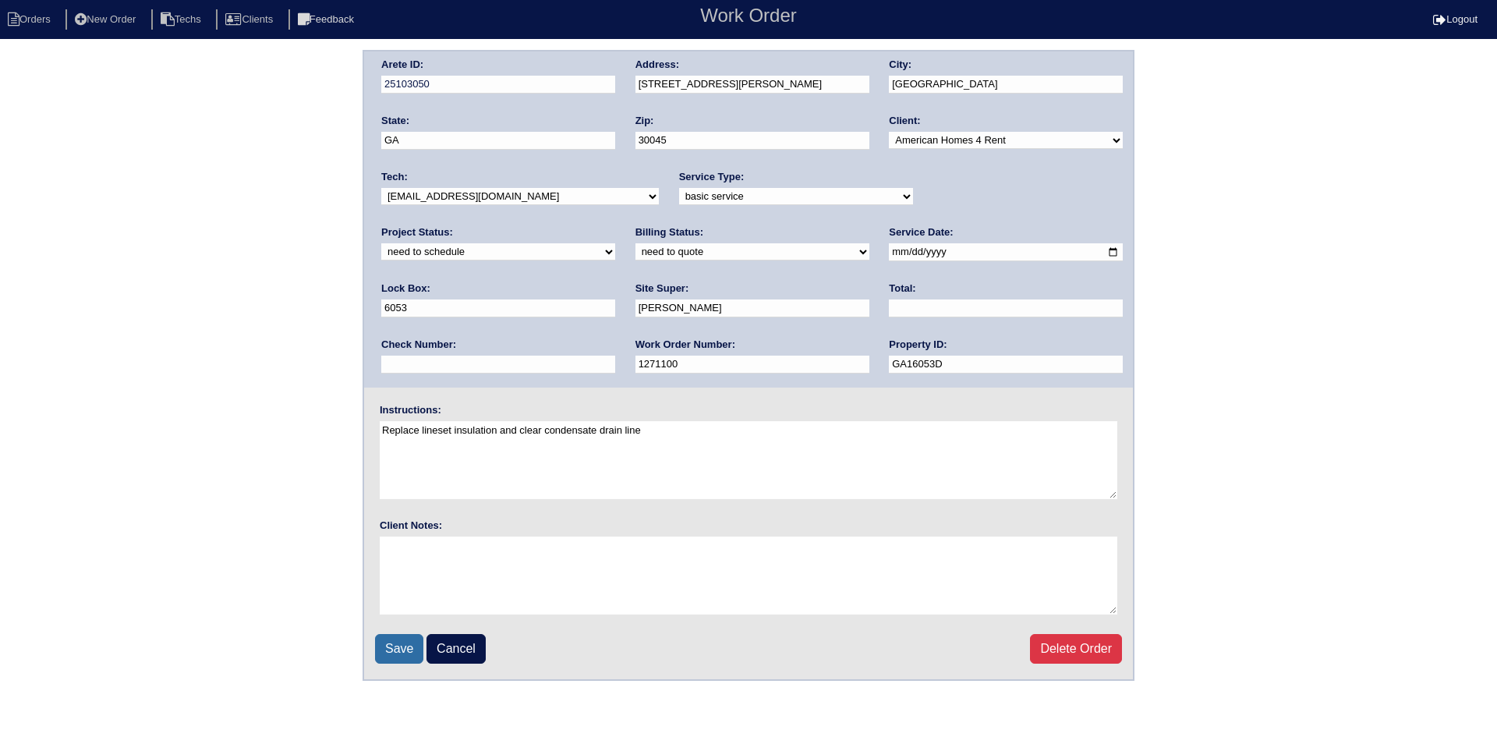
click at [408, 651] on input "Save" at bounding box center [399, 649] width 48 height 30
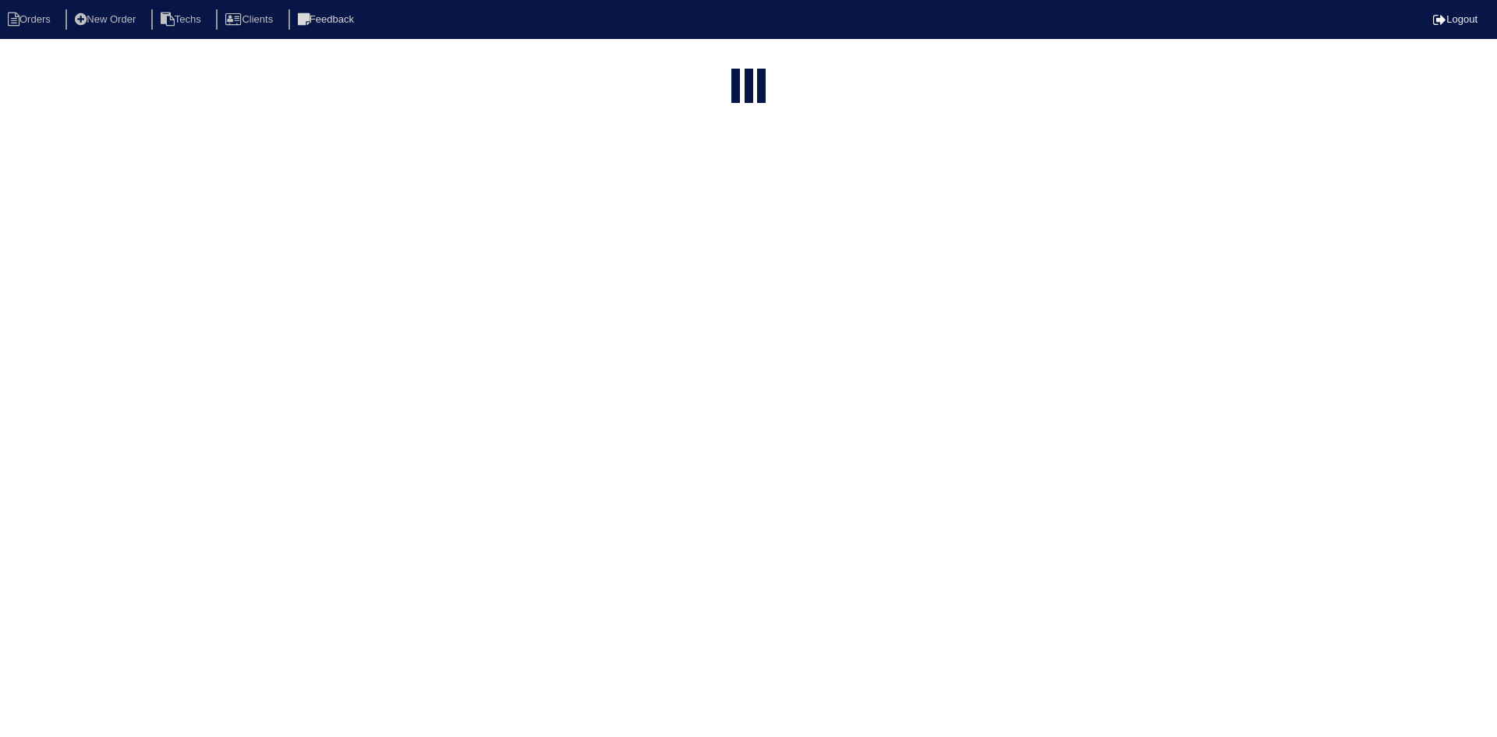
select select "15"
select select "field complete"
select select "need to quote"
select select "American Homes 4 Rent"
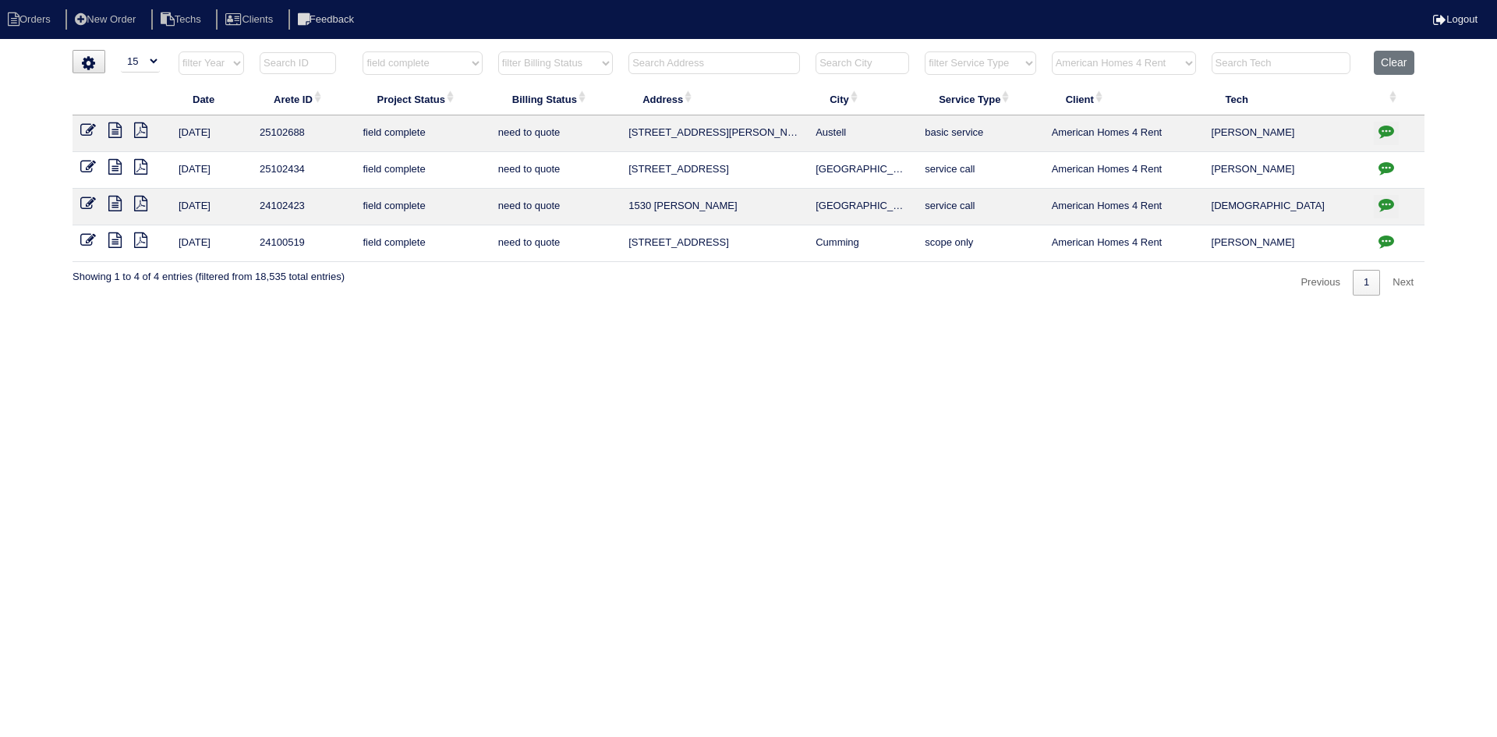
click at [682, 60] on input "text" at bounding box center [713, 63] width 171 height 22
type input "902"
select select "field complete"
select select "need to quote"
type input "902"
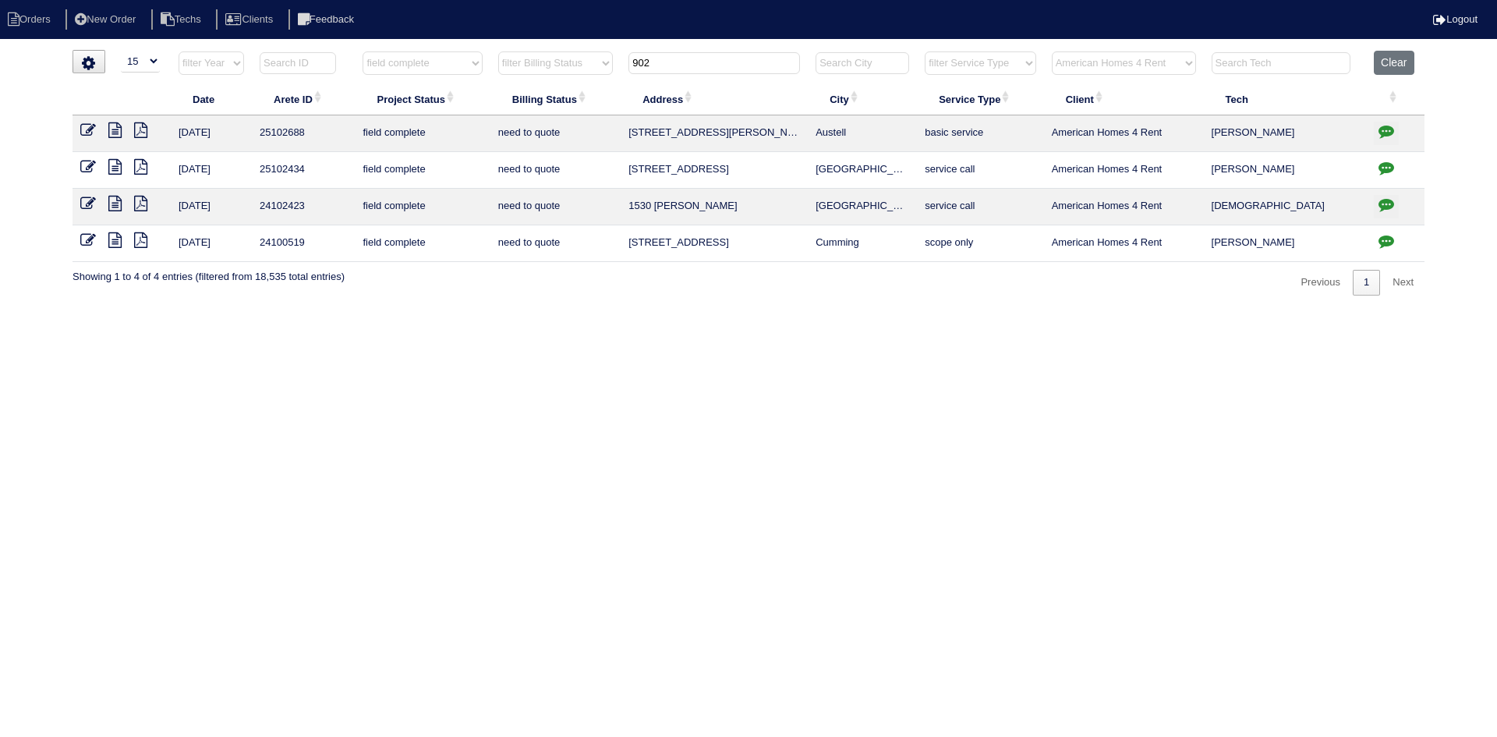
select select "American Homes 4 Rent"
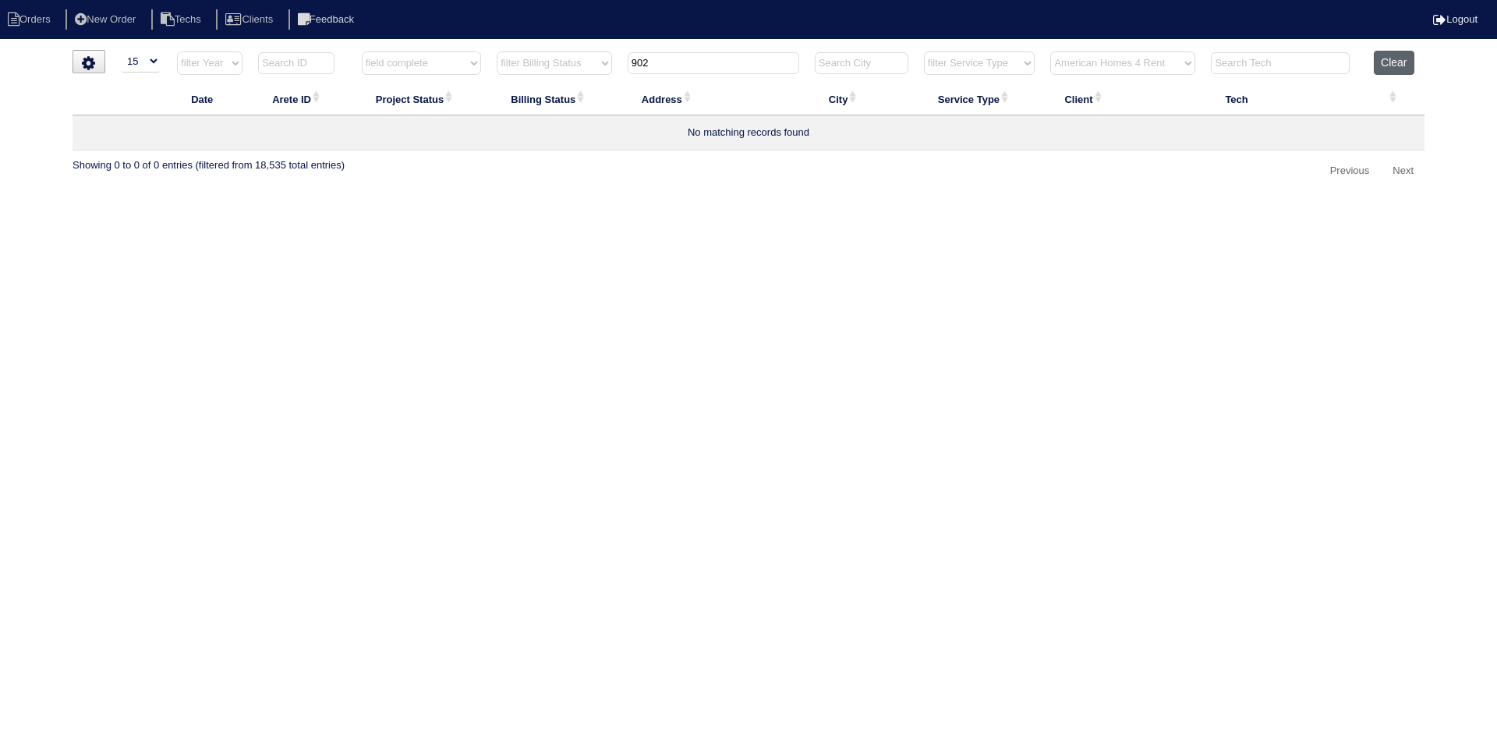
type input "902"
click at [1394, 65] on button "Clear" at bounding box center [1394, 63] width 40 height 24
select select
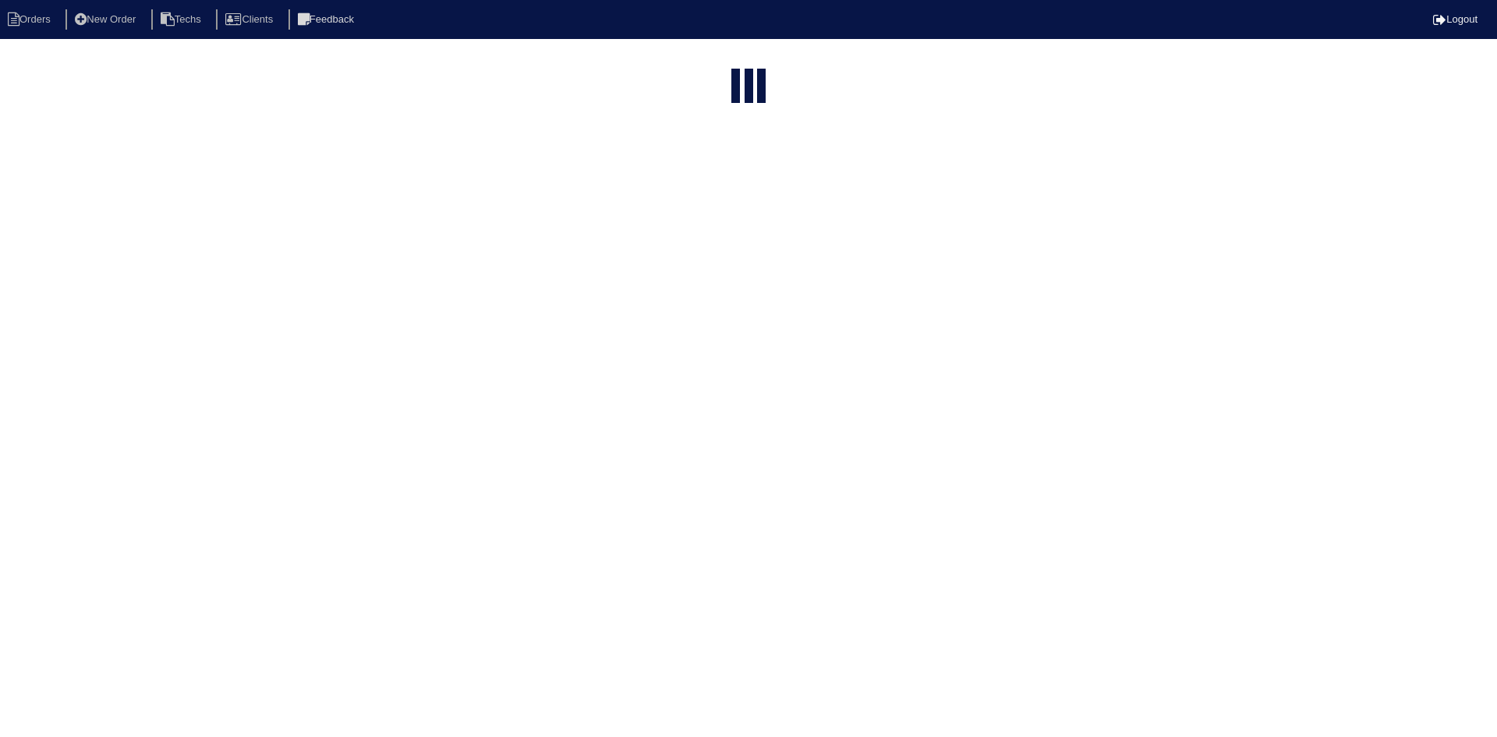
select select "15"
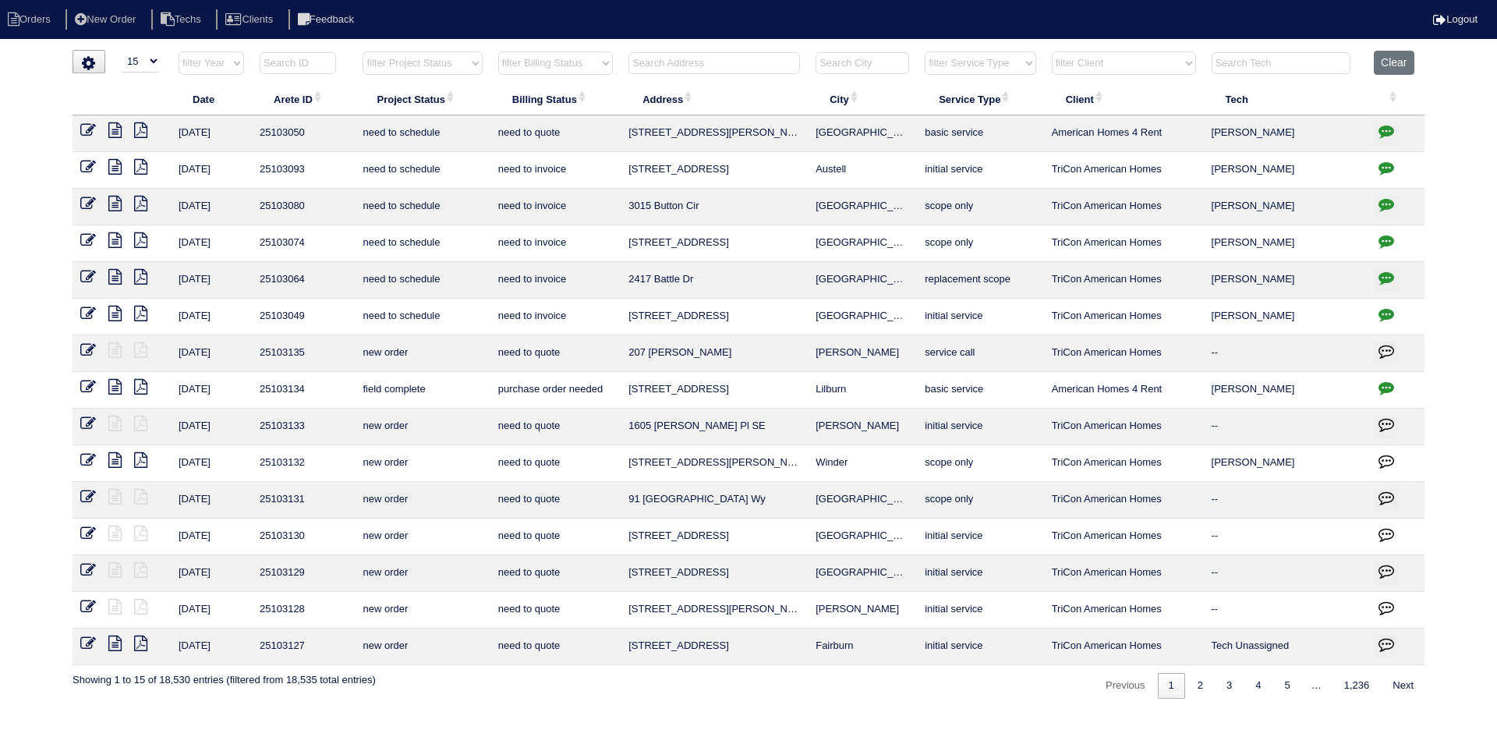
click at [736, 64] on input "text" at bounding box center [713, 63] width 171 height 22
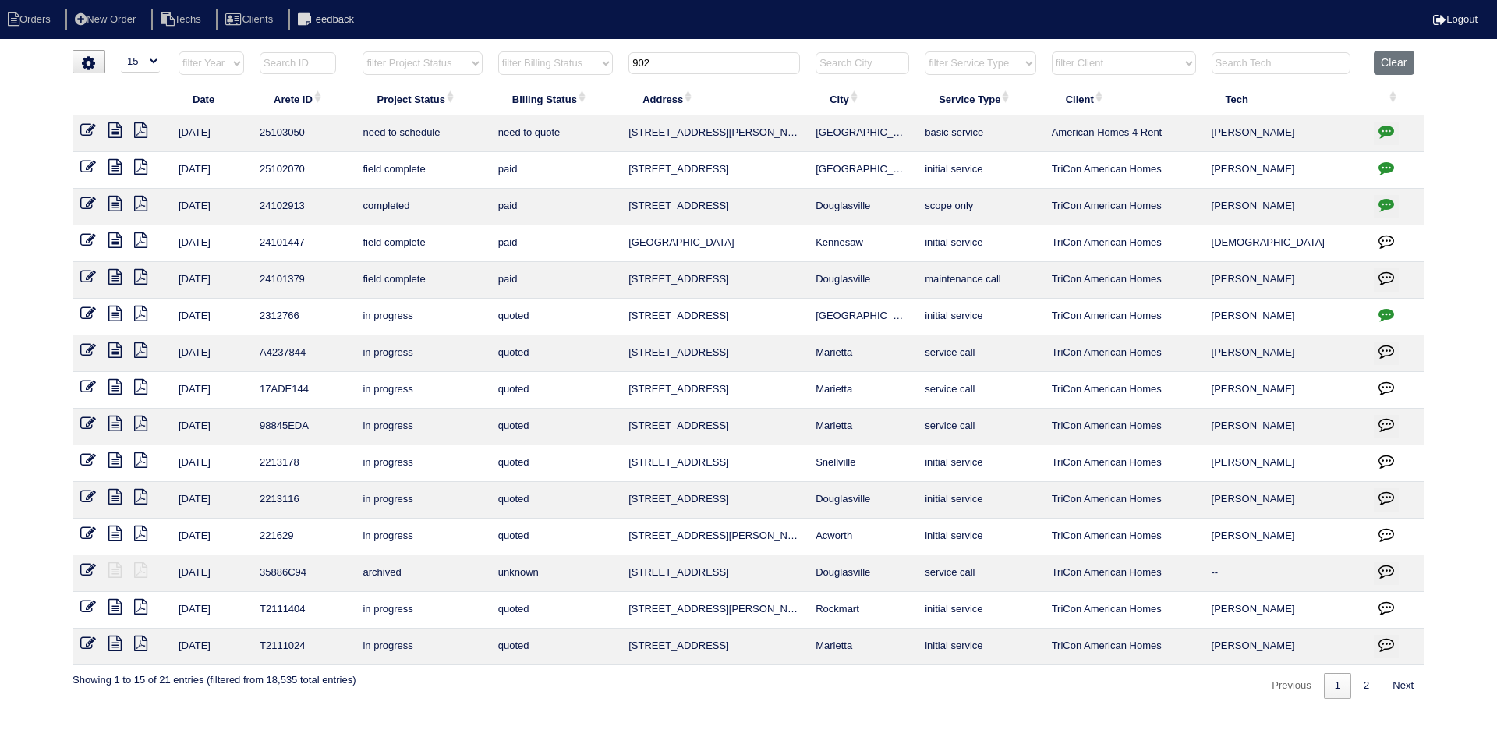
type input "902"
click at [1384, 128] on icon "button" at bounding box center [1386, 131] width 16 height 16
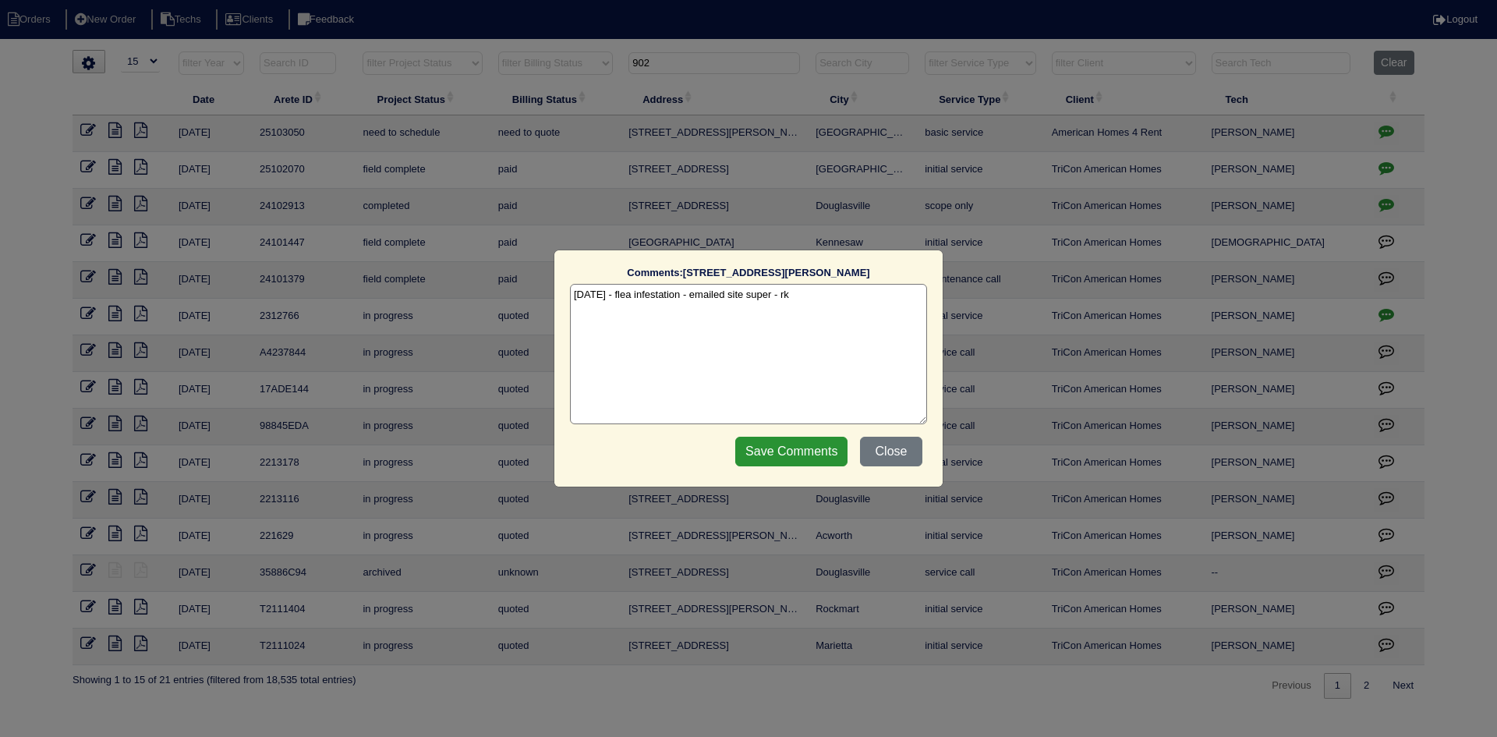
click at [818, 292] on textarea "8/25/25 - flea infestation - emailed site super - rk" at bounding box center [748, 354] width 357 height 140
type textarea "8/25/25 - flea infestation - emailed site super - rk 9/4/25 - Per site super - …"
click at [767, 444] on input "Save Comments" at bounding box center [791, 452] width 112 height 30
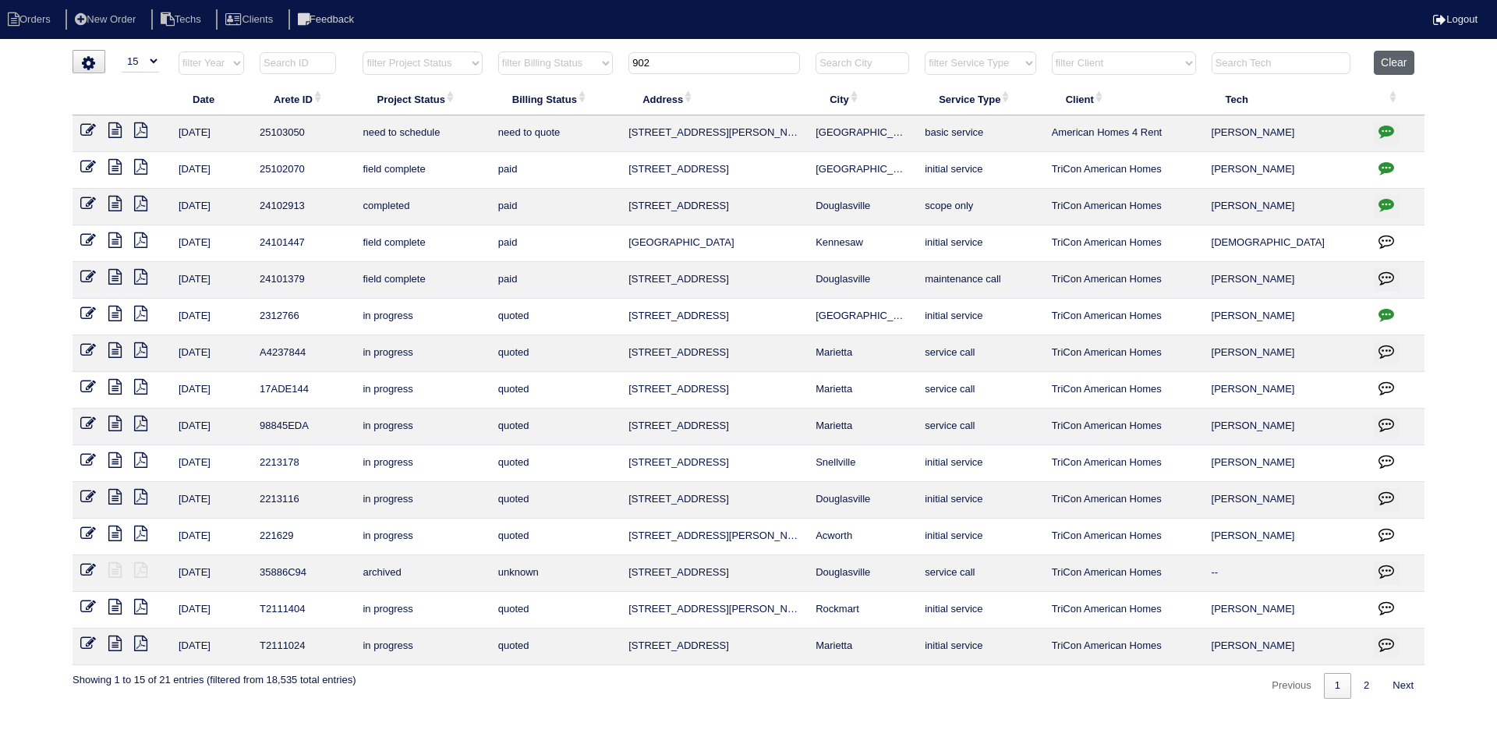
click at [1401, 51] on button "Clear" at bounding box center [1394, 63] width 40 height 24
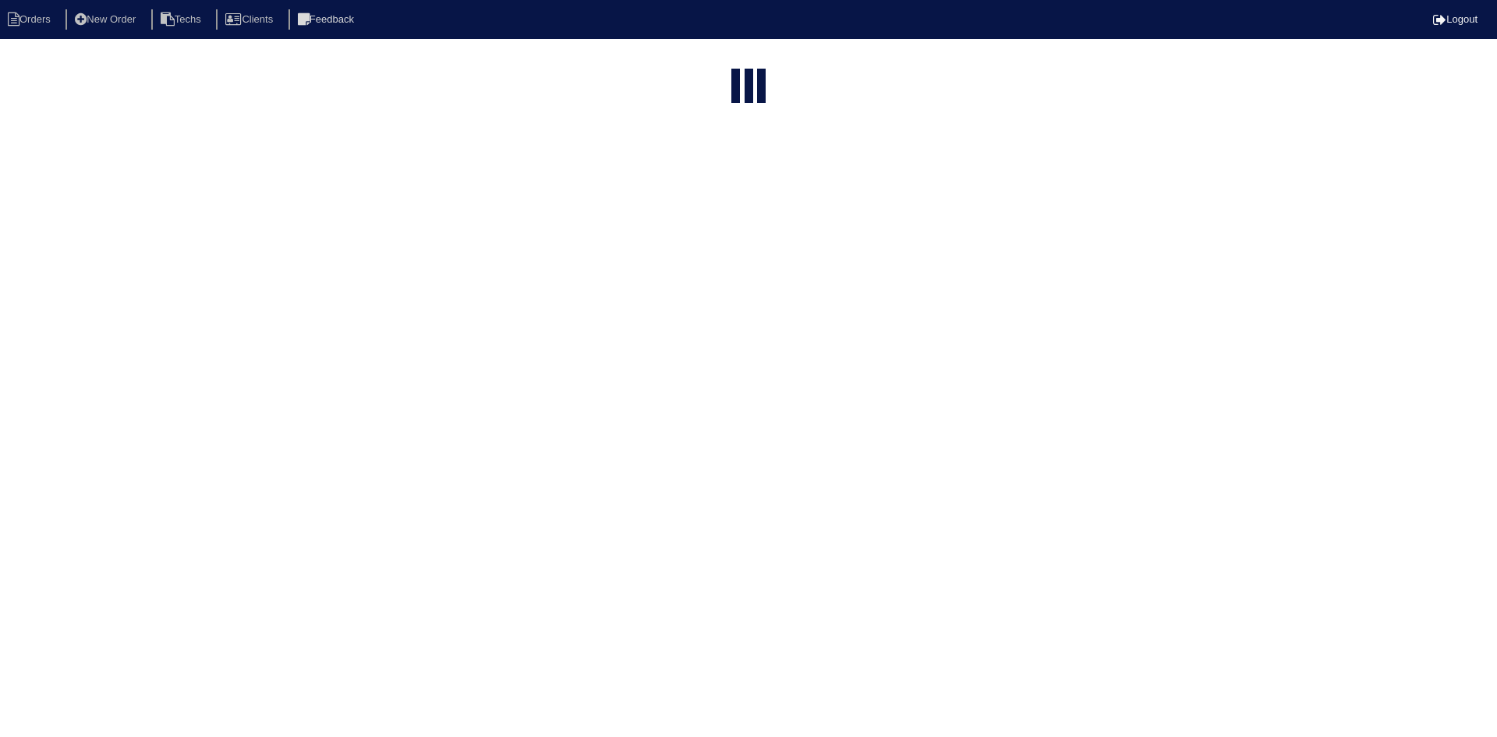
select select "15"
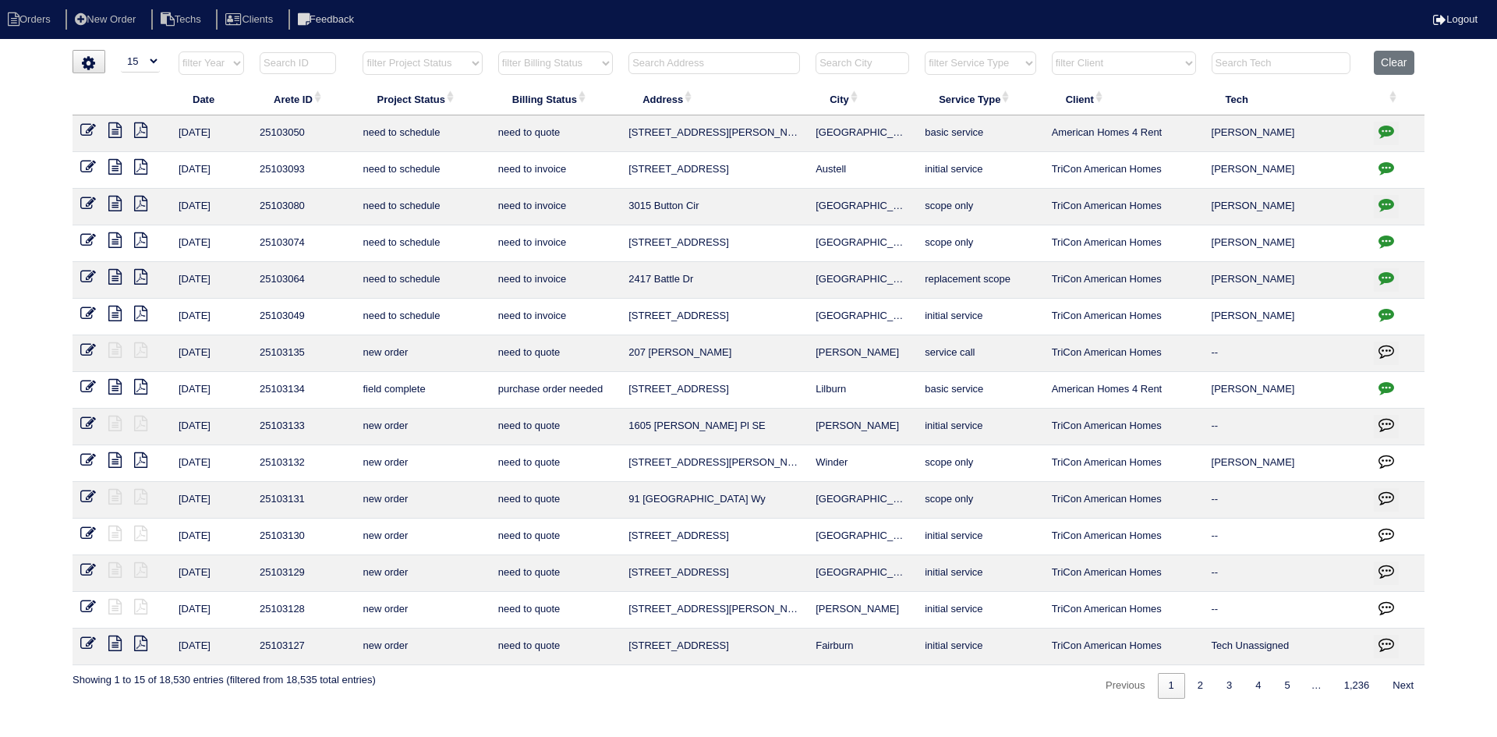
click at [702, 61] on input "text" at bounding box center [713, 63] width 171 height 22
click at [1405, 68] on button "Clear" at bounding box center [1394, 63] width 40 height 24
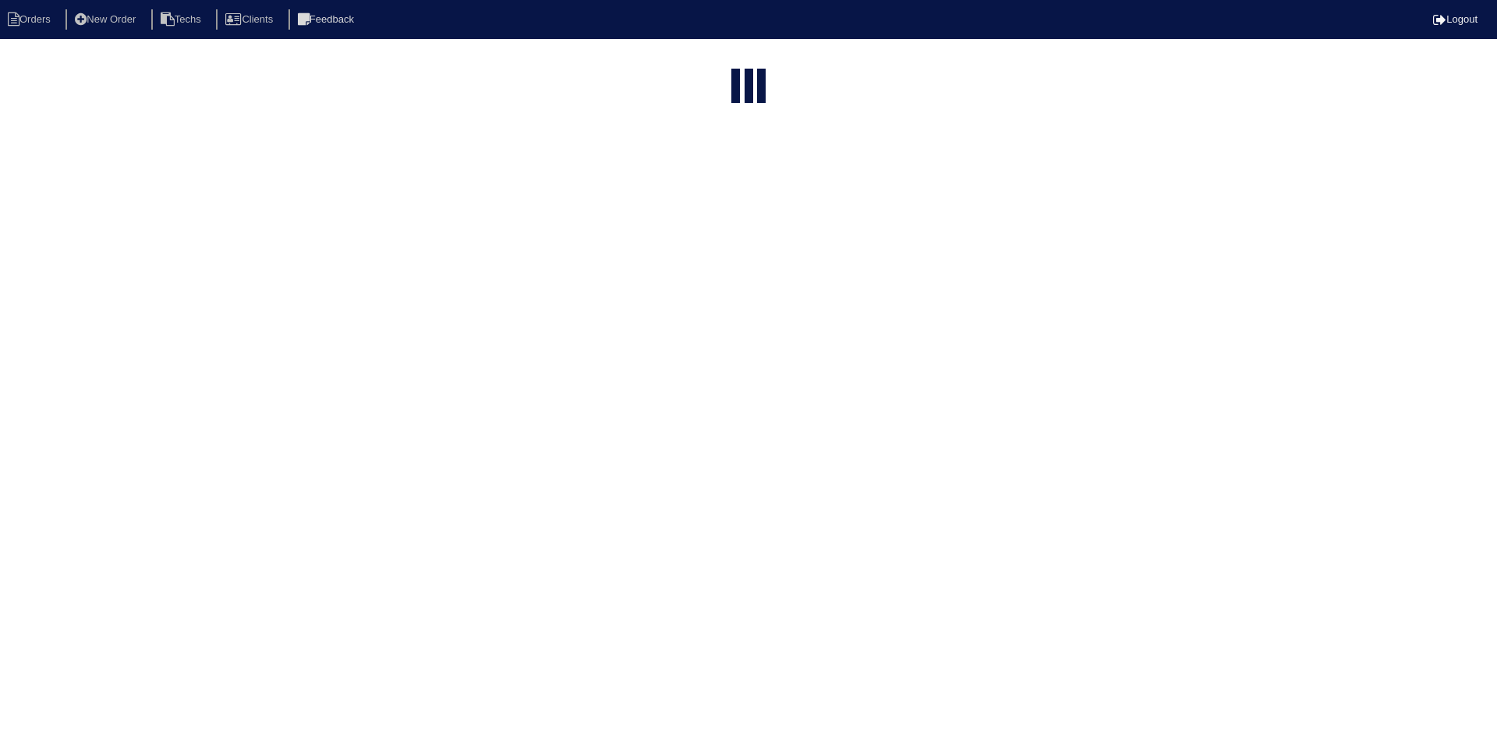
select select "15"
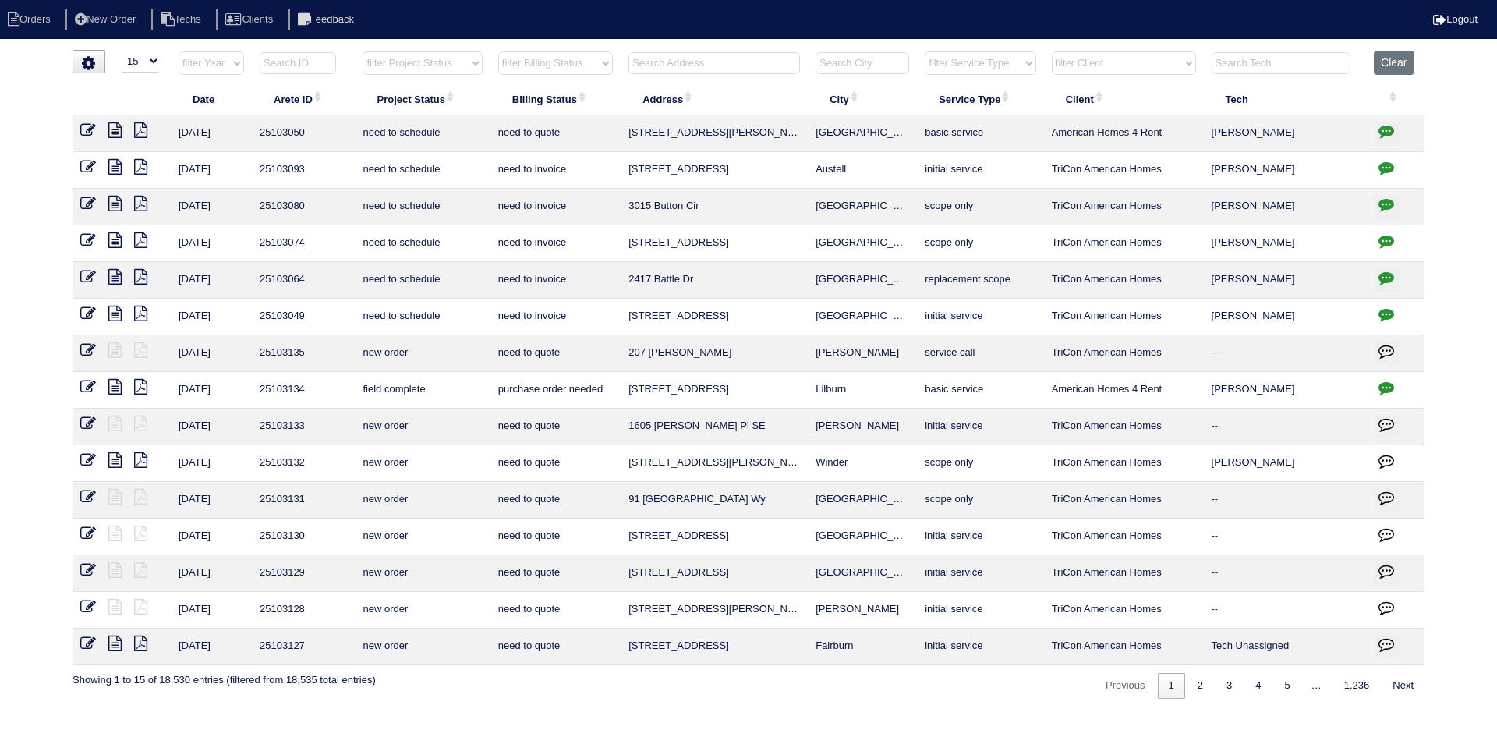
click at [1131, 60] on select "filter Client -- Any Client -- [PERSON_NAME] American Homes 4 Rent Arete Person…" at bounding box center [1124, 62] width 144 height 23
click at [1052, 51] on select "filter Client -- Any Client -- Alan Luther American Homes 4 Rent Arete Personal…" at bounding box center [1124, 62] width 144 height 23
select select "American Homes 4 Rent"
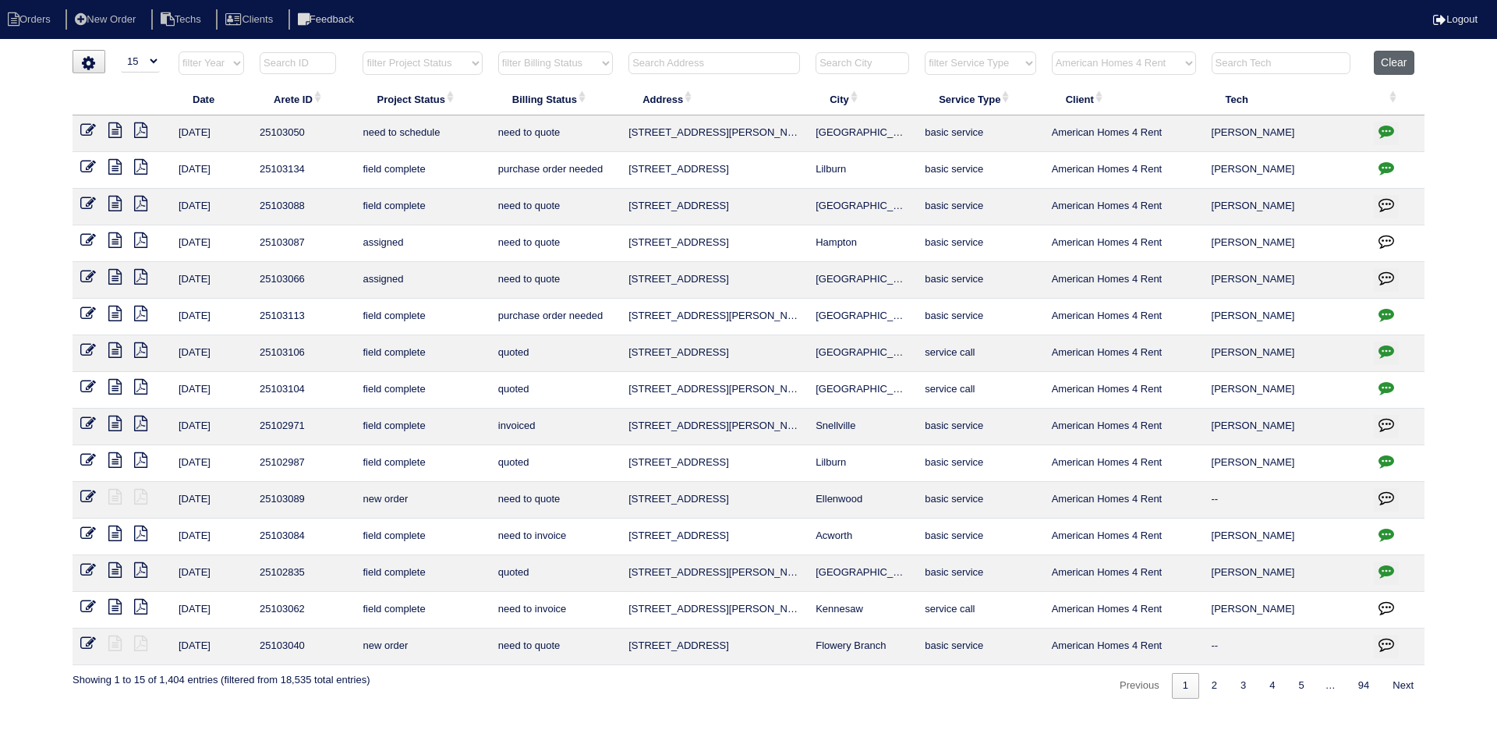
click at [1384, 63] on button "Clear" at bounding box center [1394, 63] width 40 height 24
select select
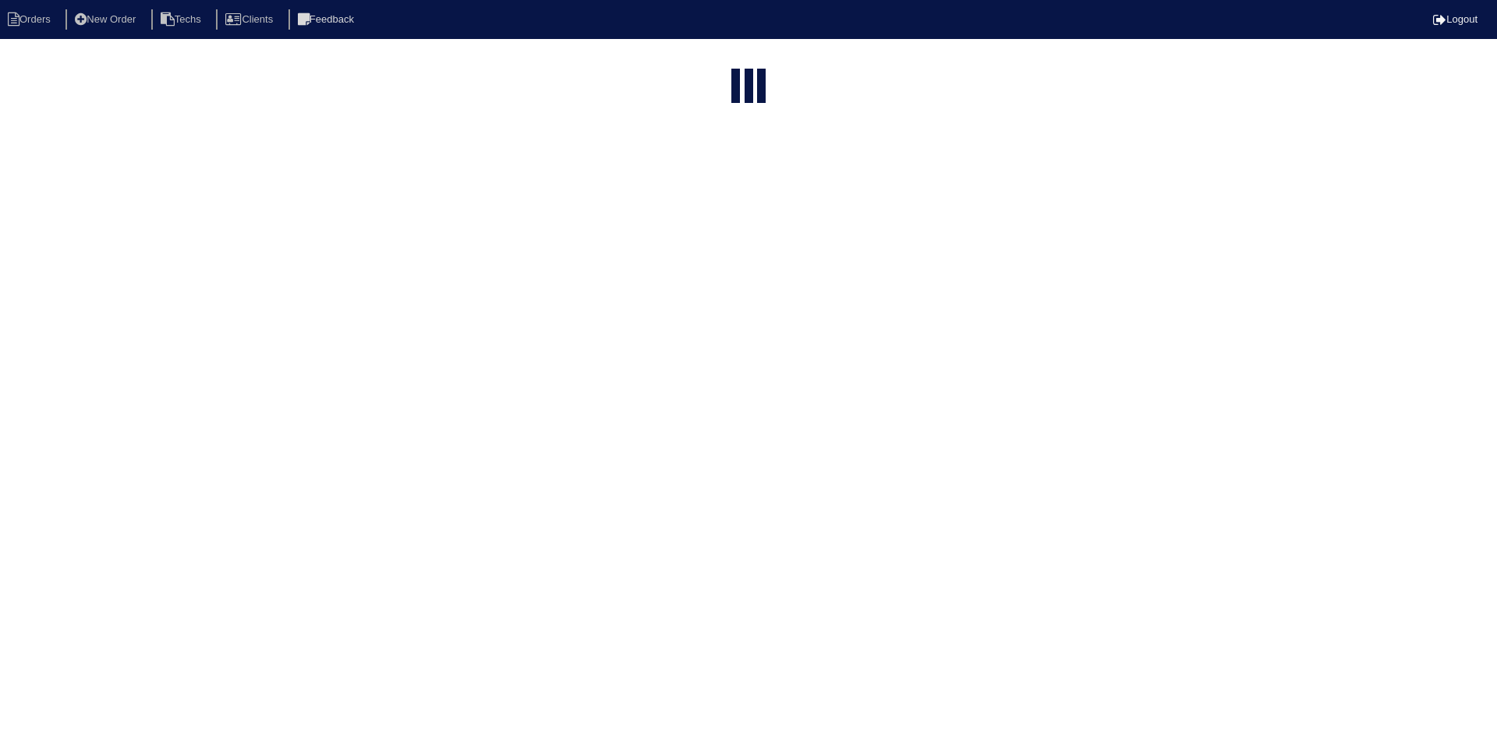
select select "15"
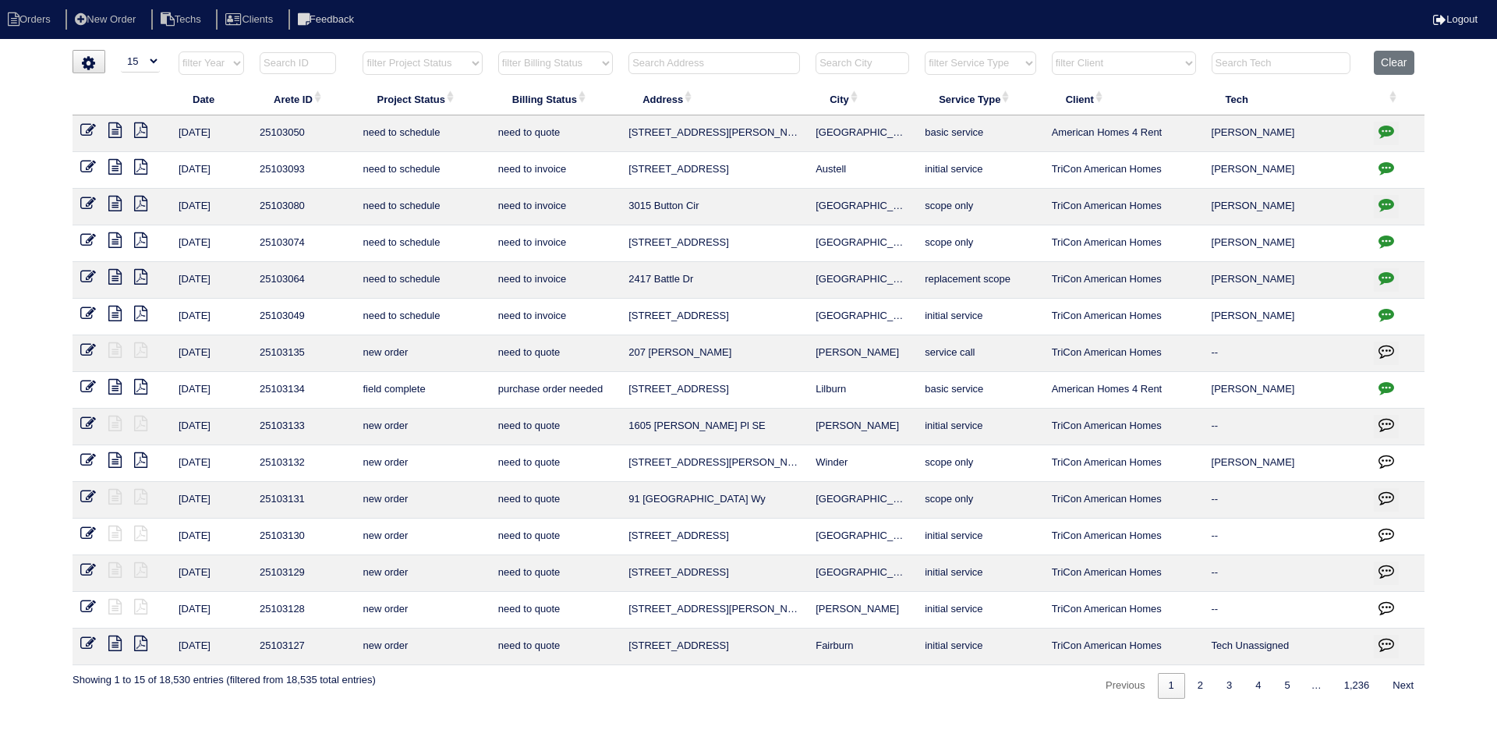
click at [474, 59] on select "filter Project Status -- Any Project Status -- new order assigned in progress f…" at bounding box center [421, 62] width 119 height 23
click at [362, 51] on select "filter Project Status -- Any Project Status -- new order assigned in progress f…" at bounding box center [421, 62] width 119 height 23
select select "field complete"
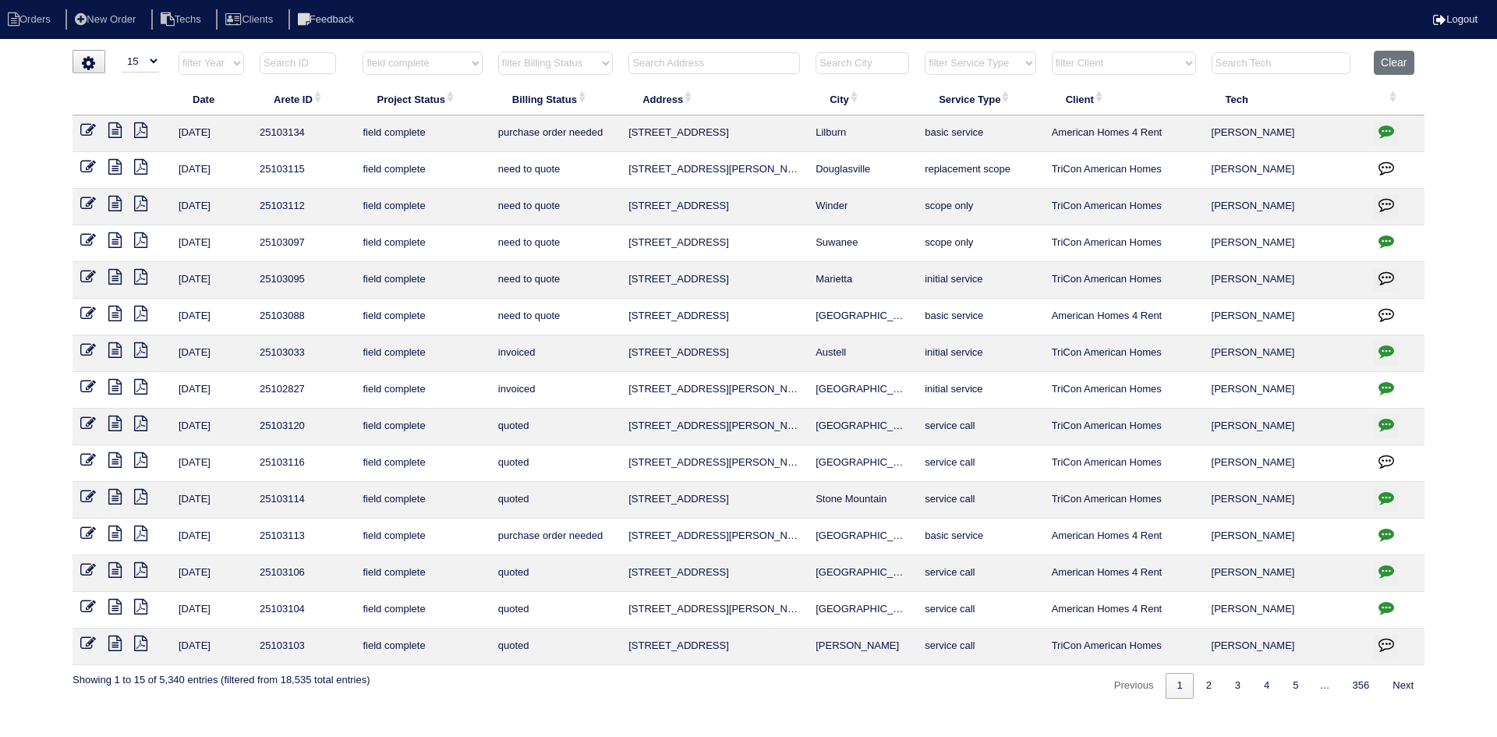
click at [586, 63] on select "filter Billing Status -- Any Billing Status -- need to quote quoted need to inv…" at bounding box center [555, 62] width 115 height 23
select select "need to quote"
click at [498, 51] on select "filter Billing Status -- Any Billing Status -- need to quote quoted need to inv…" at bounding box center [555, 62] width 115 height 23
select select "field complete"
select select "need to quote"
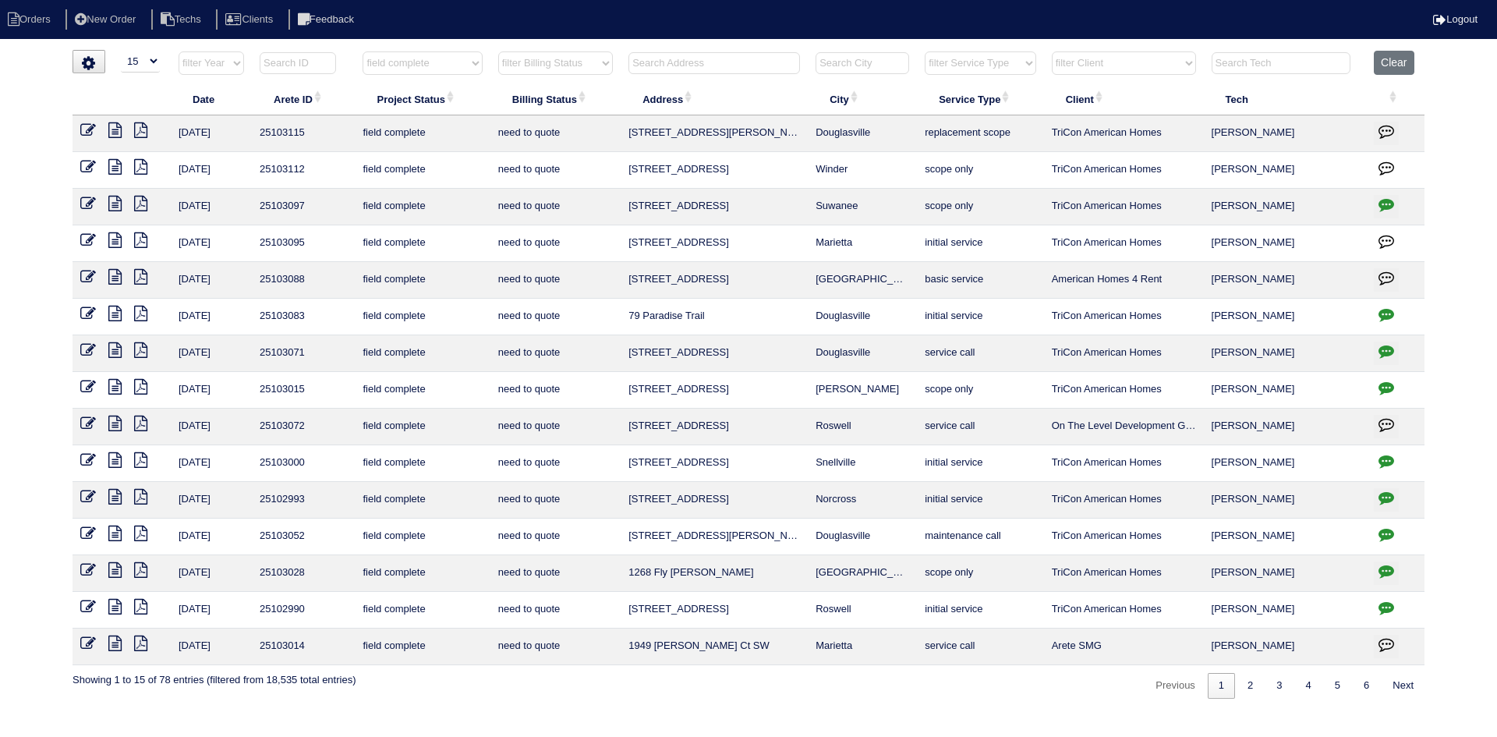
click at [1382, 318] on icon "button" at bounding box center [1386, 314] width 16 height 16
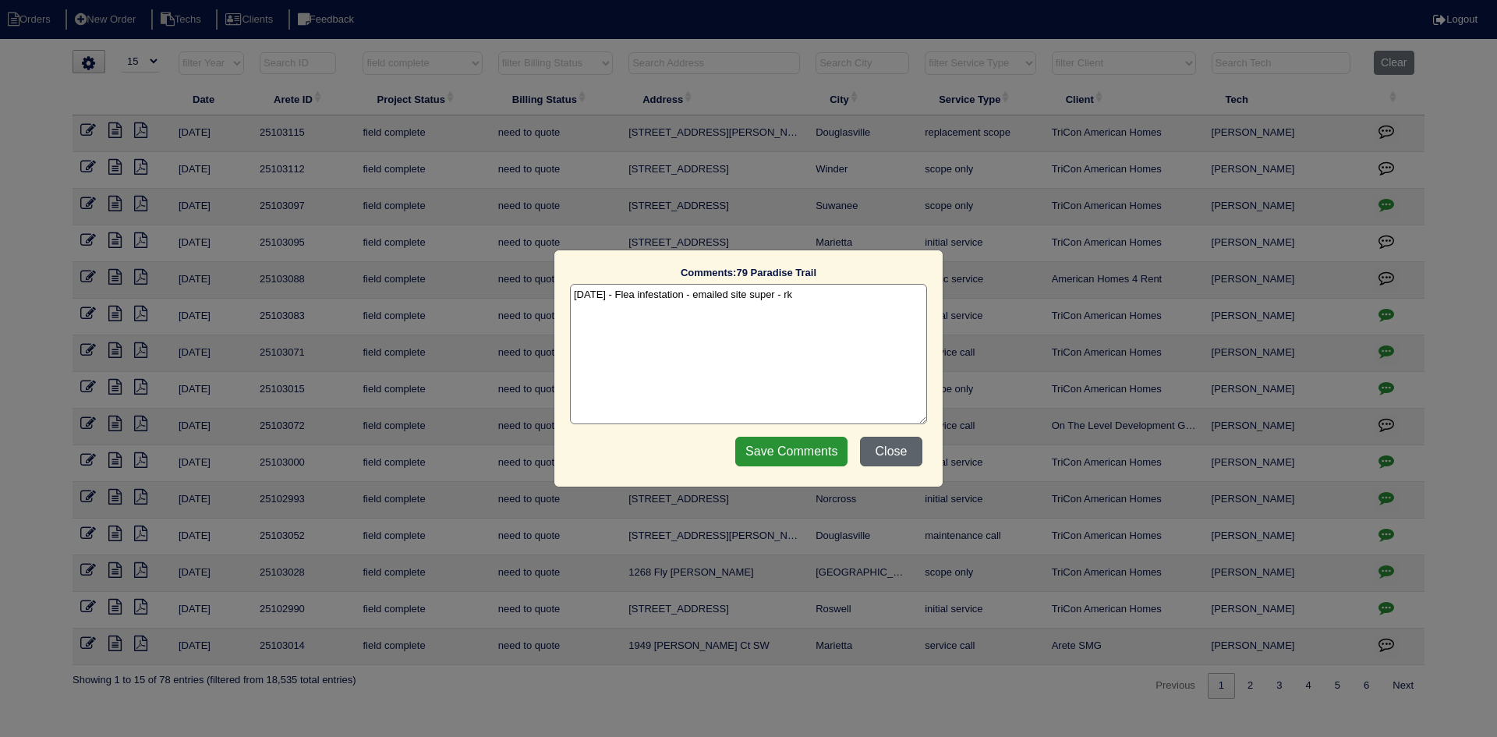
click at [892, 446] on button "Close" at bounding box center [891, 452] width 62 height 30
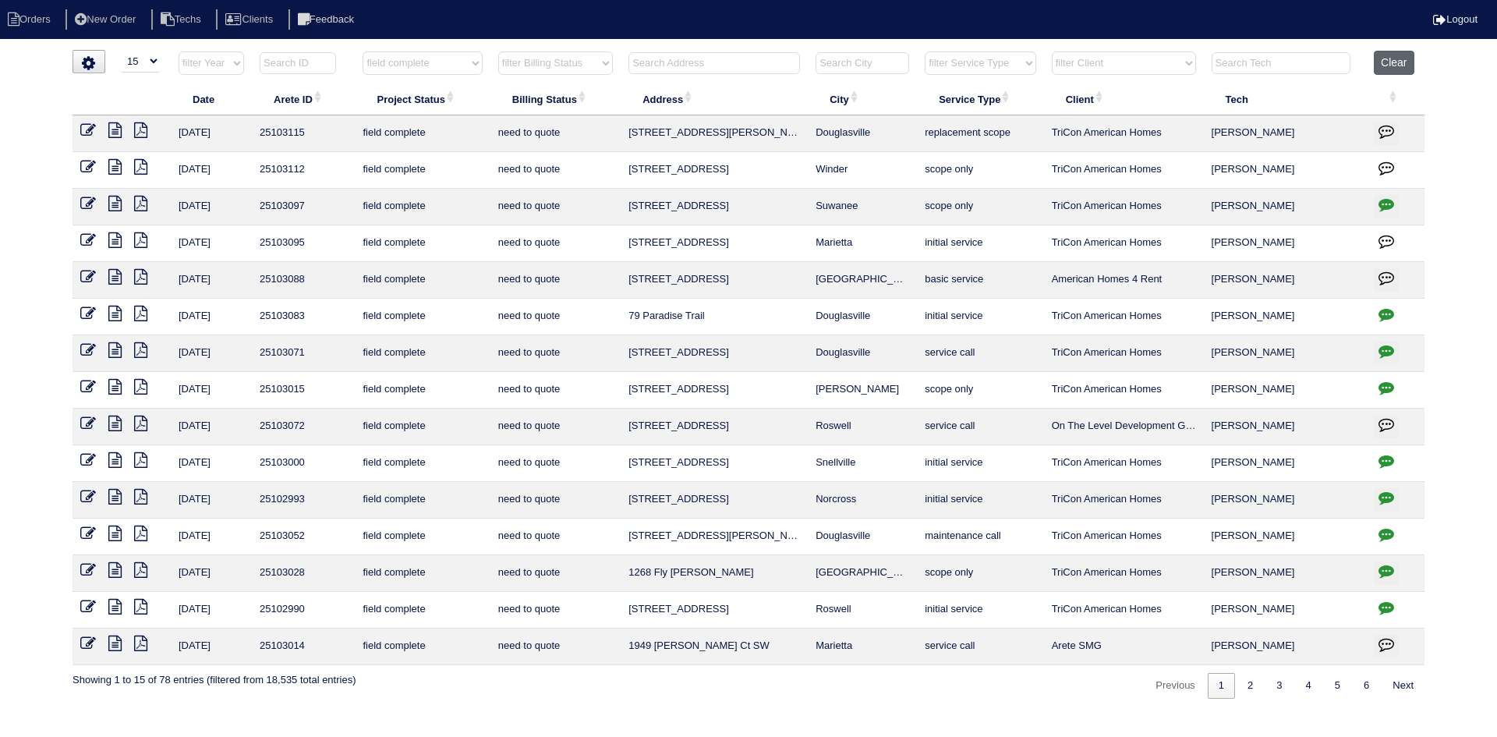
click at [1404, 66] on button "Clear" at bounding box center [1394, 63] width 40 height 24
select select
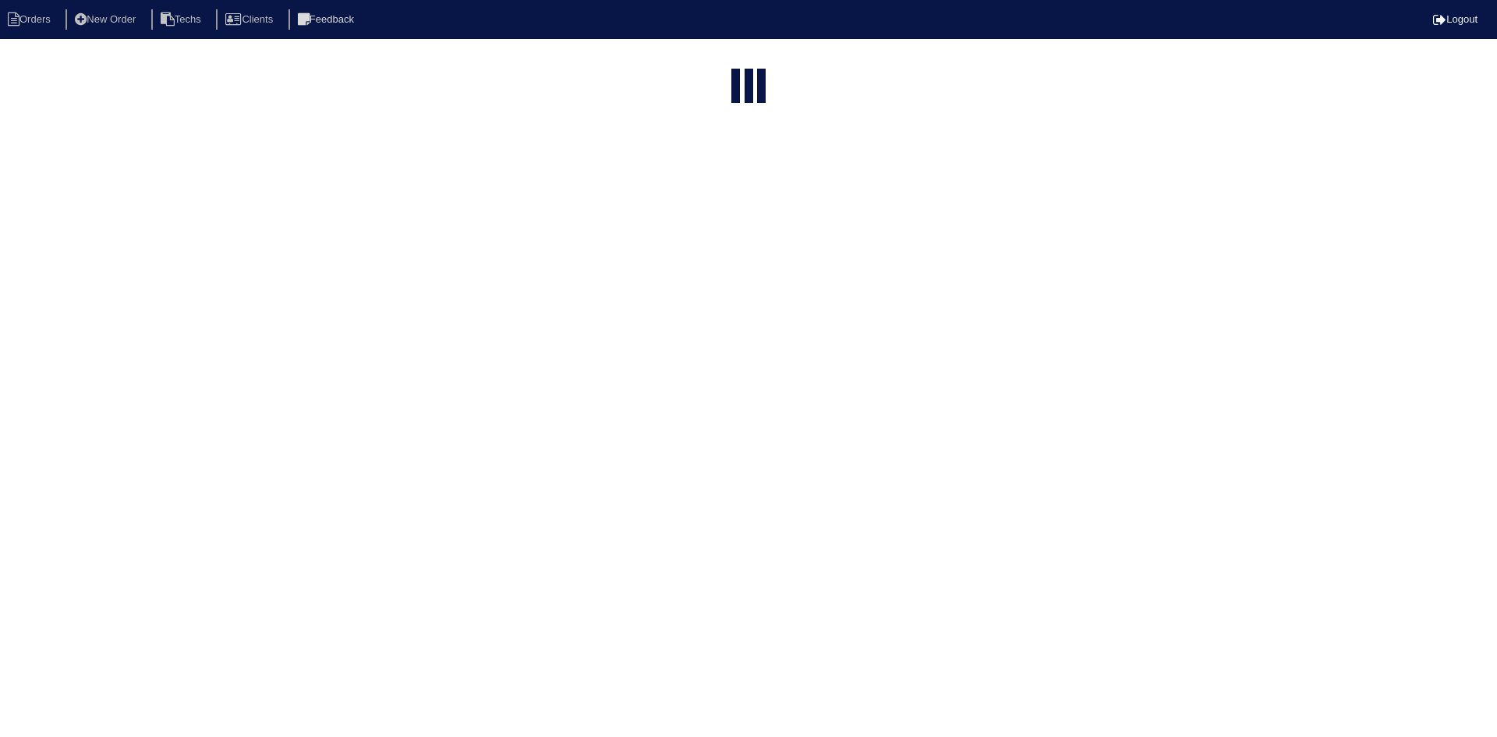
select select "15"
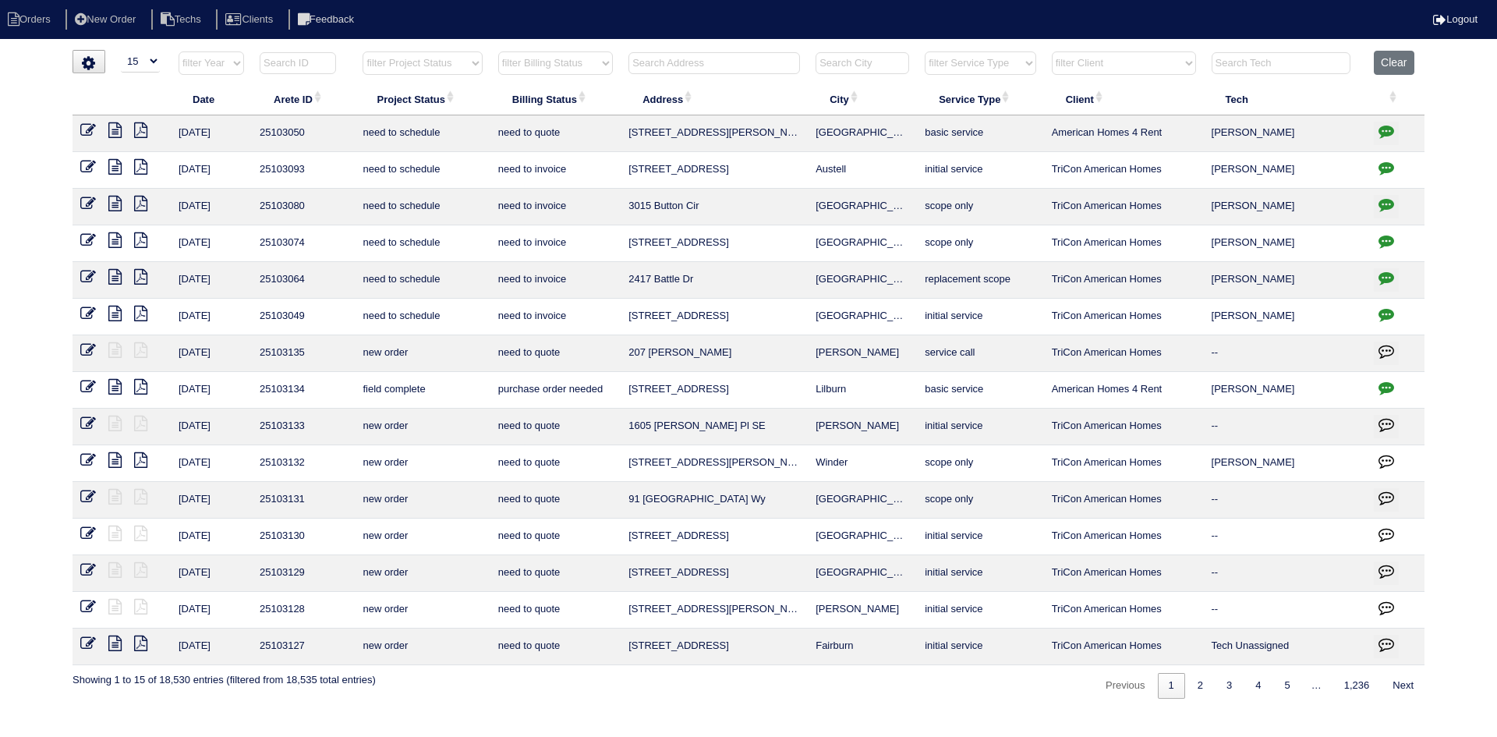
click at [708, 60] on input "text" at bounding box center [713, 63] width 171 height 22
paste input "[STREET_ADDRESS]"
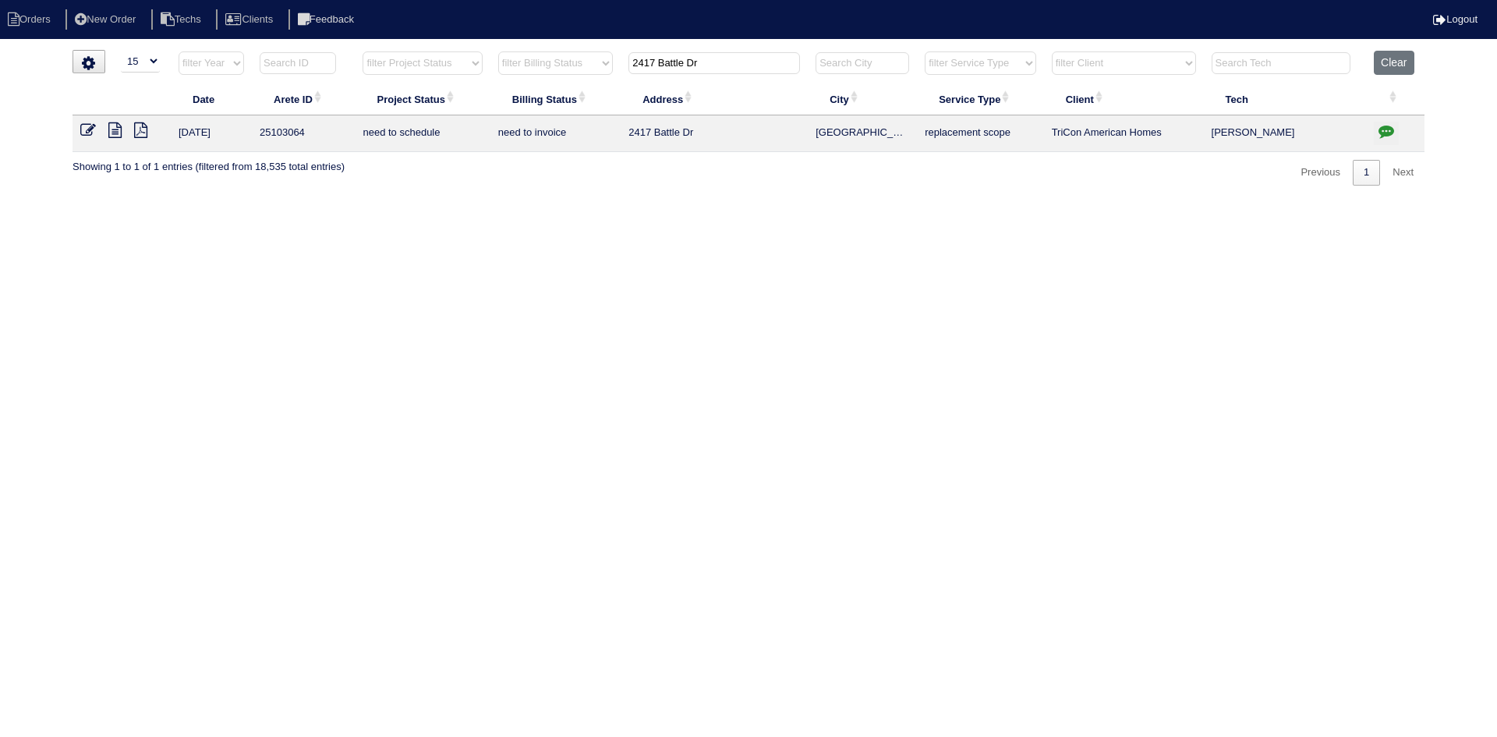
type input "2417 Battle Dr"
click at [115, 130] on icon at bounding box center [114, 130] width 13 height 16
click at [1389, 125] on icon "button" at bounding box center [1386, 131] width 16 height 16
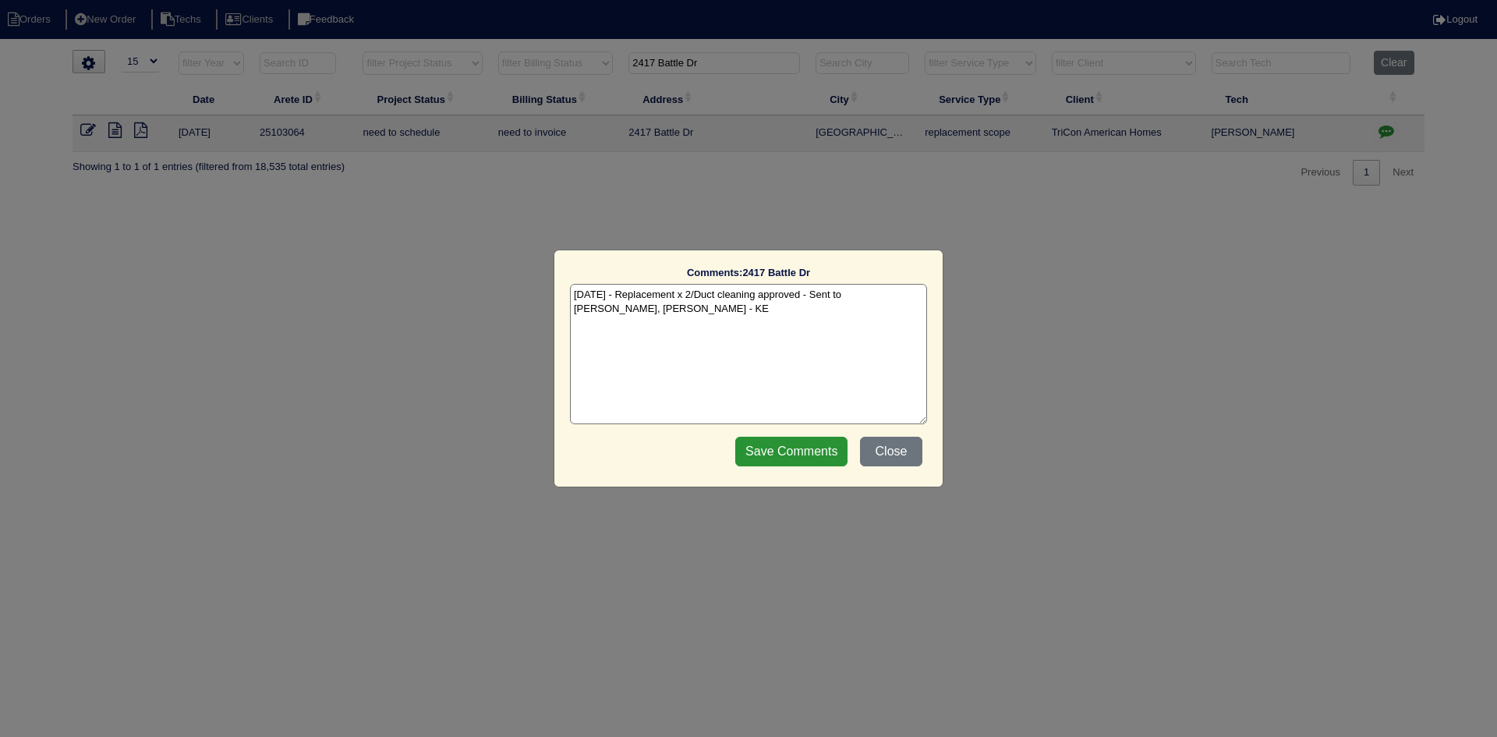
click at [637, 307] on textarea "[DATE] - Replacement x 2/Duct cleaning approved - Sent to [PERSON_NAME], [PERSO…" at bounding box center [748, 354] width 357 height 140
paste textarea "Equipment ordered and pricing verified Sibi order number: TAH-ZKBKFHCC Order pl…"
click at [823, 321] on textarea "8/25/25 - Replacement x 2/Duct cleaning approved - Sent to Dan, Payton, Reeca -…" at bounding box center [748, 354] width 357 height 140
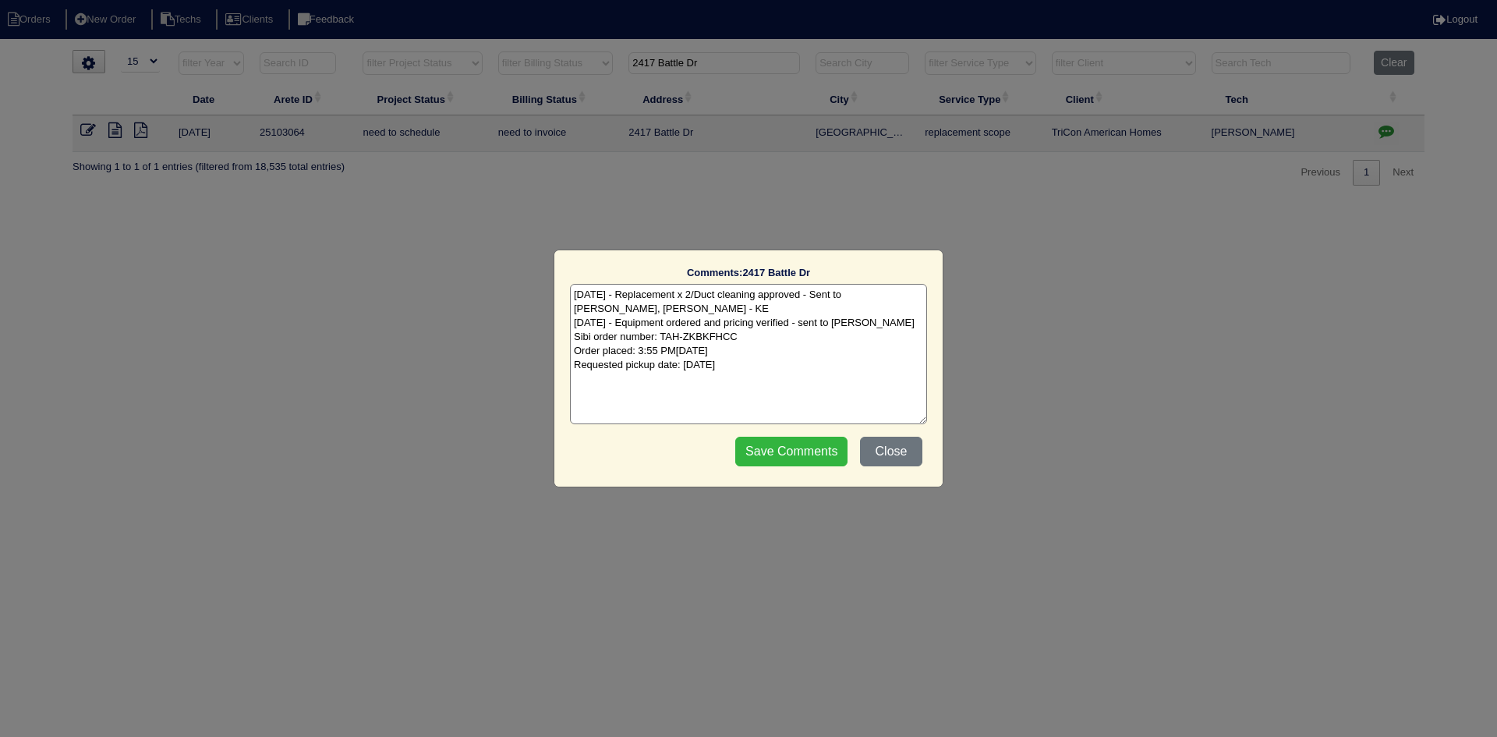
type textarea "8/25/25 - Replacement x 2/Duct cleaning approved - Sent to Dan, Payton, Reeca -…"
click at [805, 445] on input "Save Comments" at bounding box center [791, 452] width 112 height 30
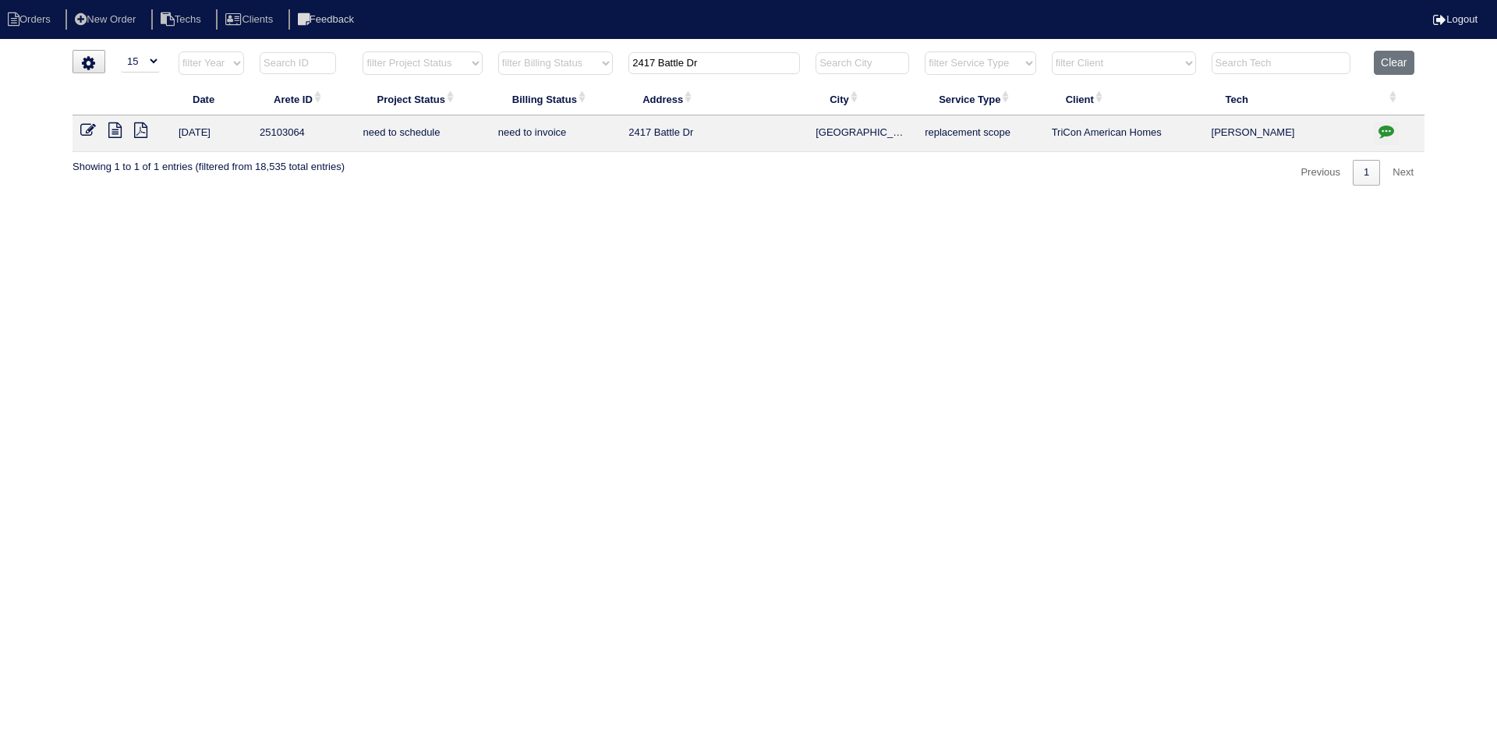
click at [712, 69] on input "2417 Battle Dr" at bounding box center [713, 63] width 171 height 22
click at [712, 68] on input "2417 Battle Dr" at bounding box center [713, 63] width 171 height 22
paste input "4265 Tenneyson Lane"
type input "4265 Tenneyson L"
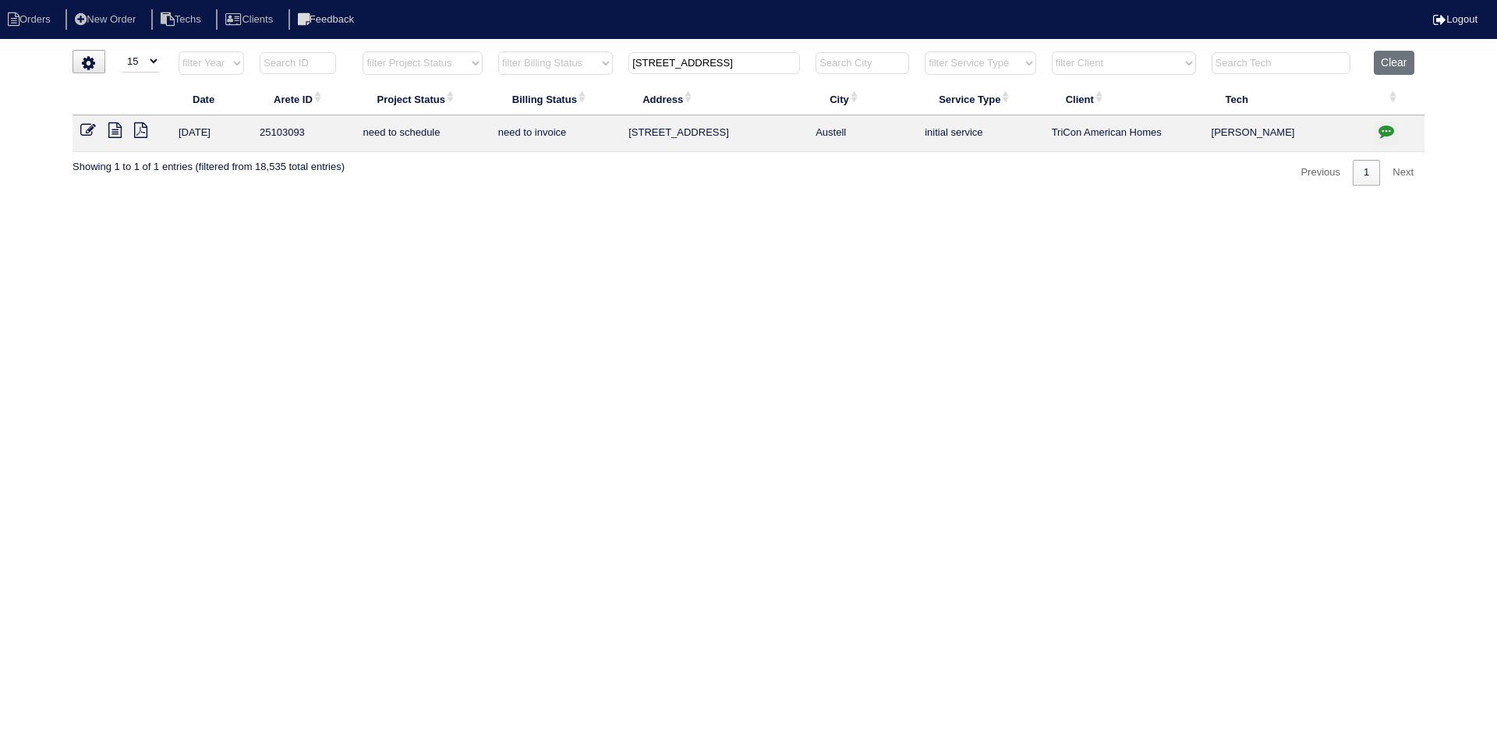
click at [117, 128] on icon at bounding box center [114, 130] width 13 height 16
click at [1382, 131] on icon "button" at bounding box center [1386, 131] width 16 height 16
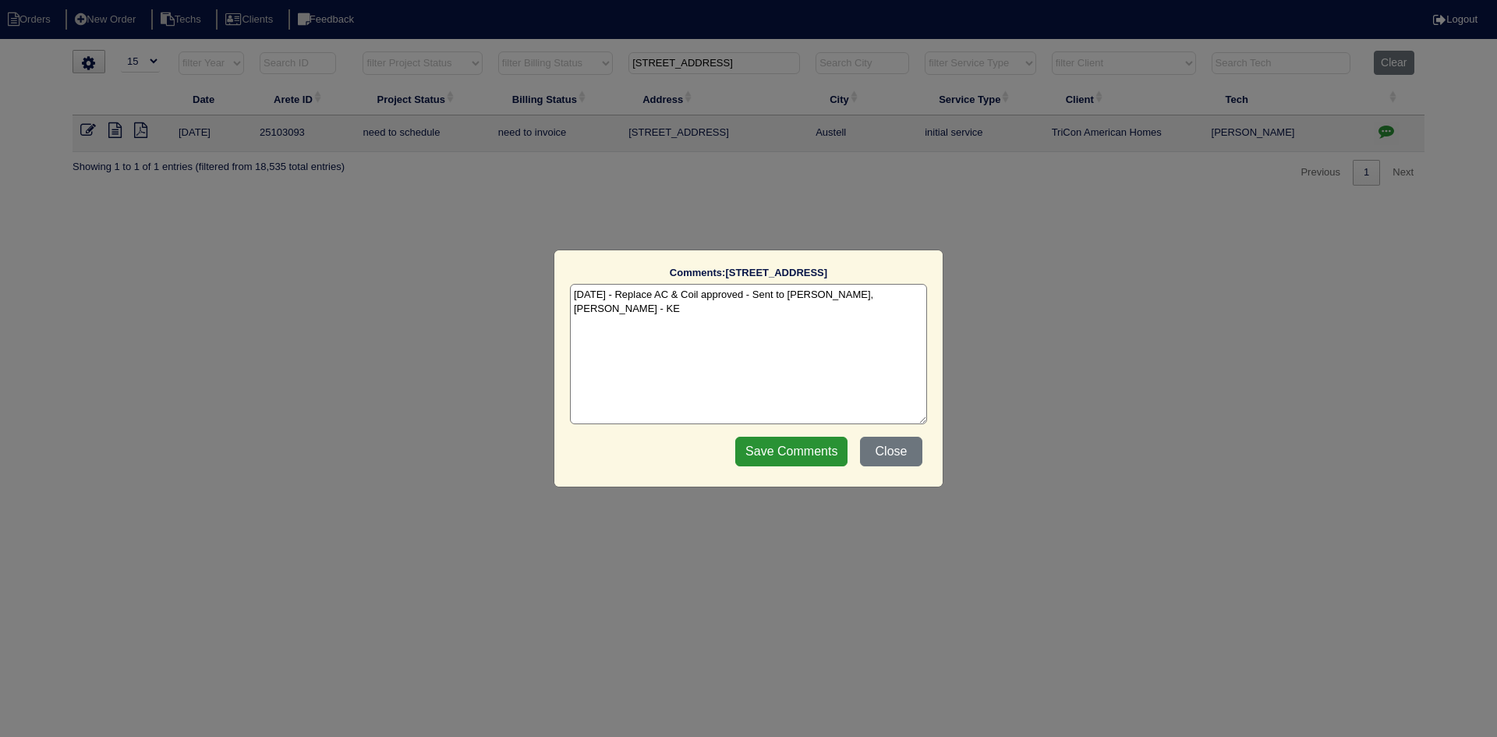
click at [910, 299] on textarea "8/25/25 - Replace AC & Coil approved - Sent to Dan, Payton, Reeca - KE" at bounding box center [748, 354] width 357 height 140
paste textarea "Equipment ordered and pricing verified Sibi order number: TAH-K4IR16F1 Order pl…"
click at [797, 311] on textarea "8/25/25 - Replace AC & Coil approved - Sent to Dan, Payton, Reeca - KE 8/25/25 …" at bounding box center [748, 354] width 357 height 140
type textarea "8/25/25 - Replace AC & Coil approved - Sent to Dan, Payton, Reeca - KE 8/25/25 …"
click at [851, 430] on fieldset "Comments: 4265 Tenneyson Ln The comments on file have changed since you started…" at bounding box center [748, 368] width 357 height 205
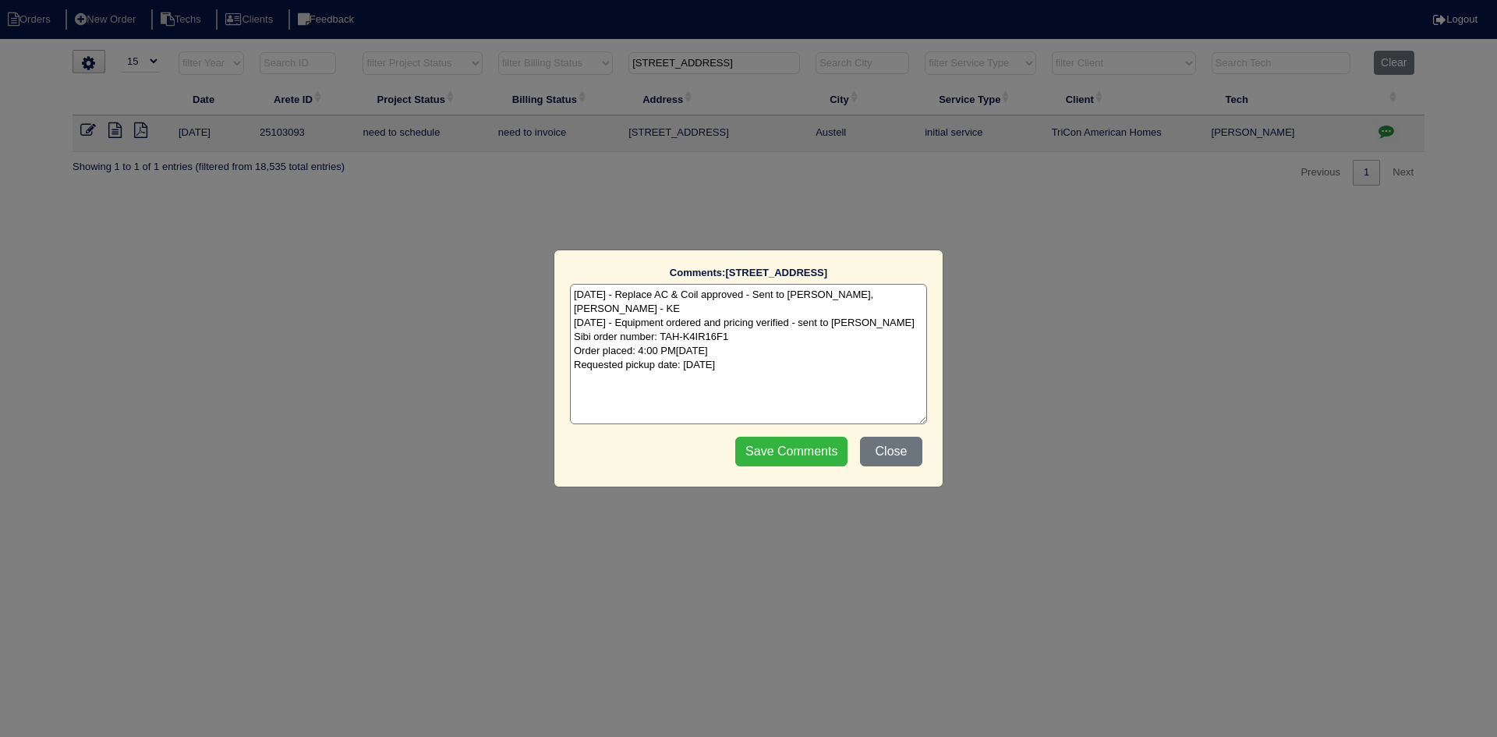
click at [801, 445] on input "Save Comments" at bounding box center [791, 452] width 112 height 30
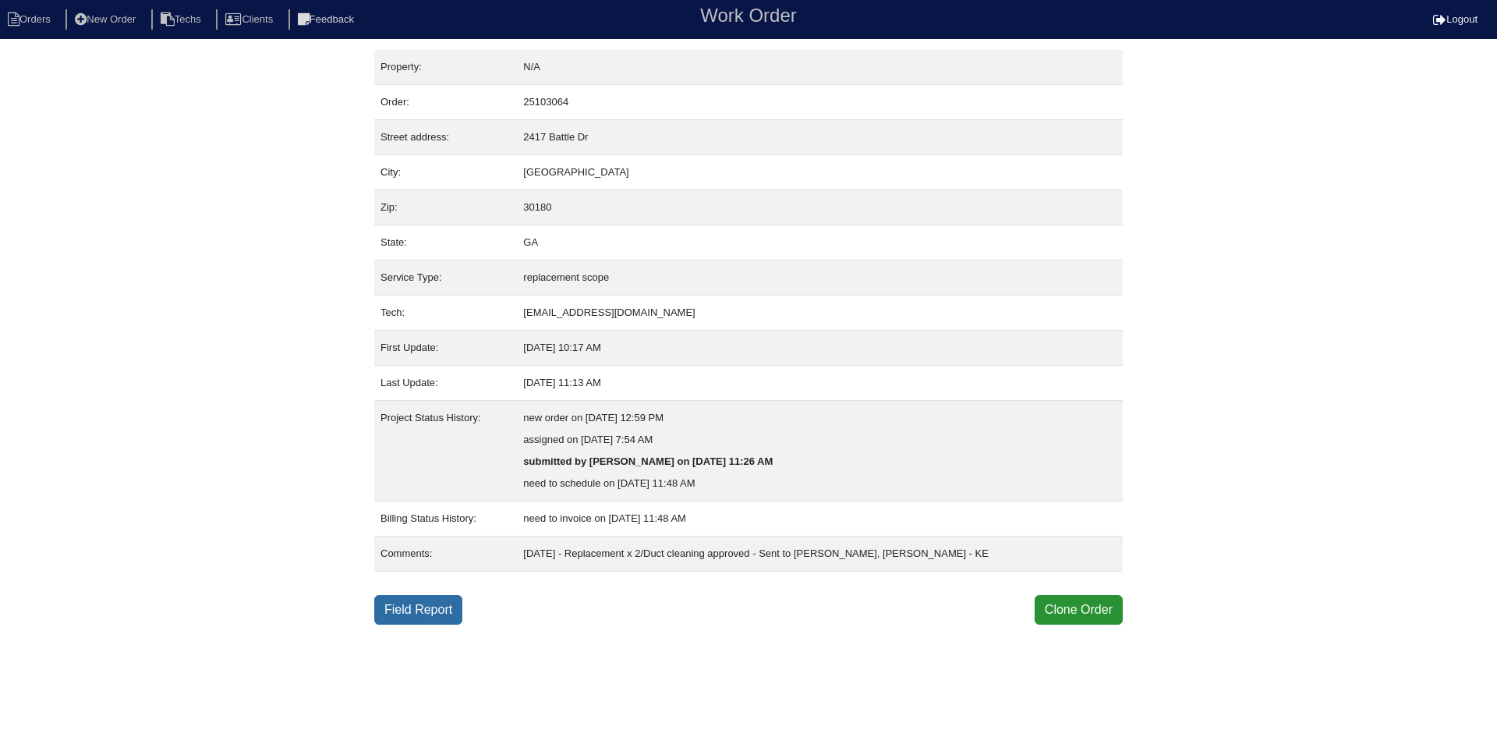
click at [422, 610] on link "Field Report" at bounding box center [418, 610] width 88 height 30
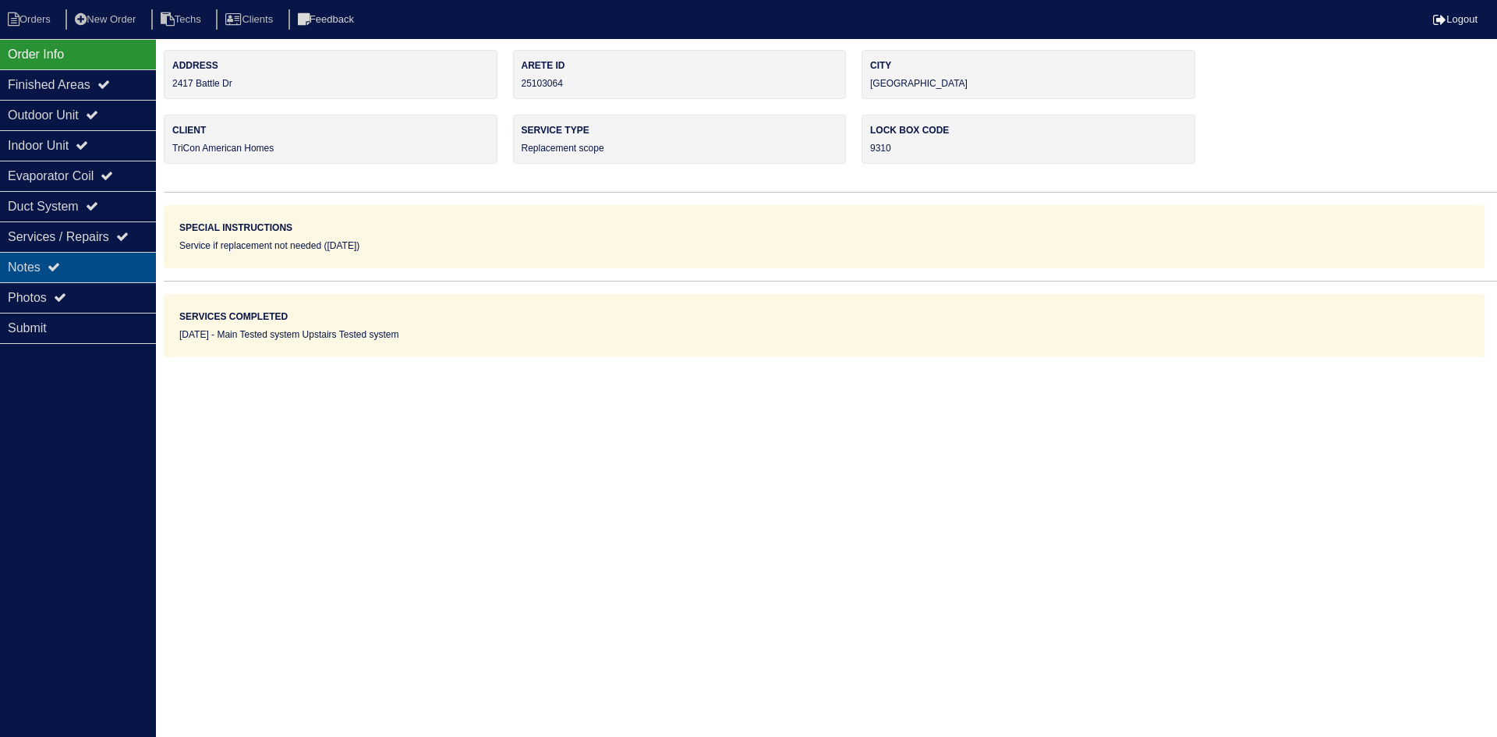
click at [115, 259] on div "Notes" at bounding box center [78, 267] width 156 height 30
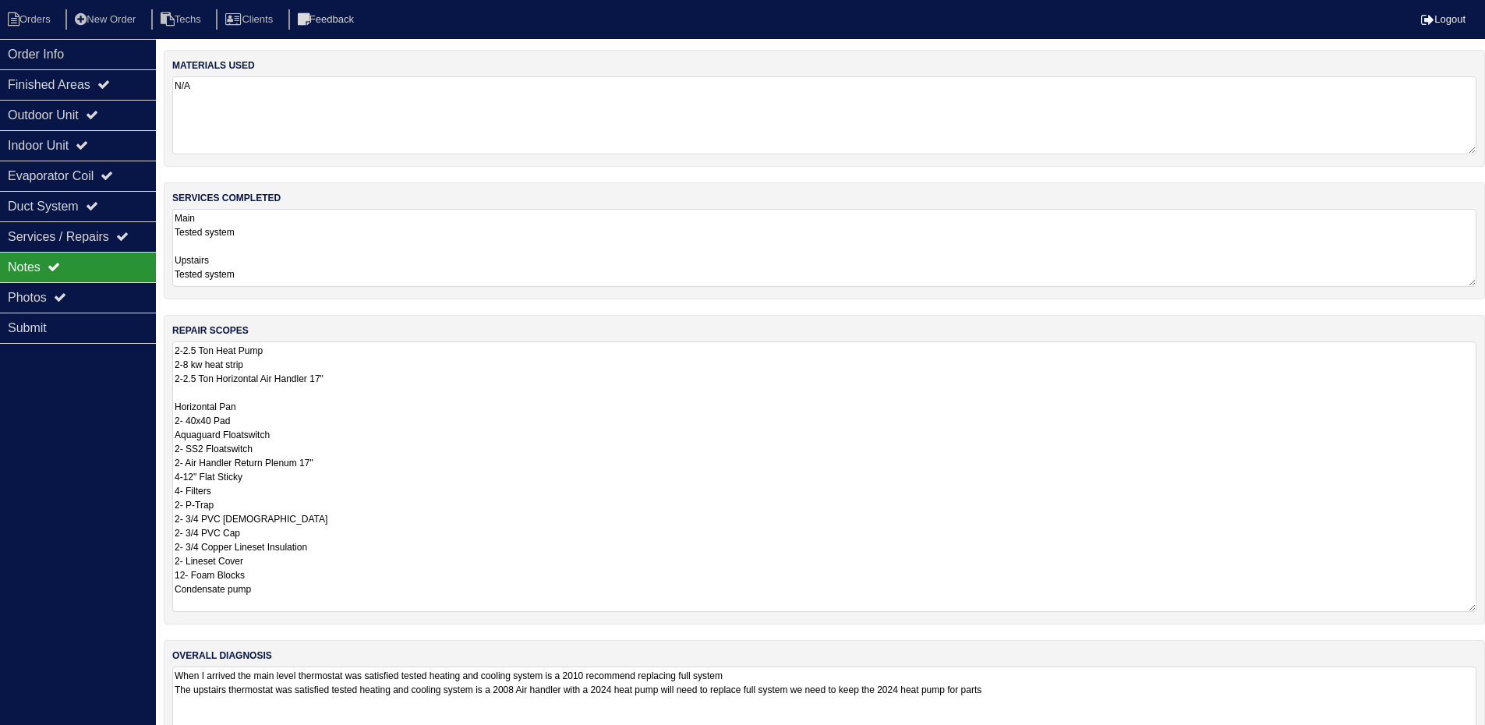
drag, startPoint x: 1483, startPoint y: 413, endPoint x: 1494, endPoint y: 606, distance: 192.9
click at [1485, 606] on html "Orders New Order Techs Clients Feedback Logout Orders New Order Users Clients M…" at bounding box center [742, 386] width 1485 height 773
drag, startPoint x: 32, startPoint y: 51, endPoint x: 87, endPoint y: 52, distance: 55.4
click at [35, 51] on div "Order Info" at bounding box center [78, 54] width 156 height 30
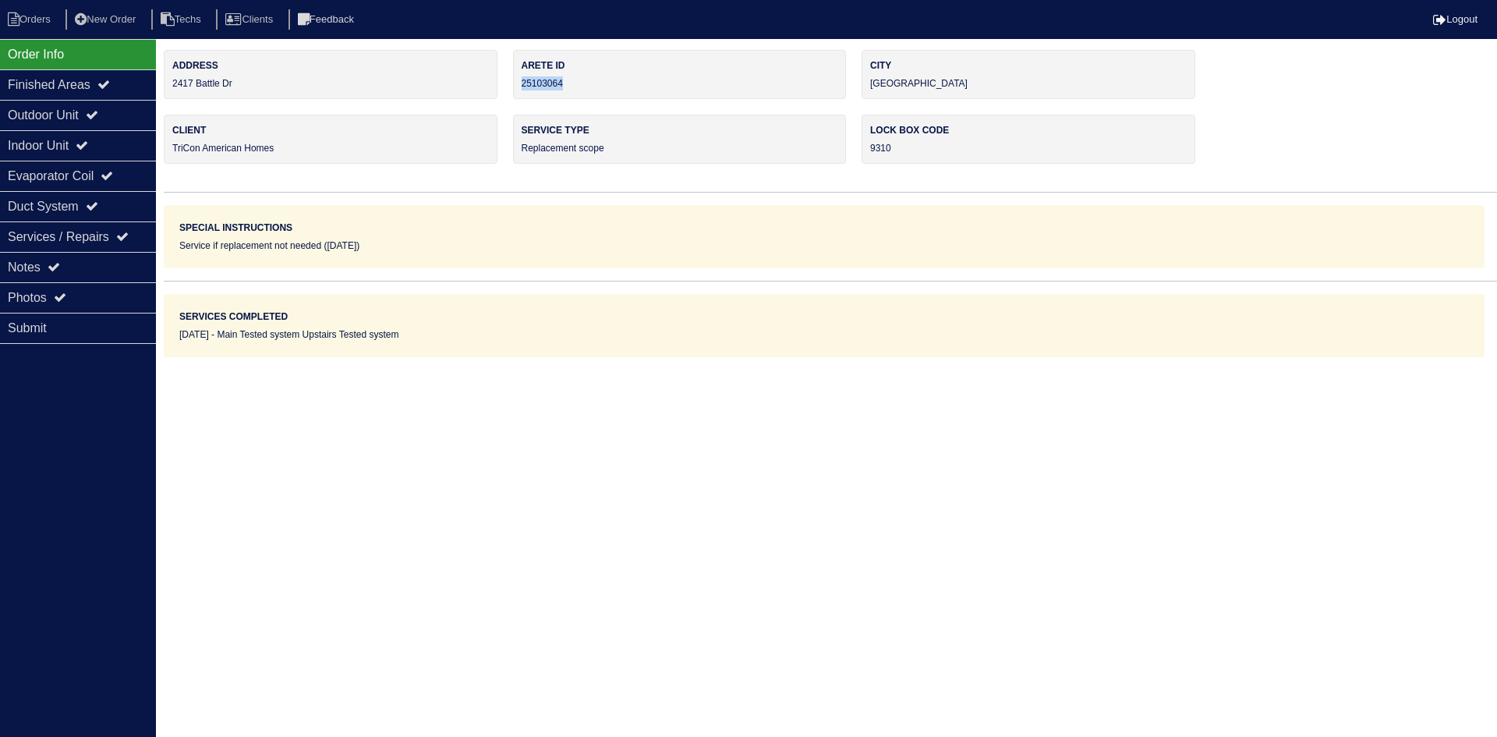
drag, startPoint x: 557, startPoint y: 77, endPoint x: 520, endPoint y: 81, distance: 37.6
click at [520, 81] on div "Arete ID 25103064" at bounding box center [680, 74] width 334 height 49
copy div "25103064"
click at [88, 260] on div "Notes" at bounding box center [78, 267] width 156 height 30
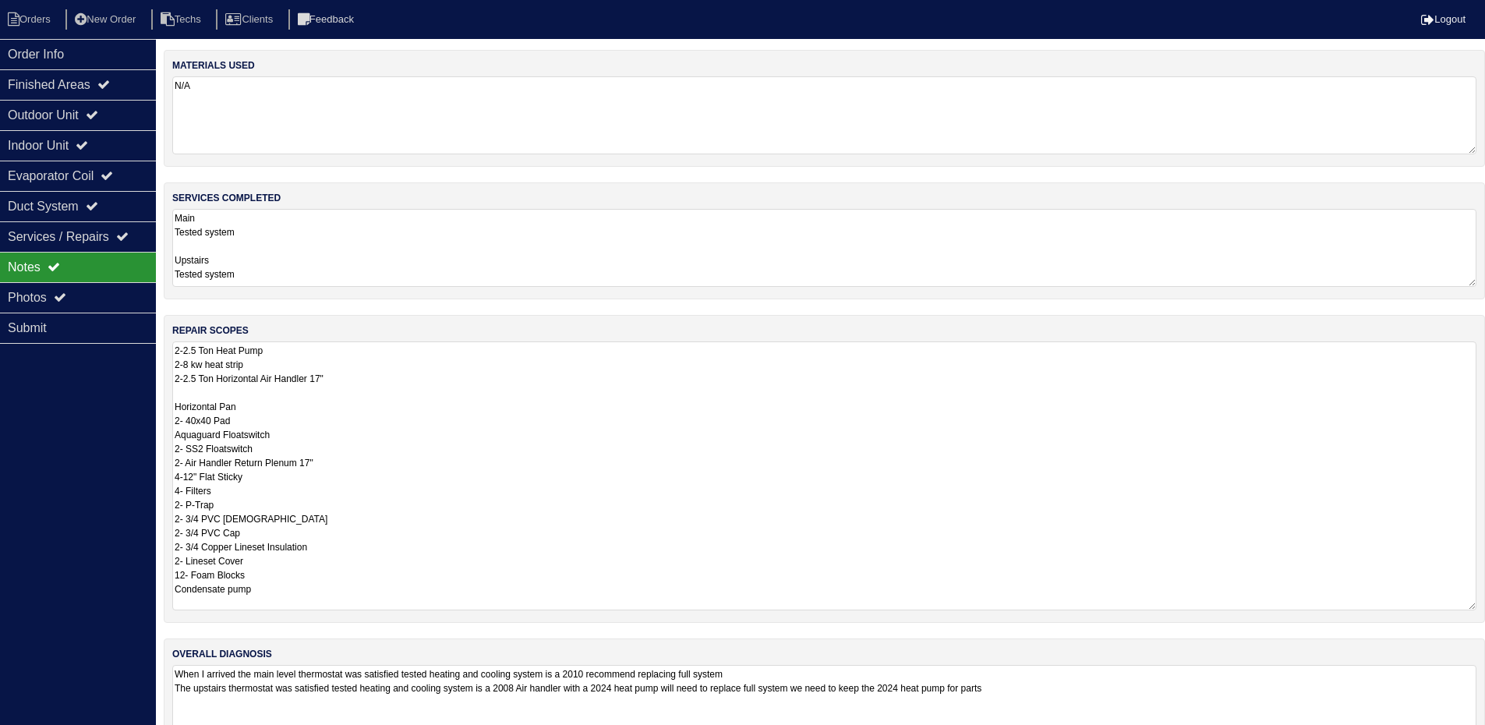
click at [545, 430] on textarea "2-2.5 Ton Heat Pump 2-8 kw heat strip 2-2.5 Ton Horizontal Air Handler 17" Hori…" at bounding box center [824, 475] width 1304 height 269
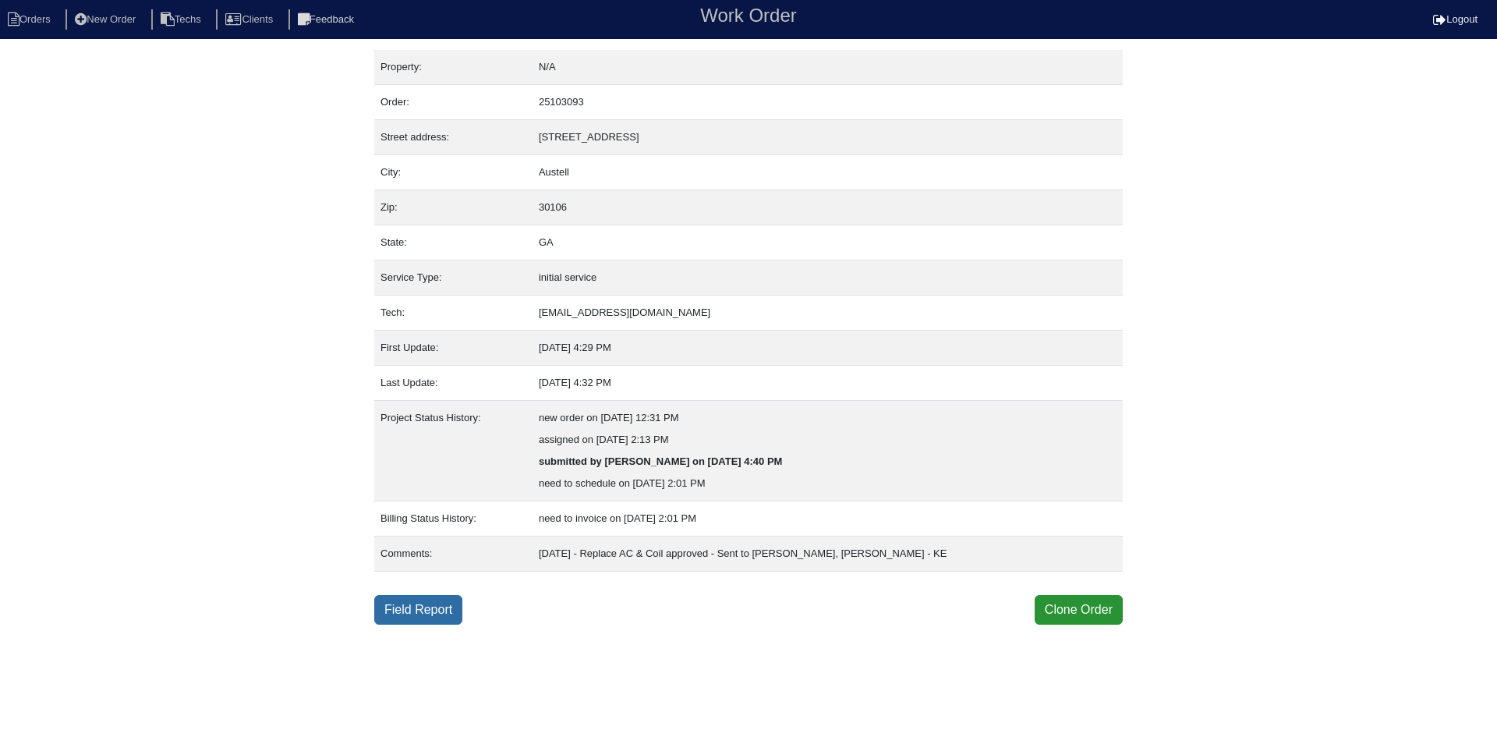
click at [427, 610] on link "Field Report" at bounding box center [418, 610] width 88 height 30
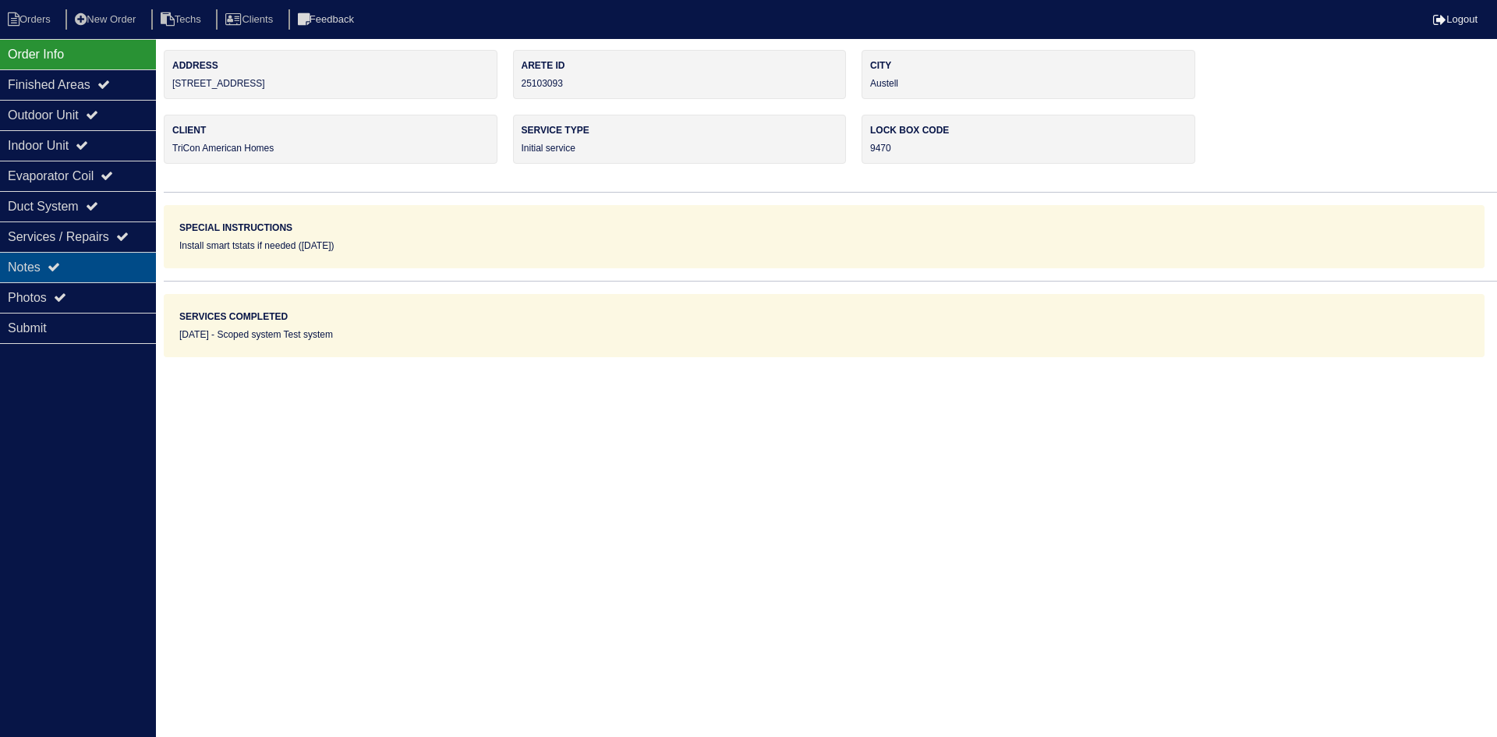
click at [114, 267] on div "Notes" at bounding box center [78, 267] width 156 height 30
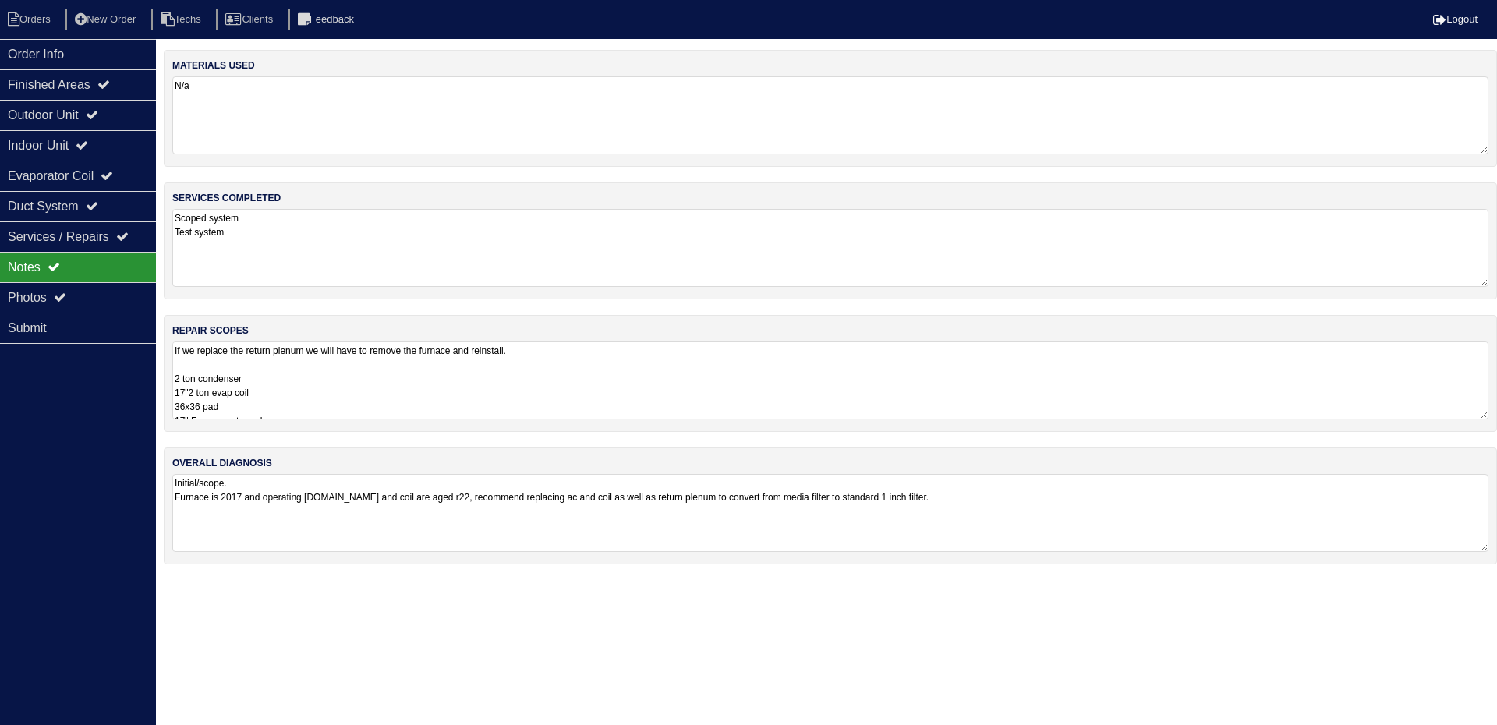
click at [864, 369] on textarea "If we replace the return plenum we will have to remove the furnace and reinstal…" at bounding box center [830, 380] width 1316 height 78
click at [58, 51] on div "Order Info" at bounding box center [78, 54] width 156 height 30
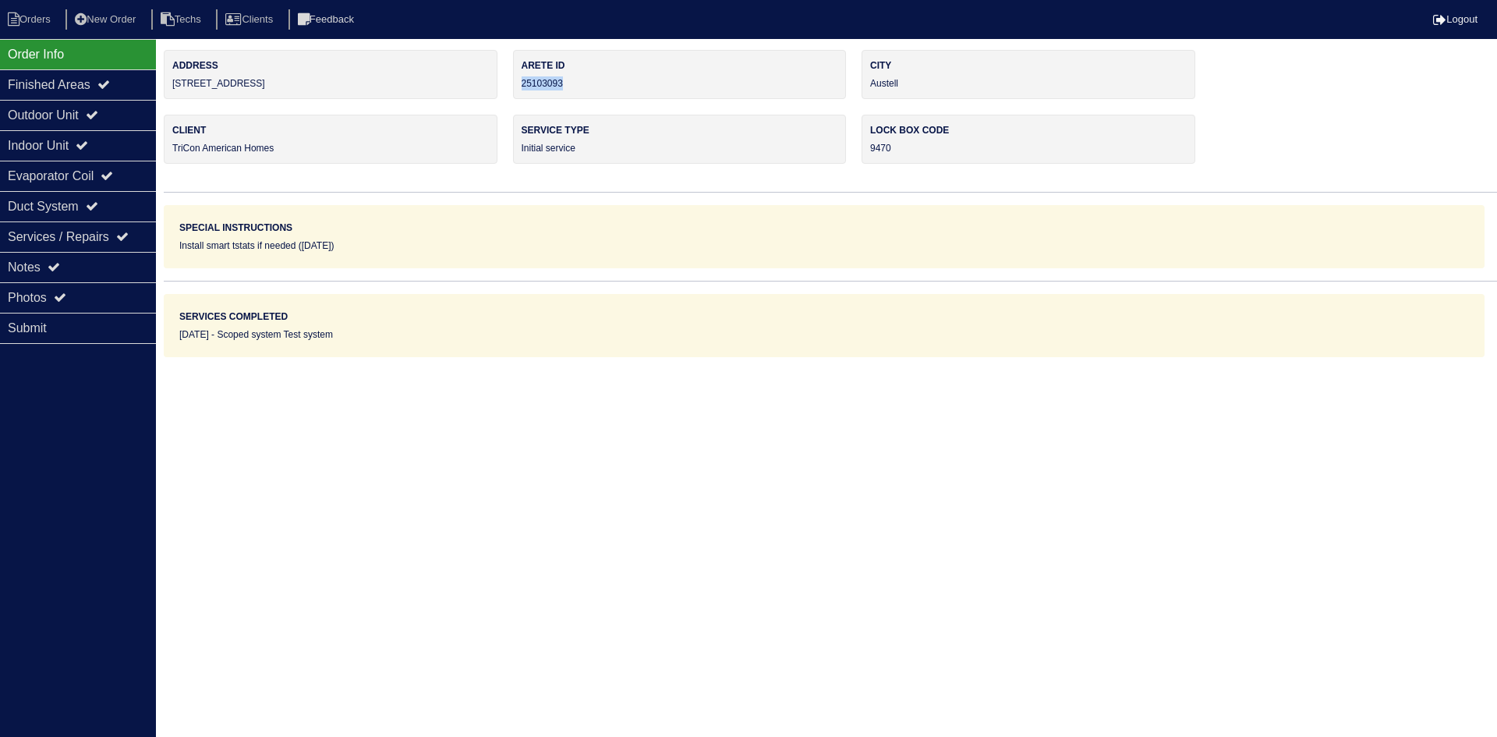
drag, startPoint x: 575, startPoint y: 81, endPoint x: 522, endPoint y: 82, distance: 53.0
click at [522, 82] on div "Arete ID 25103093" at bounding box center [680, 74] width 334 height 49
copy div "25103093"
click at [60, 271] on icon at bounding box center [54, 266] width 12 height 12
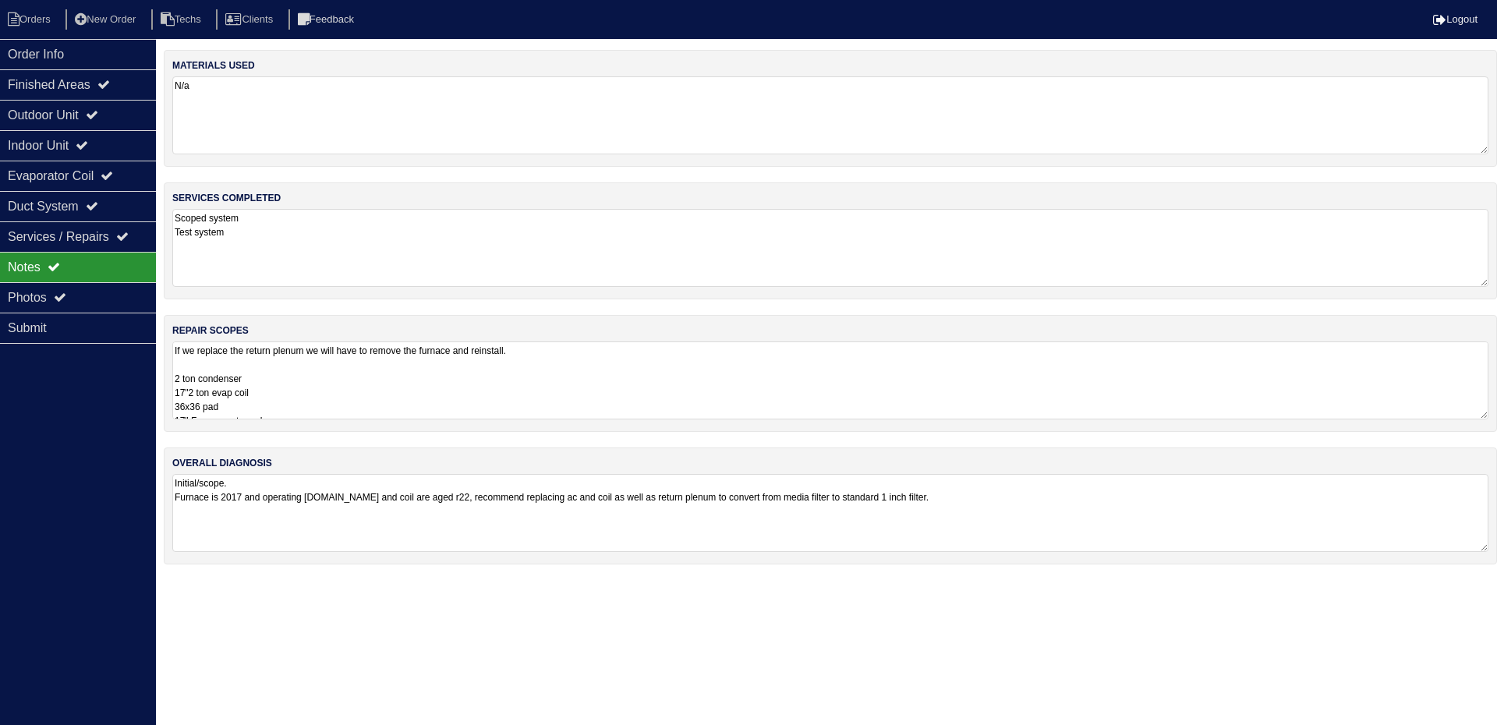
click at [405, 362] on textarea "If we replace the return plenum we will have to remove the furnace and reinstal…" at bounding box center [830, 380] width 1316 height 78
